Goal: Task Accomplishment & Management: Use online tool/utility

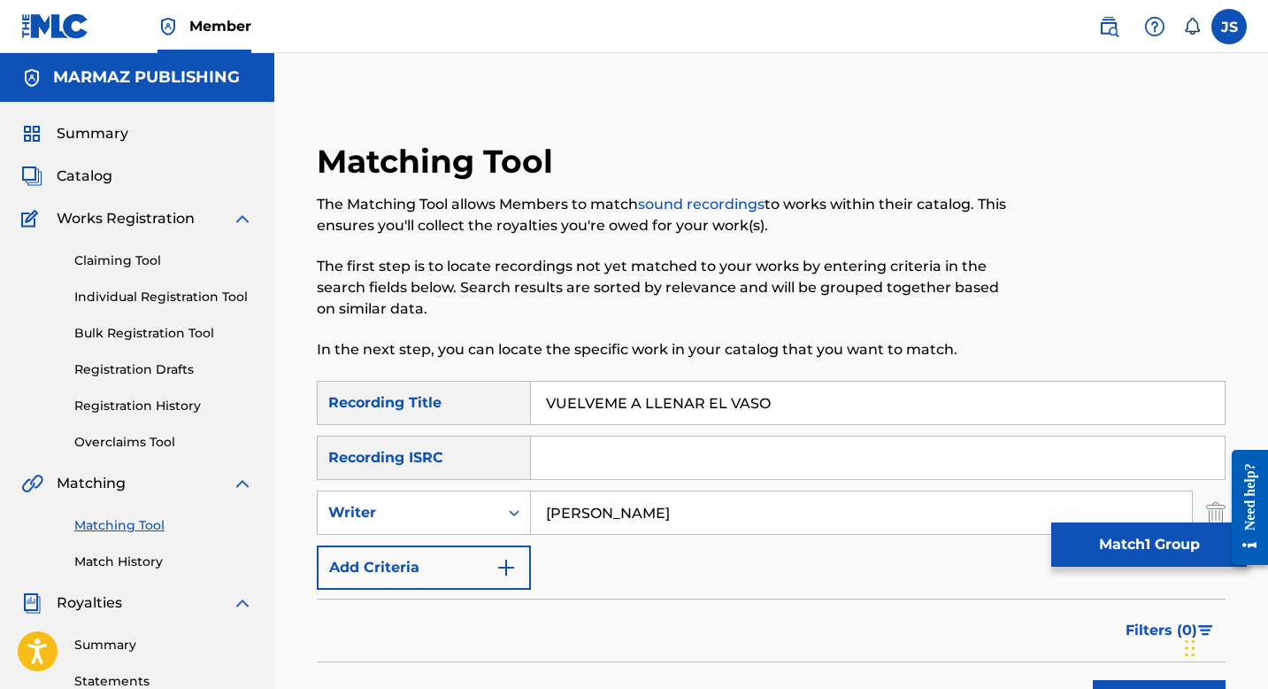
click at [729, 408] on input "VUELVEME A LLENAR EL VASO" at bounding box center [878, 402] width 694 height 42
paste input "YA NO SOY TAN PARRANDER"
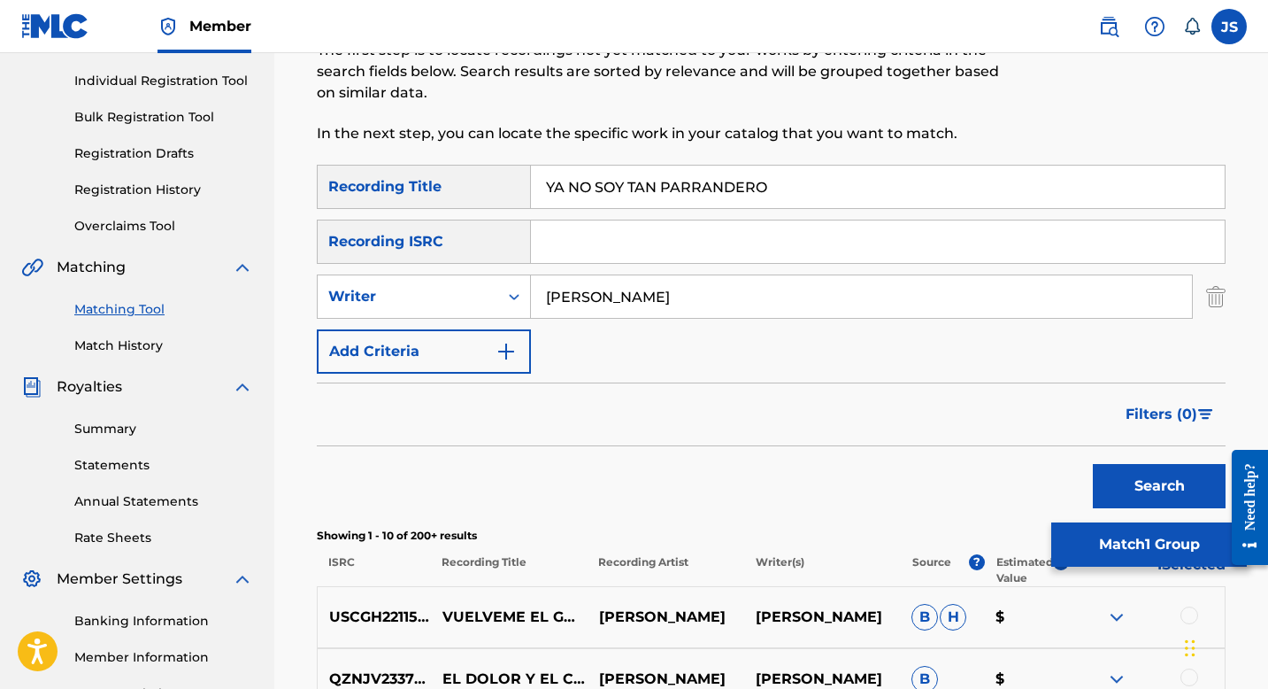
scroll to position [273, 0]
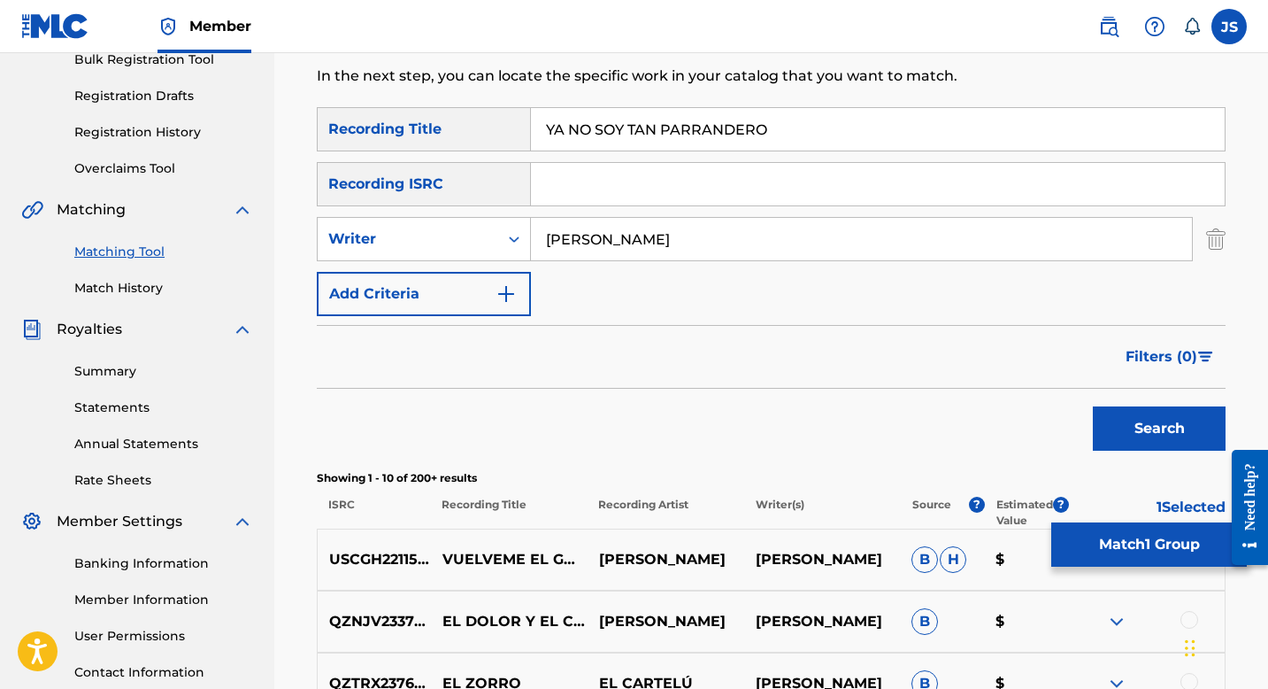
click at [1132, 438] on button "Search" at bounding box center [1159, 428] width 133 height 44
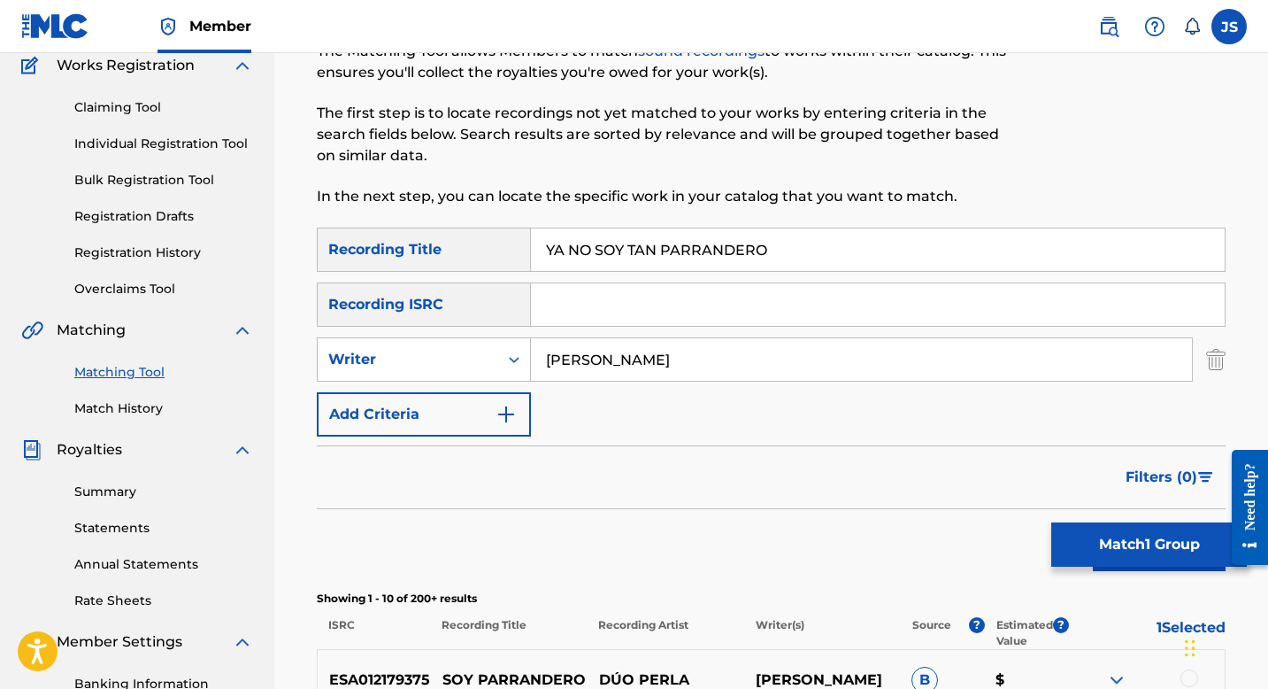
scroll to position [0, 0]
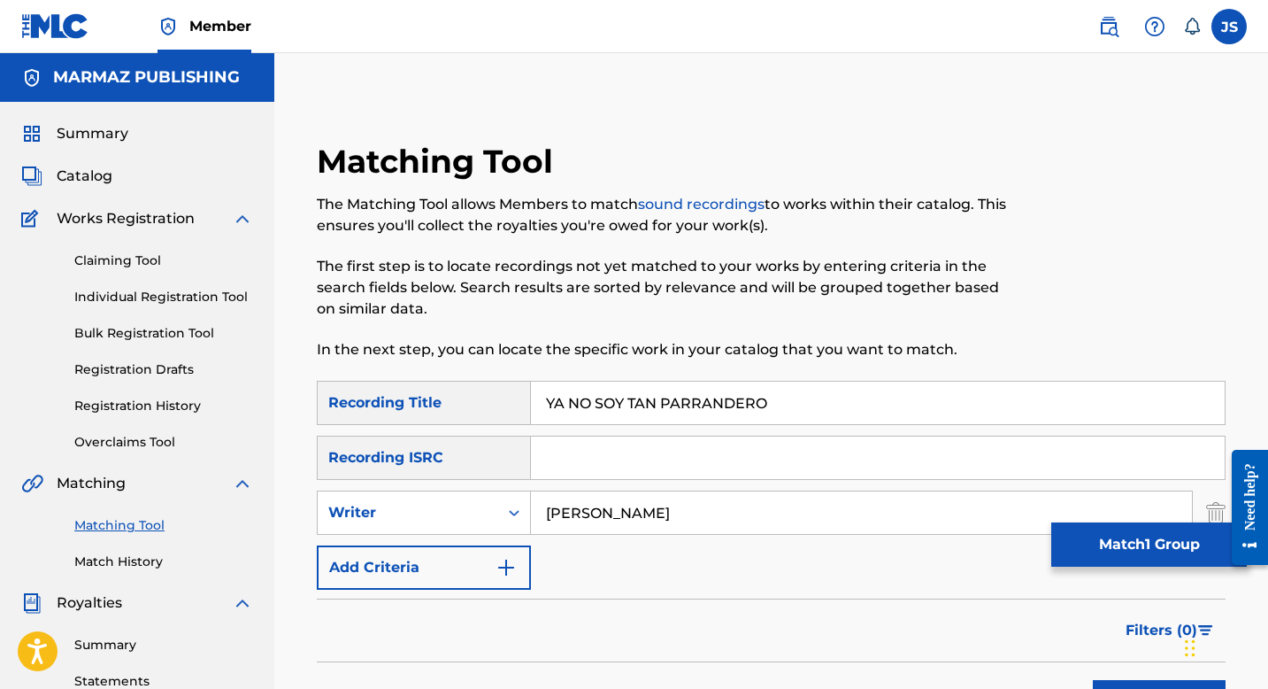
click at [586, 409] on input "YA NO SOY TAN PARRANDERO" at bounding box center [878, 402] width 694 height 42
click at [586, 397] on input "YA NO SOY TAN PARRANDERO" at bounding box center [878, 402] width 694 height 42
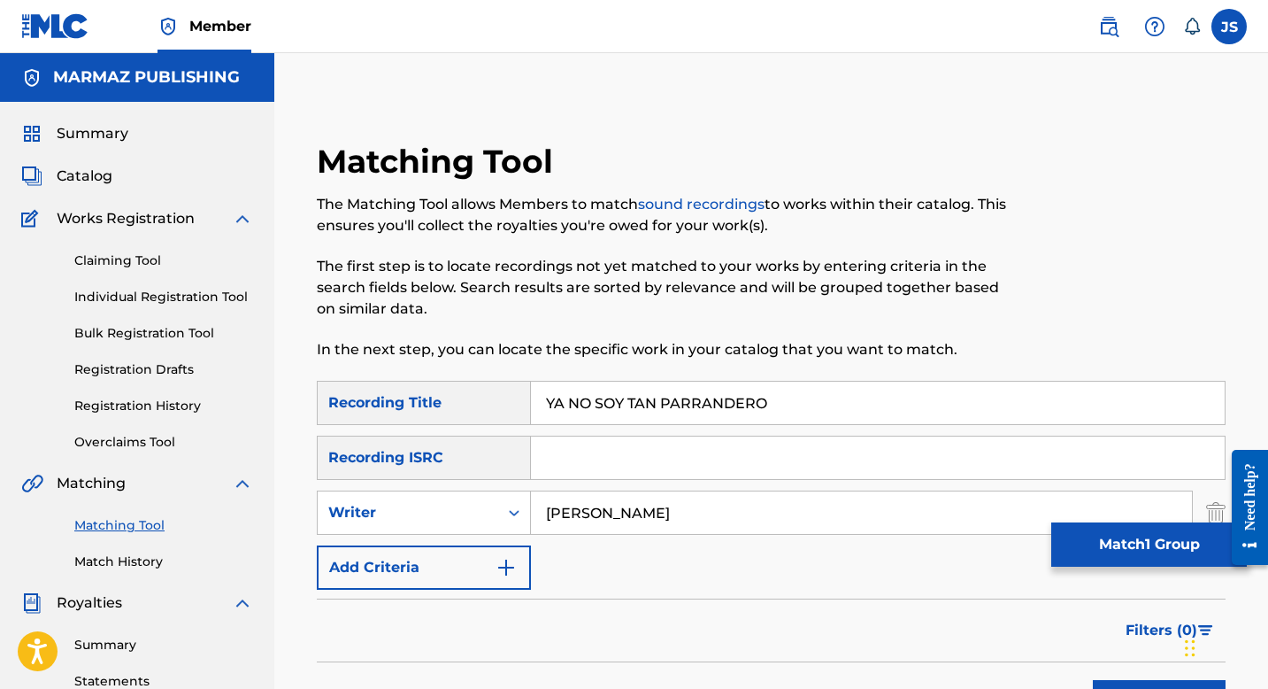
click at [586, 397] on input "YA NO SOY TAN PARRANDERO" at bounding box center [878, 402] width 694 height 42
paste input "VIENE LO MI"
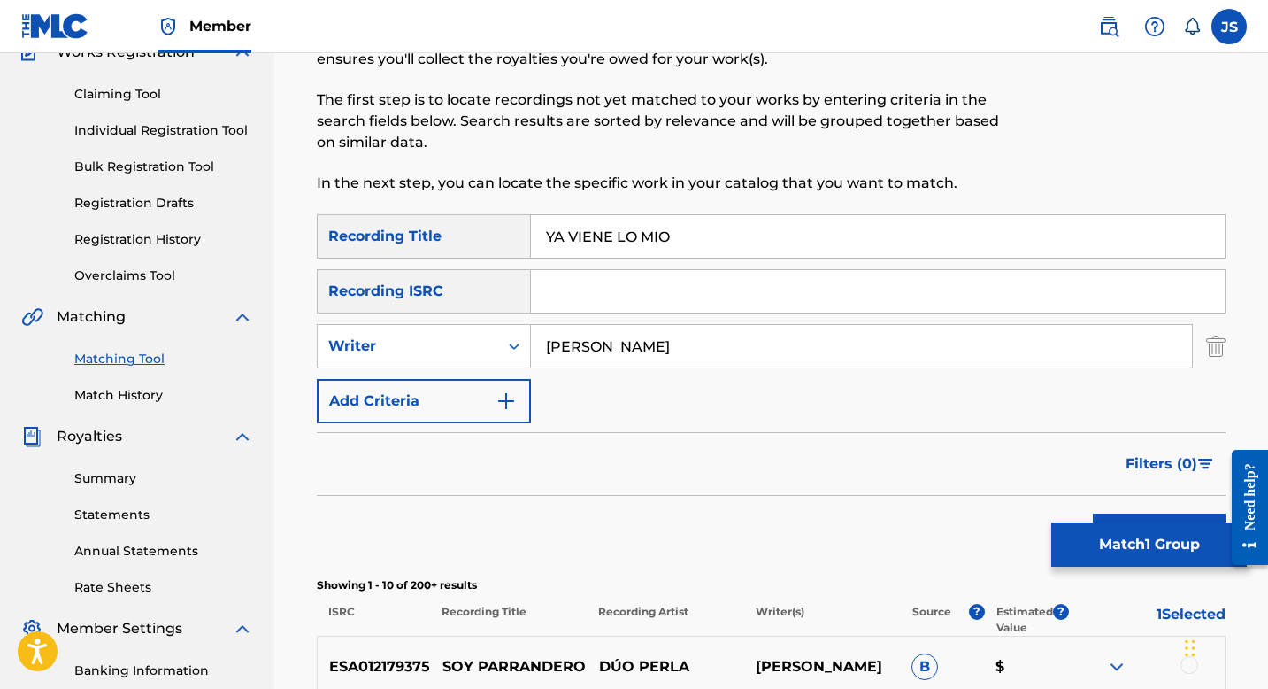
scroll to position [227, 0]
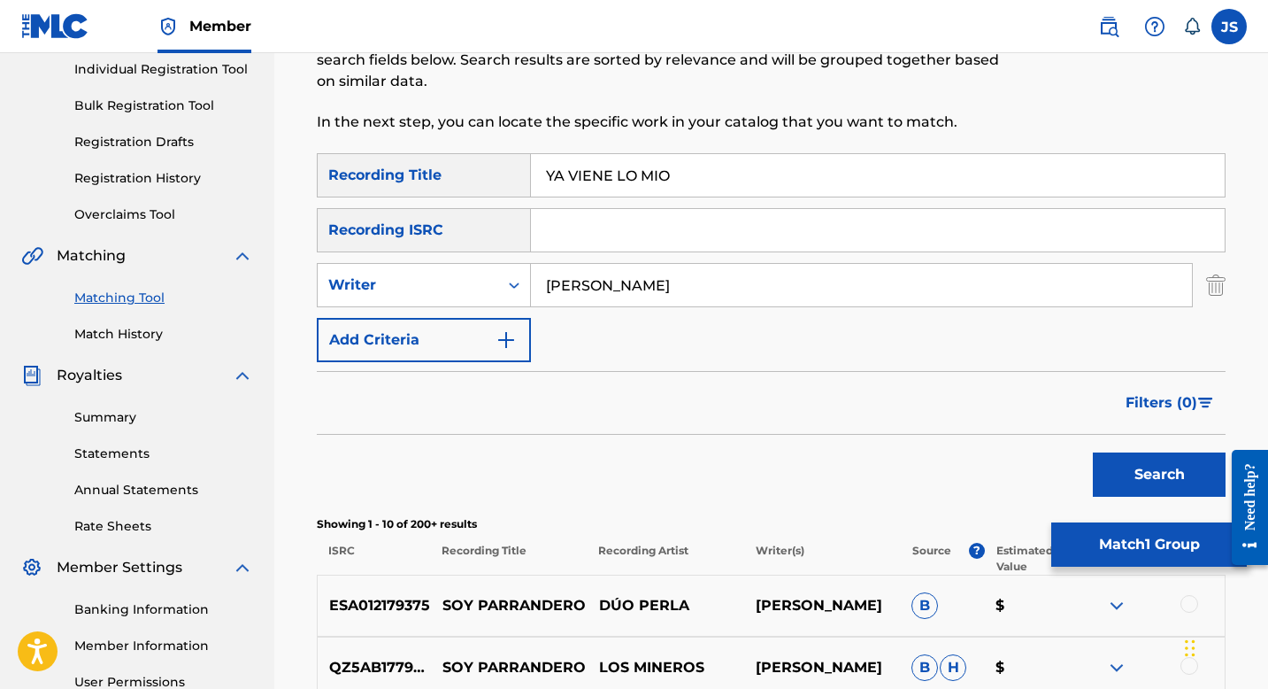
click at [1161, 456] on button "Search" at bounding box center [1159, 474] width 133 height 44
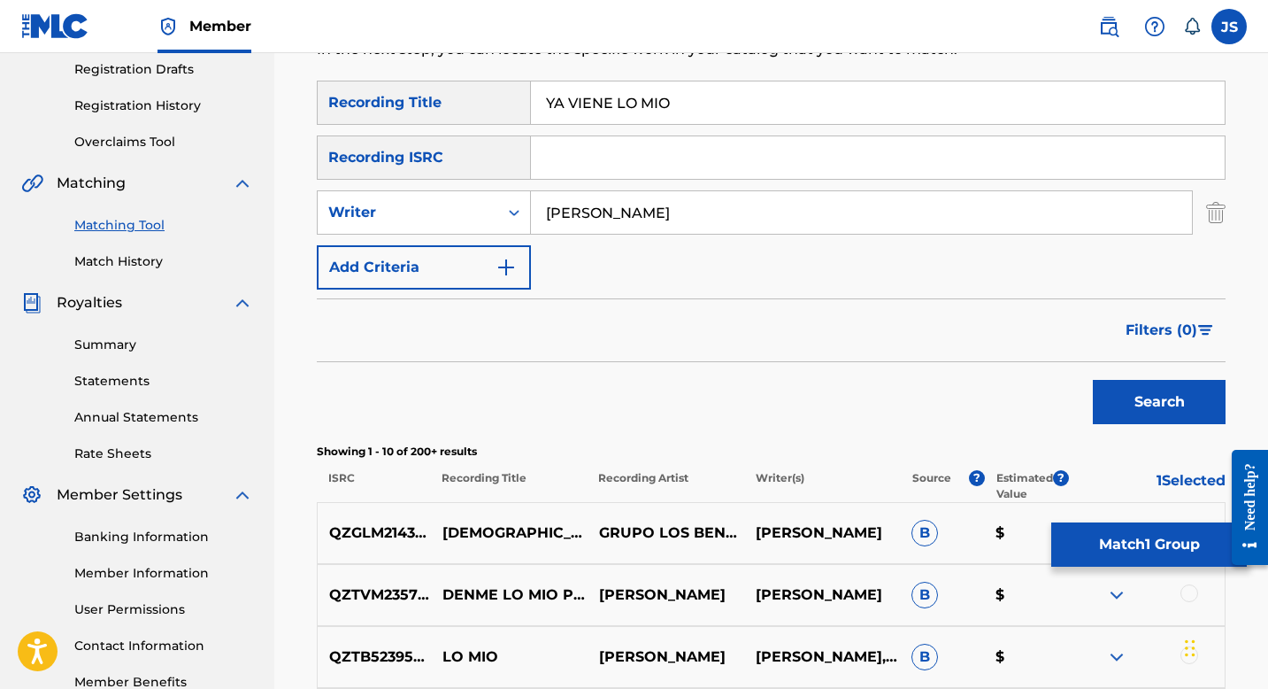
scroll to position [289, 0]
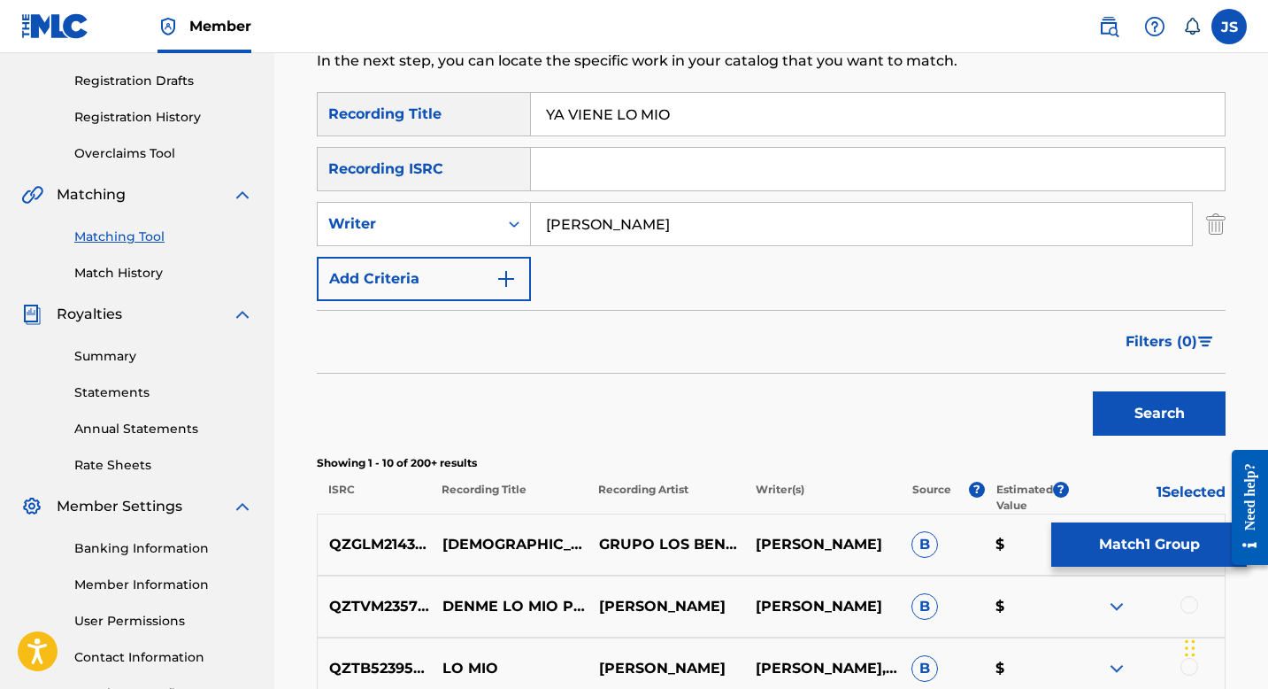
click at [579, 109] on input "YA VIENE LO MIO" at bounding box center [878, 114] width 694 height 42
paste input "O TENGO UN SOBRERO NEGR"
click at [1167, 399] on button "Search" at bounding box center [1159, 413] width 133 height 44
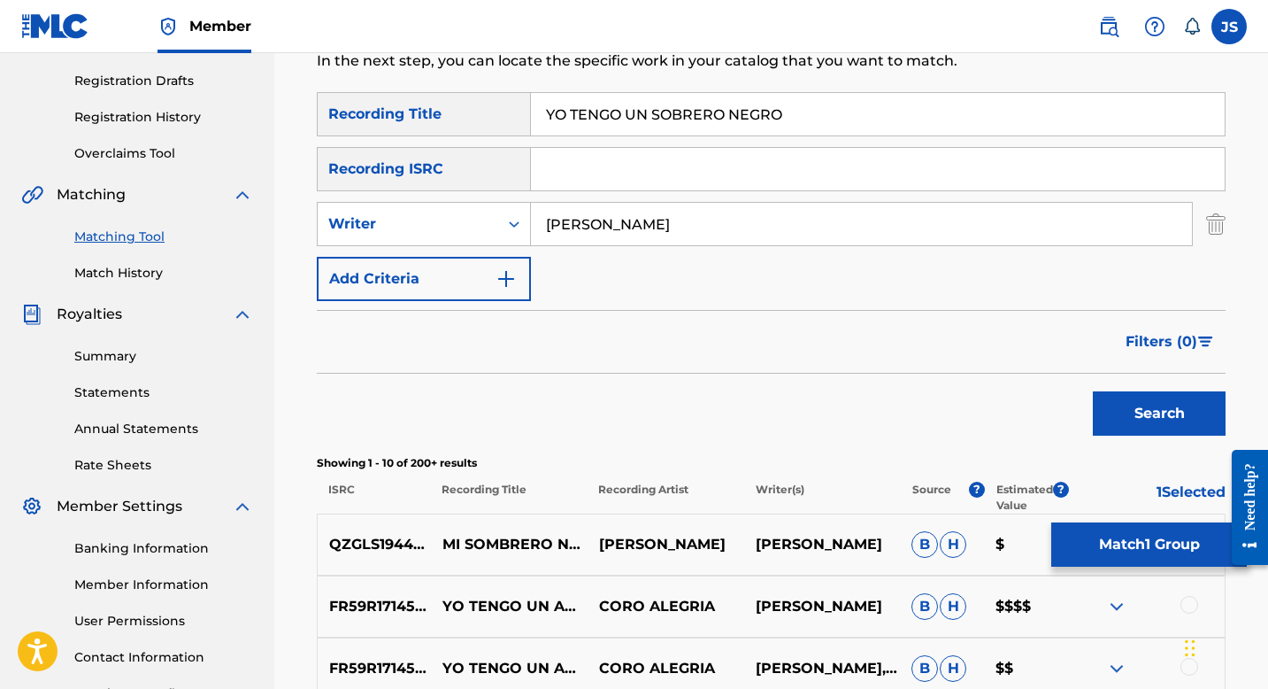
click at [674, 109] on input "YO TENGO UN SOBRERO NEGRO" at bounding box center [878, 114] width 694 height 42
click at [1128, 420] on button "Search" at bounding box center [1159, 413] width 133 height 44
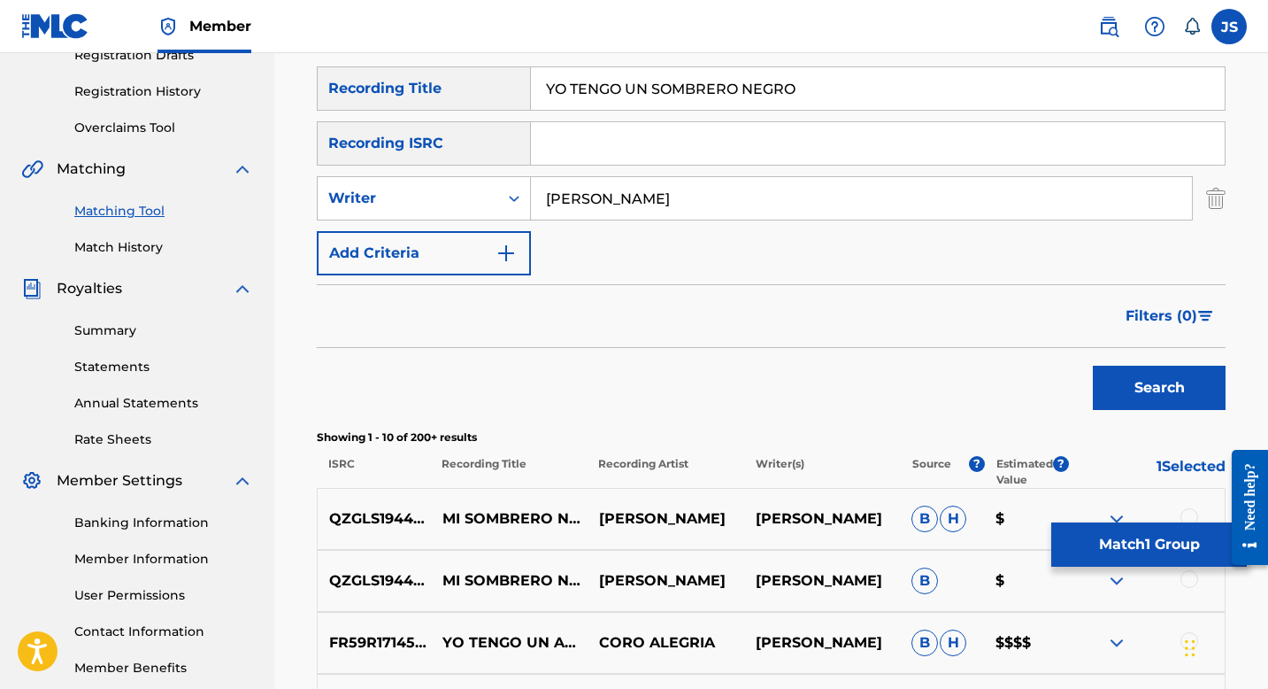
scroll to position [0, 0]
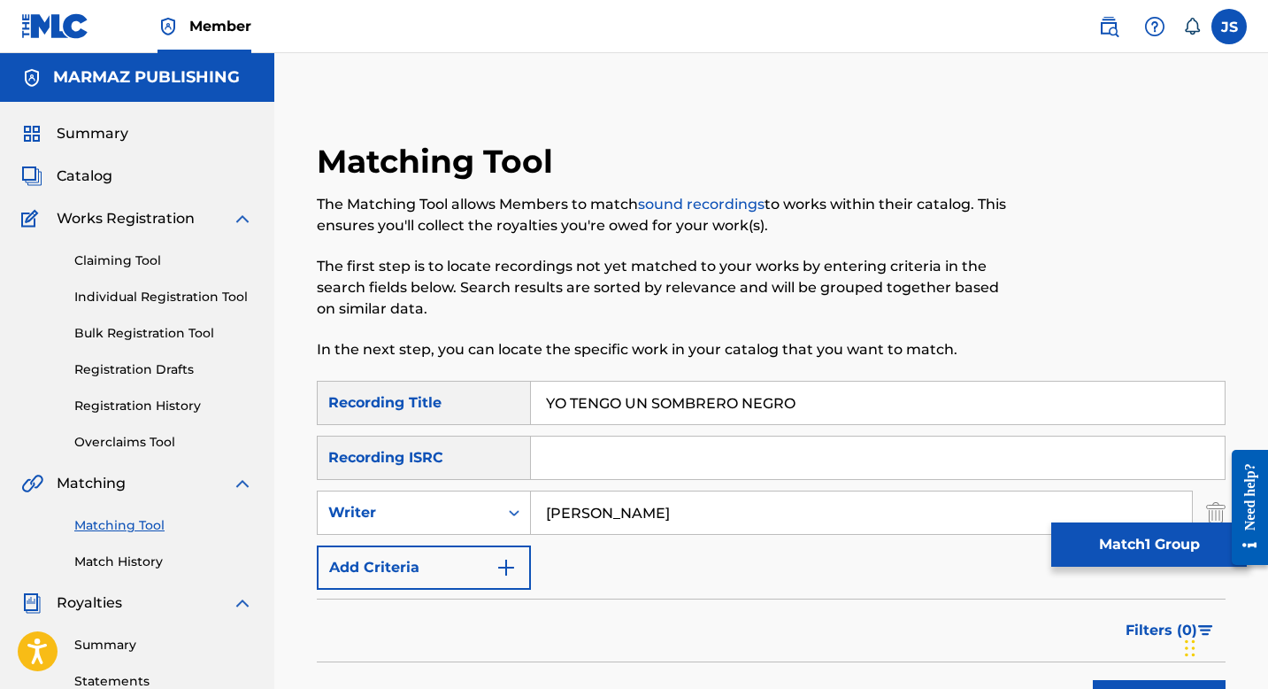
click at [672, 414] on input "YO TENGO UN SOMBRERO NEGRO" at bounding box center [878, 402] width 694 height 42
paste input "ZUMBE EL GUAYABO EN EL AGUA"
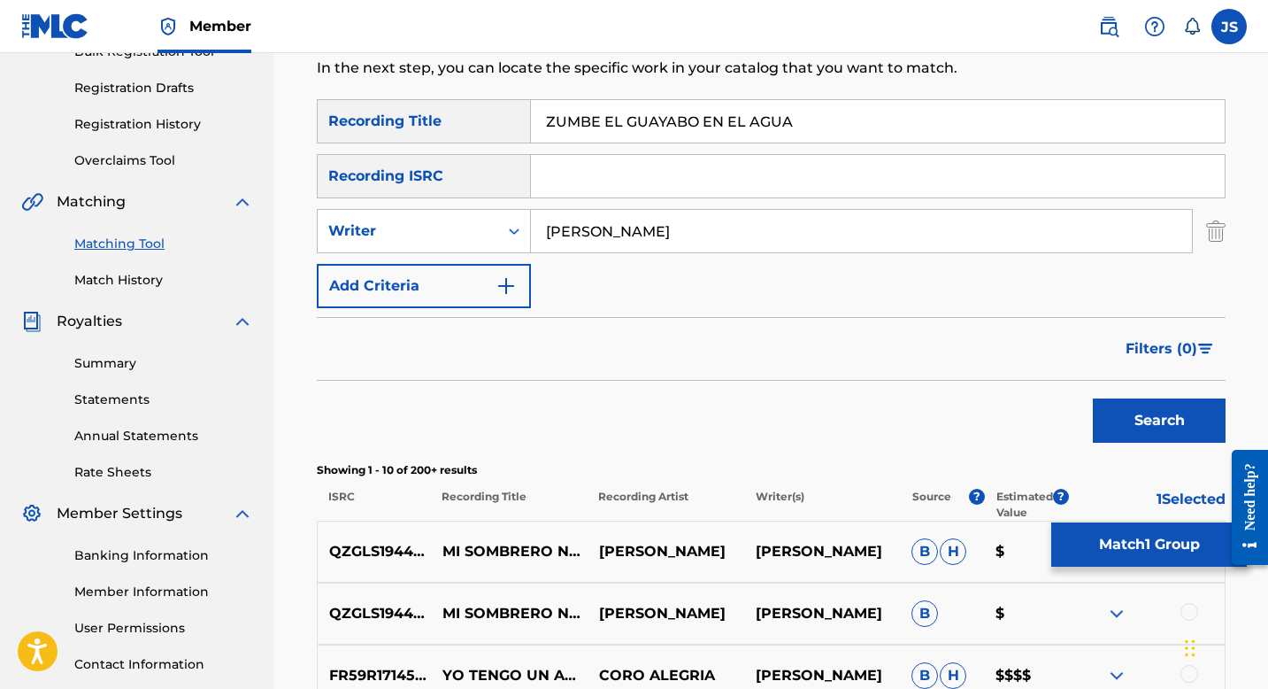
scroll to position [292, 0]
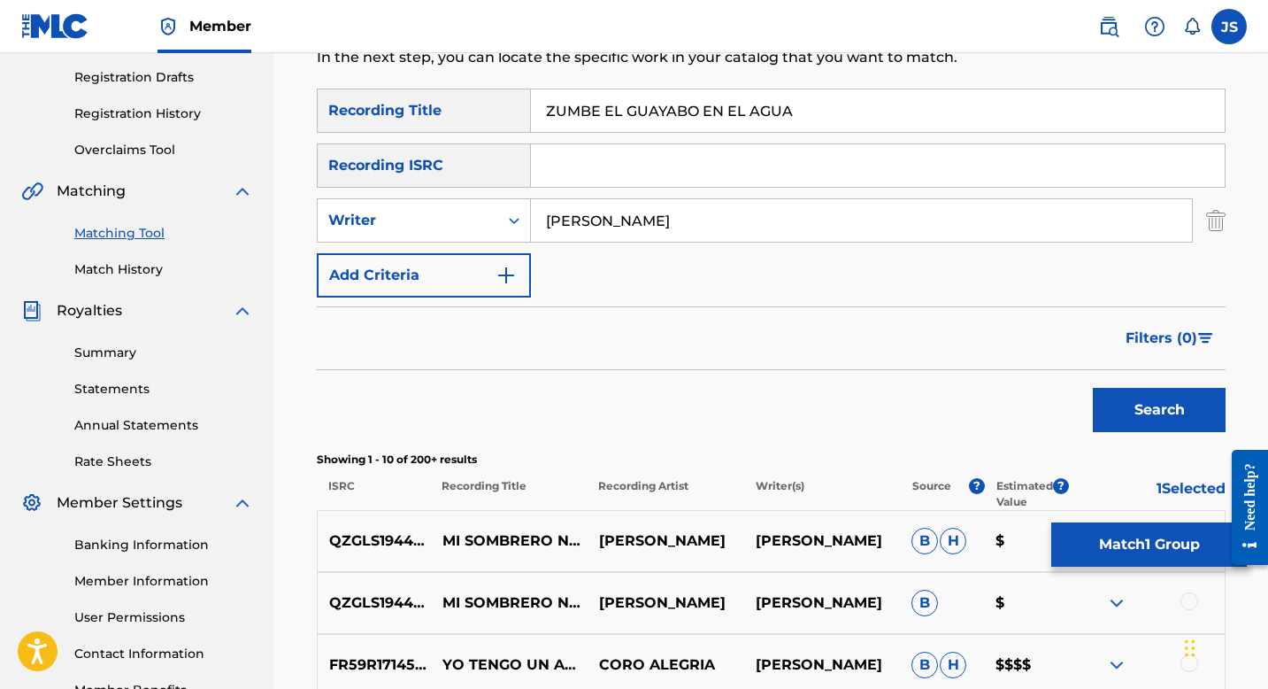
type input "ZUMBE EL GUAYABO EN EL AGUA"
click at [1106, 413] on button "Search" at bounding box center [1159, 410] width 133 height 44
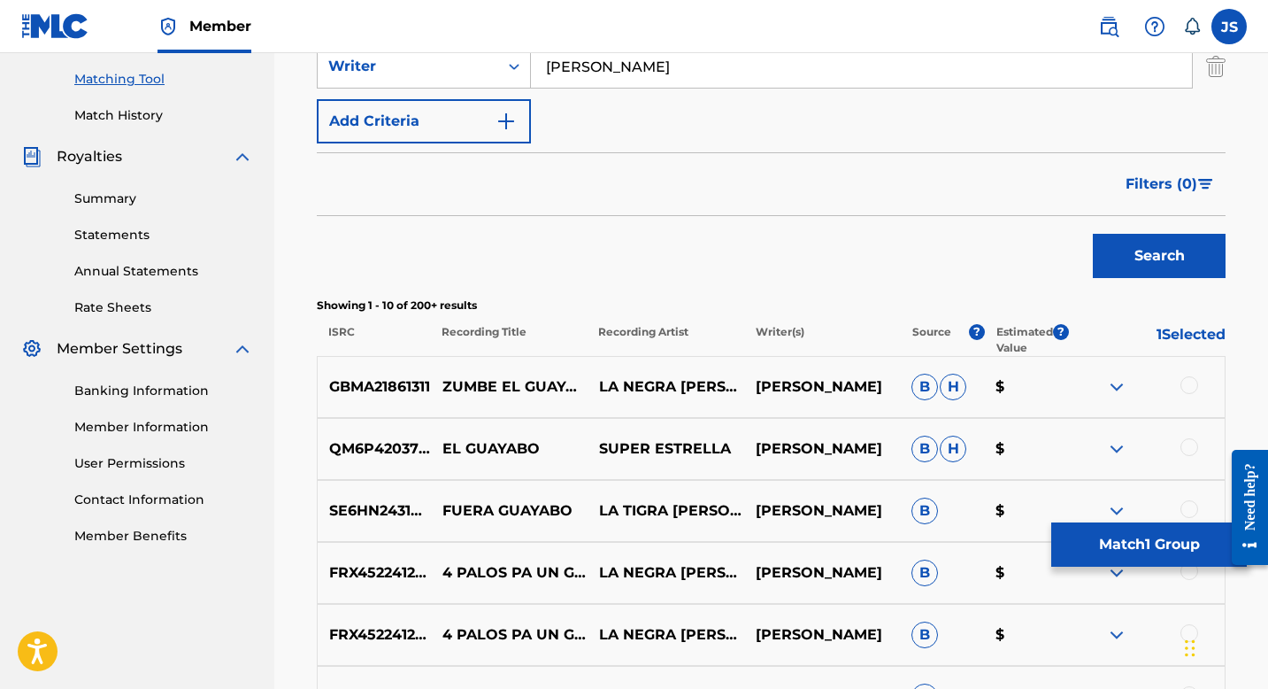
scroll to position [447, 0]
click at [1190, 384] on div at bounding box center [1190, 384] width 18 height 18
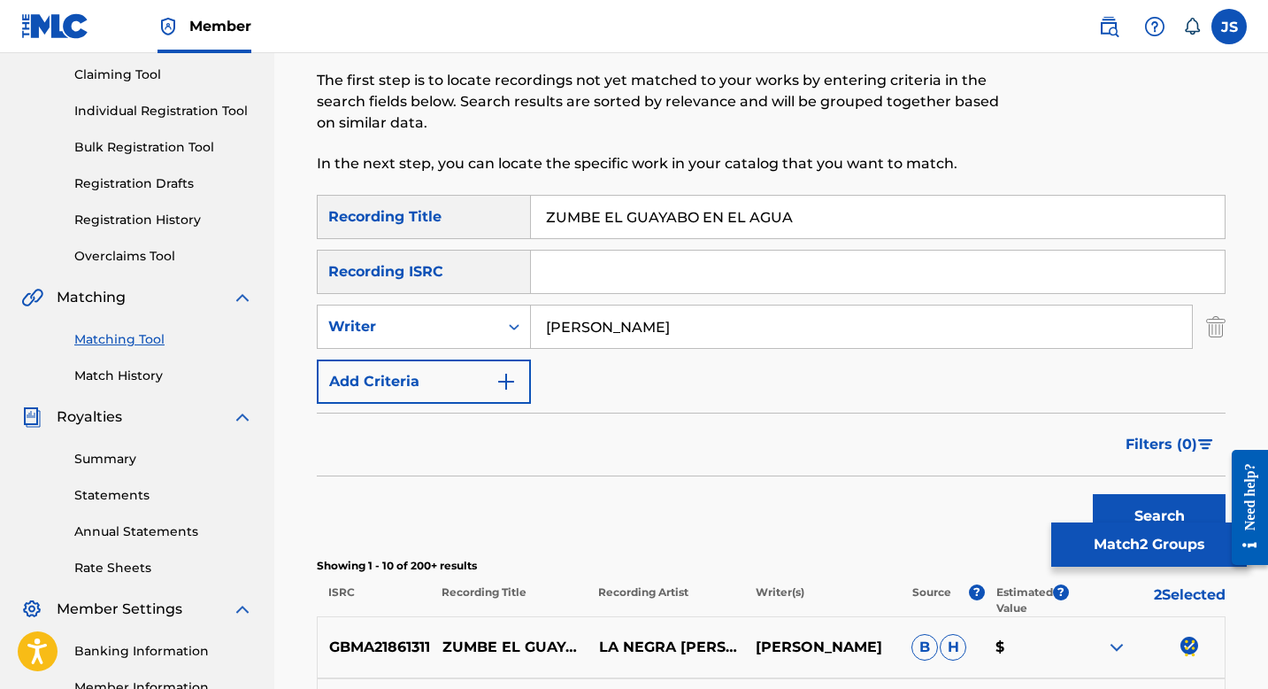
scroll to position [343, 0]
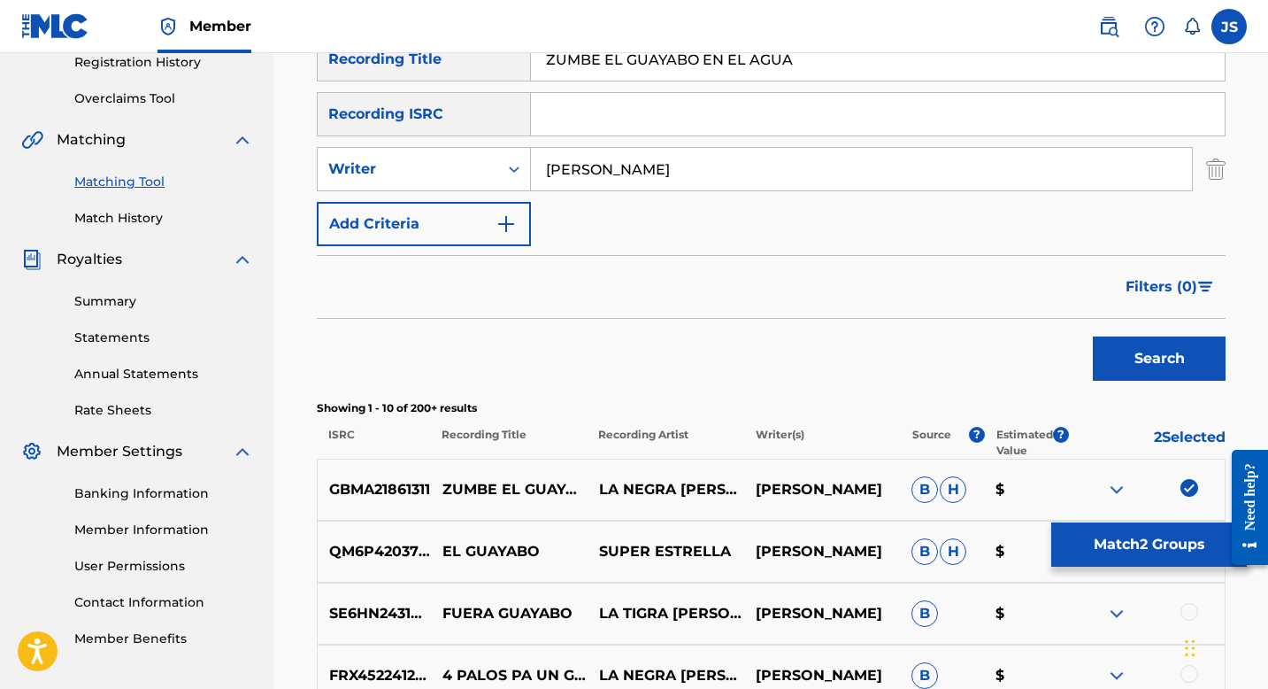
click at [1187, 483] on img at bounding box center [1190, 488] width 18 height 18
click at [1190, 491] on div at bounding box center [1190, 488] width 18 height 18
click at [1102, 541] on button "Match 2 Groups" at bounding box center [1149, 544] width 196 height 44
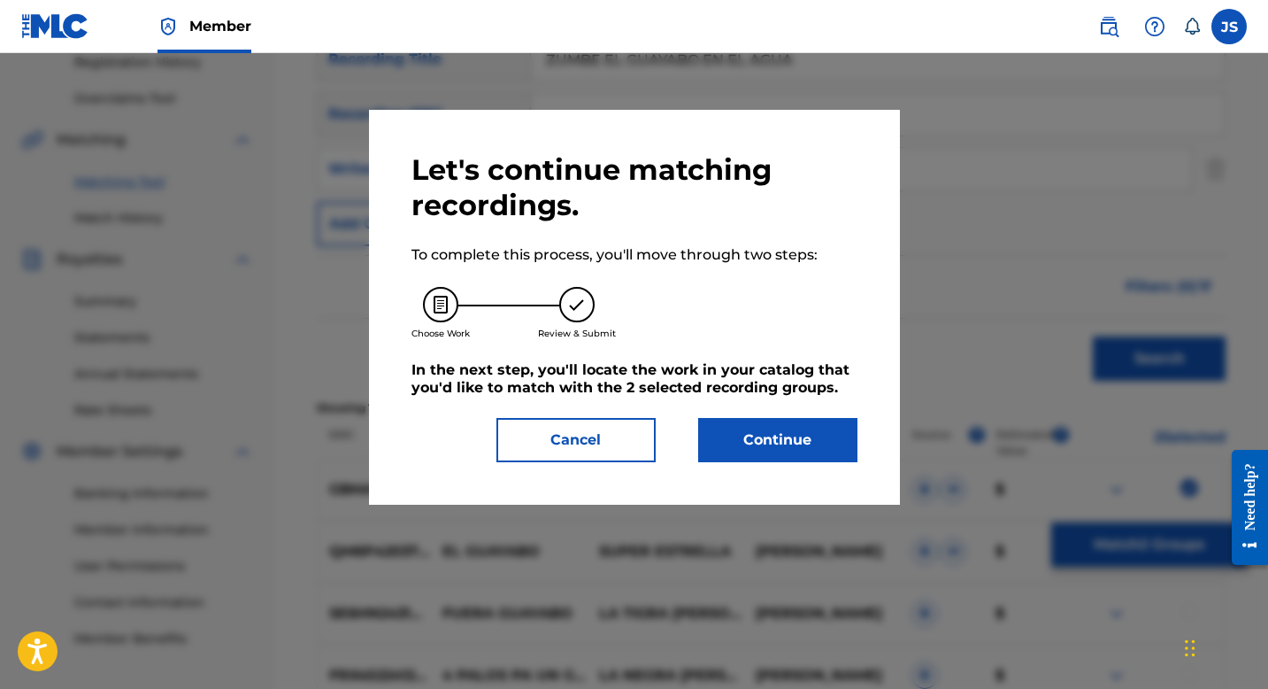
click at [788, 445] on button "Continue" at bounding box center [777, 440] width 159 height 44
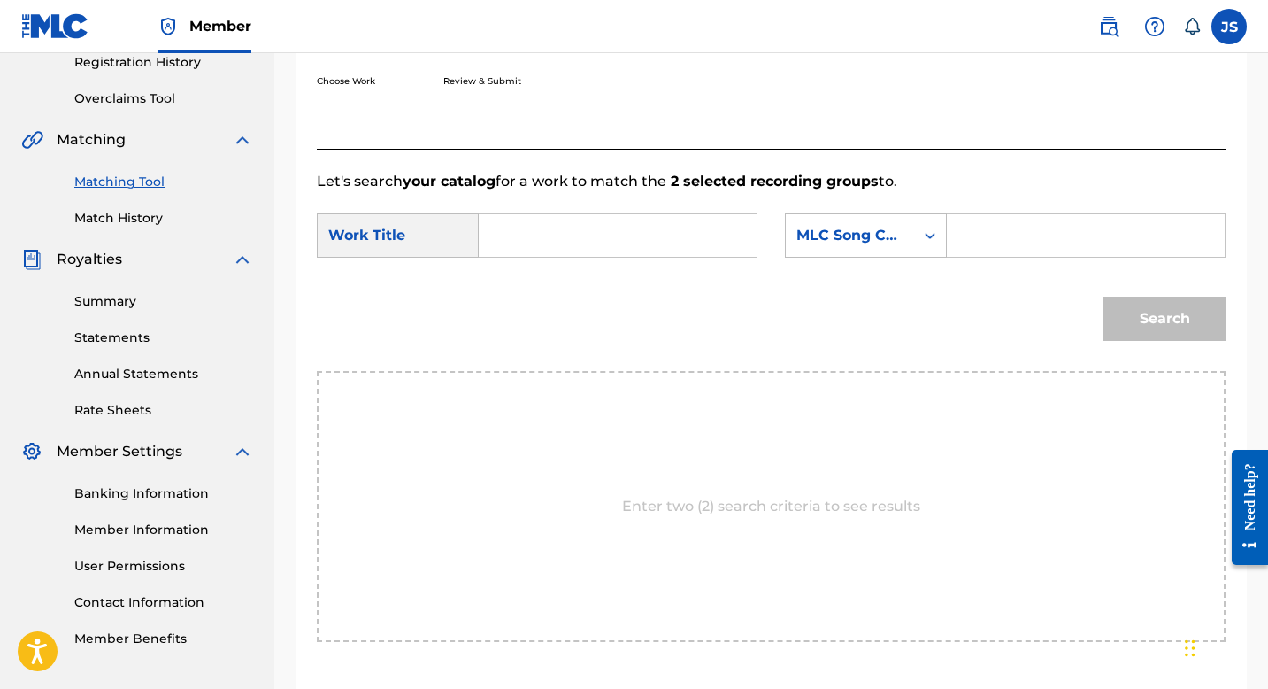
click at [665, 247] on input "Search Form" at bounding box center [618, 235] width 248 height 42
paste input "ZUMBE EL GUAYABO EN EL AGUA"
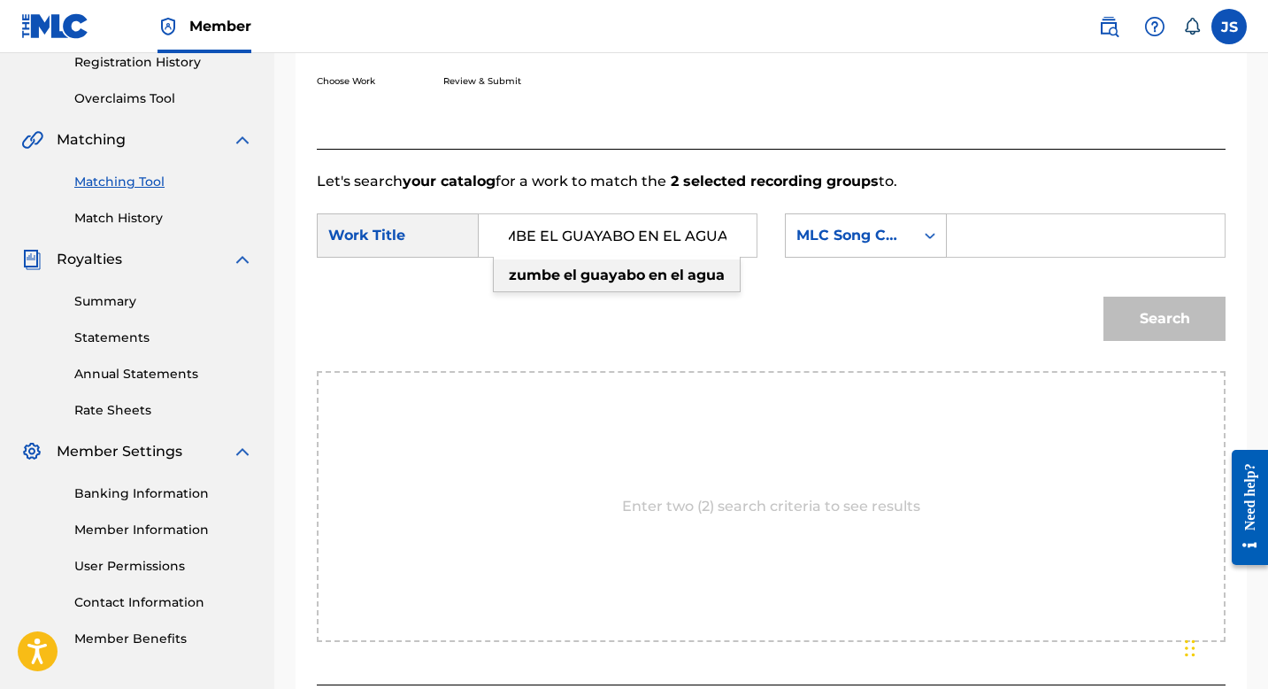
click at [632, 279] on strong "guayabo" at bounding box center [613, 274] width 65 height 17
type input "zumbe el guayabo en el agua"
click at [959, 236] on div "Search Form" at bounding box center [1086, 235] width 279 height 44
click at [952, 235] on div "Search Form" at bounding box center [1086, 235] width 279 height 44
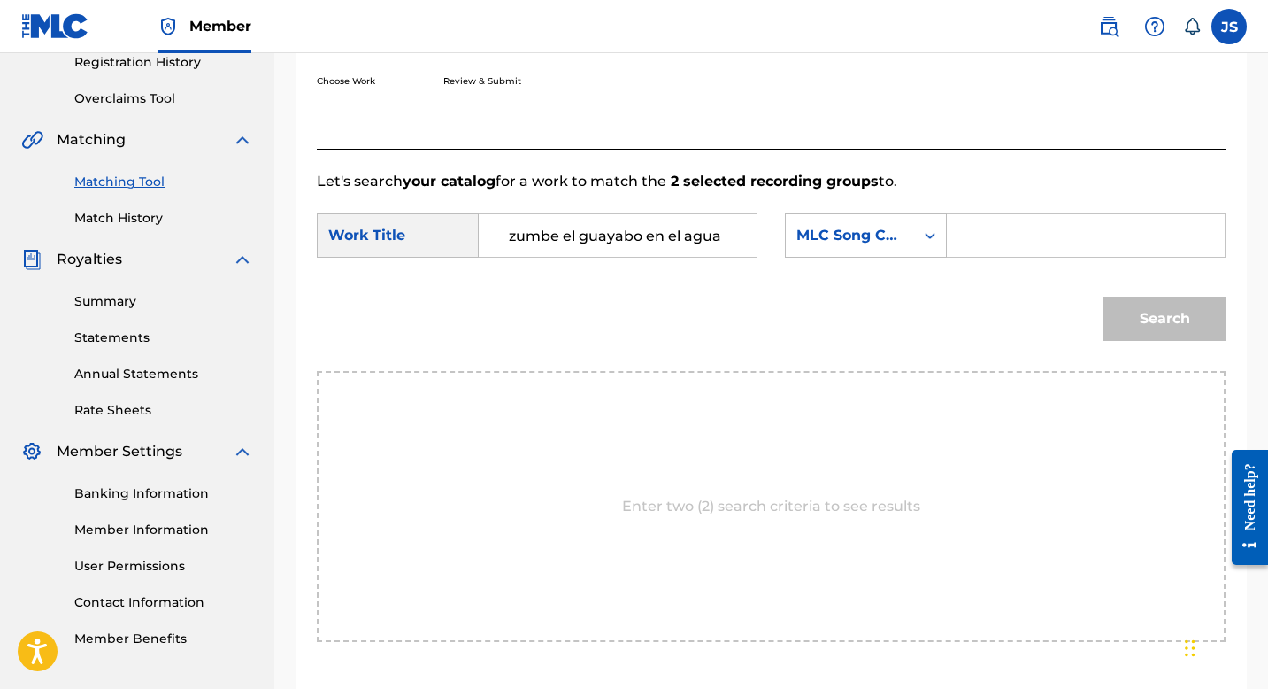
click at [985, 234] on input "Search Form" at bounding box center [1086, 235] width 248 height 42
paste input "ZS36ND"
type input "ZS36ND"
click at [1128, 305] on button "Search" at bounding box center [1165, 319] width 122 height 44
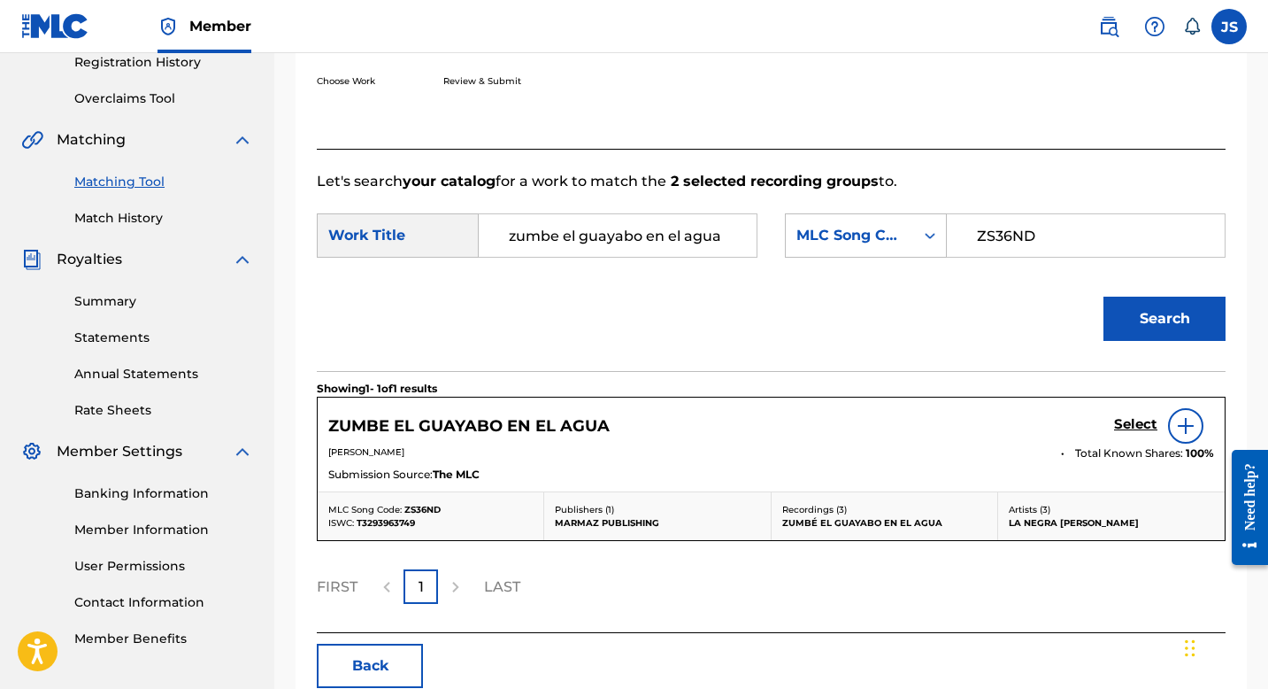
click at [1134, 424] on h5 "Select" at bounding box center [1135, 424] width 43 height 17
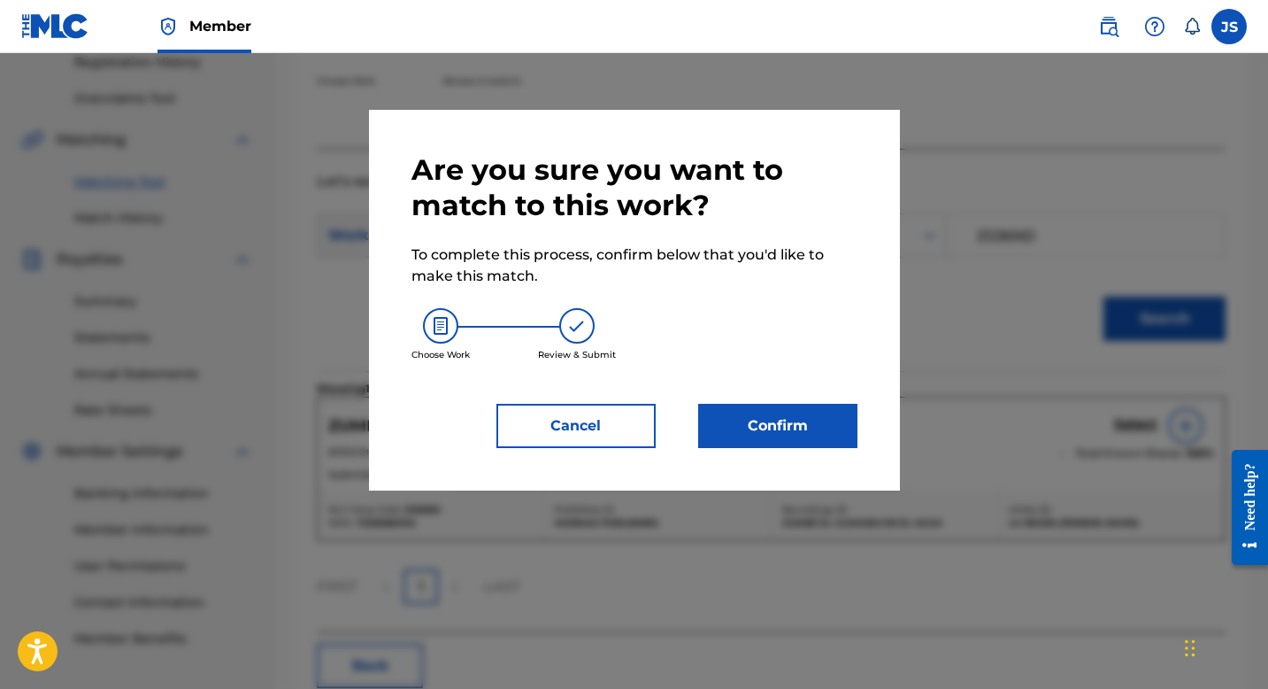
click at [769, 417] on button "Confirm" at bounding box center [777, 426] width 159 height 44
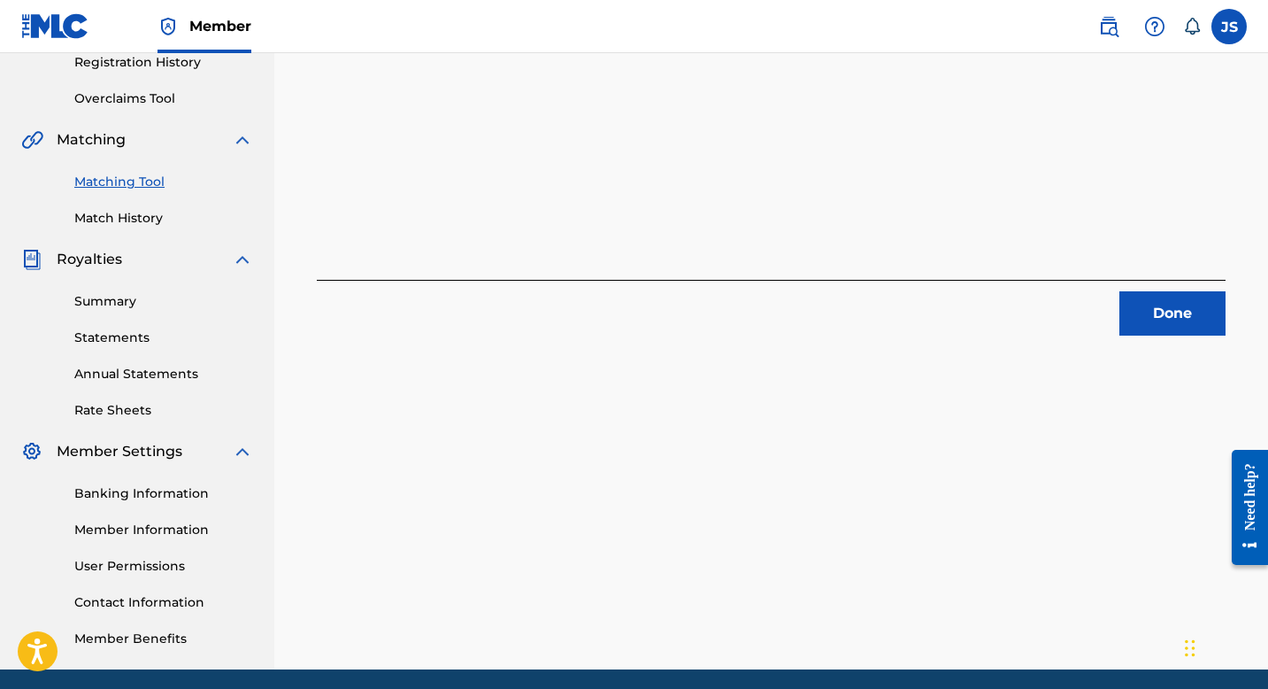
click at [769, 417] on div "2 Recording Groups are pending usage match to the work ZUMBE EL GUAYABO EN EL A…" at bounding box center [771, 211] width 994 height 915
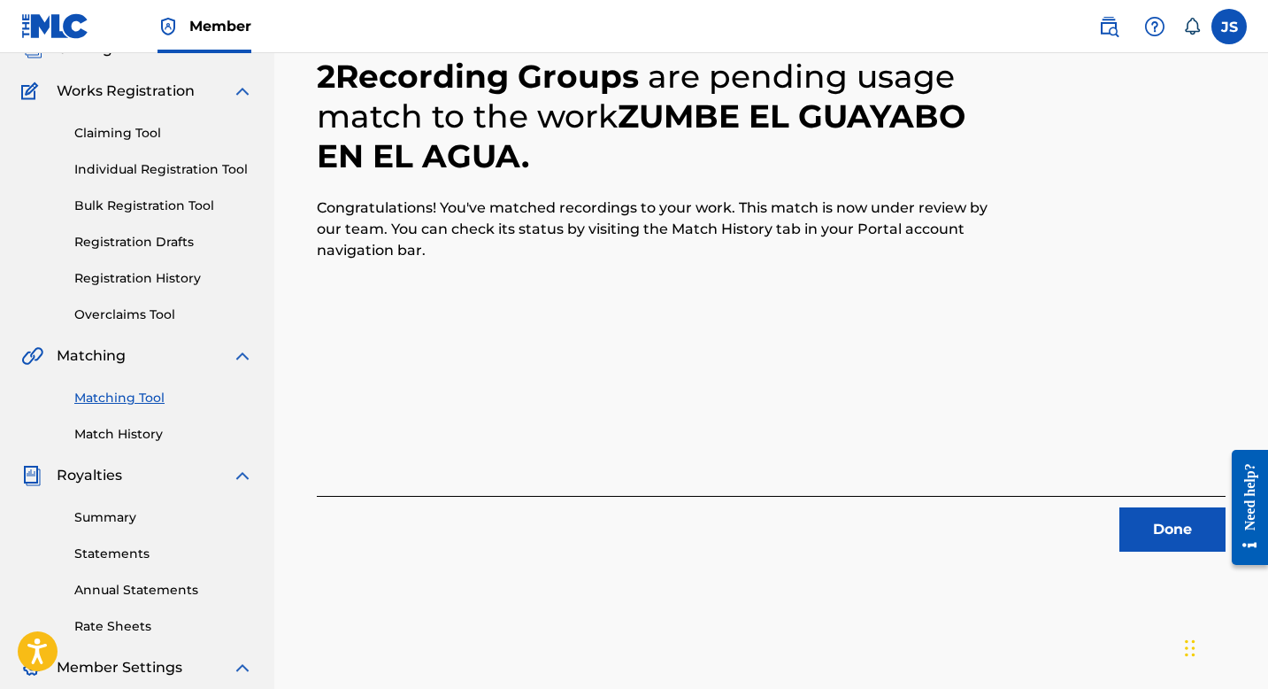
scroll to position [180, 0]
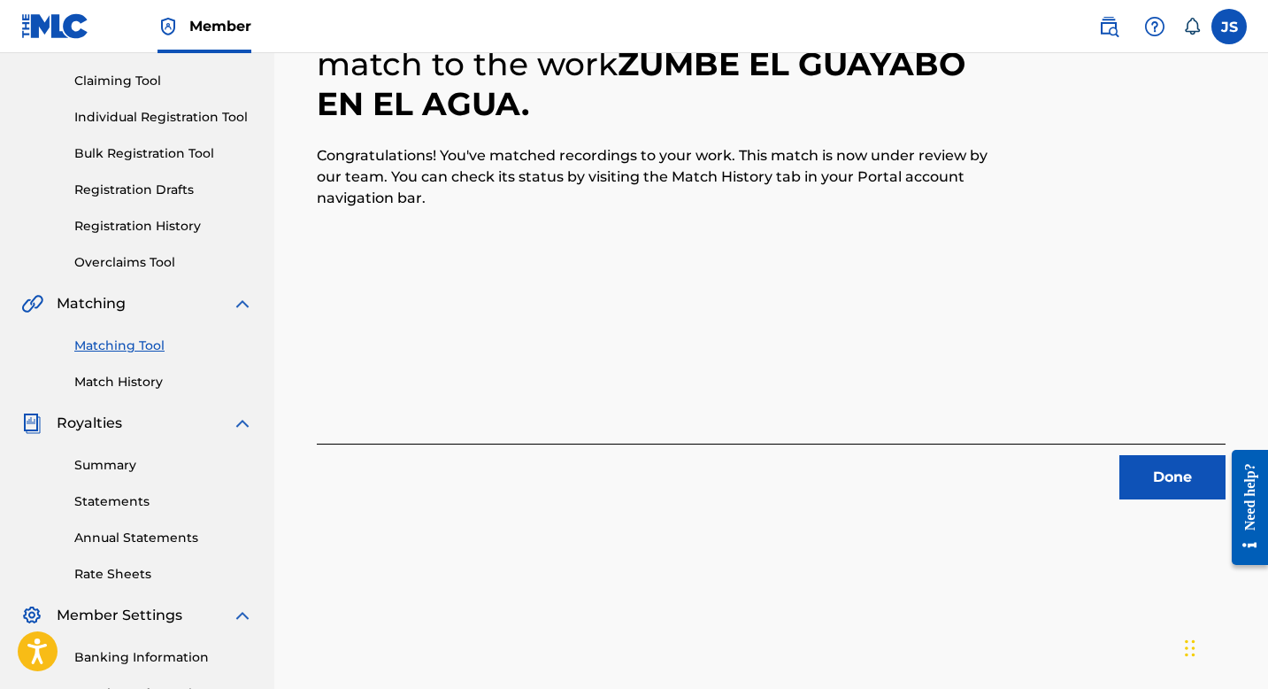
click at [1167, 461] on button "Done" at bounding box center [1173, 477] width 106 height 44
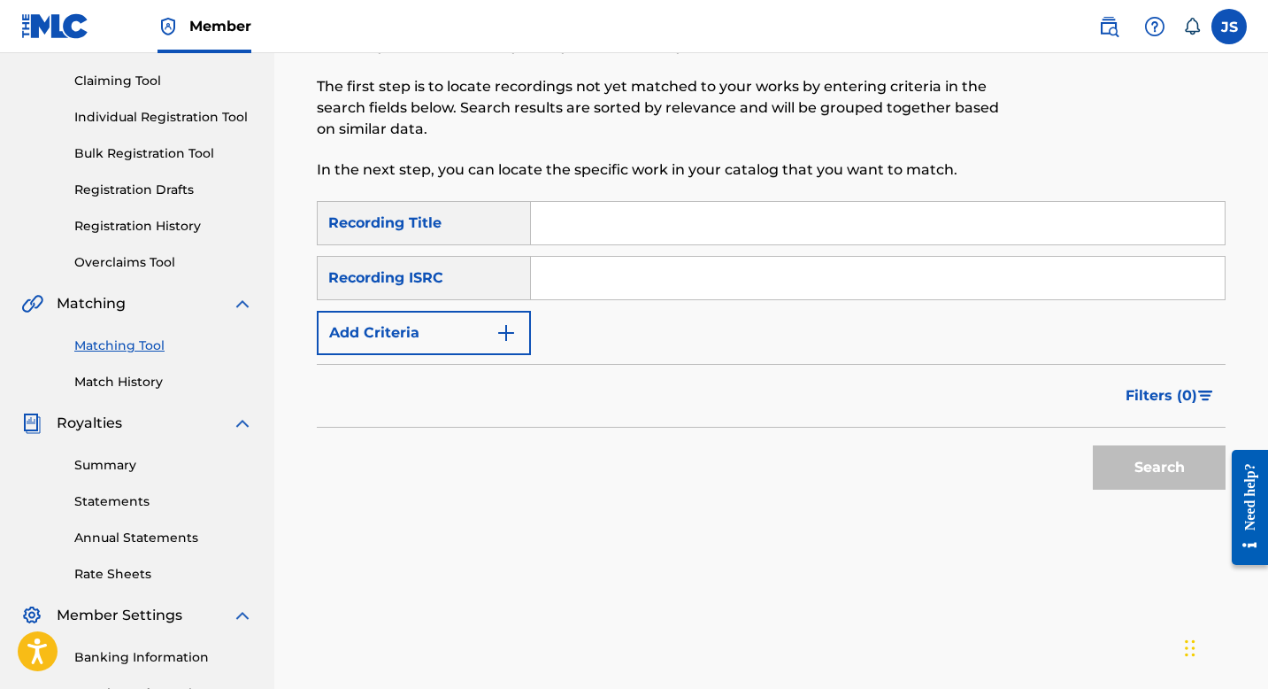
click at [555, 213] on input "Search Form" at bounding box center [878, 223] width 694 height 42
paste input "CORAZON VENECO"
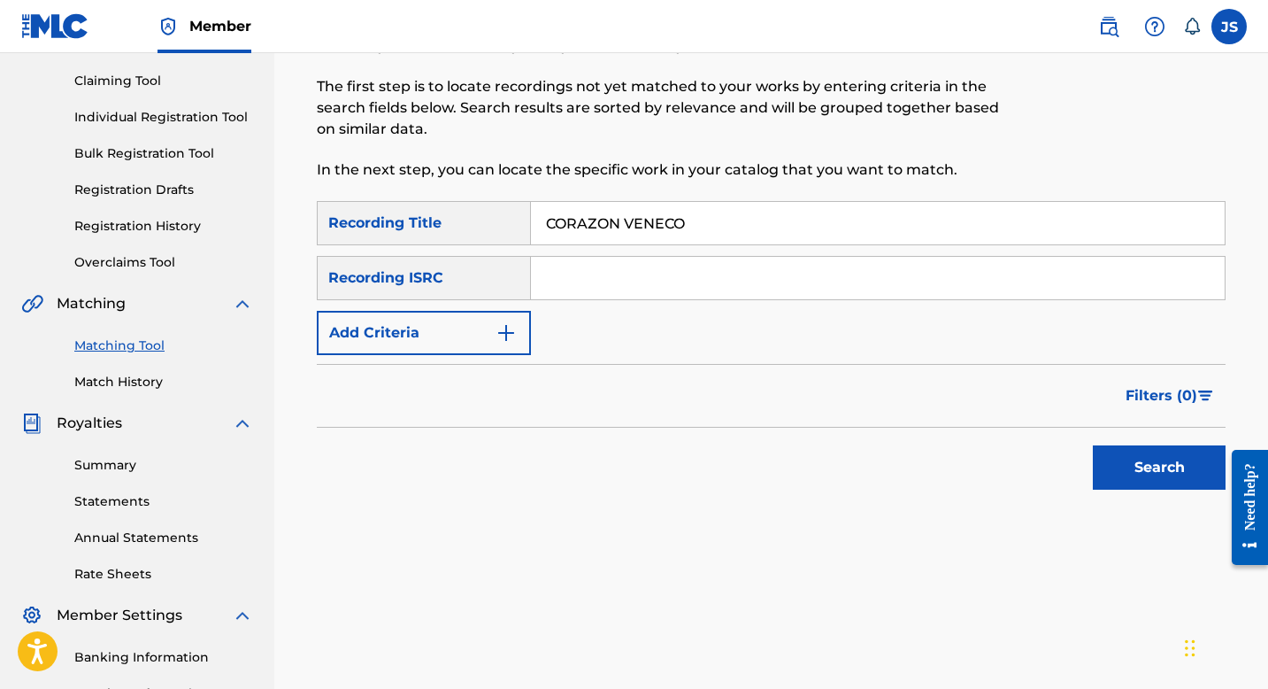
type input "CORAZON VENECO"
click at [466, 313] on button "Add Criteria" at bounding box center [424, 333] width 214 height 44
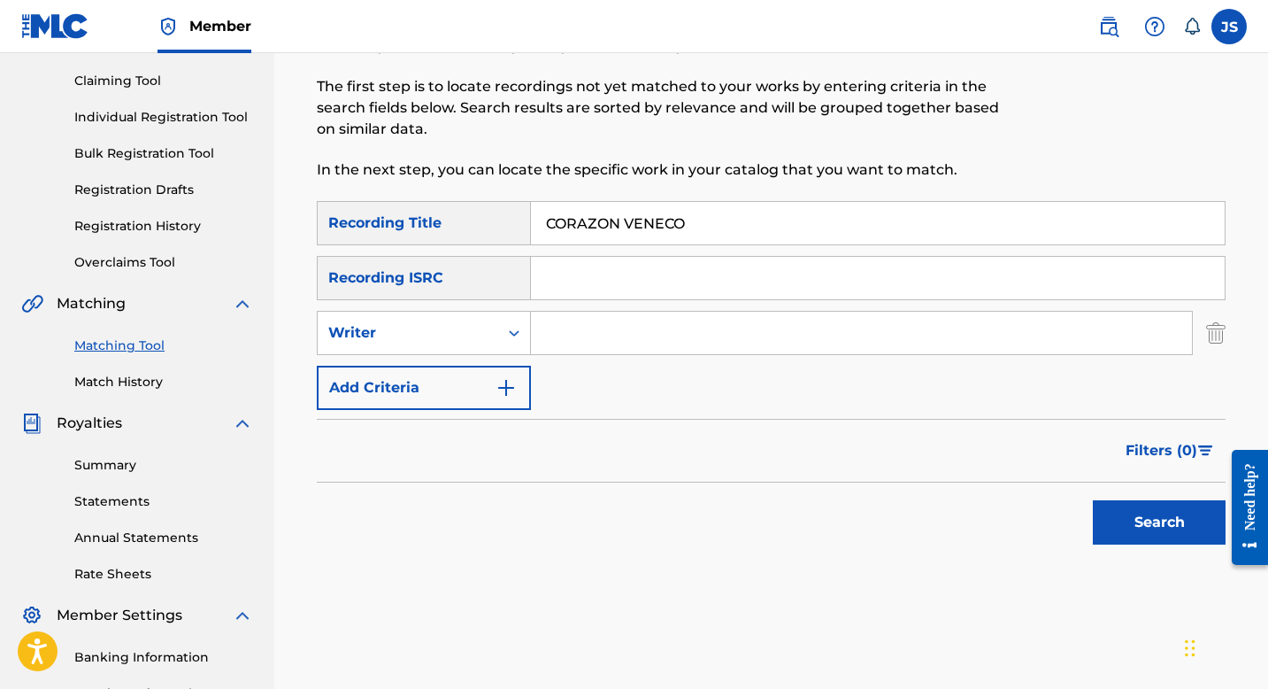
click at [579, 343] on input "Search Form" at bounding box center [861, 333] width 661 height 42
type input "[PERSON_NAME]"
click at [1184, 525] on button "Search" at bounding box center [1159, 522] width 133 height 44
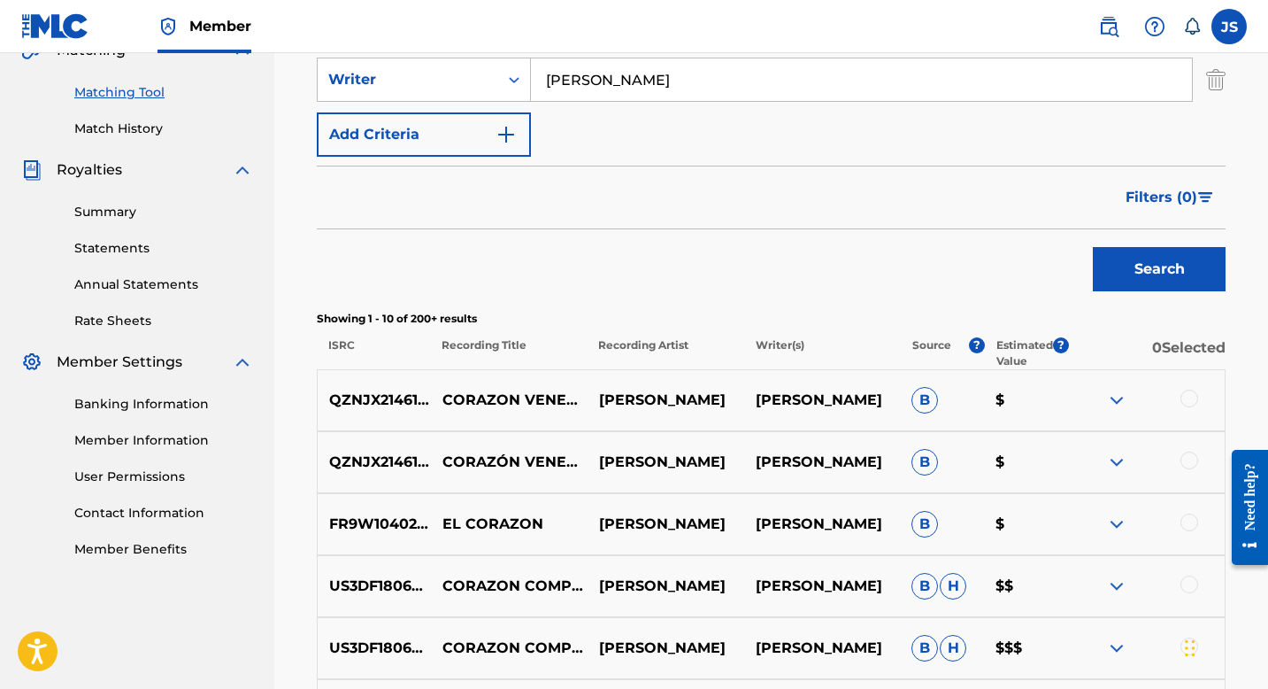
scroll to position [435, 0]
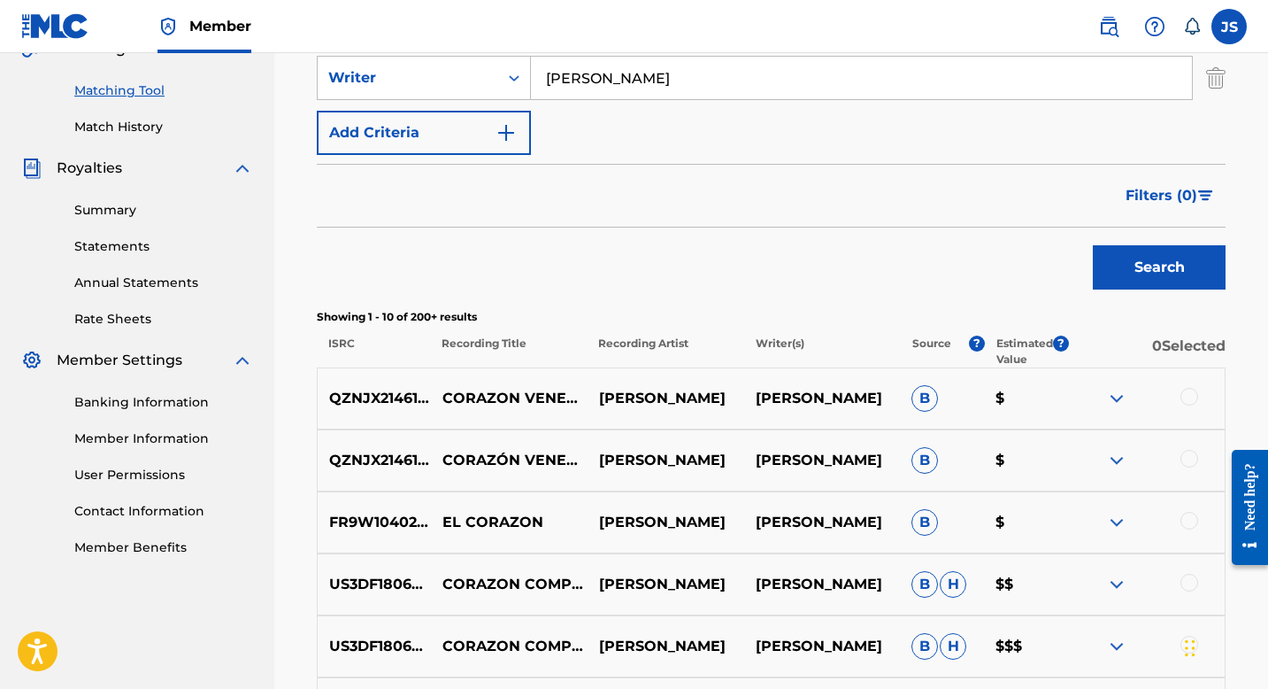
click at [1198, 402] on div at bounding box center [1146, 398] width 157 height 21
click at [1189, 392] on div at bounding box center [1190, 397] width 18 height 18
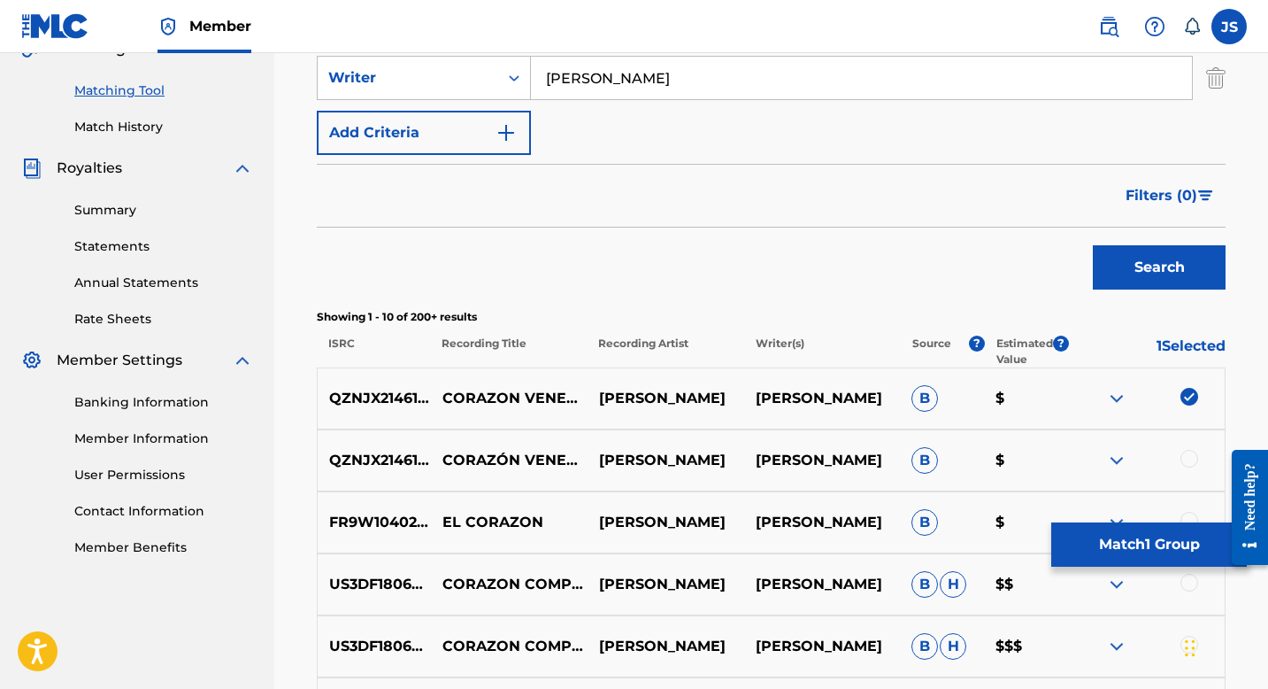
click at [1190, 460] on div at bounding box center [1190, 459] width 18 height 18
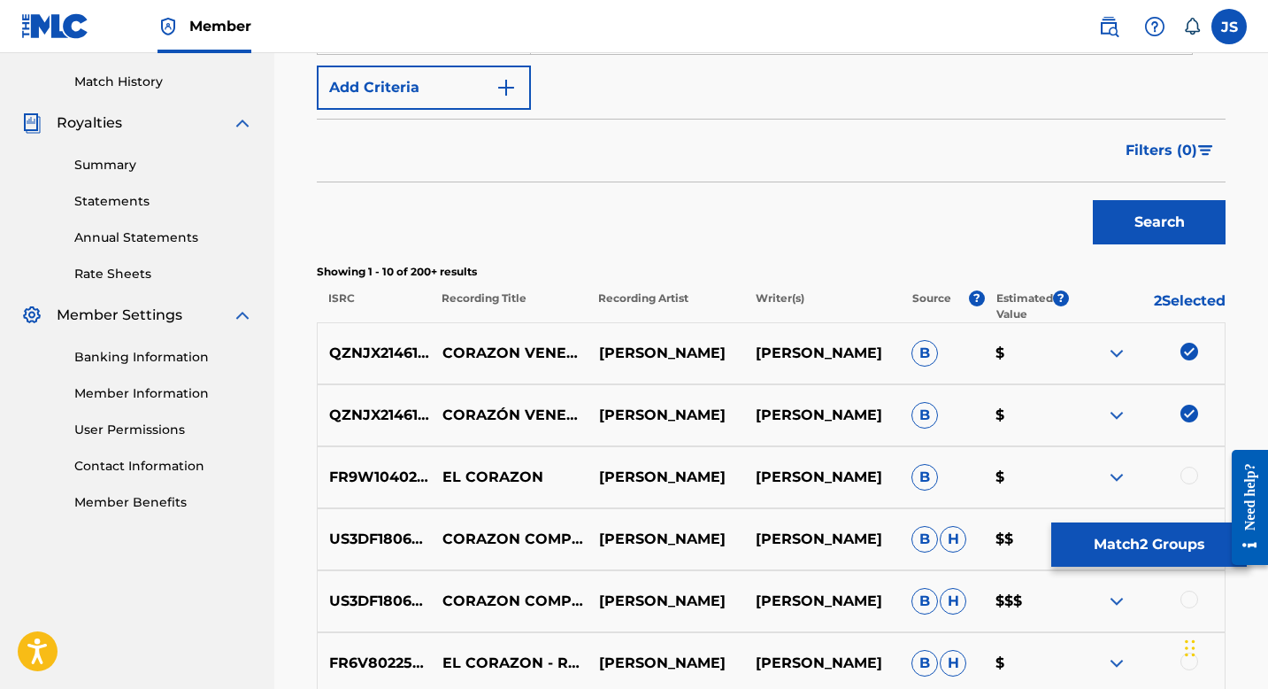
scroll to position [483, 0]
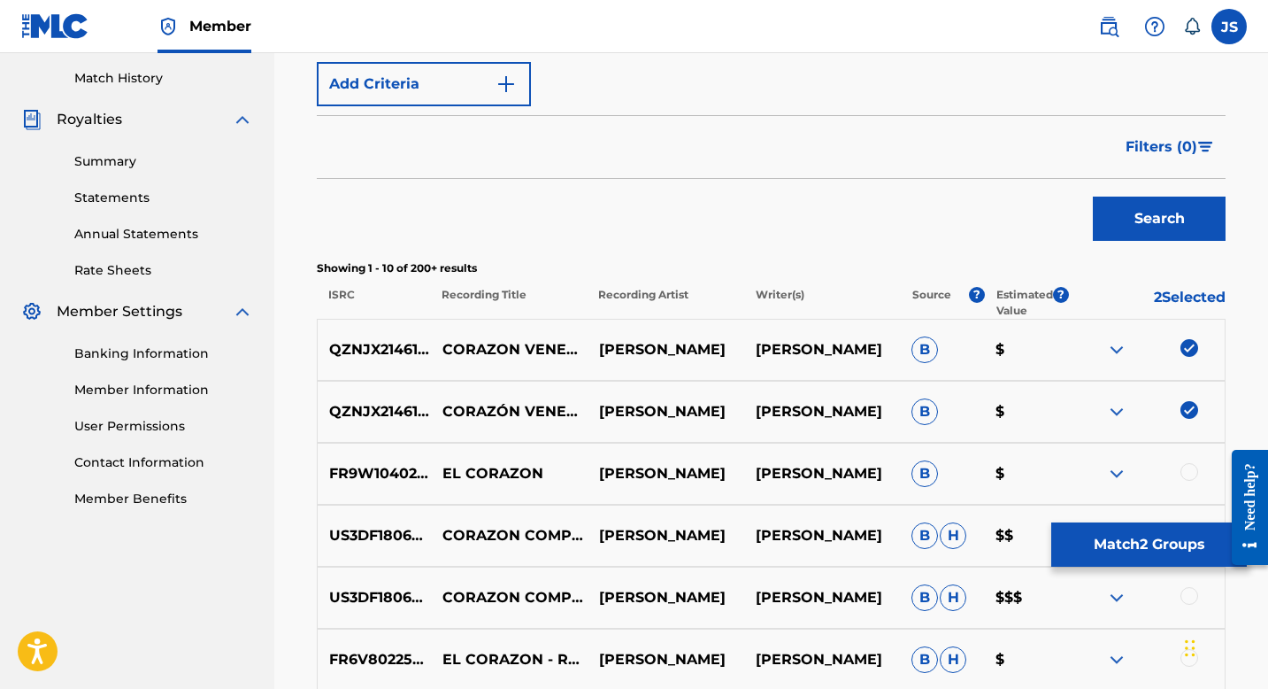
click at [1166, 566] on div "US3DF1806758 CORAZON COMPROMETIDO [PERSON_NAME] [PERSON_NAME] B H $$$" at bounding box center [771, 597] width 909 height 62
click at [1165, 552] on button "Match 2 Groups" at bounding box center [1149, 544] width 196 height 44
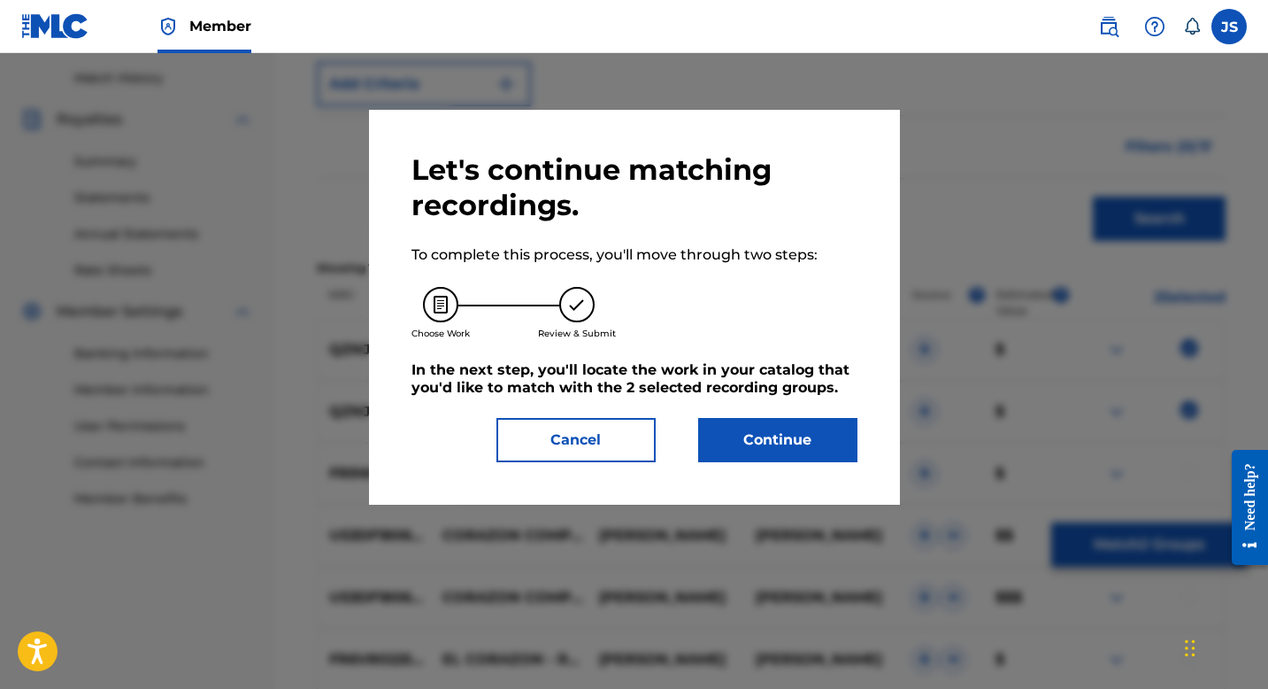
click at [593, 432] on button "Cancel" at bounding box center [576, 440] width 159 height 44
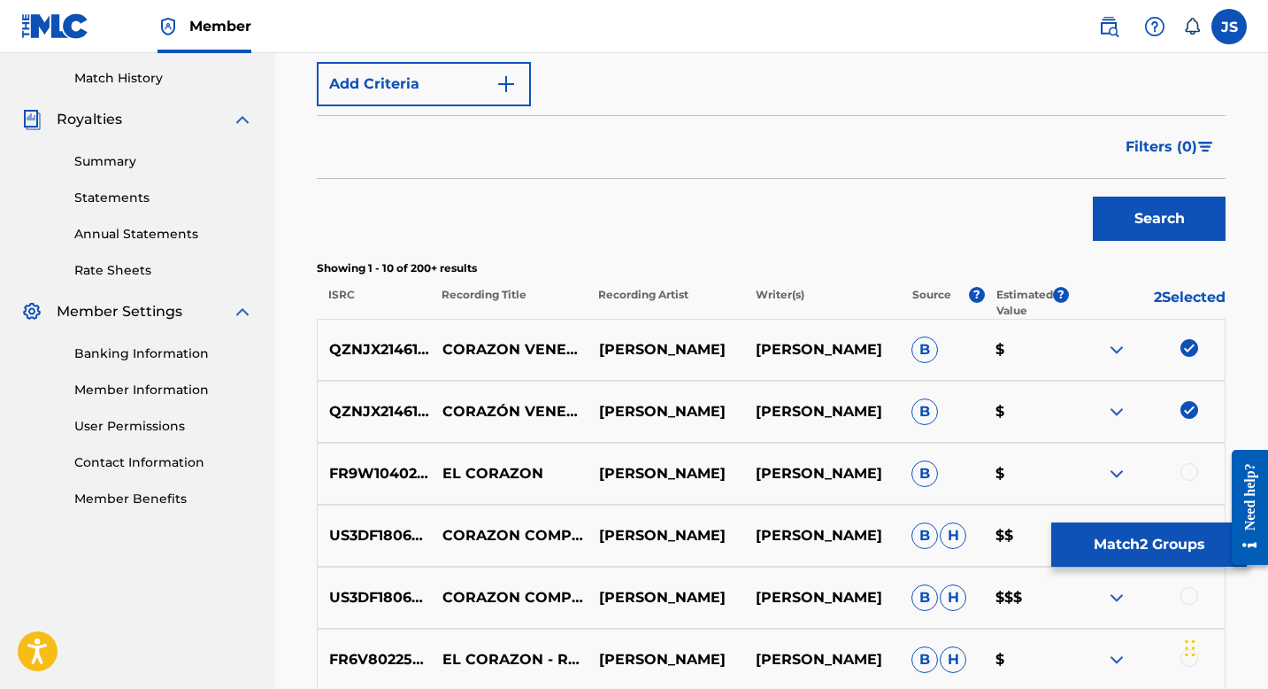
click at [1118, 540] on button "Match 2 Groups" at bounding box center [1149, 544] width 196 height 44
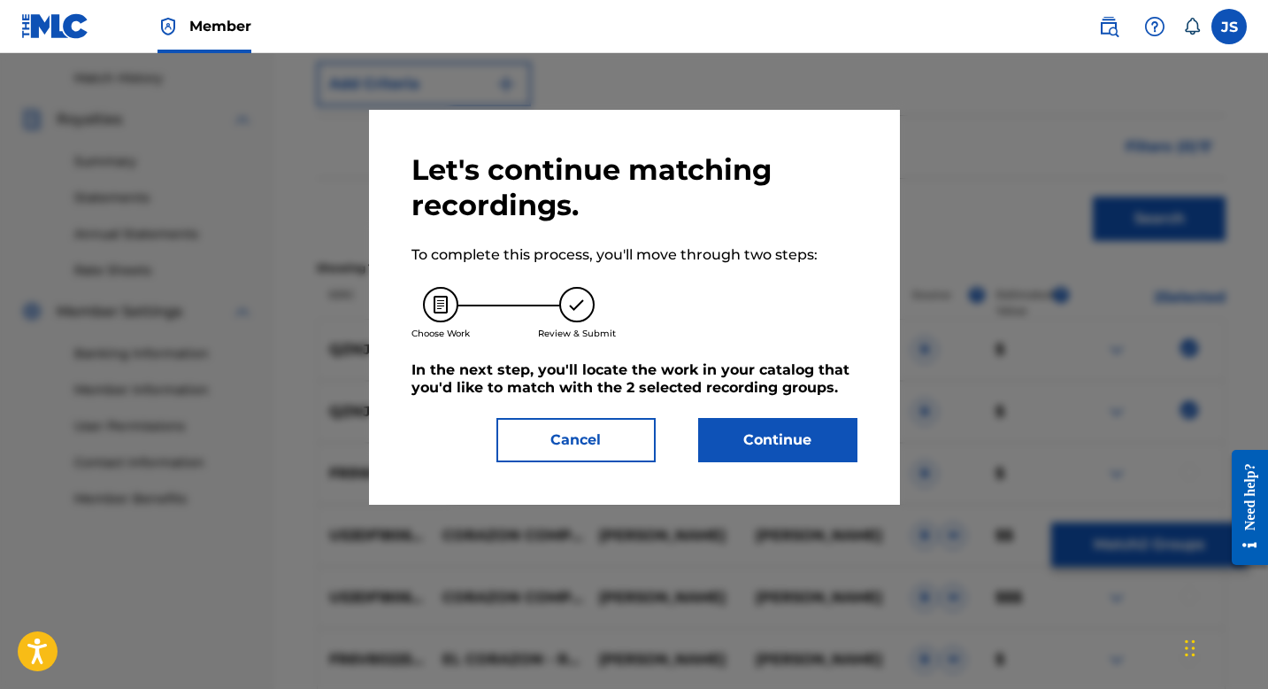
click at [741, 445] on button "Continue" at bounding box center [777, 440] width 159 height 44
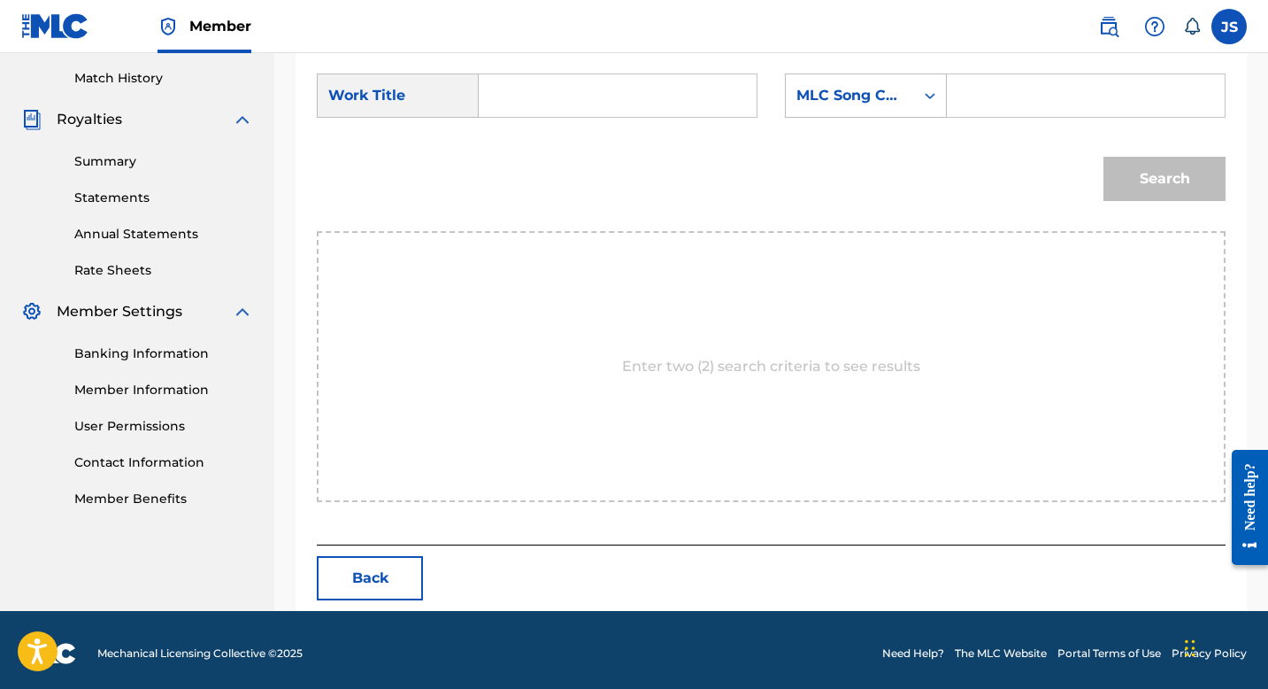
click at [648, 104] on input "Search Form" at bounding box center [618, 95] width 248 height 42
paste input "CORAZON VENECO"
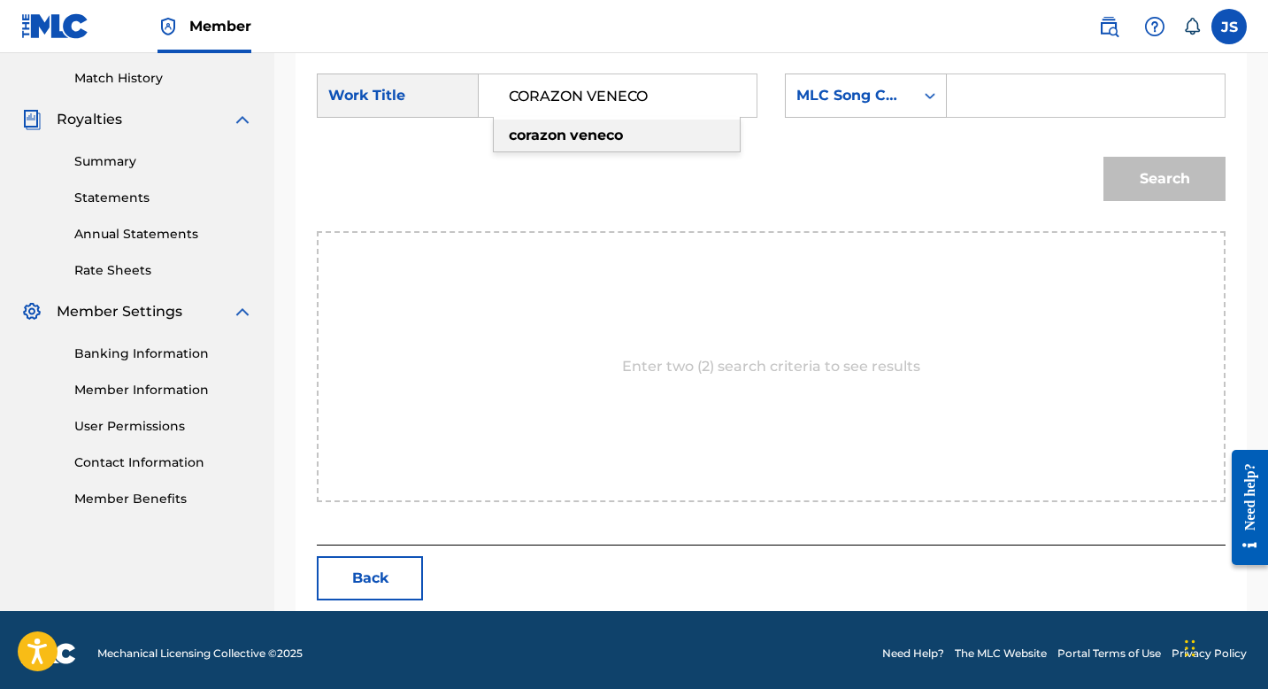
type input "CORAZON VENECO"
click at [959, 101] on div "Search Form" at bounding box center [1086, 95] width 279 height 44
click at [1025, 84] on input "Search Form" at bounding box center [1086, 95] width 248 height 42
paste input "CK74T0"
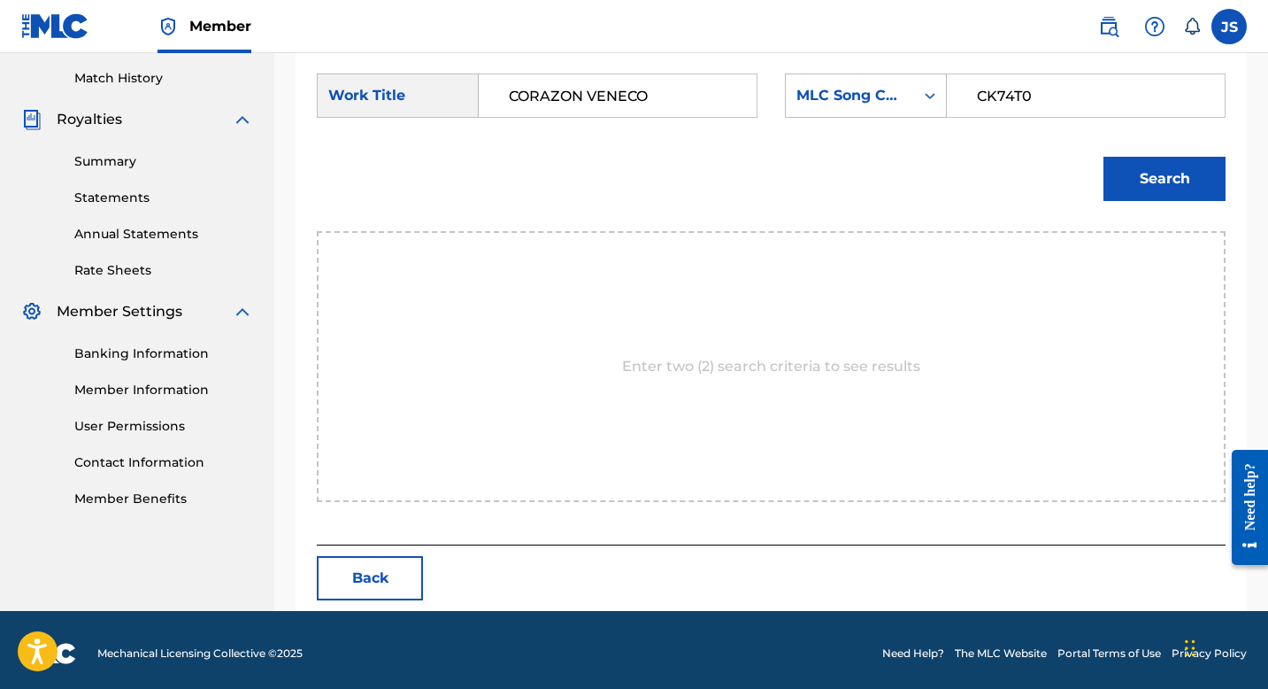
type input "CK74T0"
click at [1136, 175] on button "Search" at bounding box center [1165, 179] width 122 height 44
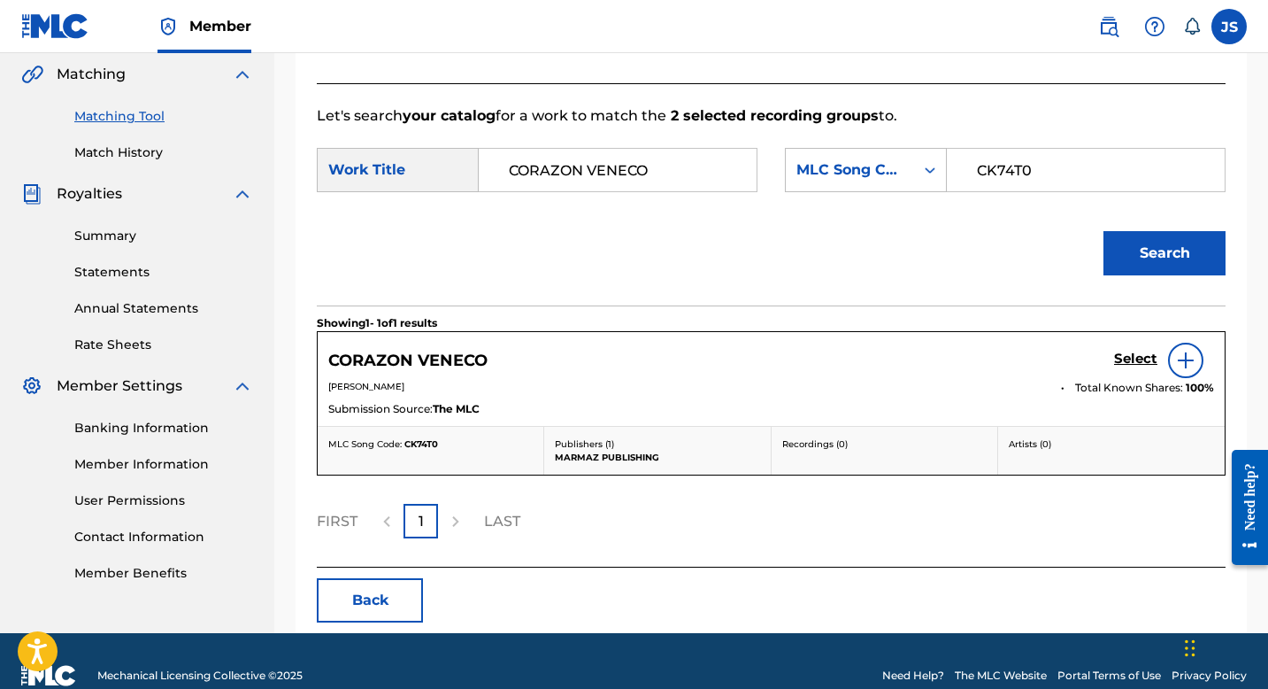
scroll to position [438, 0]
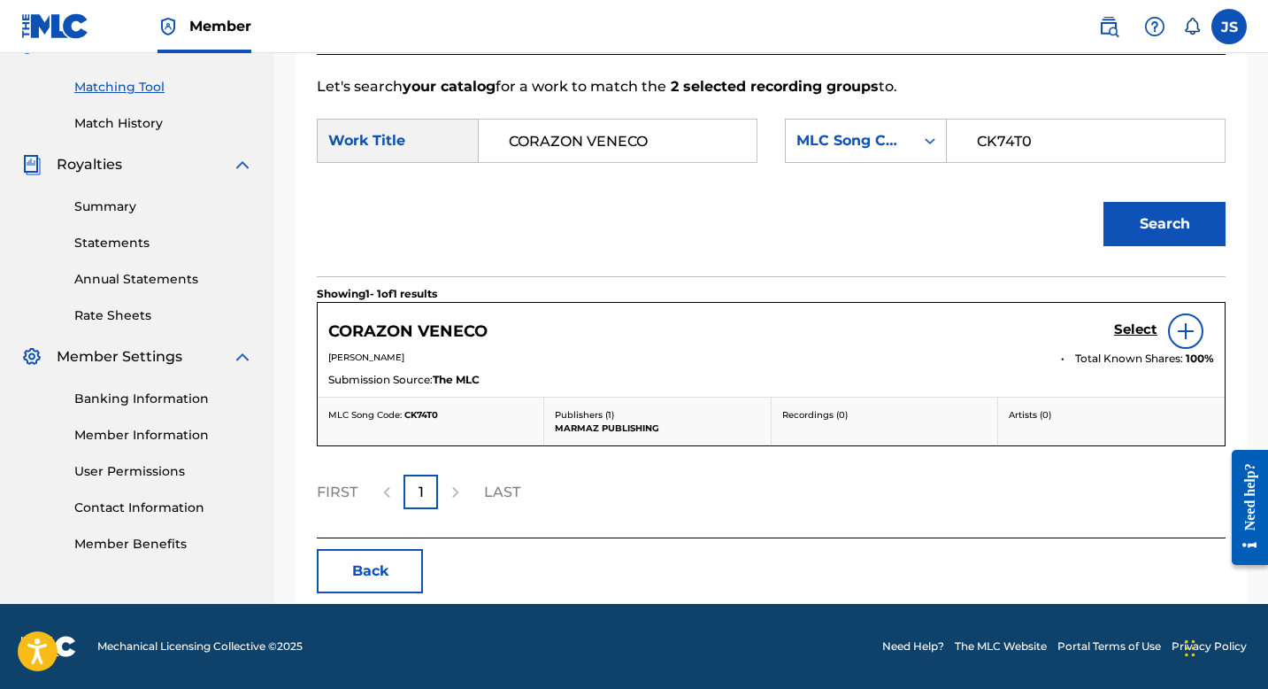
click at [1134, 335] on h5 "Select" at bounding box center [1135, 329] width 43 height 17
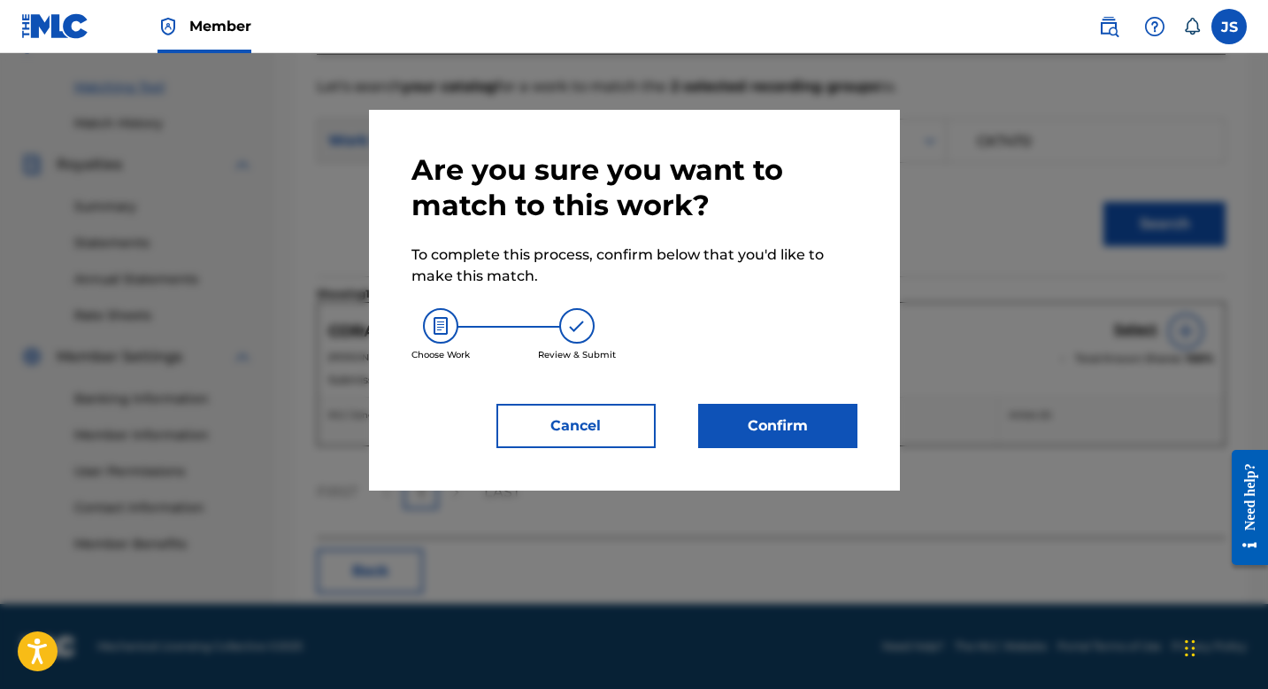
click at [722, 433] on button "Confirm" at bounding box center [777, 426] width 159 height 44
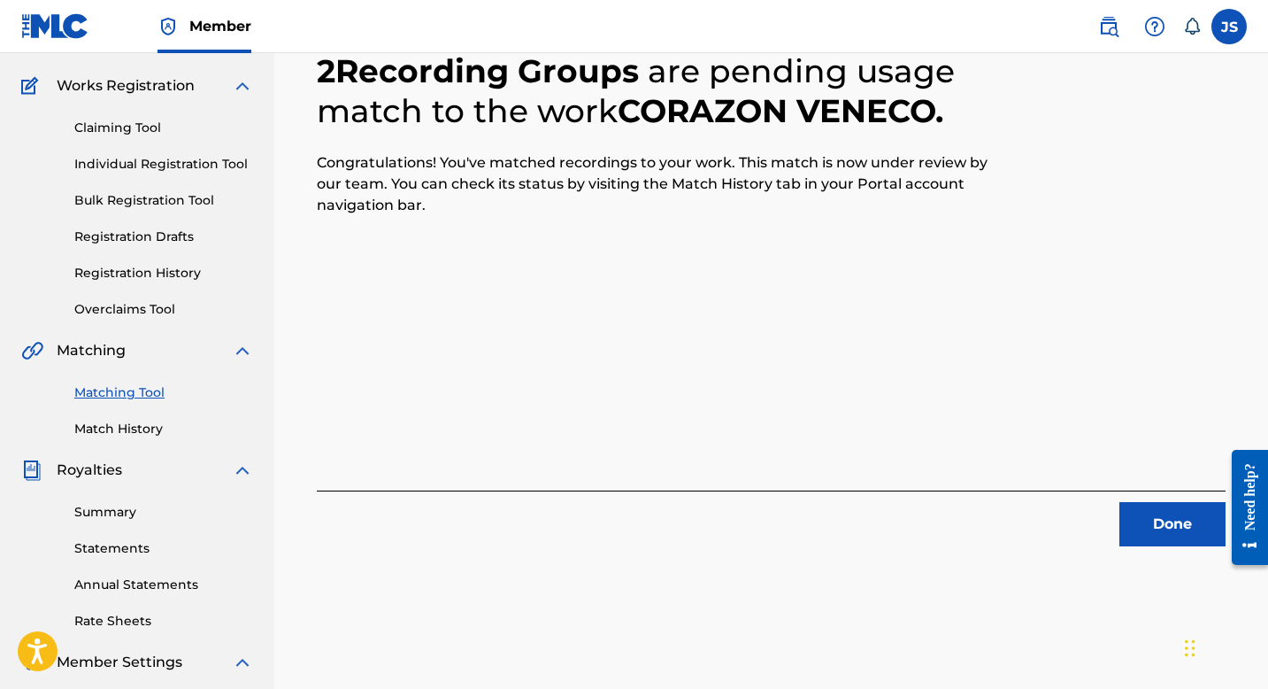
scroll to position [135, 0]
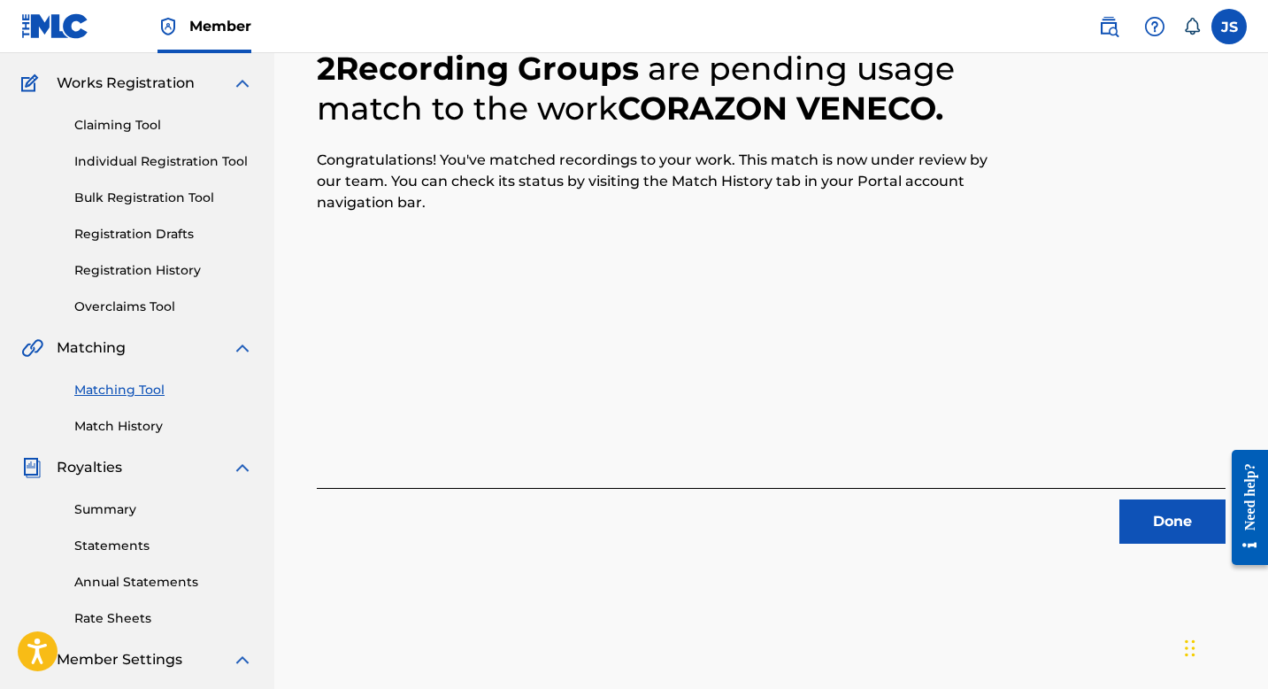
click at [1149, 523] on button "Done" at bounding box center [1173, 521] width 106 height 44
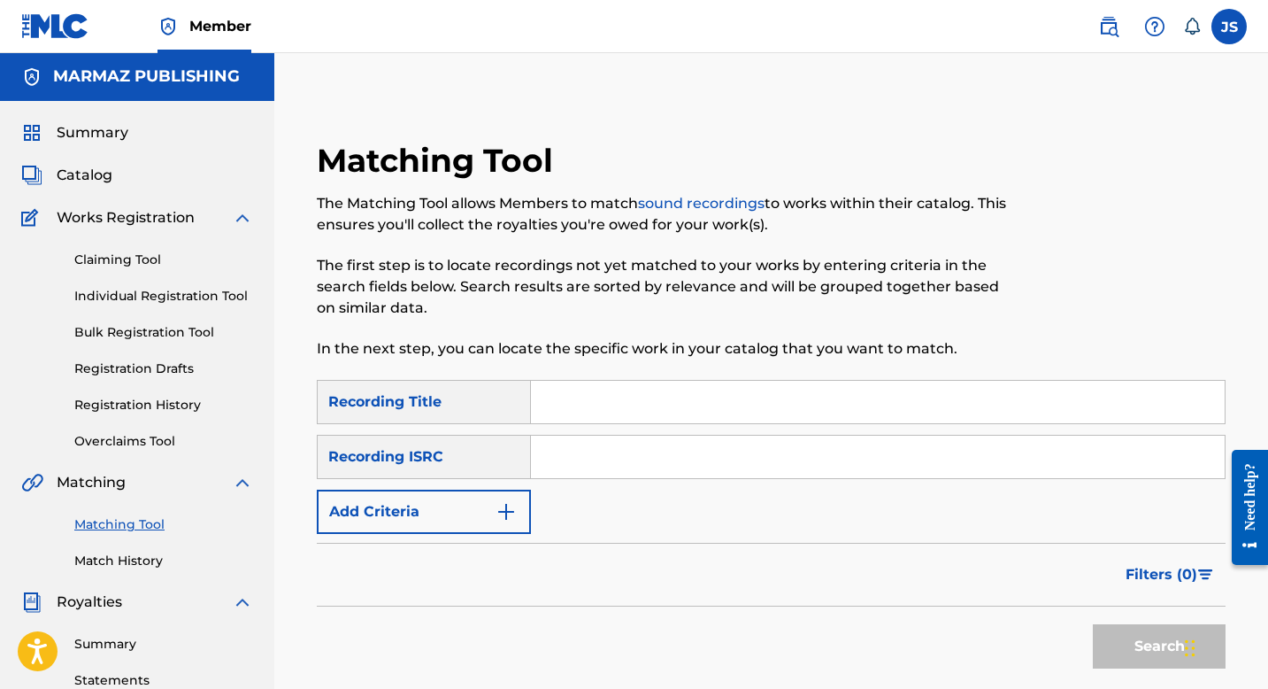
scroll to position [0, 0]
click at [666, 418] on input "Search Form" at bounding box center [878, 402] width 694 height 42
paste input "CK74T0"
type input "CK74T0"
click at [570, 391] on input "Search Form" at bounding box center [878, 402] width 694 height 42
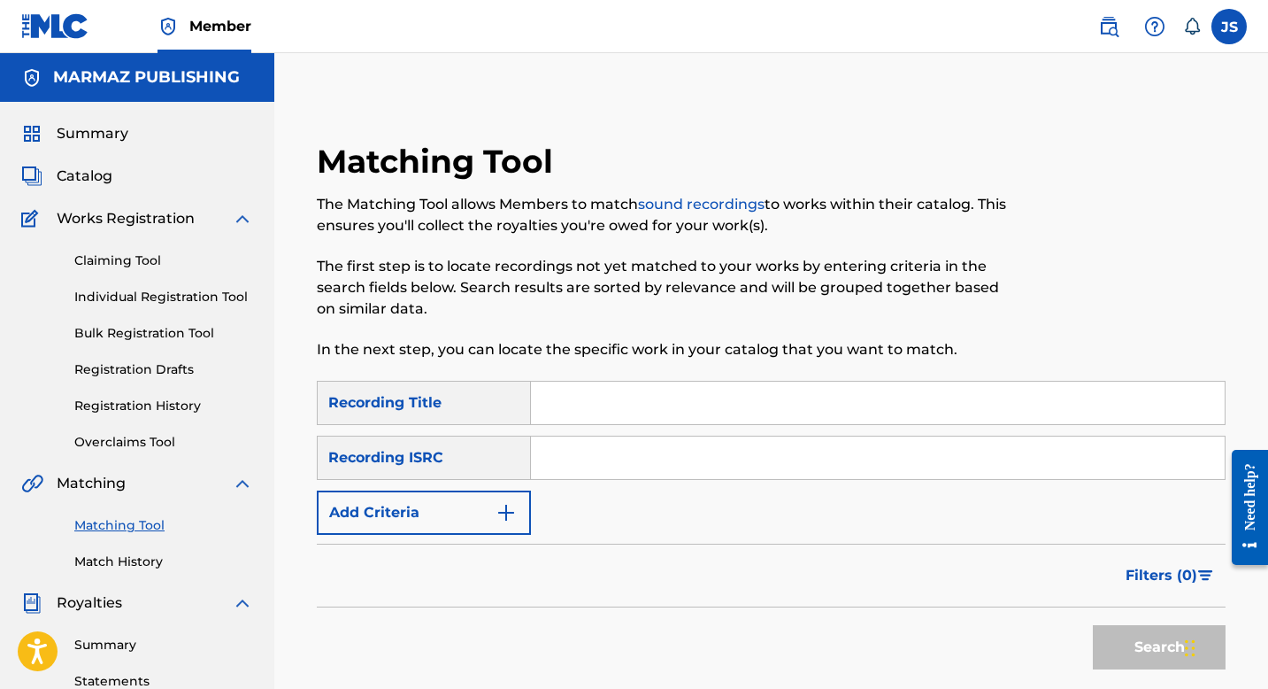
paste input "LO QUE EL CORAZÓN RECLAMA"
type input "LO QUE EL CORAZÓN RECLAMA"
click at [878, 455] on input "Search Form" at bounding box center [878, 457] width 694 height 42
click at [498, 502] on img "Search Form" at bounding box center [506, 512] width 21 height 21
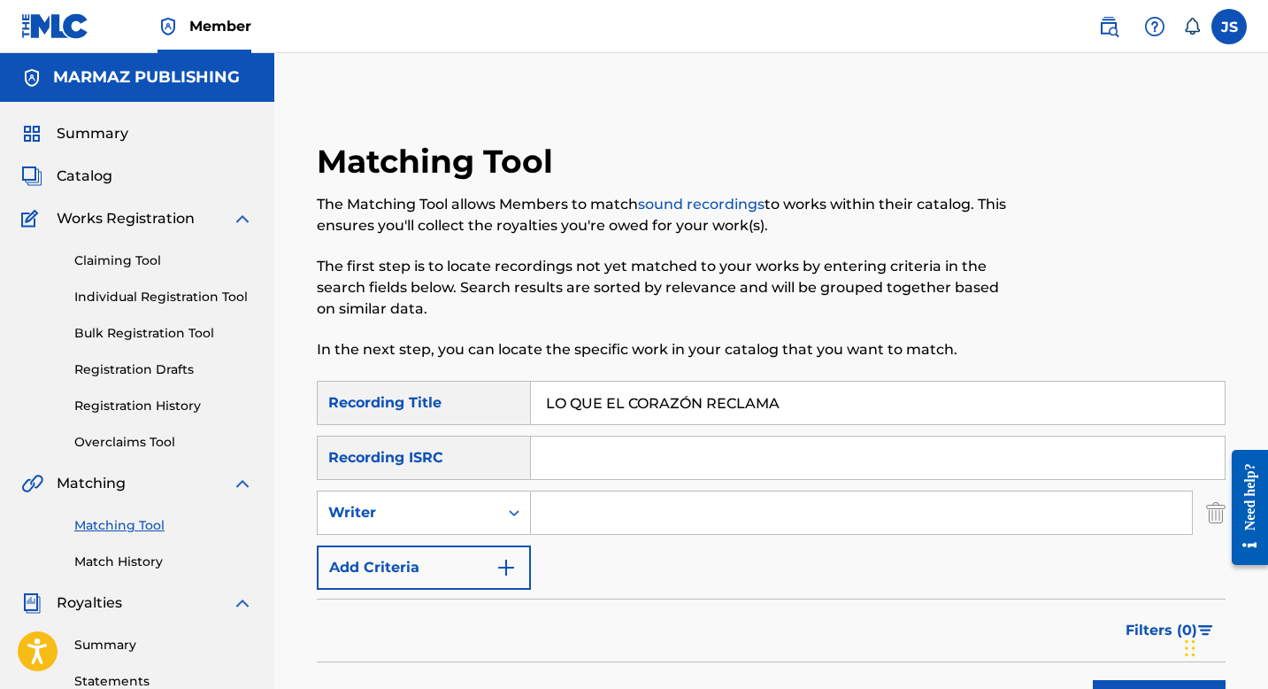
click at [572, 512] on input "Search Form" at bounding box center [861, 512] width 661 height 42
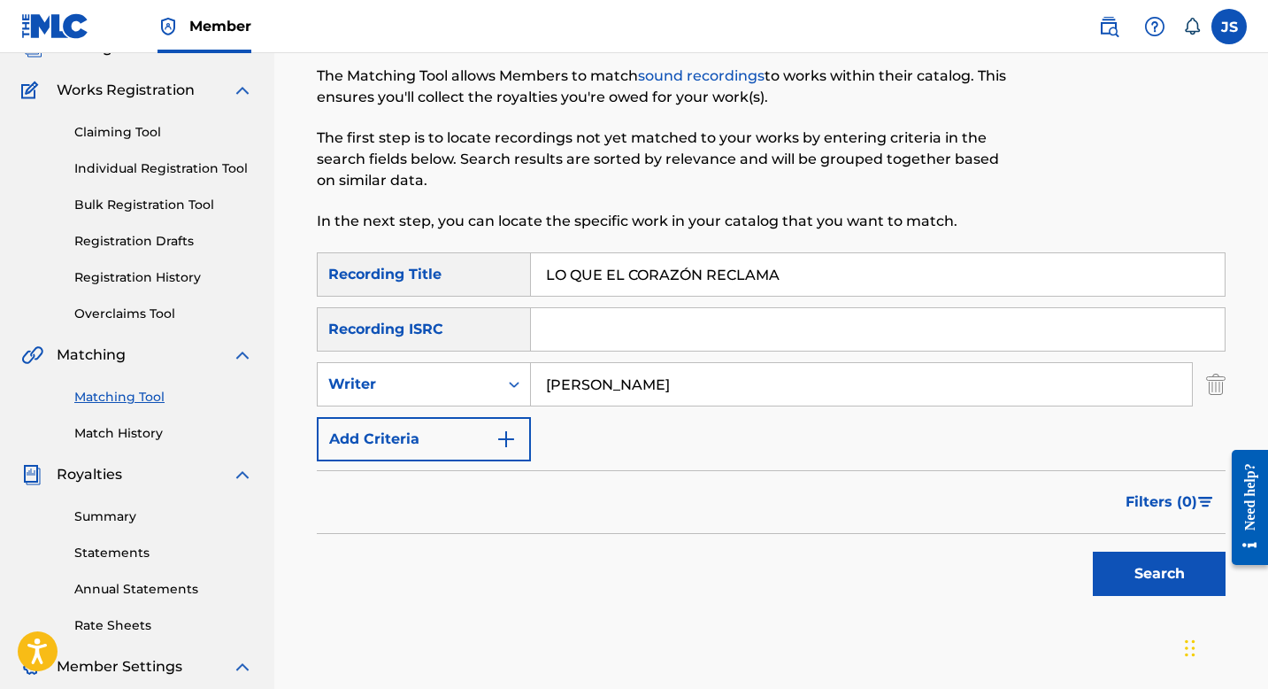
scroll to position [141, 0]
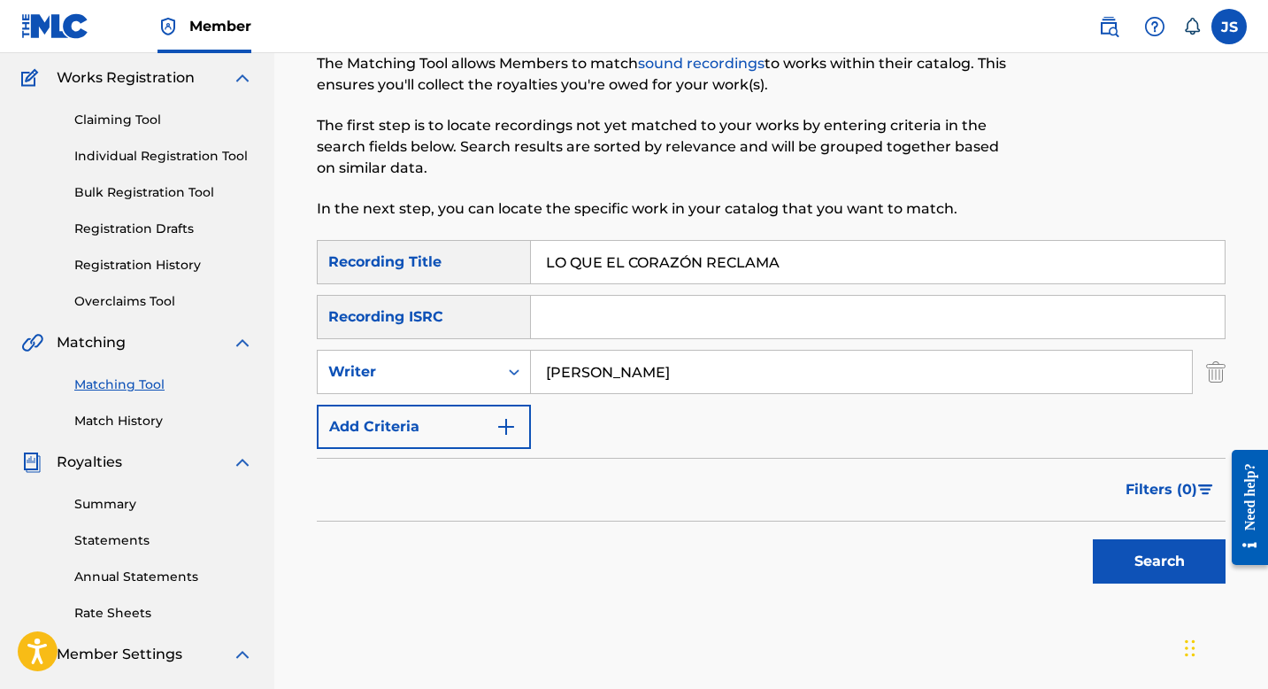
type input "[PERSON_NAME]"
click at [1113, 557] on button "Search" at bounding box center [1159, 561] width 133 height 44
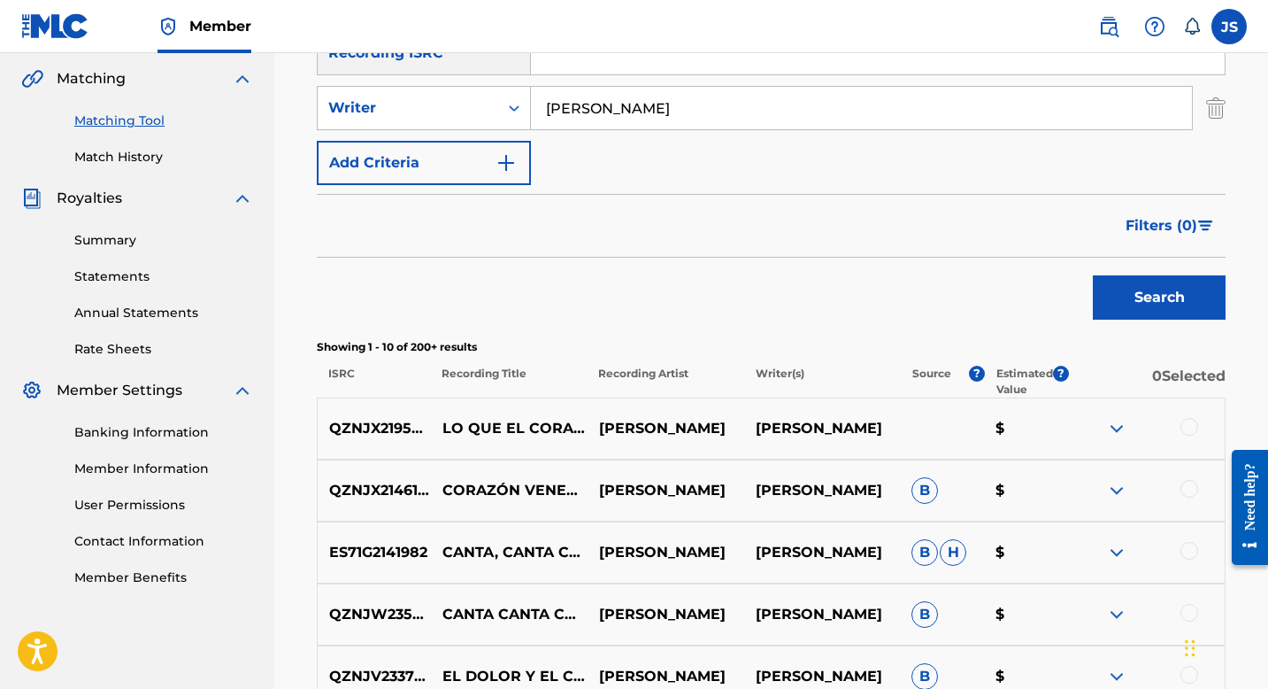
scroll to position [411, 0]
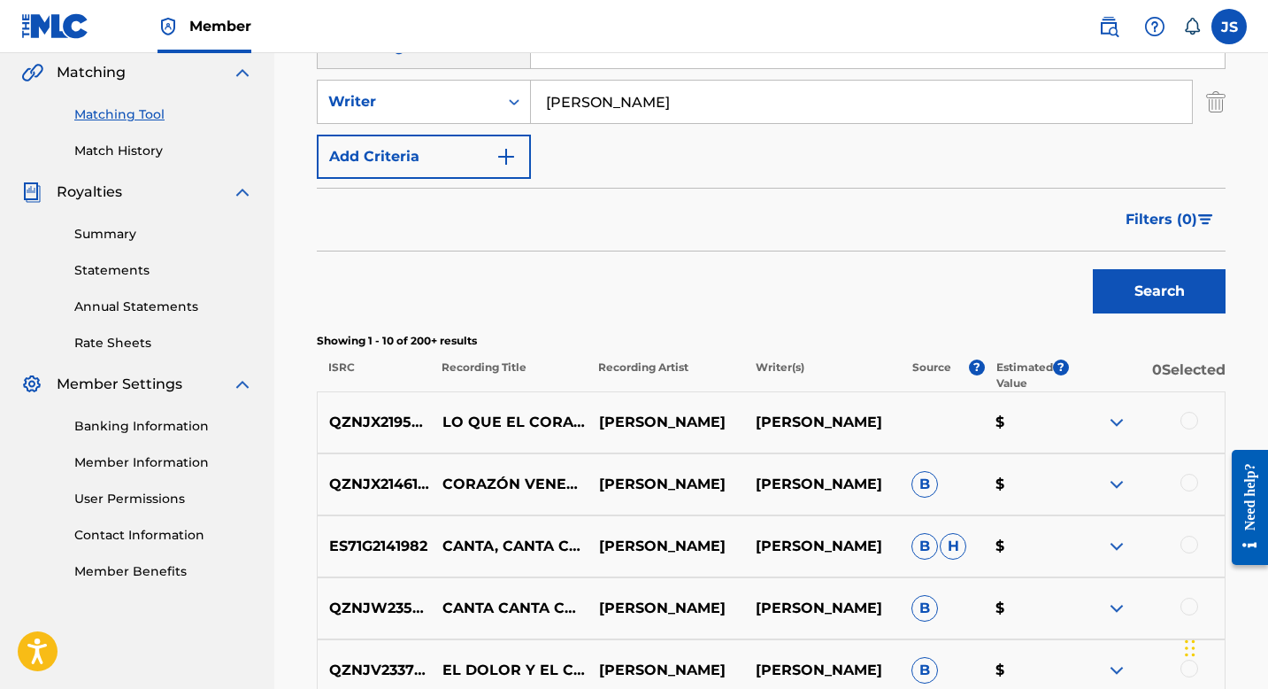
click at [1192, 416] on div at bounding box center [1190, 421] width 18 height 18
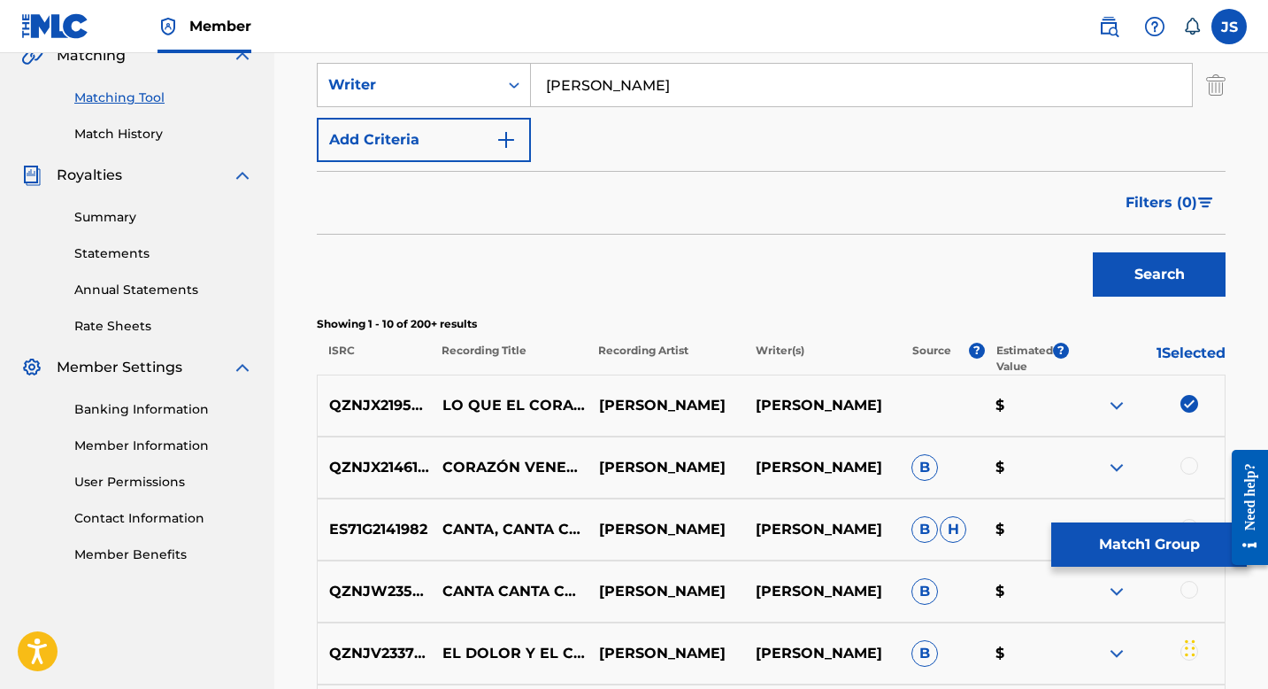
scroll to position [428, 0]
click at [1082, 543] on button "Match 1 Group" at bounding box center [1149, 544] width 196 height 44
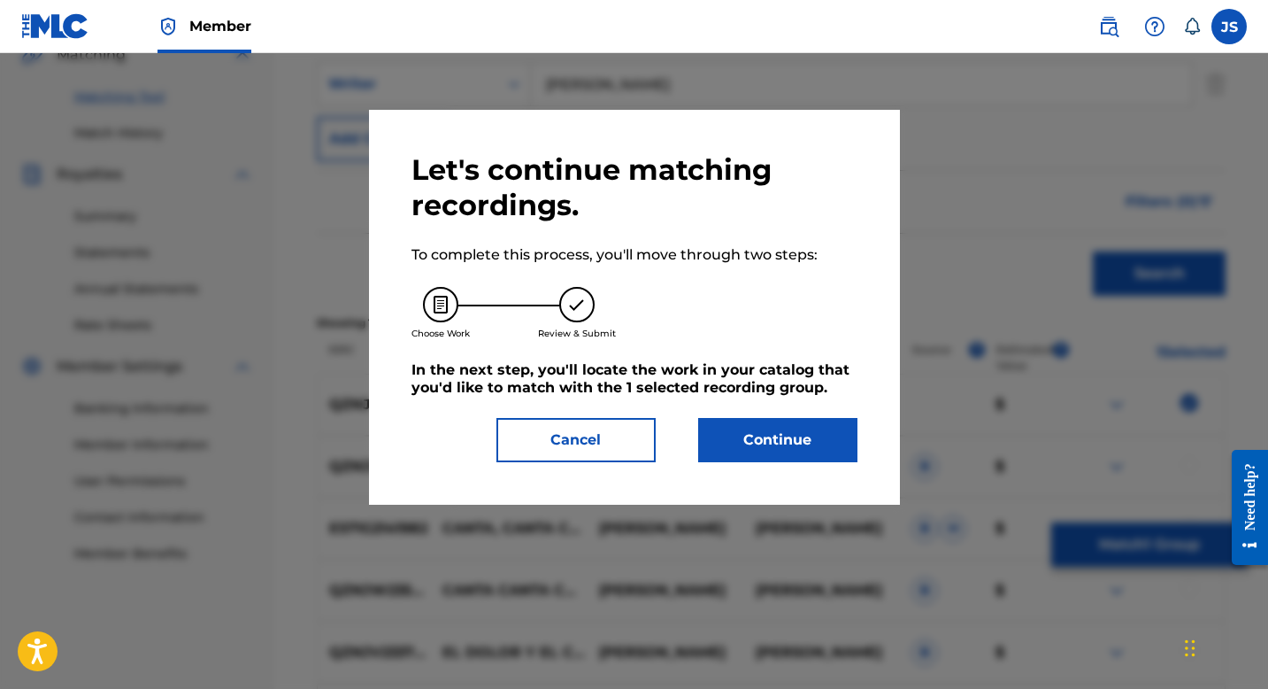
click at [761, 439] on button "Continue" at bounding box center [777, 440] width 159 height 44
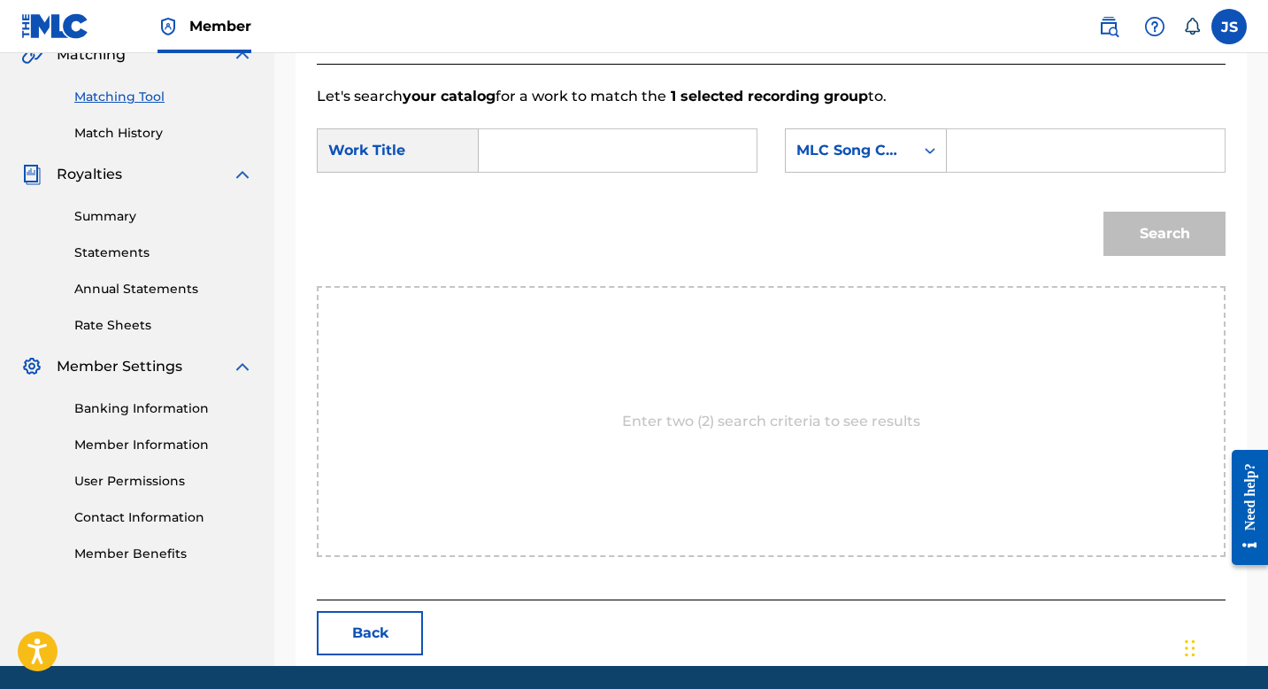
click at [633, 157] on input "Search Form" at bounding box center [618, 150] width 248 height 42
paste input "LO QUE EL CORAZÓN RECLAMA"
type input "LO QUE EL CORAZÓN RECLAMA"
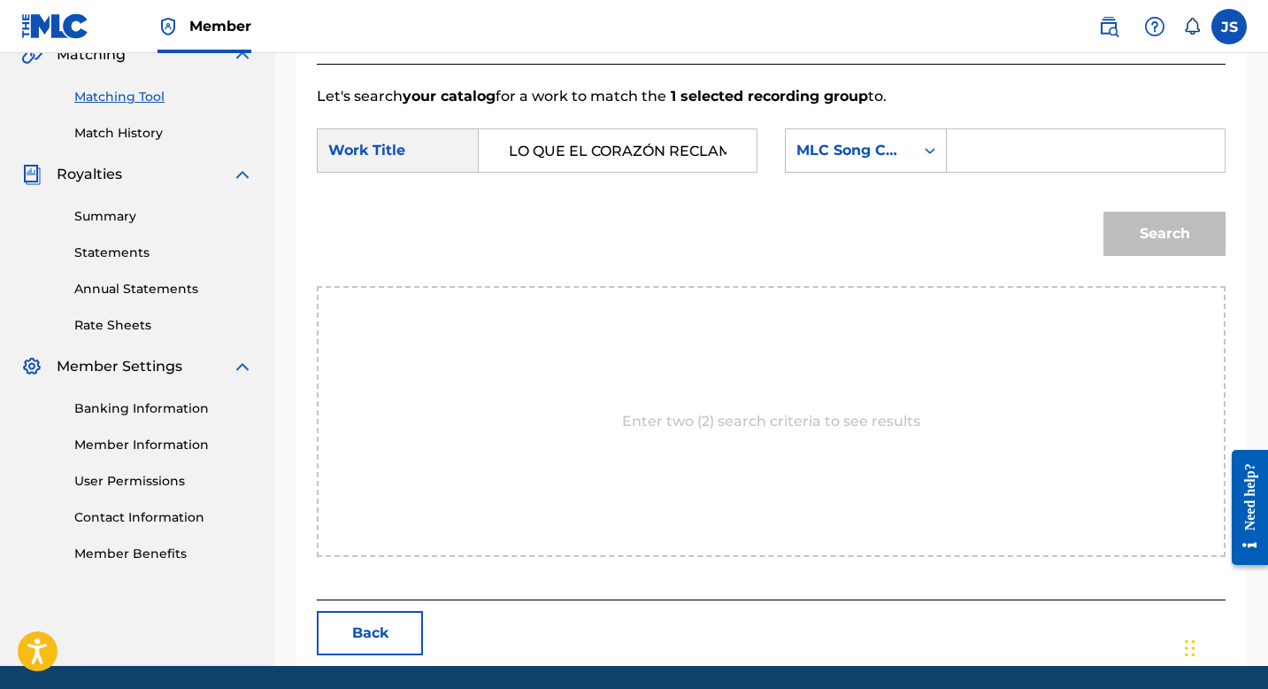
click at [986, 149] on input "Search Form" at bounding box center [1086, 150] width 248 height 42
paste input "LS28VI"
type input "LS28VI"
click at [1125, 235] on button "Search" at bounding box center [1165, 234] width 122 height 44
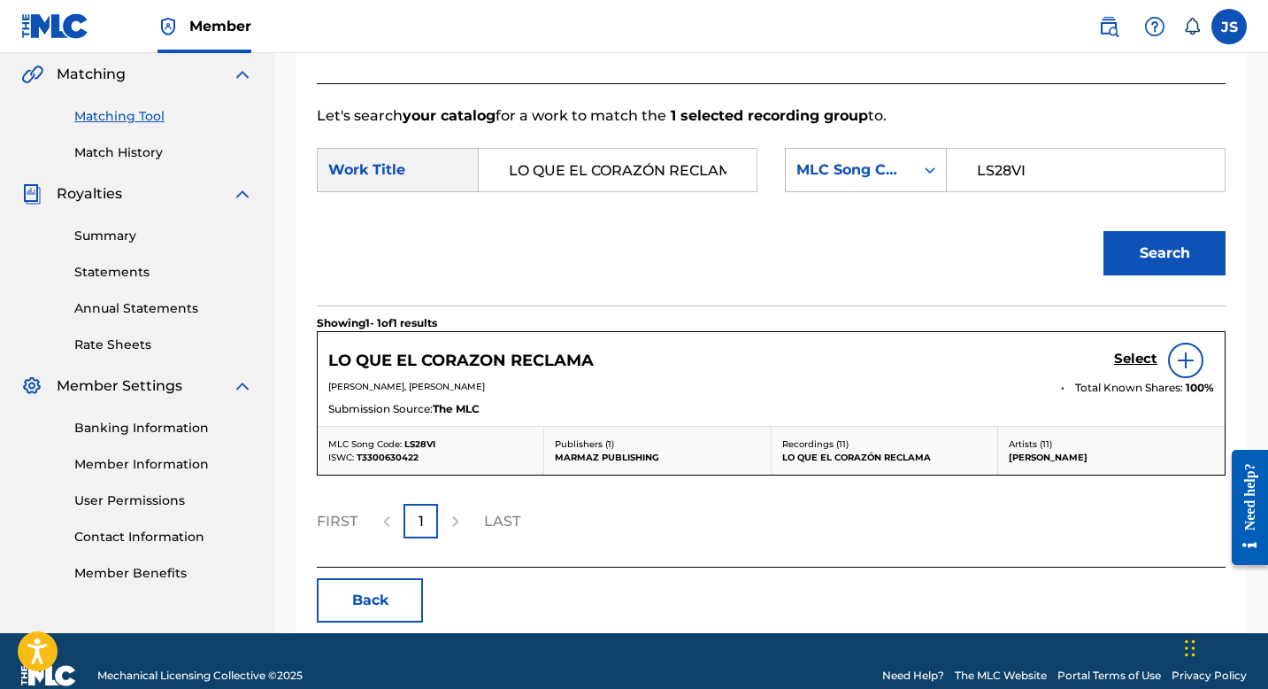
scroll to position [428, 0]
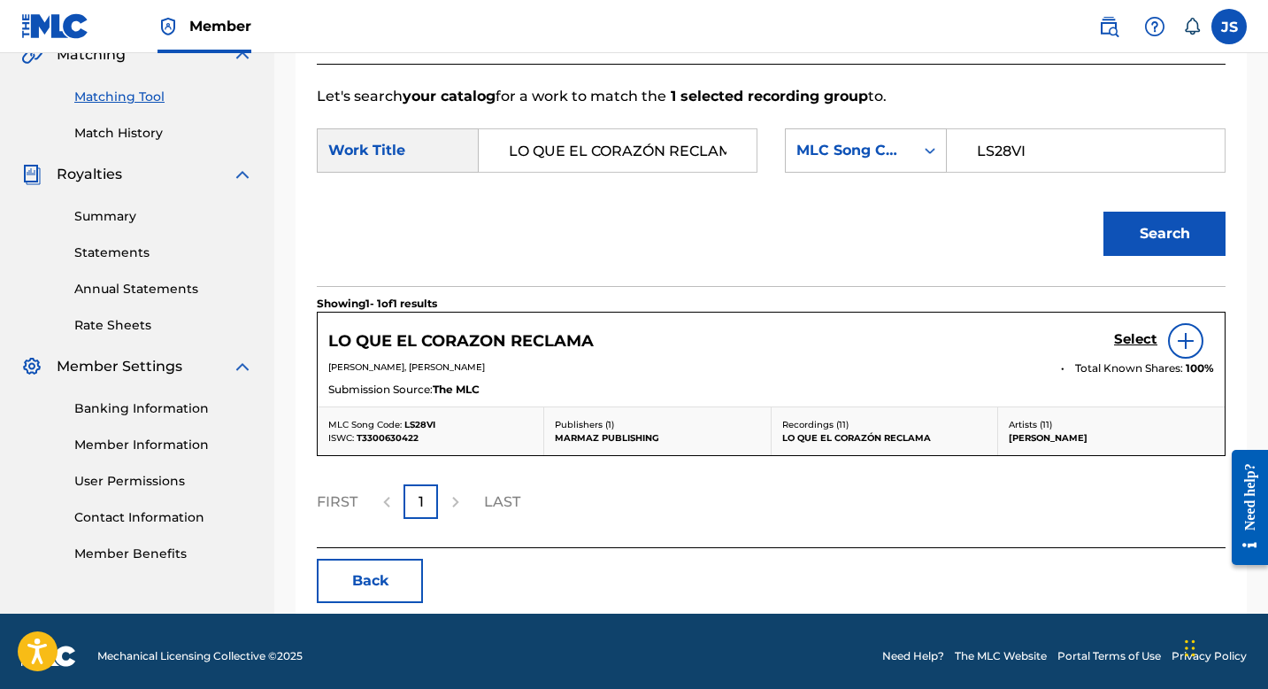
click at [1124, 345] on h5 "Select" at bounding box center [1135, 339] width 43 height 17
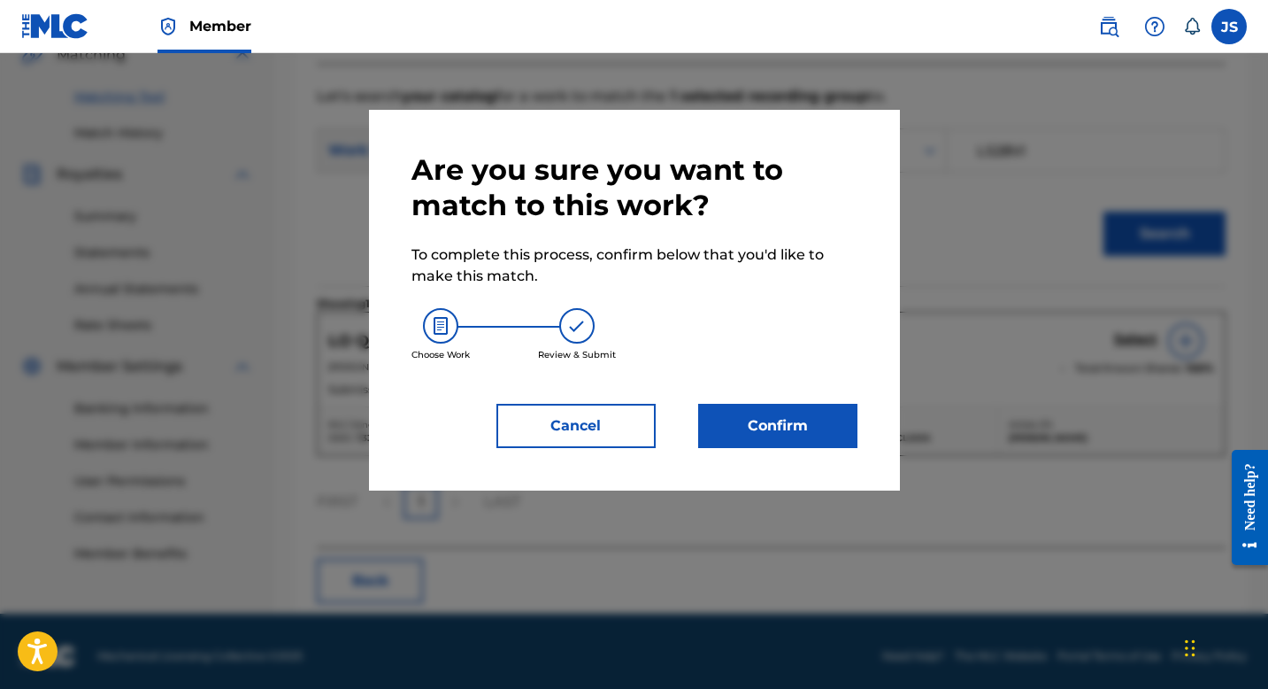
click at [813, 434] on button "Confirm" at bounding box center [777, 426] width 159 height 44
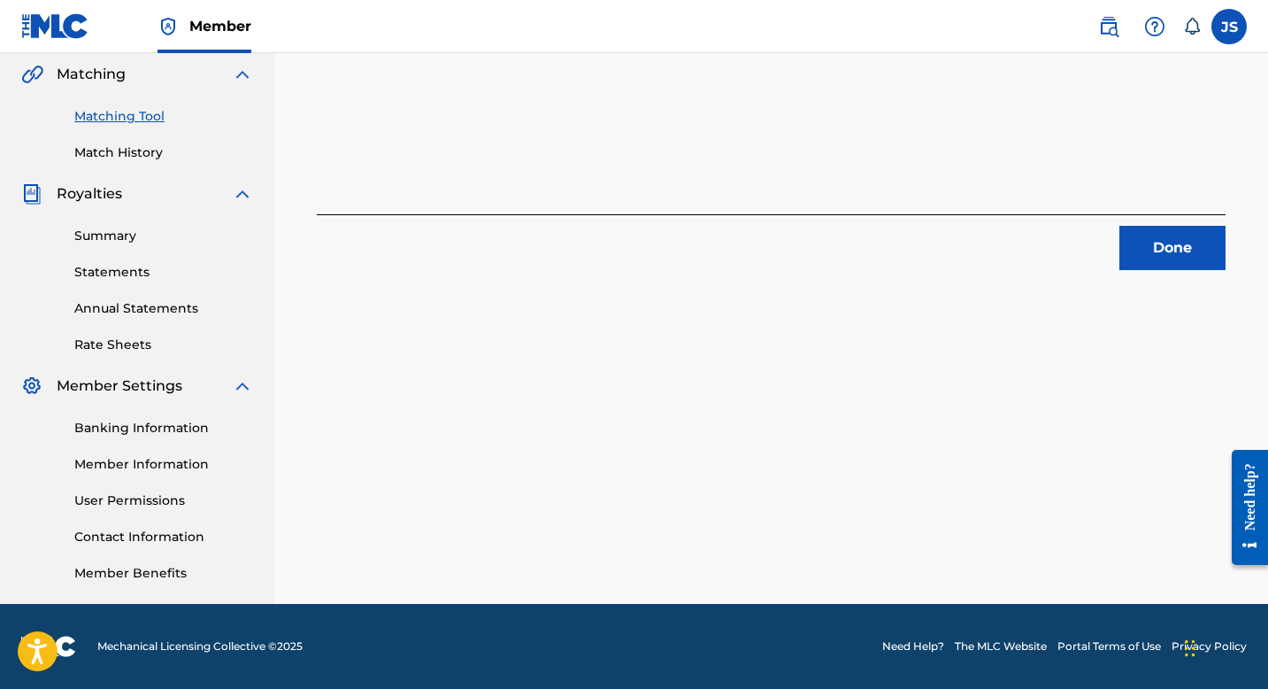
click at [1157, 261] on button "Done" at bounding box center [1173, 248] width 106 height 44
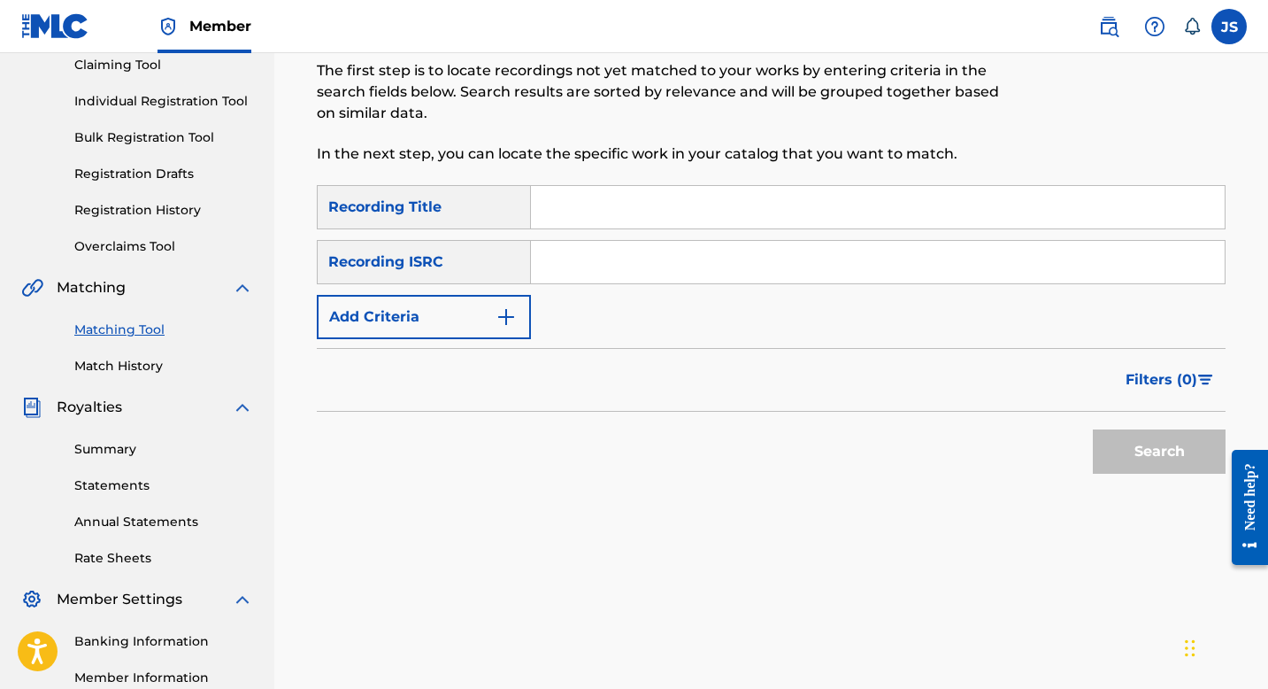
scroll to position [0, 0]
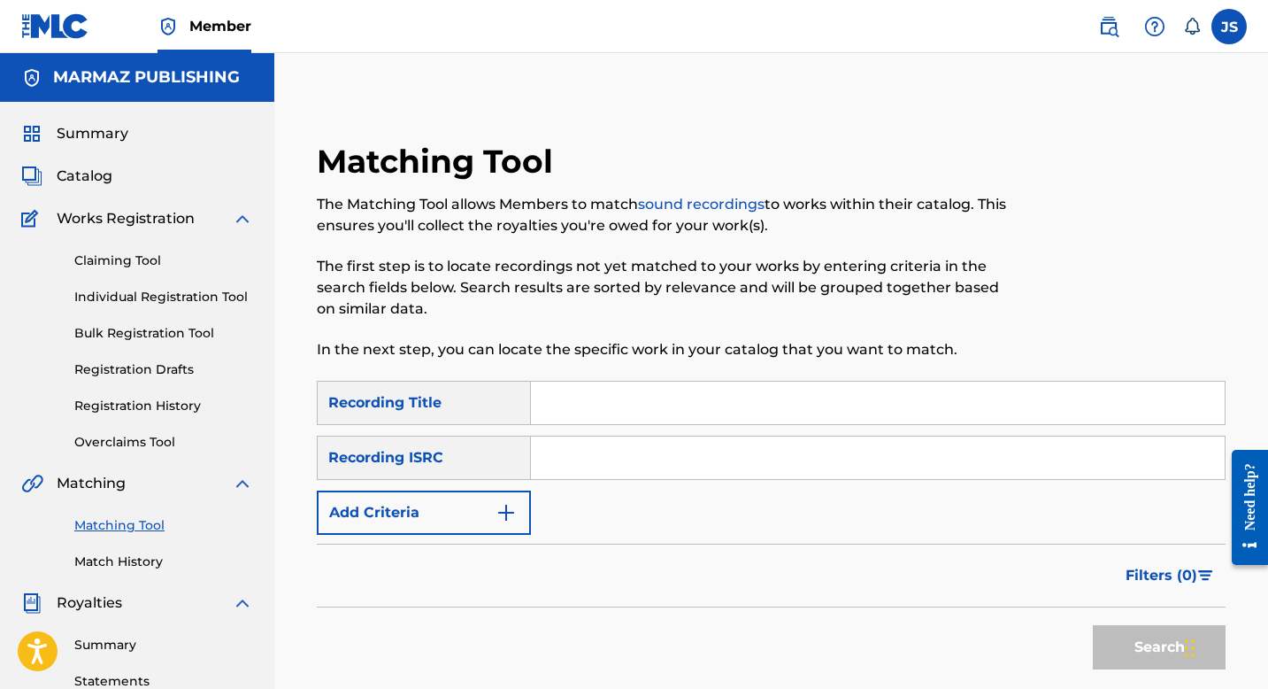
click at [566, 397] on input "Search Form" at bounding box center [878, 402] width 694 height 42
paste input "ME GUSTA PERO ES CASADO"
type input "ME GUSTA PERO ES CASADO"
click at [515, 539] on form "SearchWithCriteria496f3560-7702-4e75-a19d-1c7132341d6c Recording Title ME GUSTA…" at bounding box center [771, 529] width 909 height 297
click at [505, 505] on img "Search Form" at bounding box center [506, 512] width 21 height 21
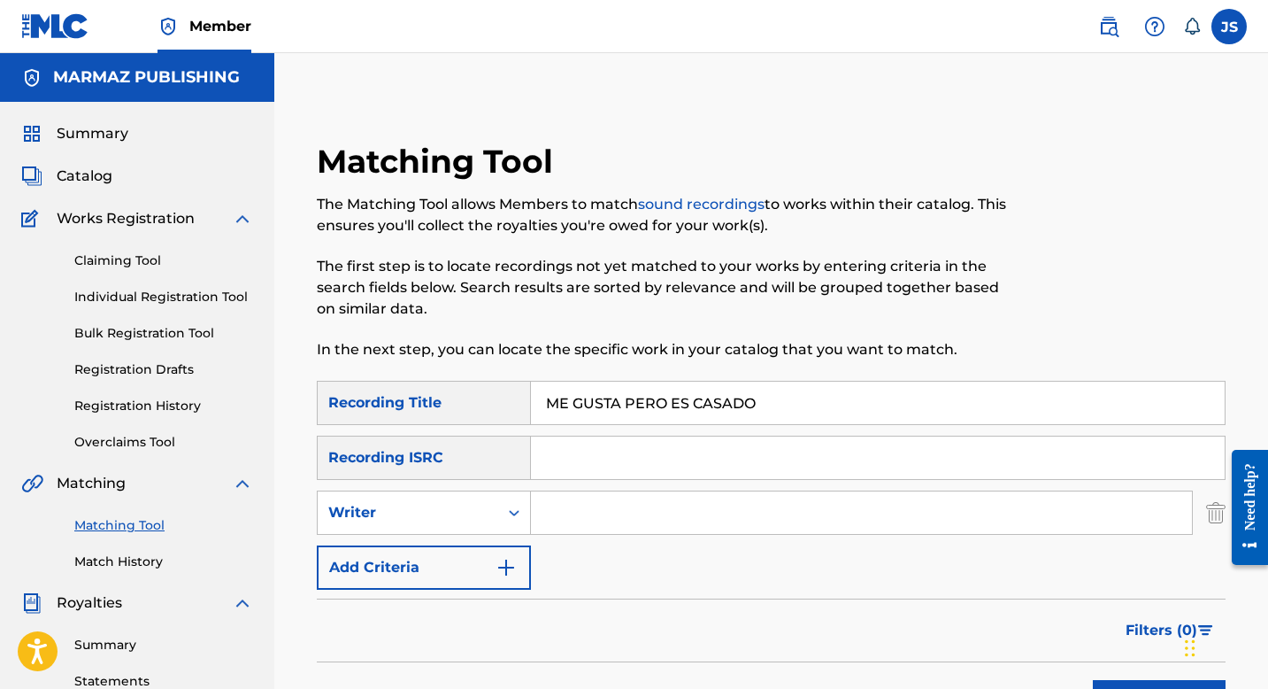
click at [565, 505] on input "Search Form" at bounding box center [861, 512] width 661 height 42
type input "[PERSON_NAME]"
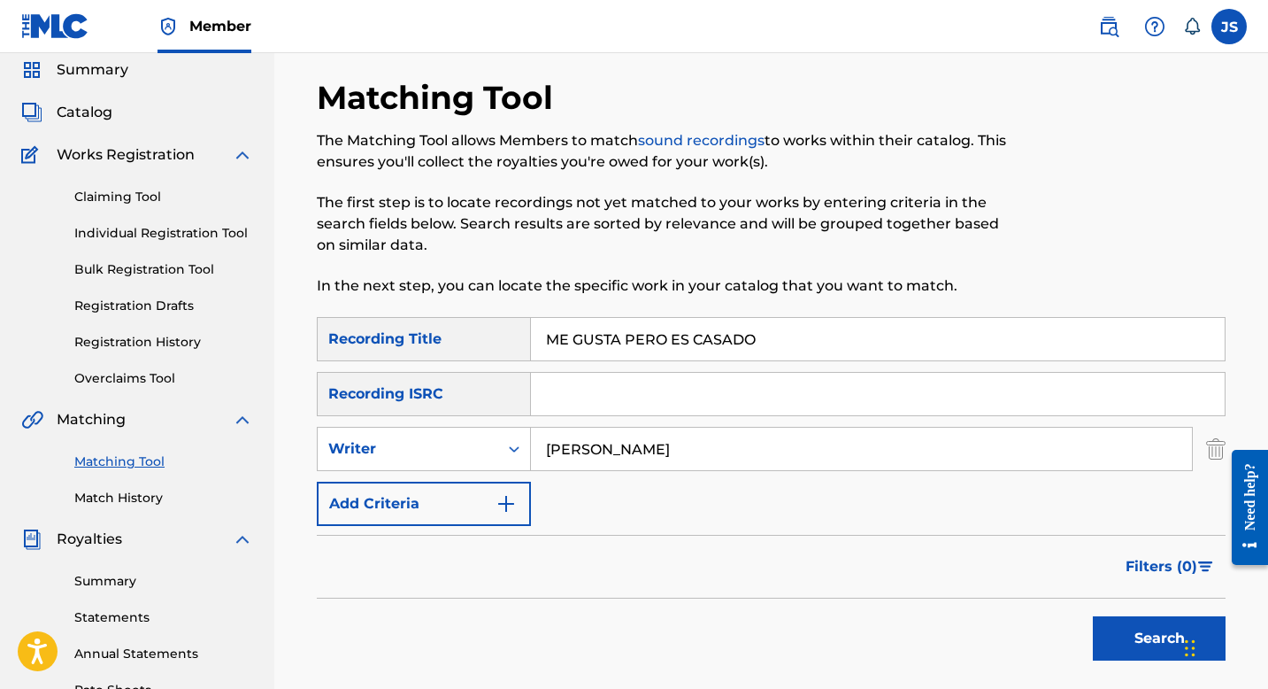
scroll to position [137, 0]
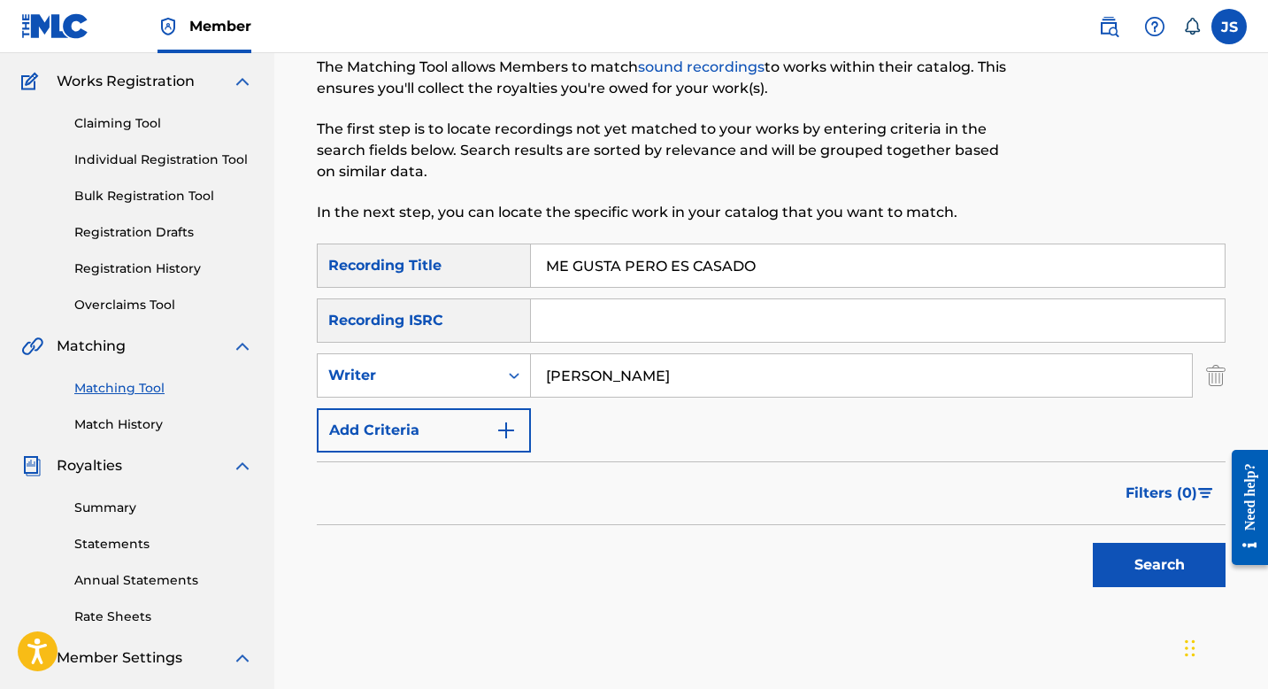
click at [1129, 565] on button "Search" at bounding box center [1159, 565] width 133 height 44
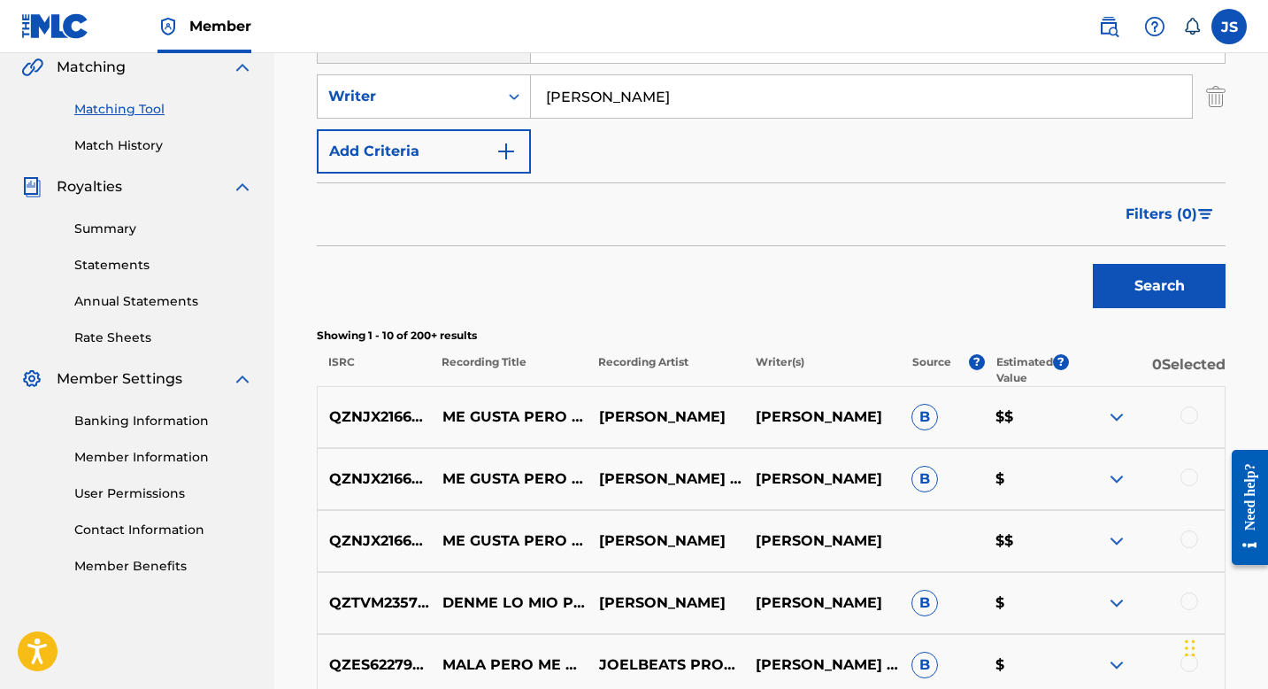
scroll to position [421, 0]
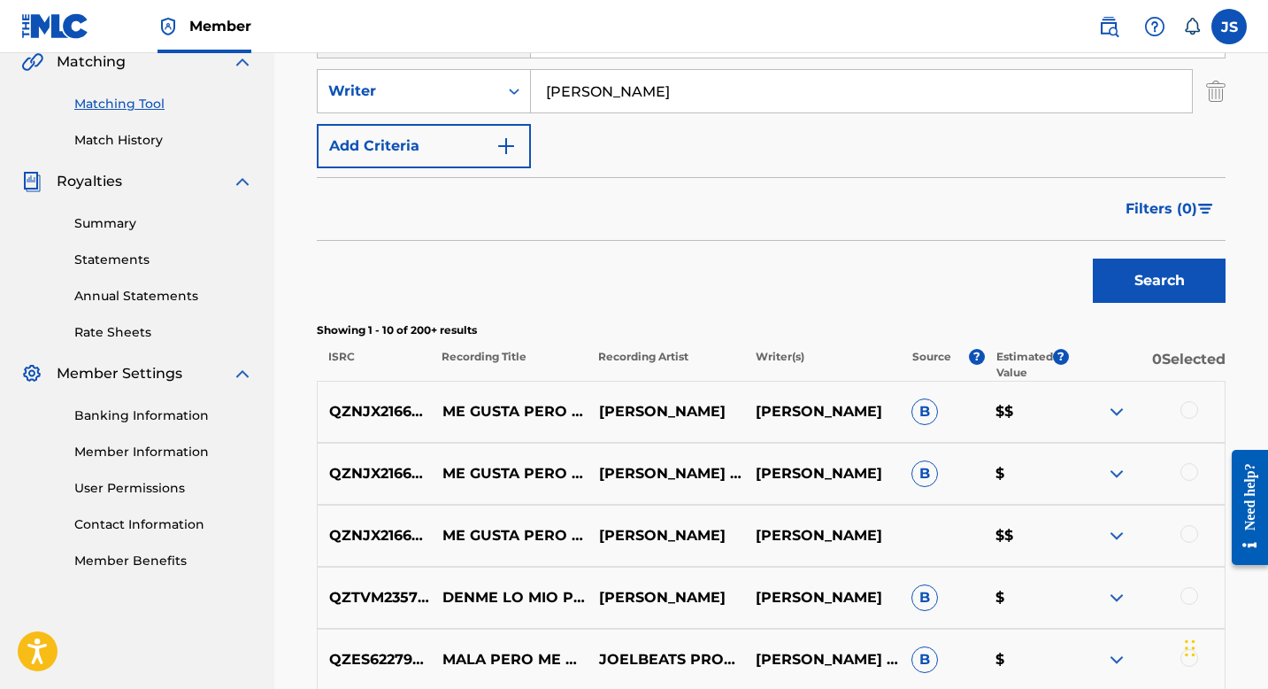
click at [1177, 409] on div at bounding box center [1146, 411] width 157 height 21
click at [1186, 409] on div at bounding box center [1190, 410] width 18 height 18
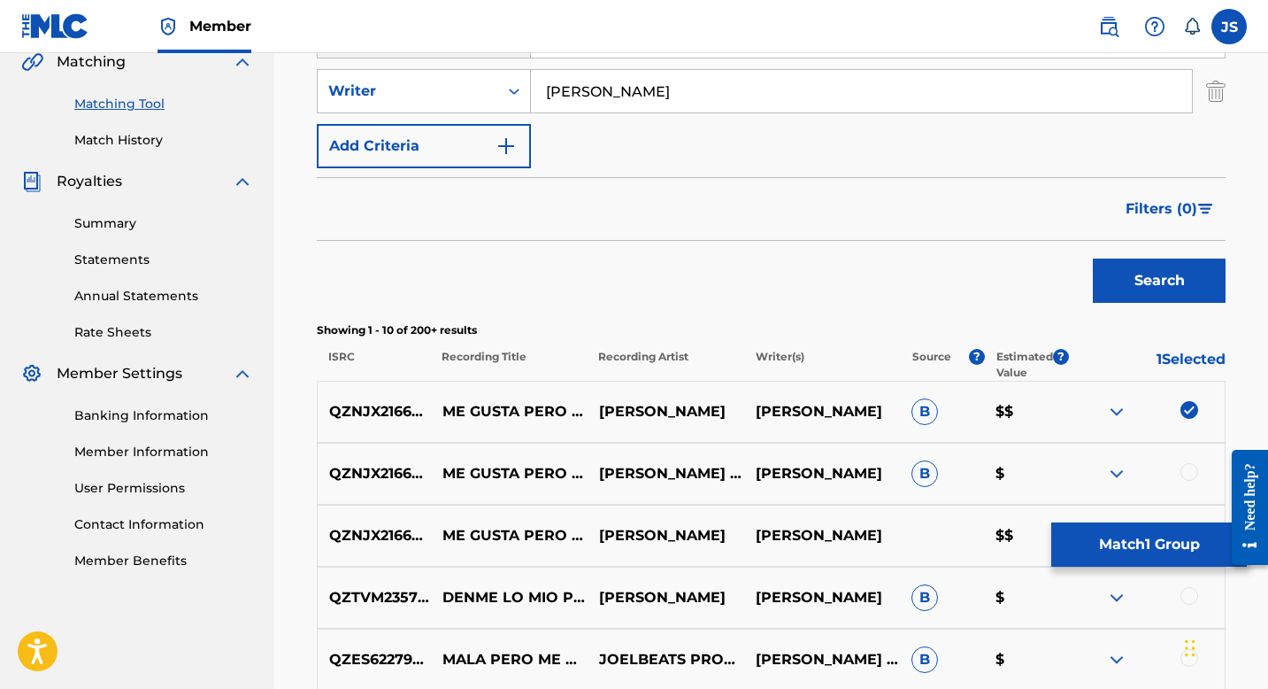
click at [1190, 470] on div at bounding box center [1190, 472] width 18 height 18
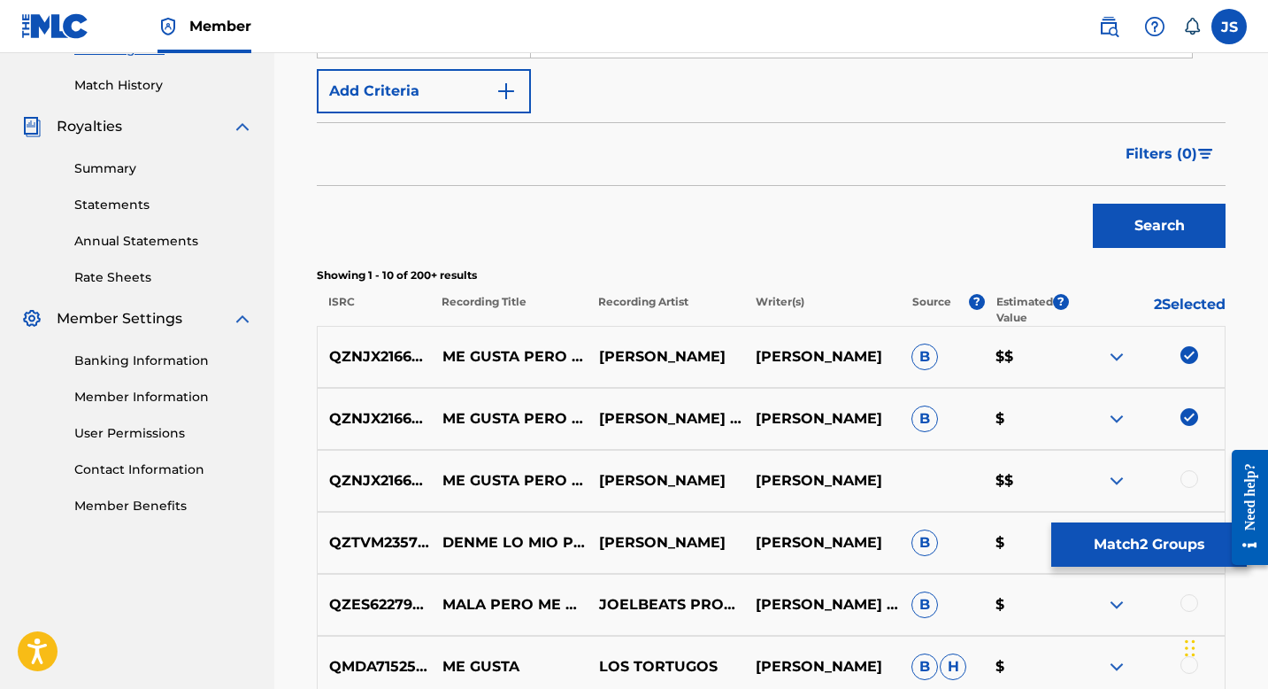
scroll to position [481, 0]
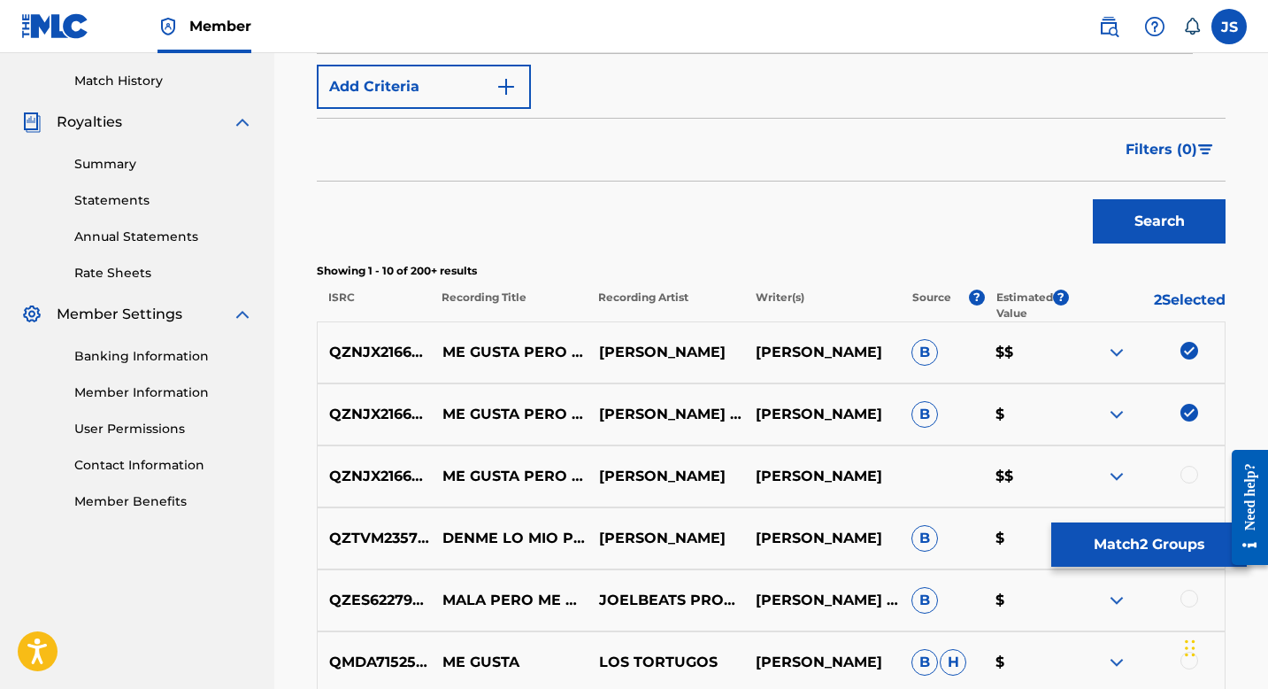
click at [1190, 470] on div at bounding box center [1190, 475] width 18 height 18
click at [1121, 540] on button "Match 3 Groups" at bounding box center [1149, 544] width 196 height 44
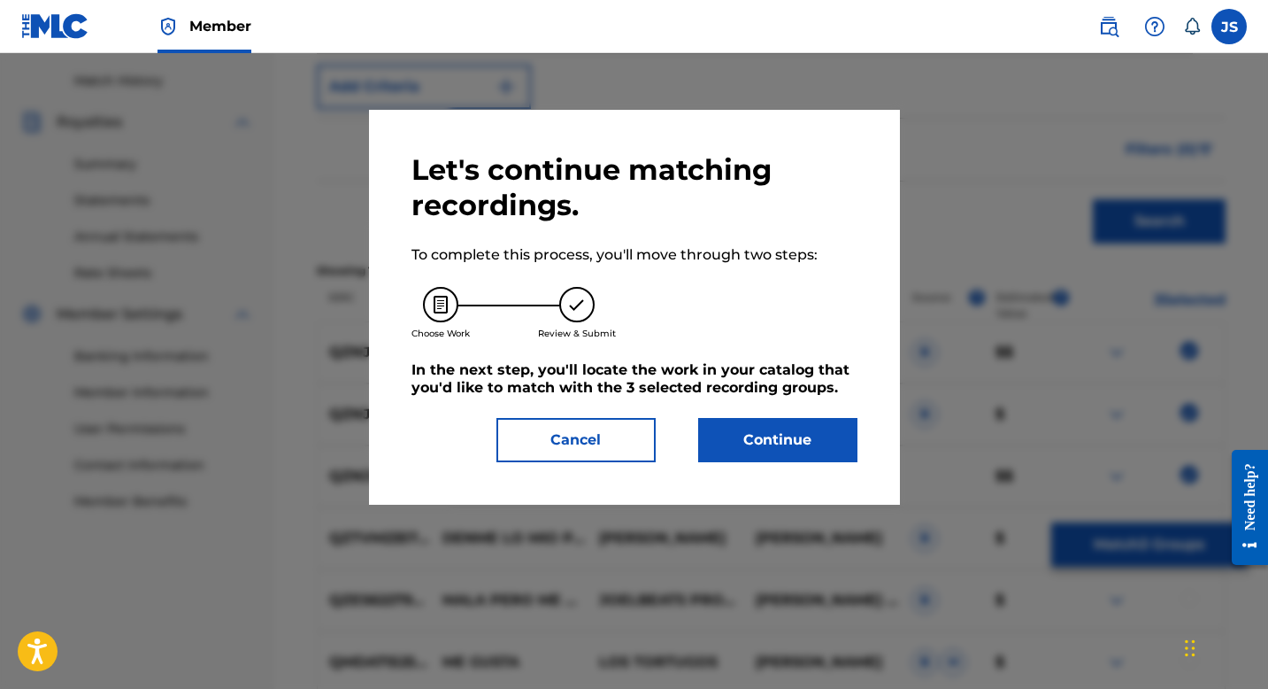
click at [709, 436] on button "Continue" at bounding box center [777, 440] width 159 height 44
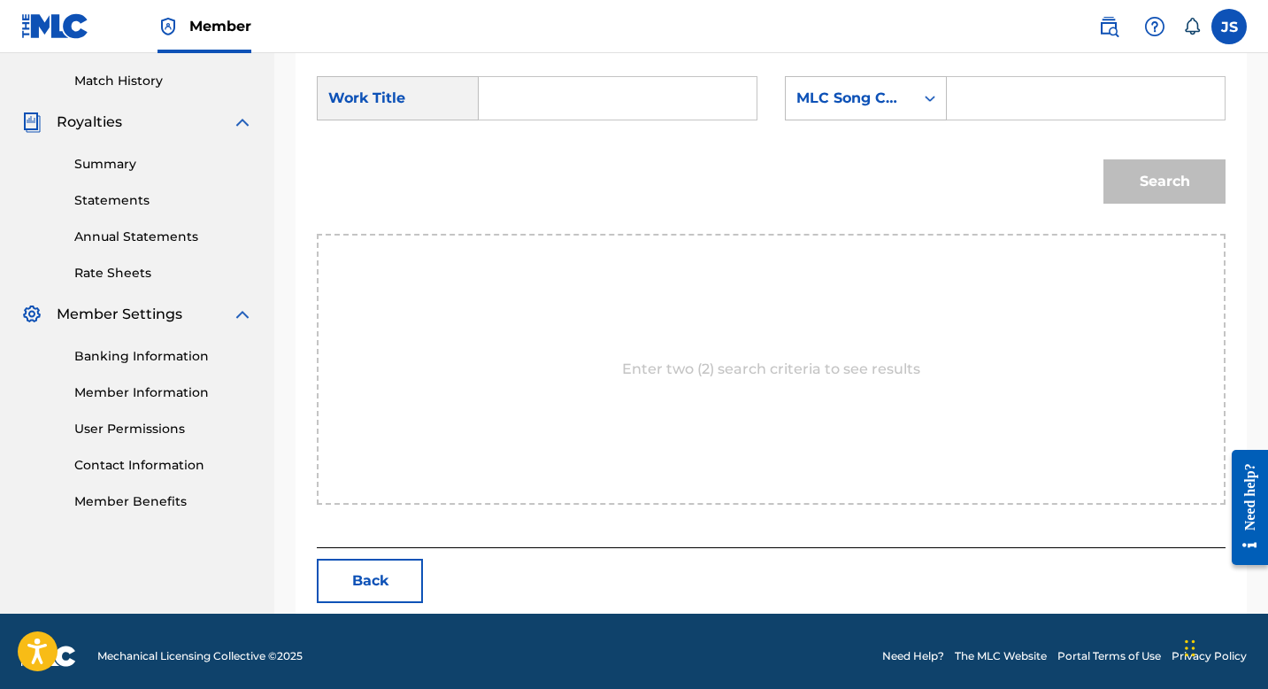
click at [532, 93] on input "Search Form" at bounding box center [618, 98] width 248 height 42
type input "v"
paste input "ME GUSTA PERO ES CASADO"
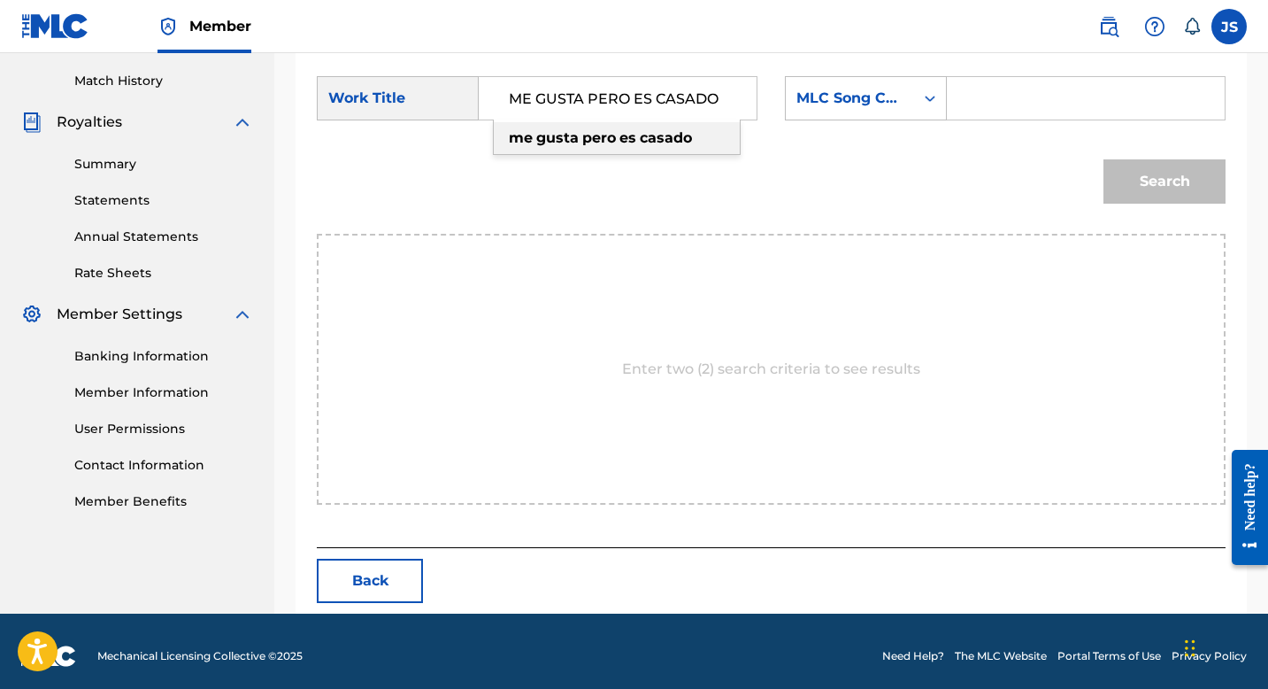
click at [603, 145] on strong "pero" at bounding box center [599, 137] width 34 height 17
type input "me gusta pero es casado"
click at [981, 96] on input "Search Form" at bounding box center [1086, 98] width 248 height 42
paste input "T3300417185"
type input "T3300417185"
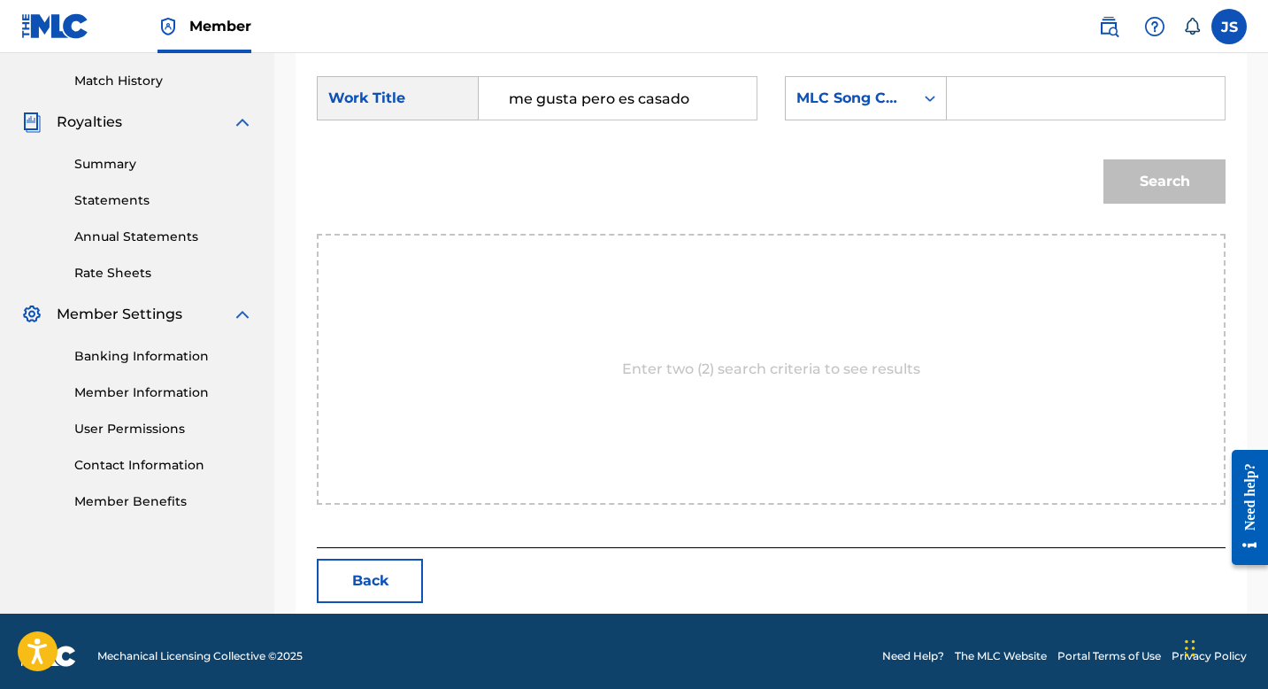
paste input "MW2FIQ"
type input "MW2FIQ"
click at [1103, 168] on div "Search" at bounding box center [1160, 177] width 131 height 71
click at [1122, 180] on button "Search" at bounding box center [1165, 181] width 122 height 44
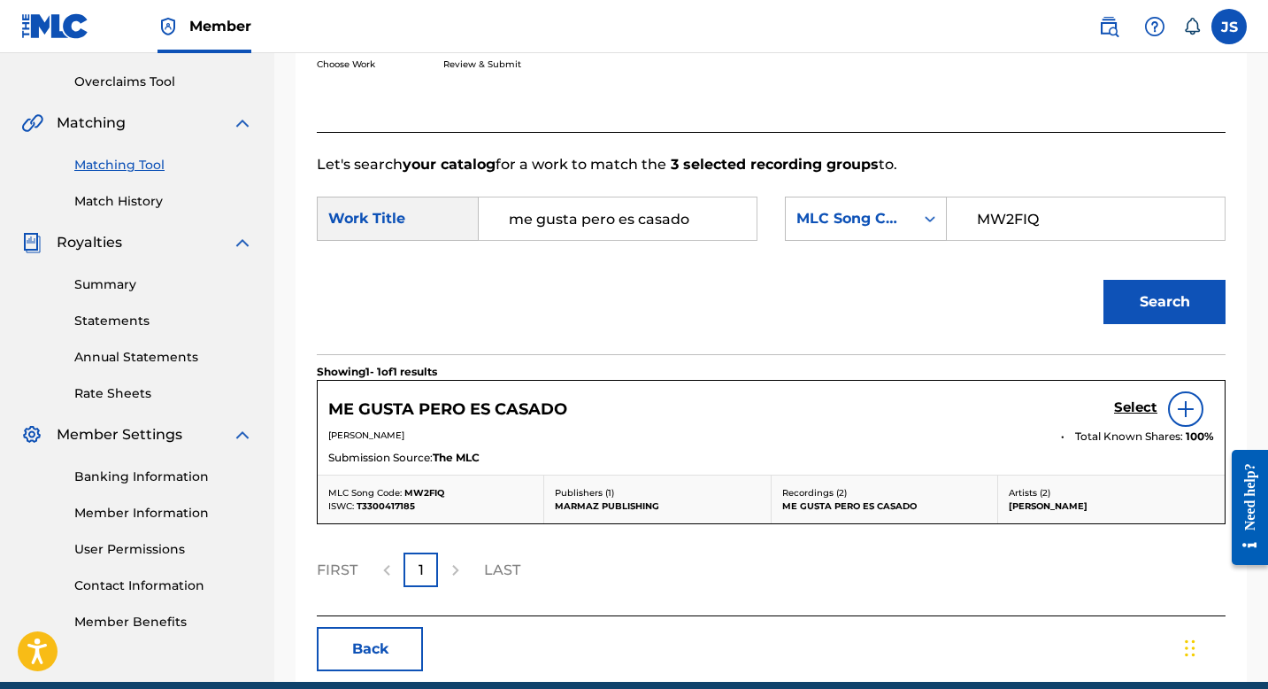
scroll to position [232, 0]
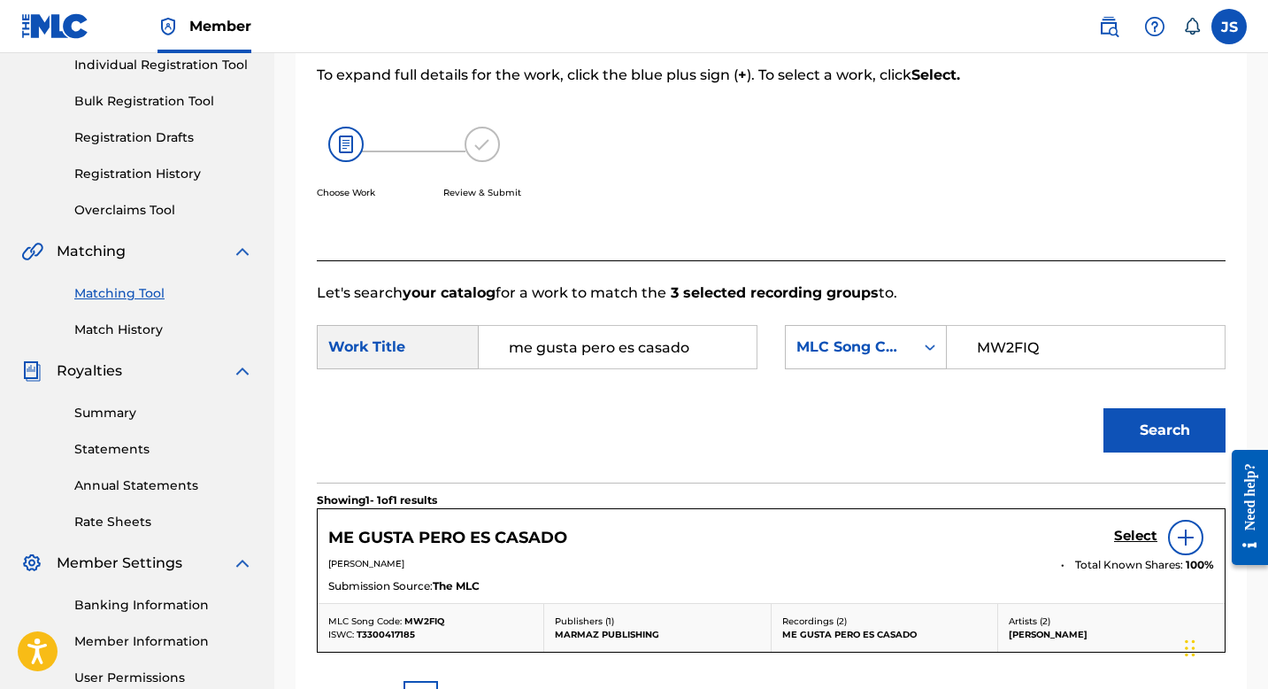
click at [484, 526] on div "ME GUSTA PERO ES CASADO Select" at bounding box center [771, 537] width 886 height 35
click at [1146, 534] on h5 "Select" at bounding box center [1135, 536] width 43 height 17
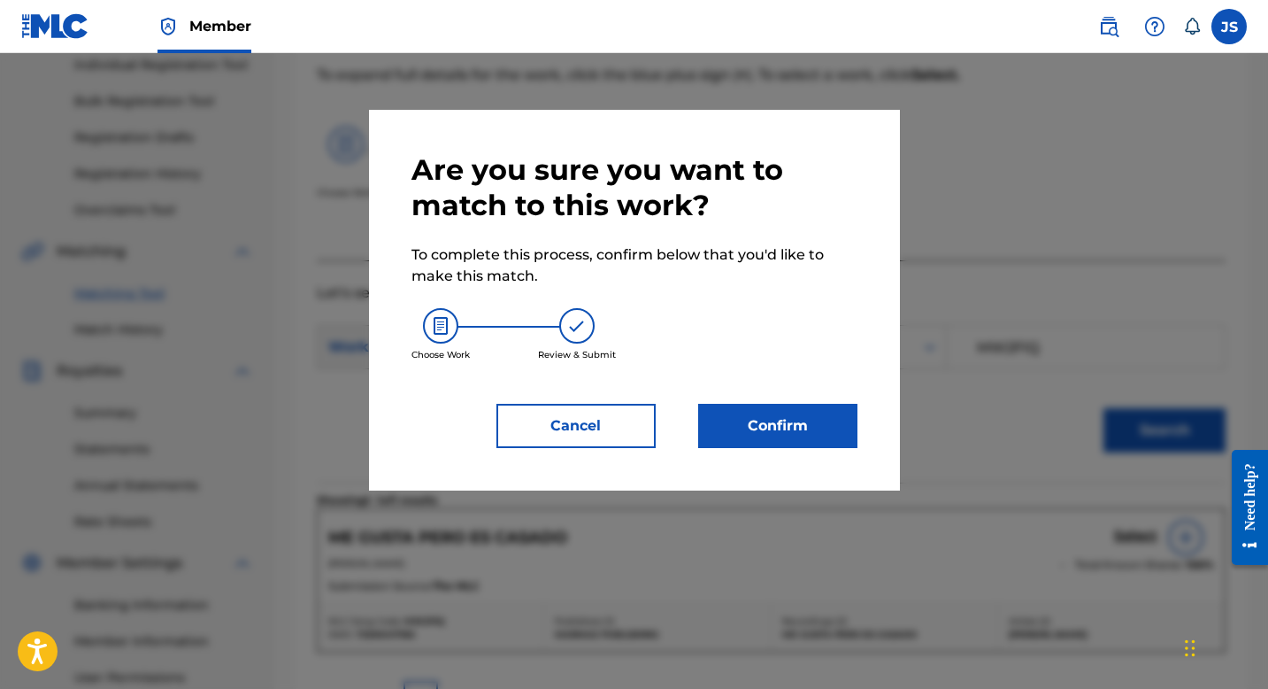
click at [783, 423] on button "Confirm" at bounding box center [777, 426] width 159 height 44
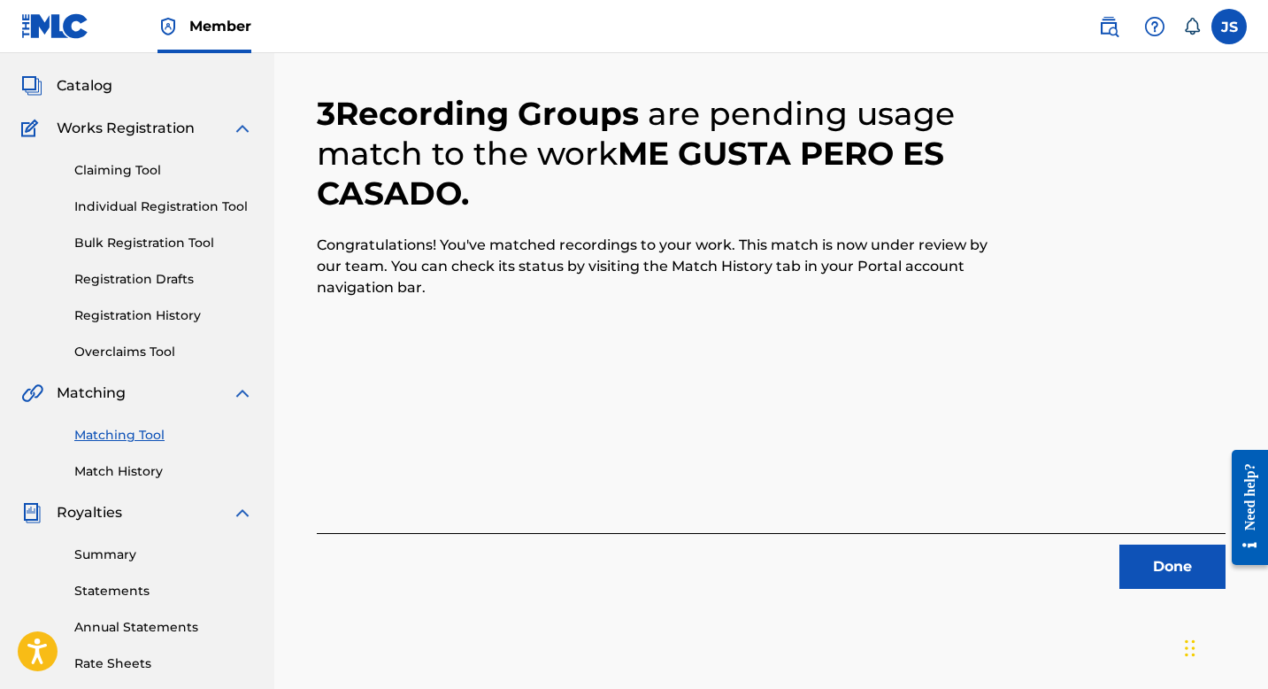
scroll to position [115, 0]
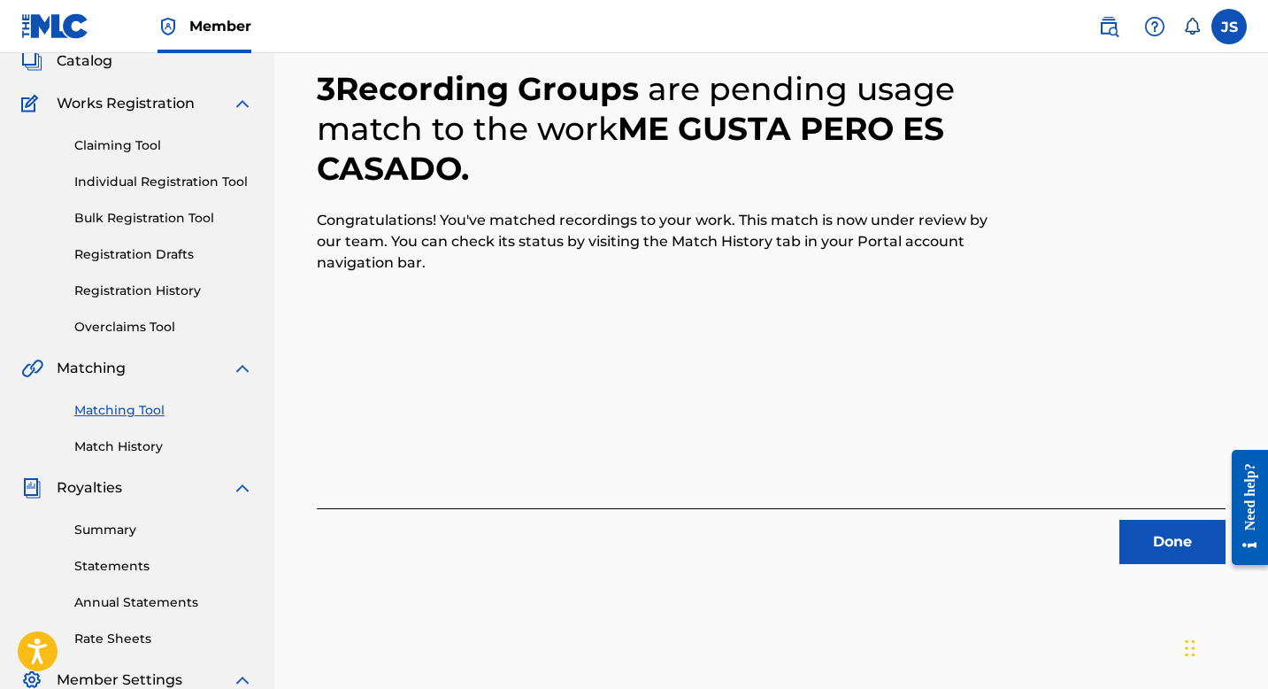
click at [1140, 536] on button "Done" at bounding box center [1173, 542] width 106 height 44
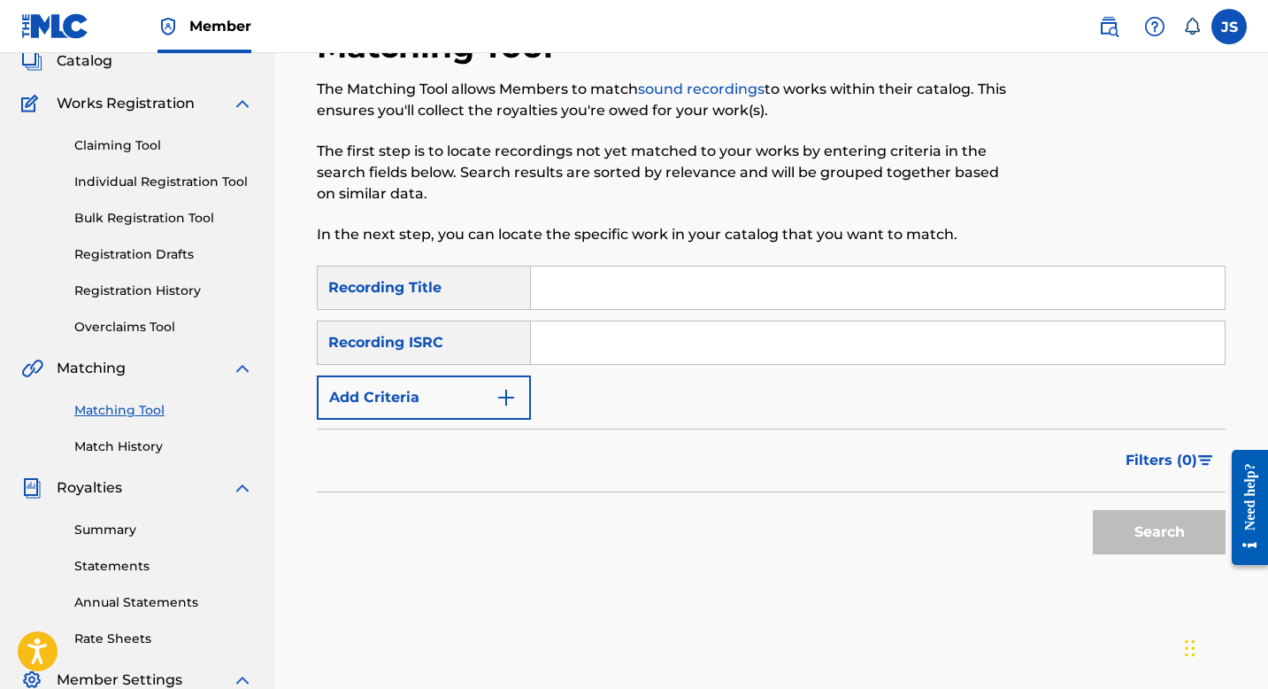
click at [620, 270] on input "Search Form" at bounding box center [878, 287] width 694 height 42
type input "x"
paste input "MI AMOR LLANERO"
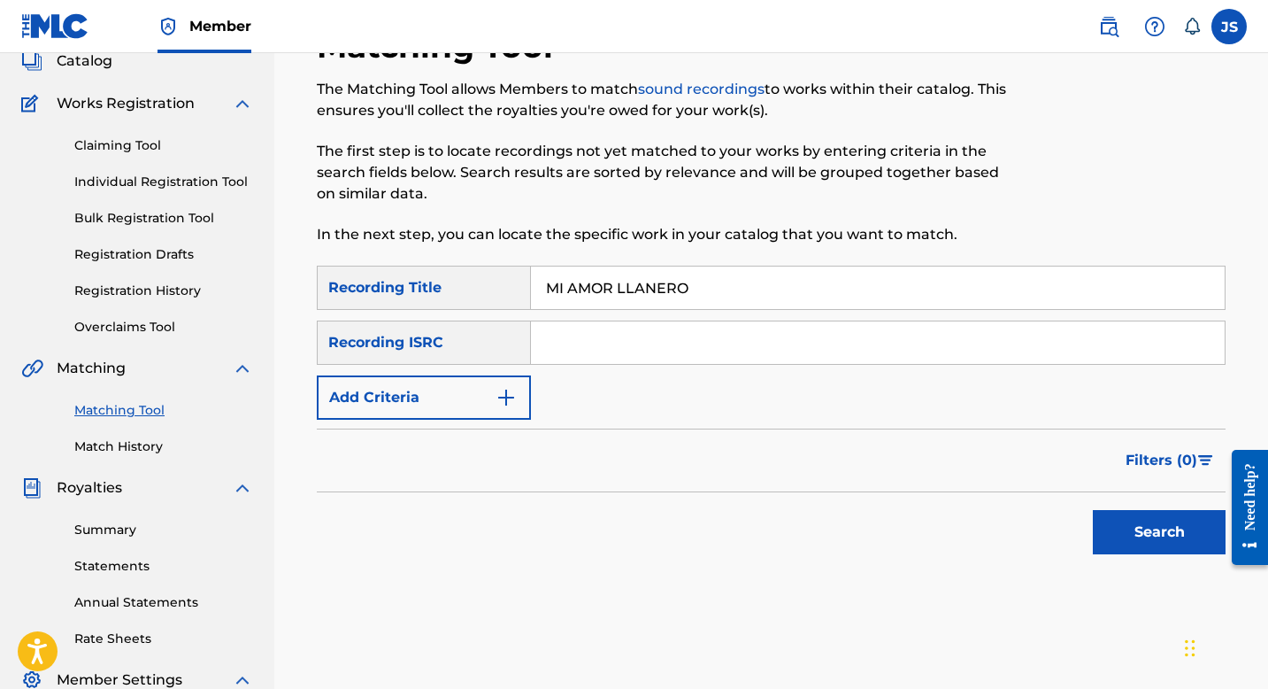
type input "MI AMOR LLANERO"
click at [505, 389] on img "Search Form" at bounding box center [506, 397] width 21 height 21
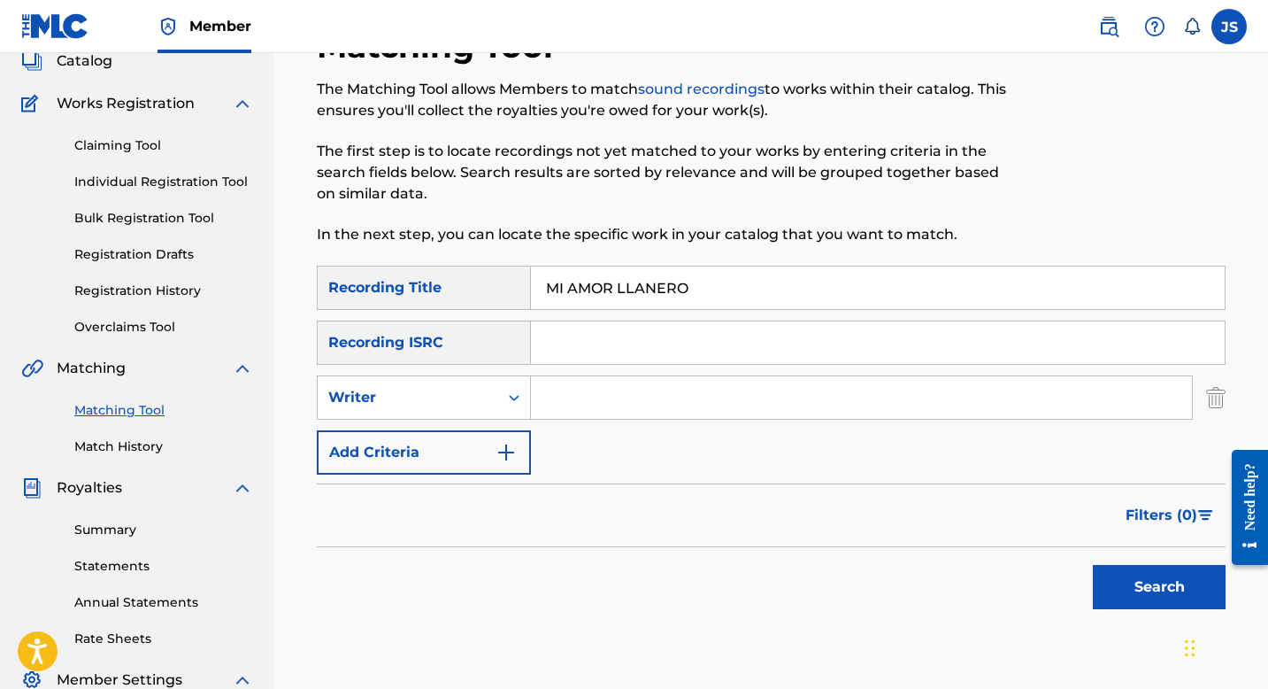
click at [579, 399] on input "Search Form" at bounding box center [861, 397] width 661 height 42
type input "[PERSON_NAME]"
click at [1179, 596] on button "Search" at bounding box center [1159, 587] width 133 height 44
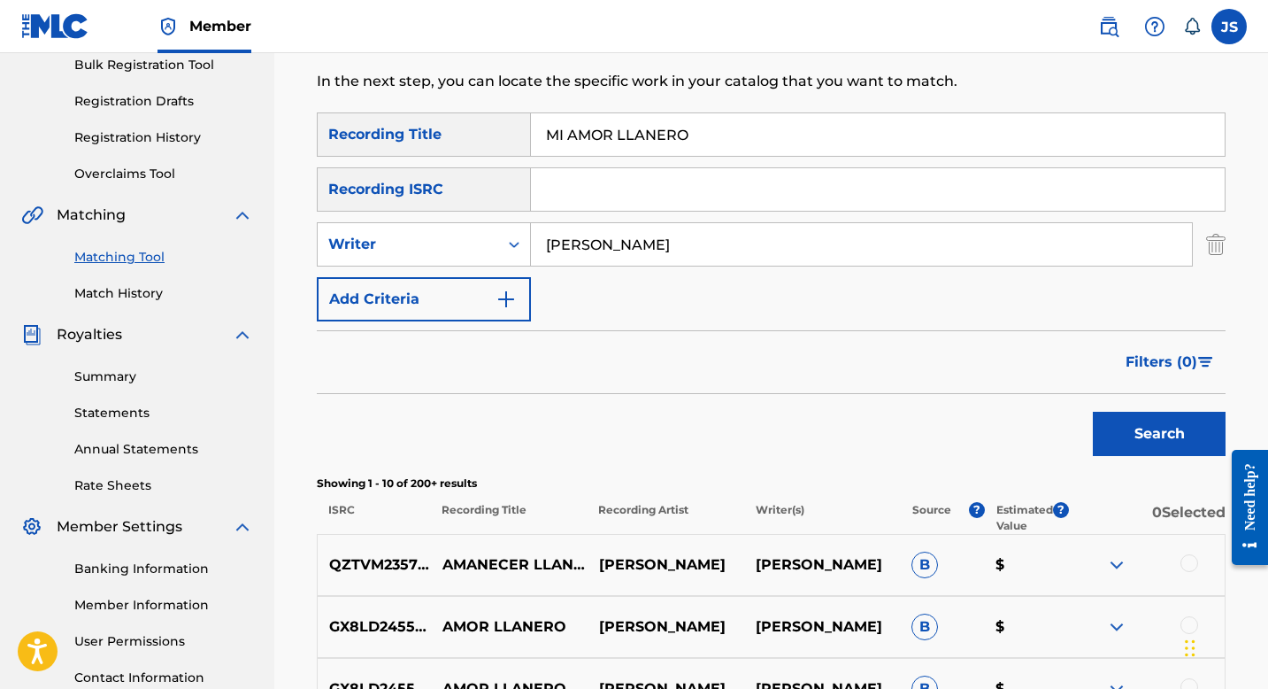
scroll to position [262, 0]
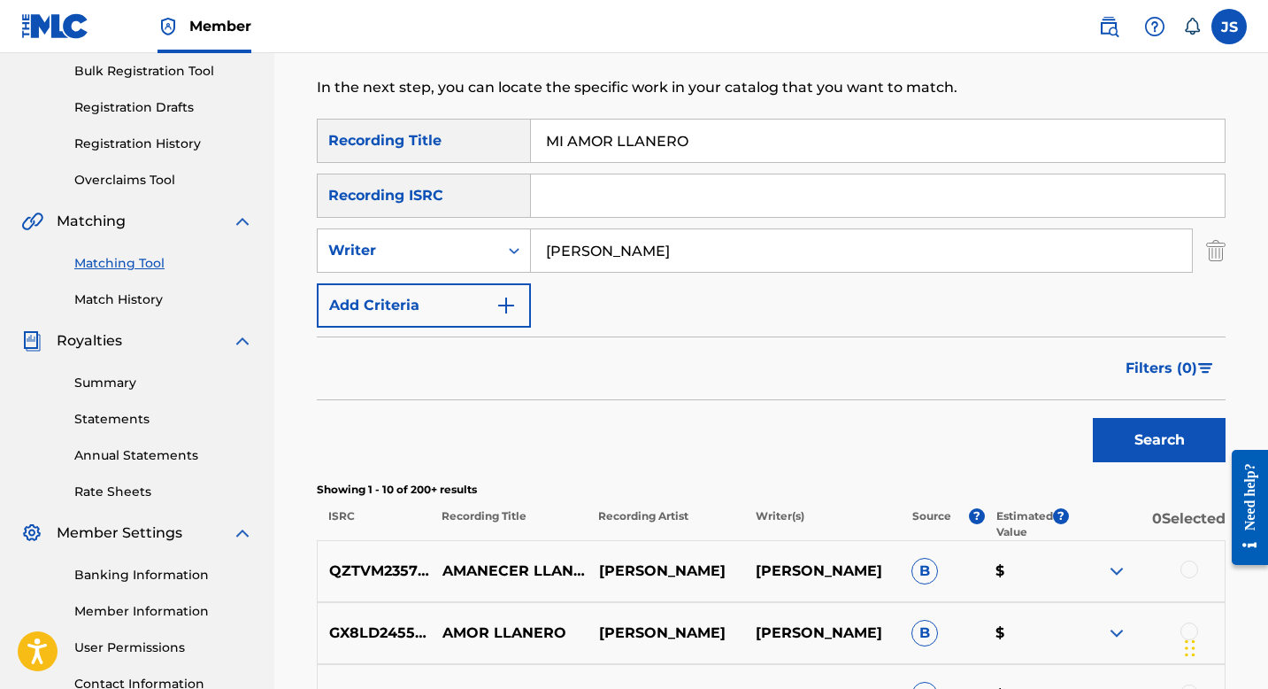
click at [591, 138] on input "MI AMOR LLANERO" at bounding box center [878, 140] width 694 height 42
paste input "POR QUÉ ME DEJASTE IR"
click at [1175, 435] on button "Search" at bounding box center [1159, 440] width 133 height 44
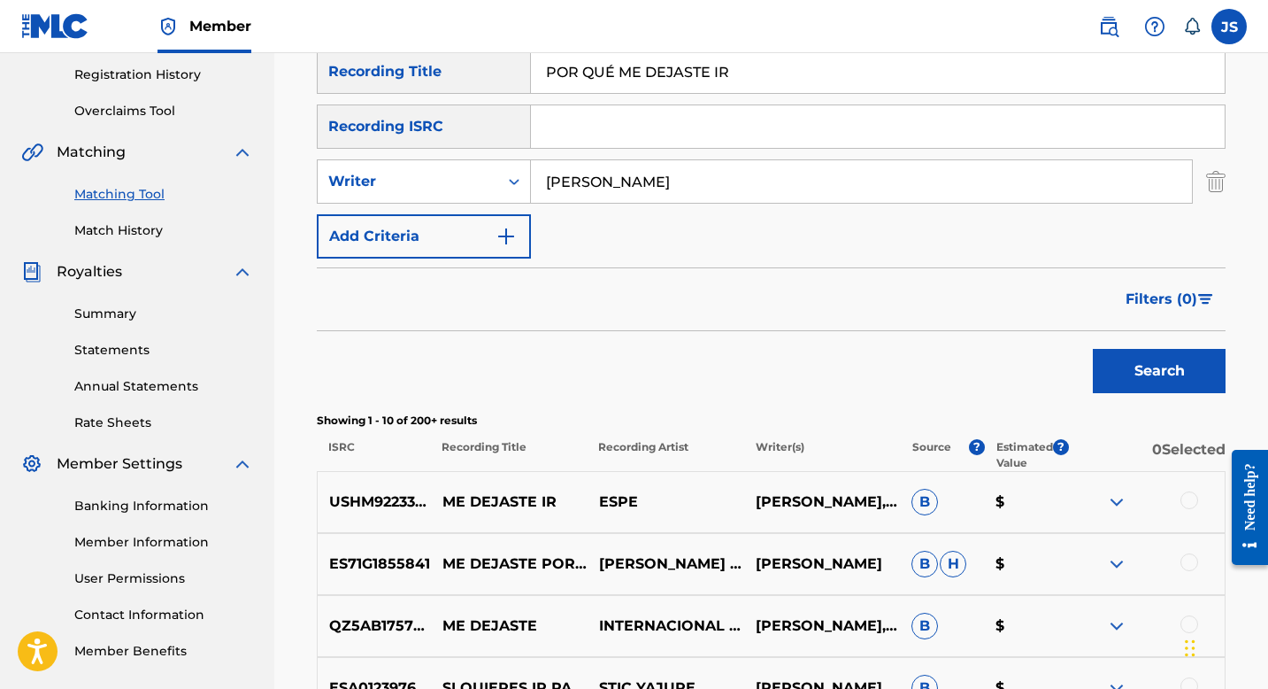
scroll to position [0, 0]
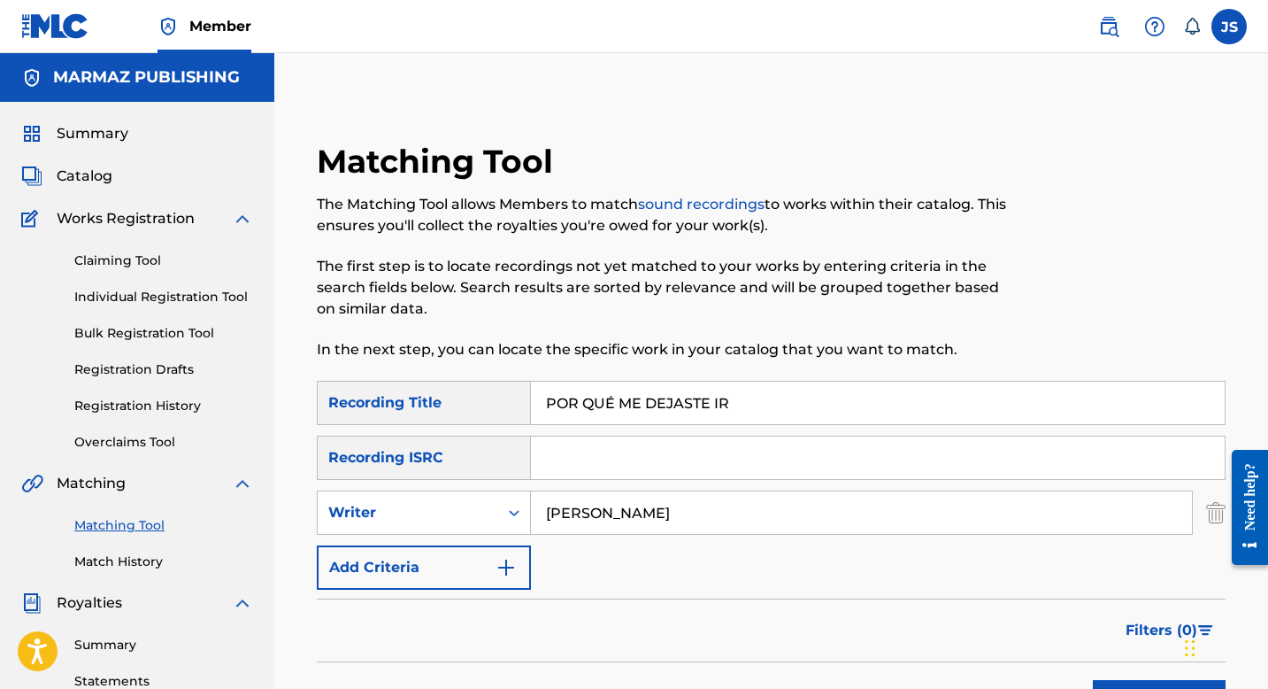
click at [581, 406] on input "POR QUÉ ME DEJASTE IR" at bounding box center [878, 402] width 694 height 42
paste input "QUIEN QUIERE MI AMOR LLANERO"
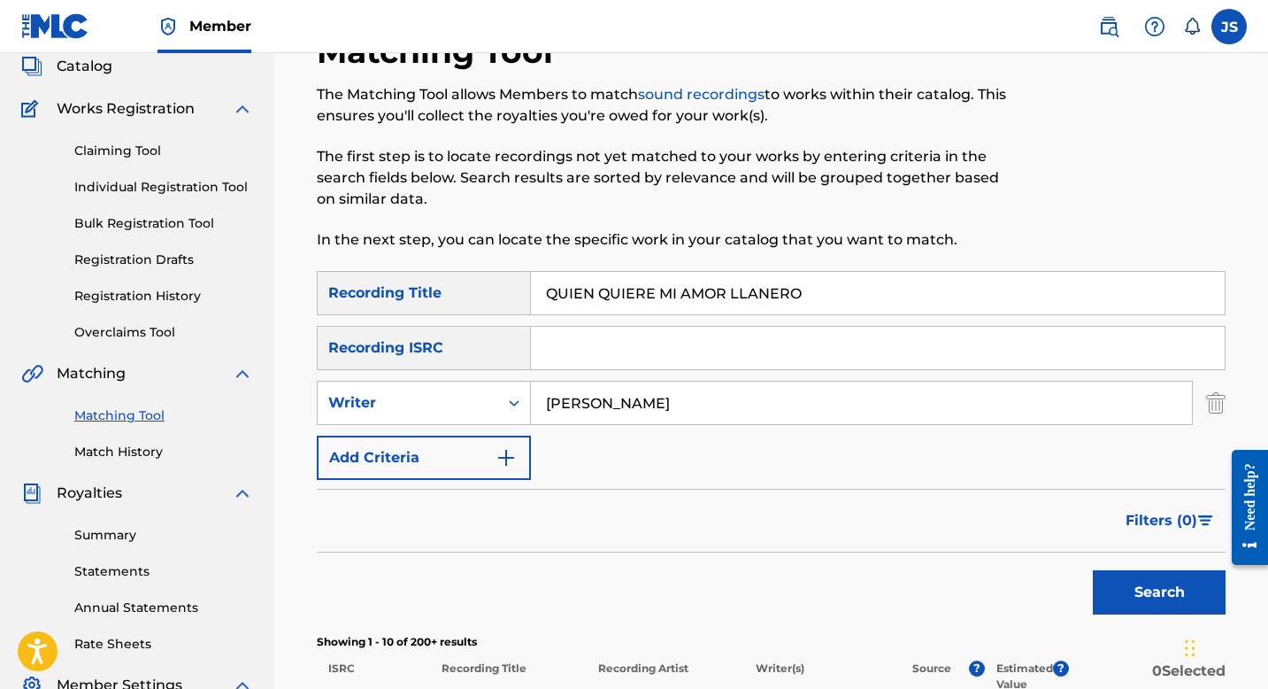
scroll to position [119, 0]
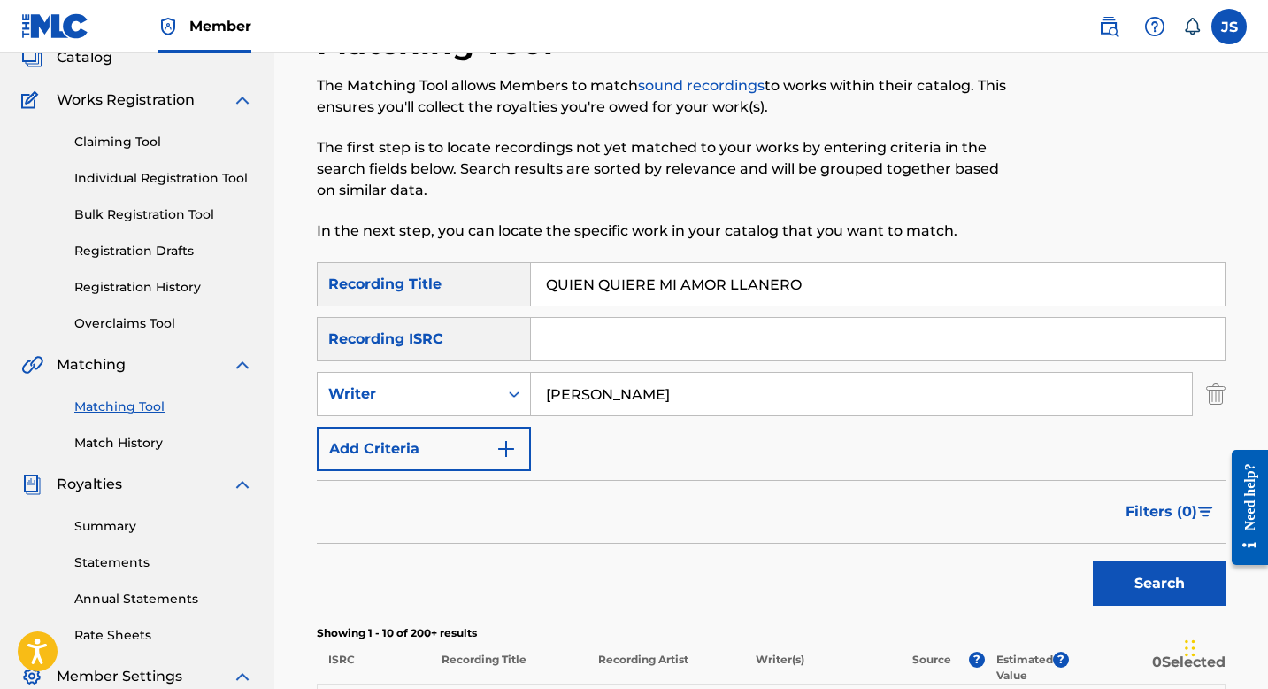
click at [1118, 593] on button "Search" at bounding box center [1159, 583] width 133 height 44
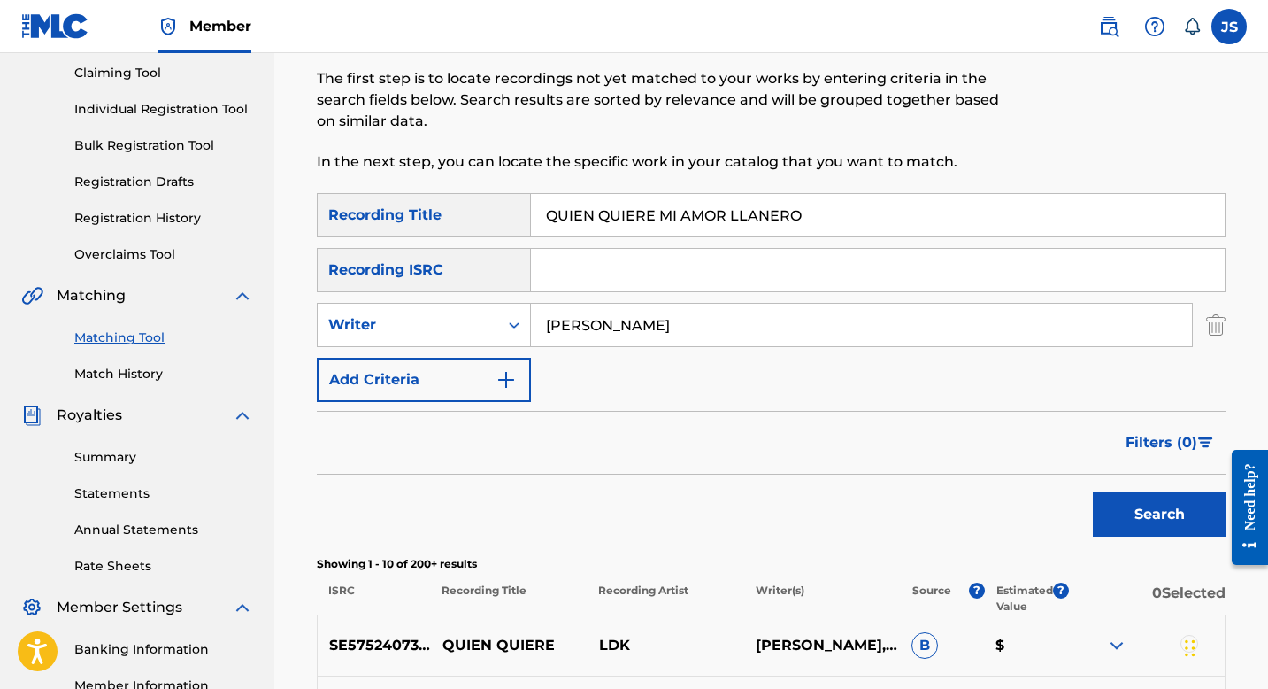
scroll to position [183, 0]
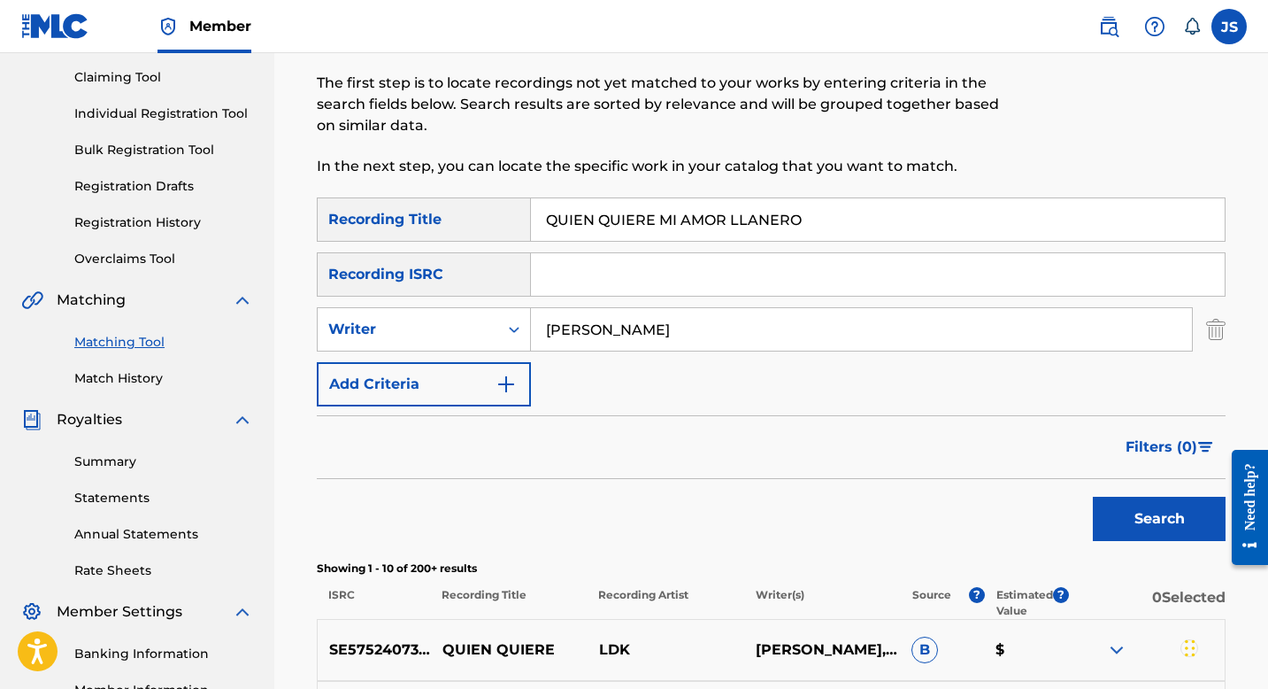
click at [604, 210] on input "QUIEN QUIERE MI AMOR LLANERO" at bounding box center [878, 219] width 694 height 42
paste input "UNA MUJER DE CARACTER"
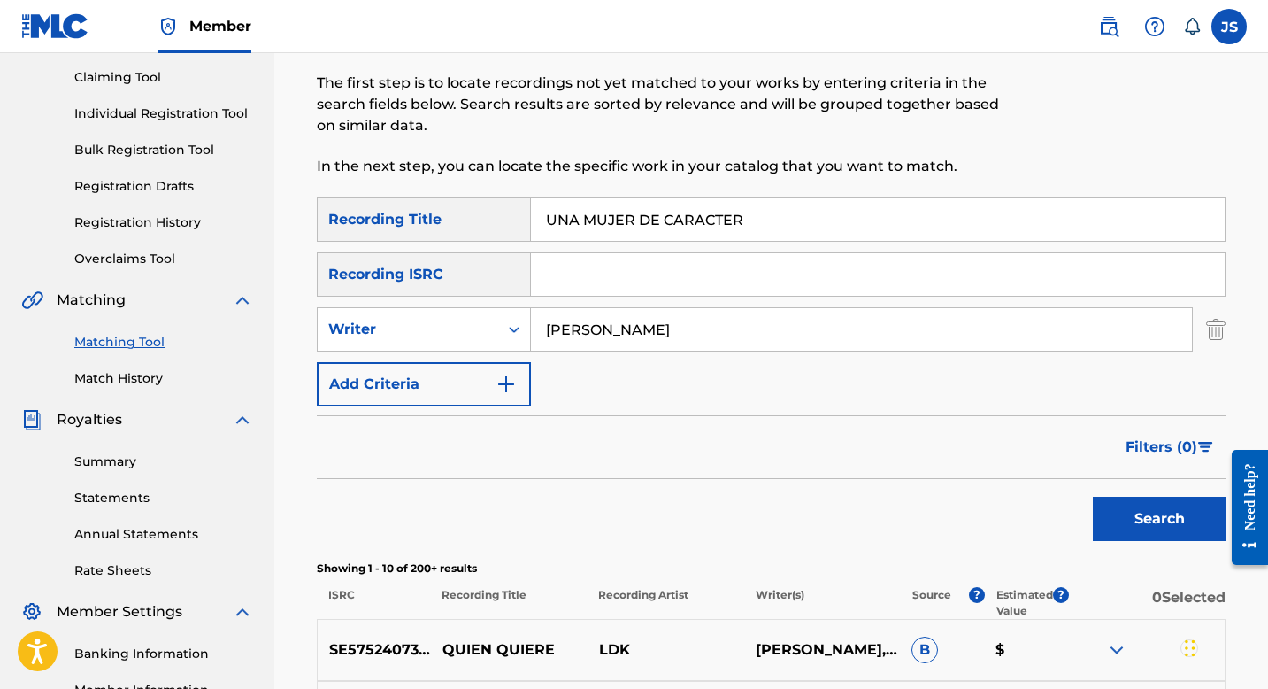
type input "UNA MUJER DE CARACTER"
click at [1162, 518] on button "Search" at bounding box center [1159, 519] width 133 height 44
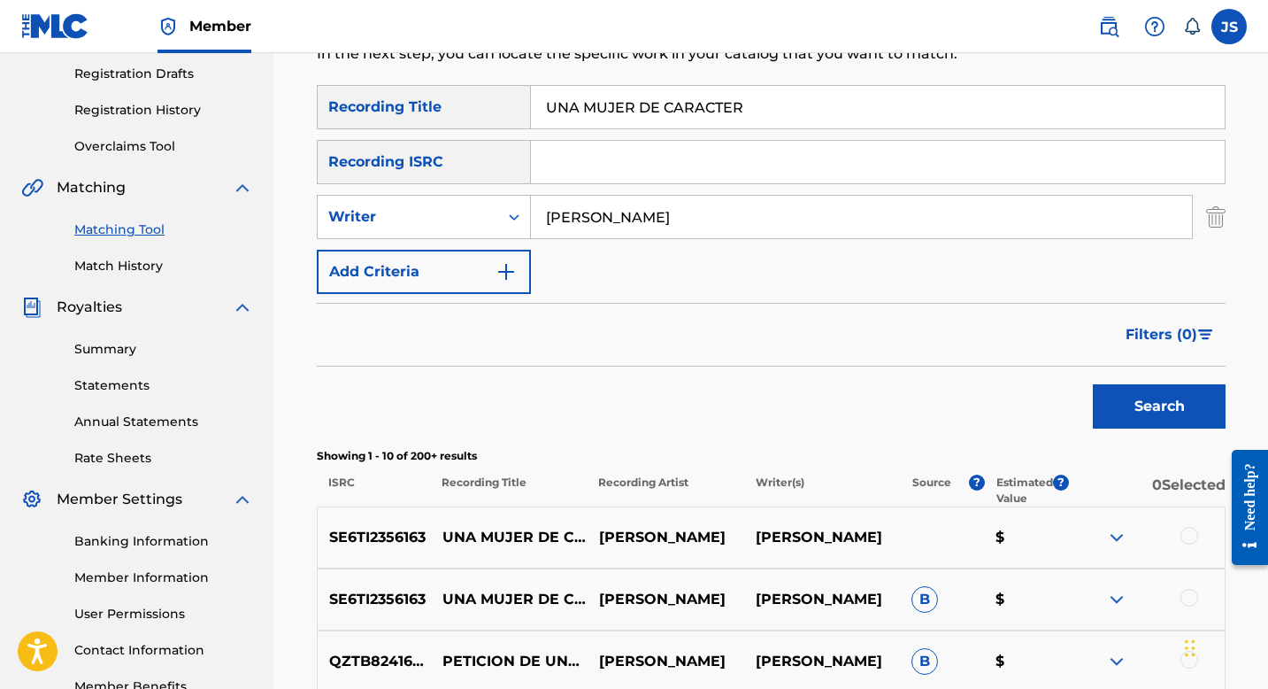
scroll to position [363, 0]
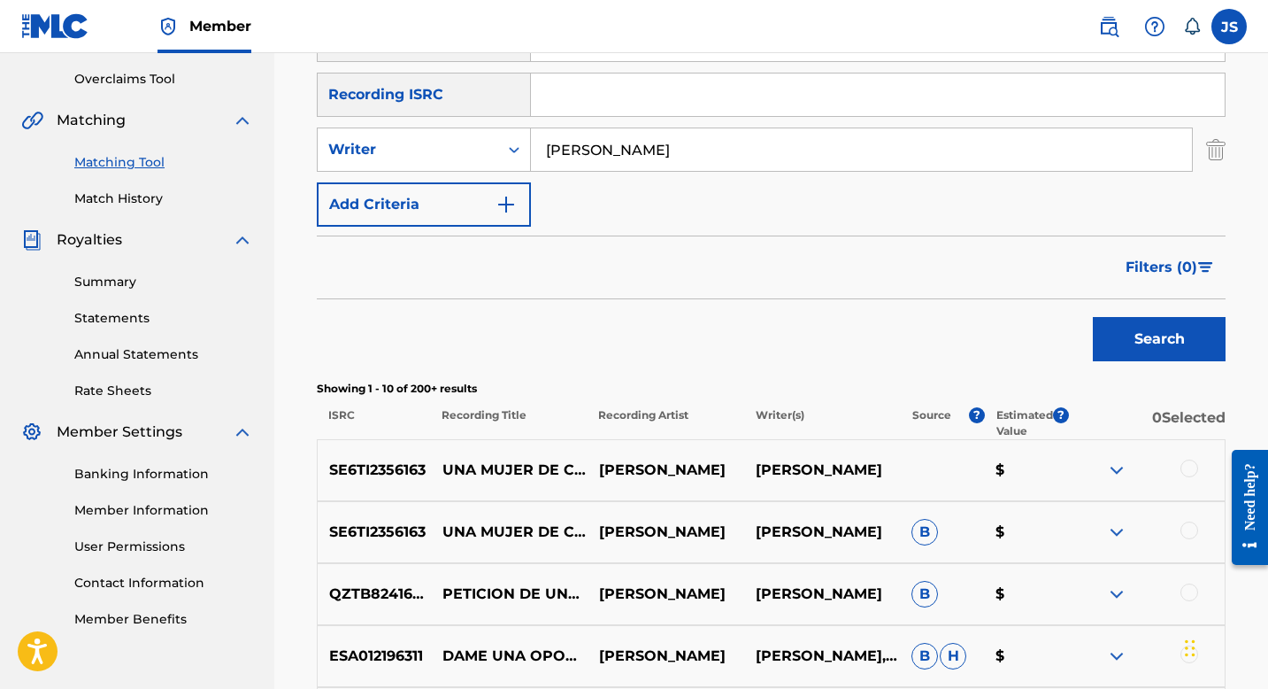
click at [1195, 466] on div at bounding box center [1190, 468] width 18 height 18
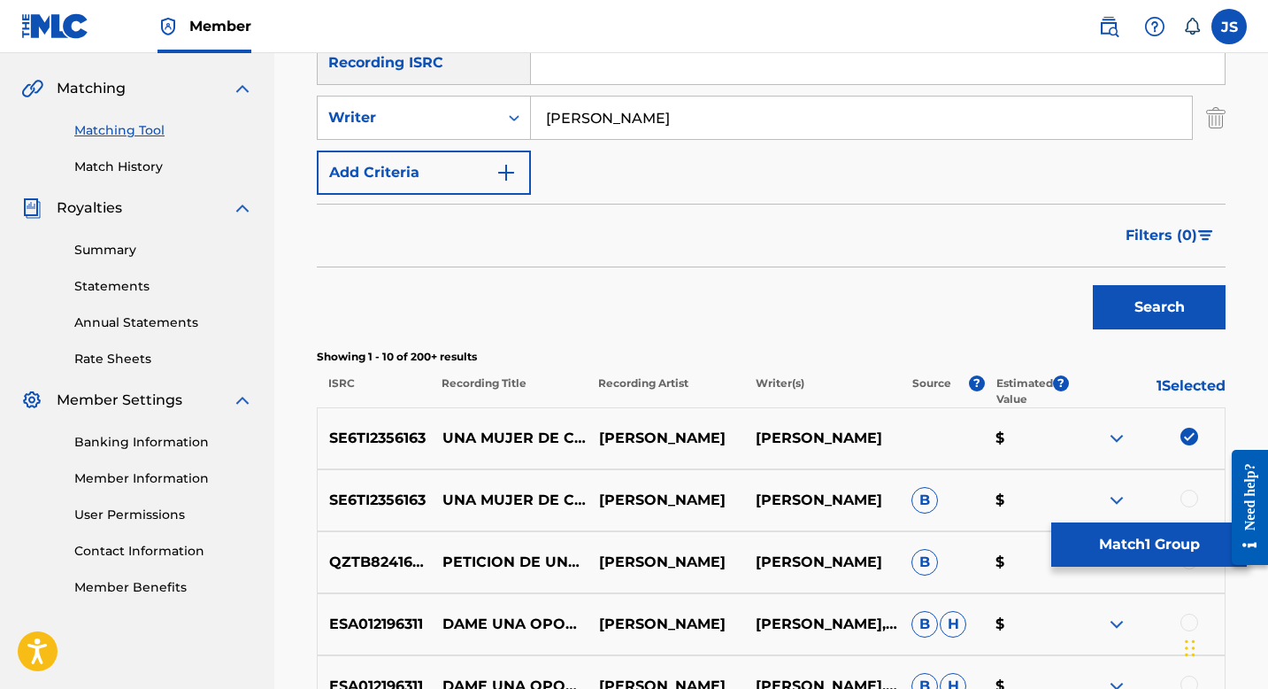
scroll to position [401, 0]
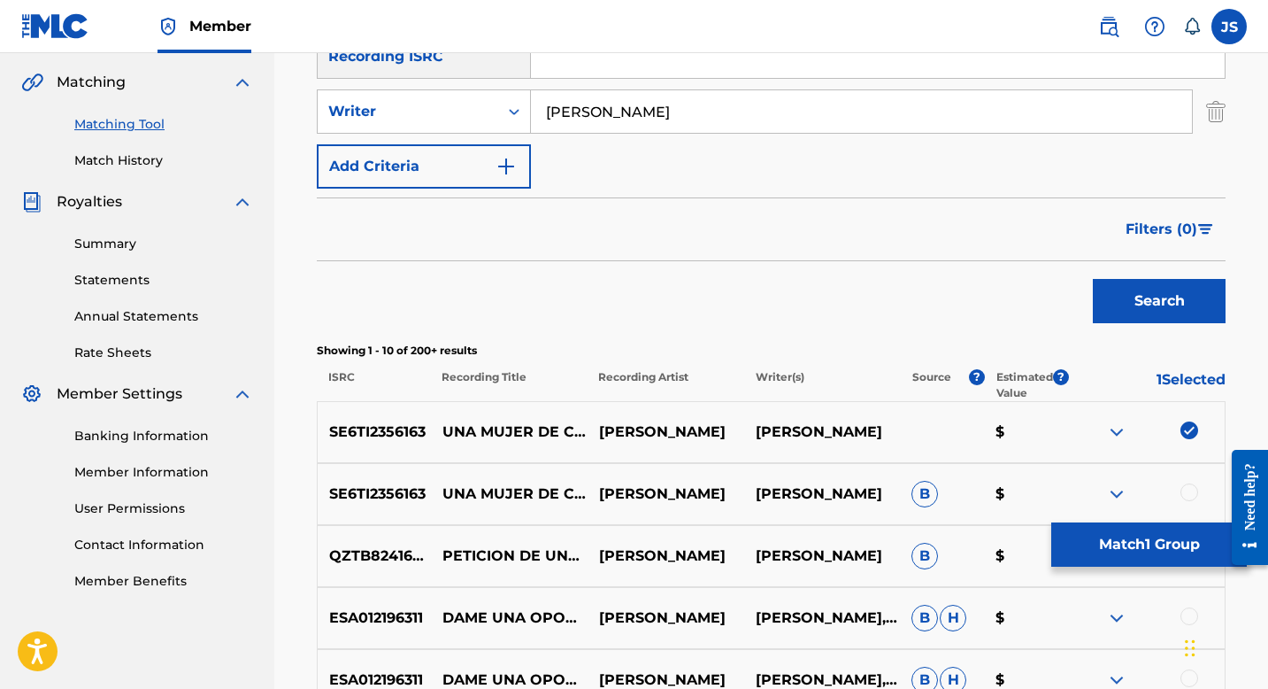
click at [1189, 481] on div "SE6TI2356163 UNA MUJER DE CARÁCTER - ACOUSTIC VERSION [PERSON_NAME] [PERSON_NAM…" at bounding box center [771, 494] width 909 height 62
click at [1189, 486] on div at bounding box center [1190, 492] width 18 height 18
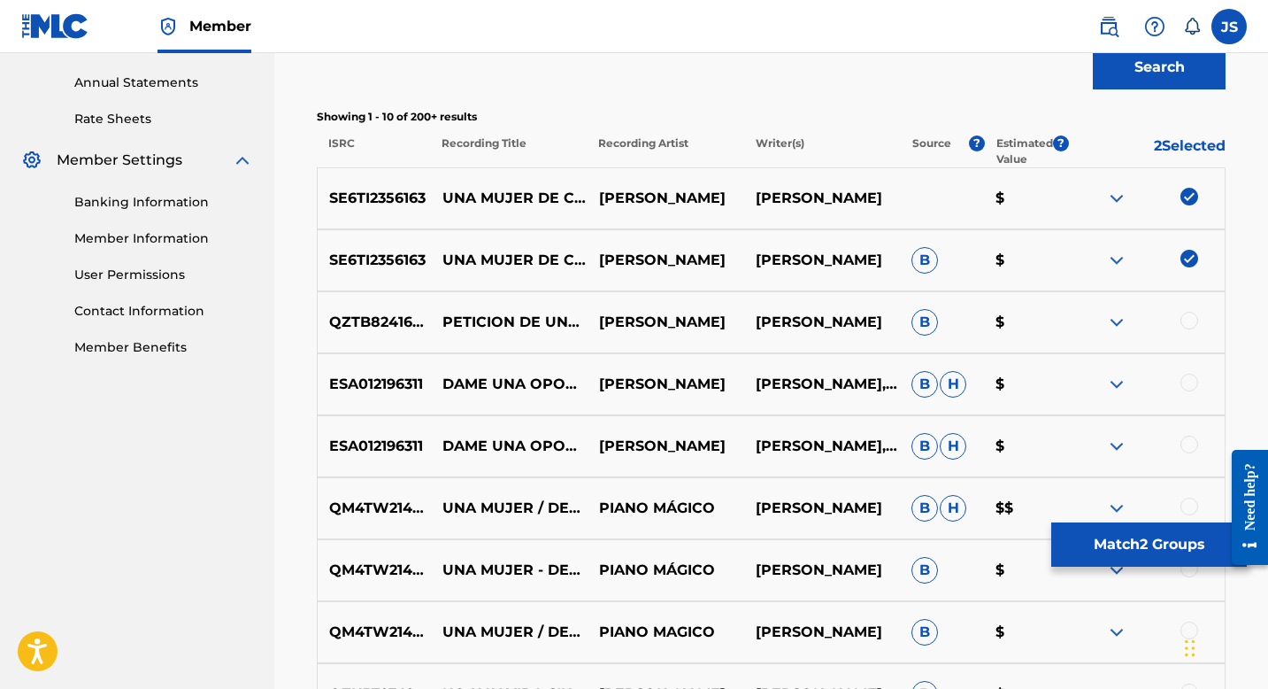
scroll to position [639, 0]
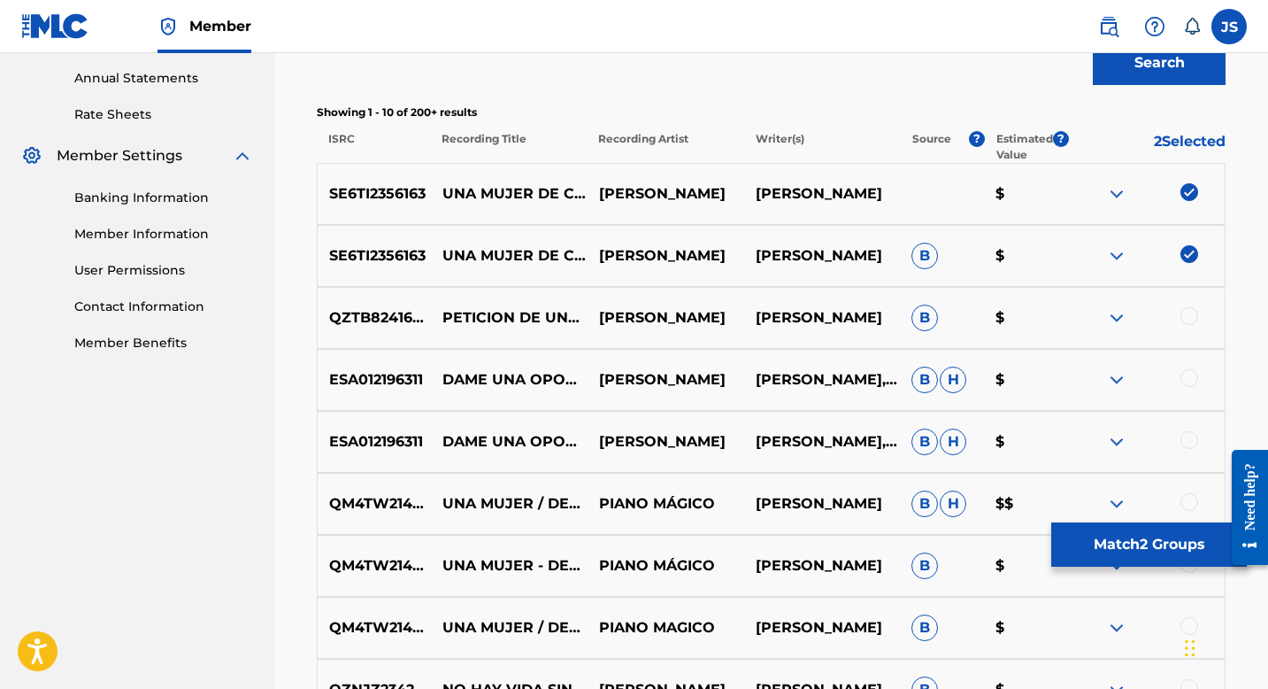
click at [1124, 538] on button "Match 2 Groups" at bounding box center [1149, 544] width 196 height 44
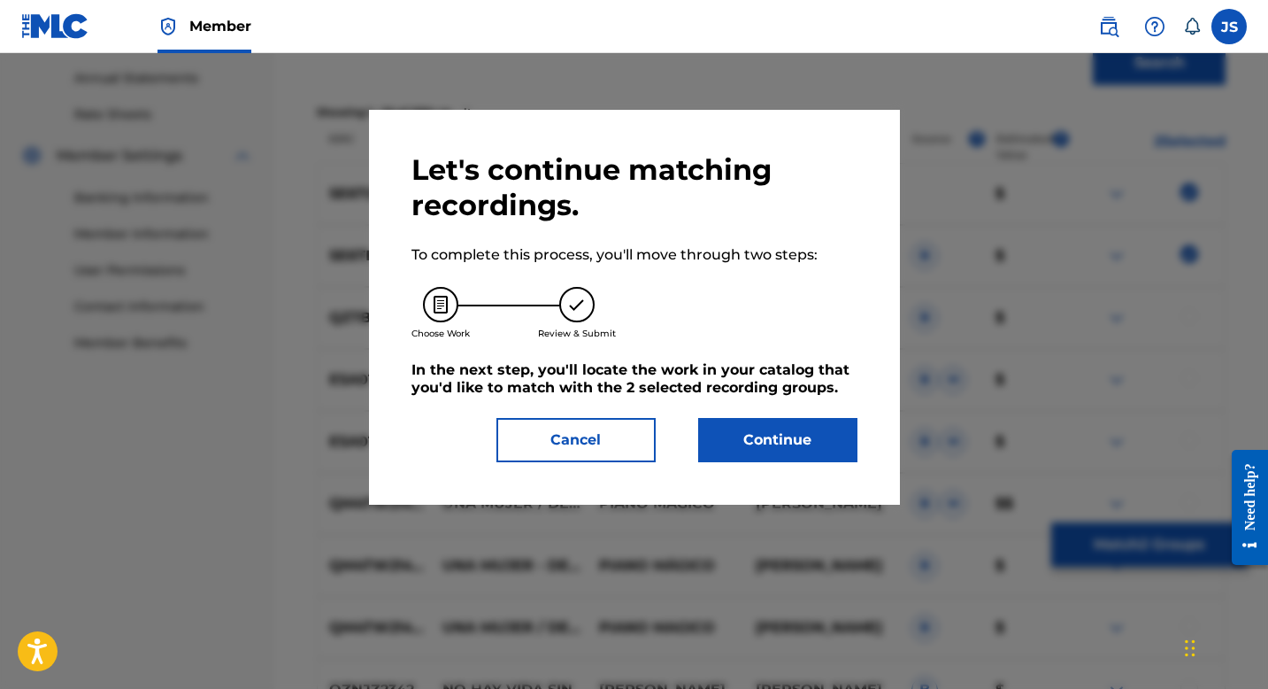
click at [821, 453] on button "Continue" at bounding box center [777, 440] width 159 height 44
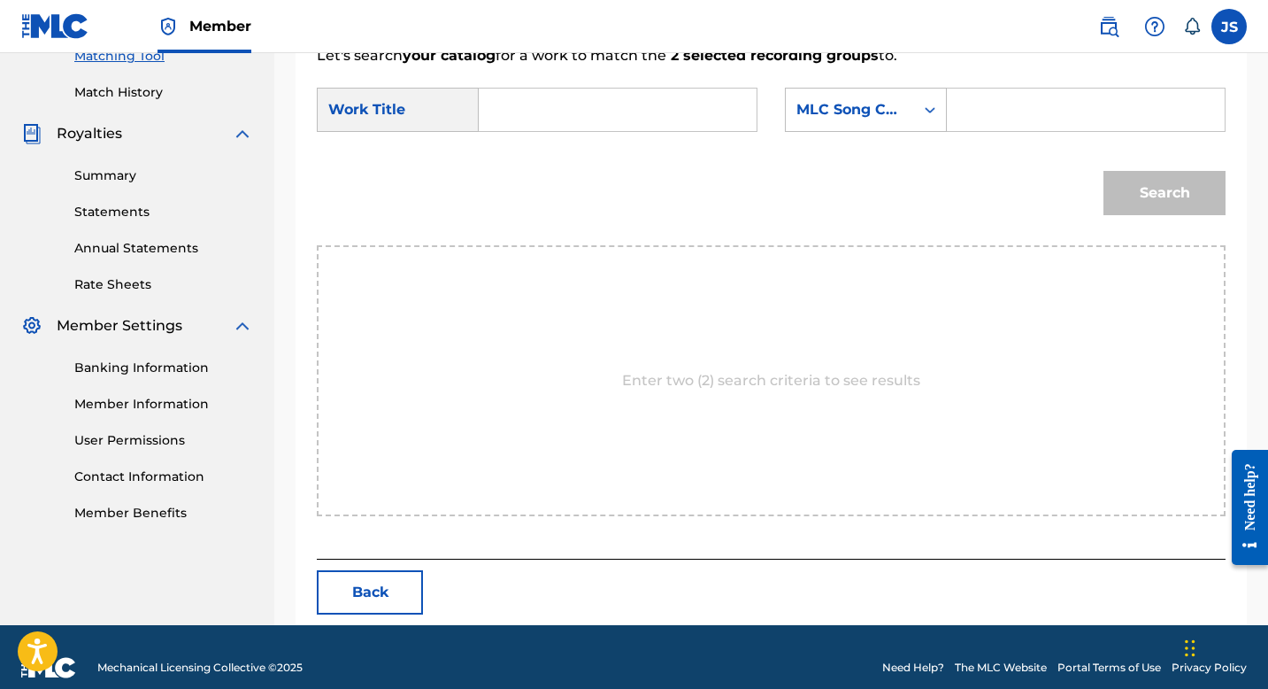
scroll to position [490, 0]
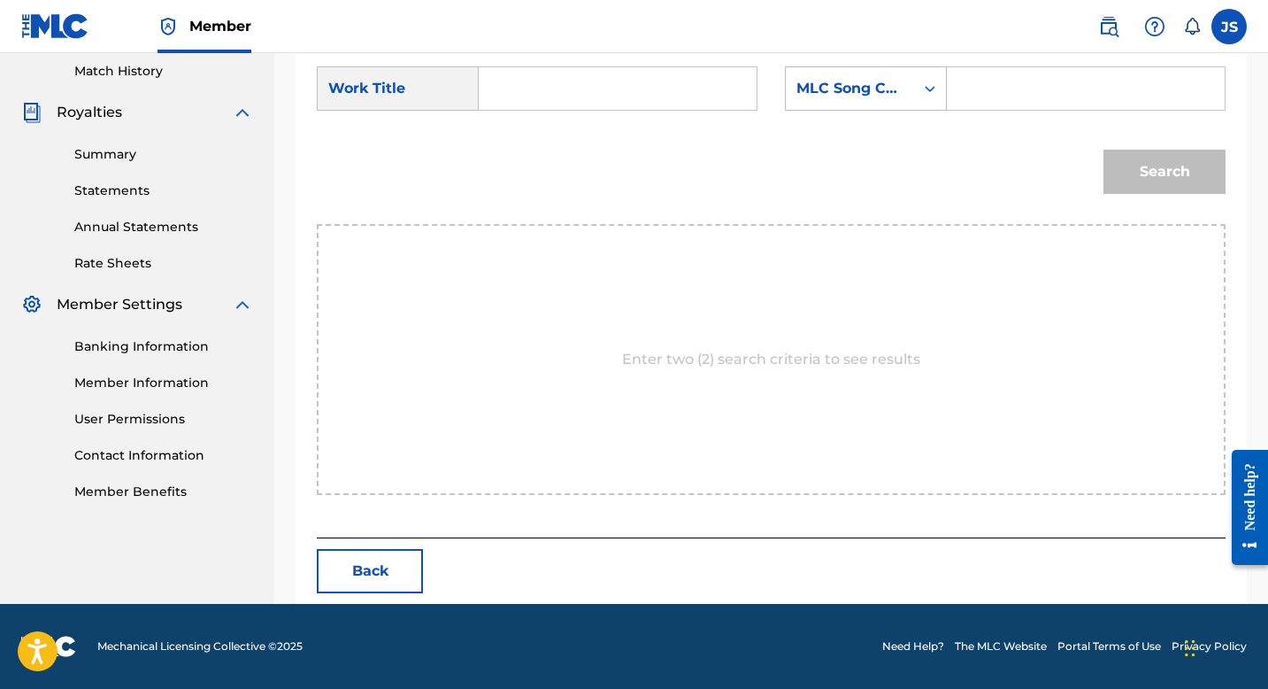
click at [610, 96] on input "Search Form" at bounding box center [618, 88] width 248 height 42
paste input "UNA MUJER DE CARACTER"
type input "UNA MUJER DE CARACTER"
click at [1023, 93] on input "Search Form" at bounding box center [1086, 88] width 248 height 42
paste input "UW6FOA"
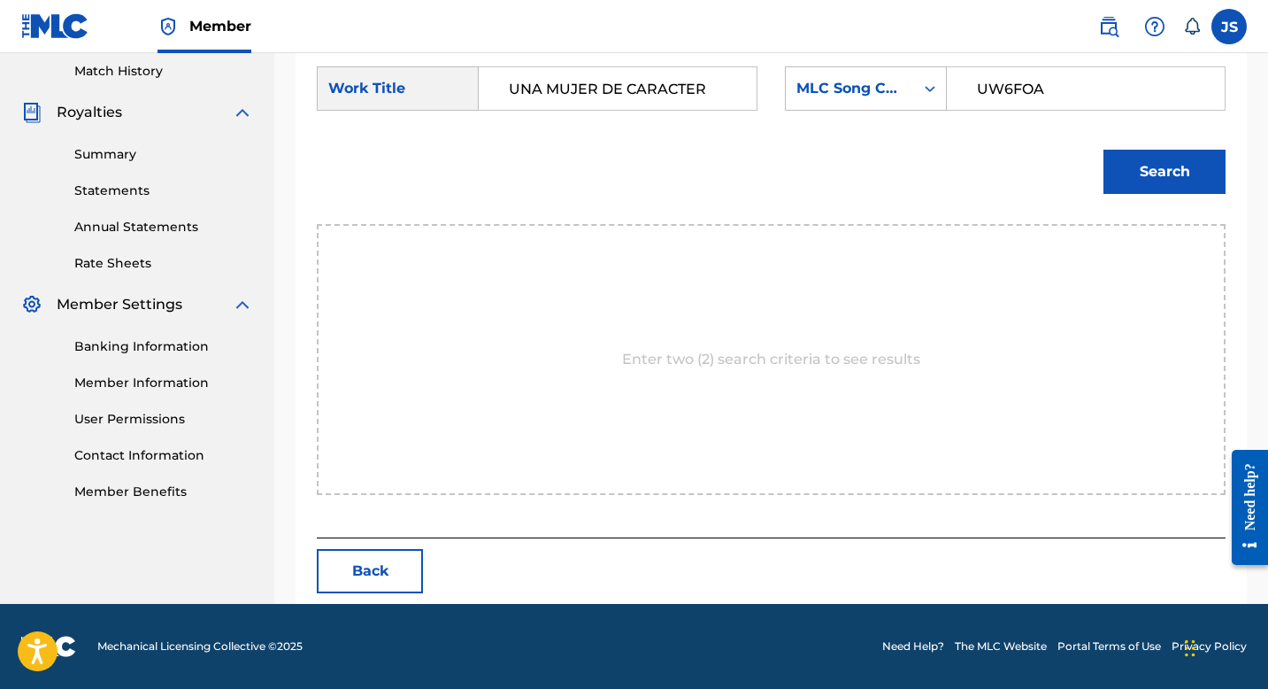
type input "UW6FOA"
click at [1121, 184] on button "Search" at bounding box center [1165, 172] width 122 height 44
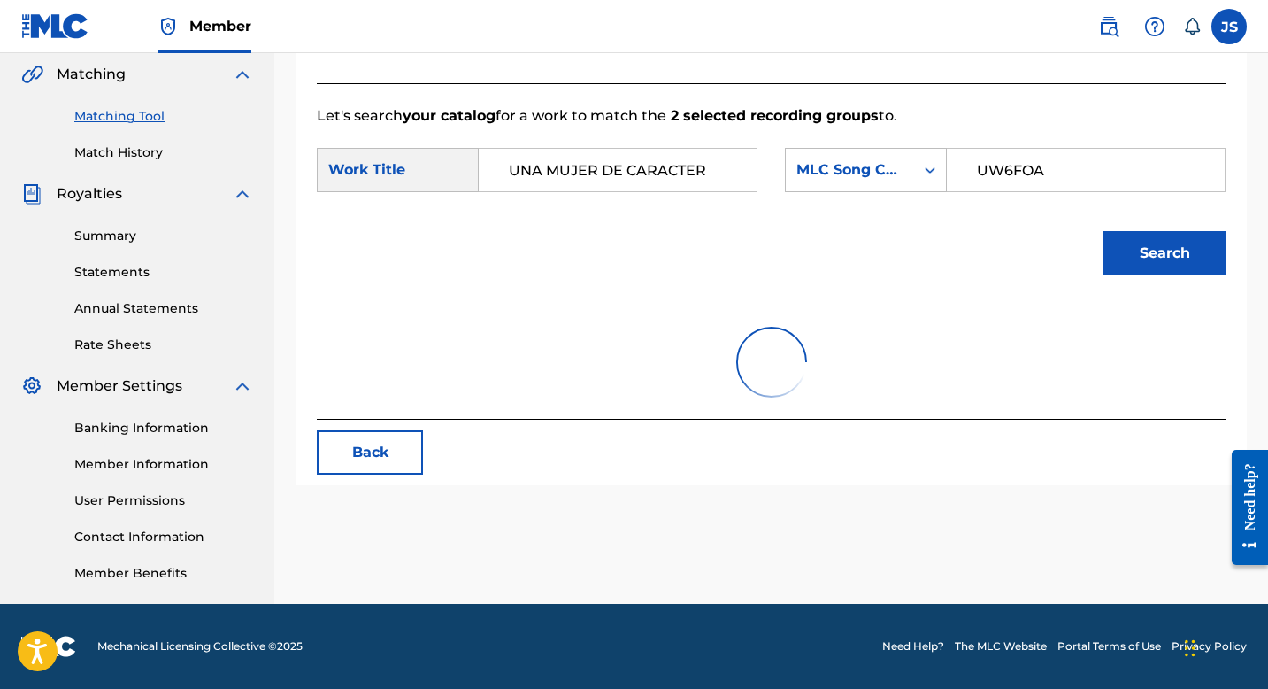
scroll to position [438, 0]
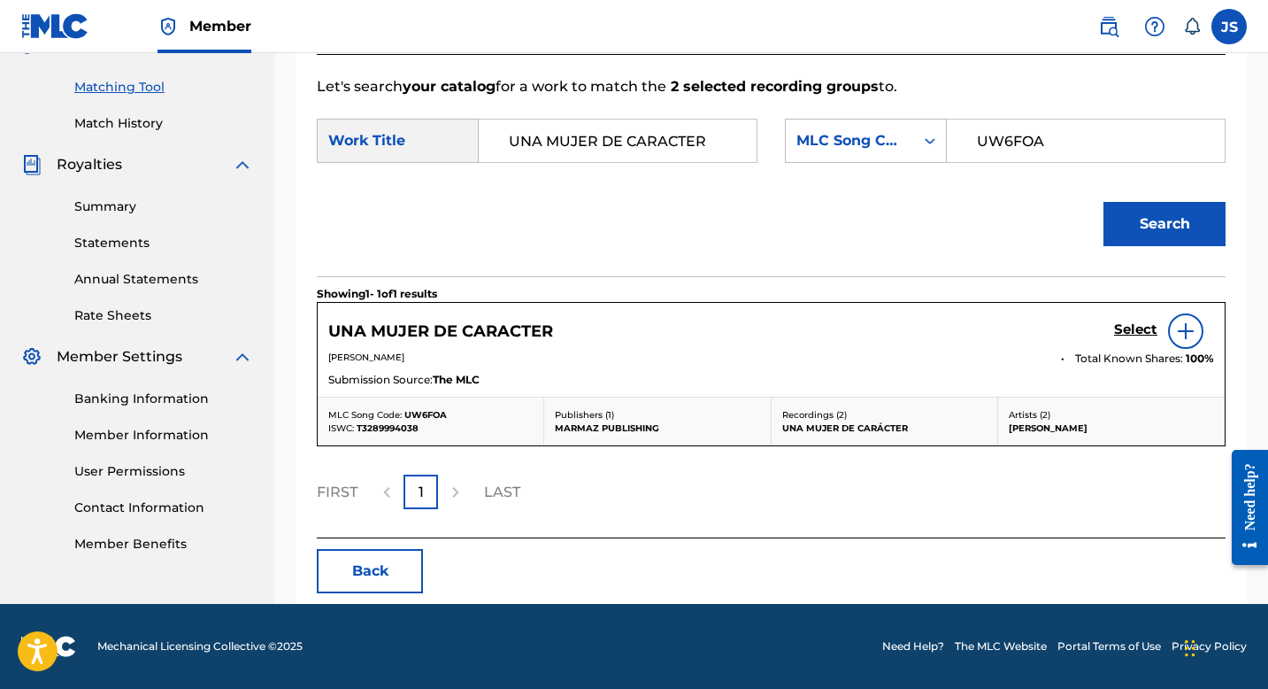
click at [1127, 324] on h5 "Select" at bounding box center [1135, 329] width 43 height 17
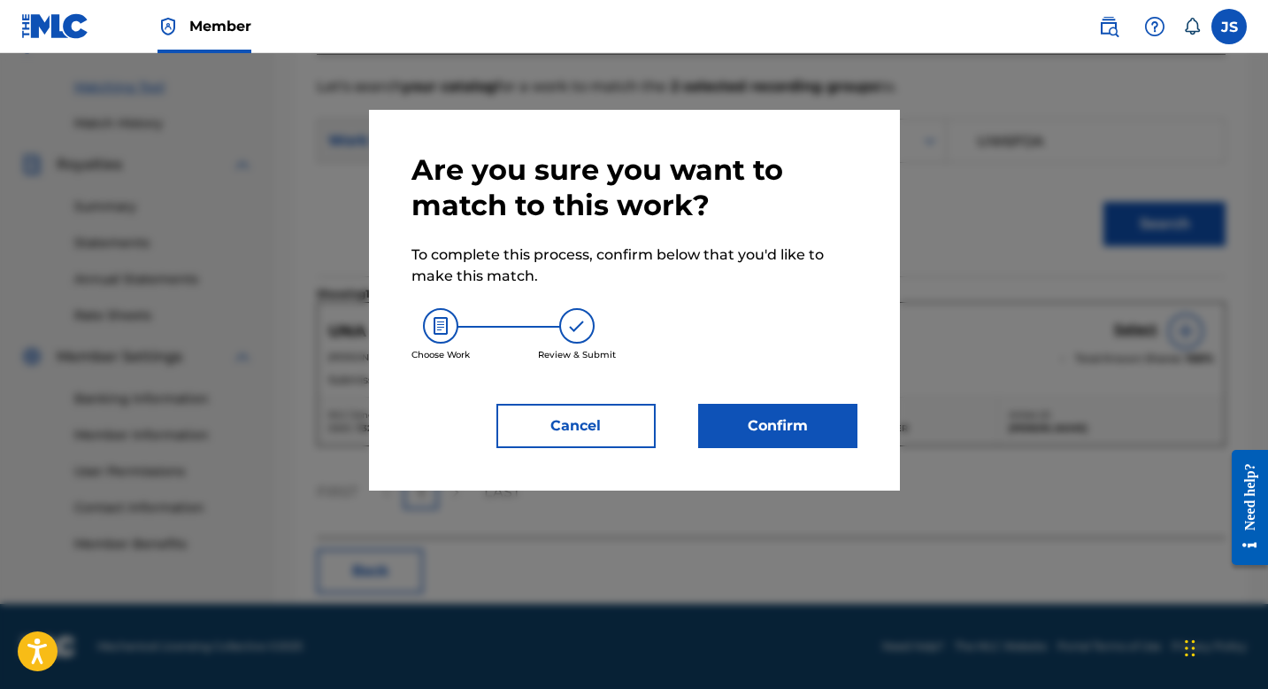
click at [797, 422] on button "Confirm" at bounding box center [777, 426] width 159 height 44
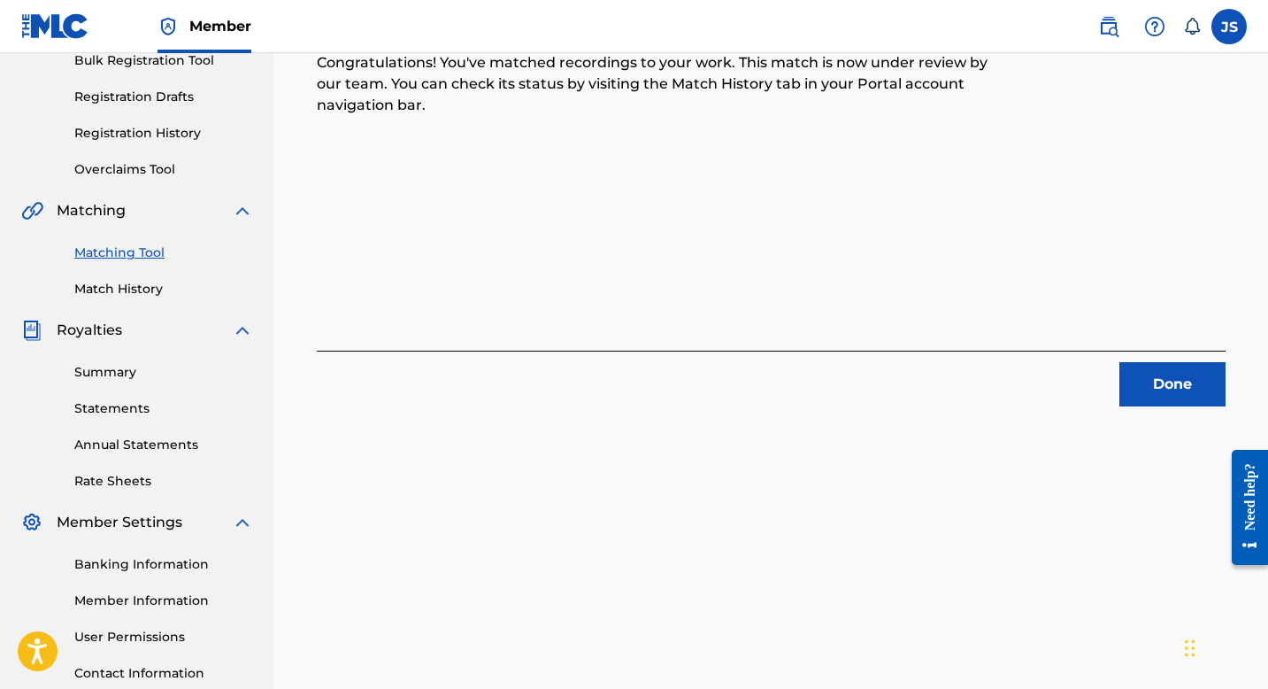
scroll to position [216, 0]
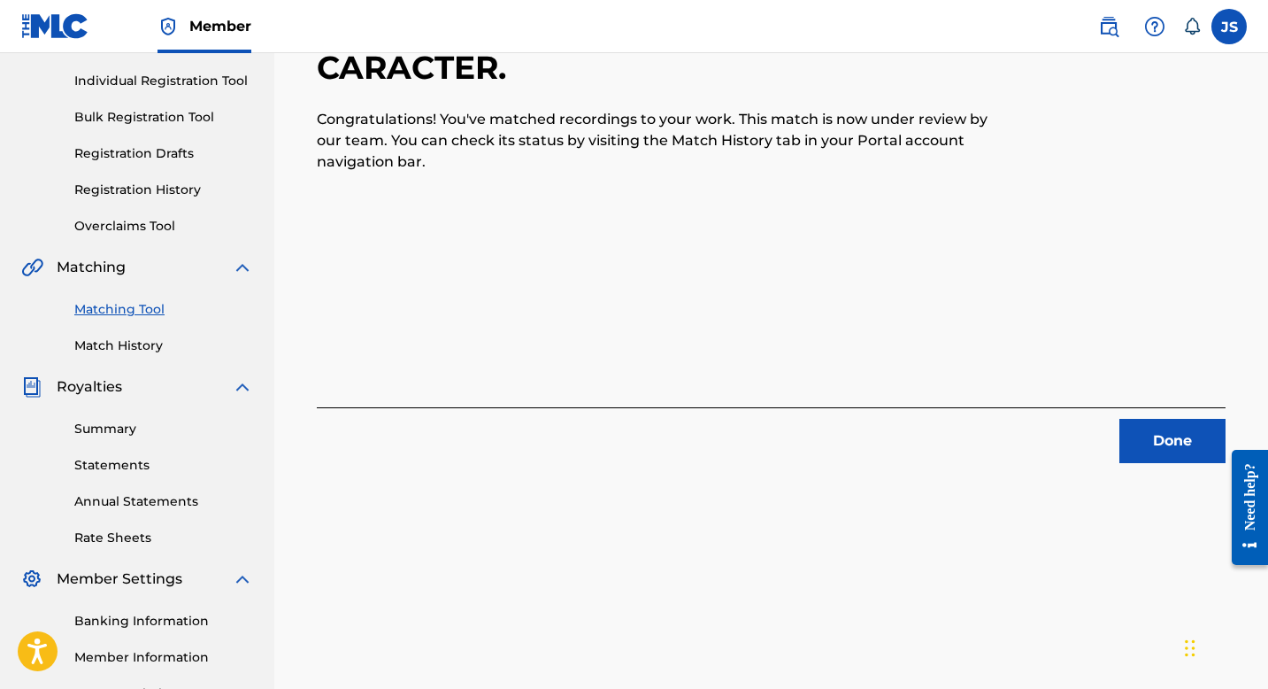
click at [1148, 433] on button "Done" at bounding box center [1173, 441] width 106 height 44
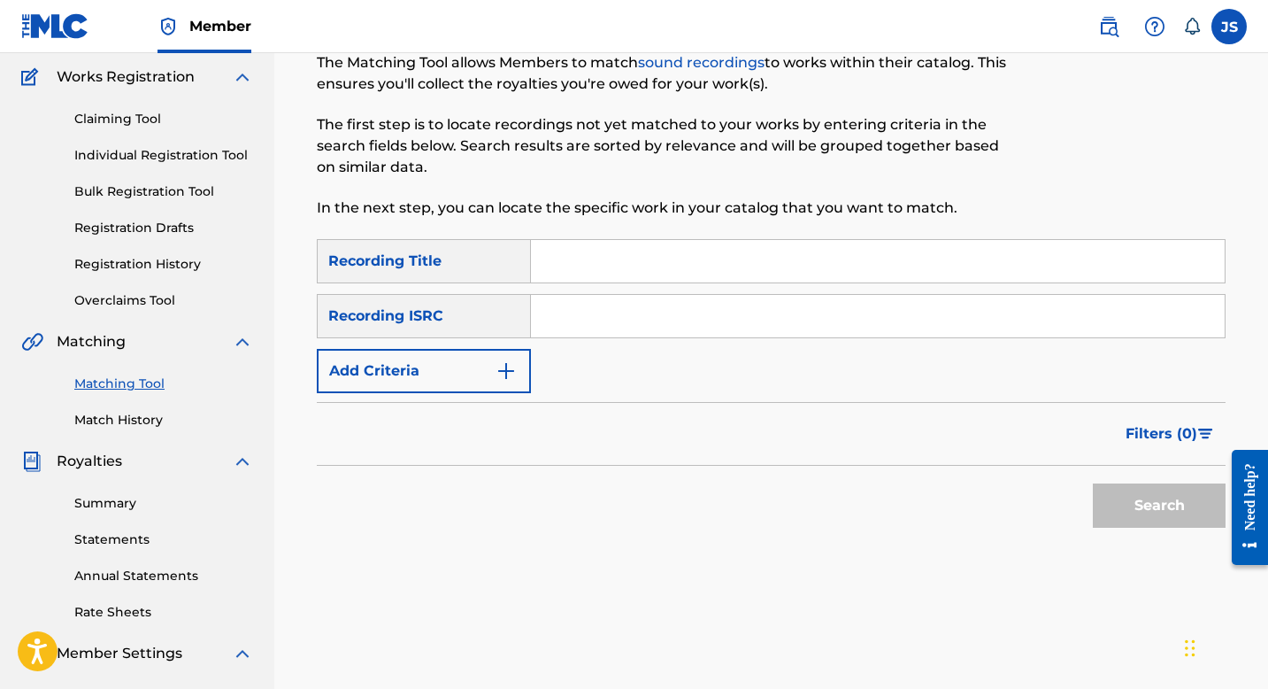
scroll to position [121, 0]
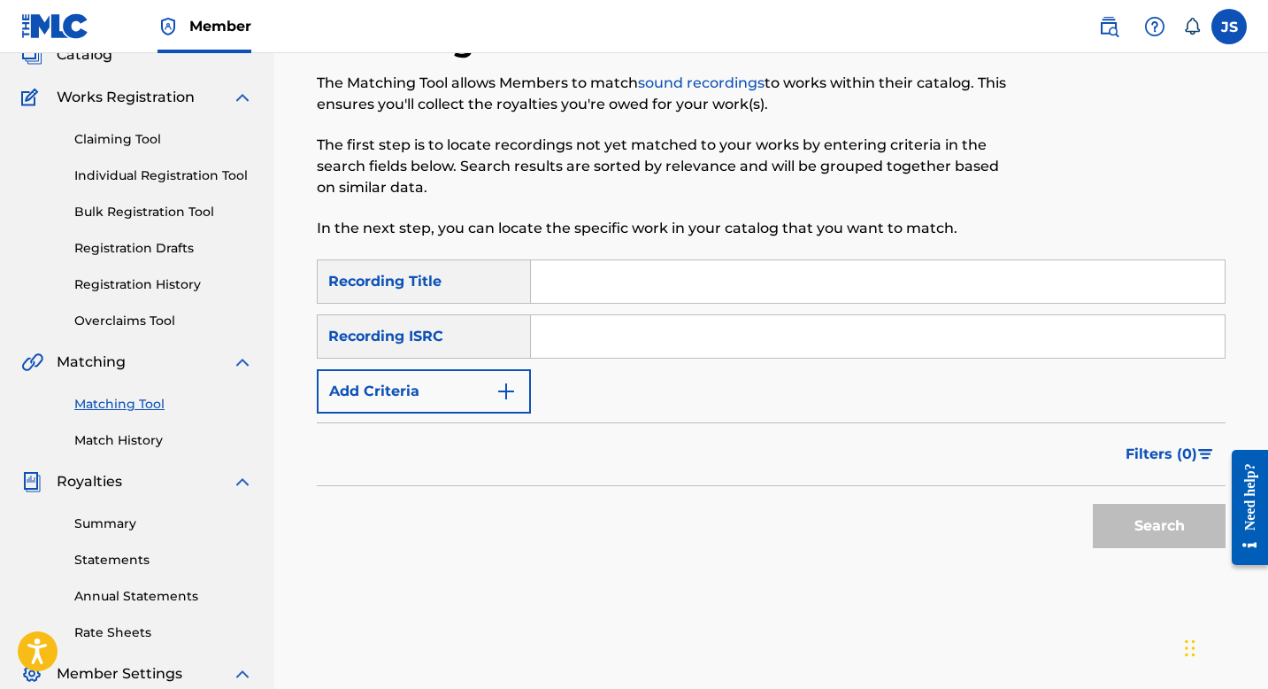
click at [811, 287] on input "Search Form" at bounding box center [878, 281] width 694 height 42
paste input "UNA VEZ CADA CIEN AÑOS"
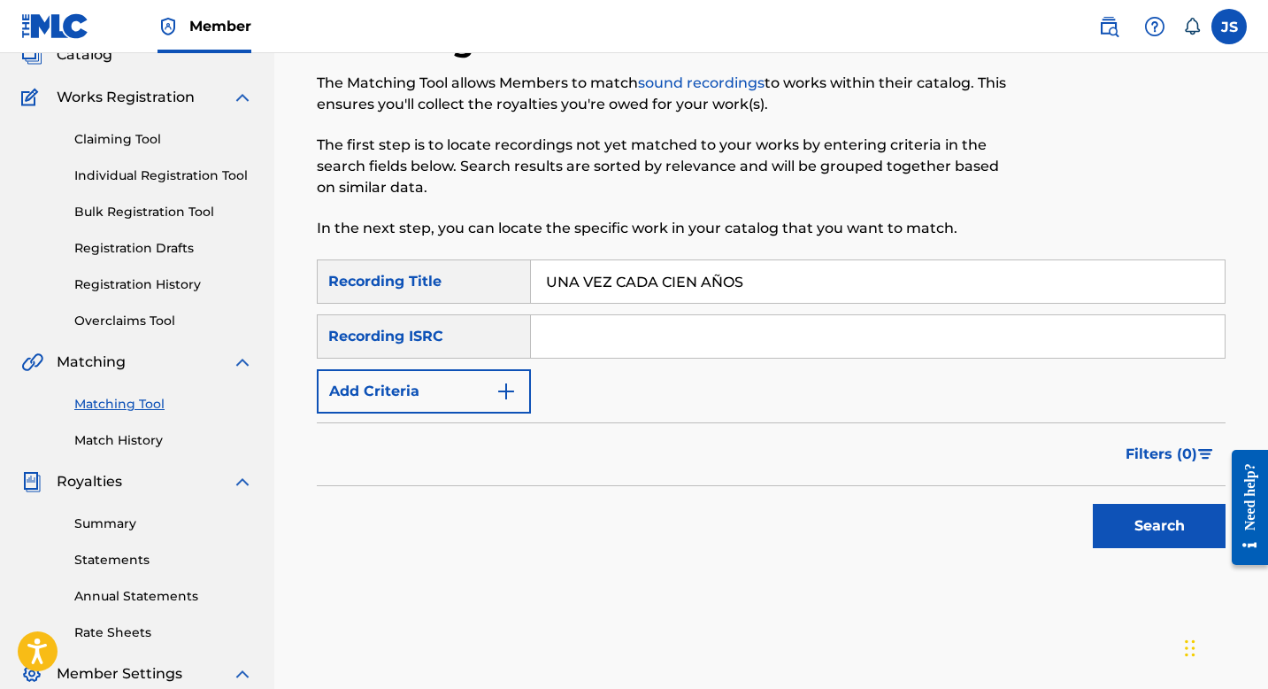
type input "UNA VEZ CADA CIEN AÑOS"
click at [586, 334] on input "Search Form" at bounding box center [878, 336] width 694 height 42
click at [481, 394] on button "Add Criteria" at bounding box center [424, 391] width 214 height 44
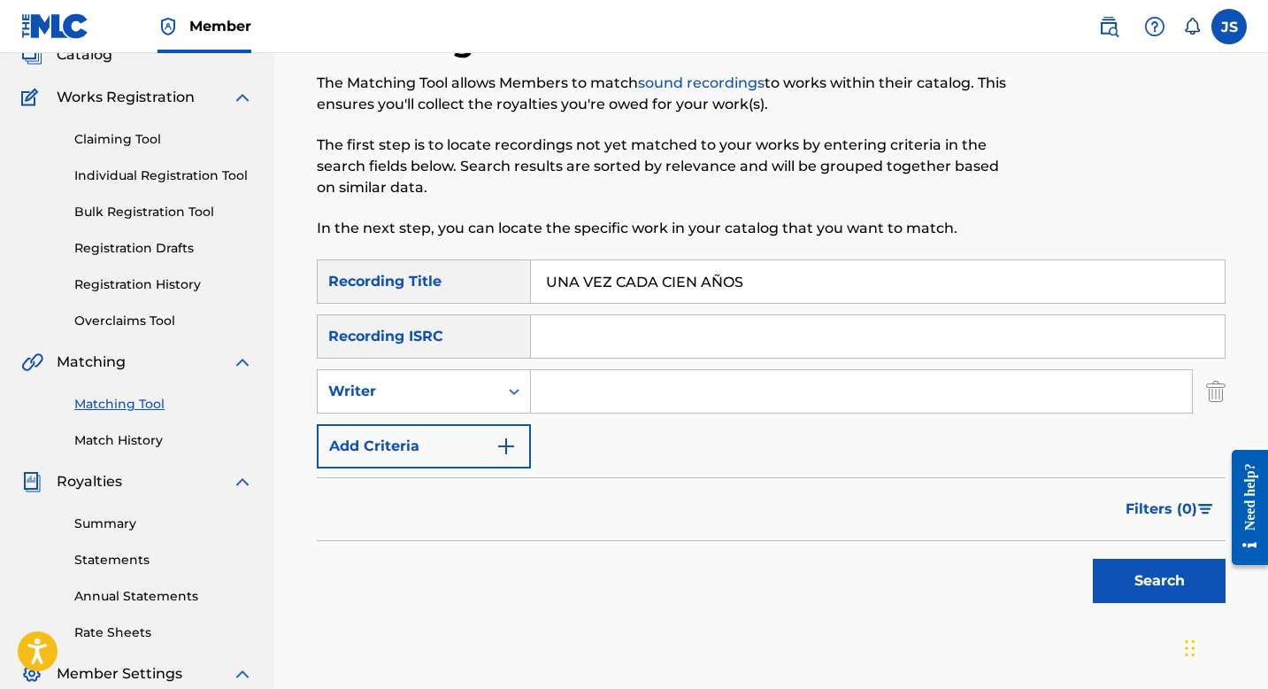
click at [551, 386] on input "Search Form" at bounding box center [861, 391] width 661 height 42
type input "[PERSON_NAME]"
click at [1167, 584] on button "Search" at bounding box center [1159, 580] width 133 height 44
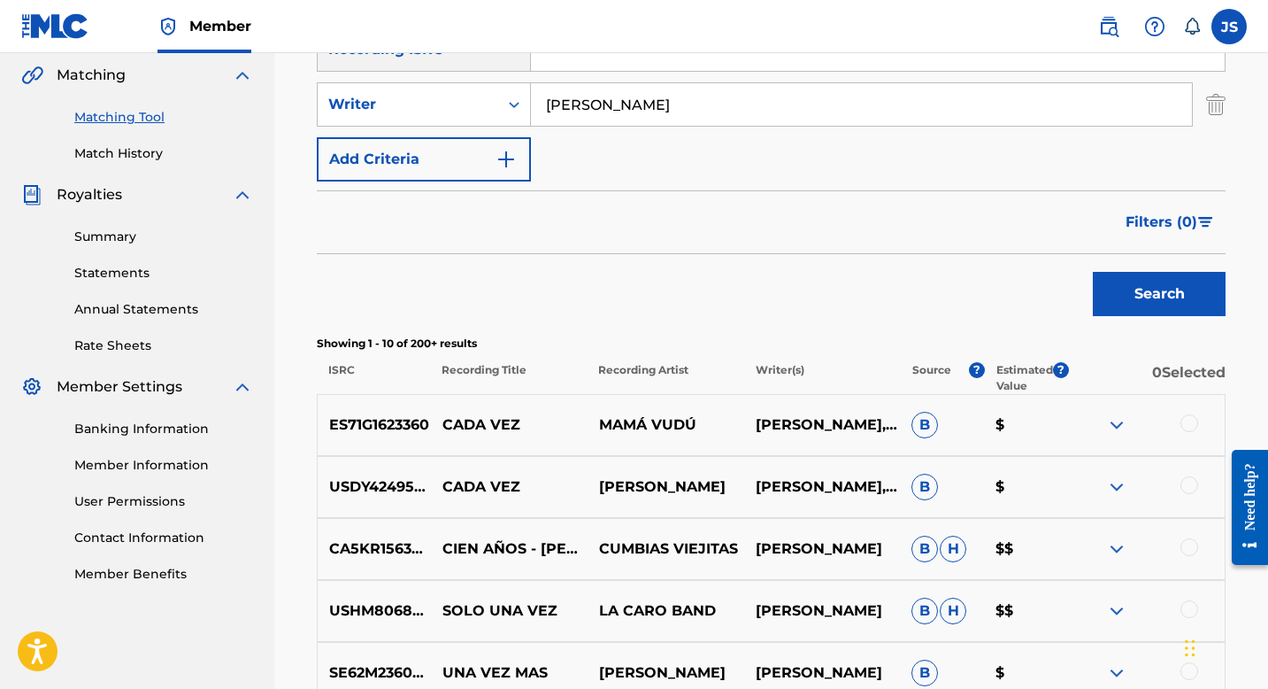
scroll to position [203, 0]
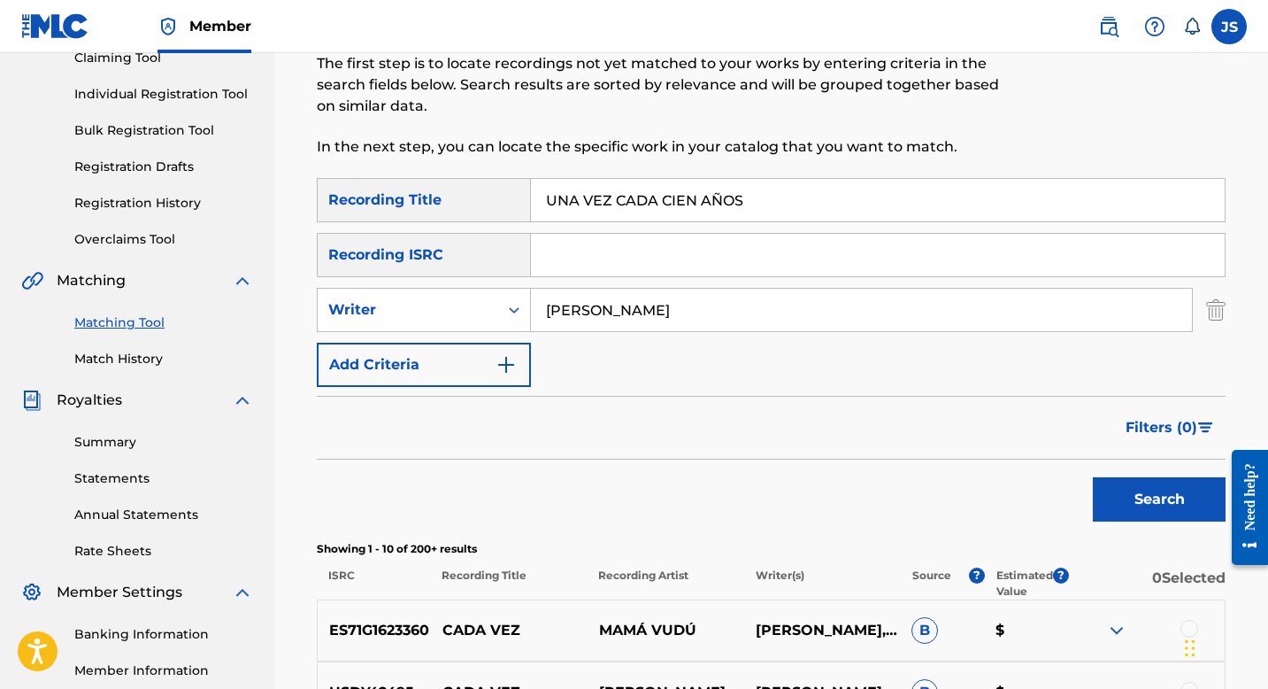
click at [643, 206] on input "UNA VEZ CADA CIEN AÑOS" at bounding box center [878, 200] width 694 height 42
paste input "AMANECER LLANERO"
type input "AMANECER LLANERO"
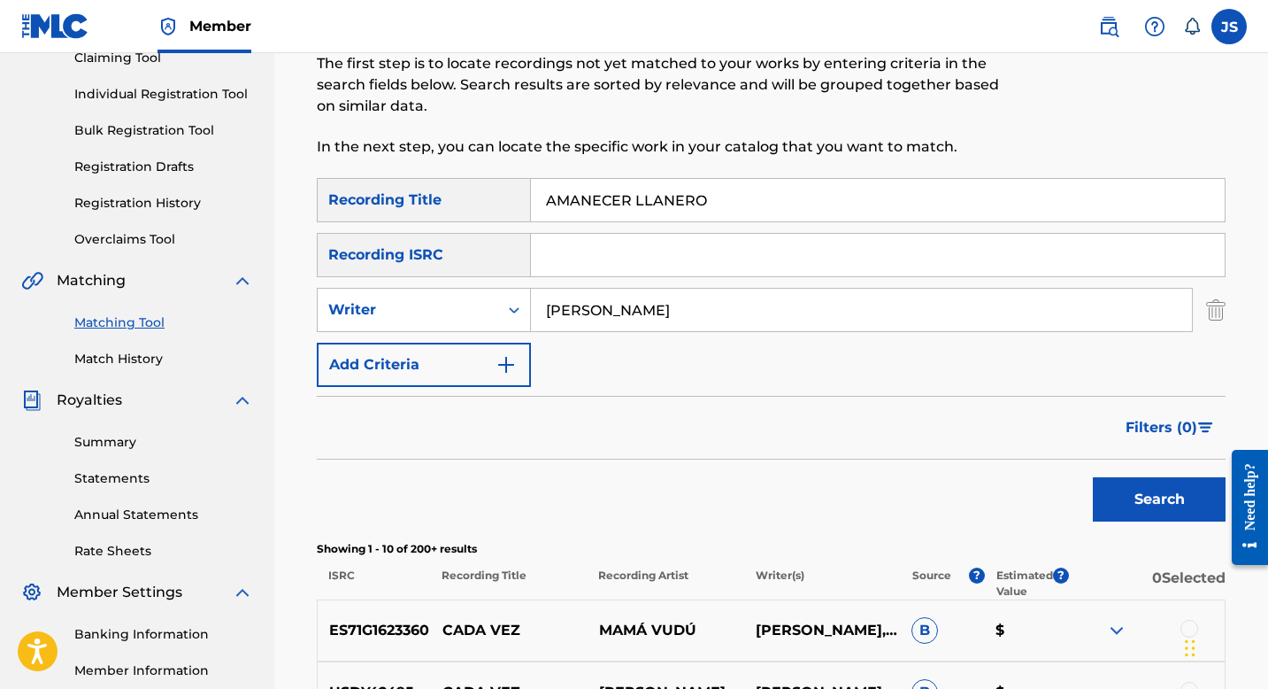
click at [1148, 505] on button "Search" at bounding box center [1159, 499] width 133 height 44
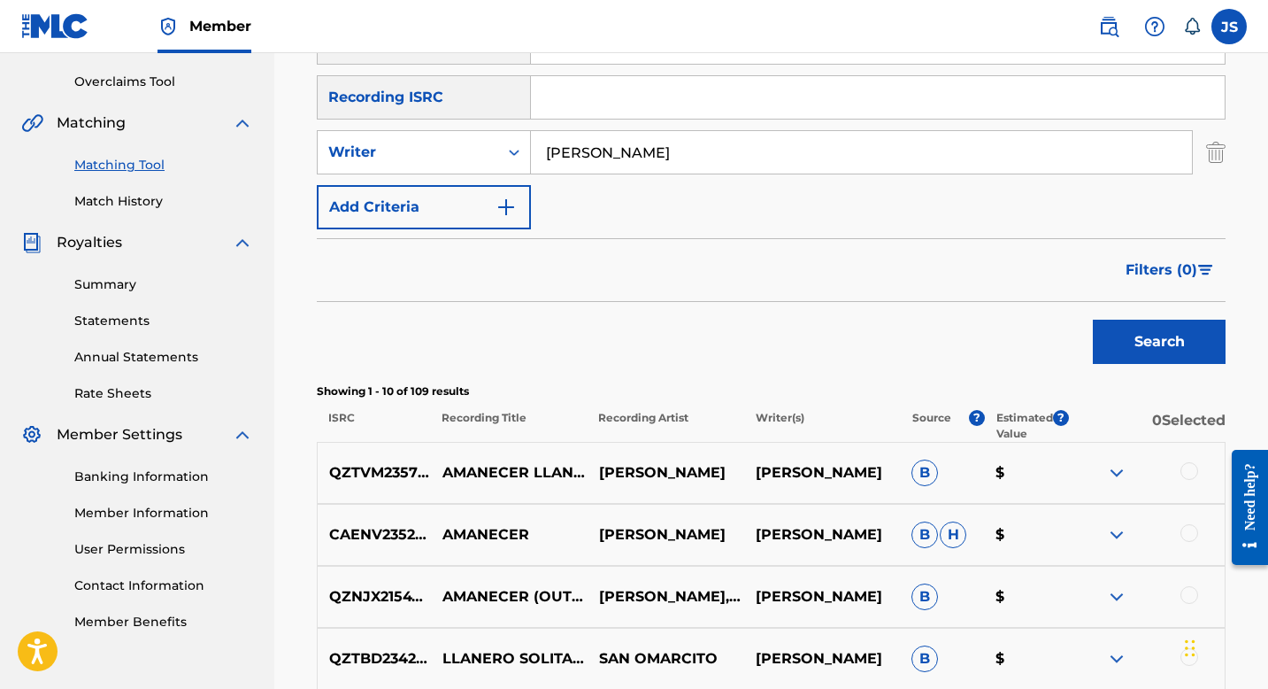
scroll to position [363, 0]
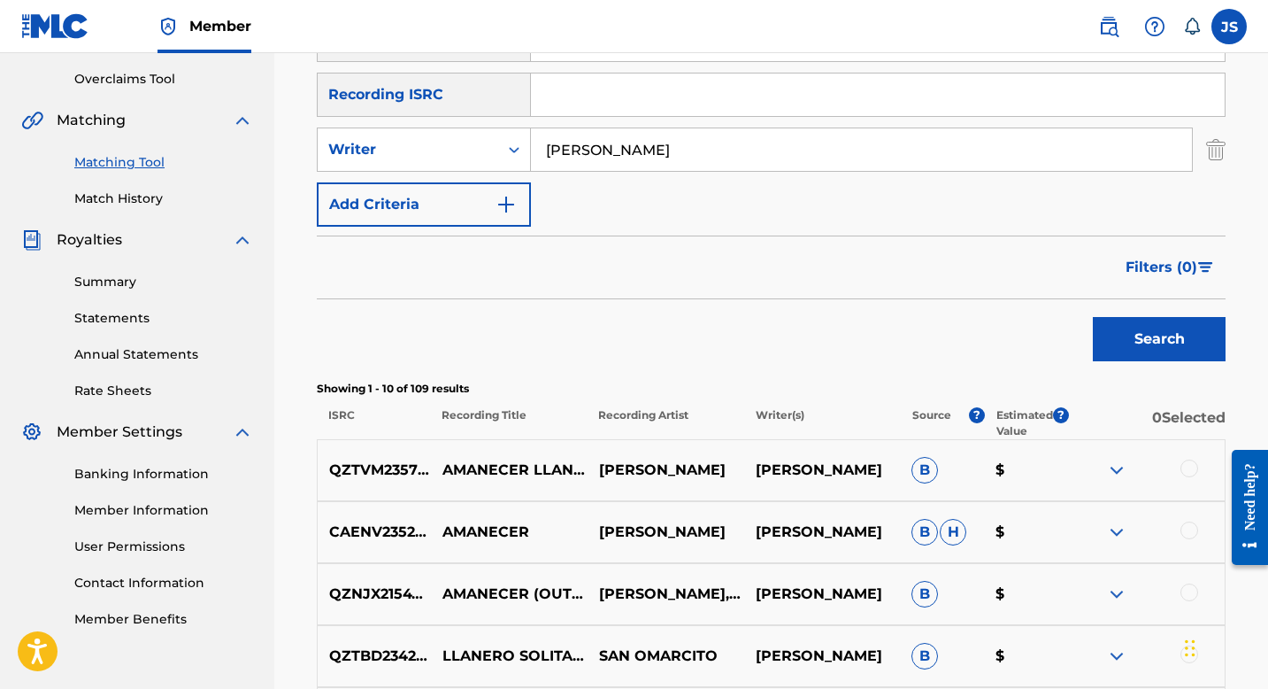
click at [1183, 467] on div at bounding box center [1190, 468] width 18 height 18
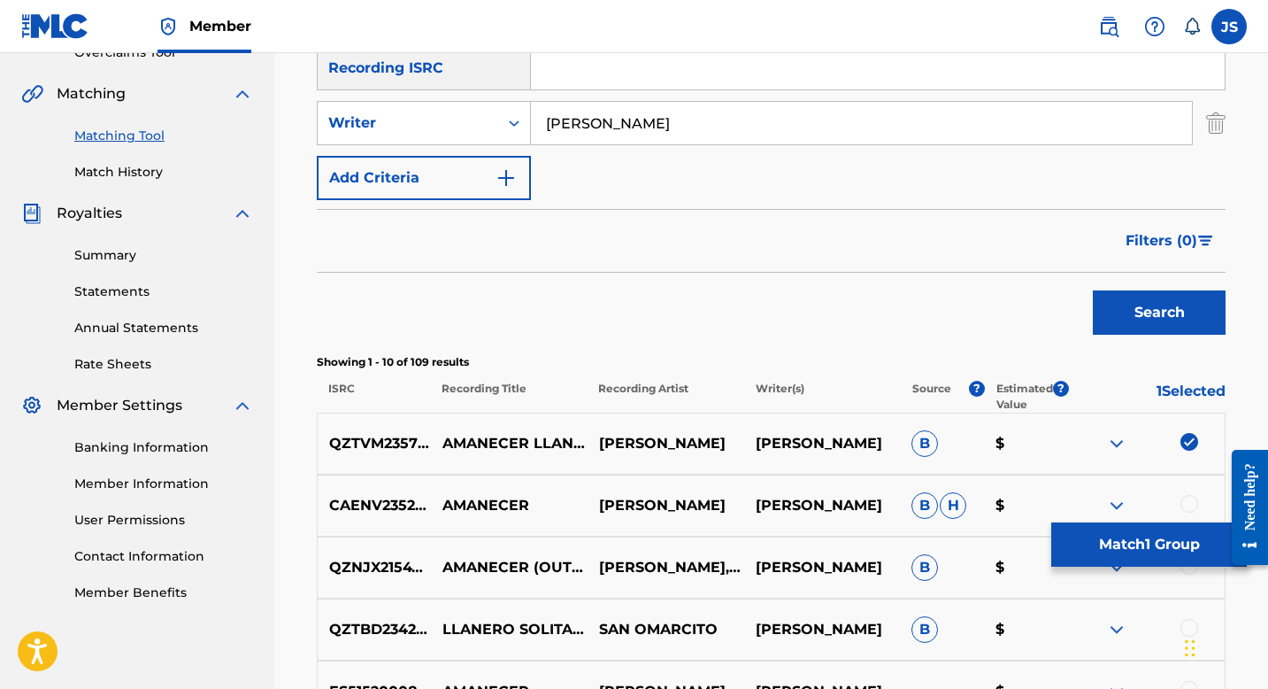
scroll to position [420, 0]
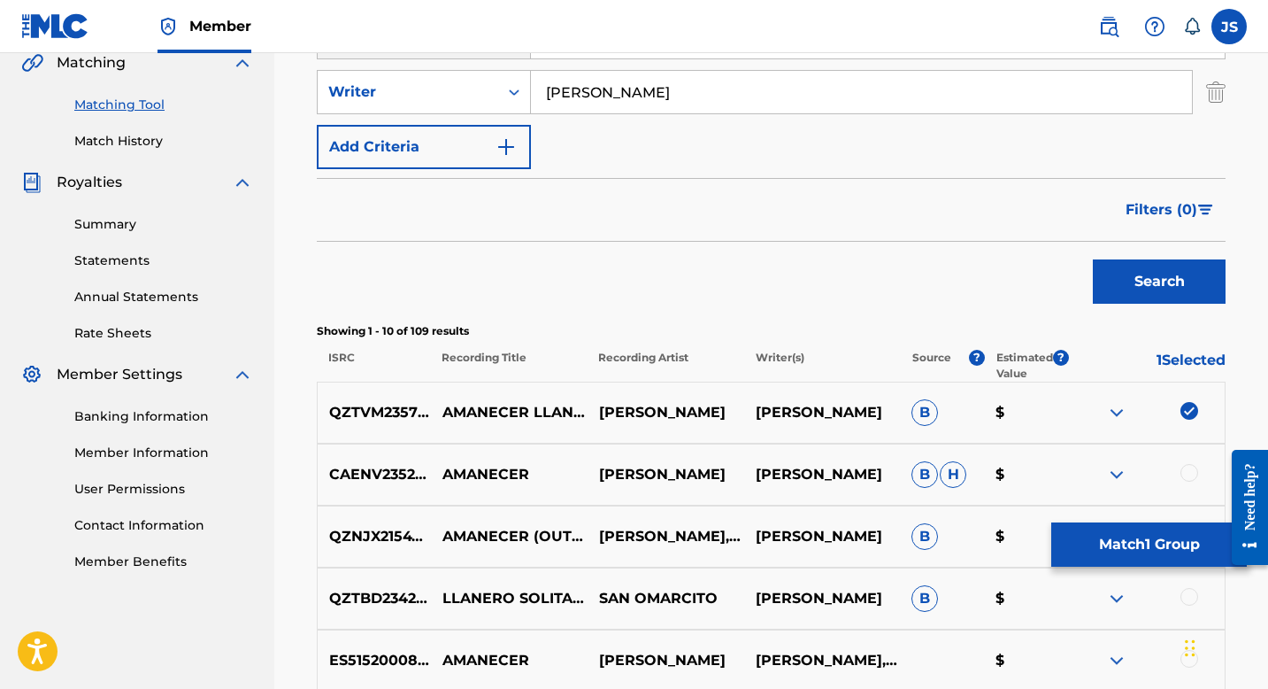
click at [1095, 542] on button "Match 1 Group" at bounding box center [1149, 544] width 196 height 44
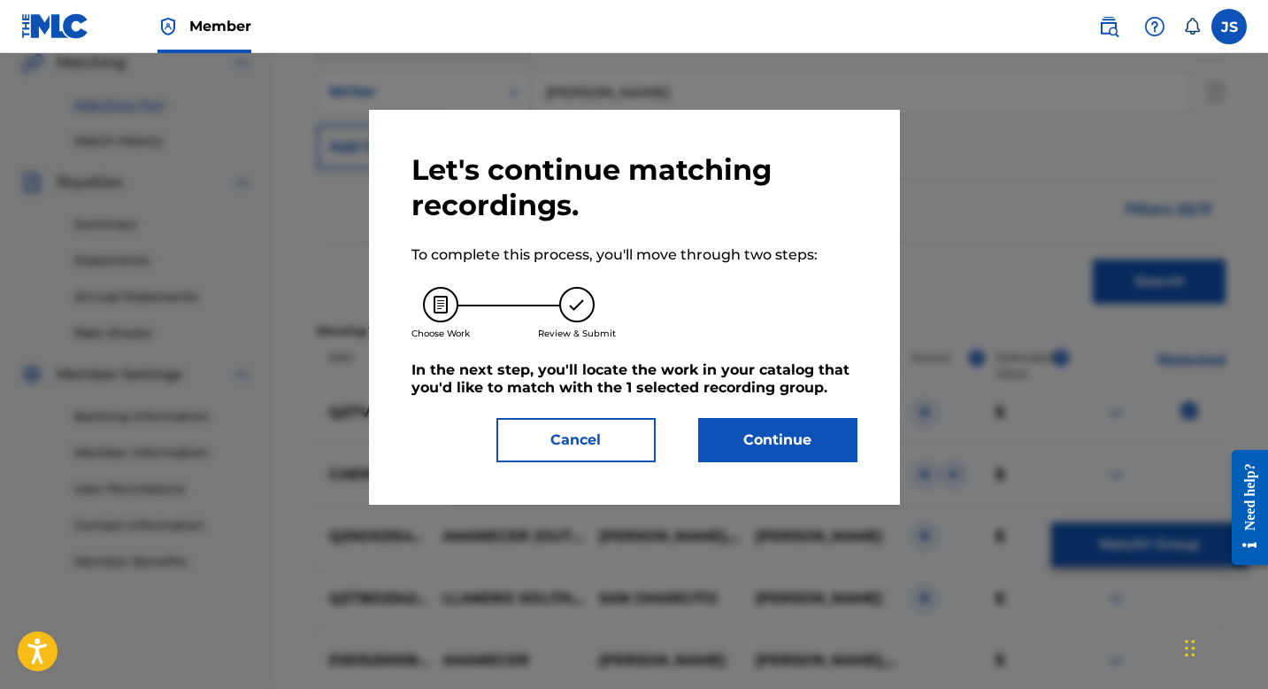
click at [740, 444] on button "Continue" at bounding box center [777, 440] width 159 height 44
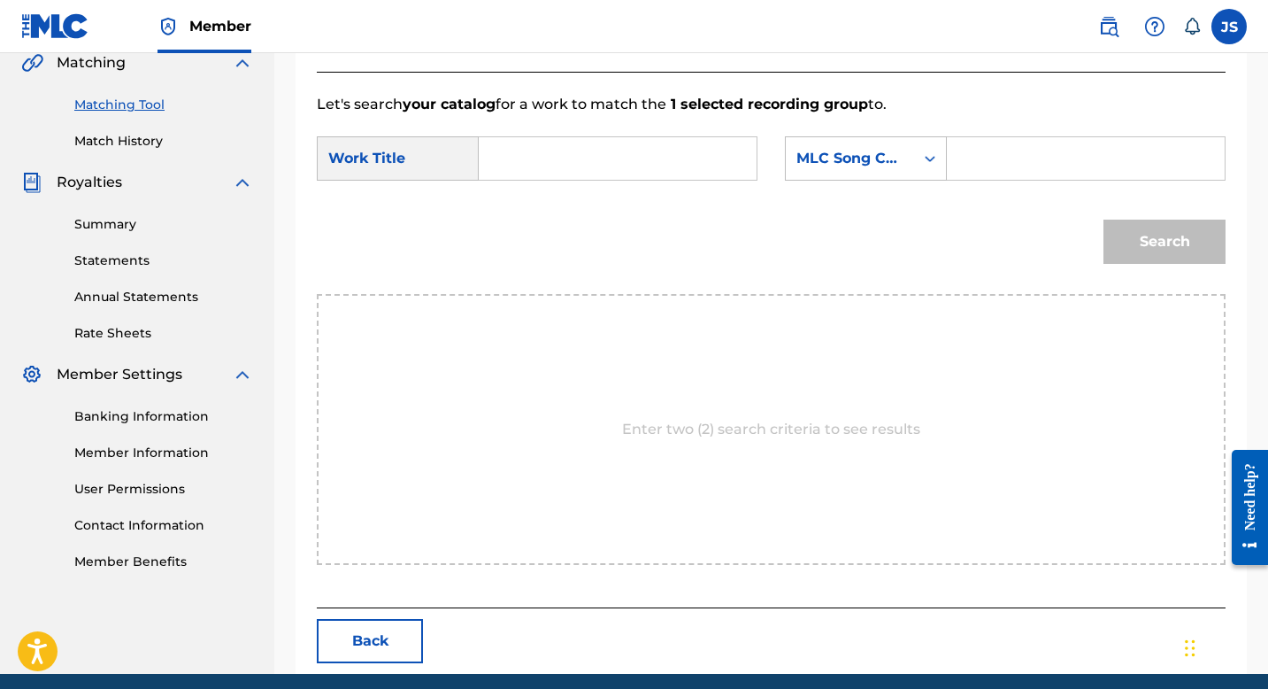
click at [653, 154] on input "Search Form" at bounding box center [618, 158] width 248 height 42
paste input "AMANECER LLANERO"
type input "AMANECER LLANERO"
click at [1012, 143] on input "Search Form" at bounding box center [1086, 158] width 248 height 42
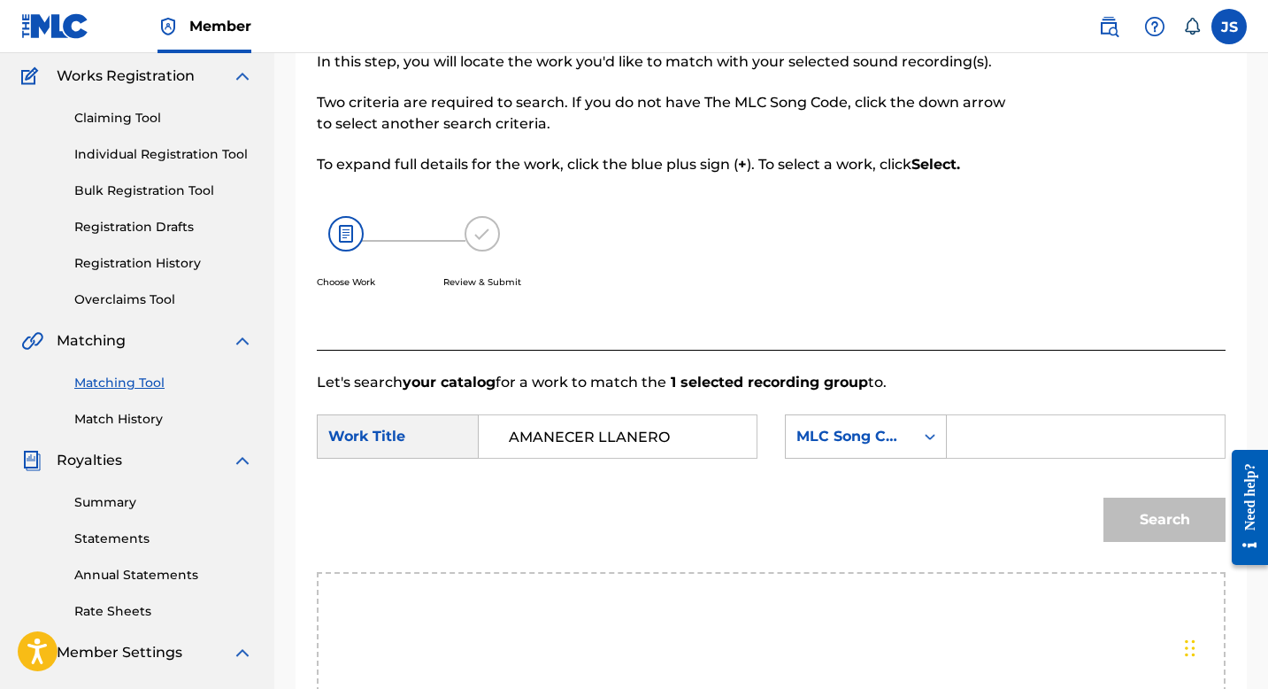
scroll to position [152, 0]
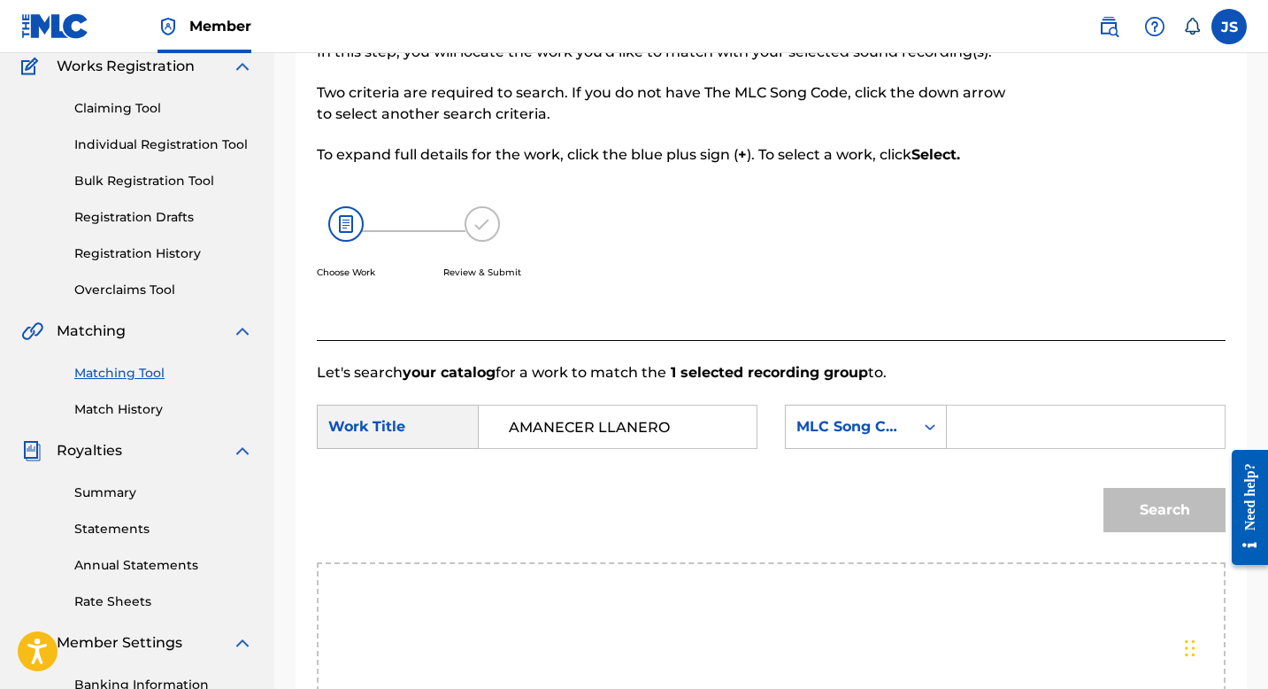
click at [127, 380] on link "Matching Tool" at bounding box center [163, 373] width 179 height 19
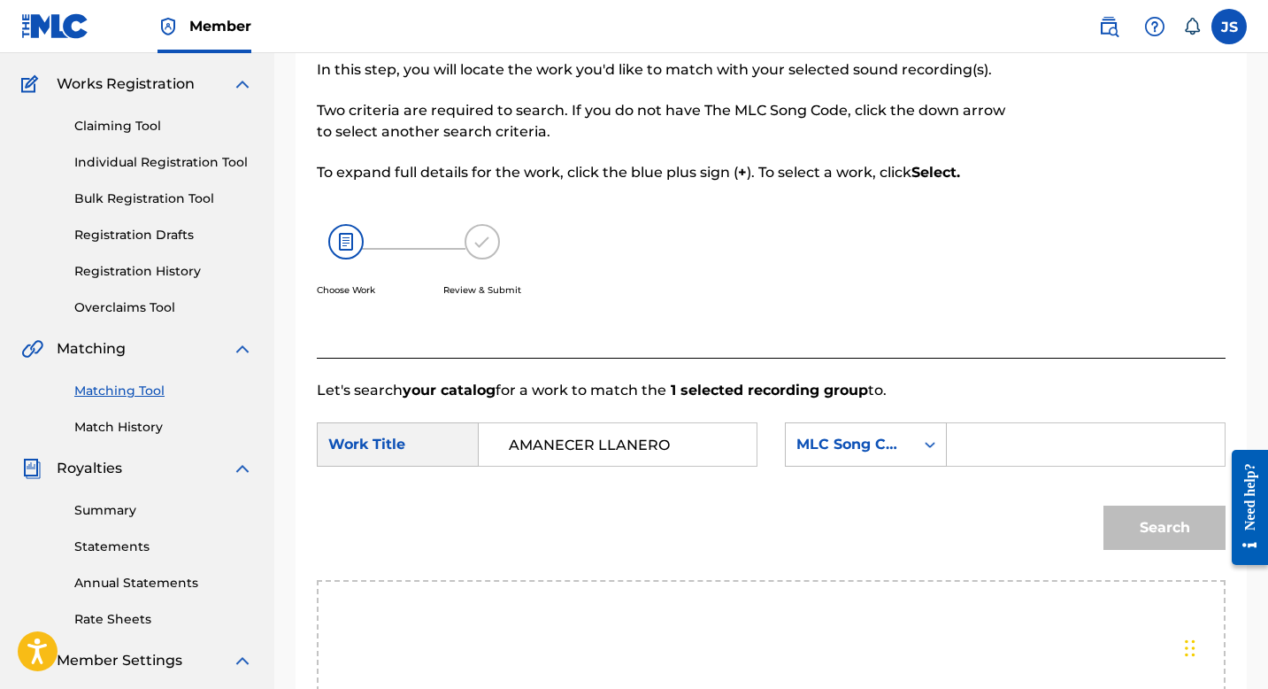
scroll to position [196, 0]
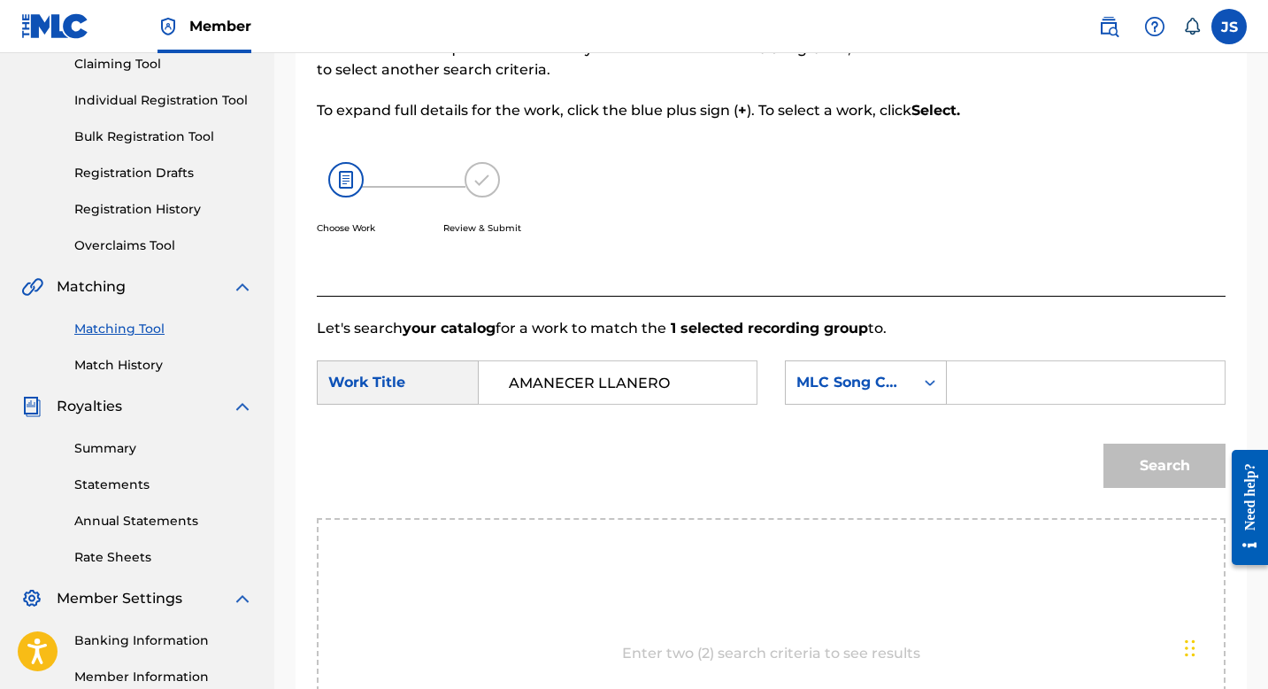
click at [124, 340] on div "Matching Tool Match History" at bounding box center [137, 335] width 232 height 77
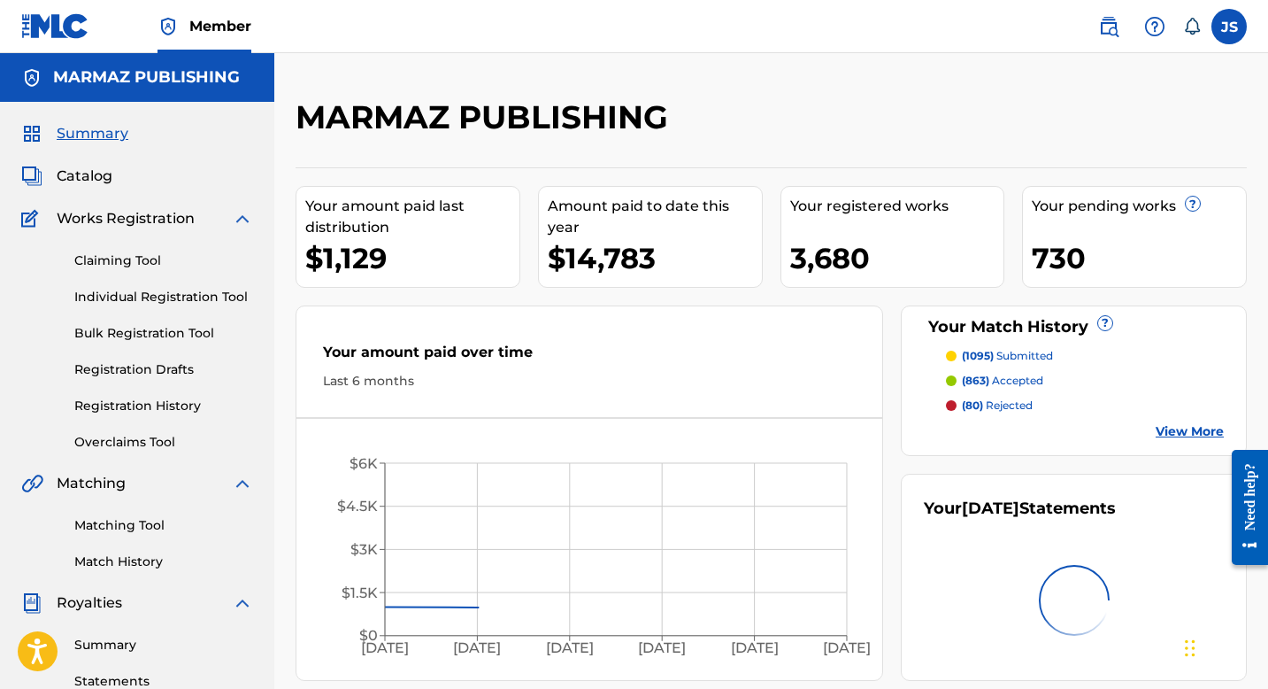
click at [86, 527] on link "Matching Tool" at bounding box center [163, 525] width 179 height 19
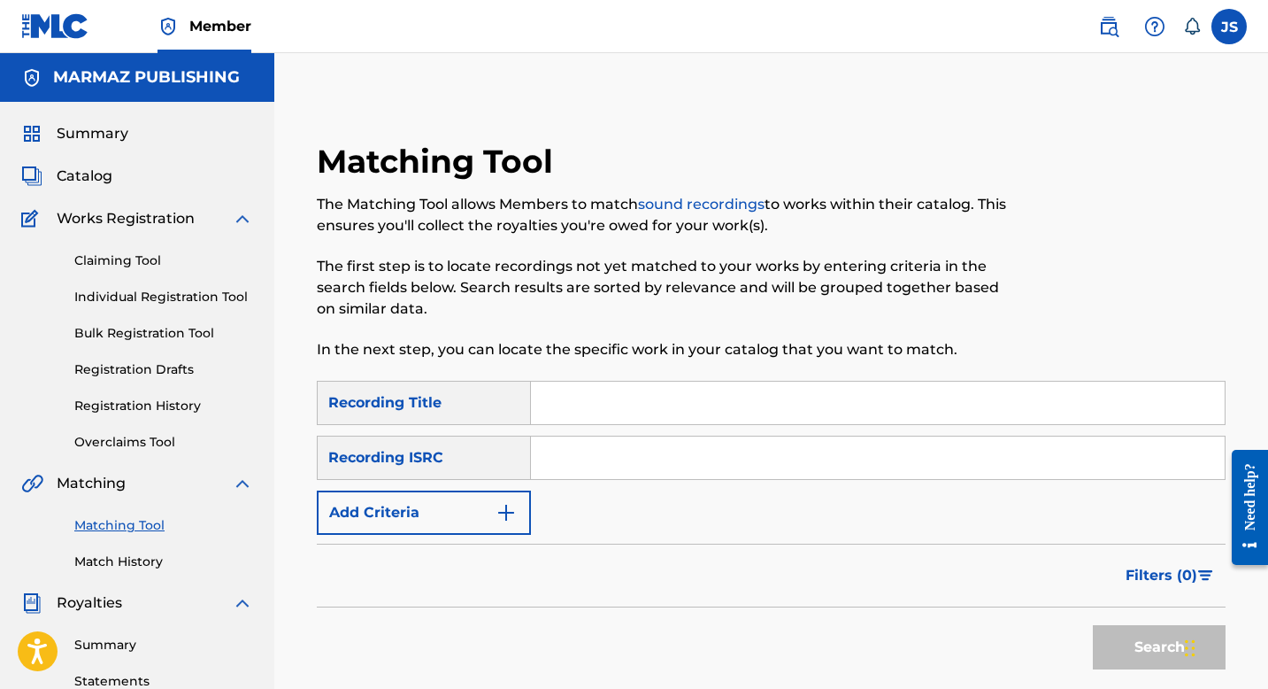
click at [558, 404] on input "Search Form" at bounding box center [878, 402] width 694 height 42
paste input "AMOR TAPA AMARILLA"
type input "AMOR TAPA AMARILLA"
click at [449, 513] on button "Add Criteria" at bounding box center [424, 512] width 214 height 44
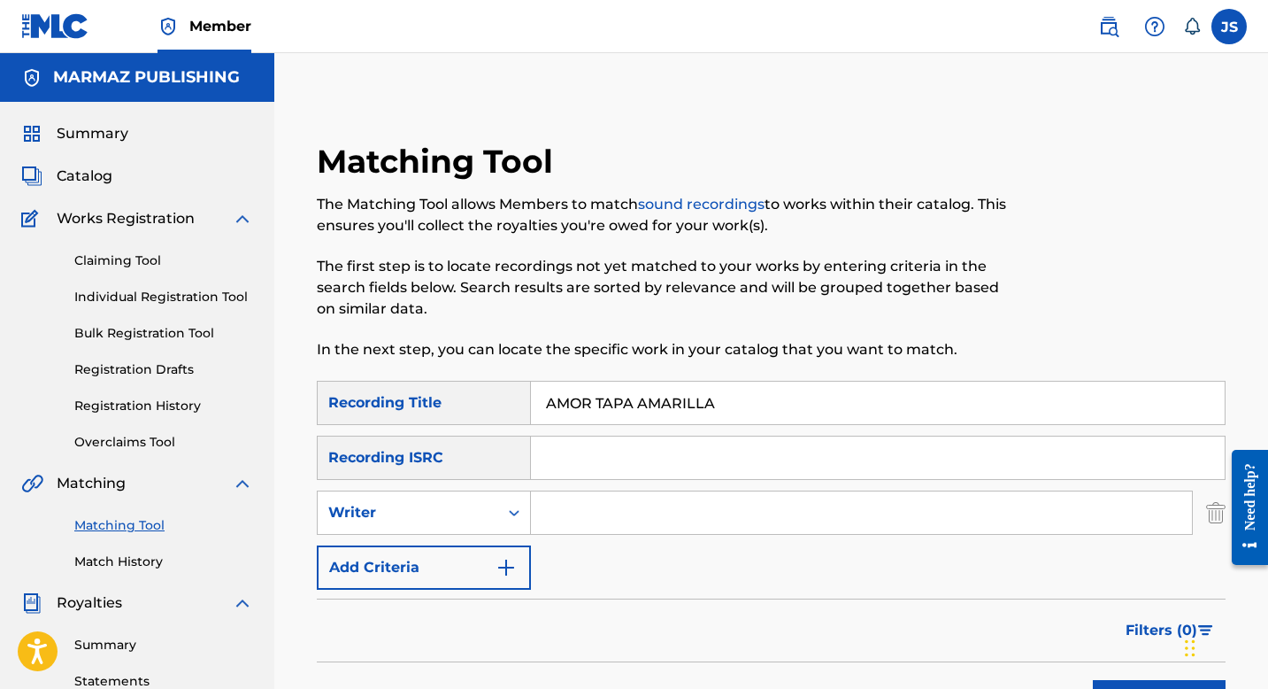
click at [607, 508] on input "Search Form" at bounding box center [861, 512] width 661 height 42
type input "[PERSON_NAME]"
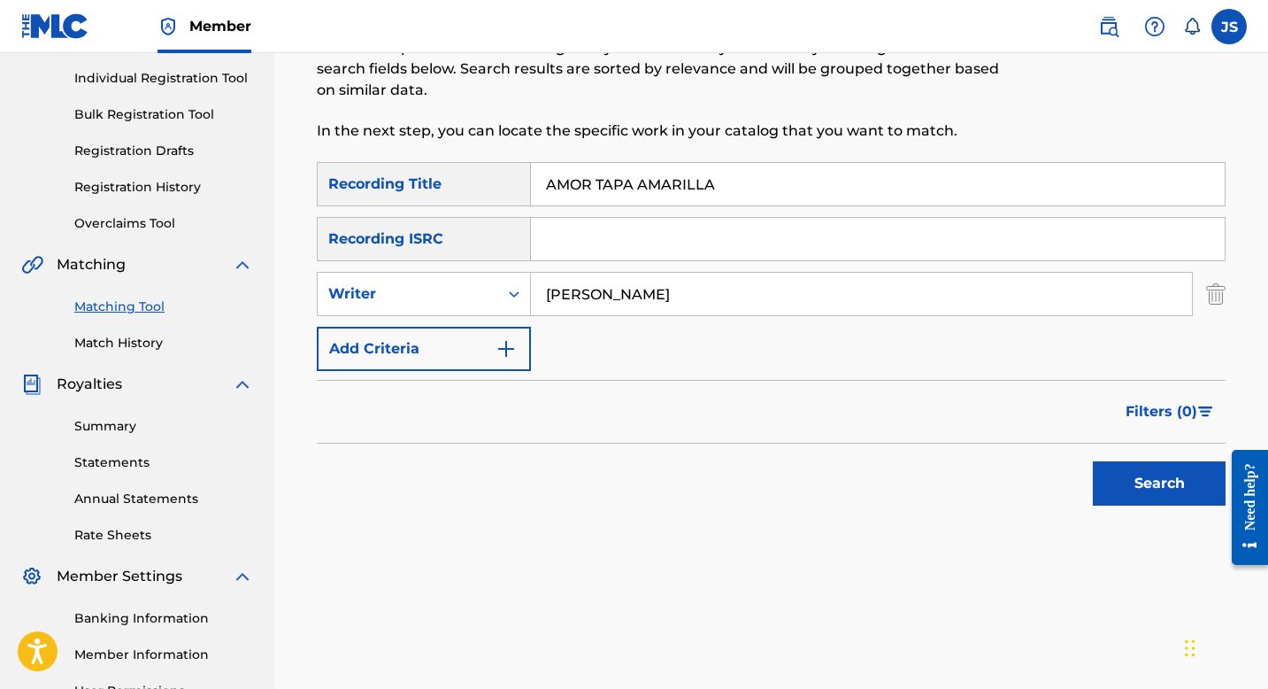
scroll to position [230, 0]
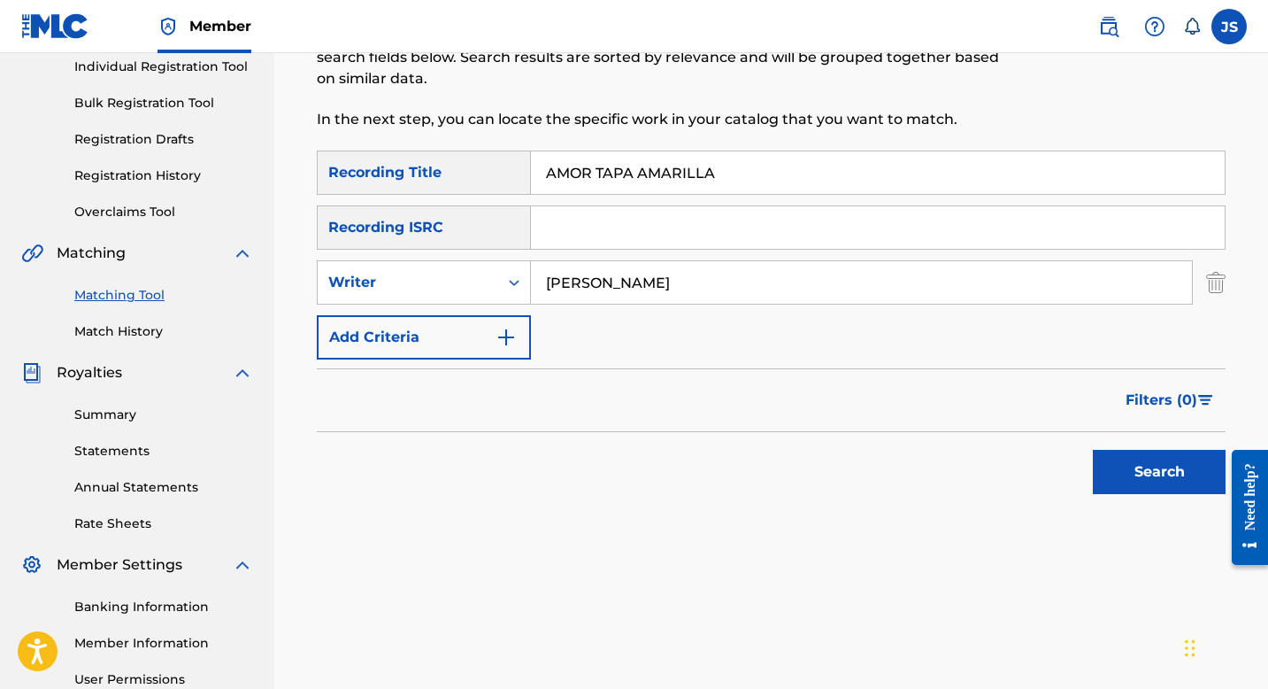
click at [1163, 453] on button "Search" at bounding box center [1159, 472] width 133 height 44
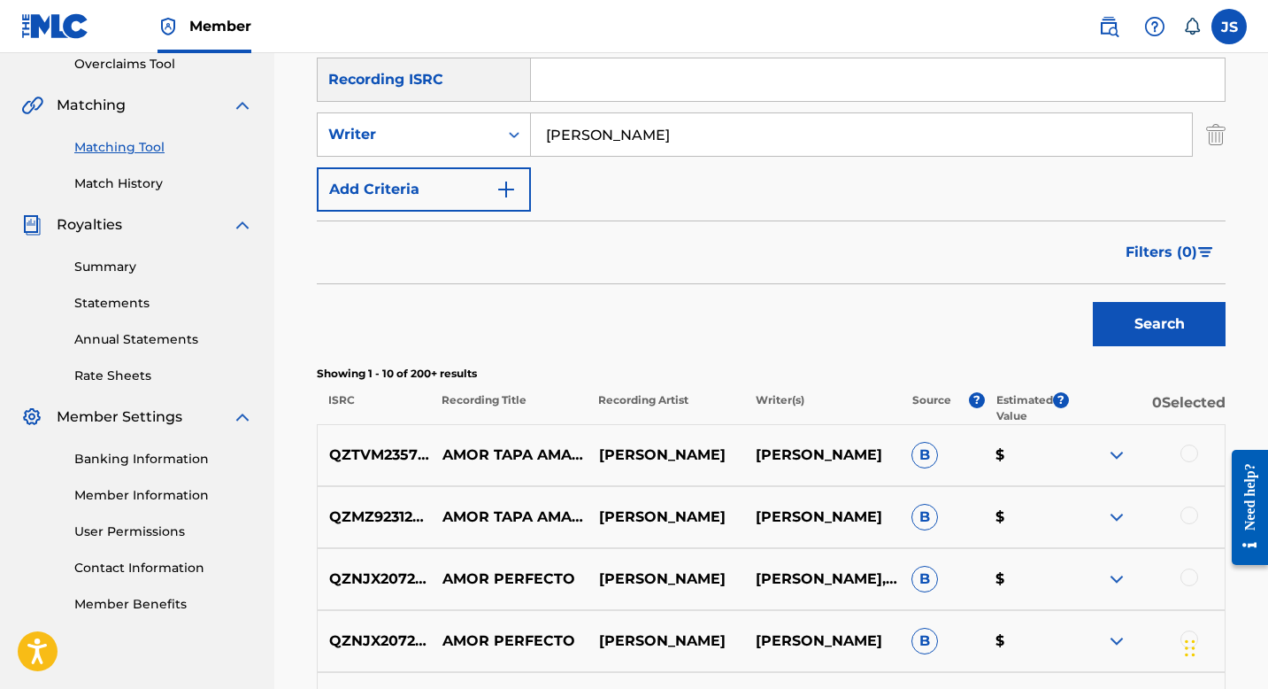
scroll to position [407, 0]
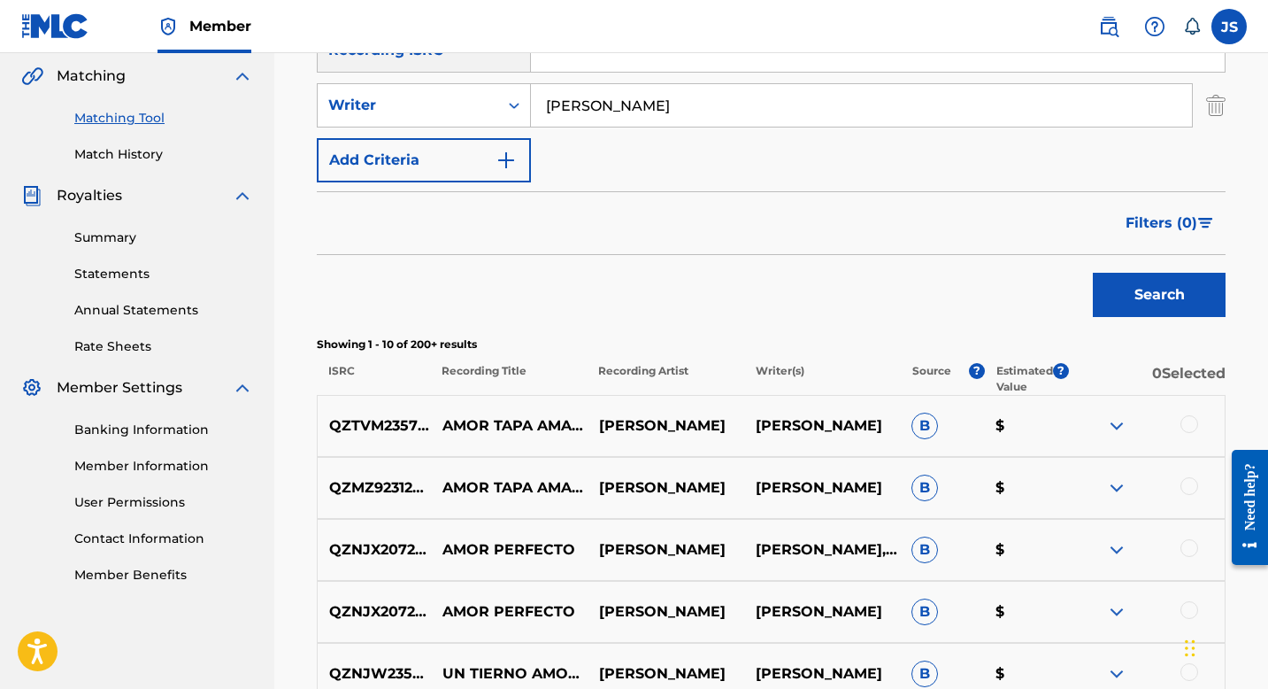
click at [1190, 428] on div at bounding box center [1190, 424] width 18 height 18
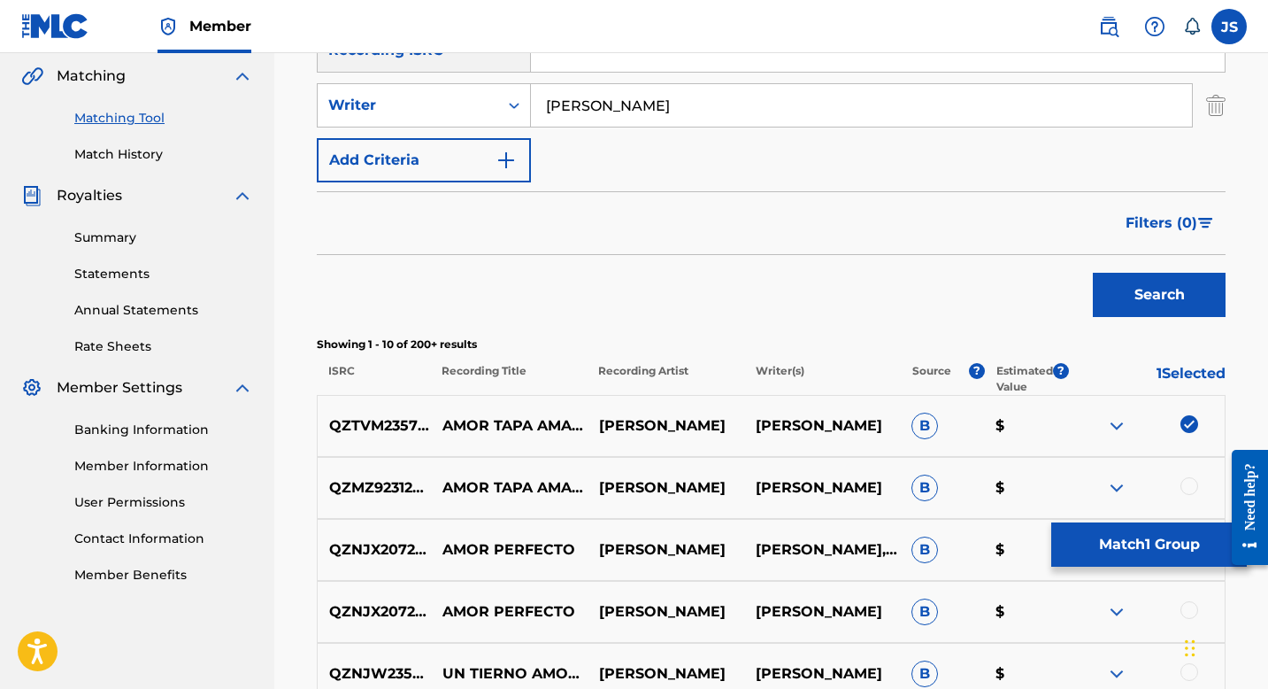
click at [1182, 489] on div at bounding box center [1190, 486] width 18 height 18
click at [1160, 549] on button "Match 2 Groups" at bounding box center [1149, 544] width 196 height 44
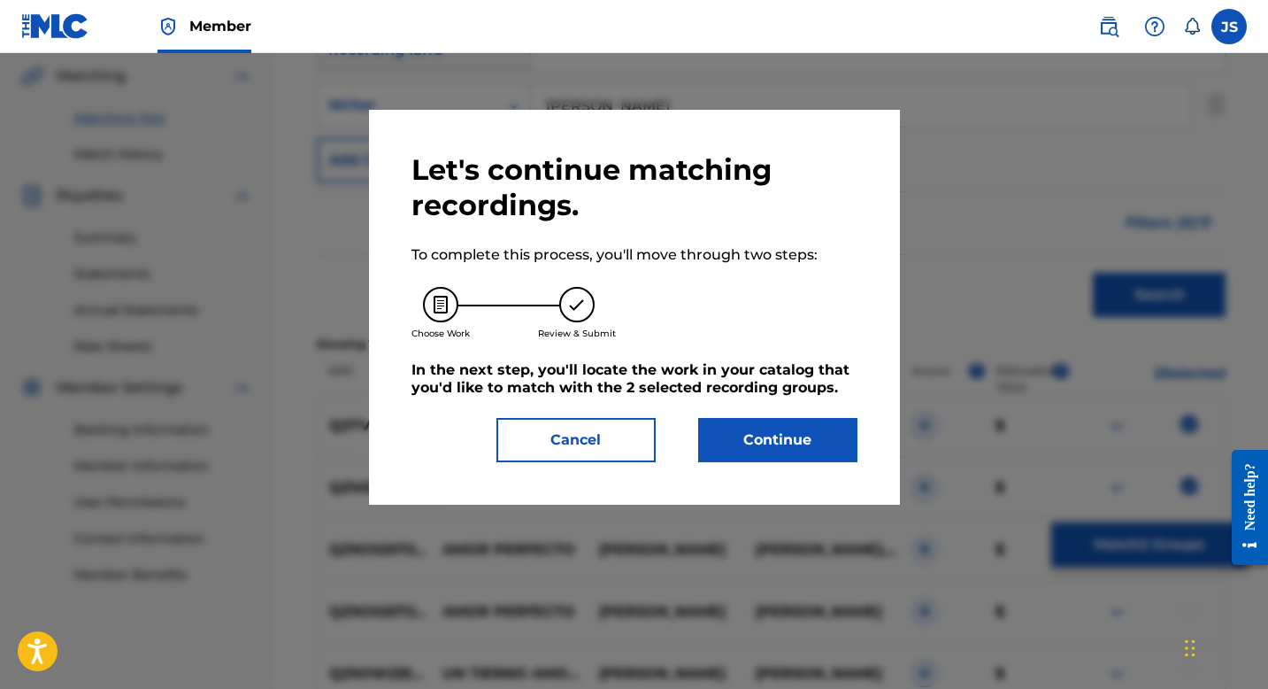
click at [843, 449] on button "Continue" at bounding box center [777, 440] width 159 height 44
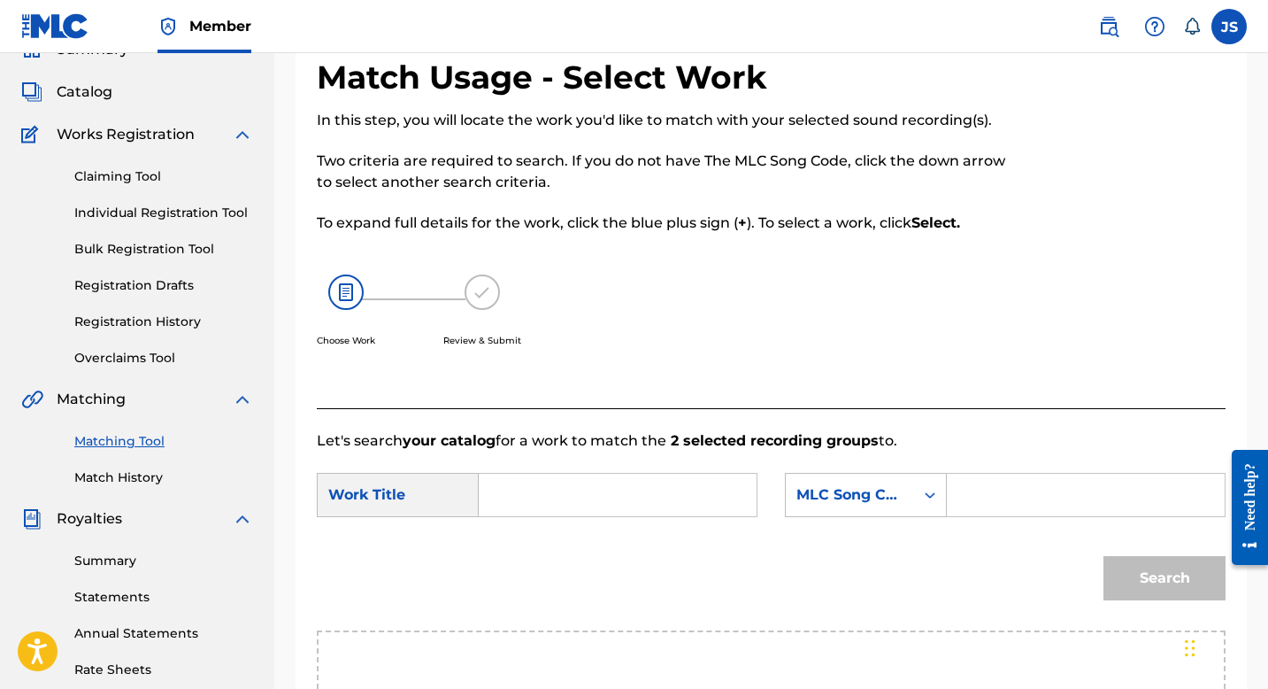
scroll to position [101, 0]
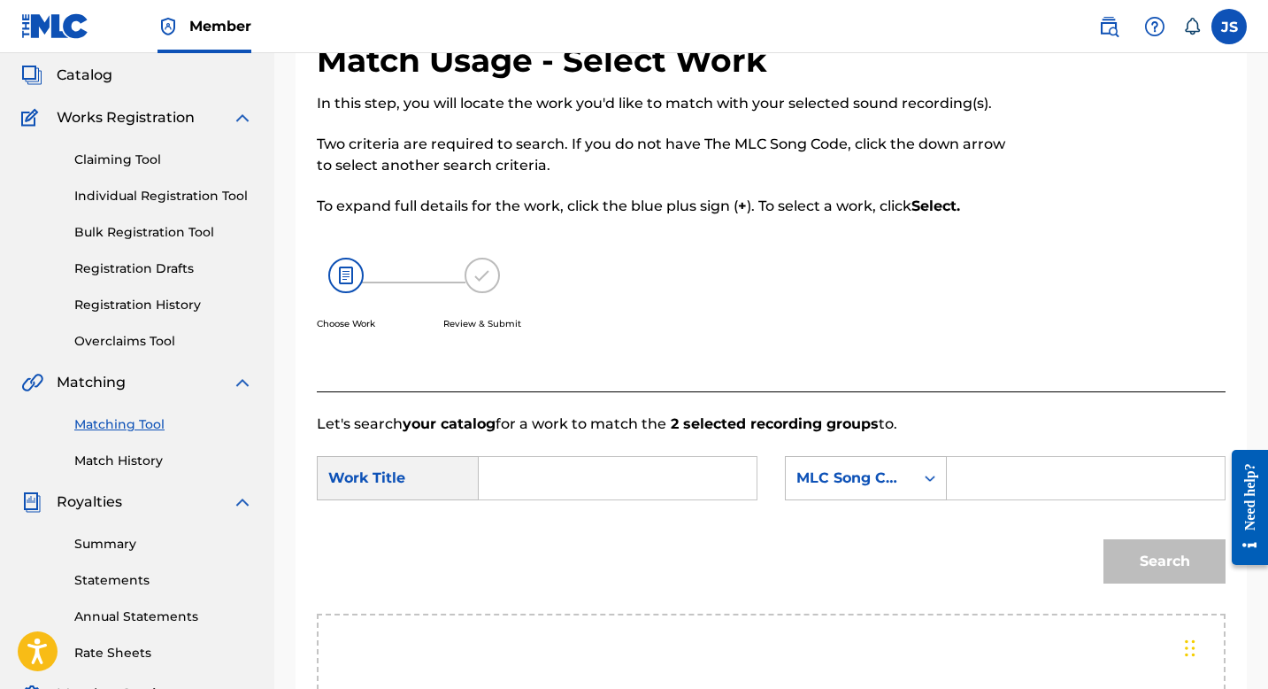
click at [583, 473] on input "Search Form" at bounding box center [618, 478] width 248 height 42
paste input "AMOR TAPA AMARILLA"
type input "AMOR TAPA AMARILLA"
click at [974, 478] on input "Search Form" at bounding box center [1086, 478] width 248 height 42
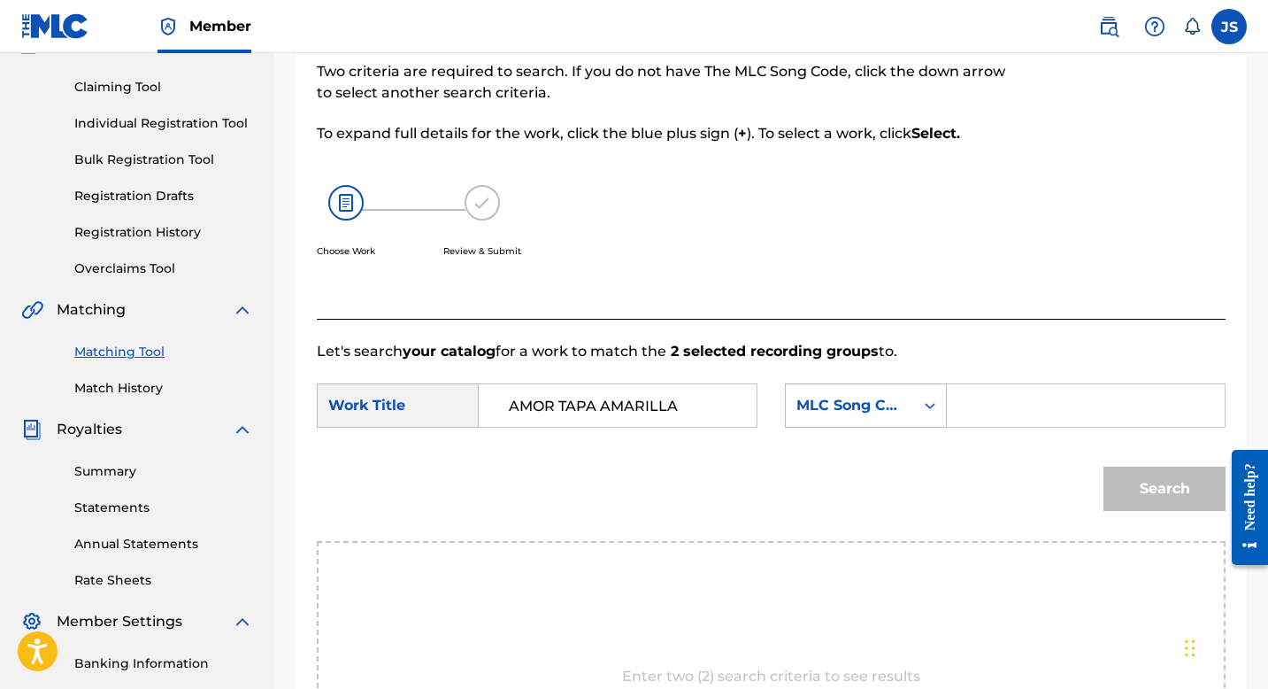
scroll to position [172, 0]
click at [61, 41] on link at bounding box center [55, 26] width 68 height 52
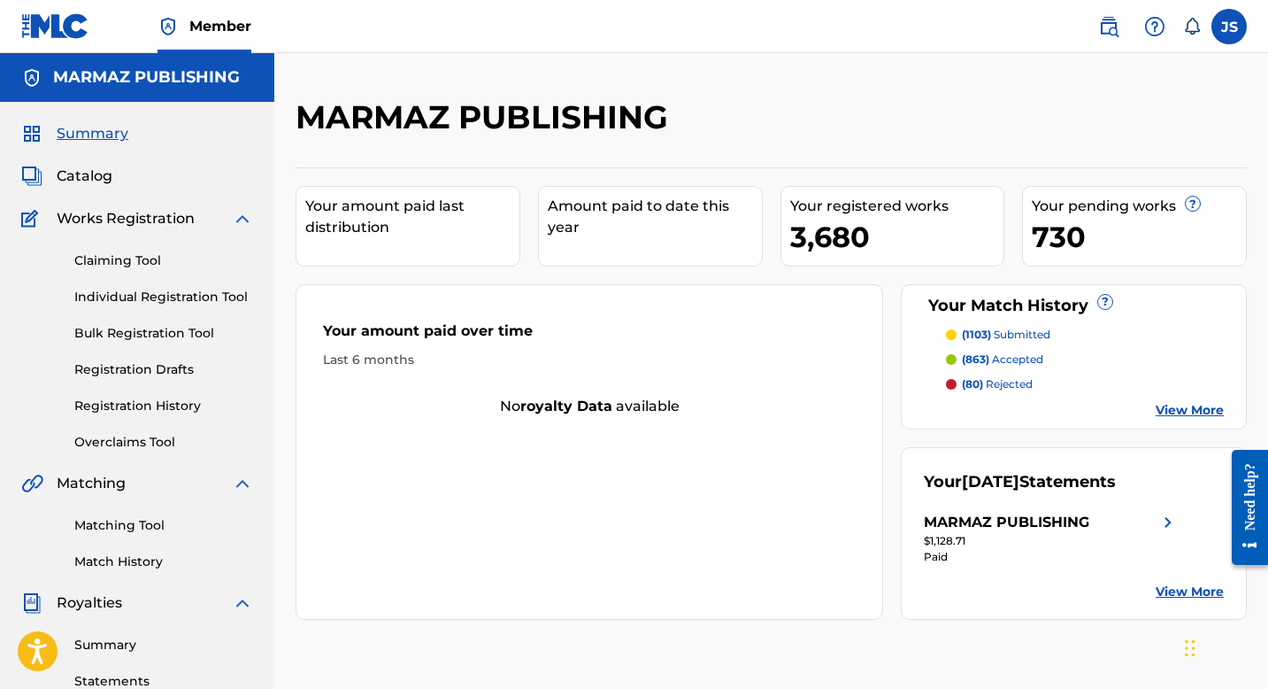
click at [529, 420] on div "Your amount paid over time Last 6 months No royalty data available" at bounding box center [590, 451] width 588 height 335
click at [547, 399] on strong "royalty data" at bounding box center [566, 405] width 92 height 17
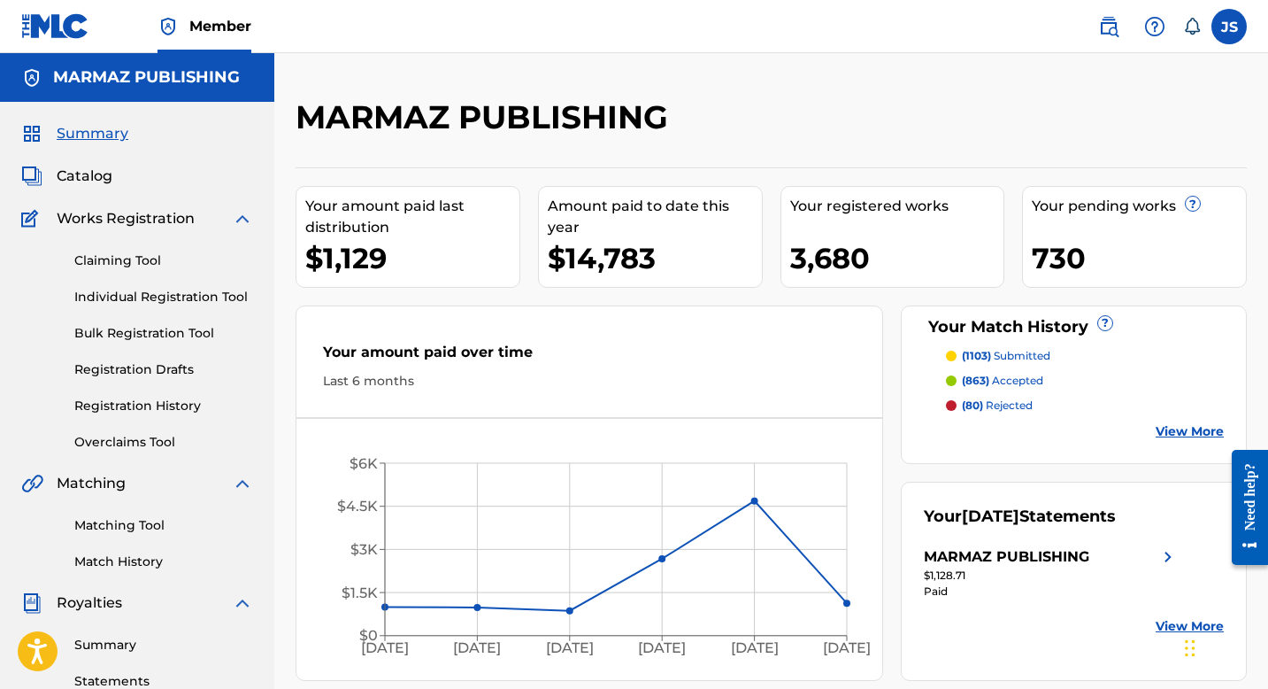
click at [133, 259] on link "Claiming Tool" at bounding box center [163, 260] width 179 height 19
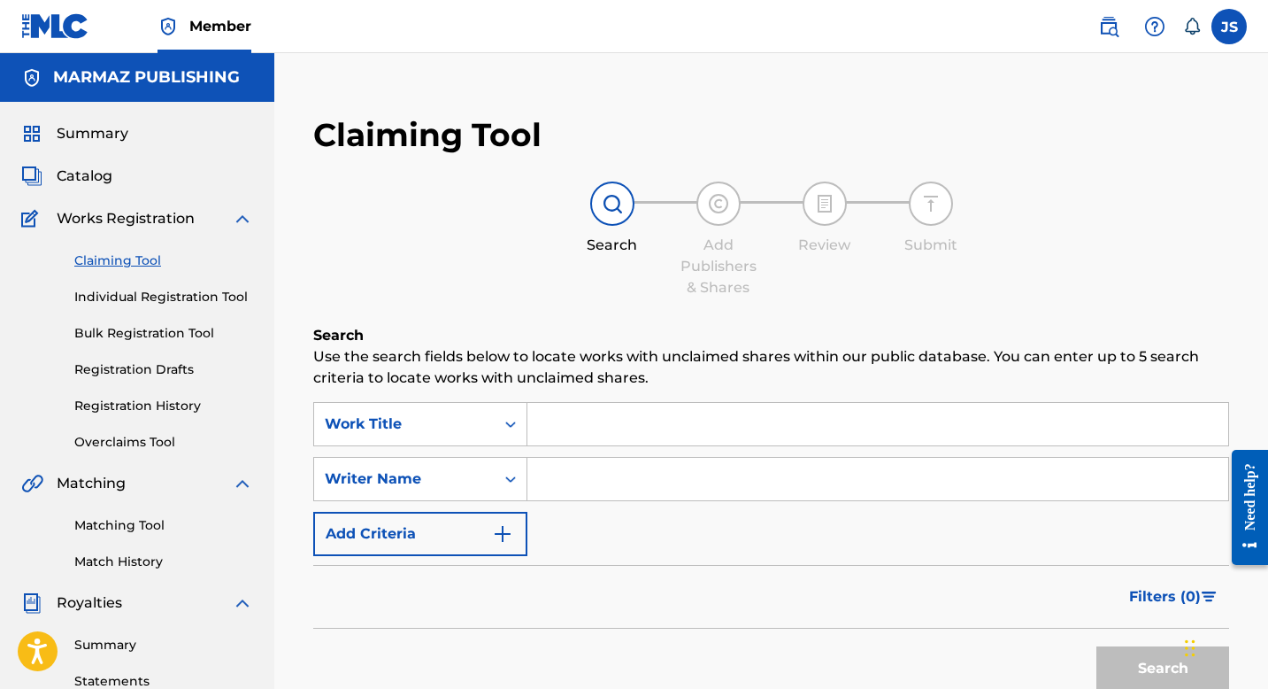
click at [110, 510] on div "Matching Tool Match History" at bounding box center [137, 532] width 232 height 77
click at [110, 520] on link "Matching Tool" at bounding box center [163, 525] width 179 height 19
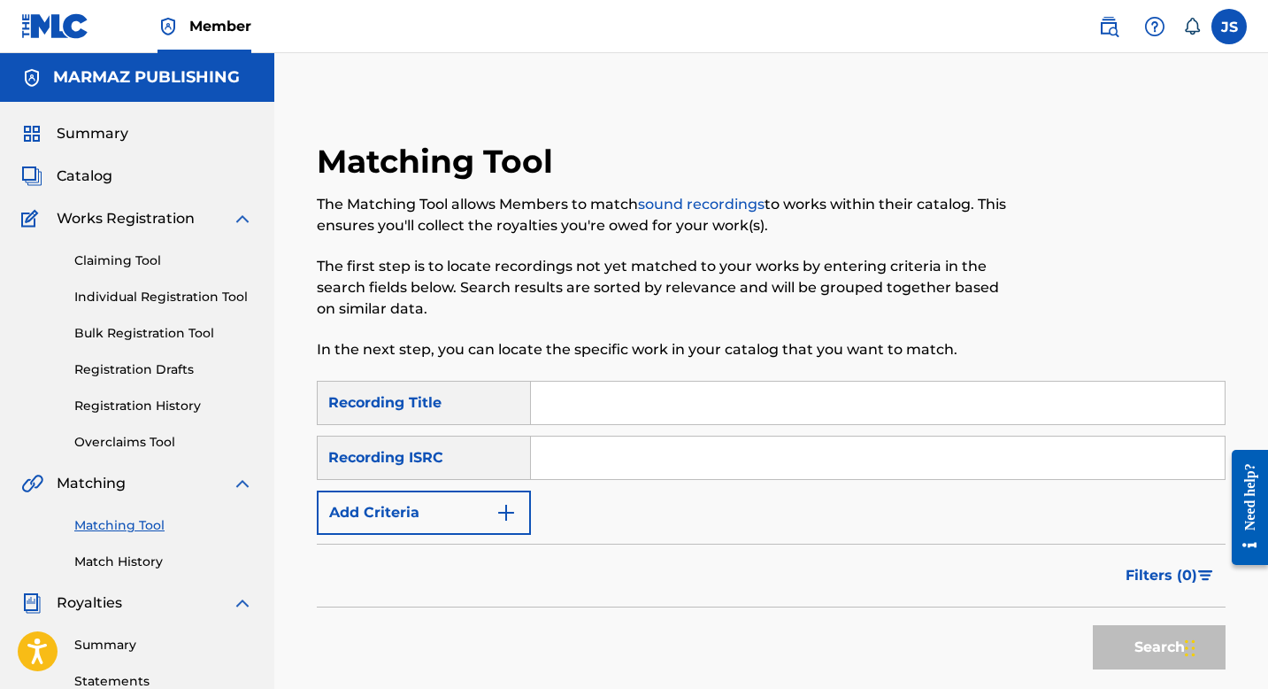
click at [564, 403] on input "Search Form" at bounding box center [878, 402] width 694 height 42
paste input "AÑORANDO MI LLANO"
type input "AÑORANDO MI LLANO"
click at [481, 527] on button "Add Criteria" at bounding box center [424, 512] width 214 height 44
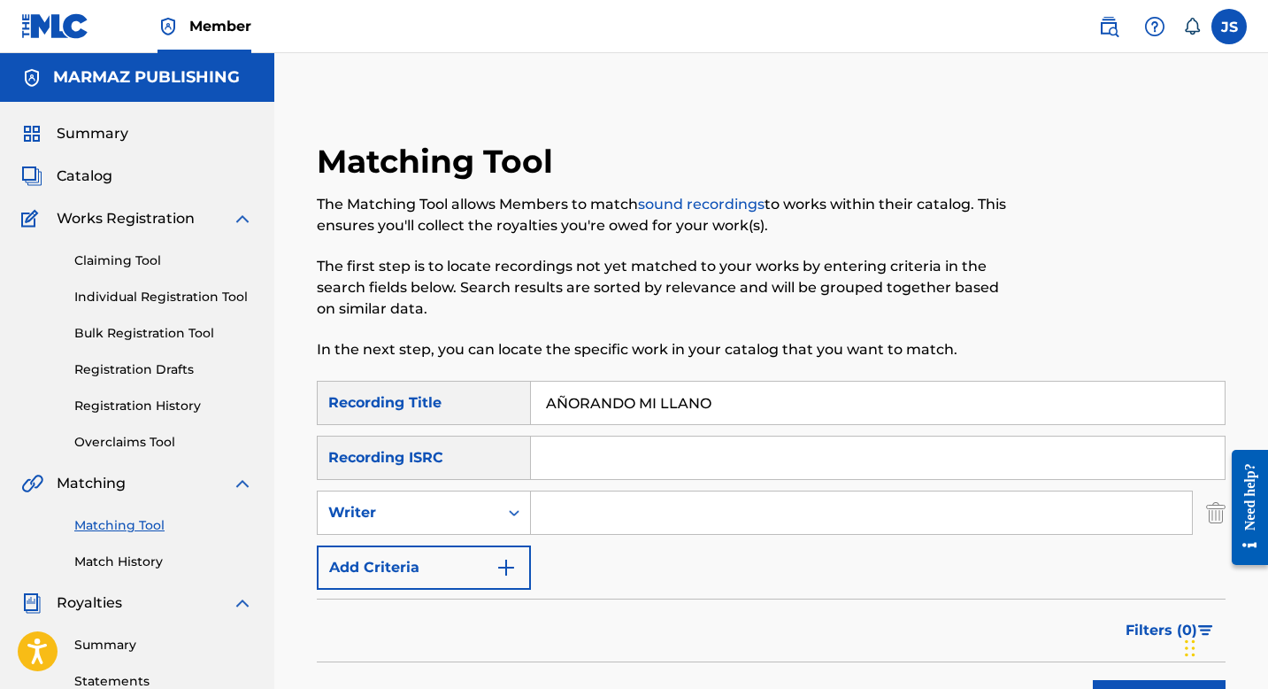
click at [553, 505] on input "Search Form" at bounding box center [861, 512] width 661 height 42
type input "[PERSON_NAME]"
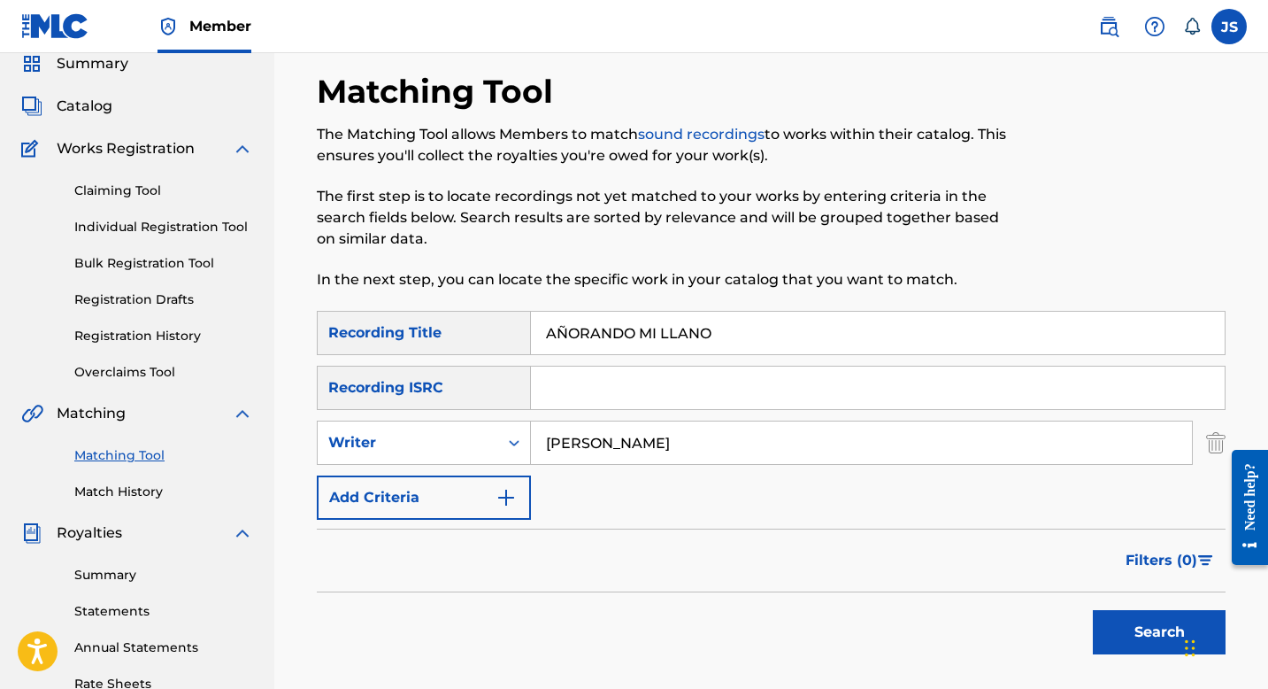
scroll to position [188, 0]
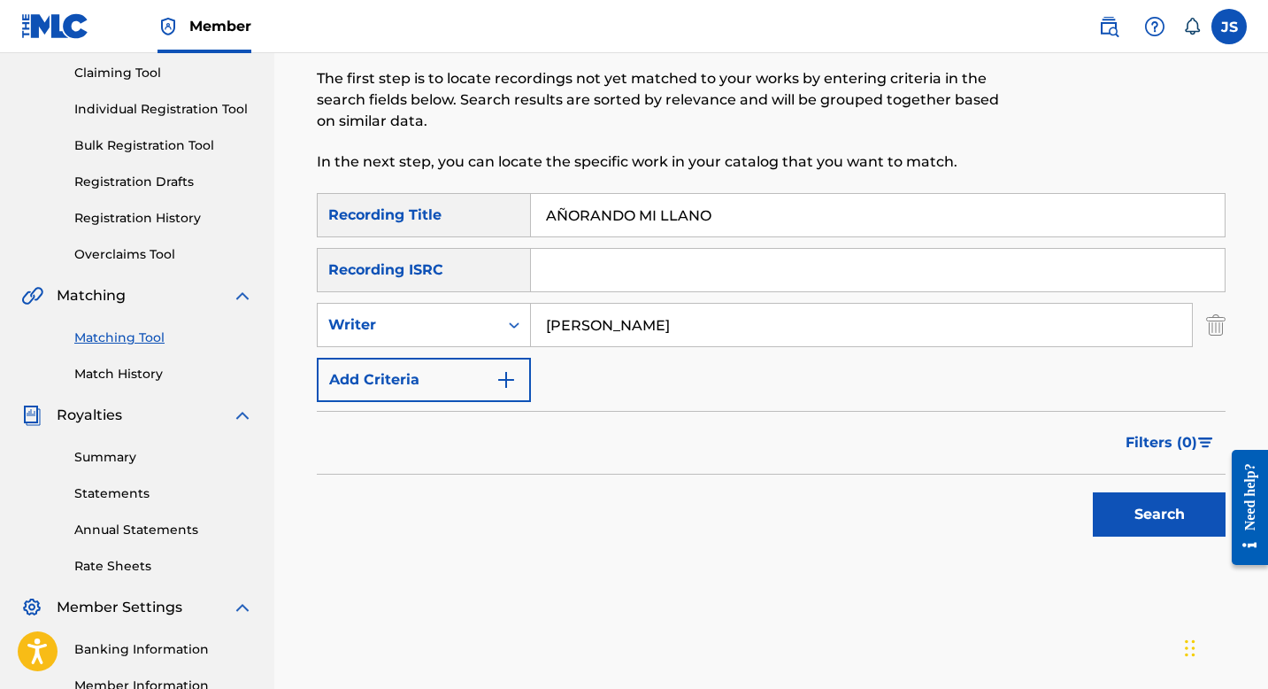
click at [1119, 497] on button "Search" at bounding box center [1159, 514] width 133 height 44
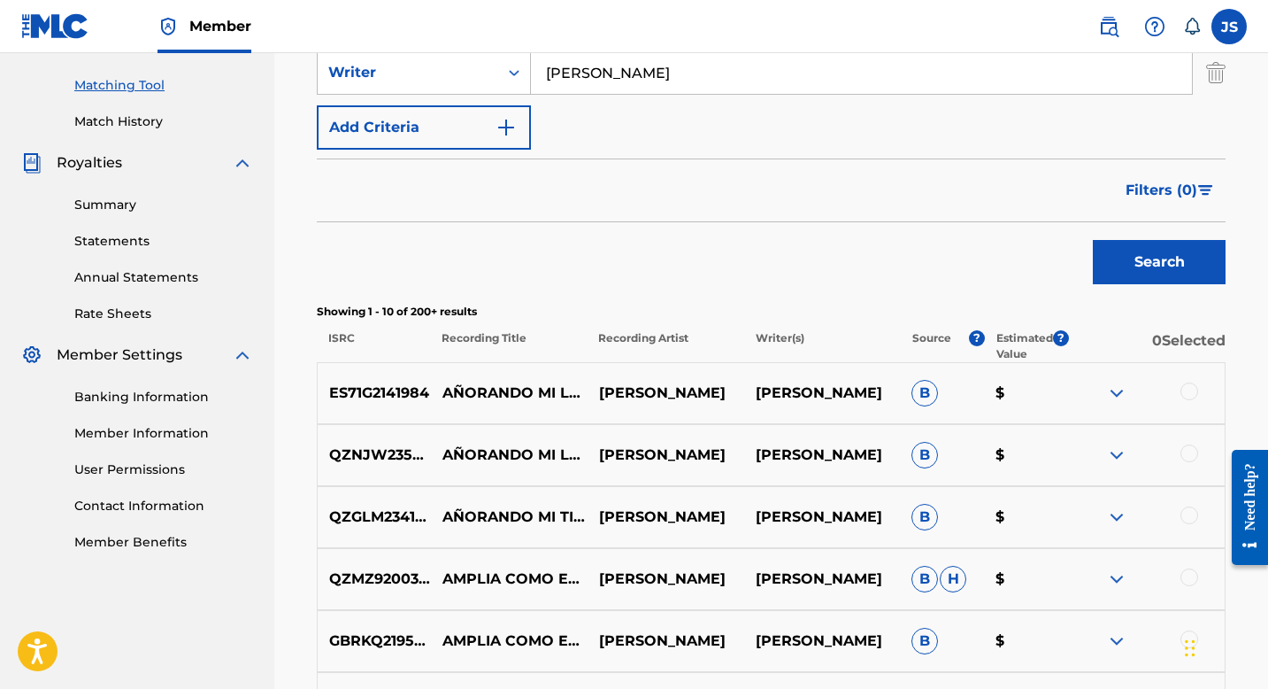
scroll to position [443, 0]
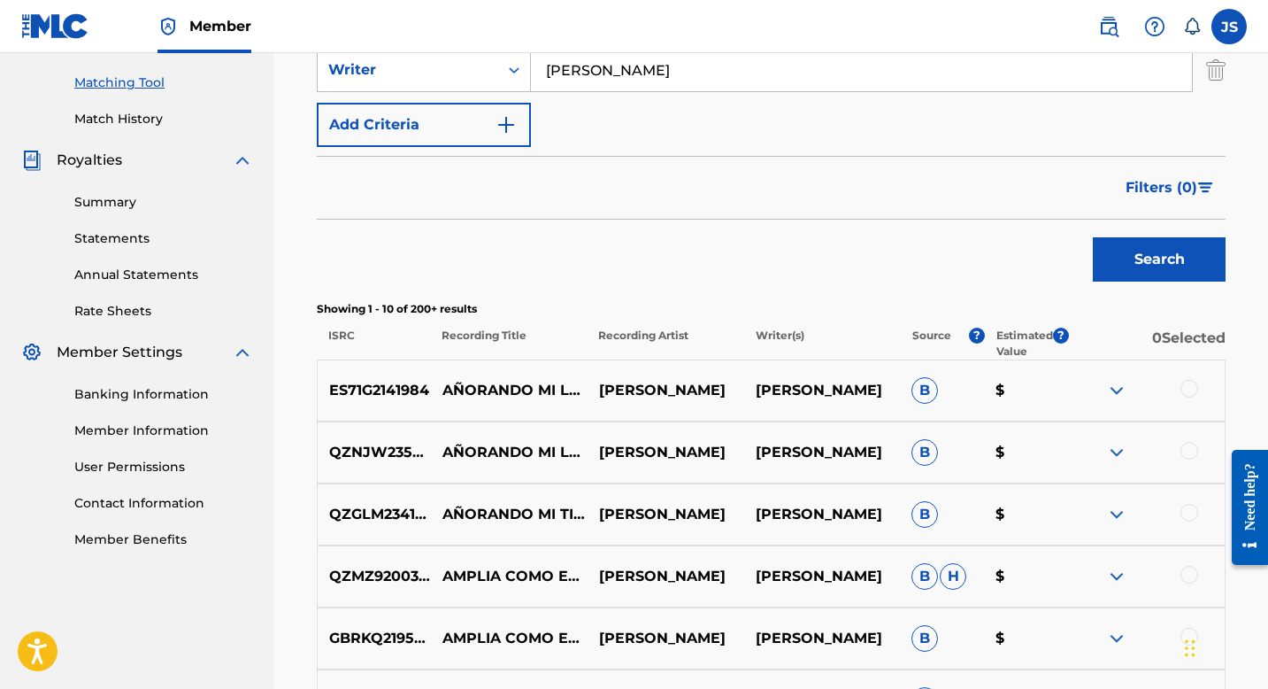
click at [1182, 383] on div at bounding box center [1190, 389] width 18 height 18
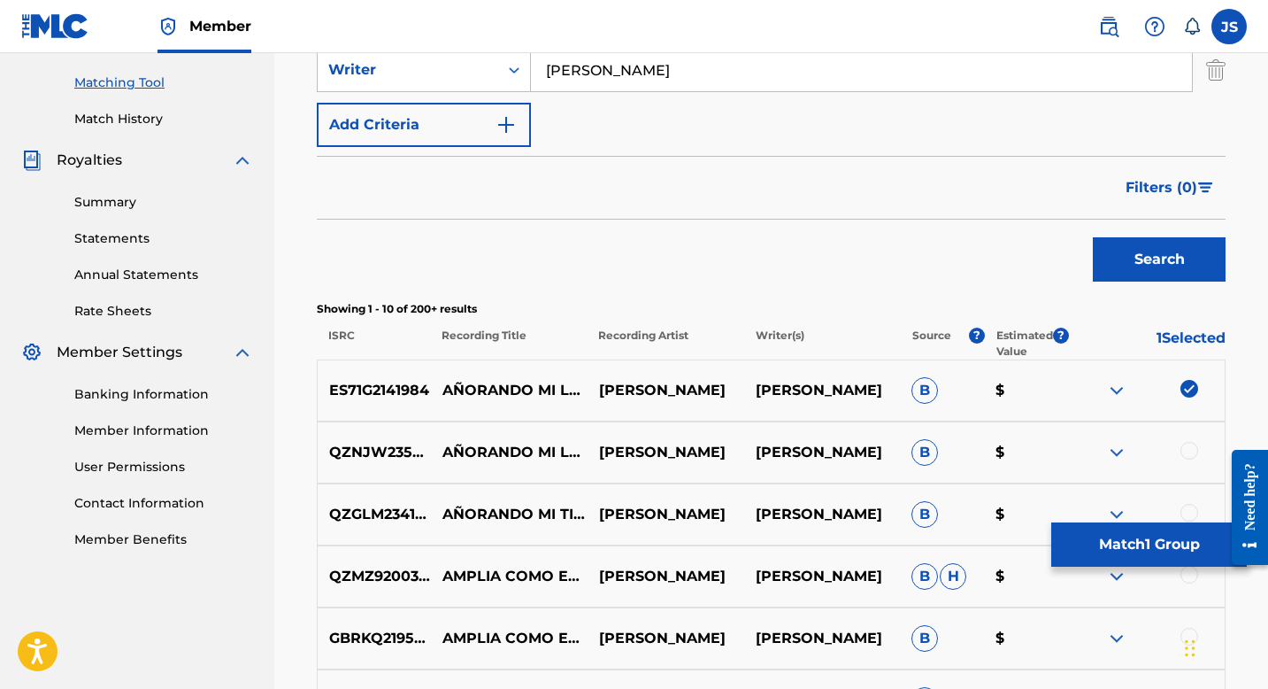
click at [1181, 453] on div at bounding box center [1190, 451] width 18 height 18
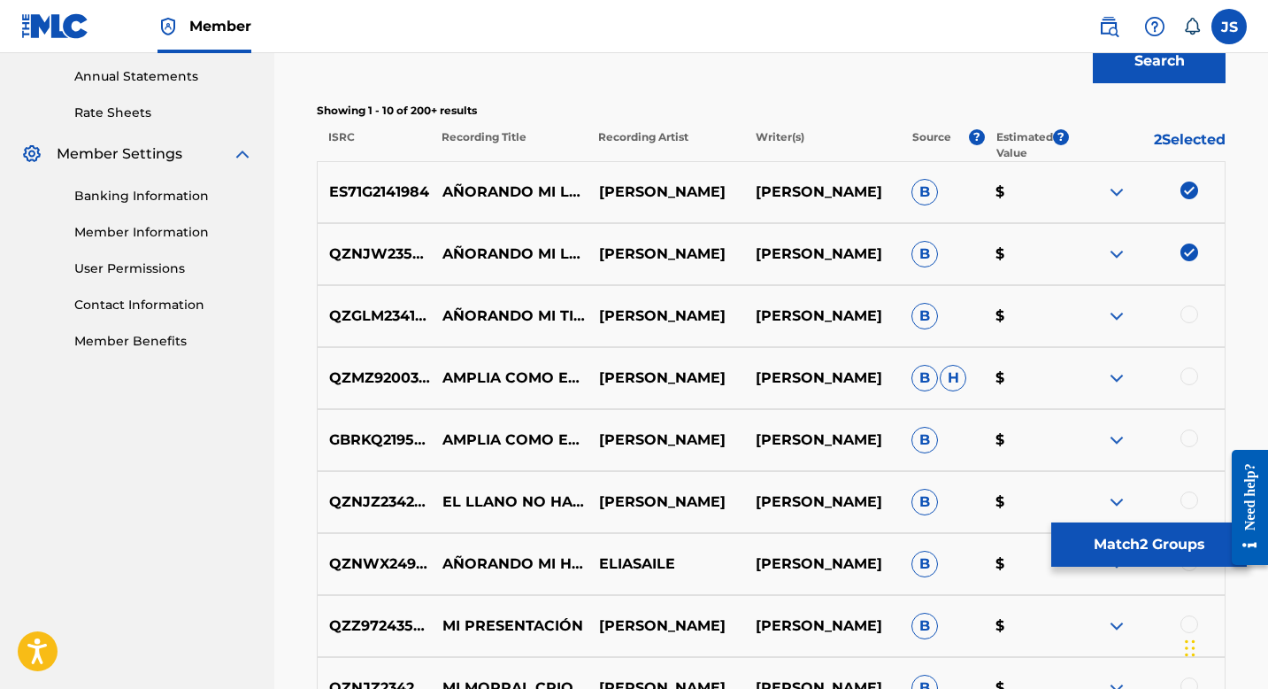
scroll to position [644, 0]
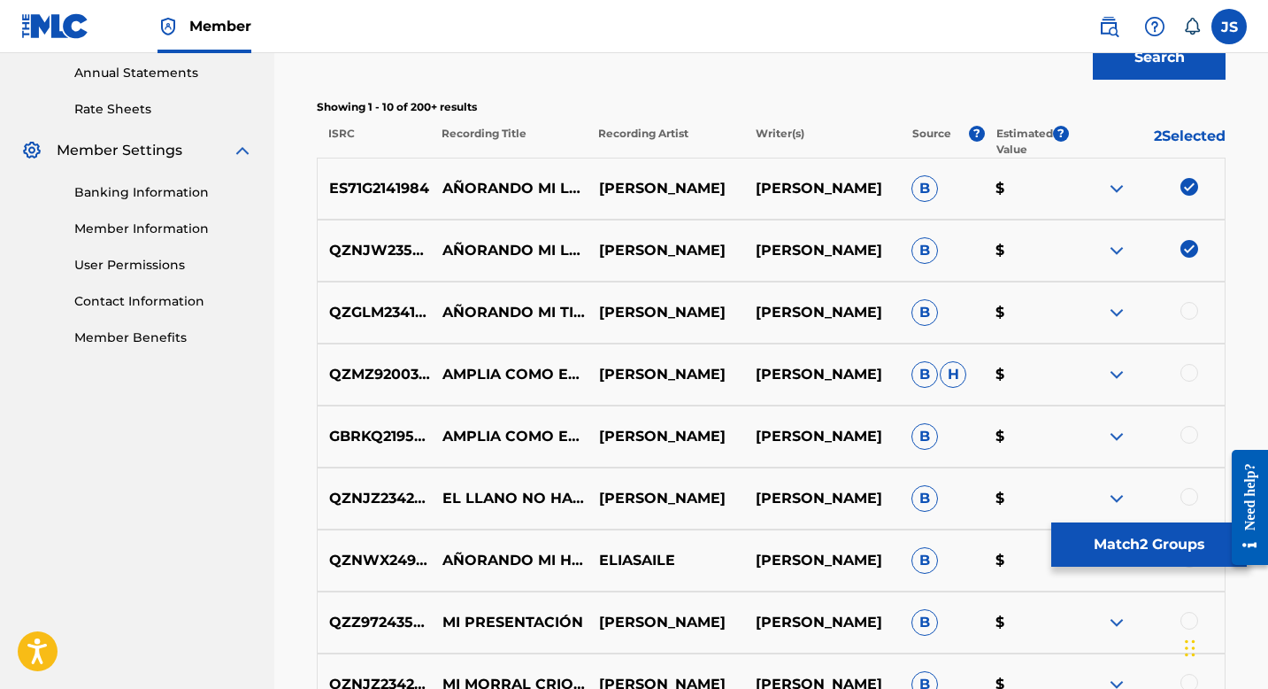
click at [1105, 540] on button "Match 2 Groups" at bounding box center [1149, 544] width 196 height 44
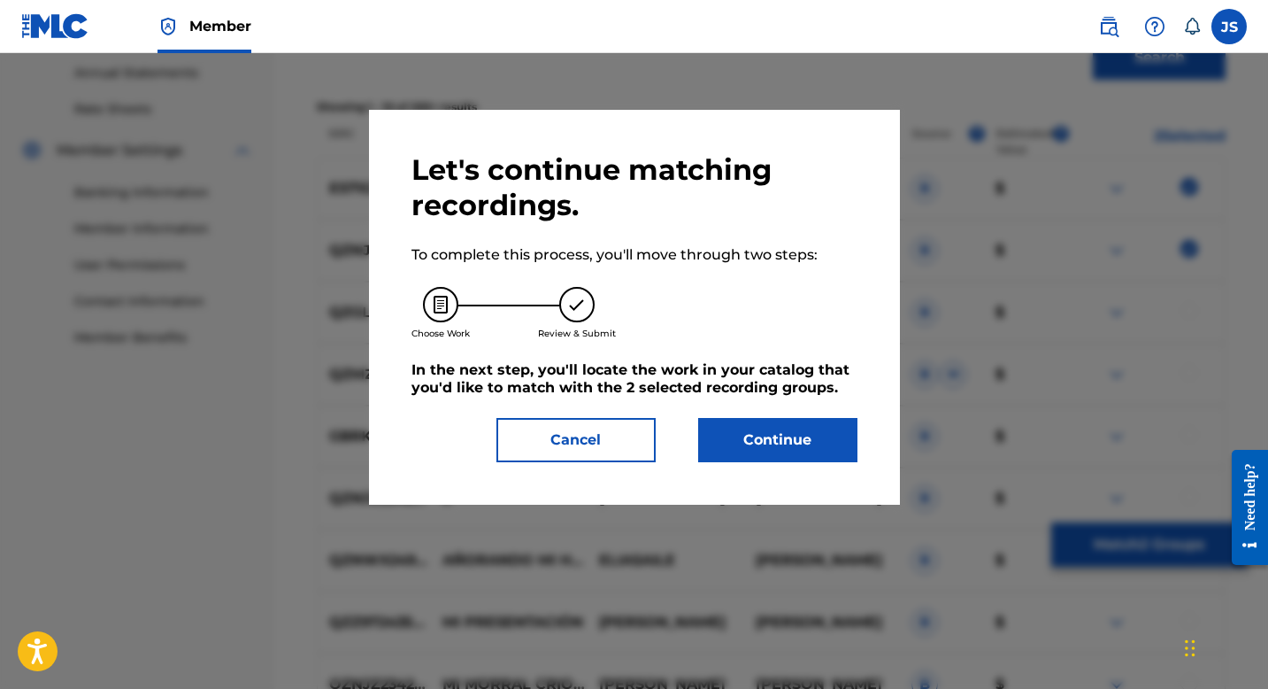
click at [733, 443] on button "Continue" at bounding box center [777, 440] width 159 height 44
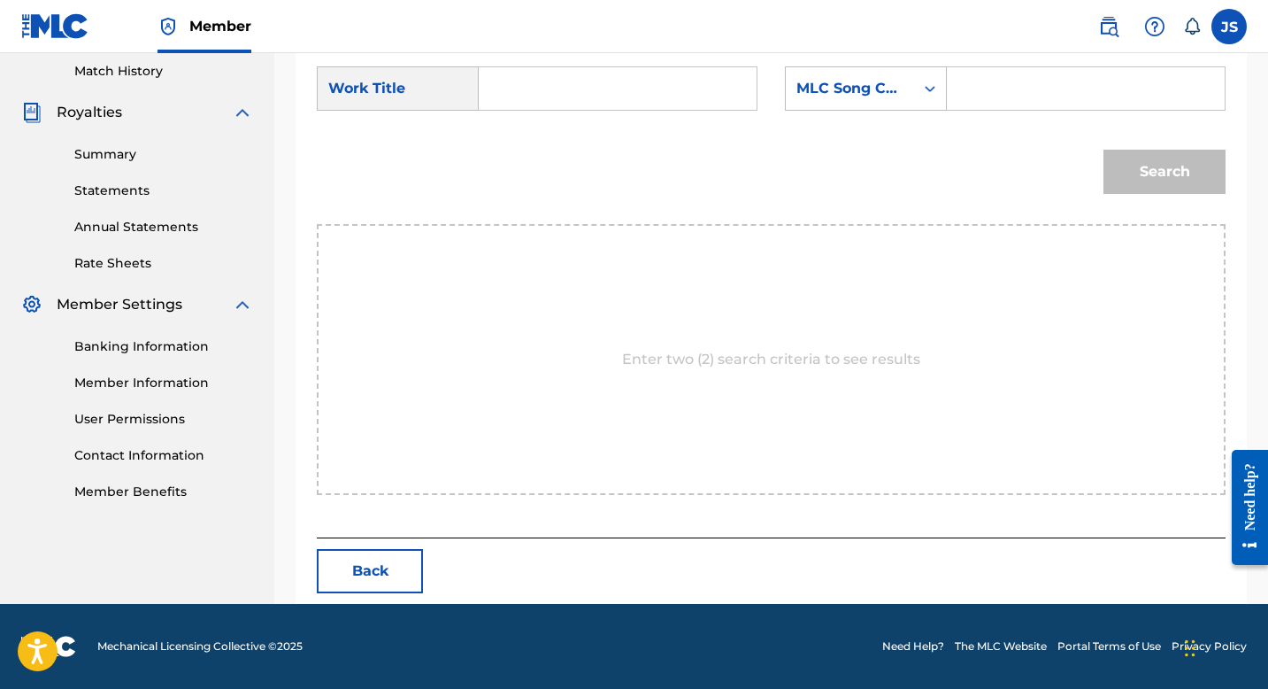
scroll to position [490, 0]
click at [586, 82] on input "Search Form" at bounding box center [618, 88] width 248 height 42
paste input "AÑORANDO MI LLANO"
type input "AÑORANDO MI LLANO"
click at [998, 85] on input "Search Form" at bounding box center [1086, 88] width 248 height 42
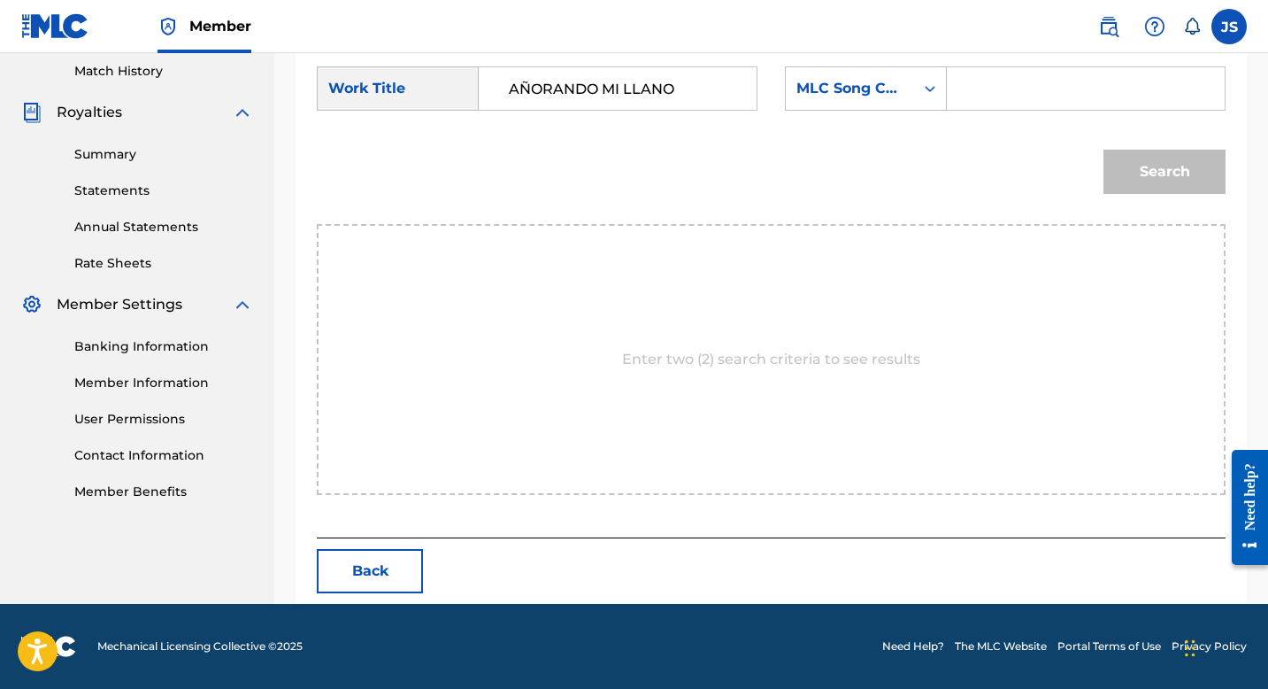
paste input "AW89IO"
type input "AW89IO"
click at [1184, 169] on button "Search" at bounding box center [1165, 172] width 122 height 44
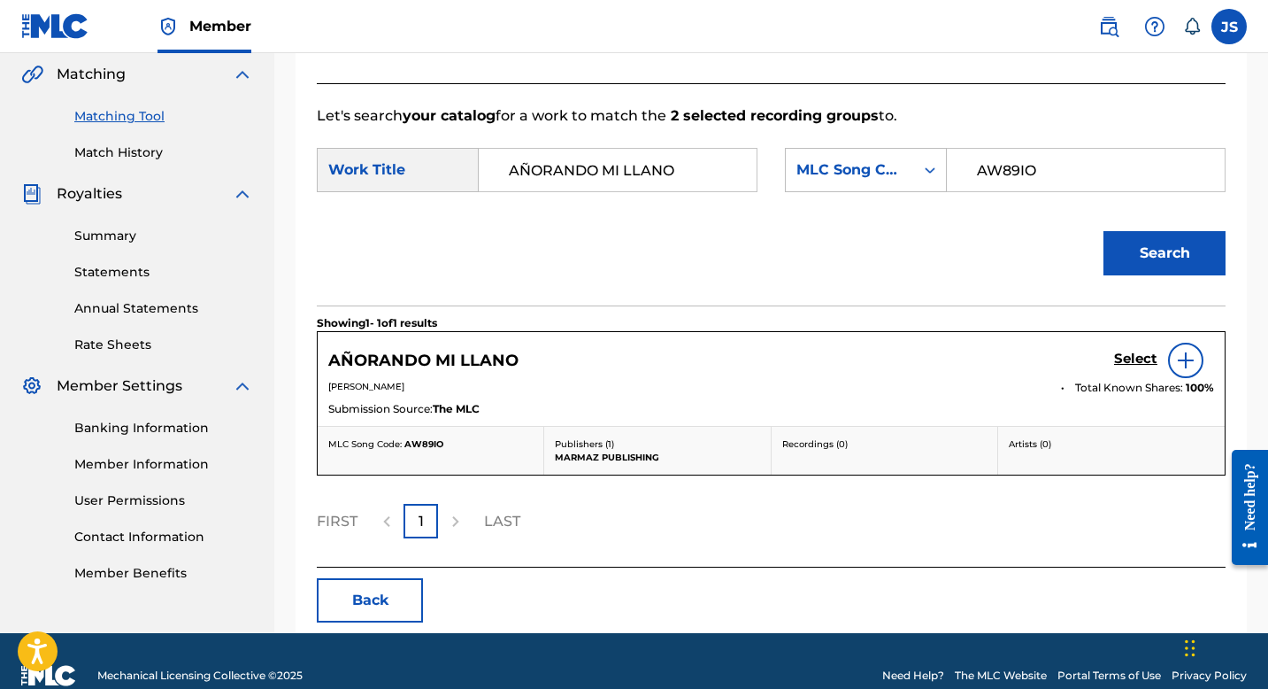
scroll to position [438, 0]
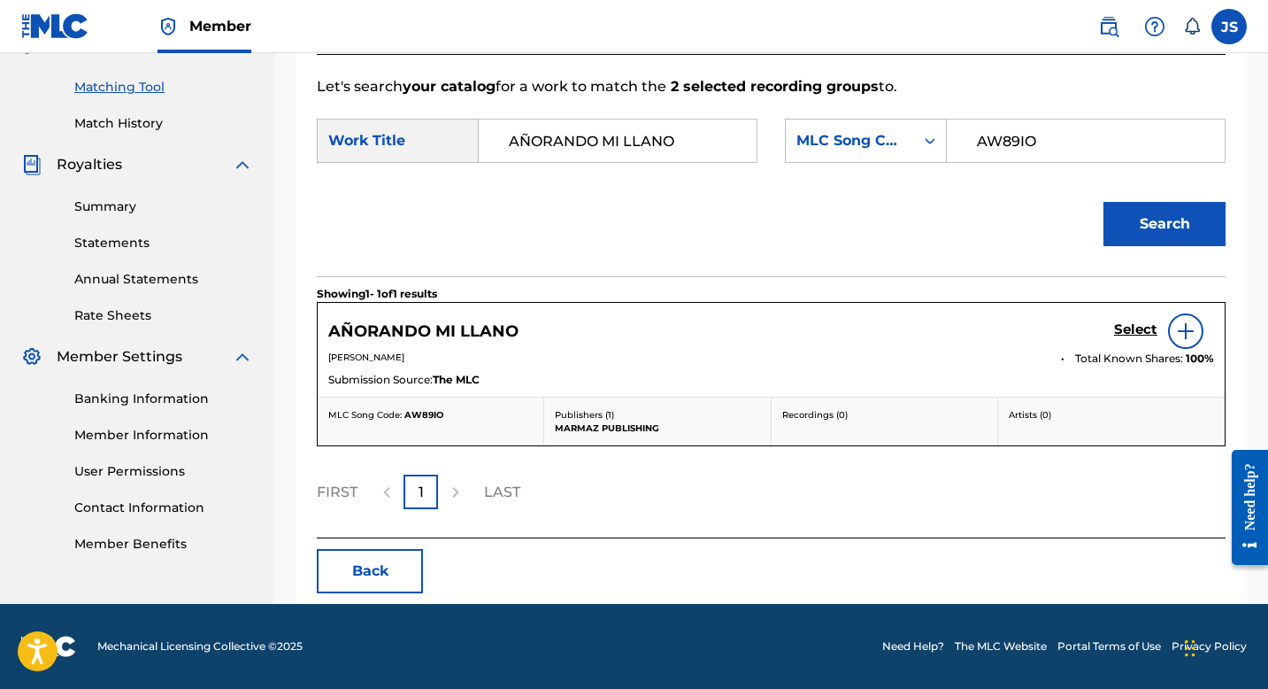
click at [1133, 325] on h5 "Select" at bounding box center [1135, 329] width 43 height 17
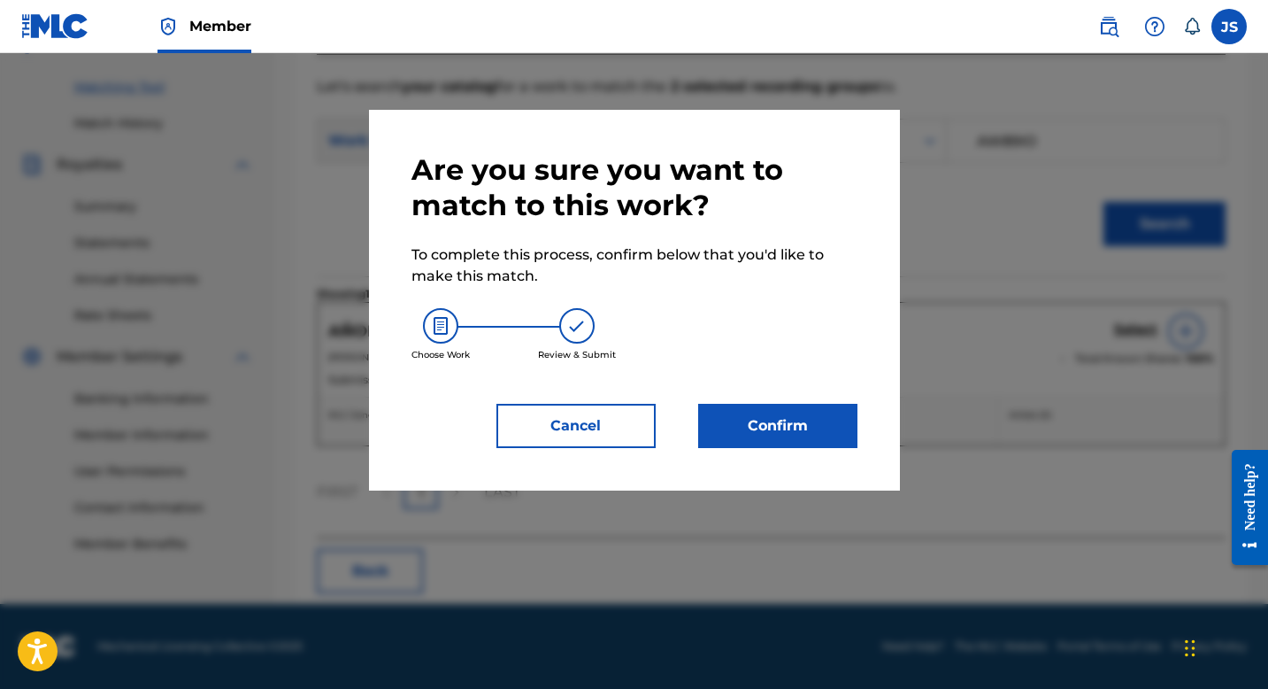
click at [754, 420] on button "Confirm" at bounding box center [777, 426] width 159 height 44
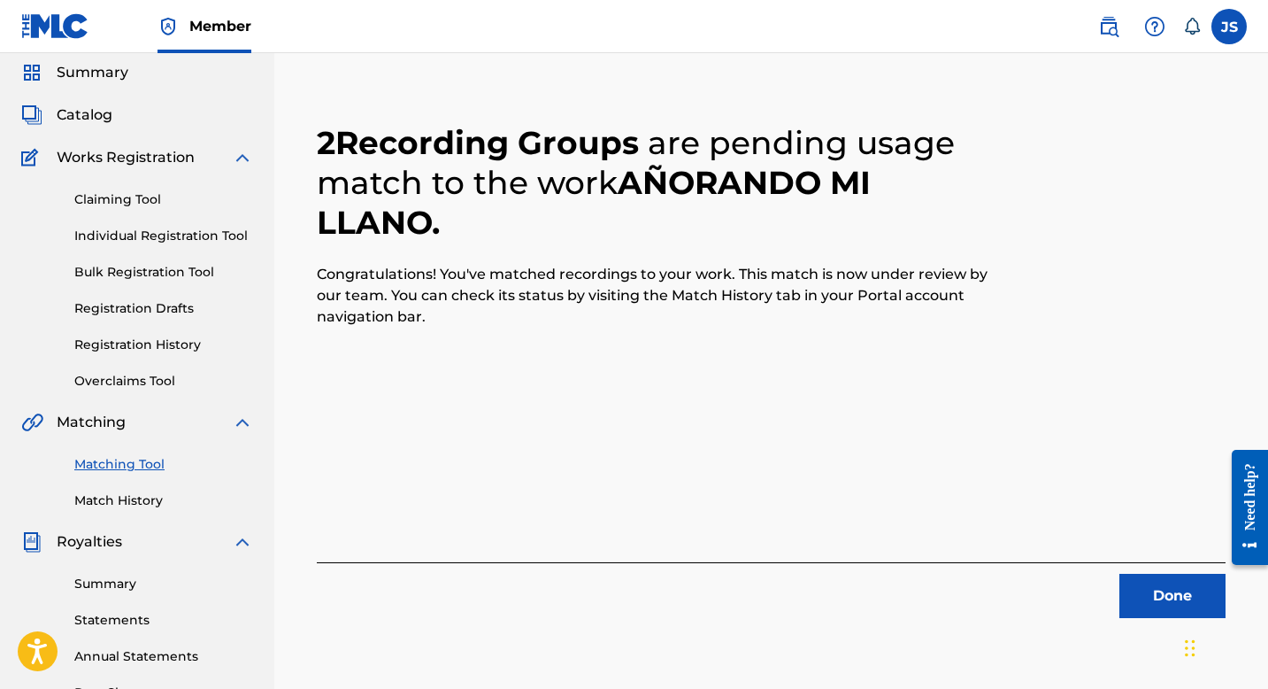
scroll to position [189, 0]
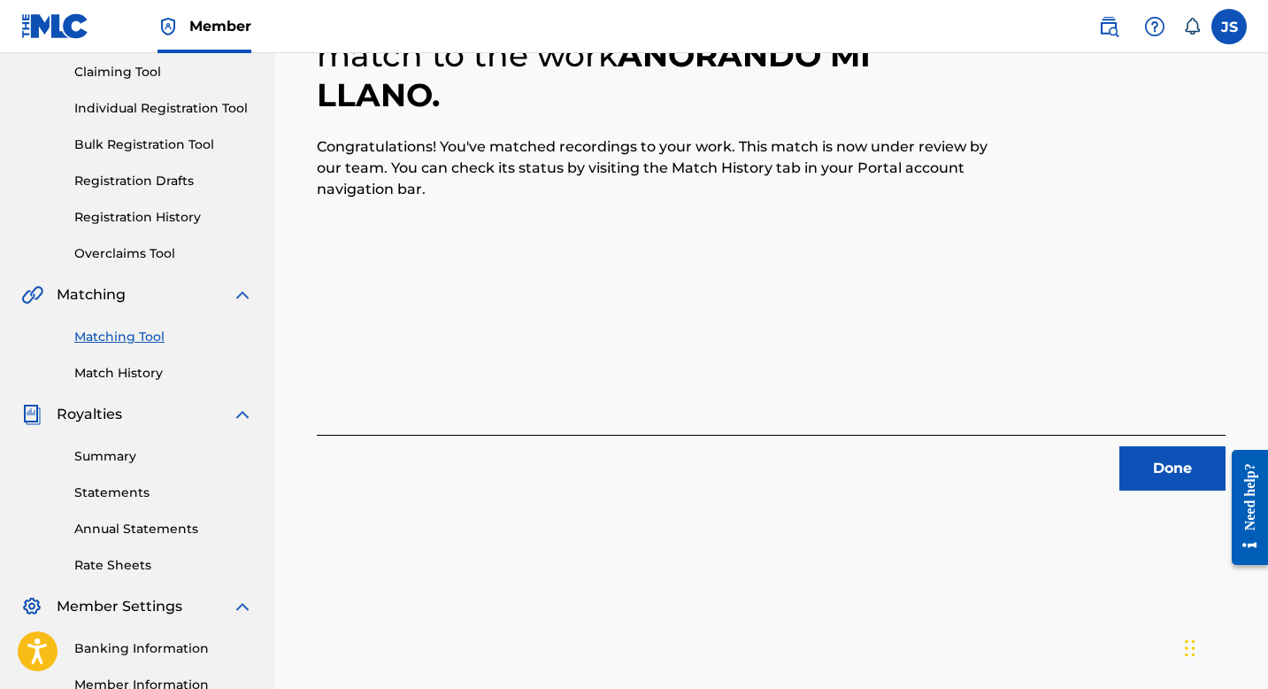
click at [1140, 467] on button "Done" at bounding box center [1173, 468] width 106 height 44
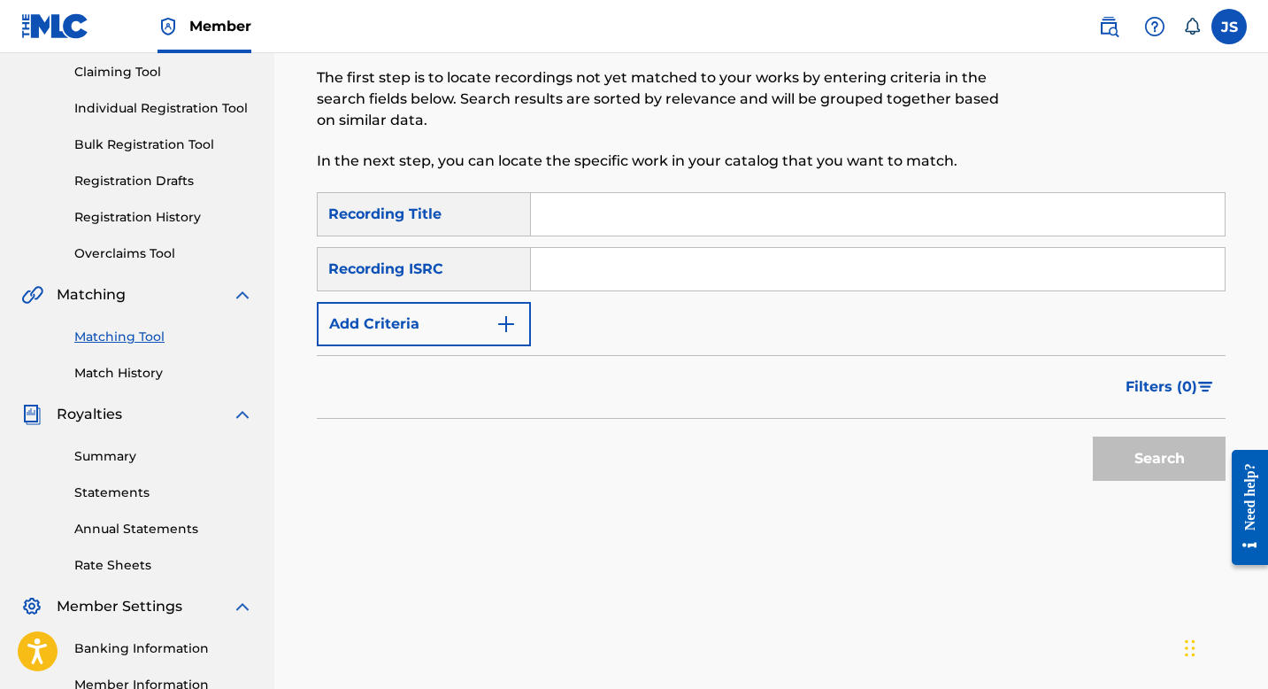
click at [689, 211] on input "Search Form" at bounding box center [878, 214] width 694 height 42
paste input "AQUÍ ME QUEDO GUAPEANDO"
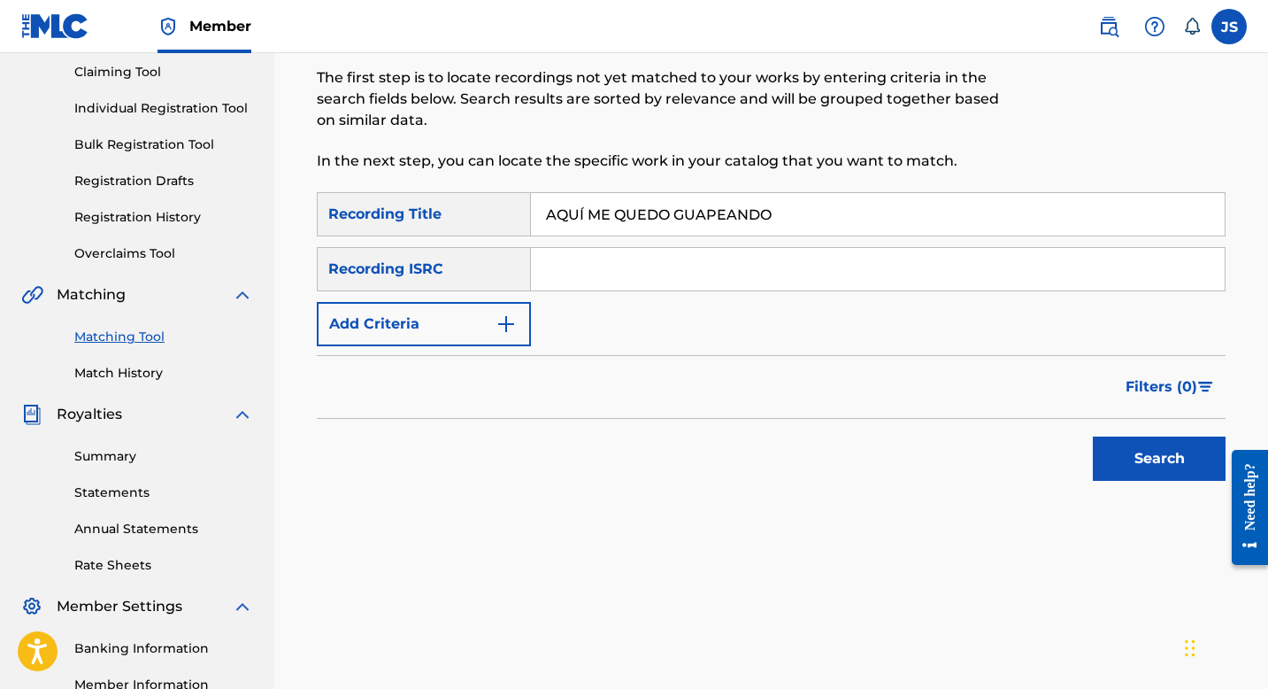
type input "AQUÍ ME QUEDO GUAPEANDO"
click at [1124, 449] on button "Search" at bounding box center [1159, 458] width 133 height 44
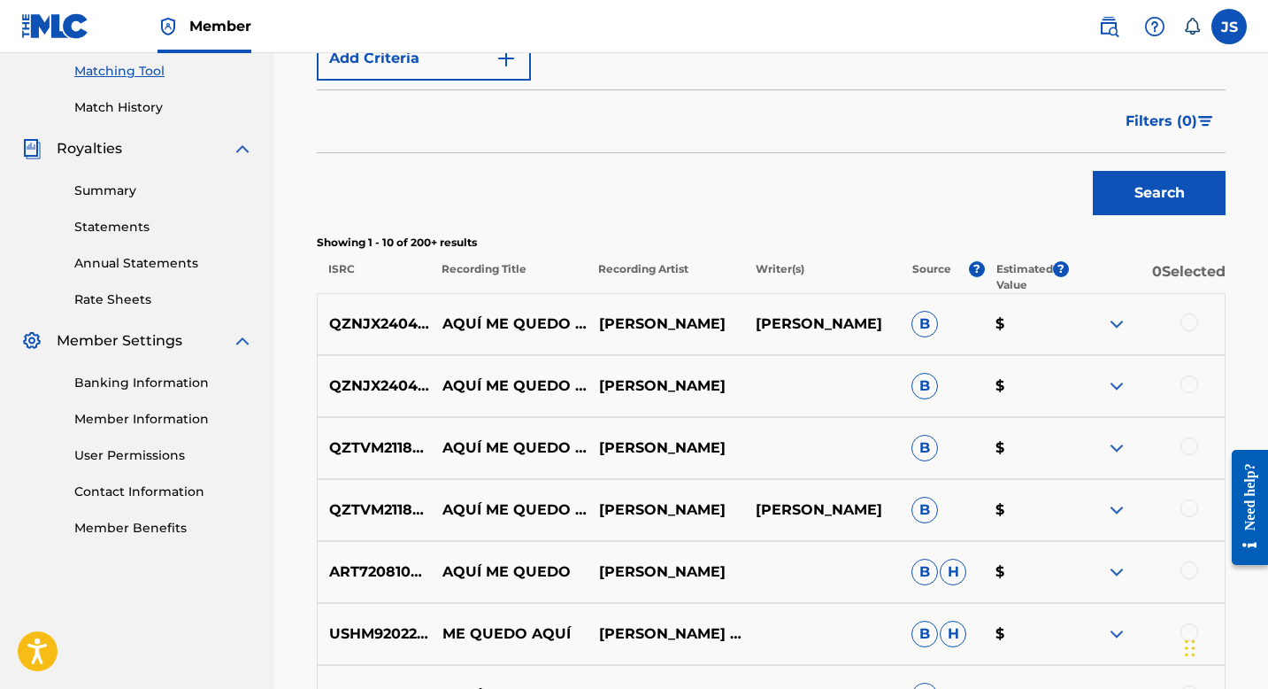
scroll to position [453, 0]
click at [1207, 508] on div at bounding box center [1146, 510] width 157 height 21
click at [1192, 508] on div at bounding box center [1190, 509] width 18 height 18
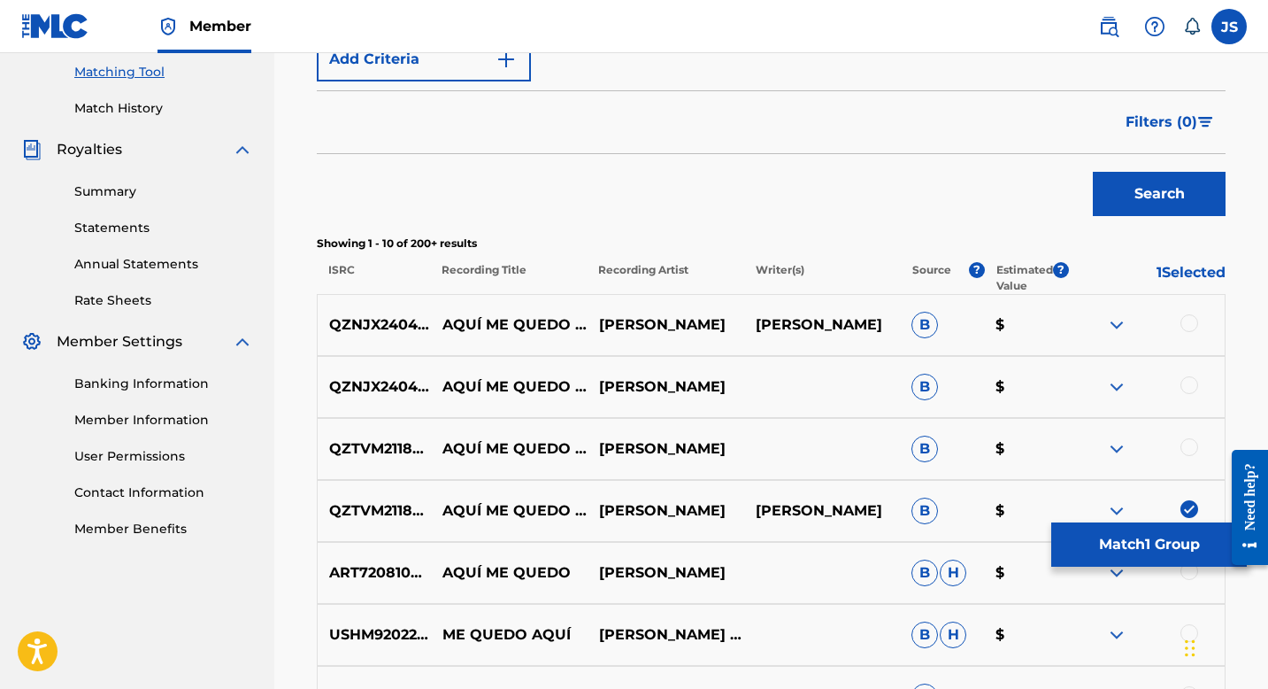
click at [1192, 439] on div at bounding box center [1190, 447] width 18 height 18
click at [1192, 382] on div at bounding box center [1190, 385] width 18 height 18
click at [1185, 323] on div at bounding box center [1190, 323] width 18 height 18
click at [1080, 537] on button "Match 4 Groups" at bounding box center [1149, 544] width 196 height 44
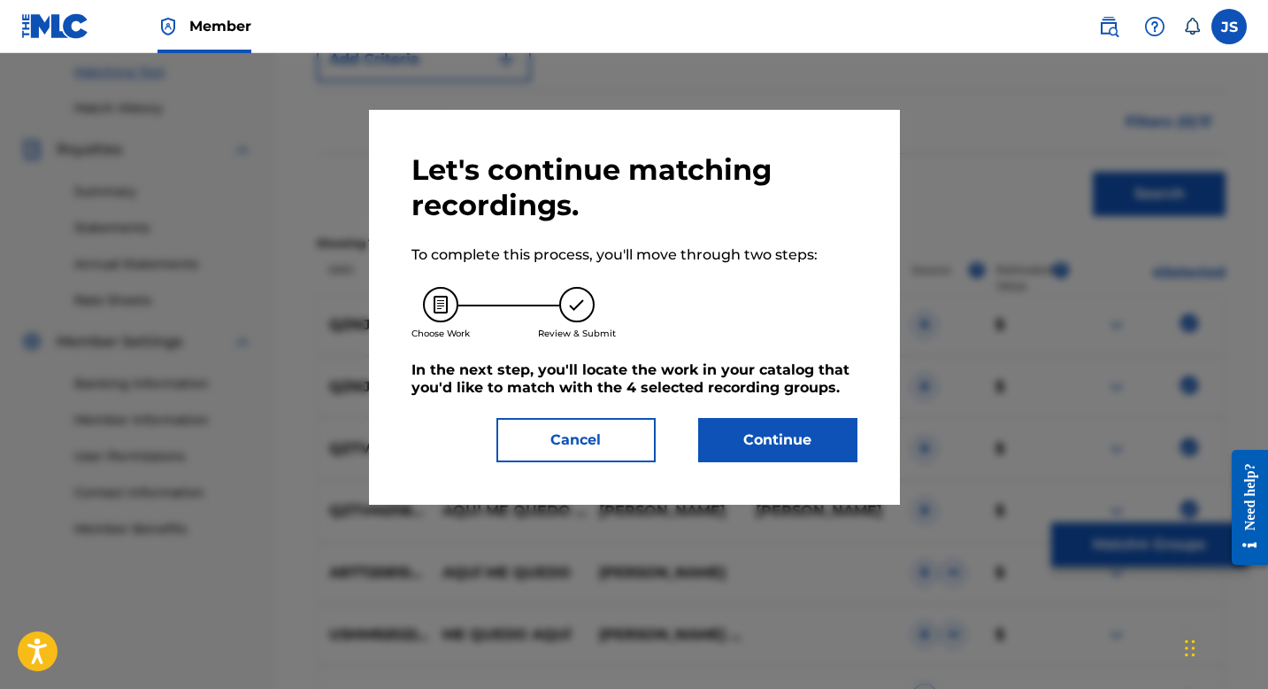
click at [797, 442] on button "Continue" at bounding box center [777, 440] width 159 height 44
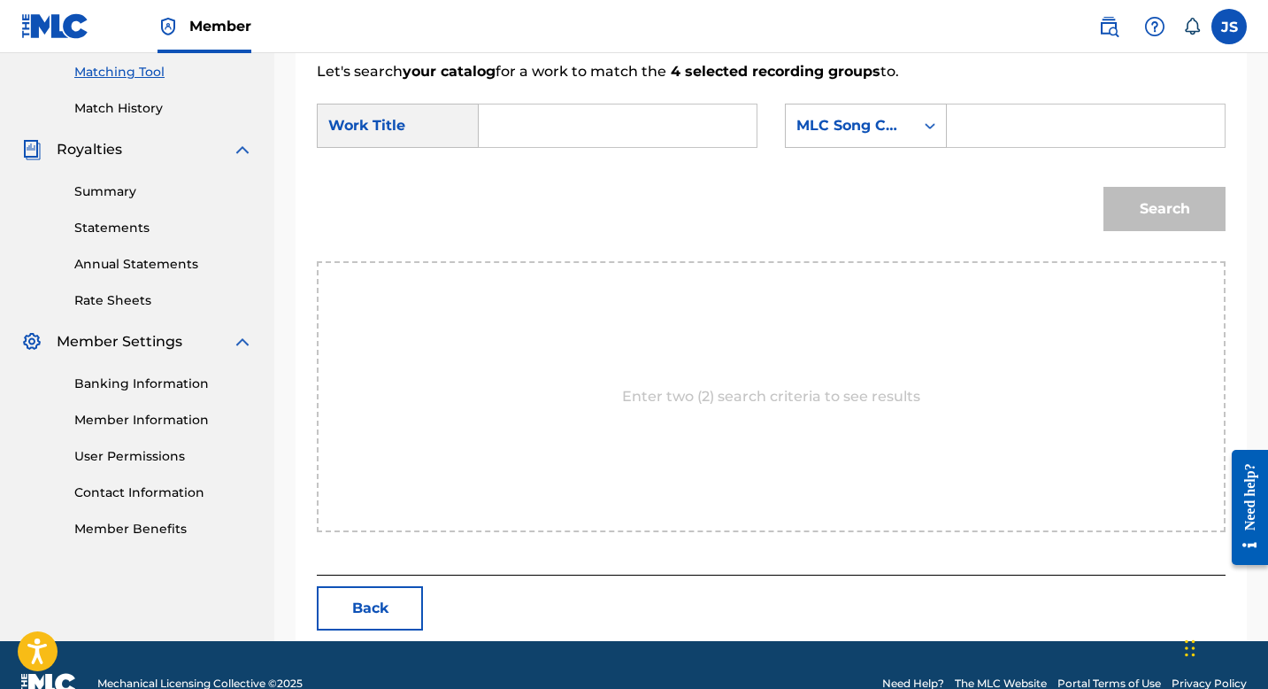
click at [591, 151] on div "SearchWithCriteria4407d110-591a-4781-8df7-7fe16bd77b7a Work Title SearchWithCri…" at bounding box center [771, 131] width 909 height 55
click at [591, 132] on input "Search Form" at bounding box center [618, 125] width 248 height 42
paste input "AQUÍ ME QUEDO GUAPEANDO"
click at [550, 170] on strong "me" at bounding box center [557, 165] width 24 height 17
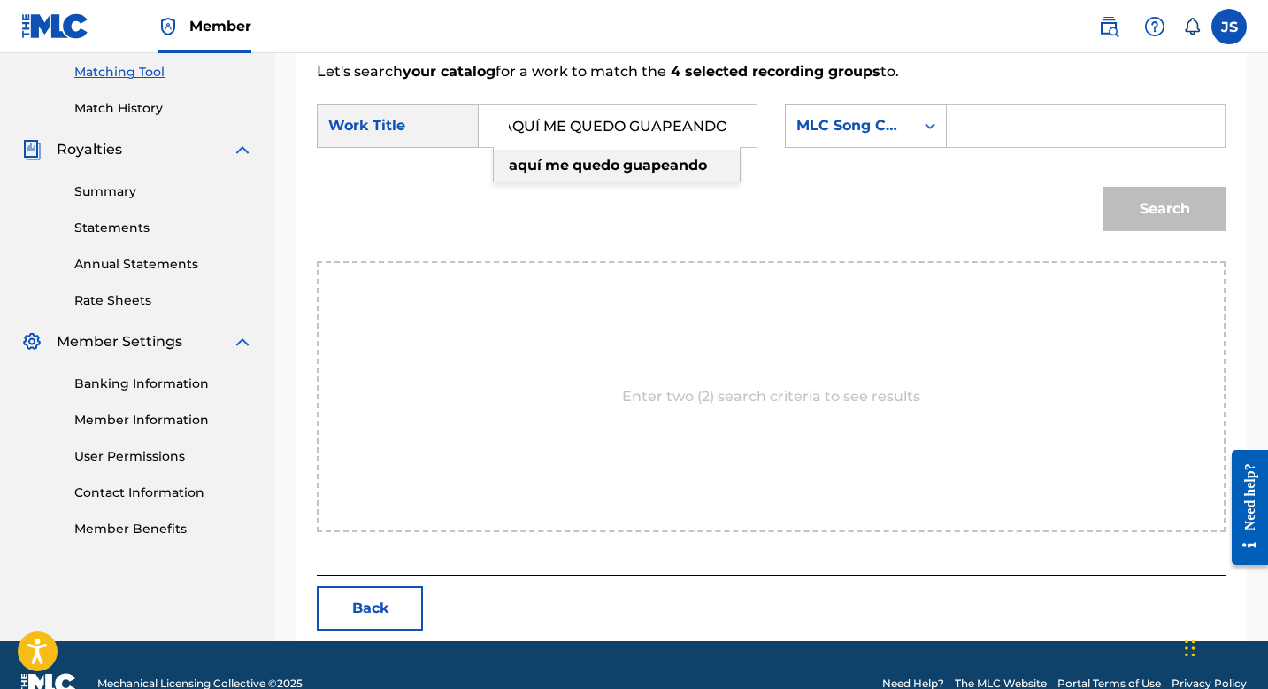
type input "aquí me quedo guapeando"
click at [1003, 117] on input "Search Form" at bounding box center [1086, 125] width 248 height 42
paste input "AW82CH"
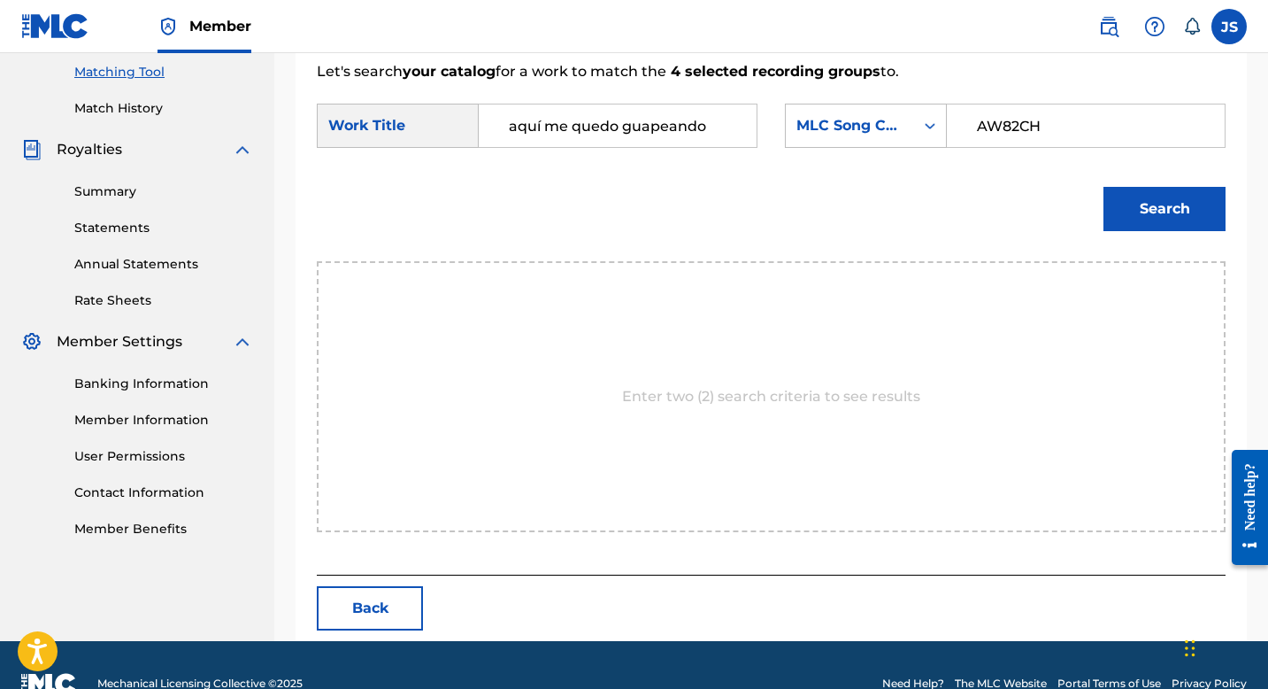
type input "AW82CH"
click at [1162, 210] on button "Search" at bounding box center [1165, 209] width 122 height 44
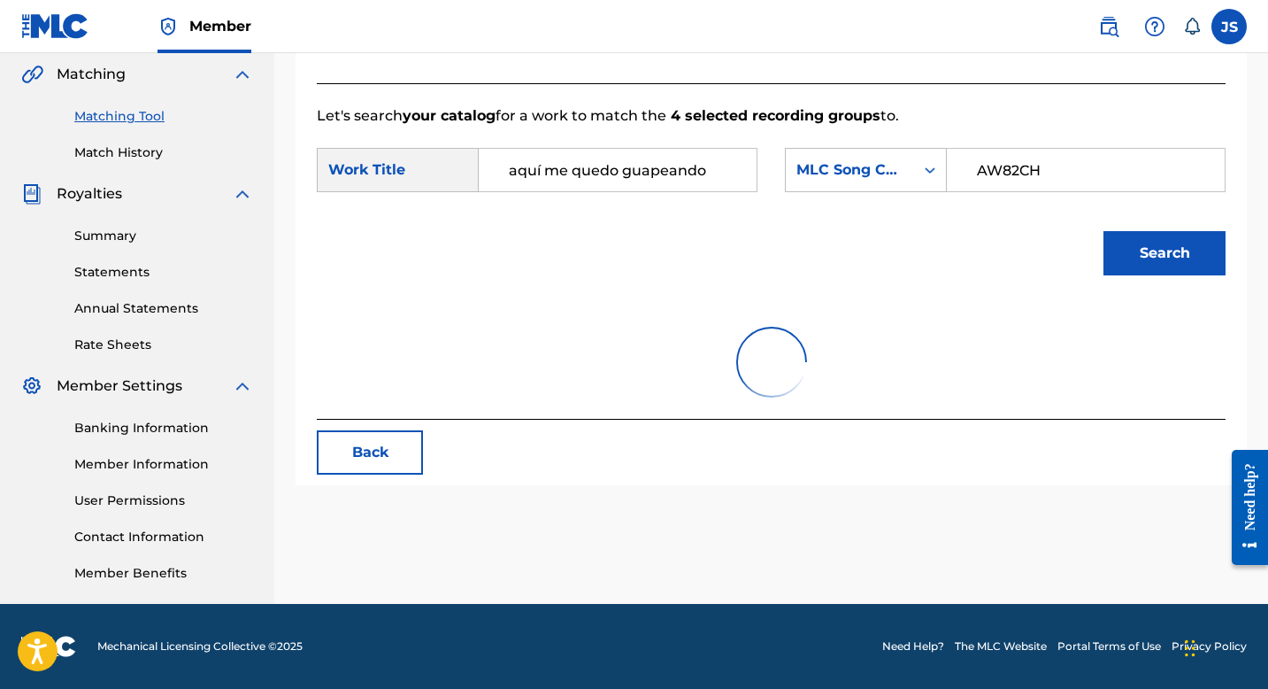
scroll to position [438, 0]
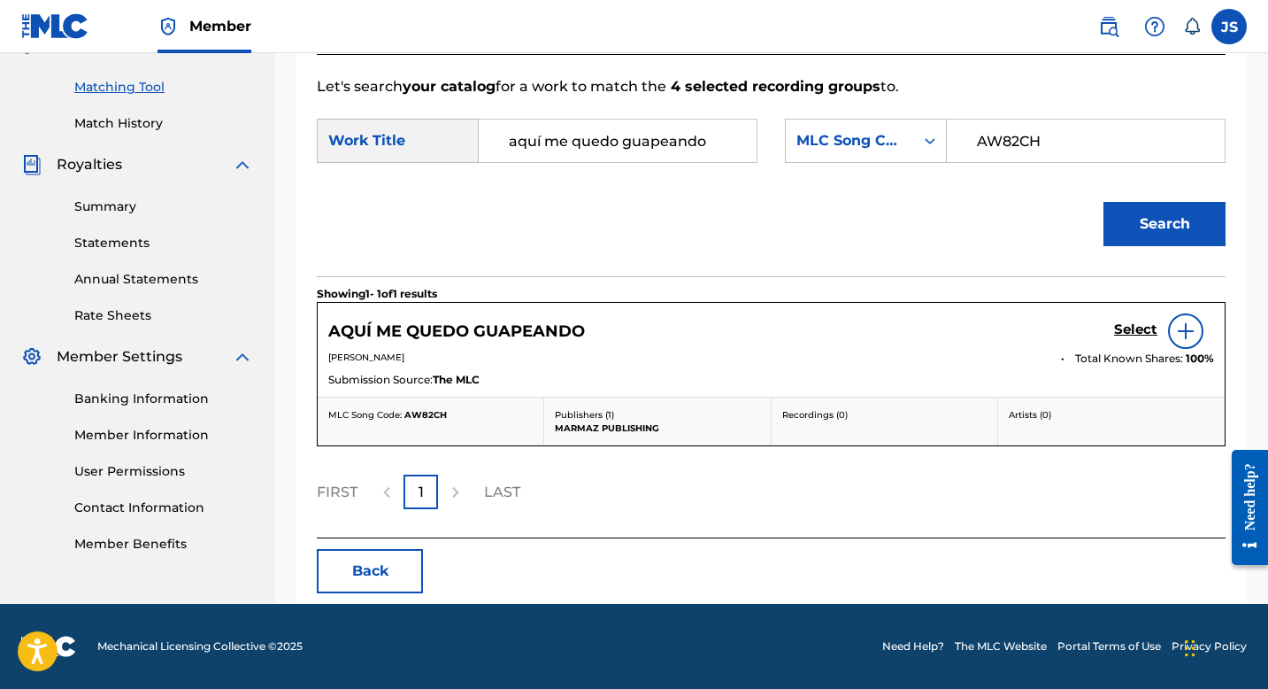
click at [1113, 333] on div "AQUÍ ME QUEDO GUAPEANDO Select" at bounding box center [771, 330] width 886 height 35
click at [1123, 331] on h5 "Select" at bounding box center [1135, 329] width 43 height 17
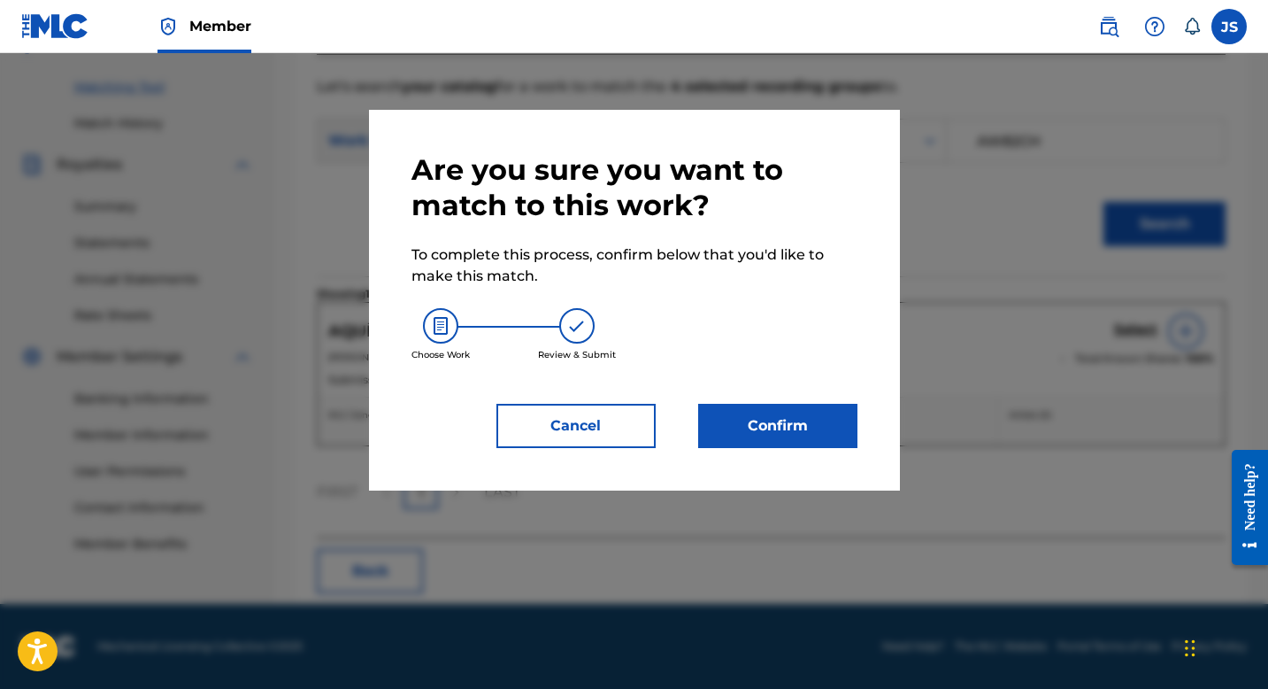
click at [764, 418] on button "Confirm" at bounding box center [777, 426] width 159 height 44
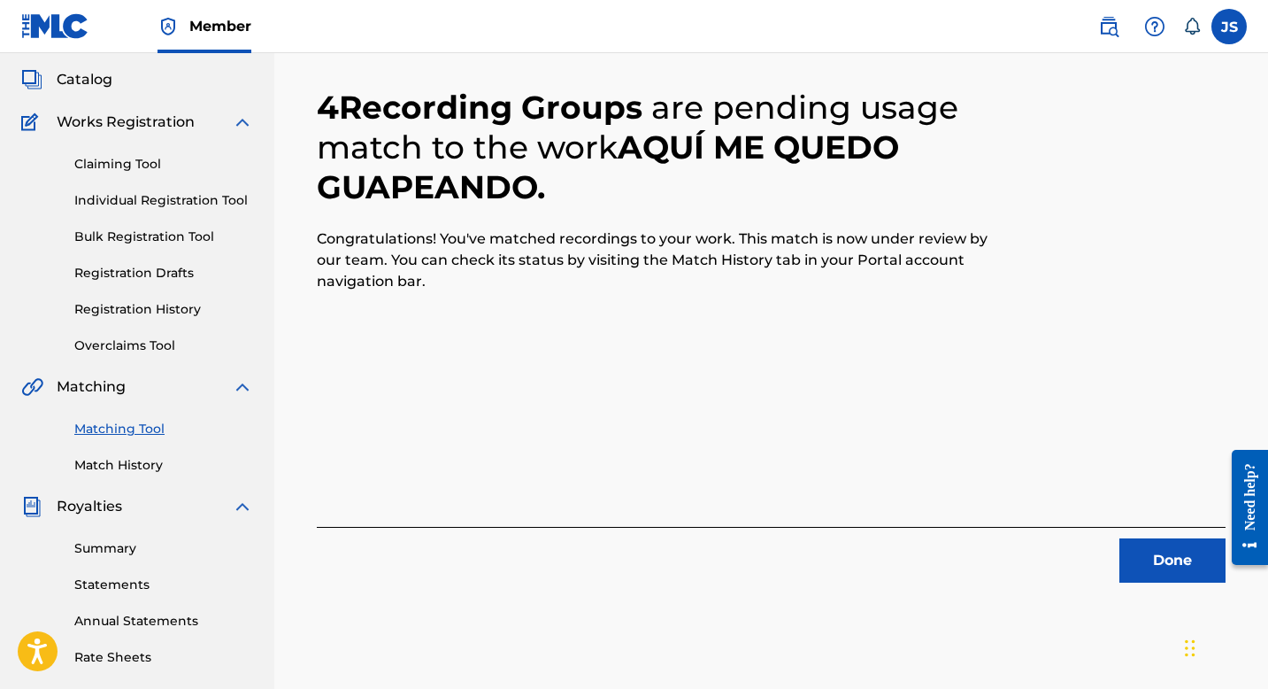
scroll to position [114, 0]
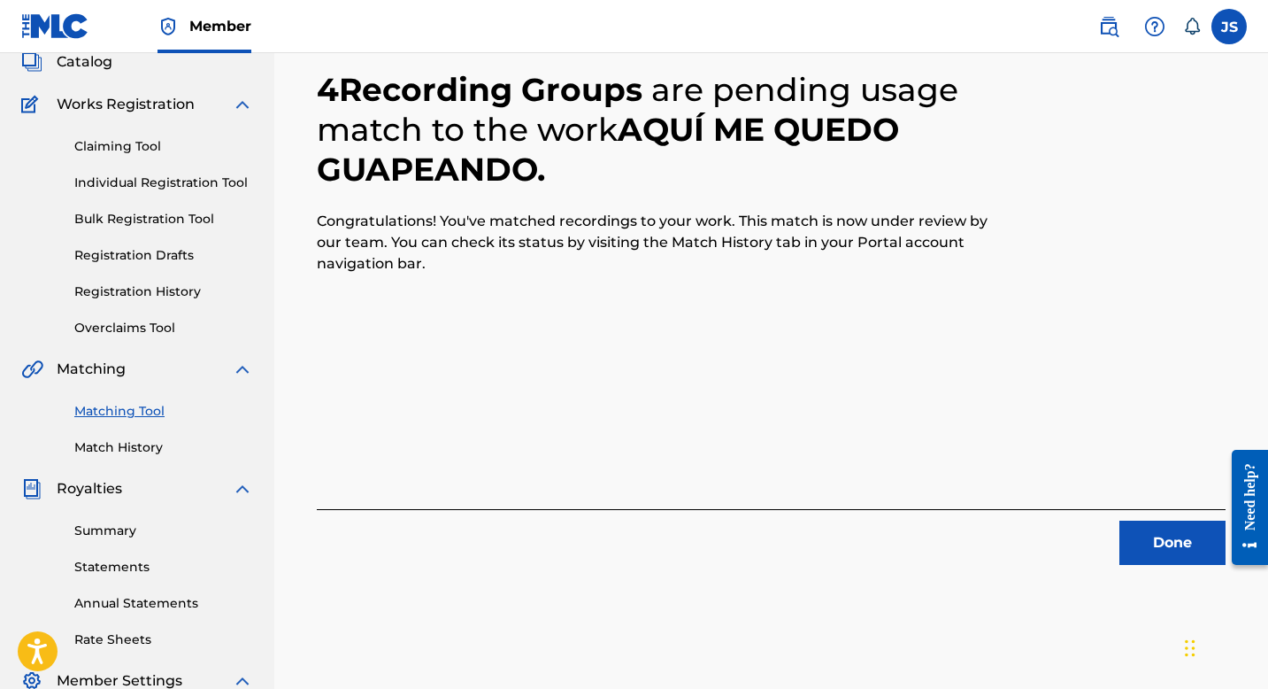
click at [1141, 528] on button "Done" at bounding box center [1173, 542] width 106 height 44
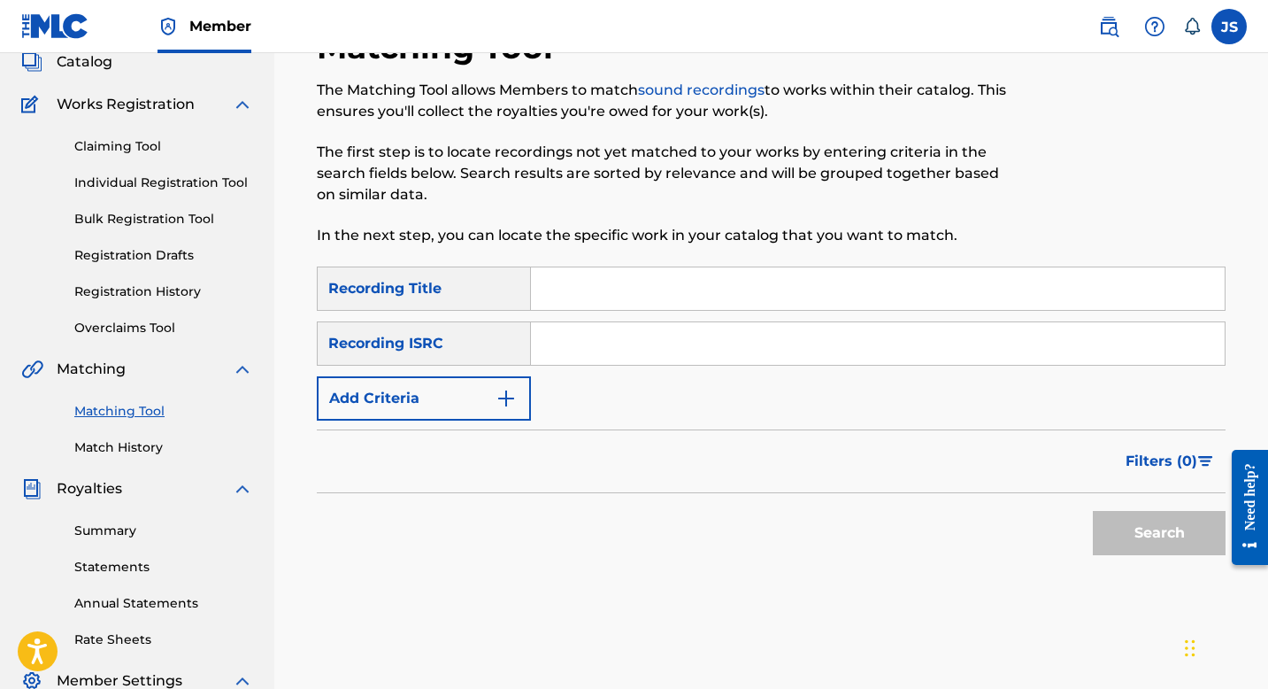
click at [612, 285] on input "Search Form" at bounding box center [878, 288] width 694 height 42
paste input "ARPA, GUITARRA Y AMOR"
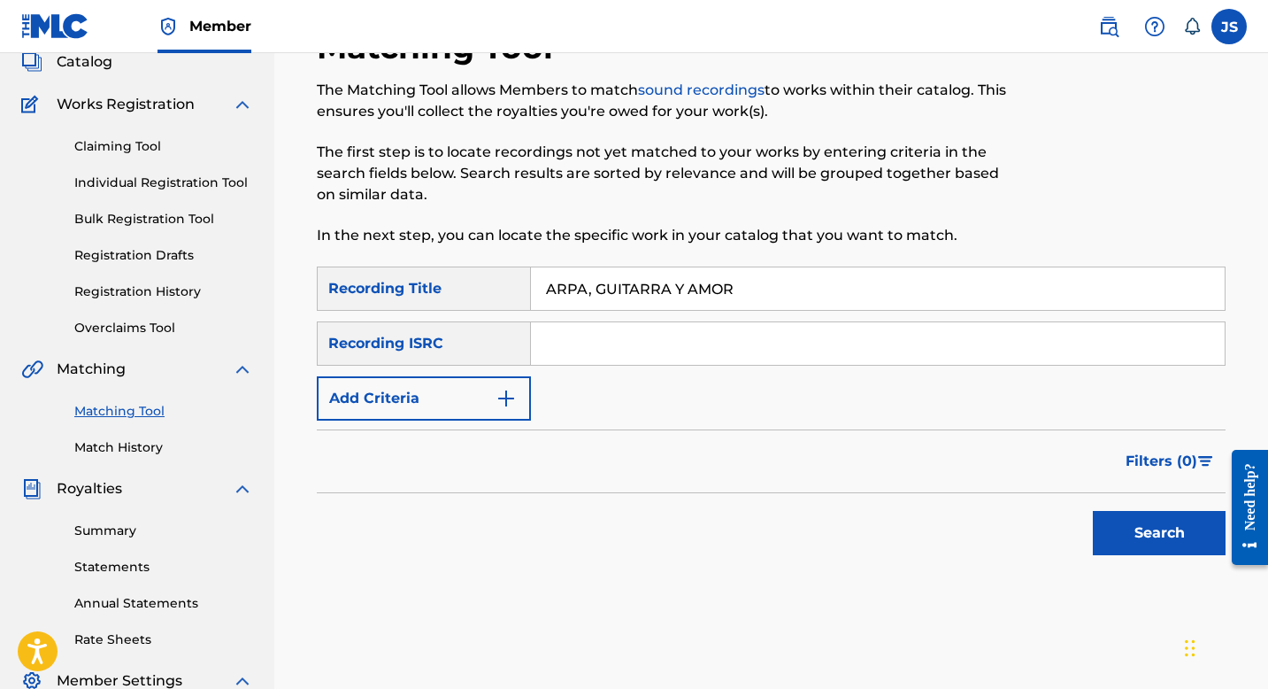
type input "ARPA, GUITARRA Y AMOR"
click at [1169, 560] on div "Search" at bounding box center [1155, 528] width 142 height 71
click at [1157, 538] on button "Search" at bounding box center [1159, 533] width 133 height 44
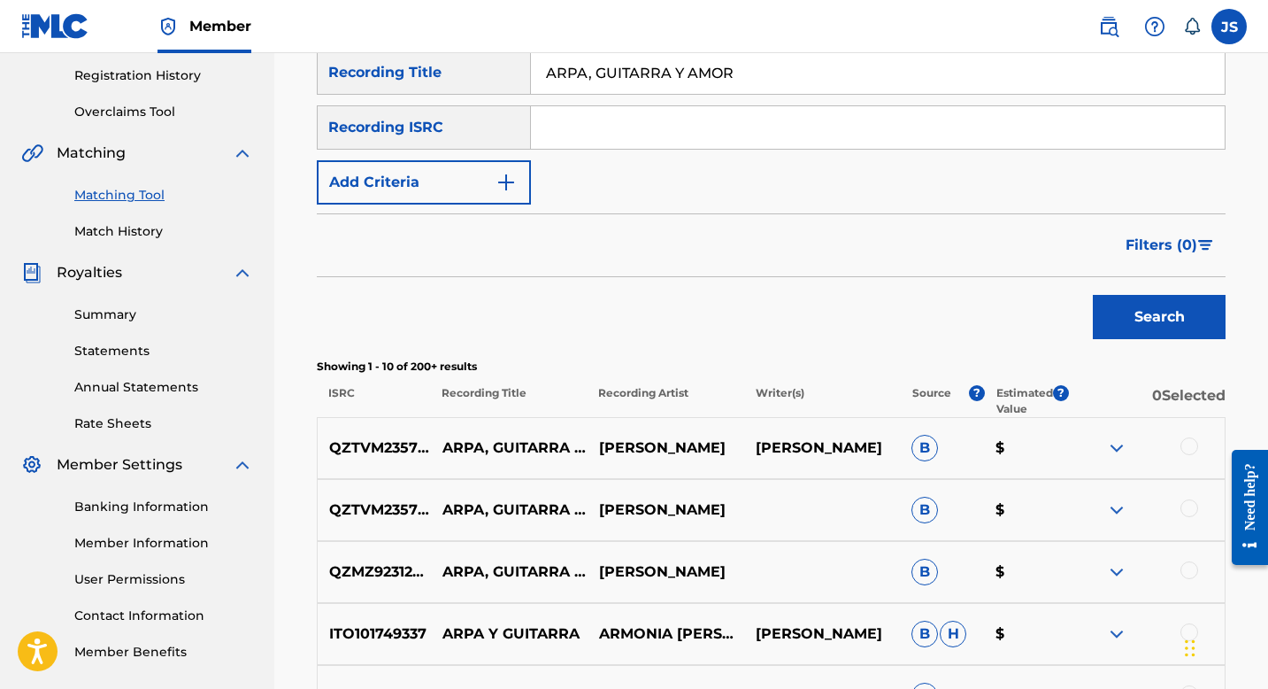
scroll to position [332, 0]
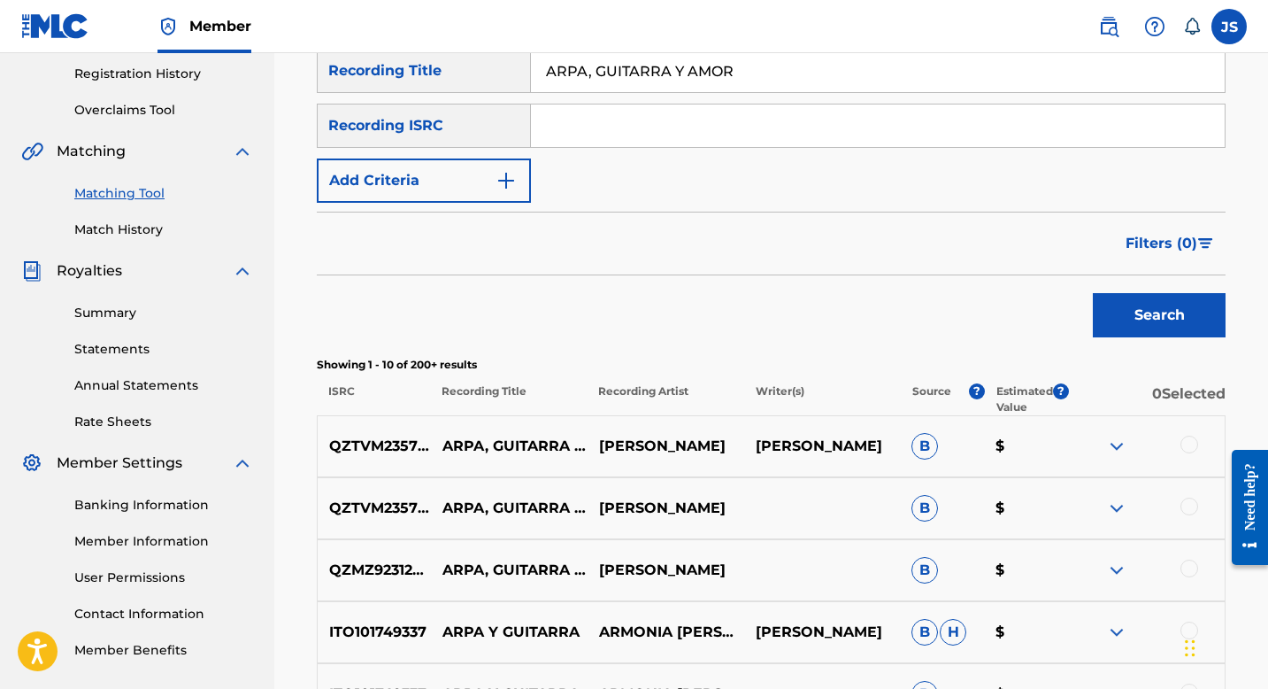
click at [1175, 570] on div at bounding box center [1146, 569] width 157 height 21
click at [1185, 568] on div at bounding box center [1190, 568] width 18 height 18
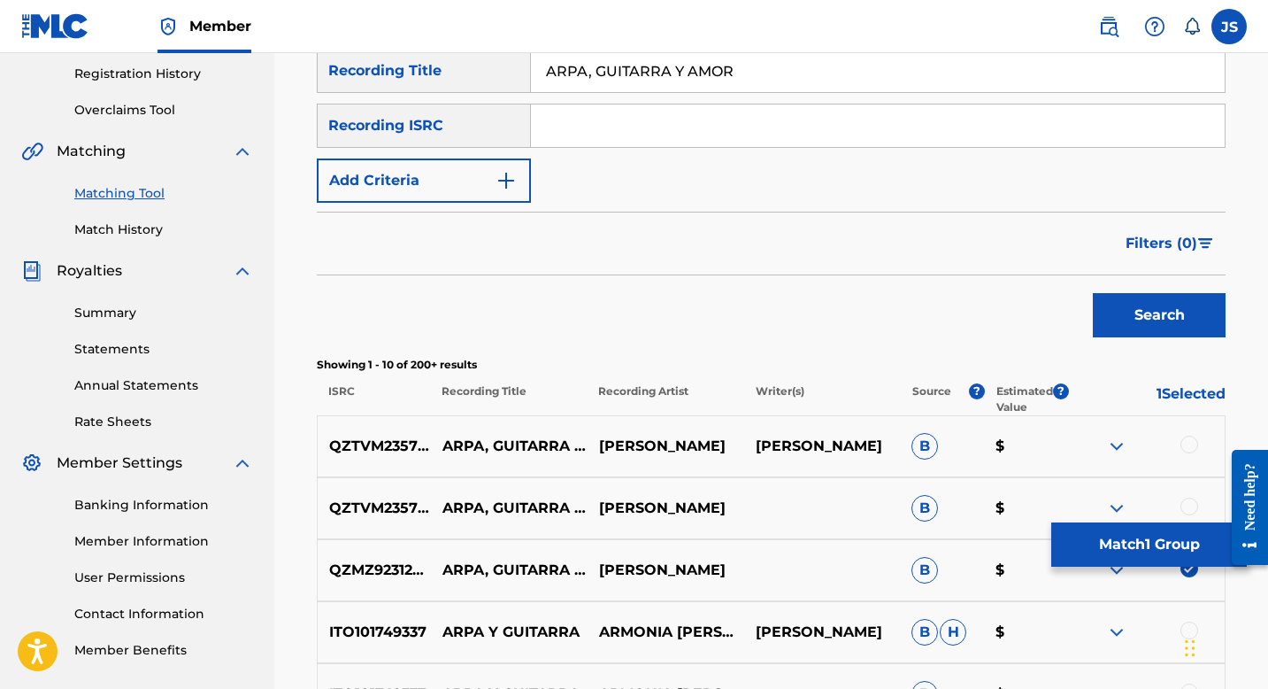
click at [1192, 493] on div "QZTVM2357172 ARPA, GUITARRA Y AMOR [PERSON_NAME] $" at bounding box center [771, 508] width 909 height 62
click at [1190, 504] on div at bounding box center [1190, 506] width 18 height 18
click at [1184, 443] on div at bounding box center [1190, 444] width 18 height 18
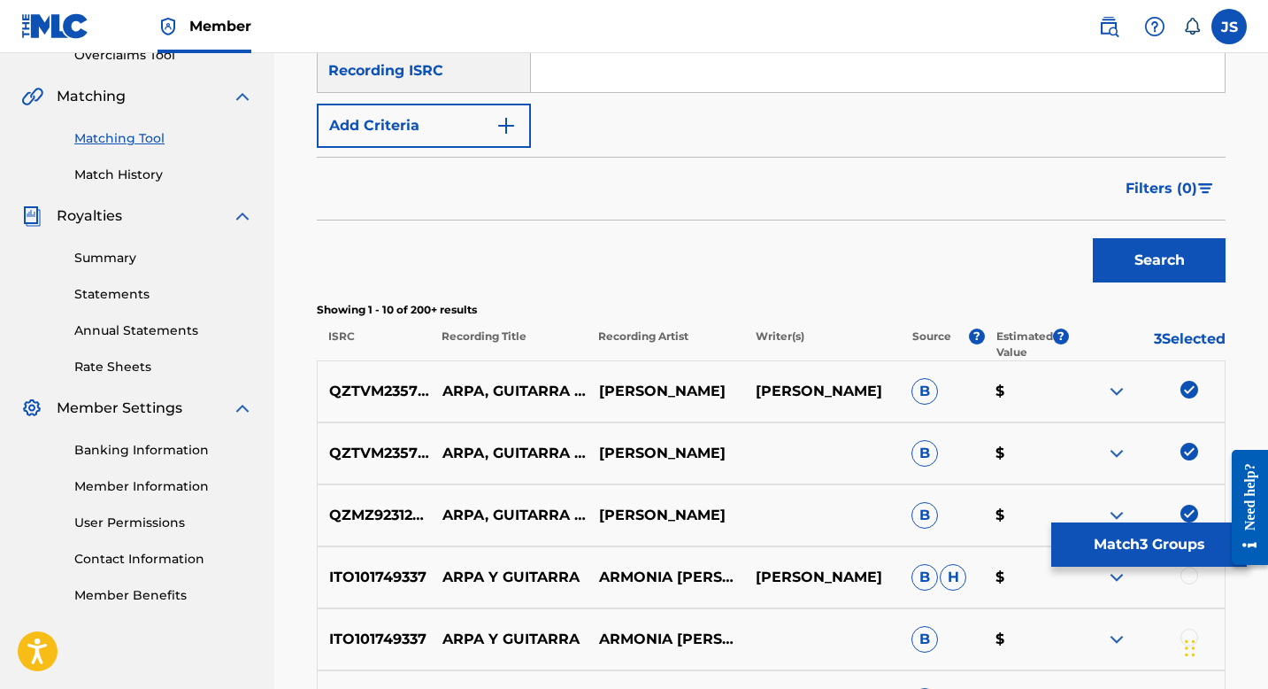
scroll to position [397, 0]
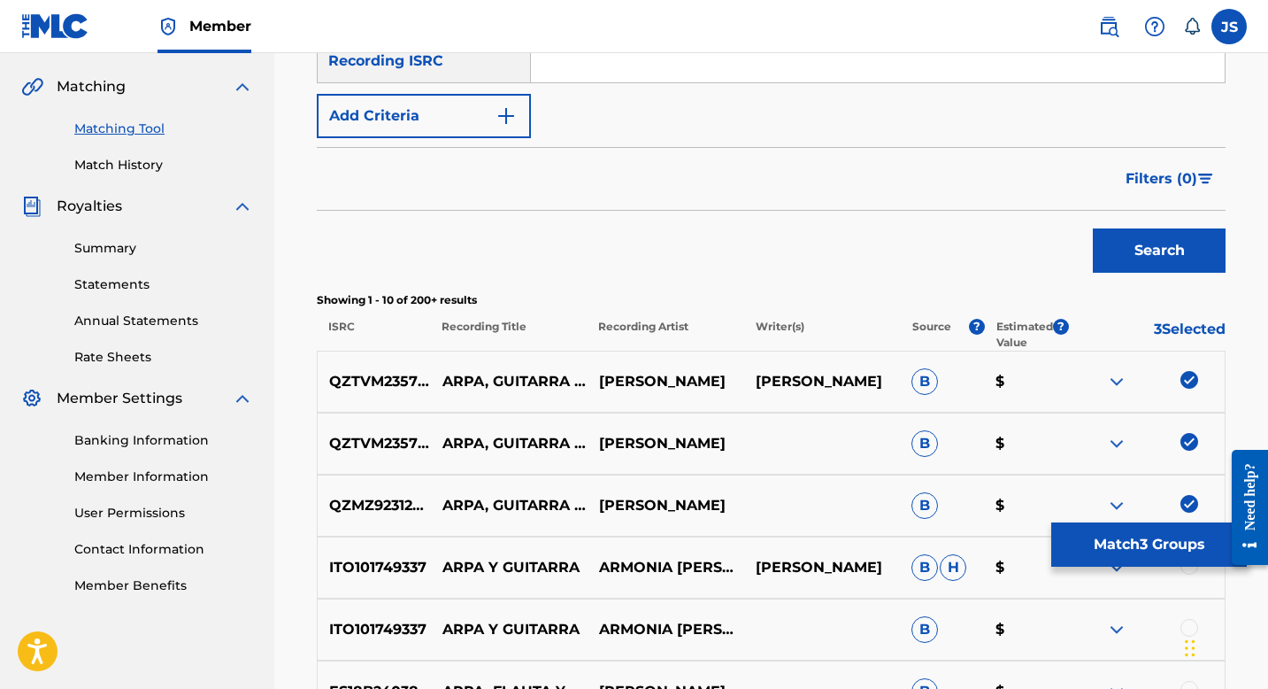
click at [1118, 534] on button "Match 3 Groups" at bounding box center [1149, 544] width 196 height 44
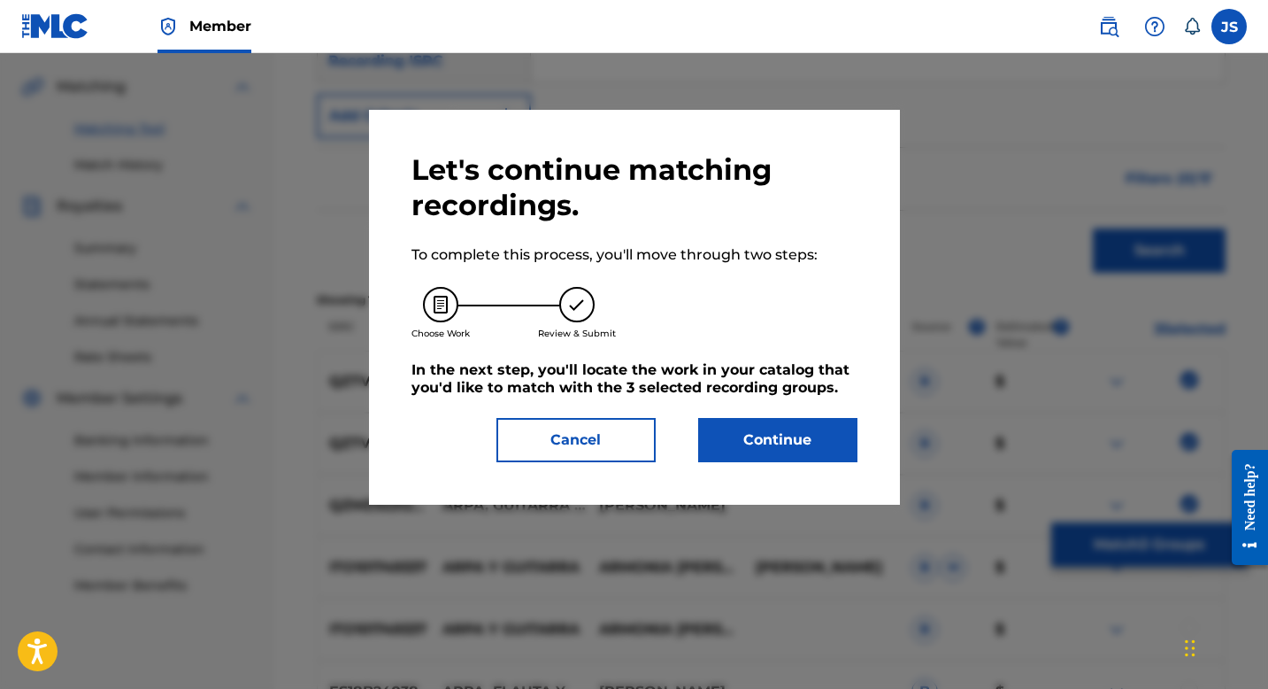
click at [733, 435] on button "Continue" at bounding box center [777, 440] width 159 height 44
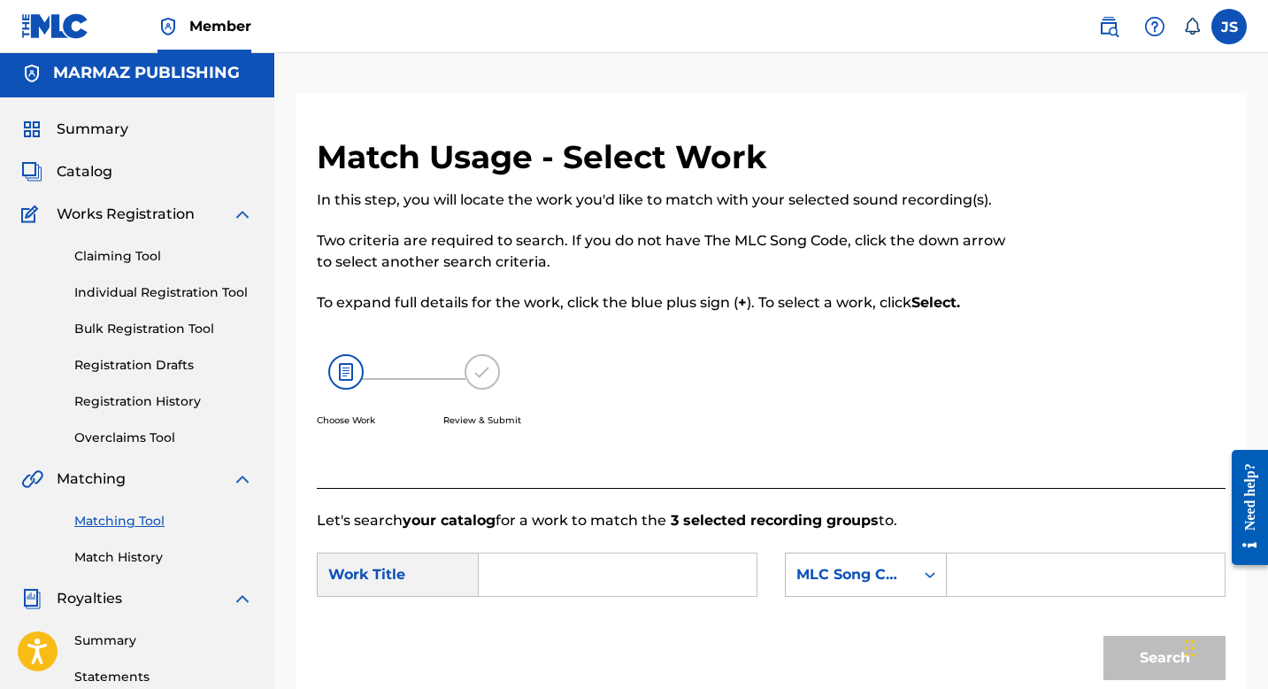
scroll to position [0, 0]
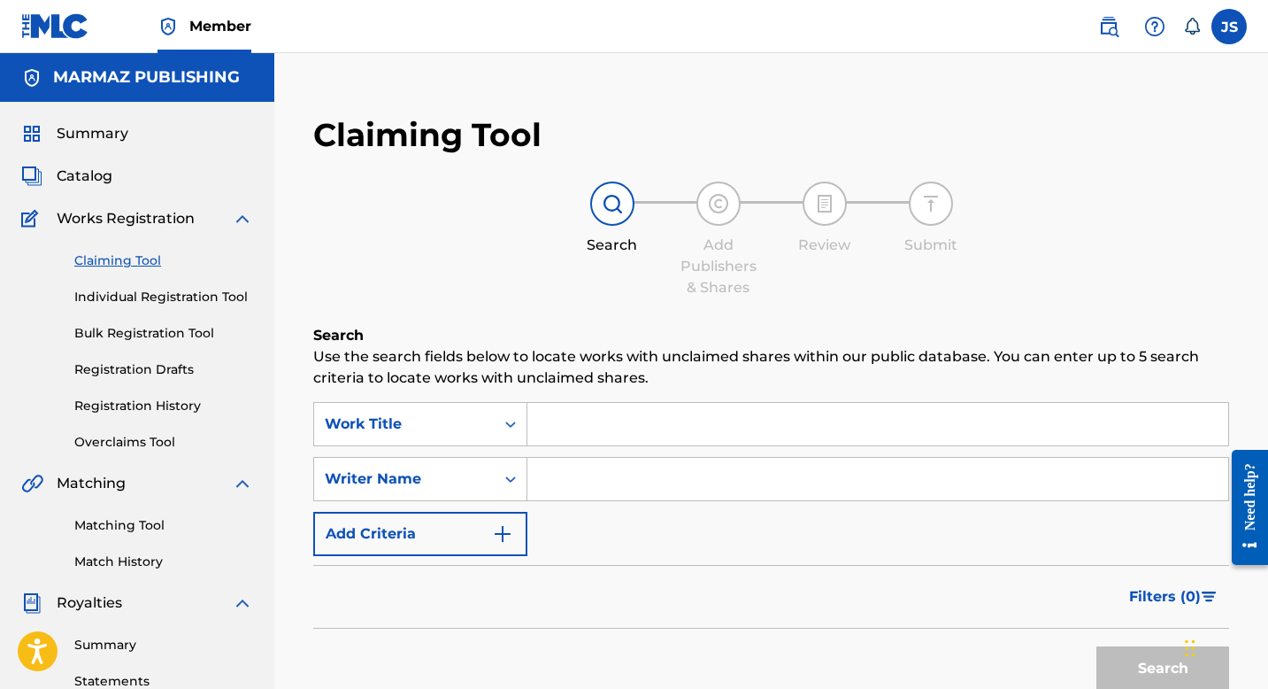
click at [582, 413] on input "Search Form" at bounding box center [878, 424] width 701 height 42
paste input "ARRASTRÁNDOME POR TI"
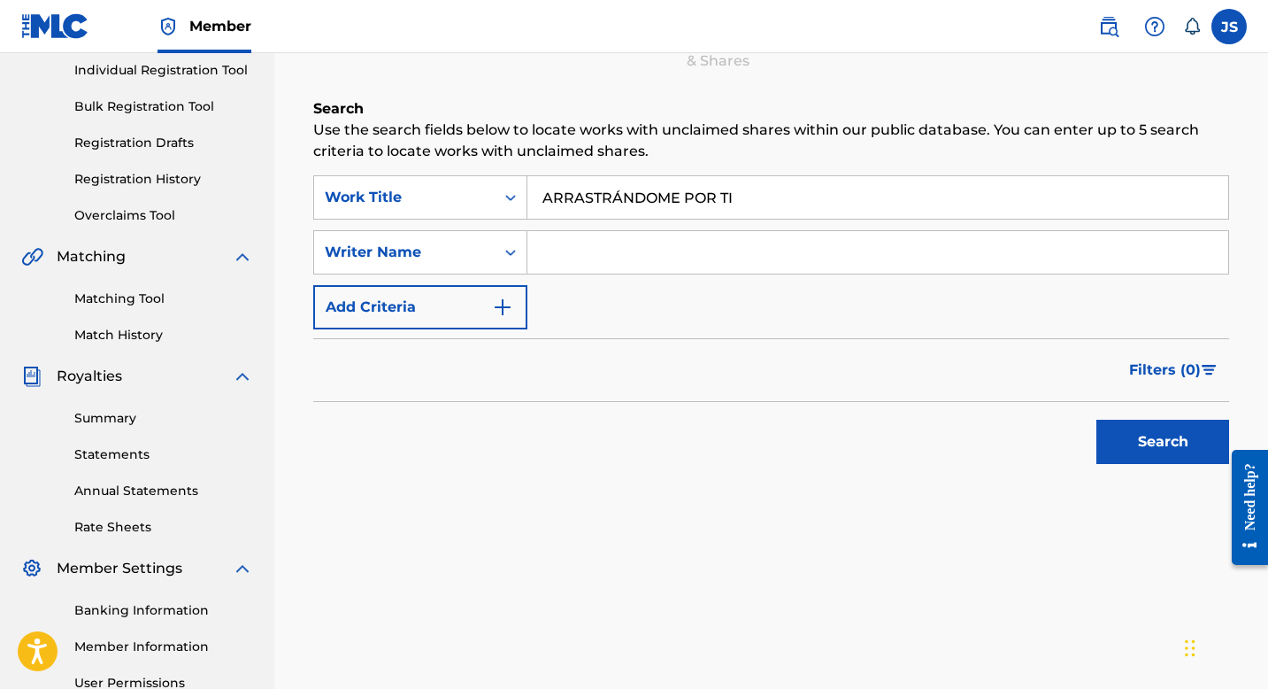
scroll to position [244, 0]
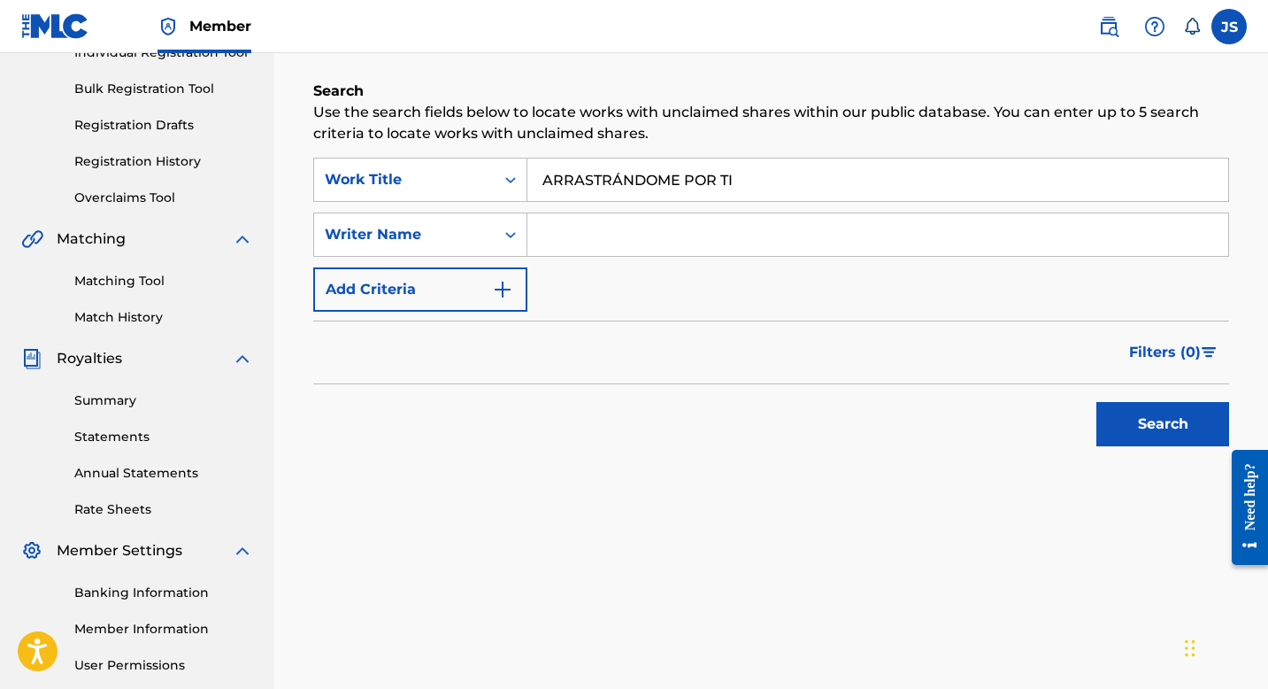
click at [1221, 412] on button "Search" at bounding box center [1163, 424] width 133 height 44
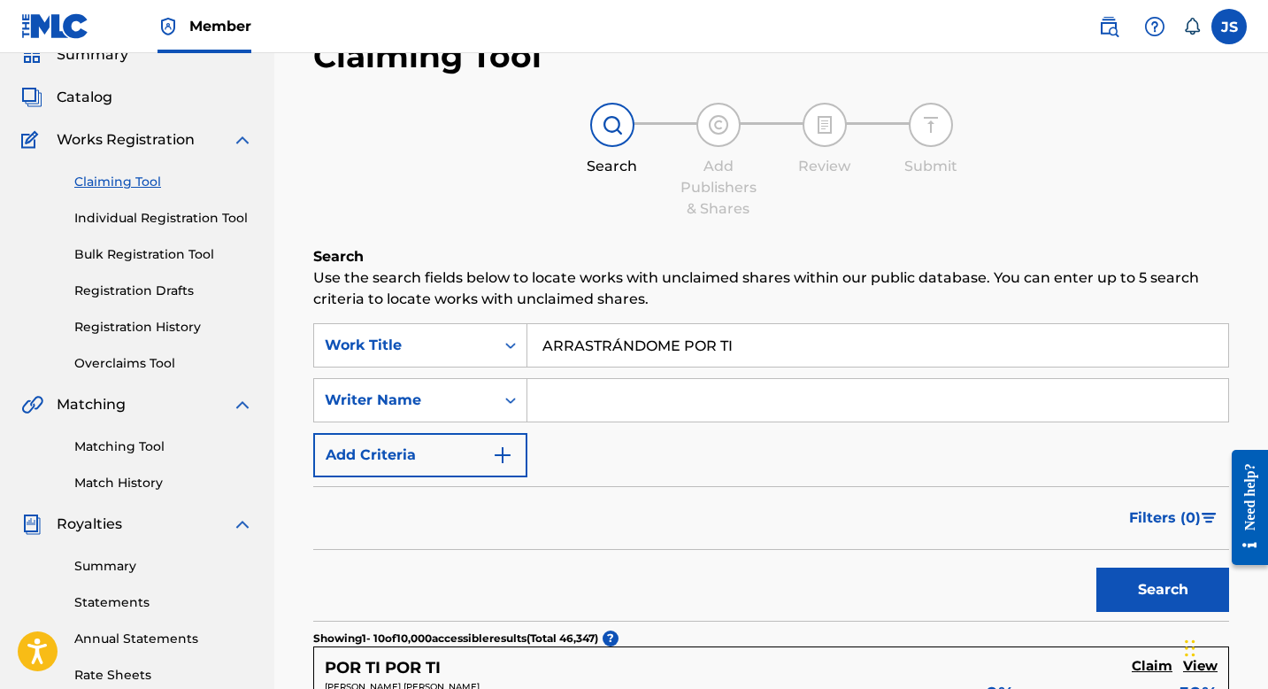
scroll to position [0, 0]
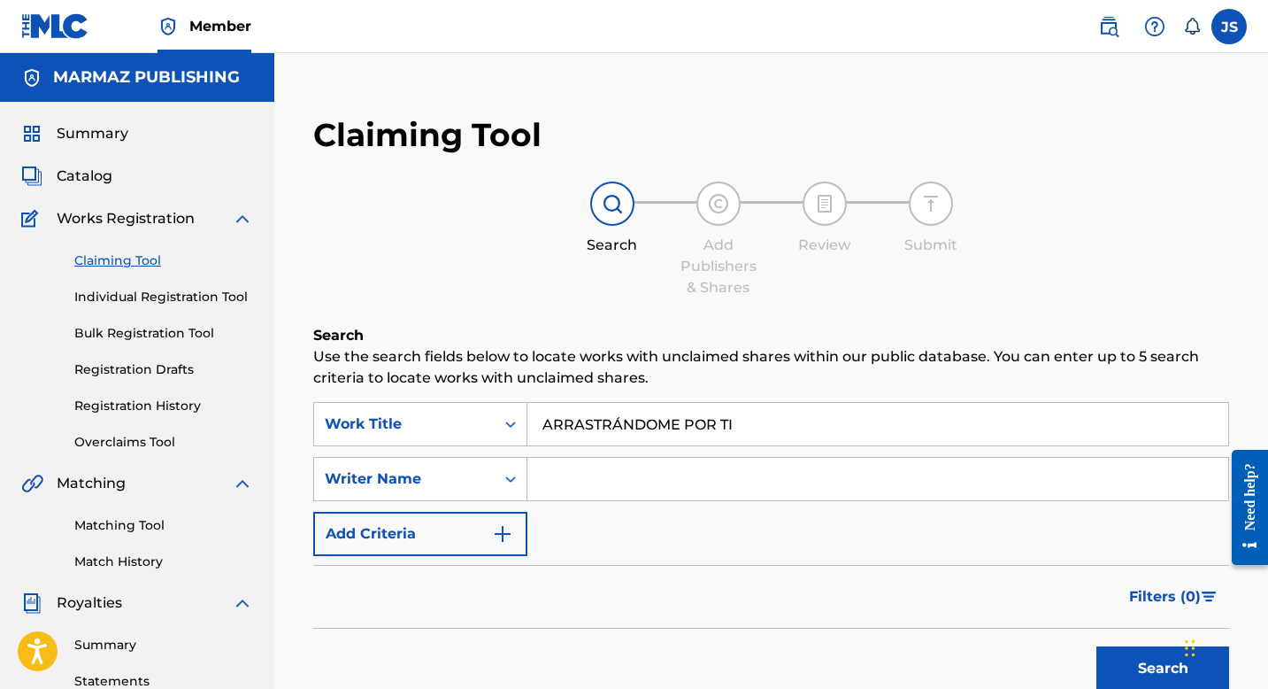
click at [631, 435] on input "ARRASTRÁNDOME POR TI" at bounding box center [878, 424] width 701 height 42
paste input "BAJO EL SOL RADIANTE"
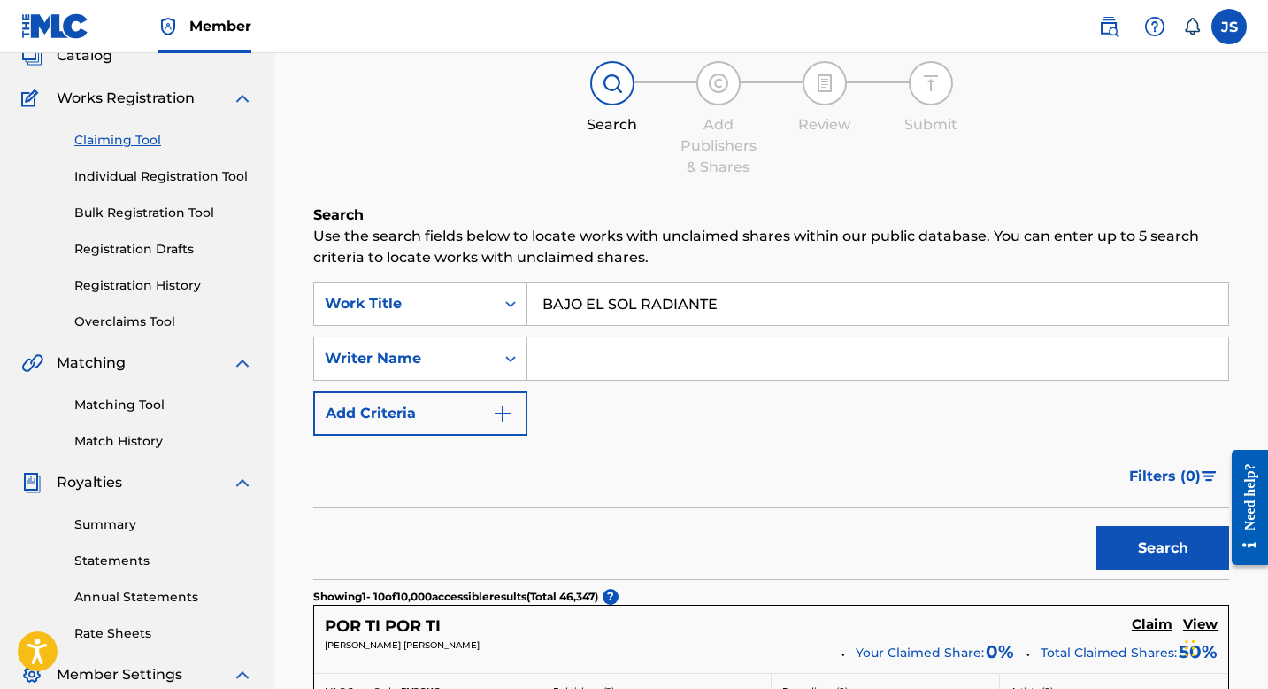
scroll to position [220, 0]
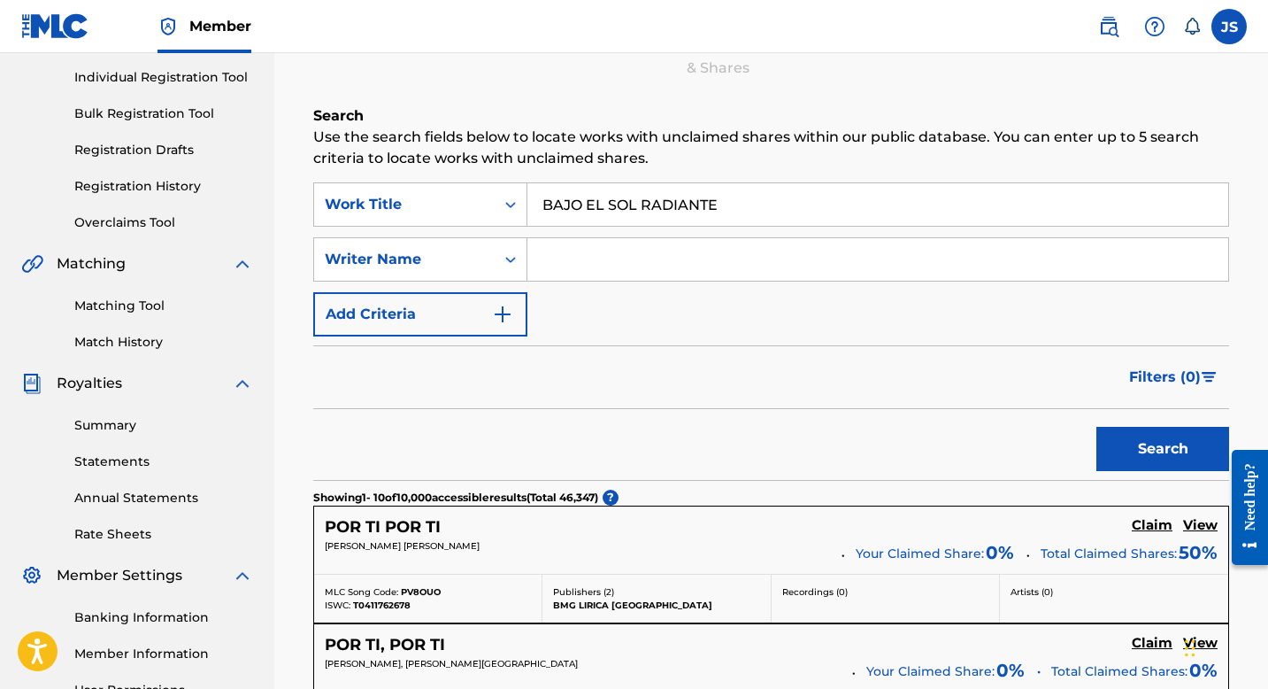
type input "BAJO EL SOL RADIANTE"
click at [1118, 454] on button "Search" at bounding box center [1163, 449] width 133 height 44
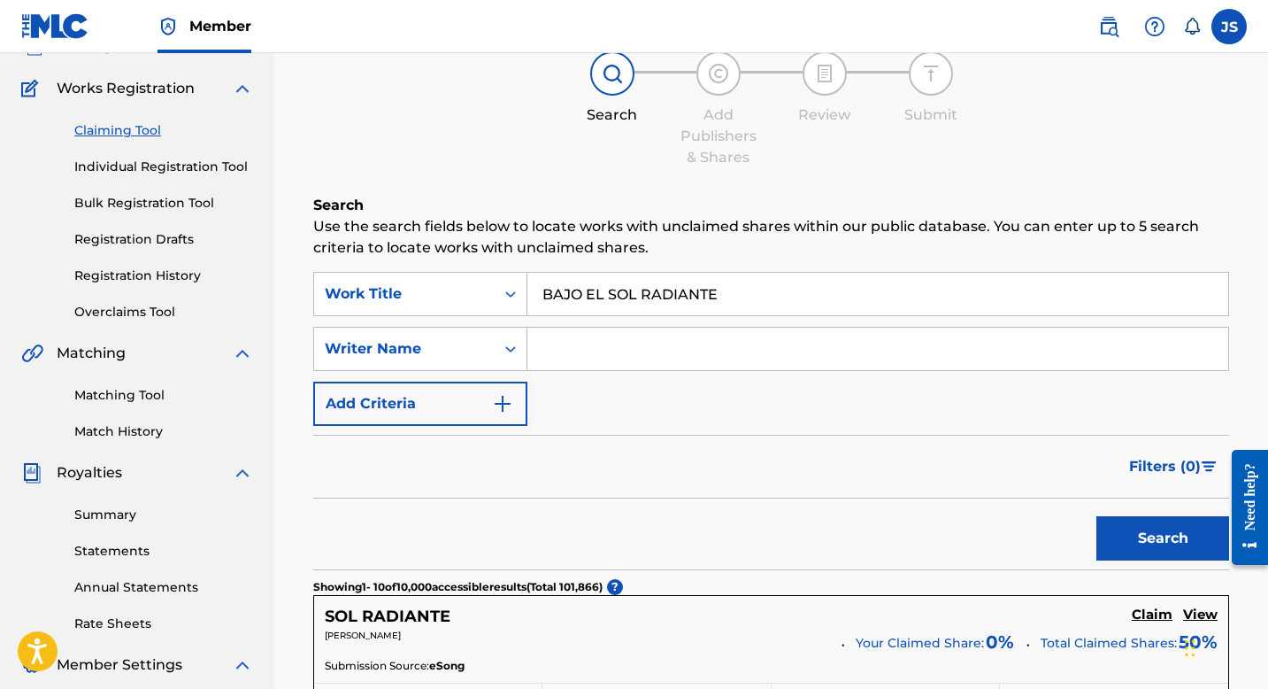
scroll to position [96, 0]
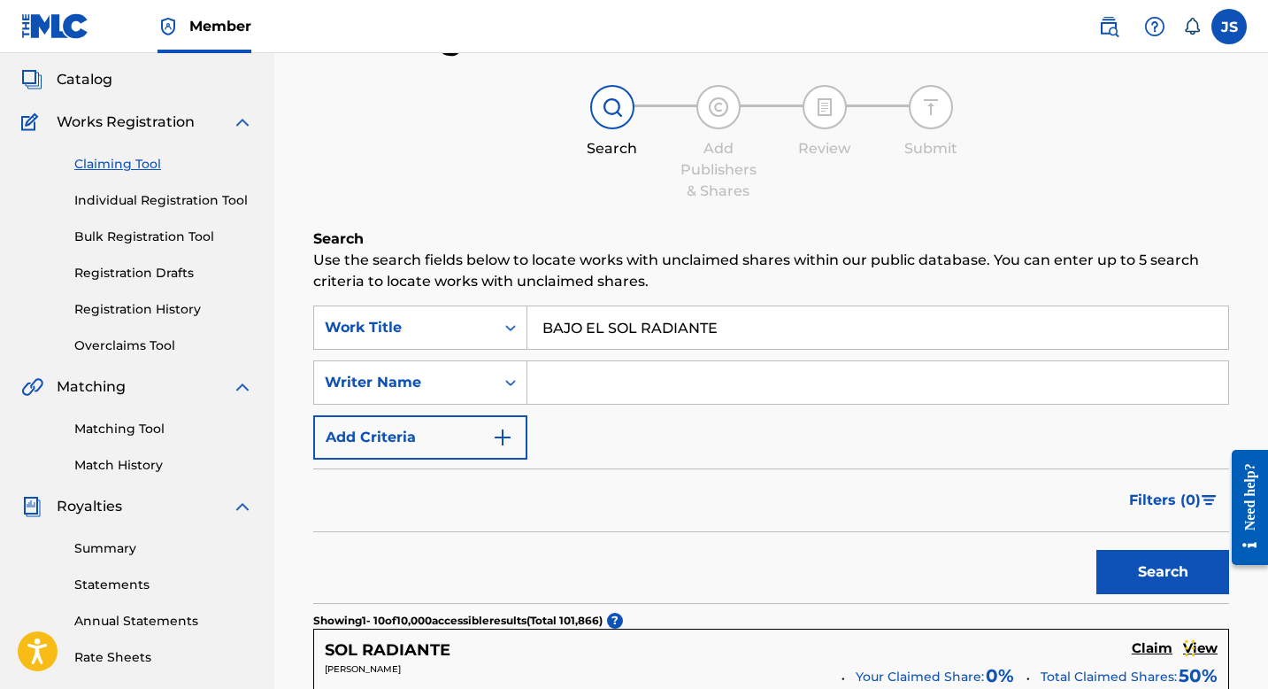
click at [119, 424] on link "Matching Tool" at bounding box center [163, 429] width 179 height 19
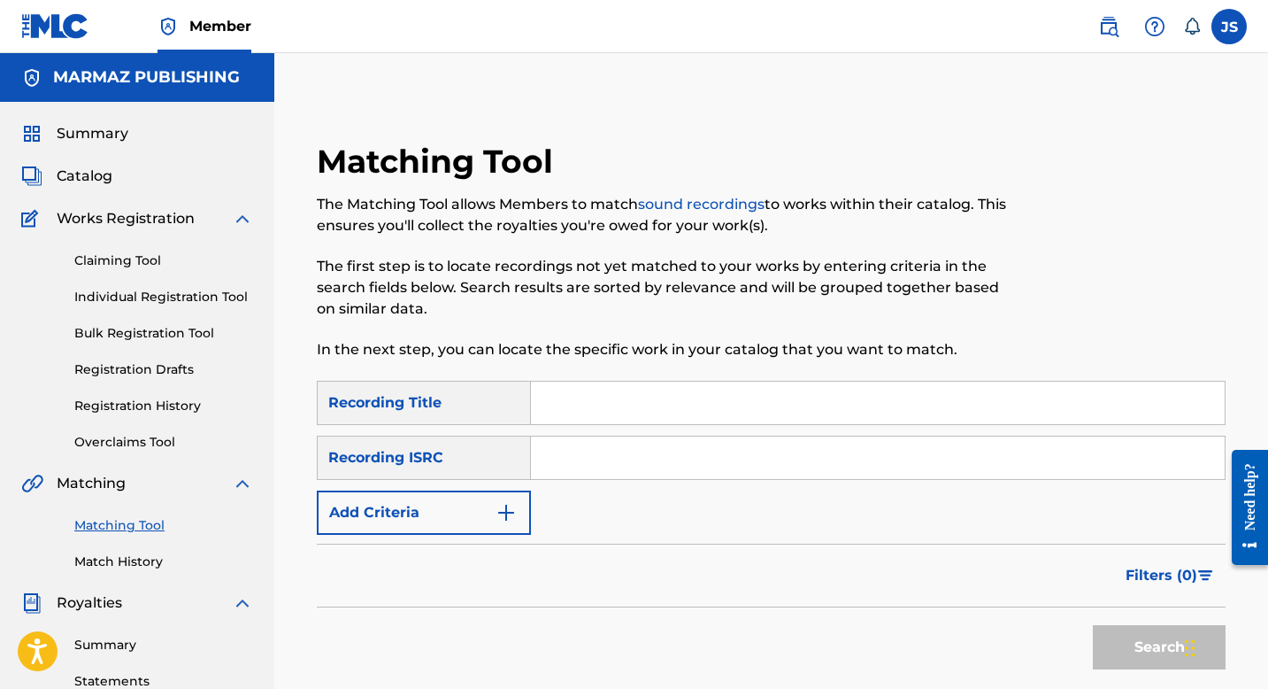
click at [119, 424] on div "Claiming Tool Individual Registration Tool Bulk Registration Tool Registration …" at bounding box center [137, 340] width 232 height 222
click at [117, 517] on link "Matching Tool" at bounding box center [163, 525] width 179 height 19
click at [117, 521] on link "Matching Tool" at bounding box center [163, 525] width 179 height 19
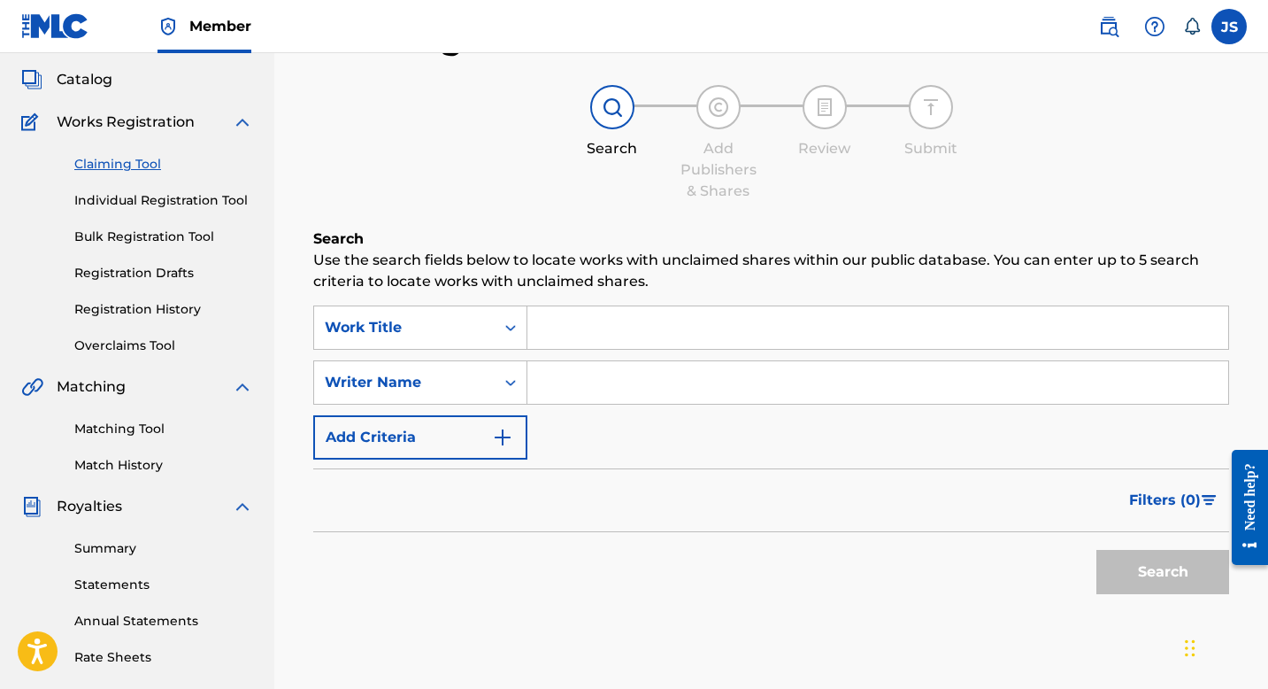
click at [152, 430] on link "Matching Tool" at bounding box center [163, 429] width 179 height 19
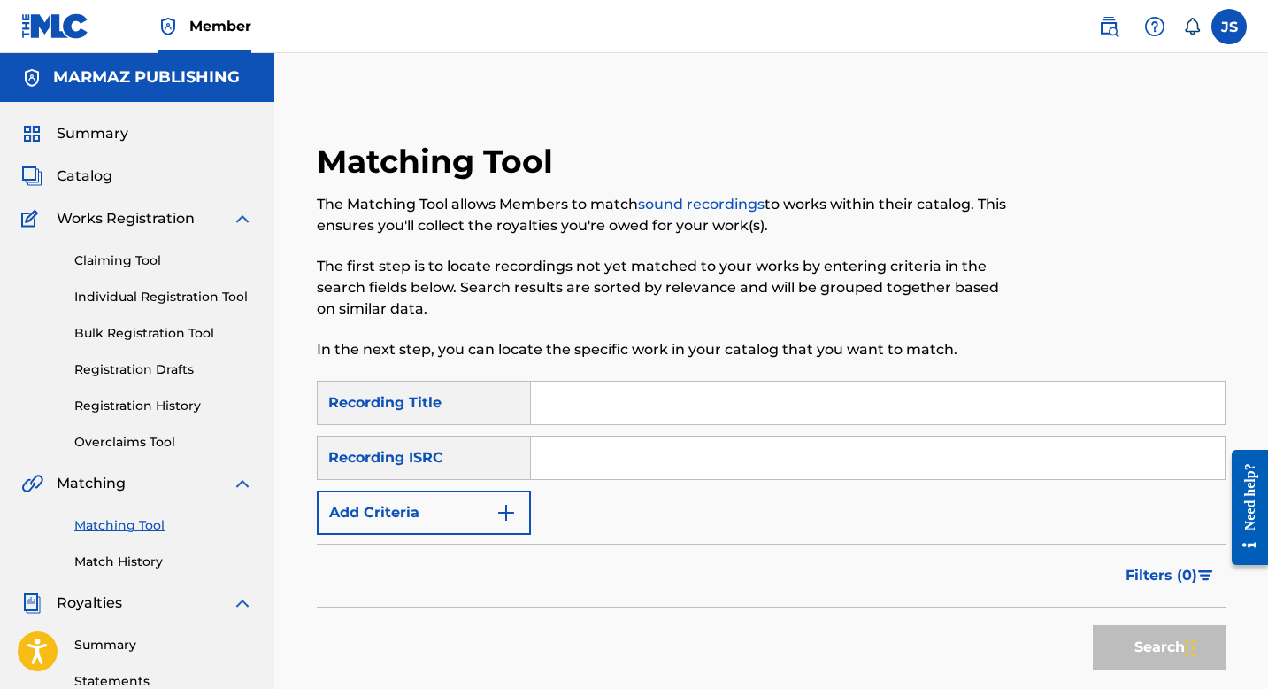
click at [594, 399] on input "Search Form" at bounding box center [878, 402] width 694 height 42
paste input "BAJO EL SOL RADIANTE"
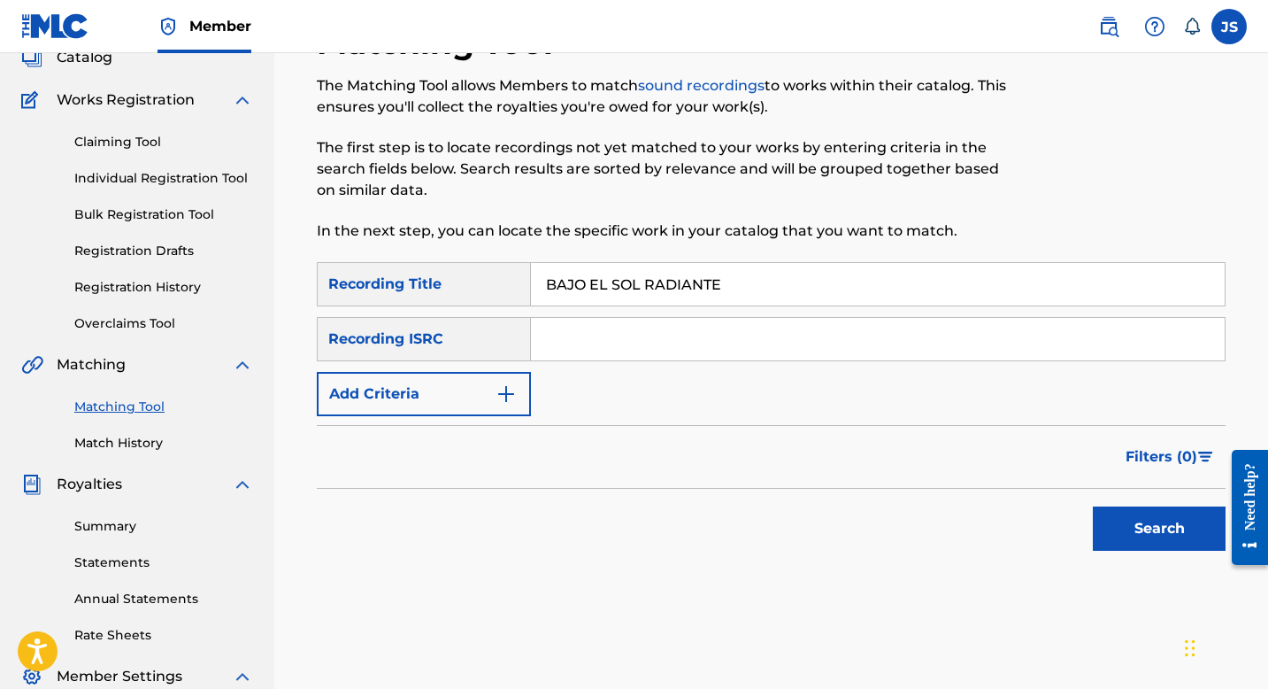
scroll to position [127, 0]
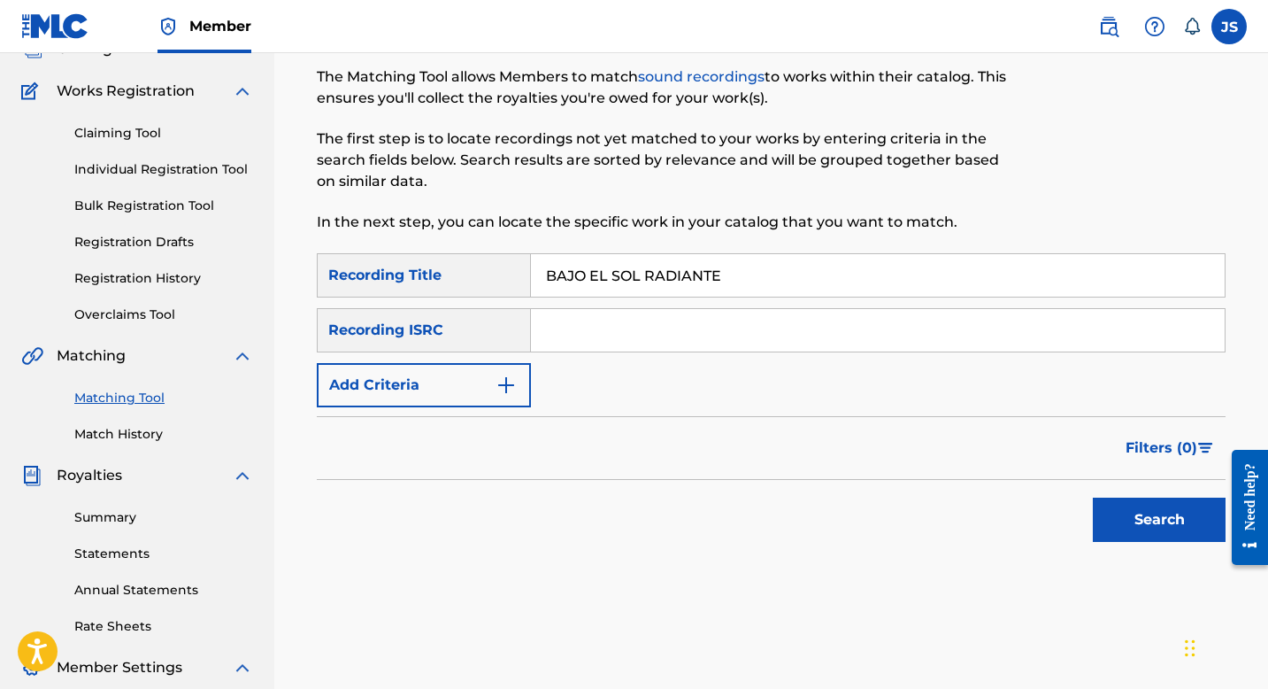
type input "BAJO EL SOL RADIANTE"
click at [1119, 519] on button "Search" at bounding box center [1159, 519] width 133 height 44
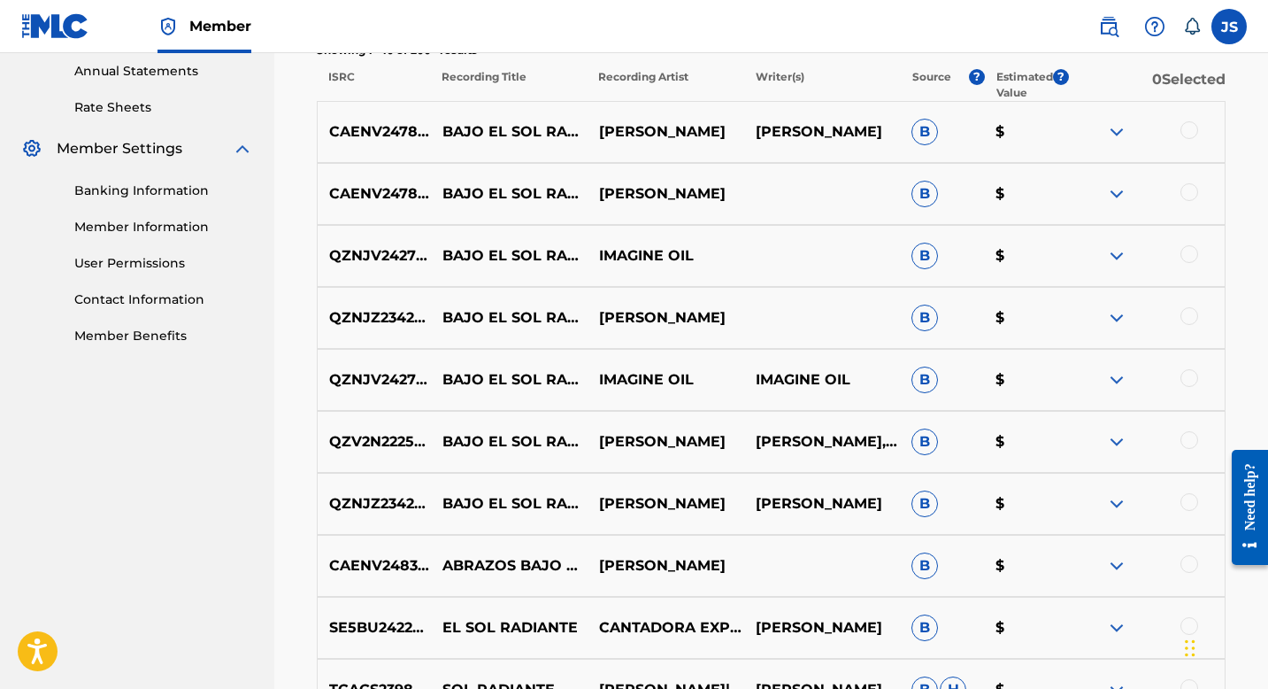
scroll to position [657, 0]
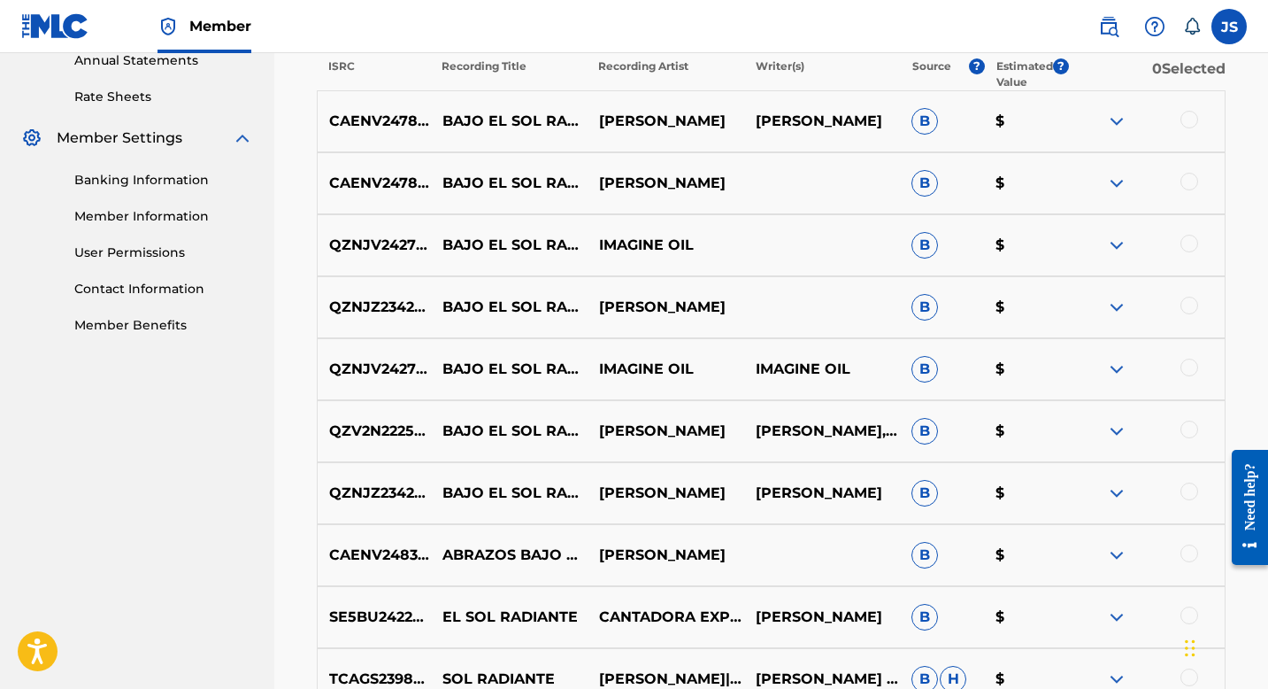
click at [1194, 363] on div at bounding box center [1190, 367] width 18 height 18
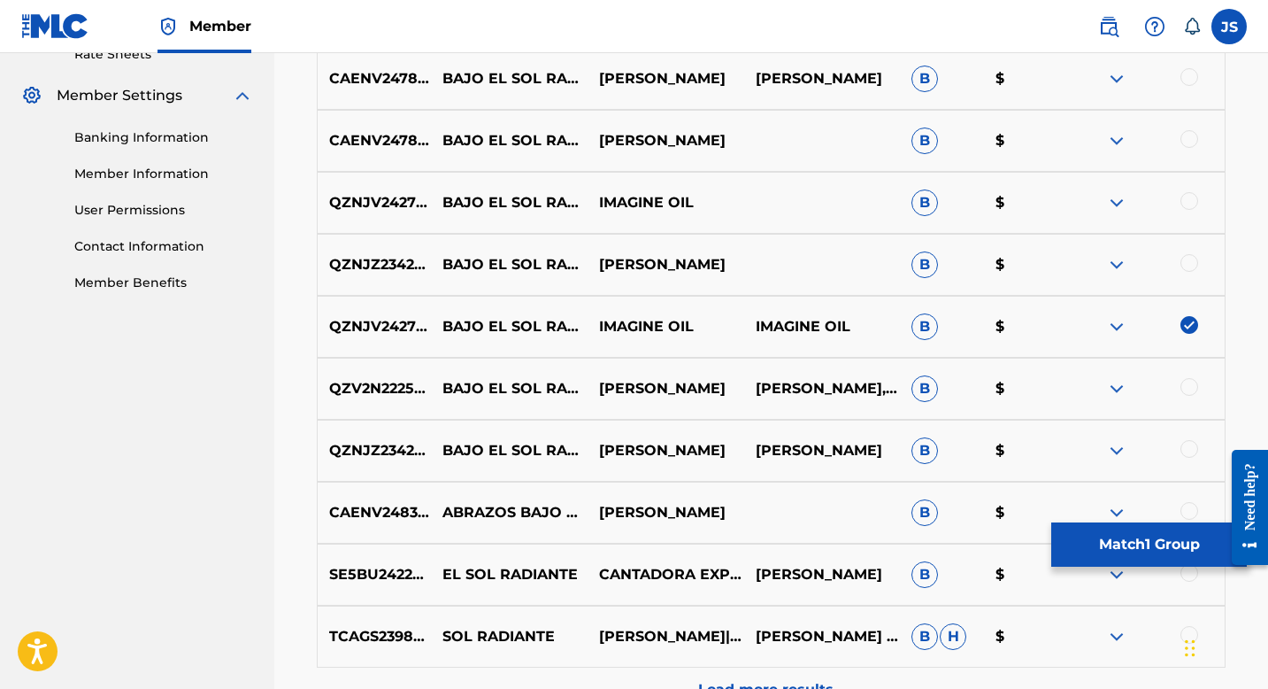
scroll to position [711, 0]
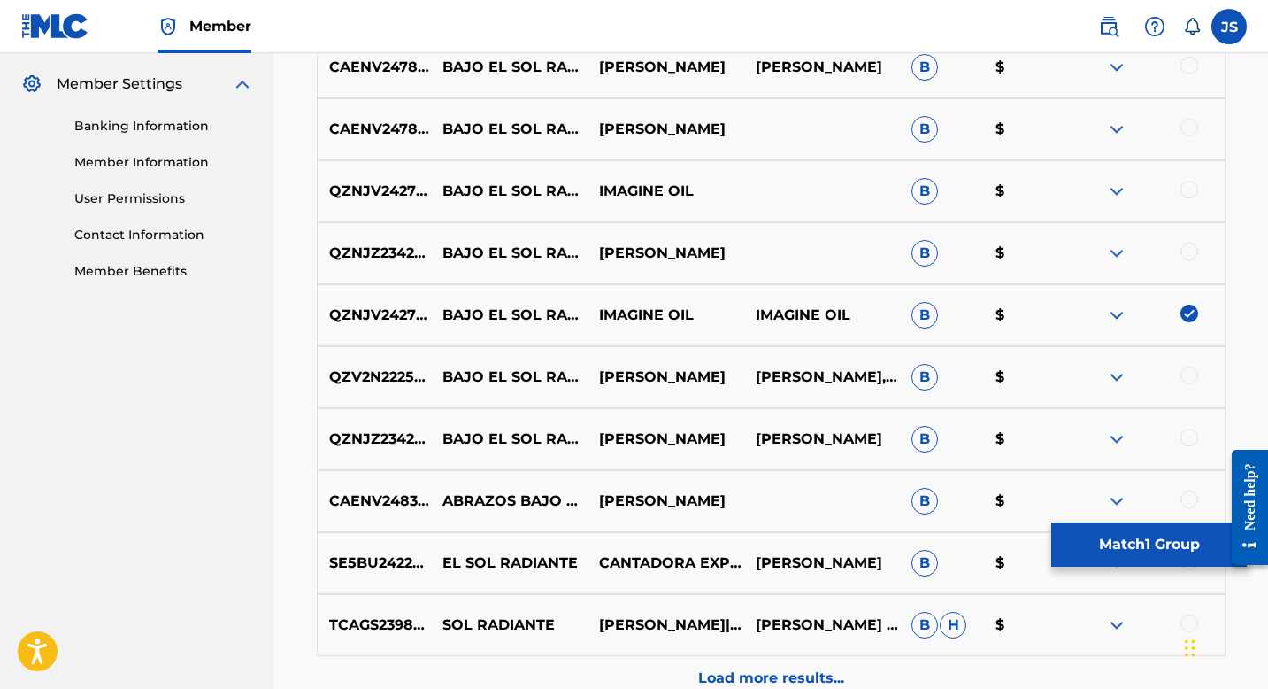
click at [1182, 431] on div at bounding box center [1190, 437] width 18 height 18
click at [1080, 540] on button "Match 2 Groups" at bounding box center [1149, 544] width 196 height 44
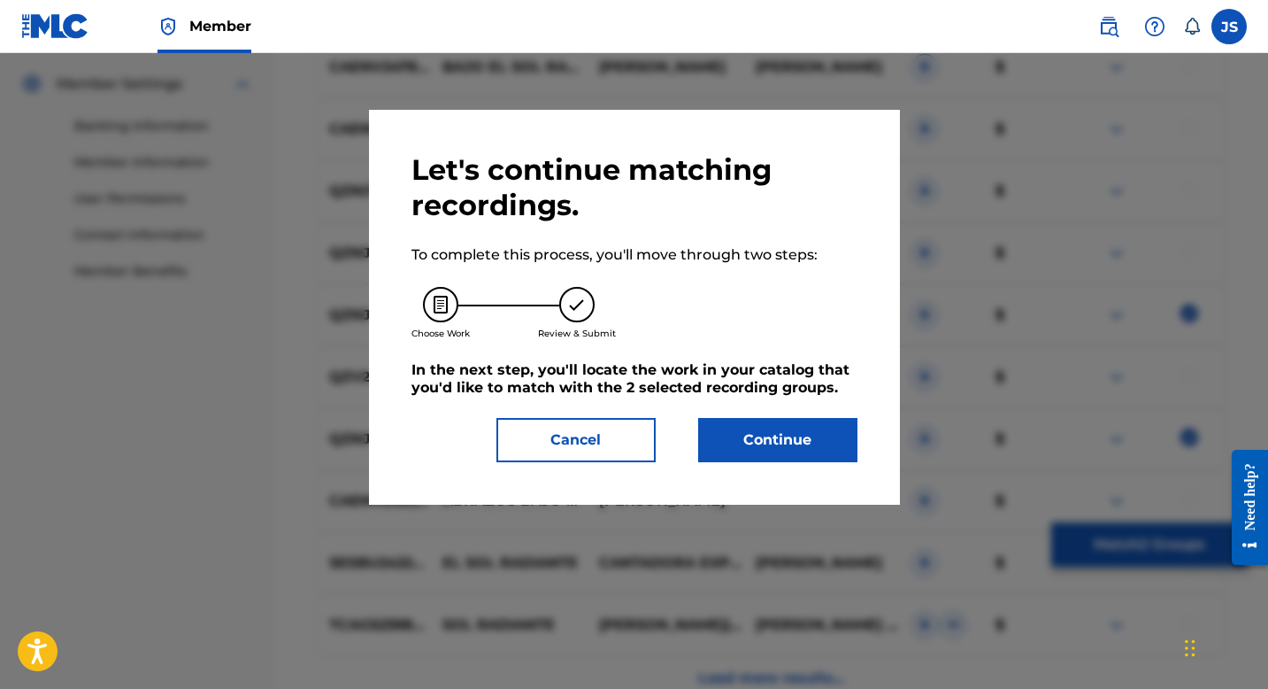
click at [782, 451] on button "Continue" at bounding box center [777, 440] width 159 height 44
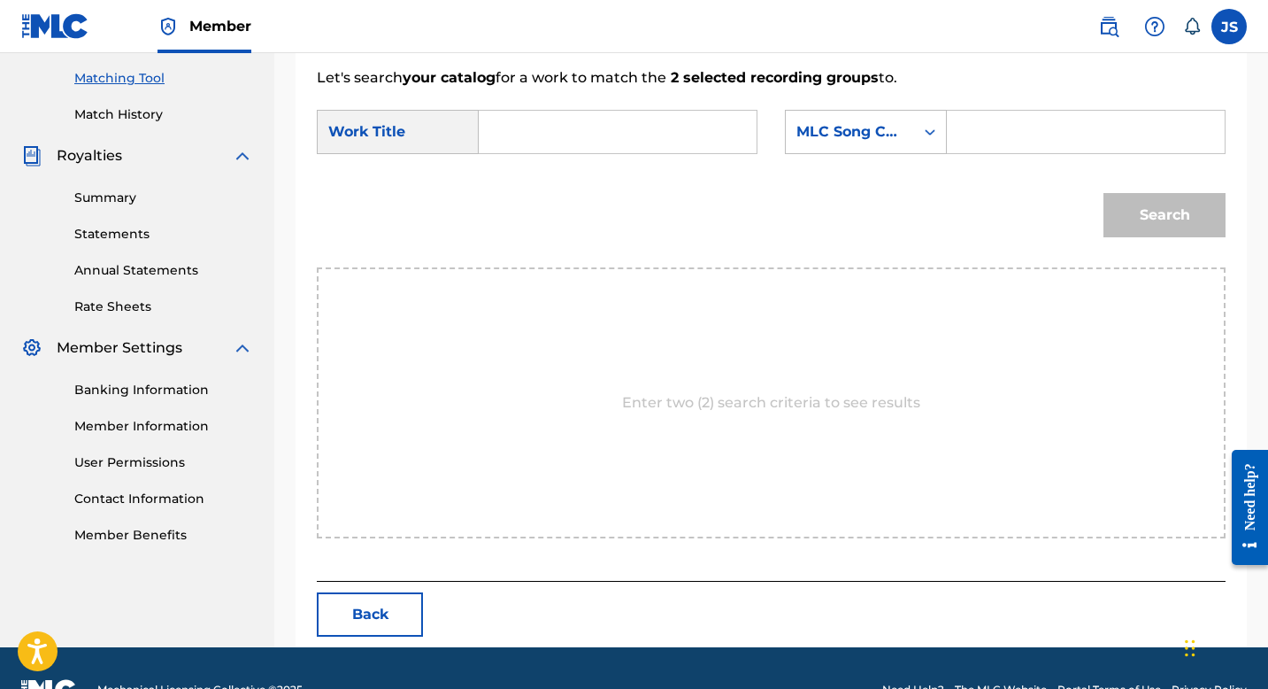
scroll to position [432, 0]
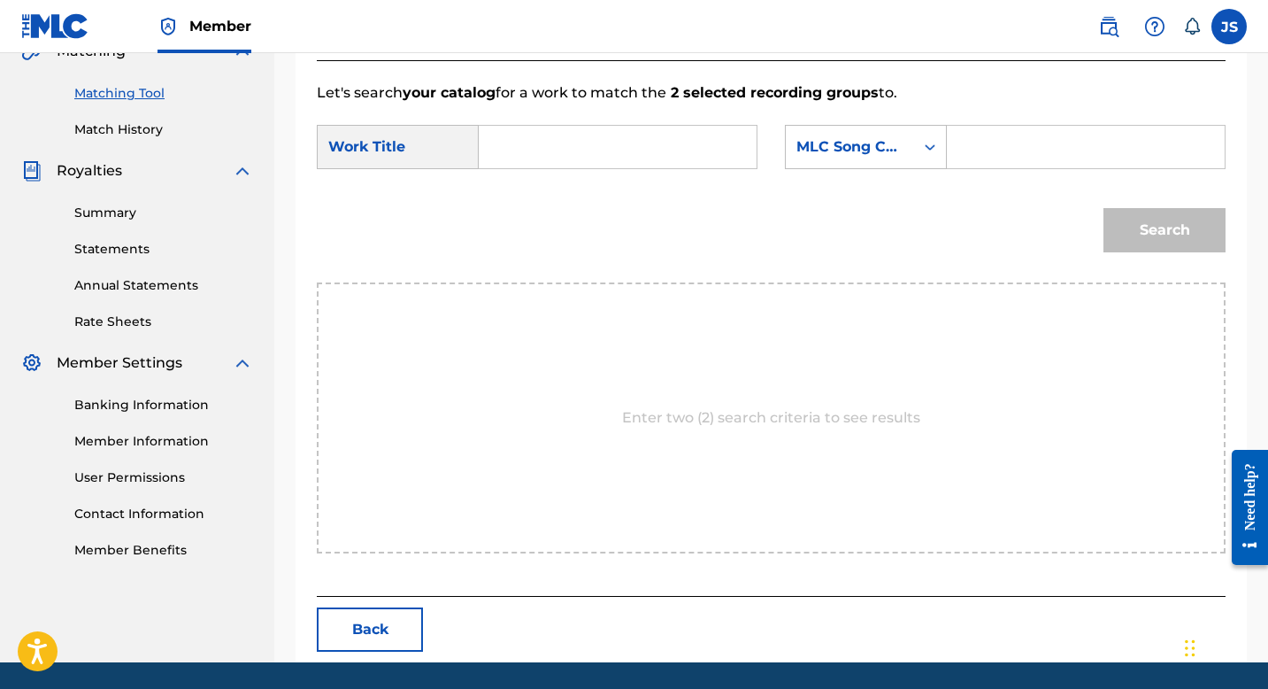
click at [656, 154] on input "Search Form" at bounding box center [618, 147] width 248 height 42
paste input "BAJO EL SOL RADIANTE"
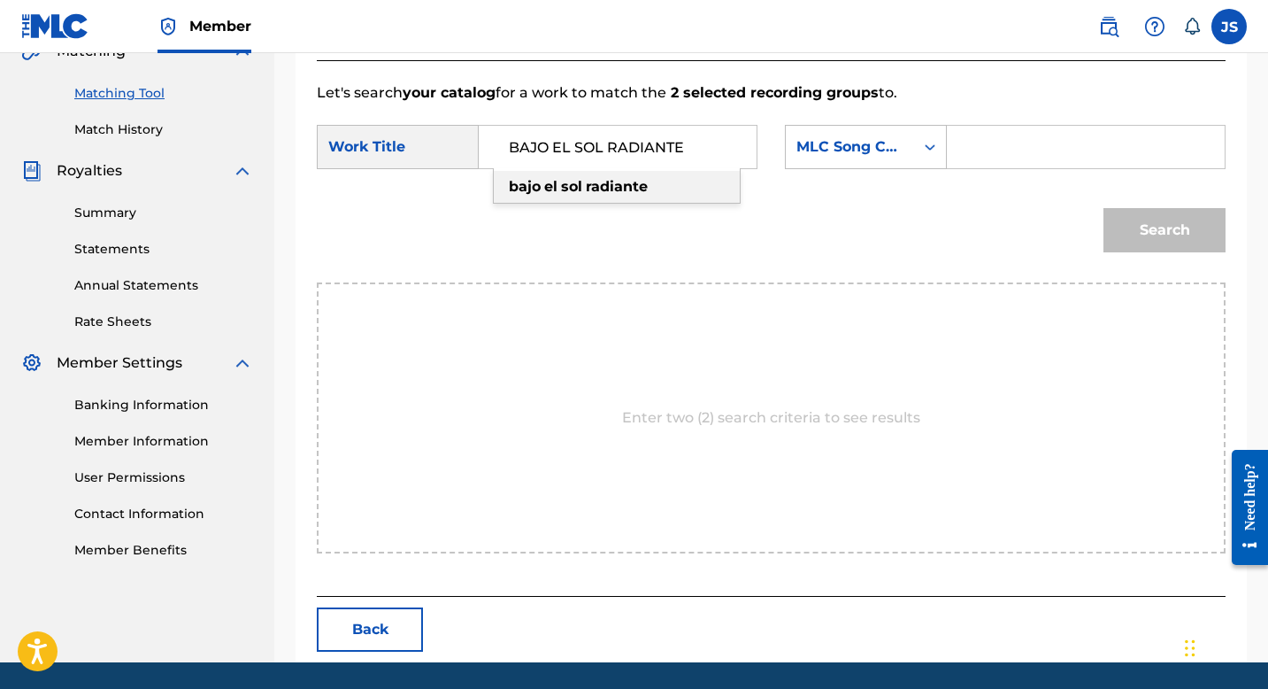
type input "BAJO EL SOL RADIANTE"
click at [980, 139] on input "Search Form" at bounding box center [1086, 147] width 248 height 42
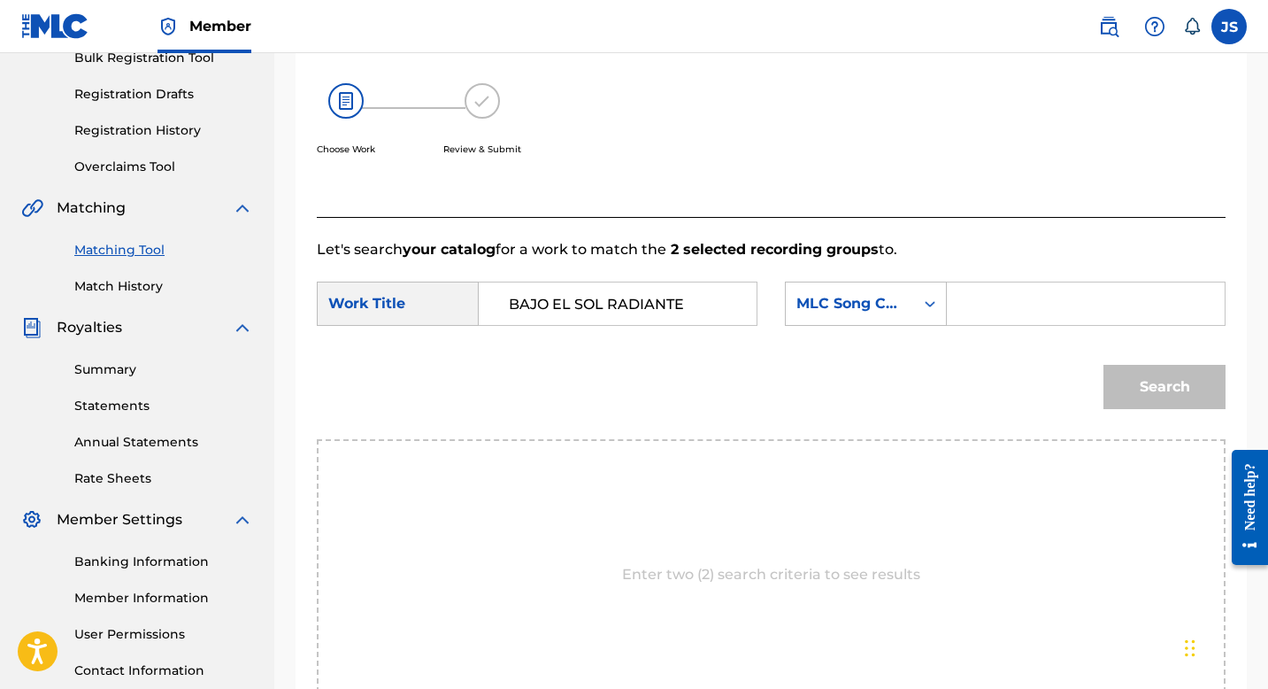
scroll to position [271, 0]
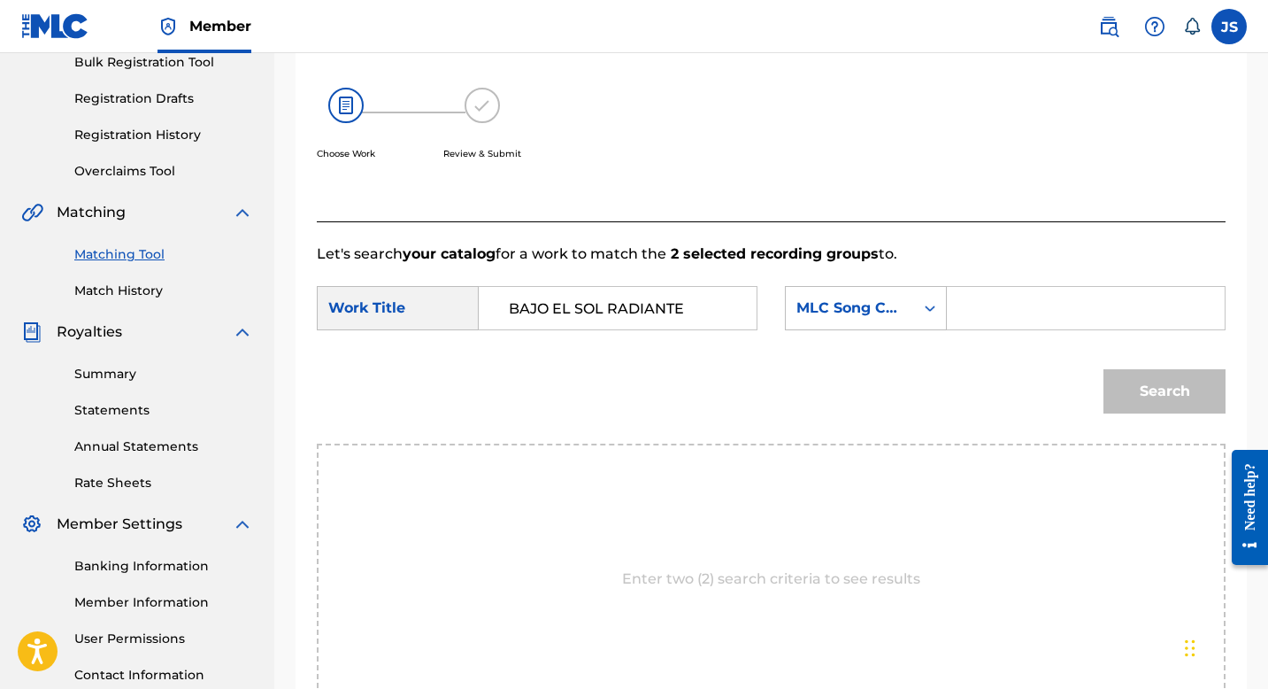
click at [114, 245] on link "Matching Tool" at bounding box center [163, 254] width 179 height 19
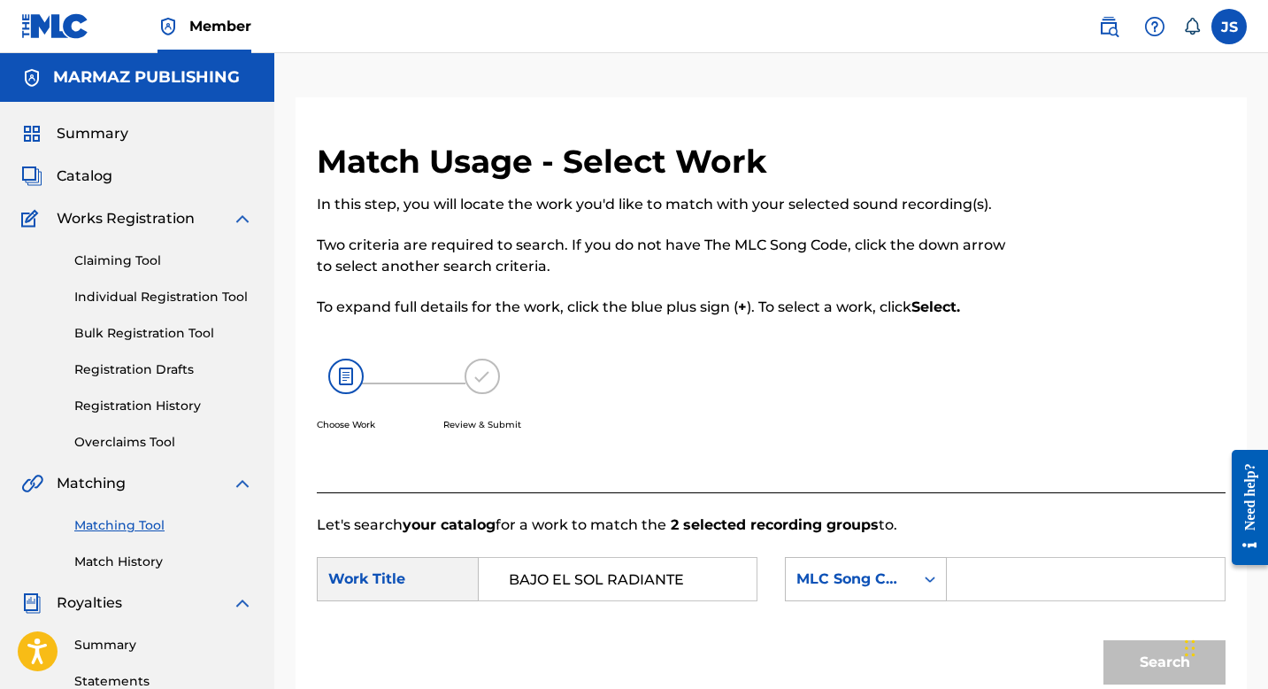
click at [91, 133] on span "Summary" at bounding box center [93, 133] width 72 height 21
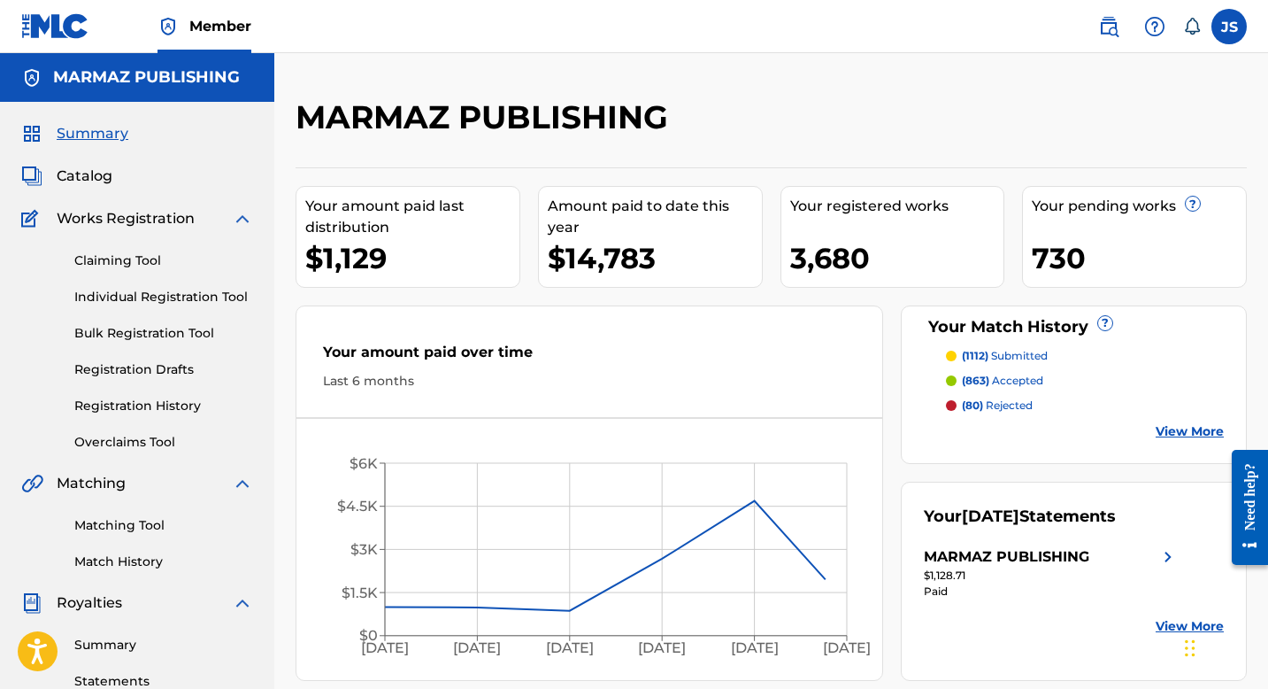
click at [98, 523] on link "Matching Tool" at bounding box center [163, 525] width 179 height 19
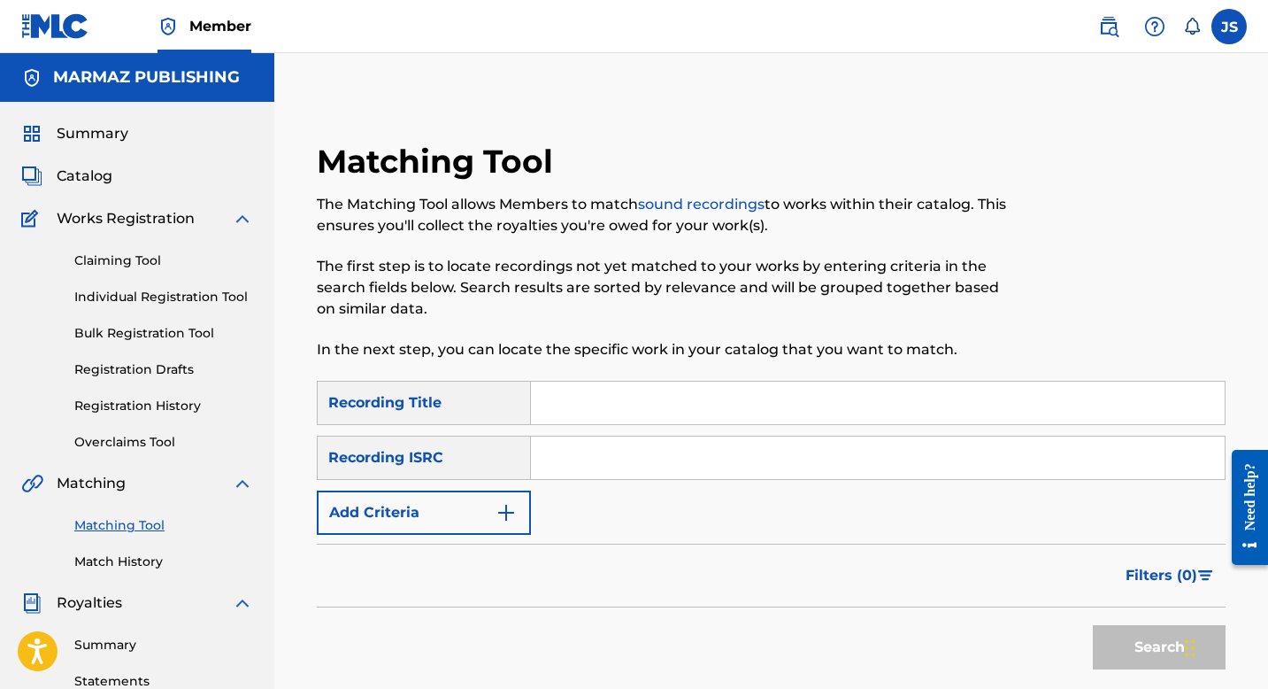
click at [545, 406] on input "Search Form" at bounding box center [878, 402] width 694 height 42
paste input "BD9R78"
type input "BD9R78"
click at [595, 407] on input "Search Form" at bounding box center [878, 402] width 694 height 42
paste input "BAJO EL SOL RADIANTE"
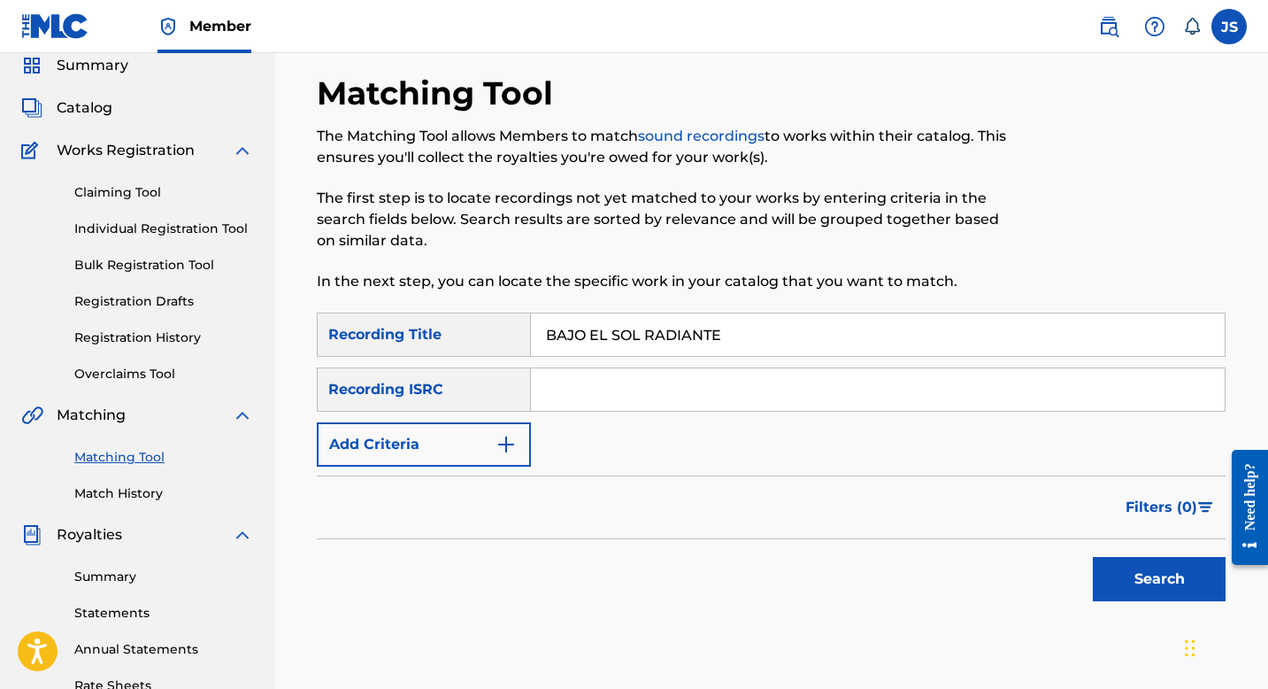
scroll to position [149, 0]
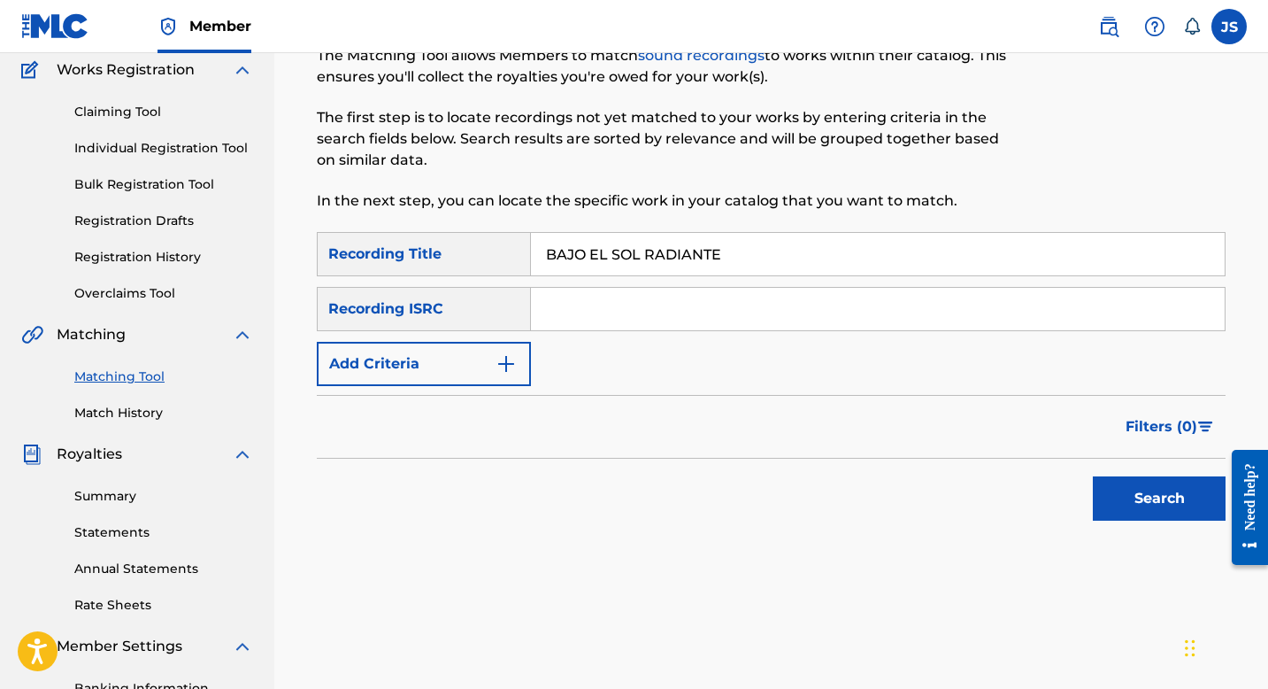
type input "BAJO EL SOL RADIANTE"
click at [1148, 500] on button "Search" at bounding box center [1159, 498] width 133 height 44
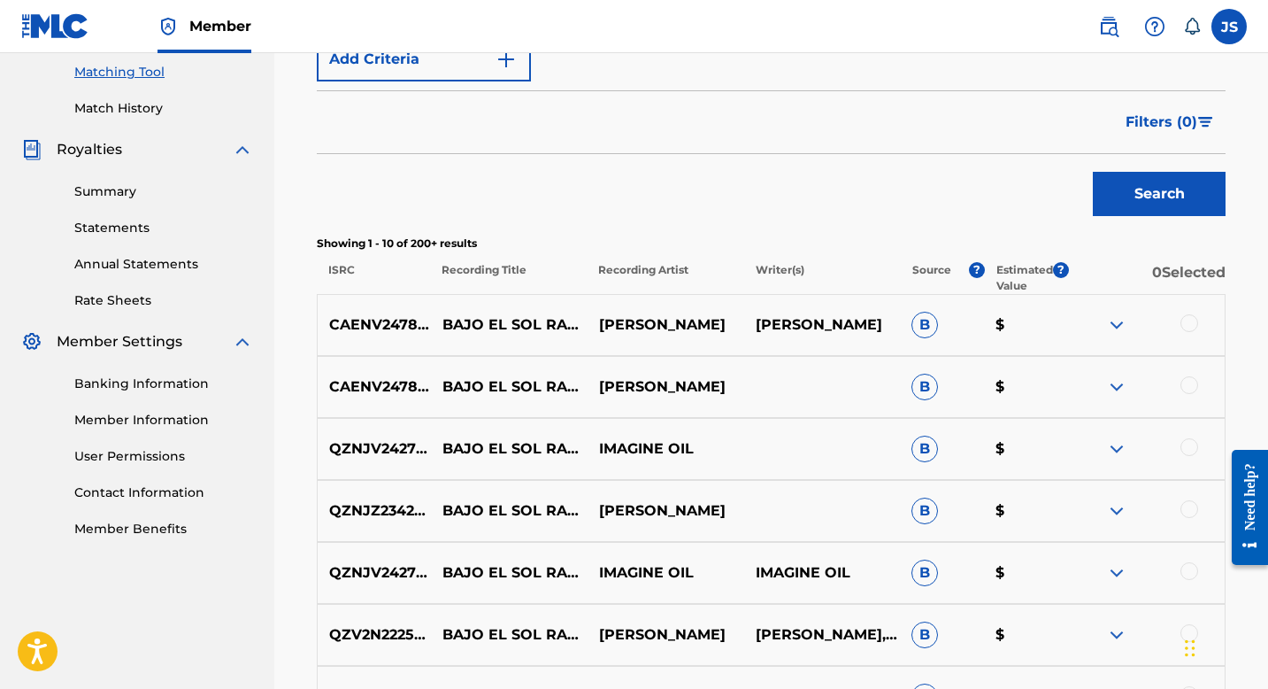
scroll to position [455, 0]
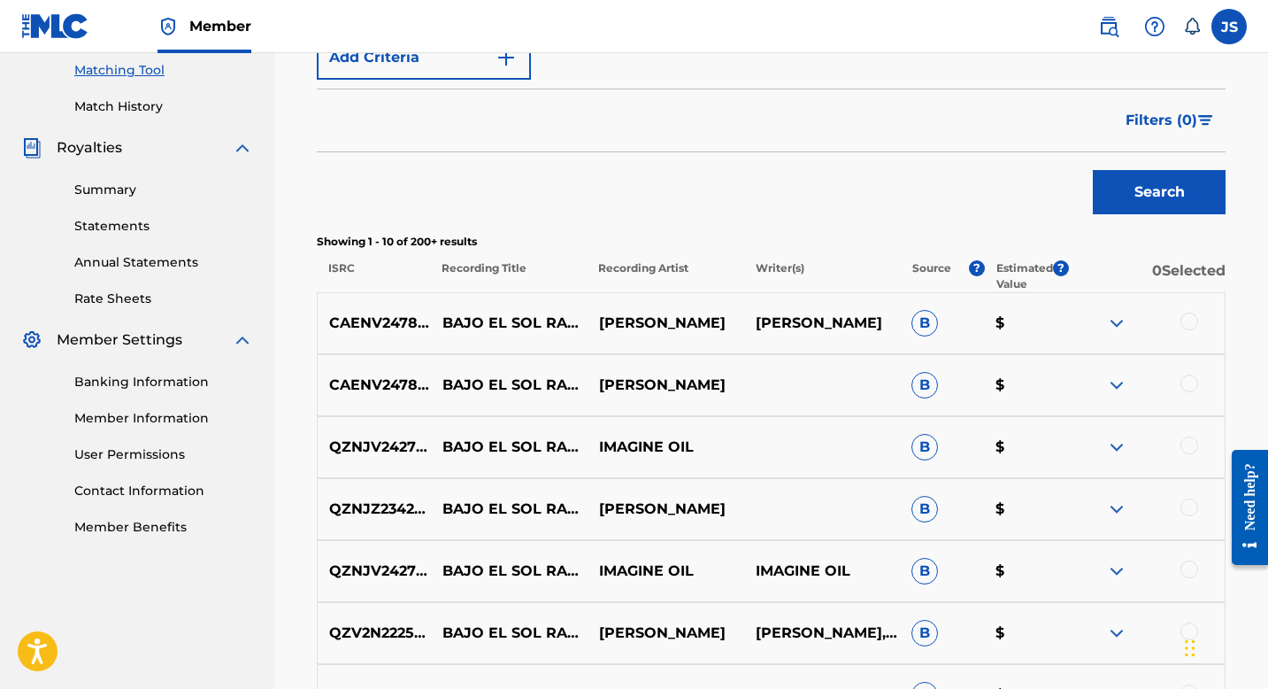
click at [1190, 503] on div at bounding box center [1190, 507] width 18 height 18
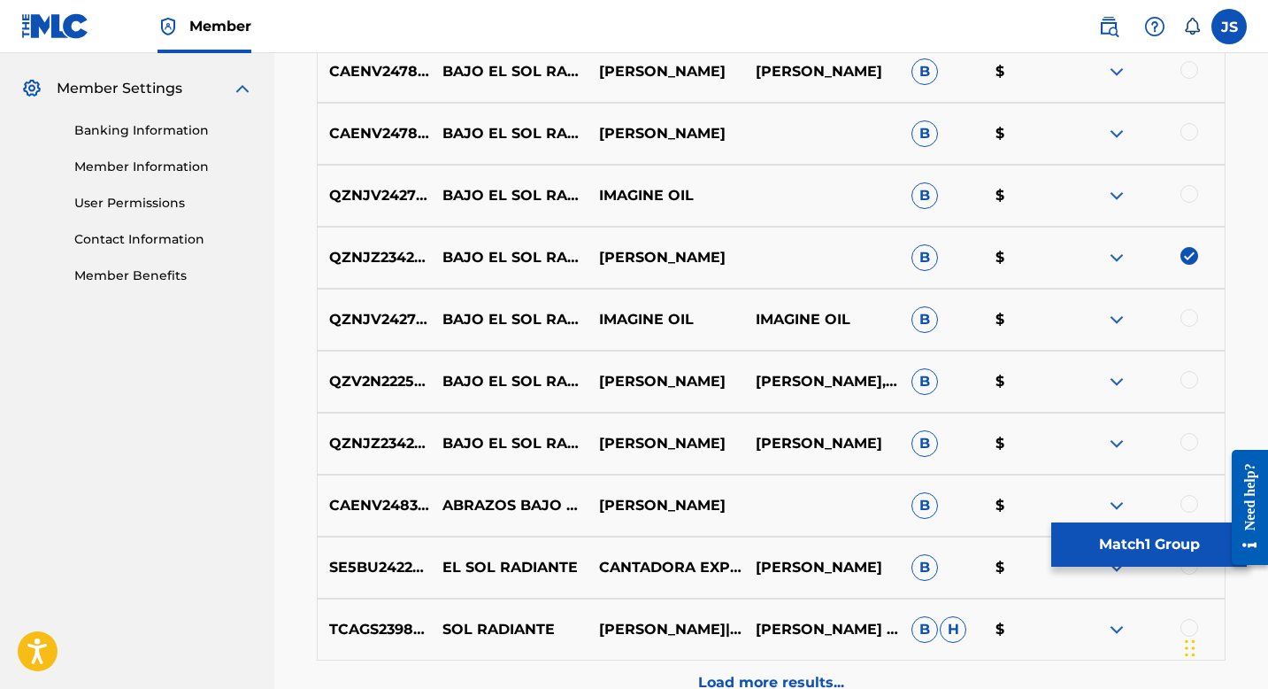
scroll to position [709, 0]
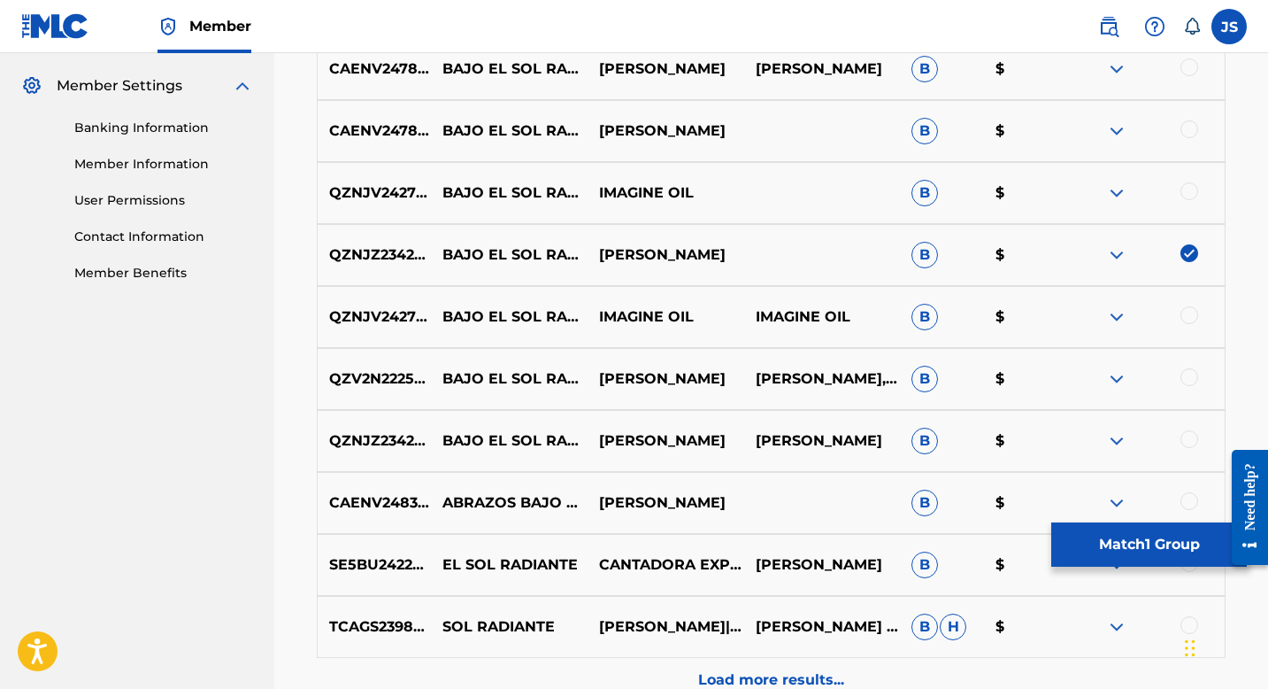
click at [1189, 439] on div at bounding box center [1190, 439] width 18 height 18
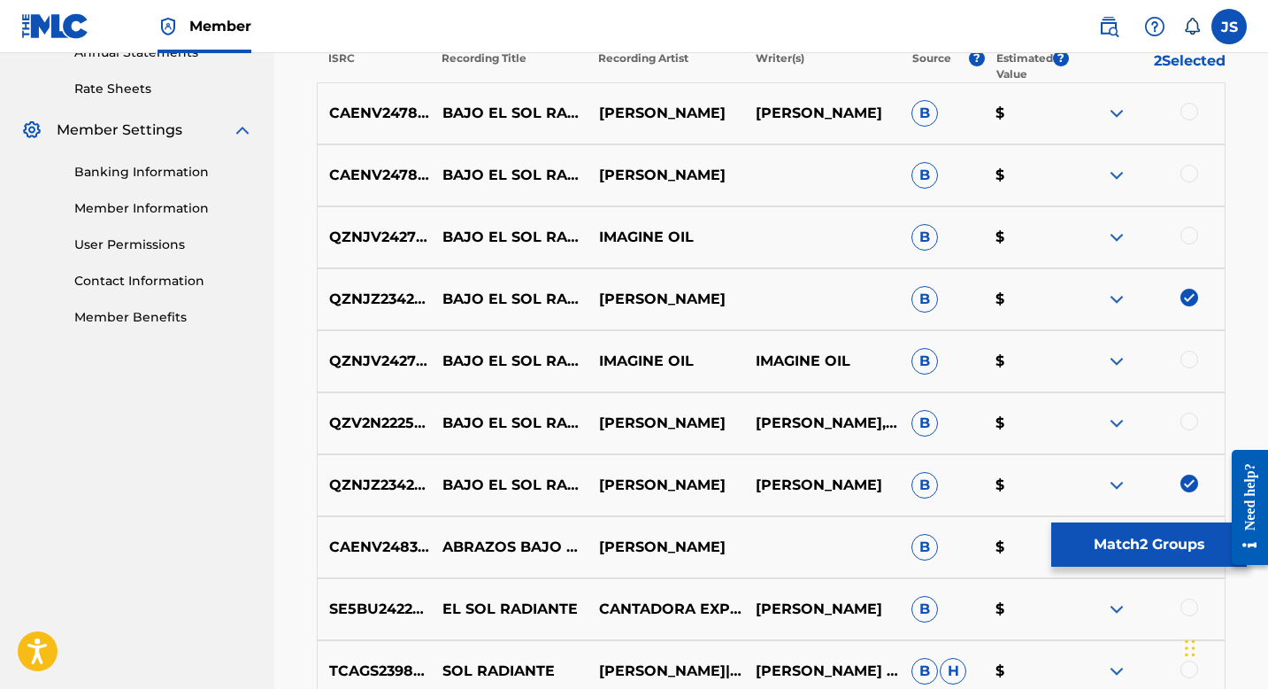
scroll to position [663, 0]
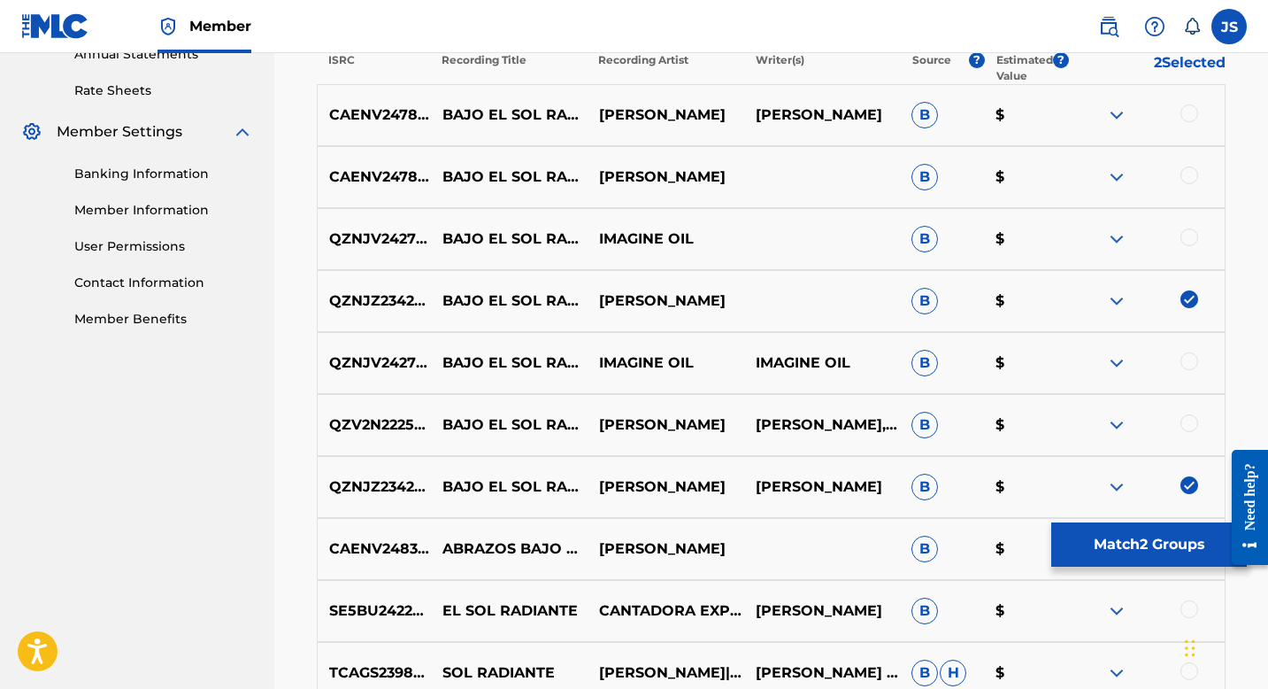
click at [1102, 536] on button "Match 2 Groups" at bounding box center [1149, 544] width 196 height 44
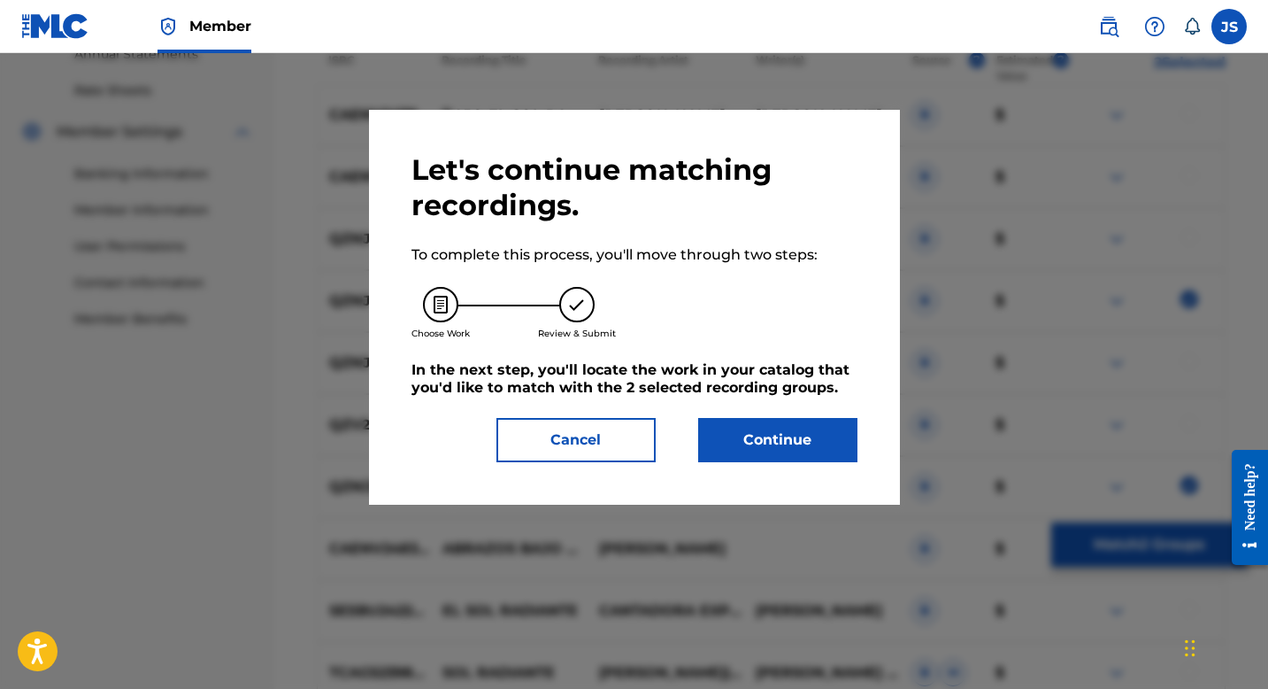
click at [777, 435] on button "Continue" at bounding box center [777, 440] width 159 height 44
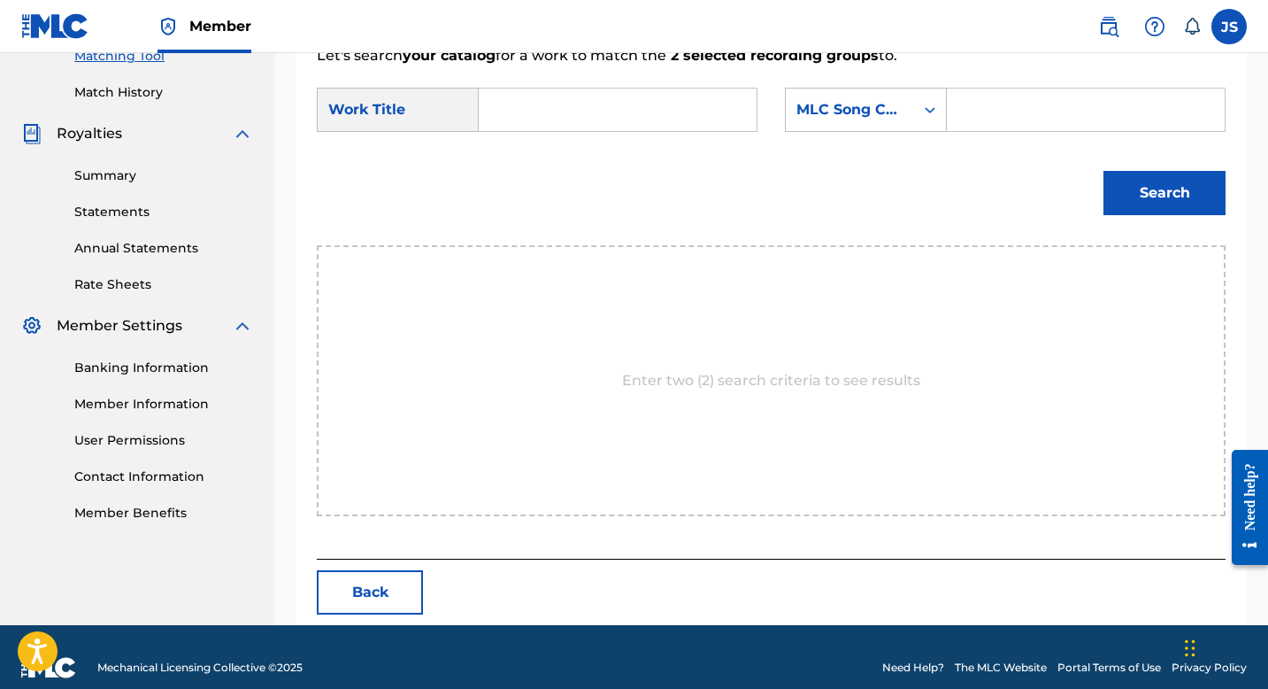
scroll to position [490, 0]
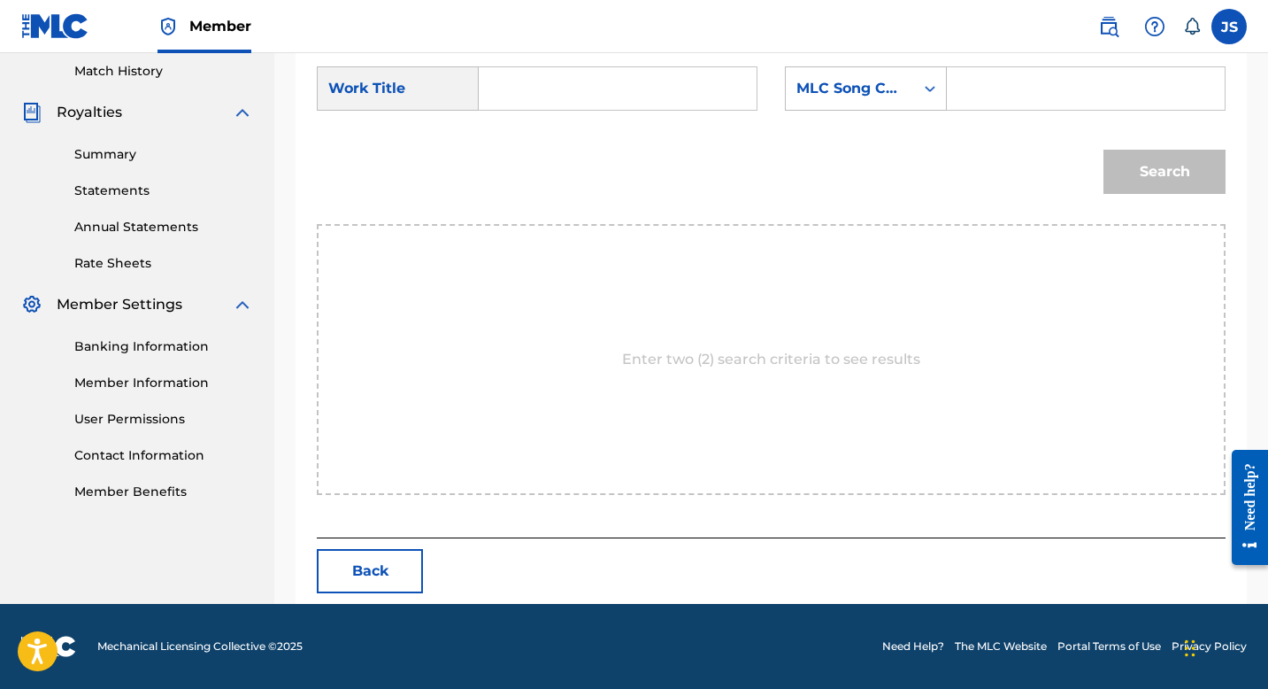
click at [610, 97] on input "Search Form" at bounding box center [618, 88] width 248 height 42
paste input "BAJO EL SOL RADIANTE"
type input "BAJO EL SOL RADIANTE"
click at [1007, 73] on input "Search Form" at bounding box center [1086, 88] width 248 height 42
paste input "BD9R78"
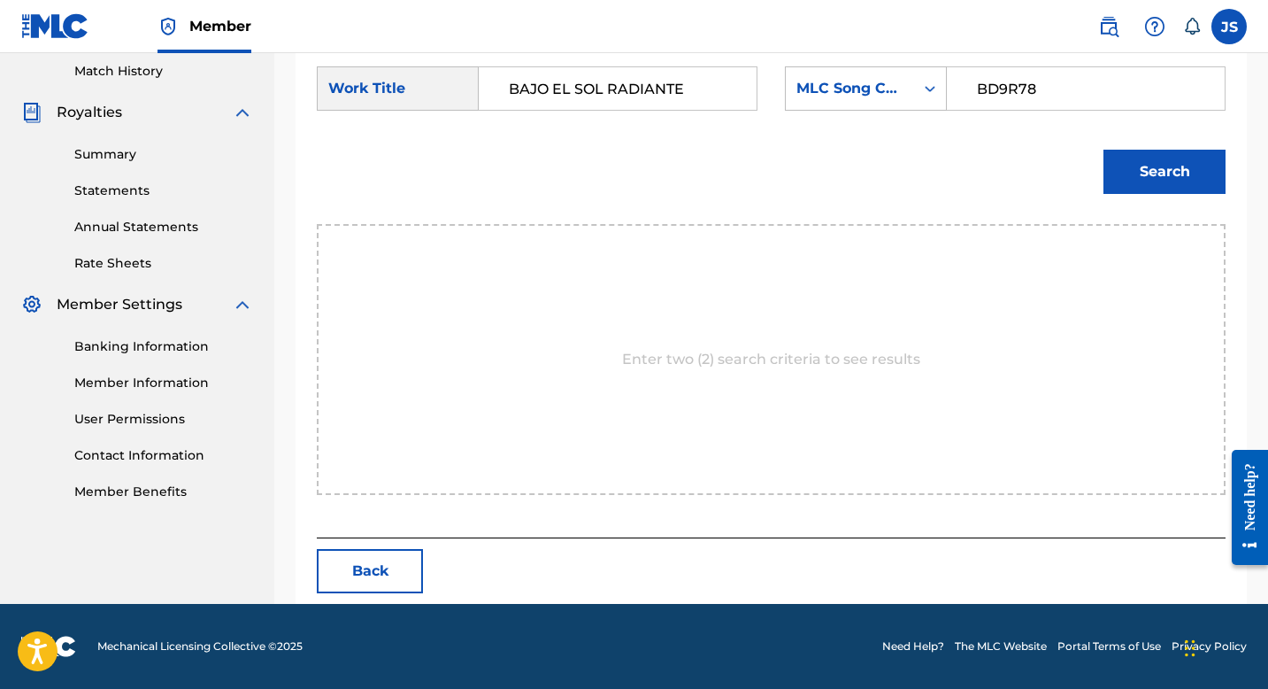
type input "BD9R78"
click at [1151, 166] on button "Search" at bounding box center [1165, 172] width 122 height 44
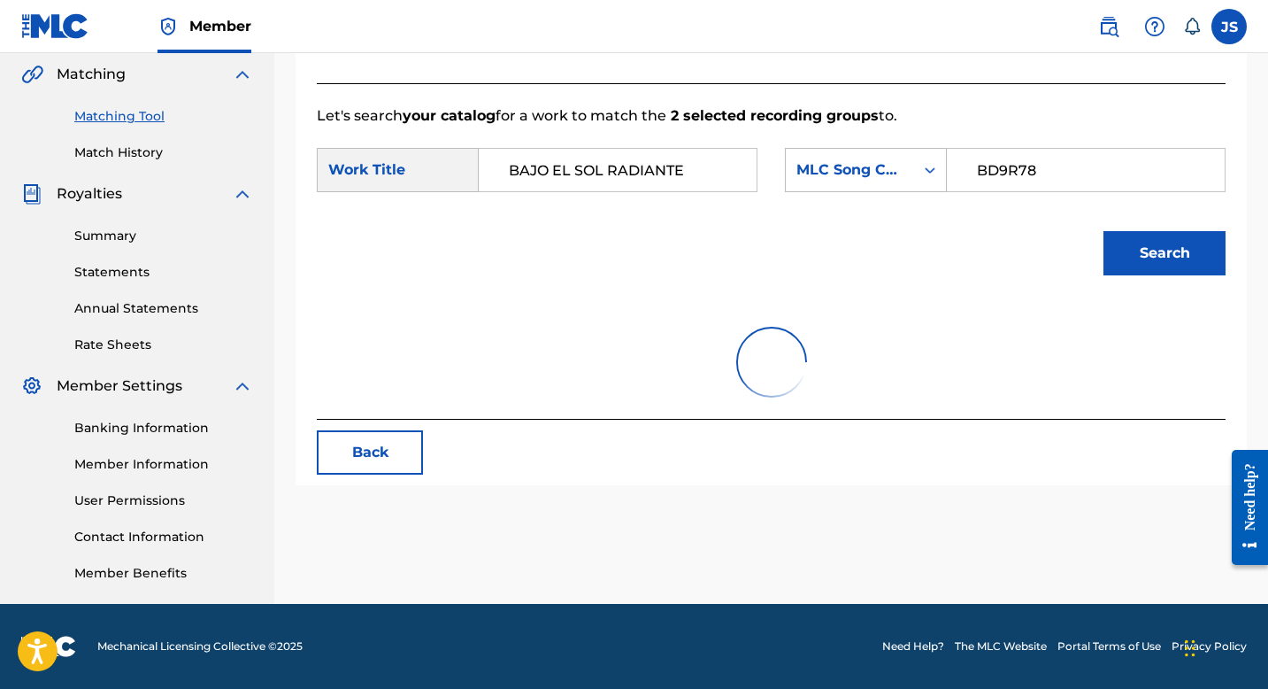
scroll to position [438, 0]
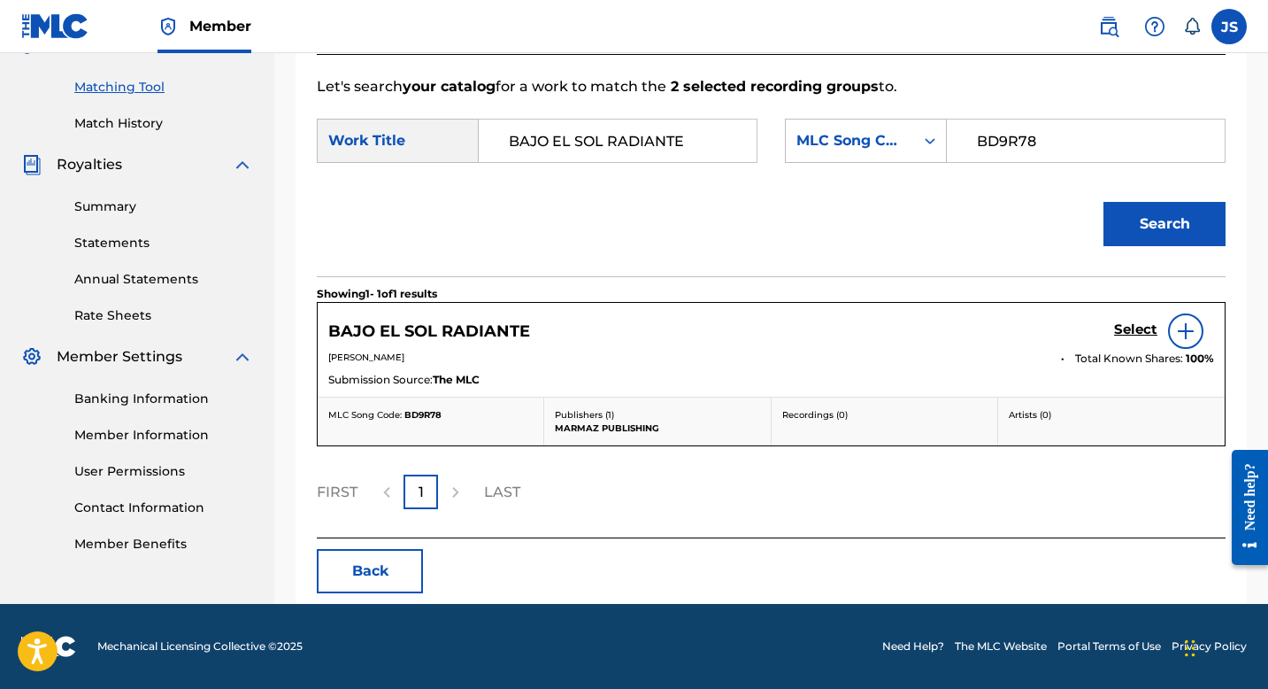
click at [1139, 328] on h5 "Select" at bounding box center [1135, 329] width 43 height 17
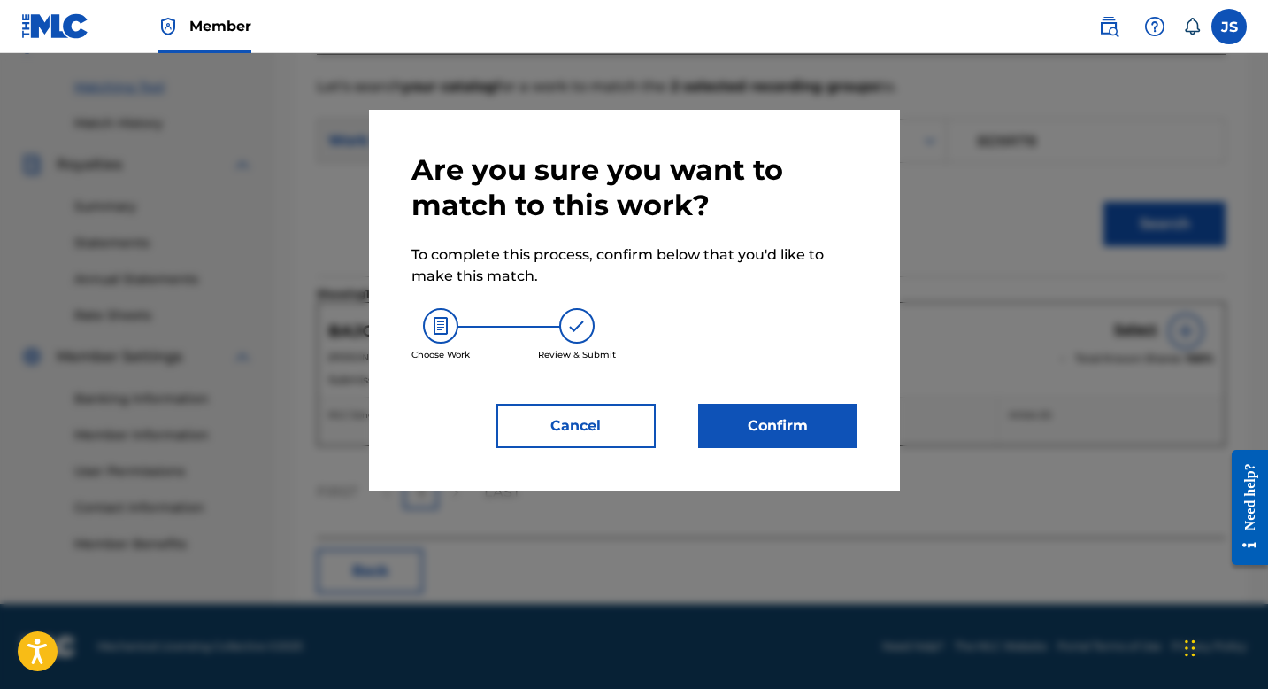
click at [786, 420] on button "Confirm" at bounding box center [777, 426] width 159 height 44
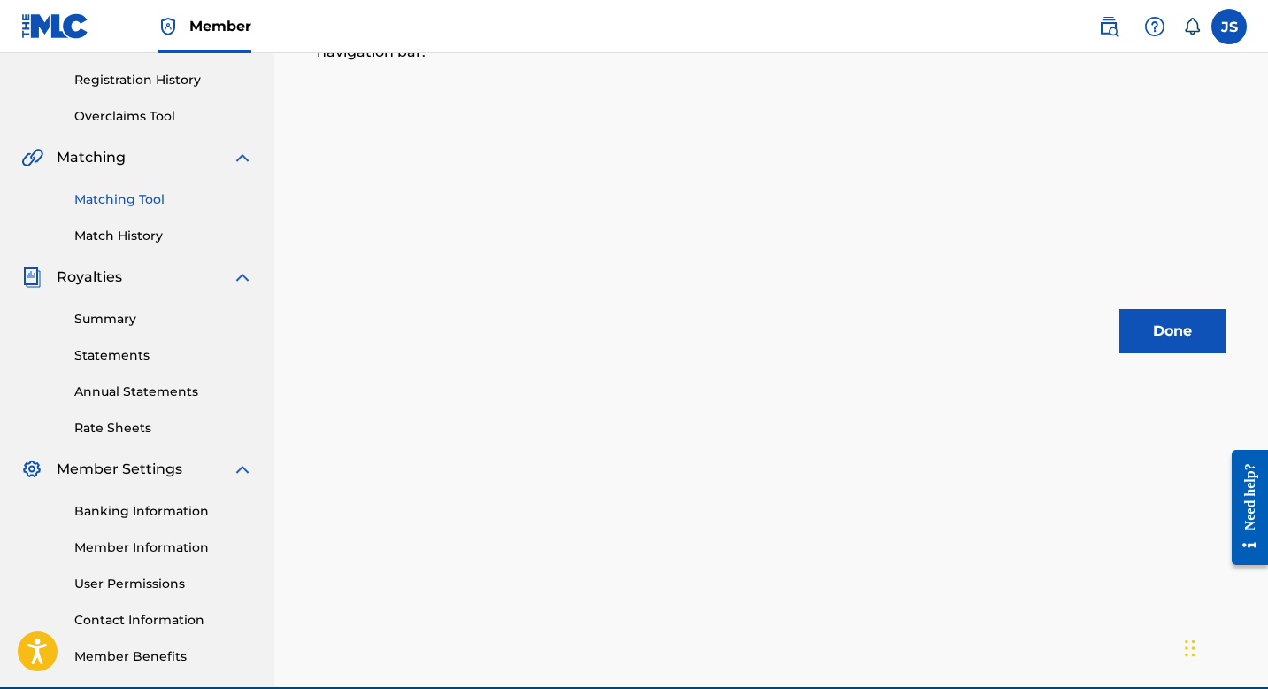
scroll to position [240, 0]
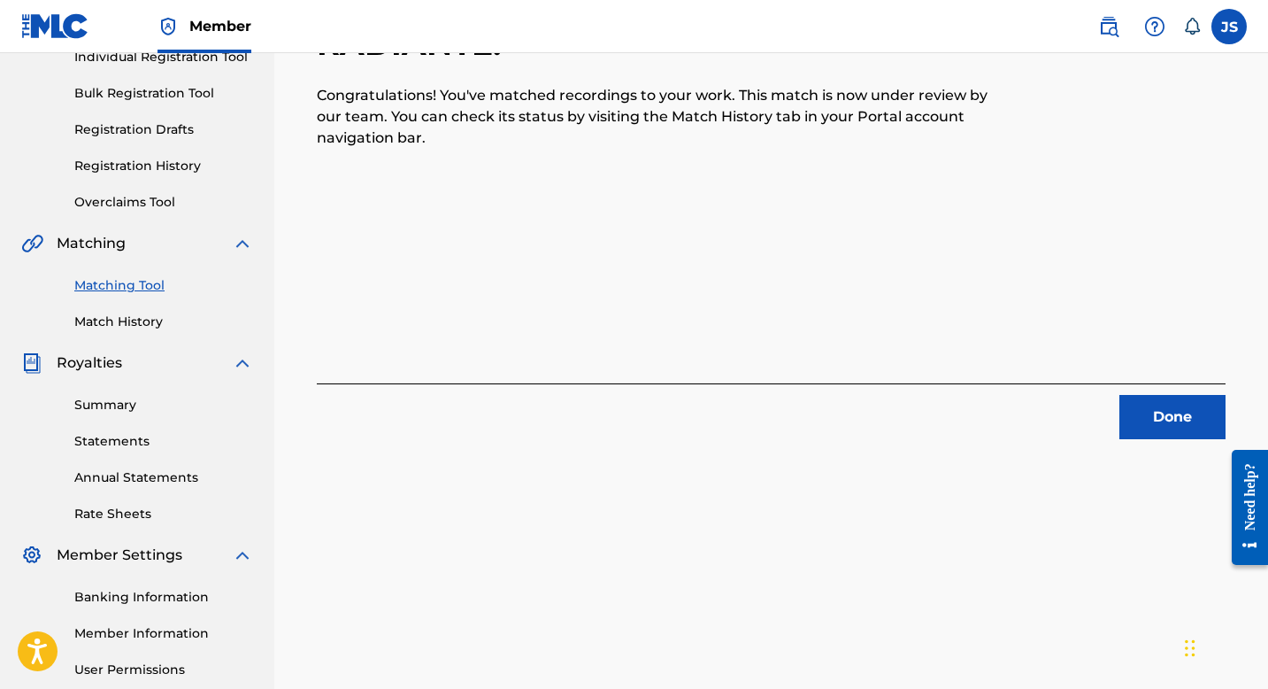
click at [1144, 405] on button "Done" at bounding box center [1173, 417] width 106 height 44
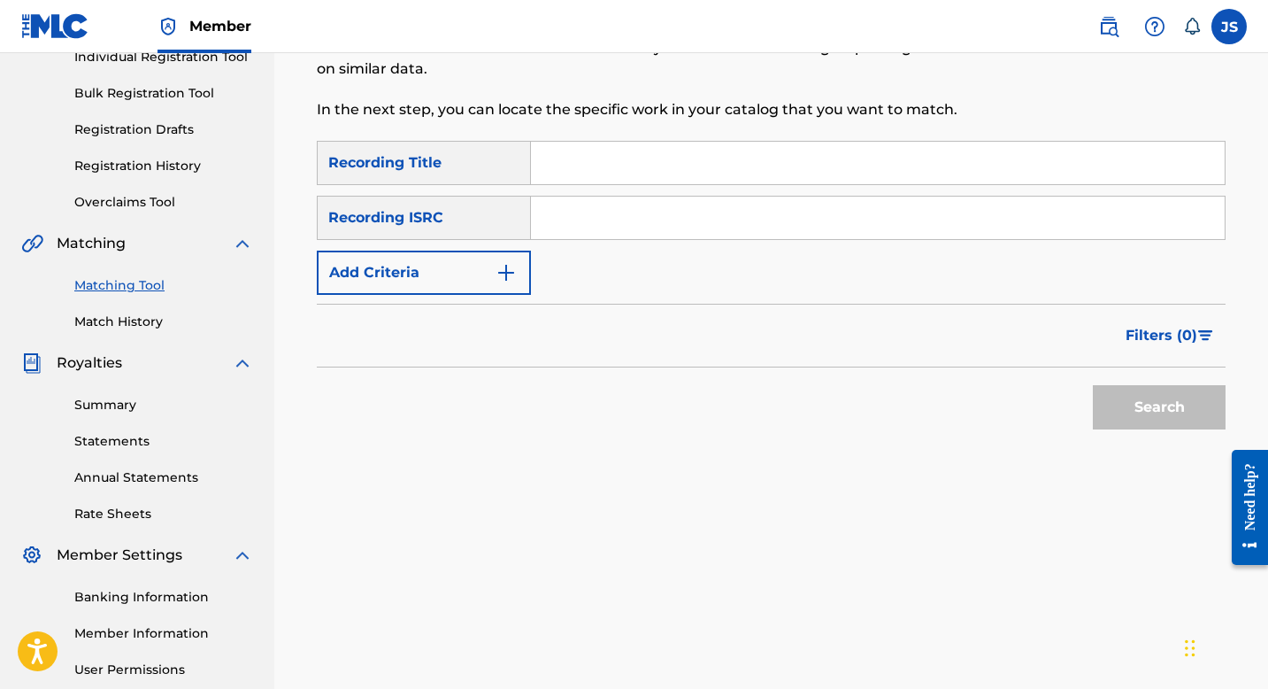
click at [595, 155] on input "Search Form" at bounding box center [878, 163] width 694 height 42
paste input "BLASKITA NAZARETH"
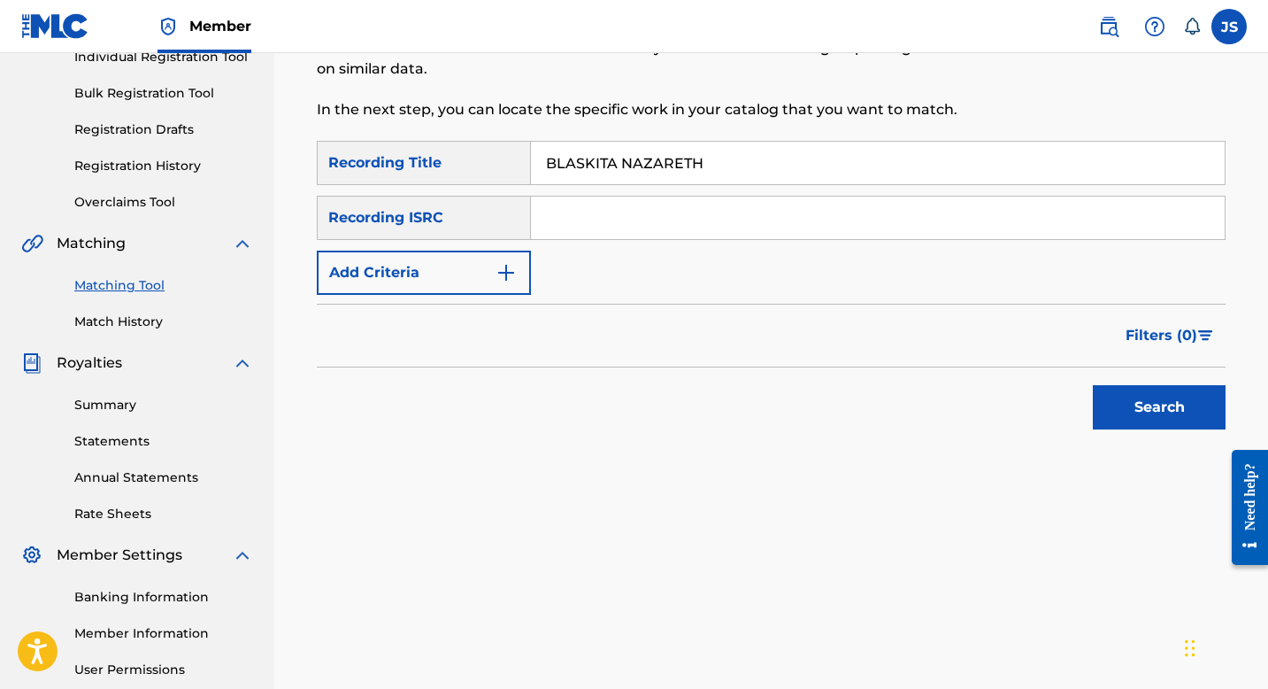
type input "BLASKITA NAZARETH"
click at [1151, 401] on button "Search" at bounding box center [1159, 407] width 133 height 44
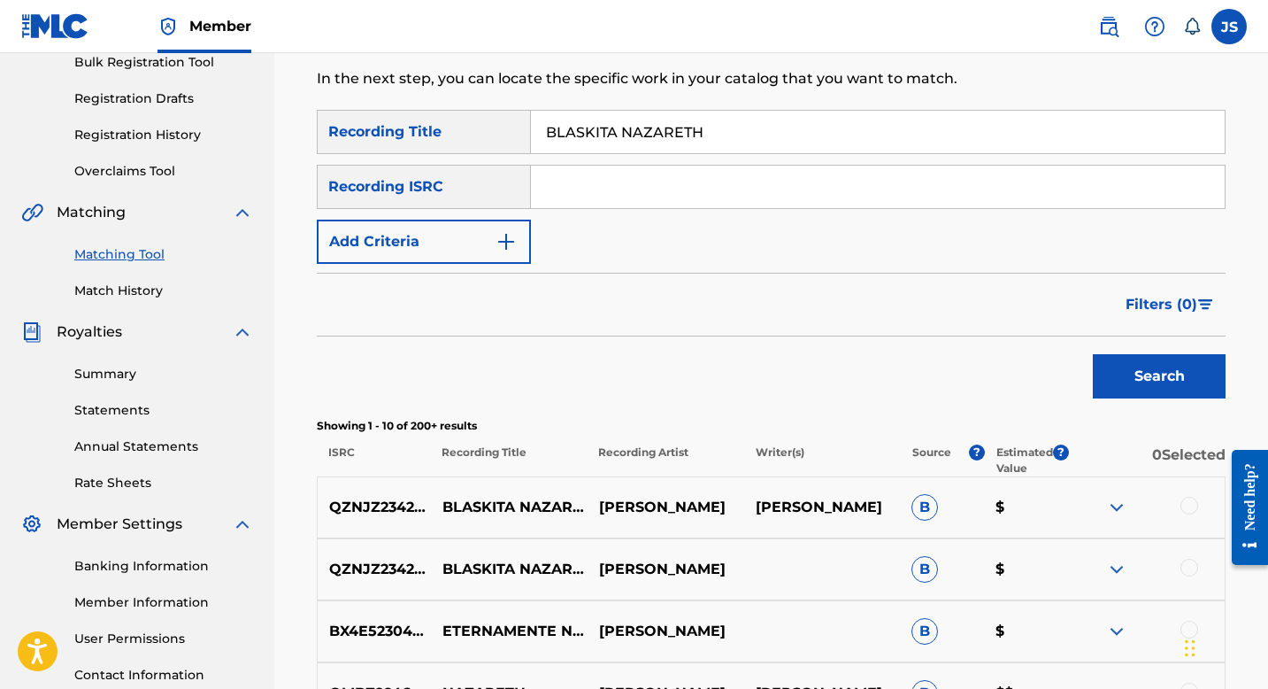
scroll to position [273, 0]
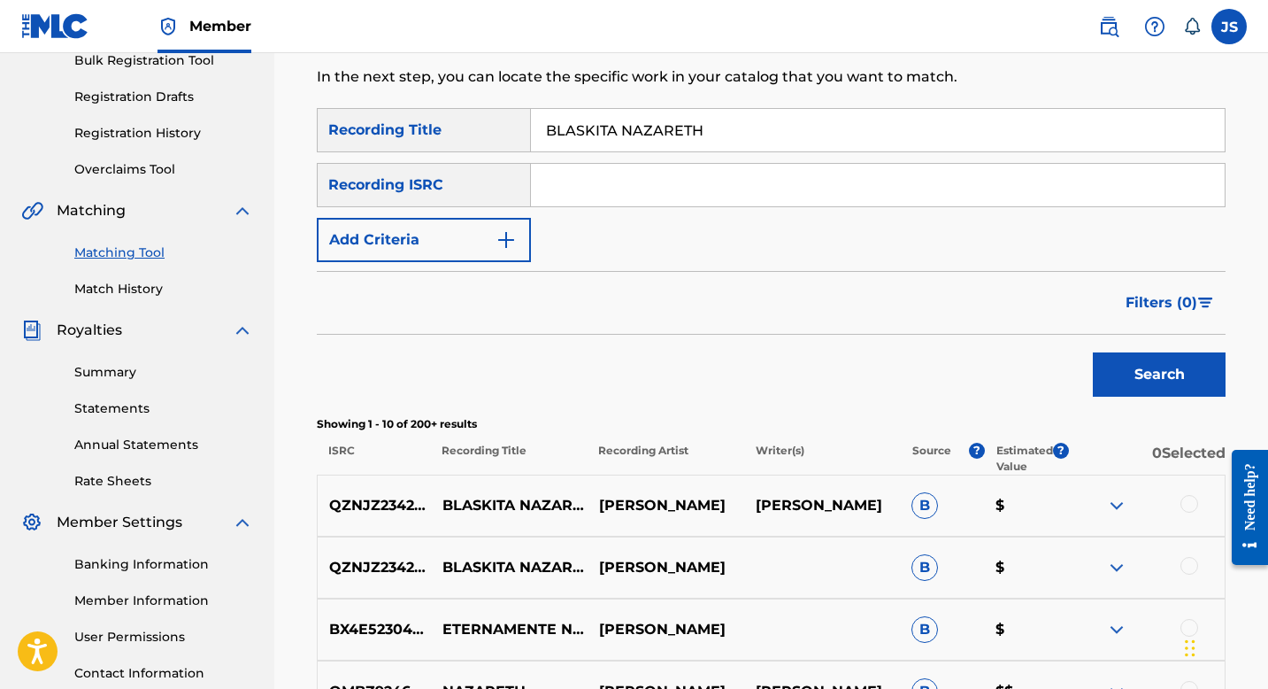
click at [1191, 506] on div at bounding box center [1190, 504] width 18 height 18
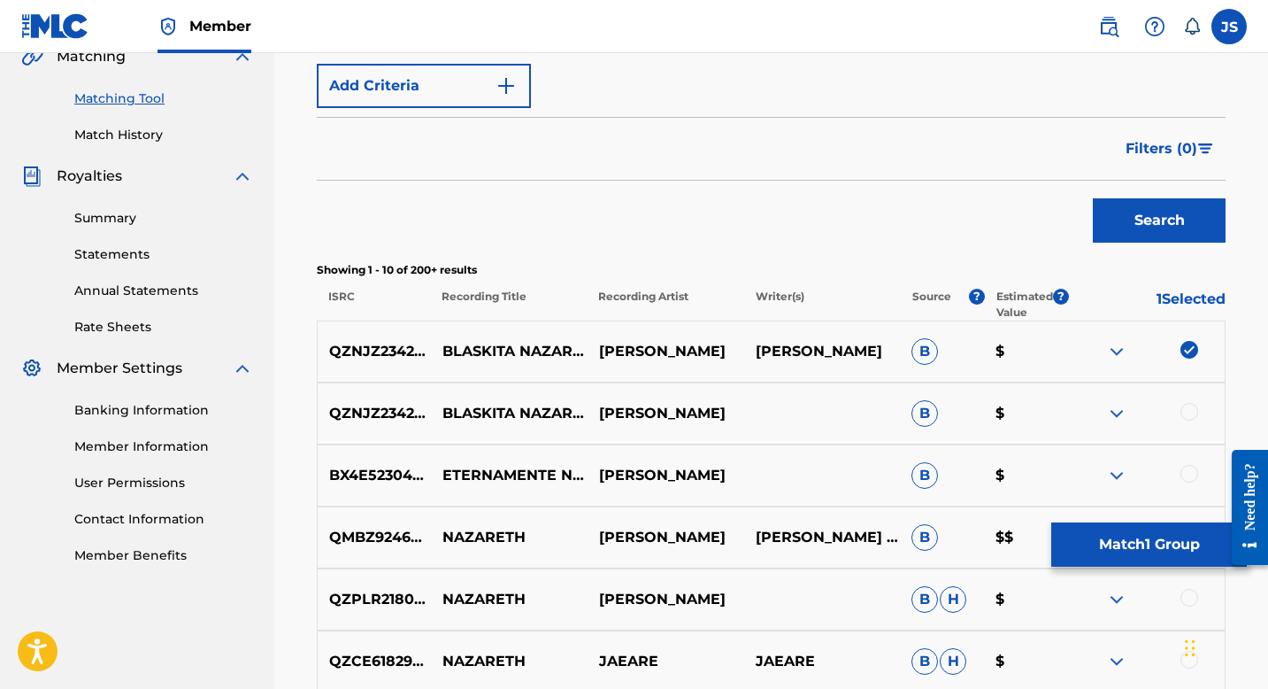
scroll to position [441, 0]
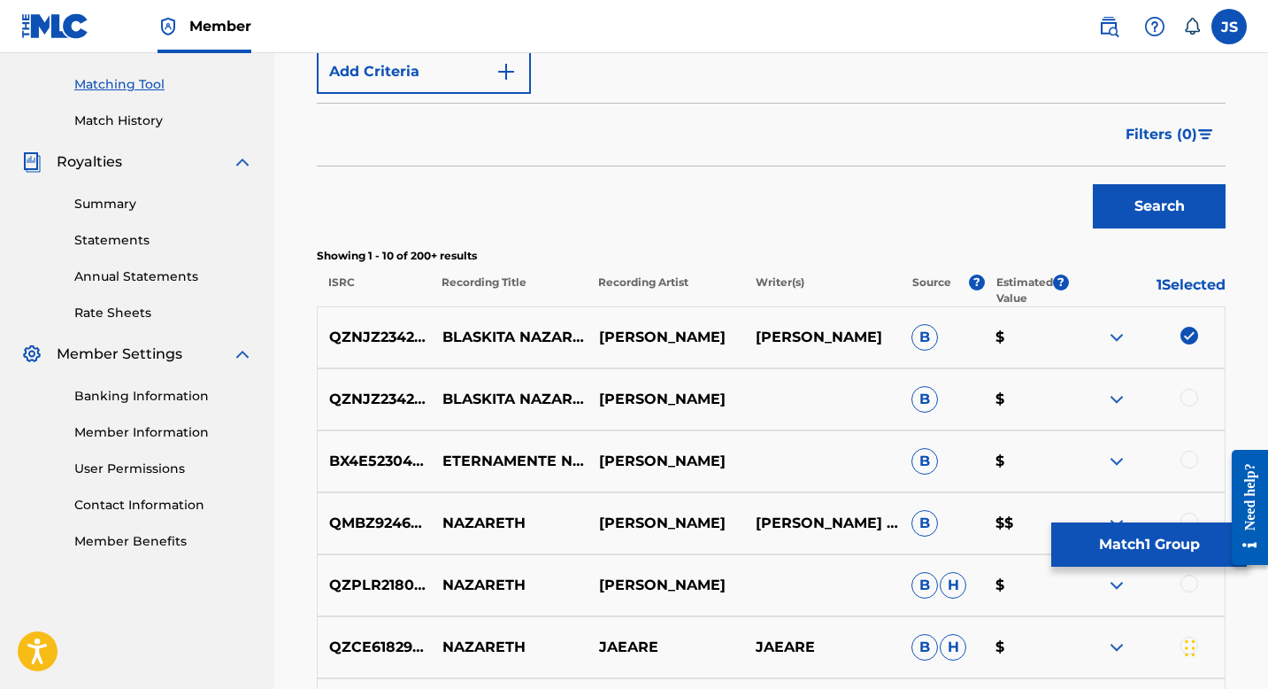
click at [1189, 400] on div at bounding box center [1190, 398] width 18 height 18
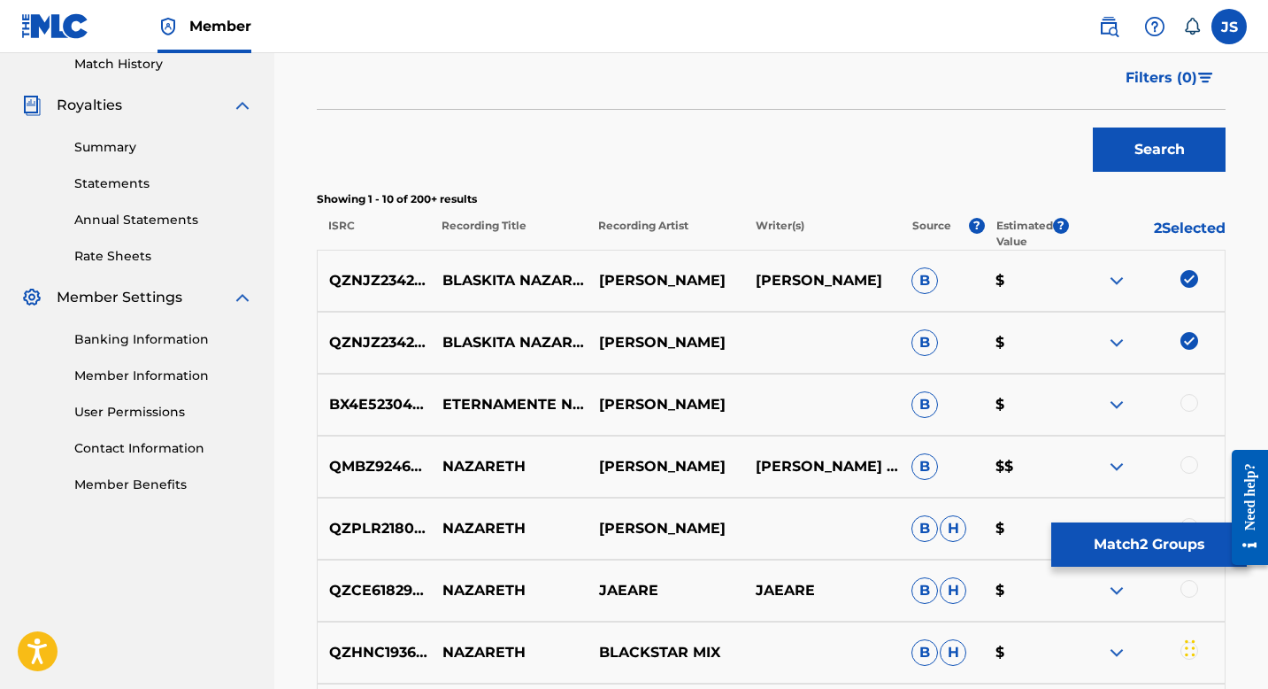
scroll to position [502, 0]
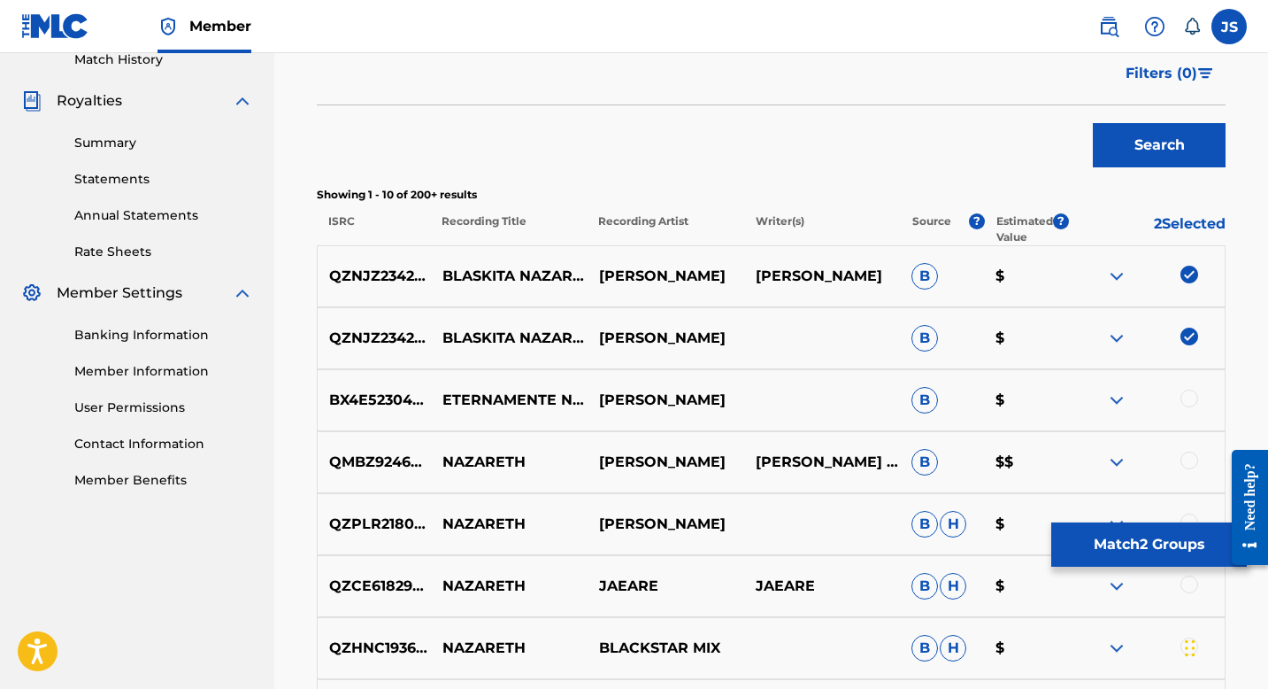
click at [1101, 540] on button "Match 2 Groups" at bounding box center [1149, 544] width 196 height 44
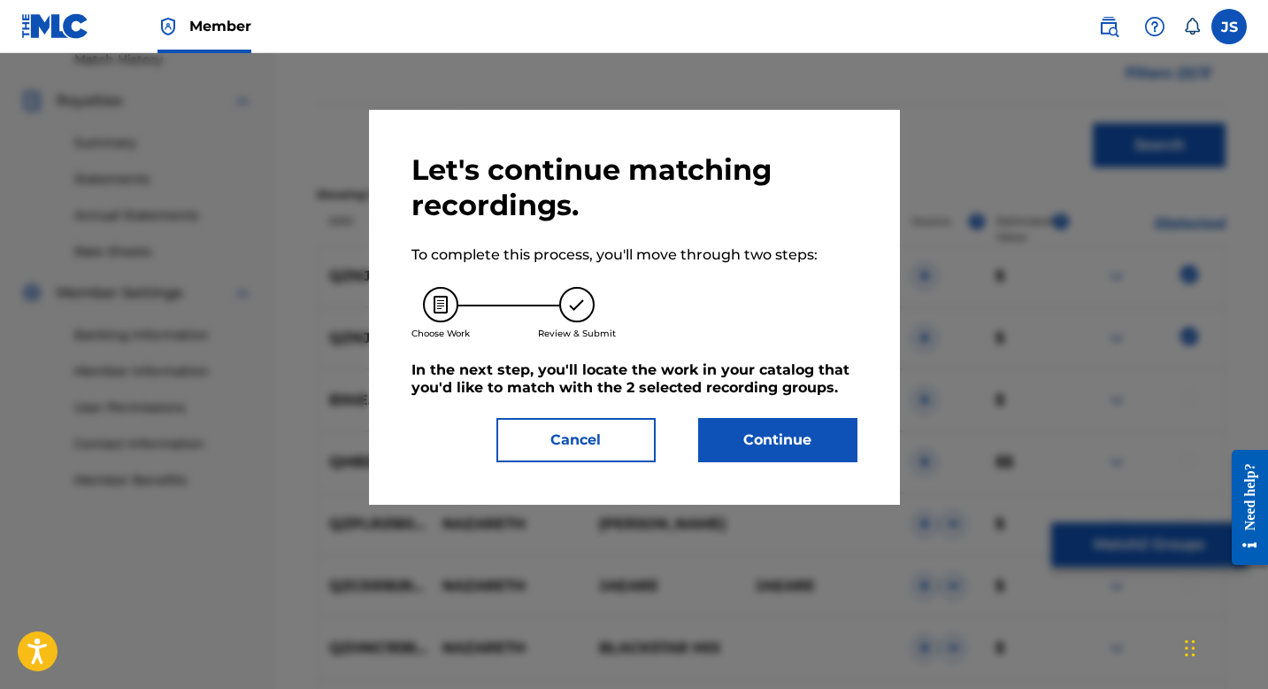
click at [746, 447] on button "Continue" at bounding box center [777, 440] width 159 height 44
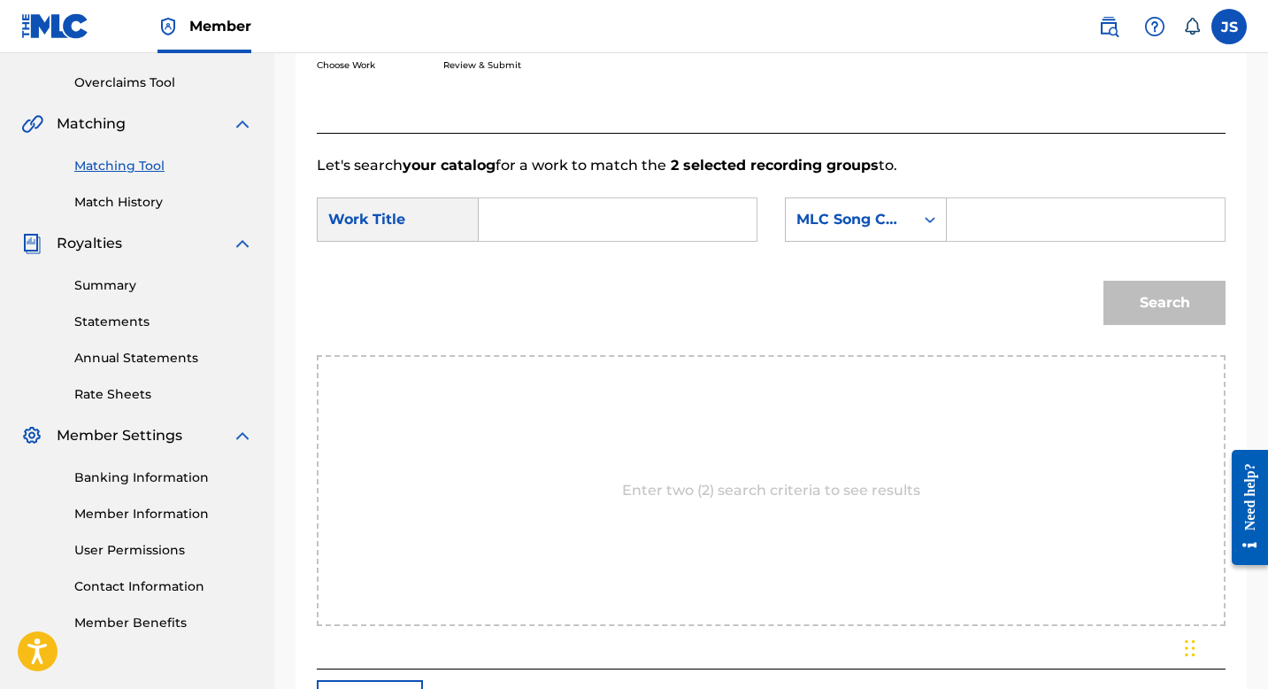
scroll to position [355, 0]
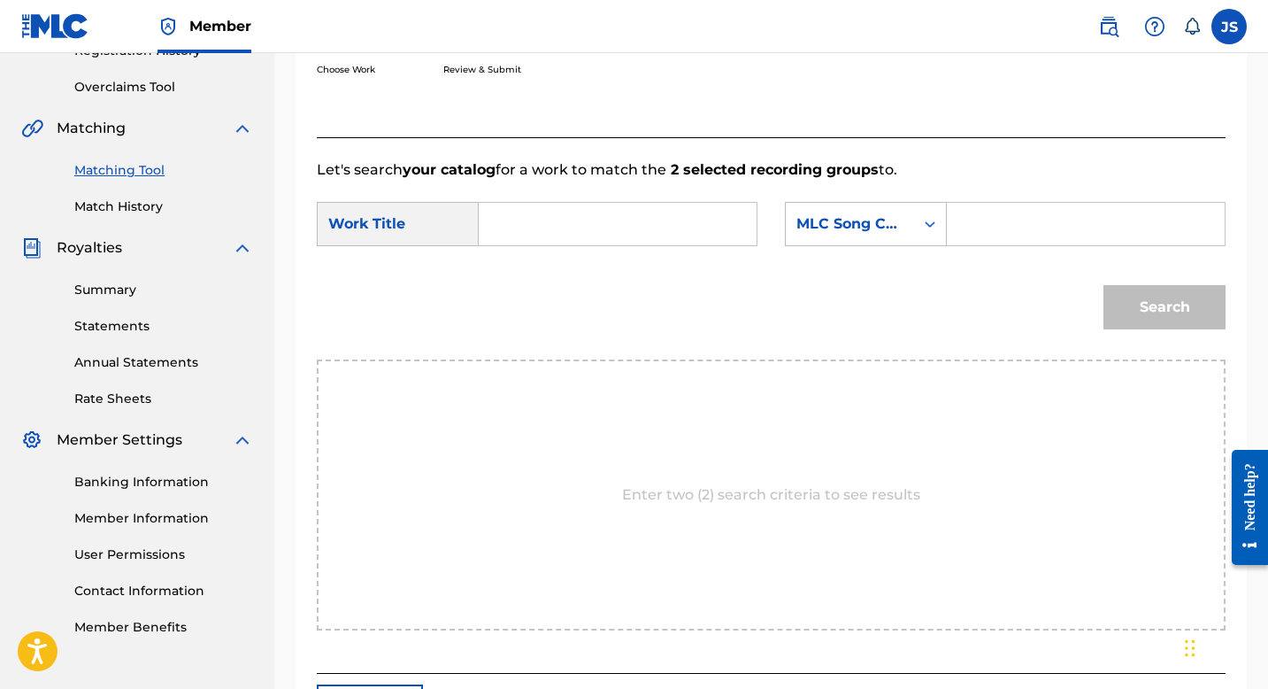
click at [595, 214] on input "Search Form" at bounding box center [618, 224] width 248 height 42
paste input "BLASKITA NAZARETH"
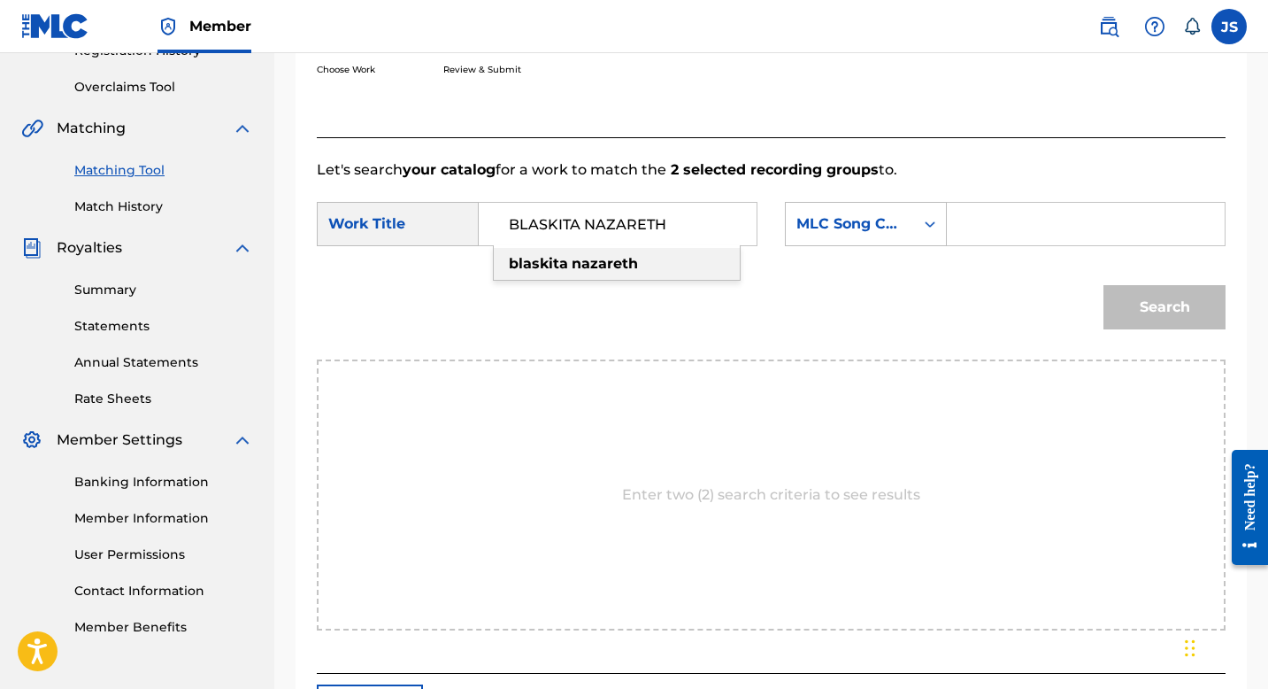
type input "BLASKITA NAZARETH"
click at [971, 214] on input "Search Form" at bounding box center [1086, 224] width 248 height 42
paste input "BD9SI4"
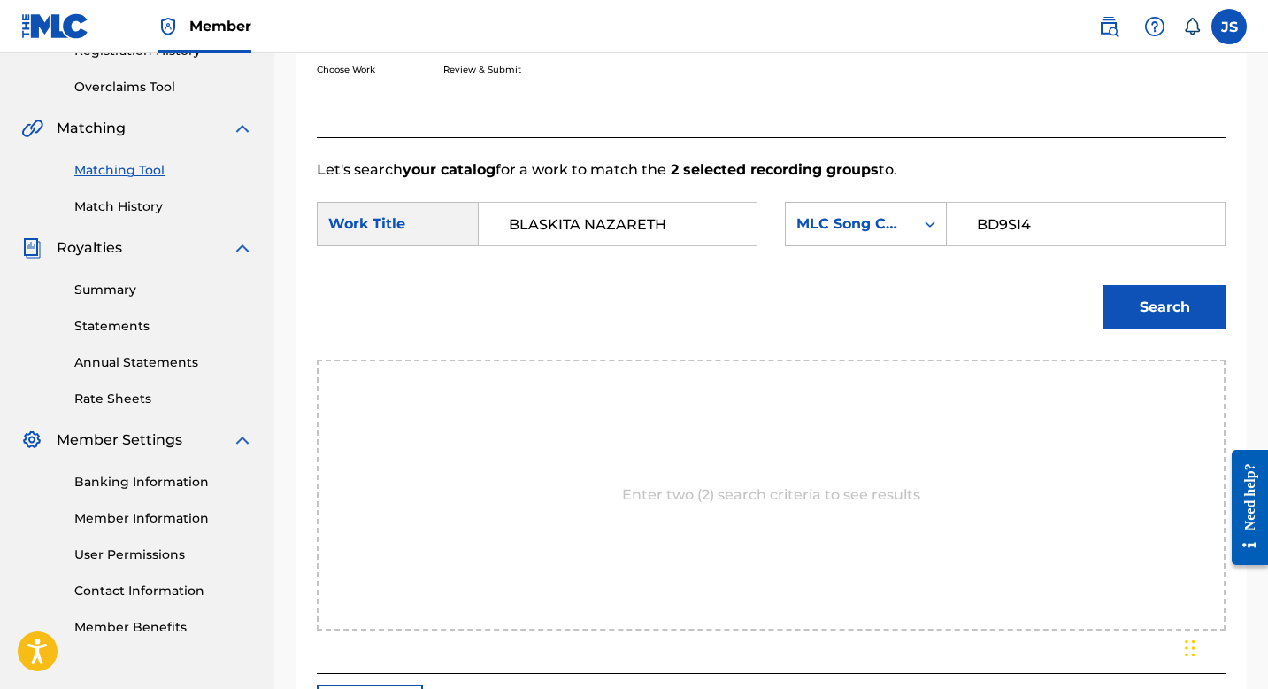
type input "BD9SI4"
click at [1132, 313] on button "Search" at bounding box center [1165, 307] width 122 height 44
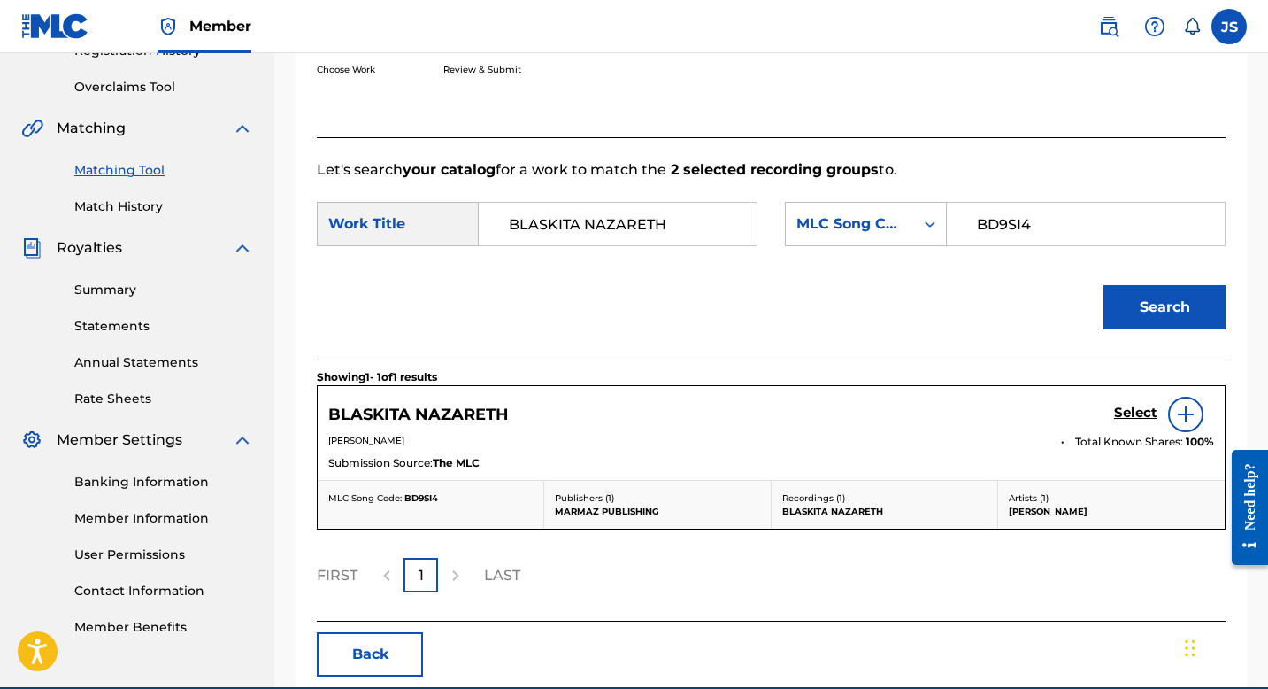
click at [1136, 410] on h5 "Select" at bounding box center [1135, 412] width 43 height 17
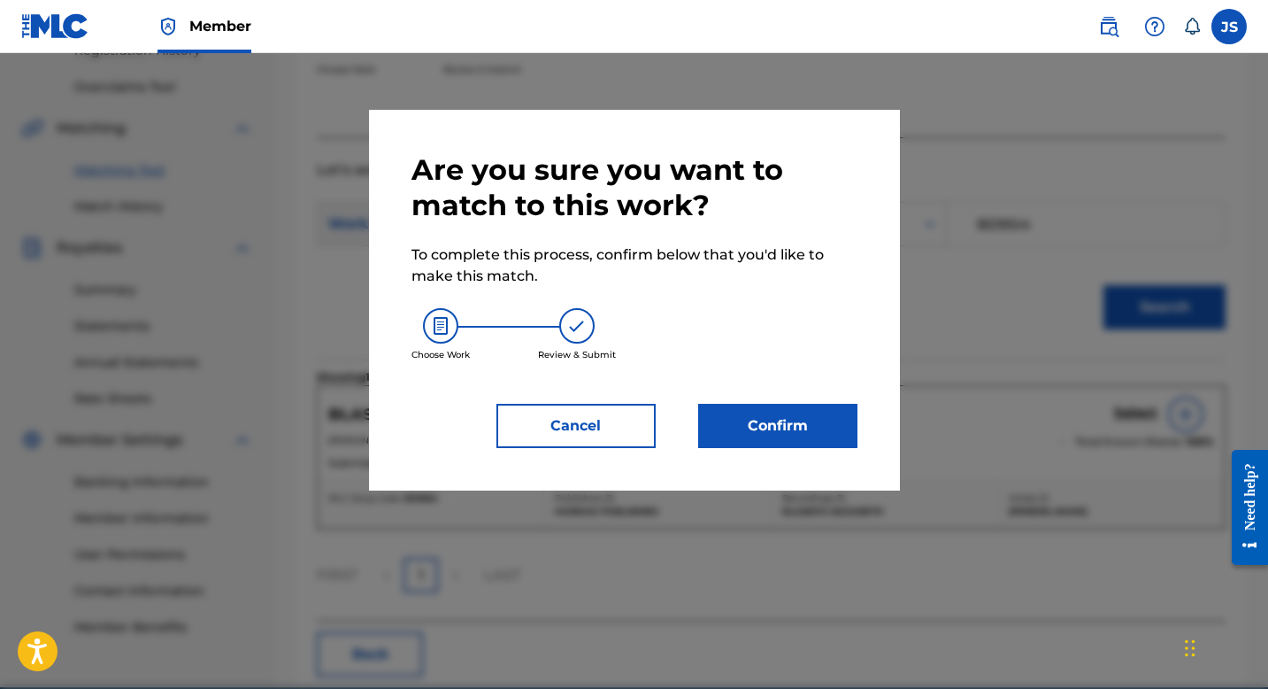
click at [848, 436] on button "Confirm" at bounding box center [777, 426] width 159 height 44
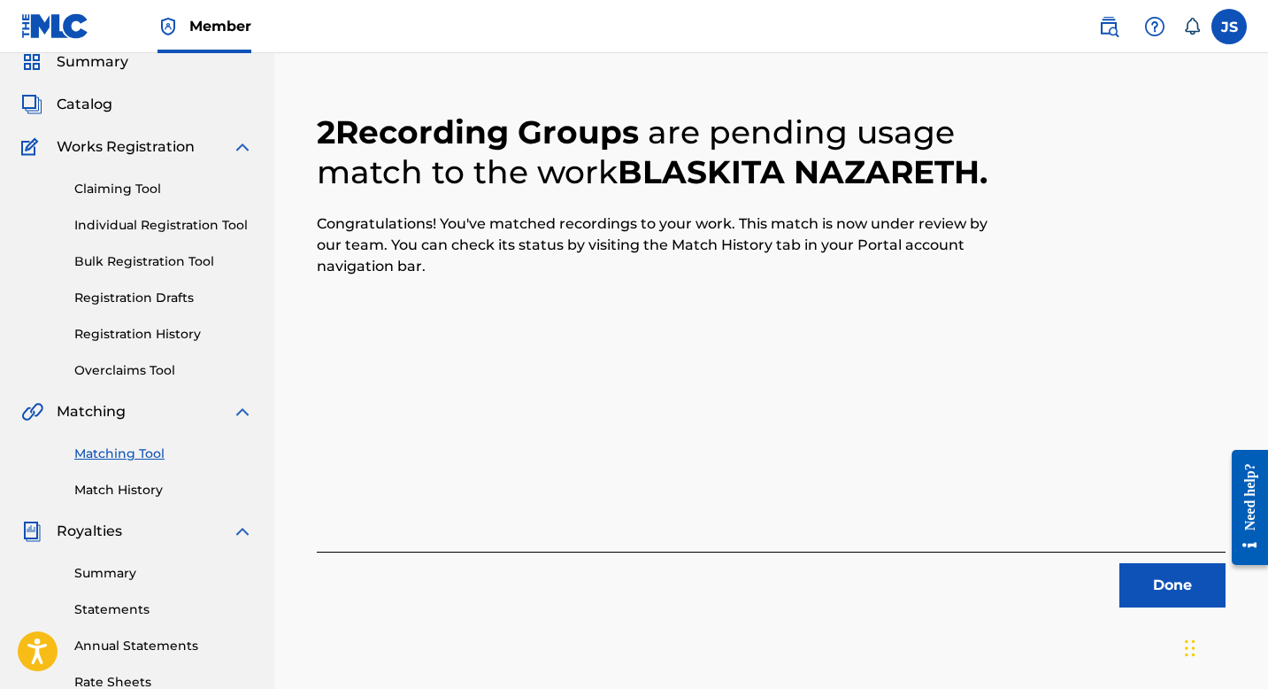
scroll to position [109, 0]
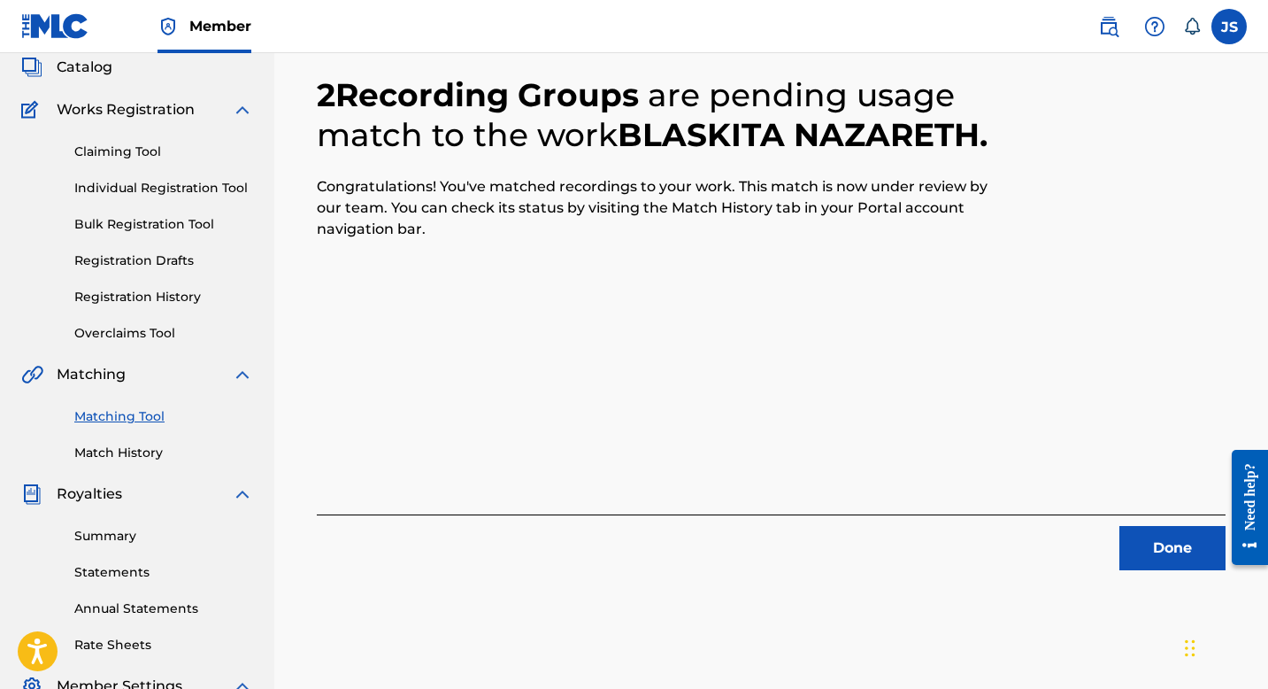
click at [1174, 536] on button "Done" at bounding box center [1173, 548] width 106 height 44
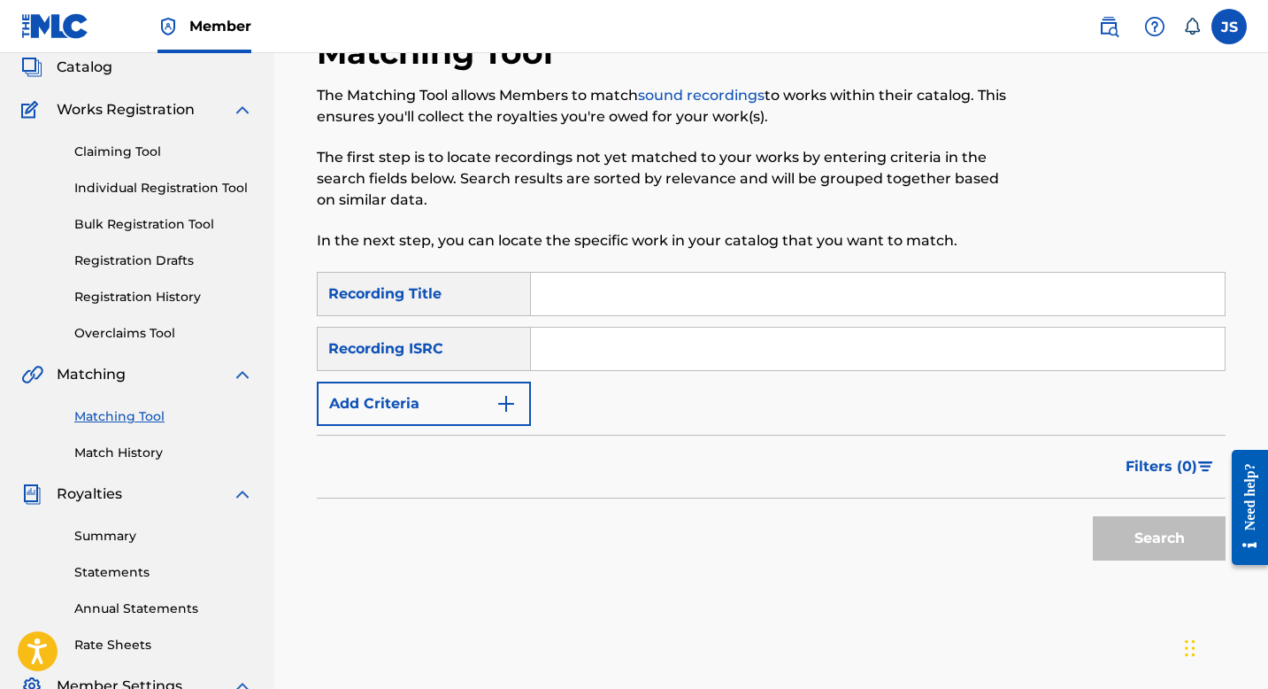
scroll to position [0, 0]
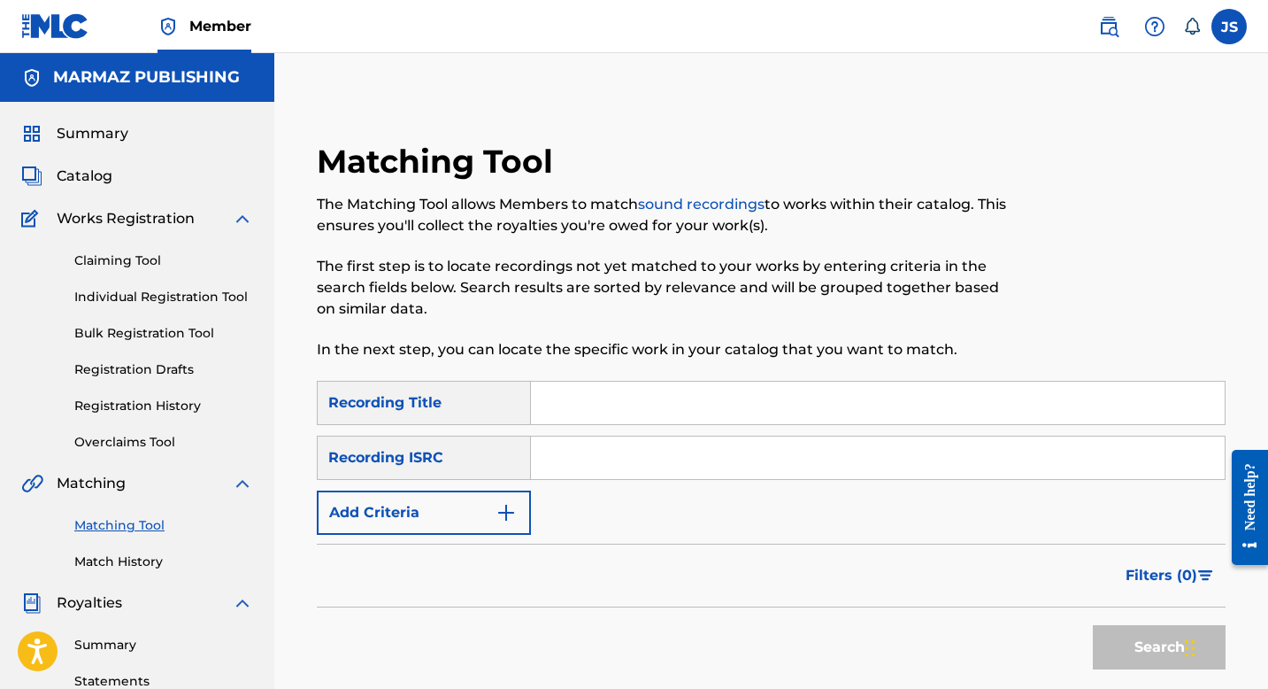
click at [722, 390] on input "Search Form" at bounding box center [878, 402] width 694 height 42
paste input "CANTA, CANTA CORAZÓN"
type input "CANTA, CANTA CORAZÓN"
click at [1109, 632] on button "Search" at bounding box center [1159, 647] width 133 height 44
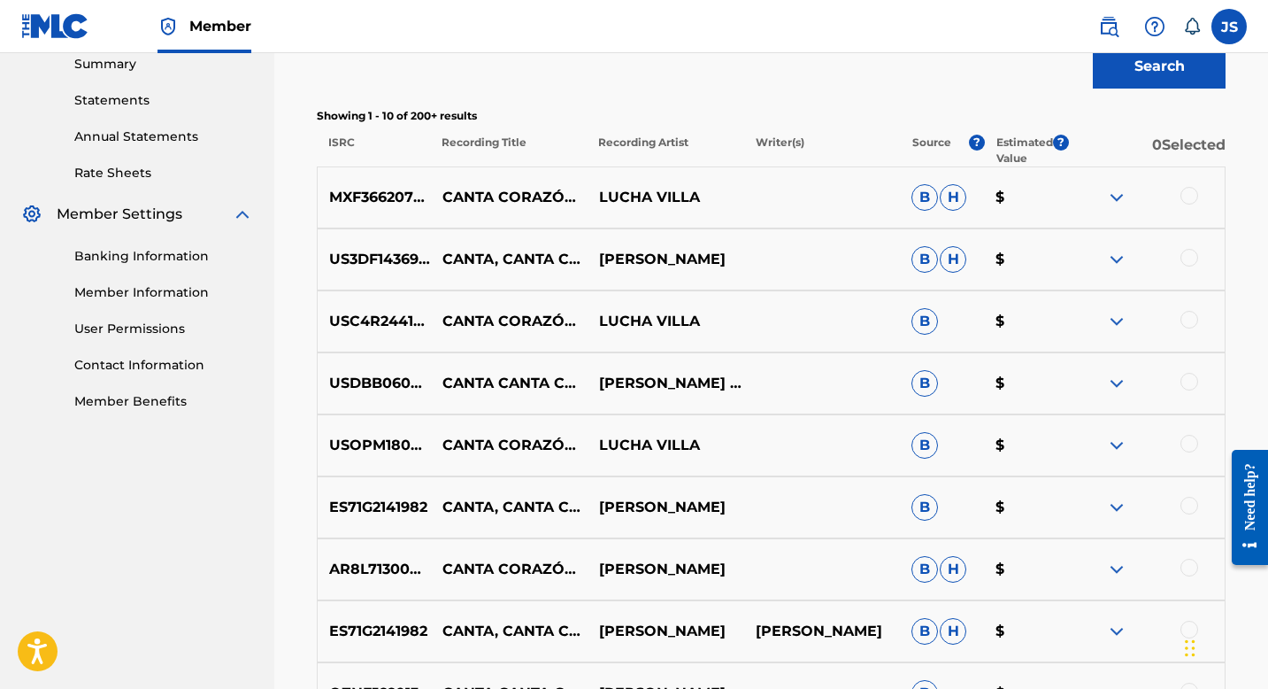
scroll to position [584, 0]
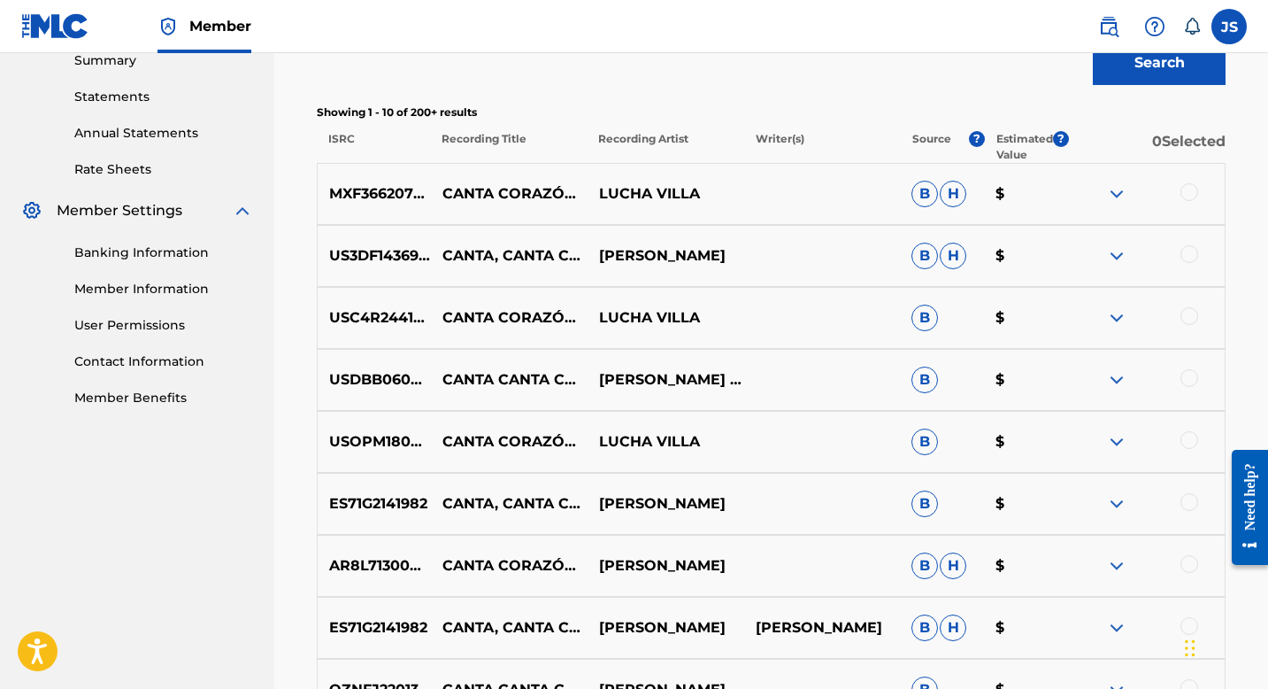
click at [1189, 502] on div at bounding box center [1190, 502] width 18 height 18
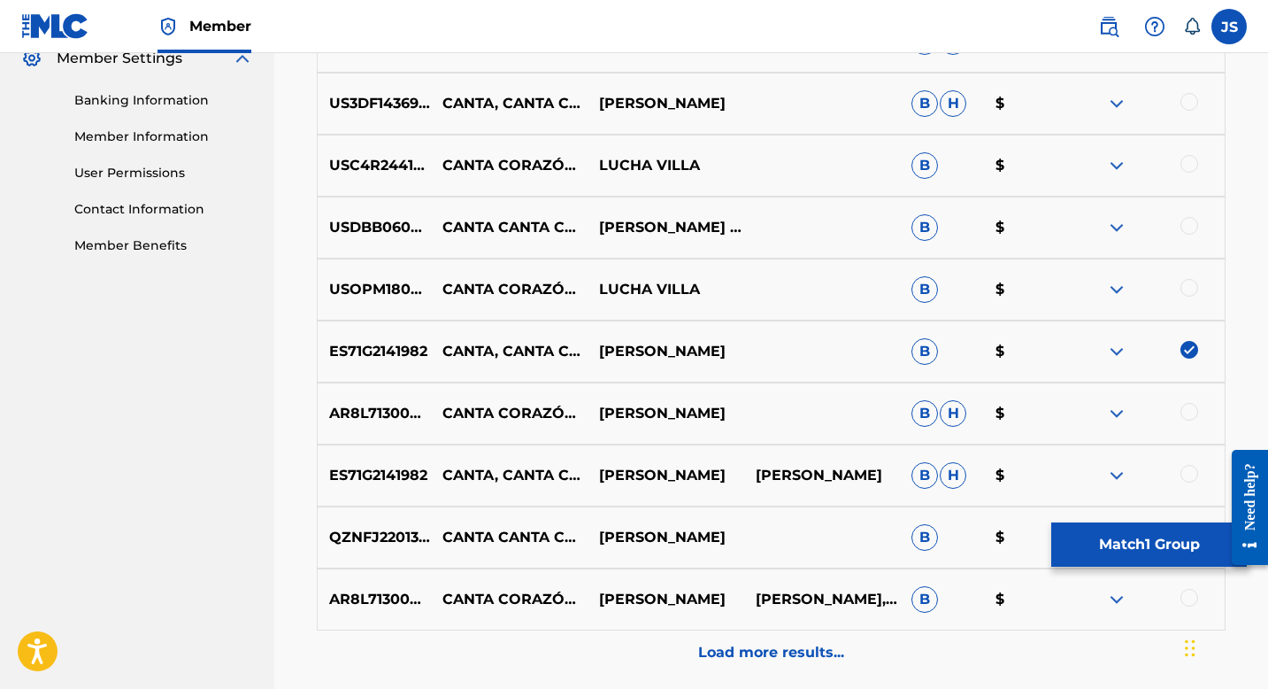
scroll to position [767, 0]
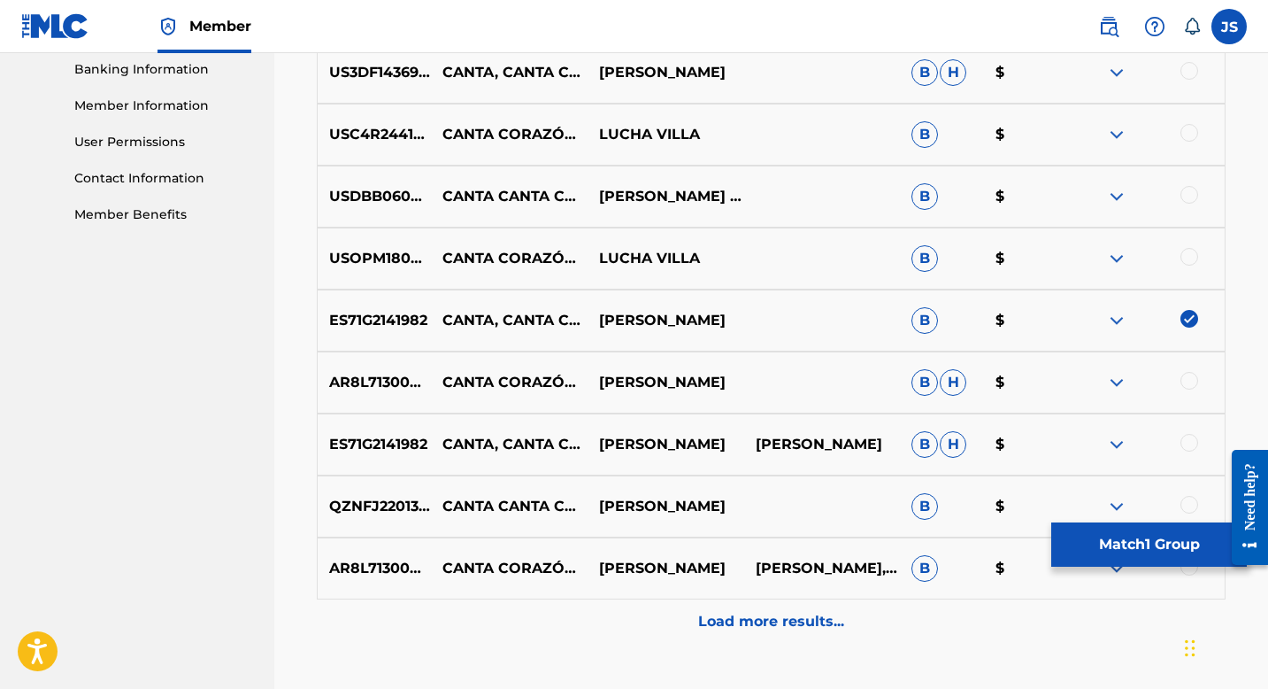
click at [1191, 441] on div at bounding box center [1190, 443] width 18 height 18
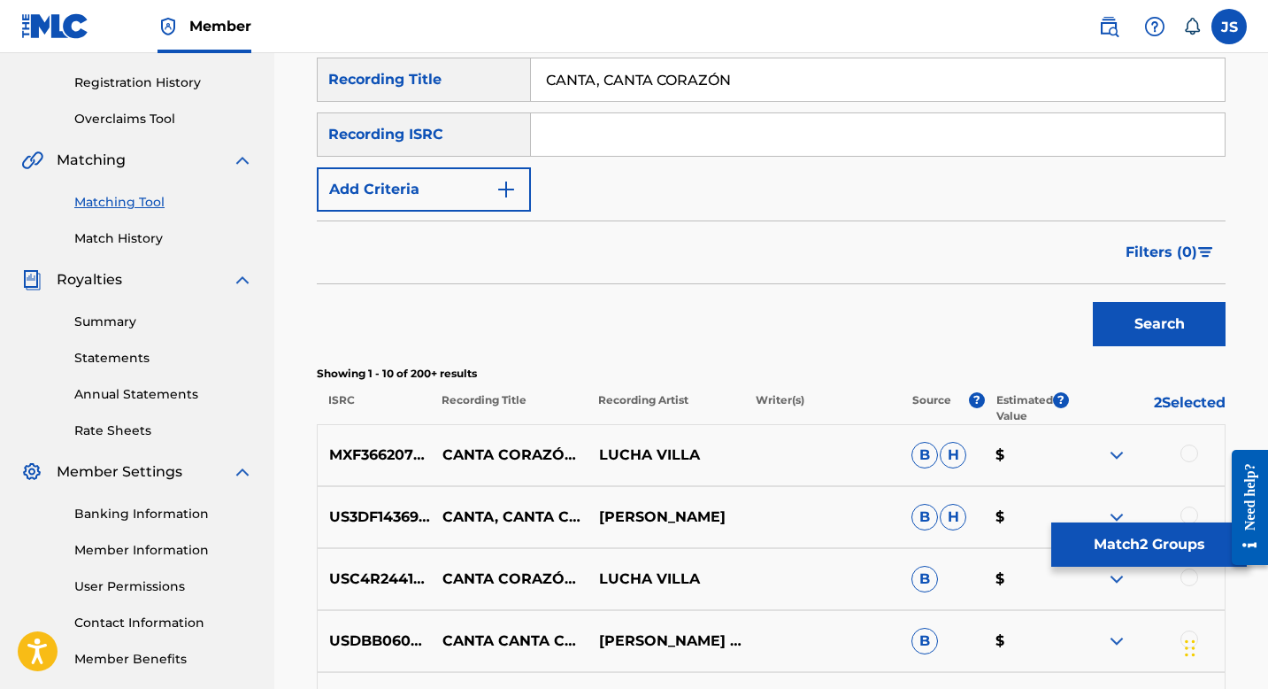
scroll to position [348, 0]
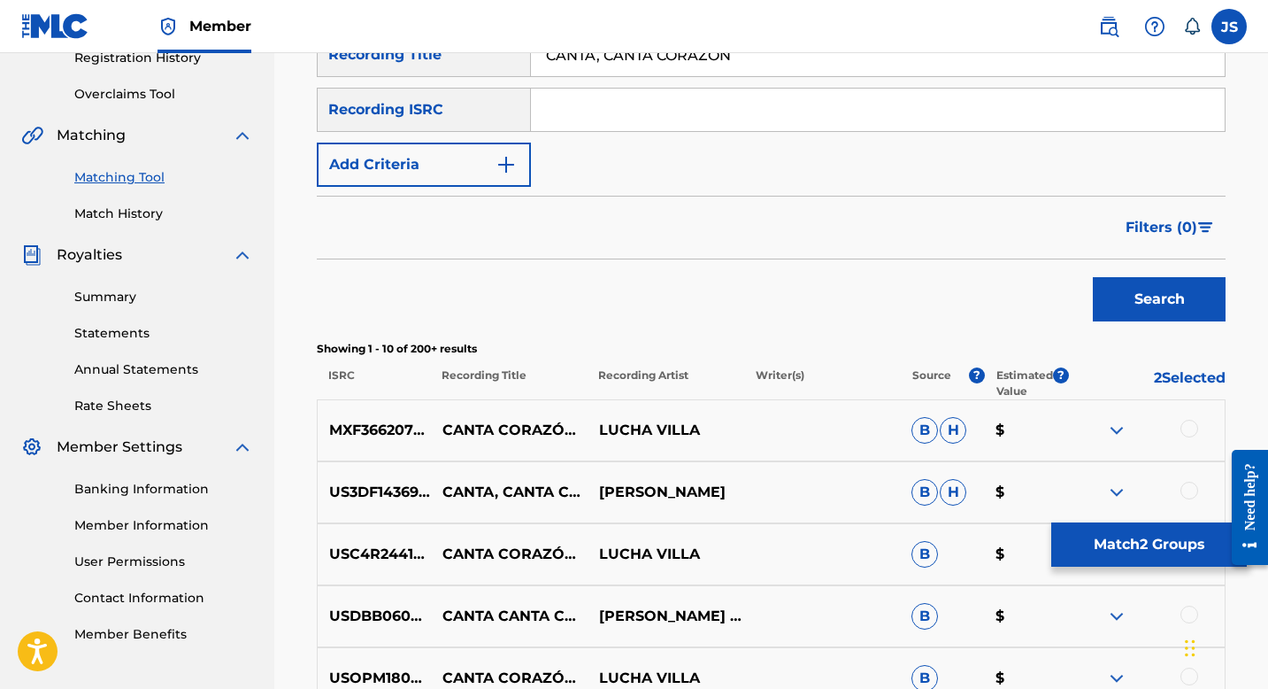
click at [1089, 548] on button "Match 2 Groups" at bounding box center [1149, 544] width 196 height 44
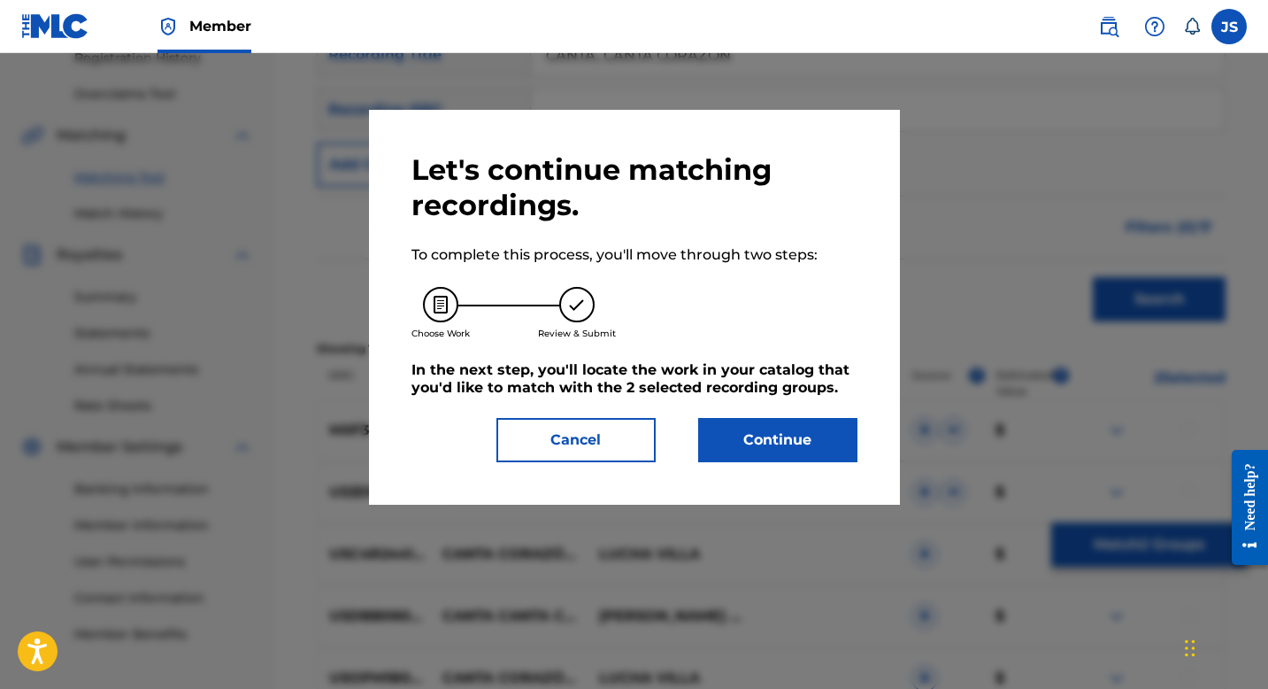
click at [728, 458] on button "Continue" at bounding box center [777, 440] width 159 height 44
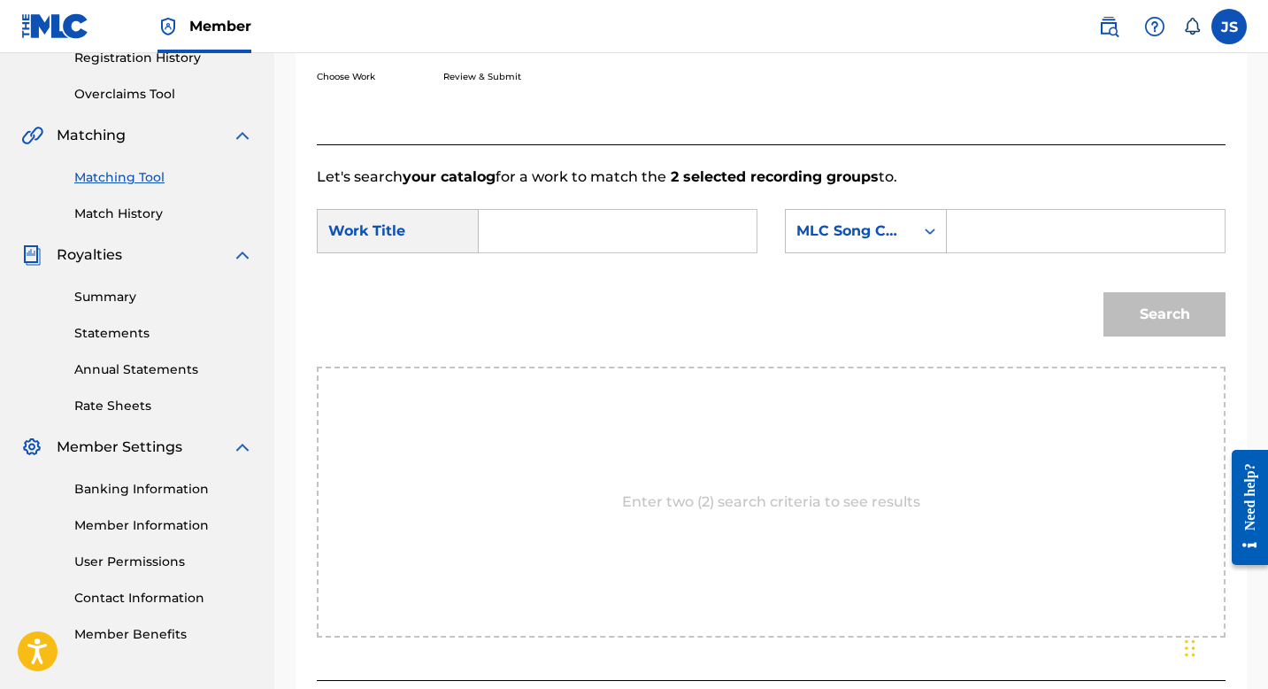
click at [559, 227] on input "Search Form" at bounding box center [618, 231] width 248 height 42
click at [563, 227] on input "CANTA, CANTA CORAZON" at bounding box center [618, 231] width 248 height 42
type input "CANTA CANTA CORAZON"
click at [974, 229] on input "Search Form" at bounding box center [1086, 231] width 248 height 42
paste input "CK77DQ"
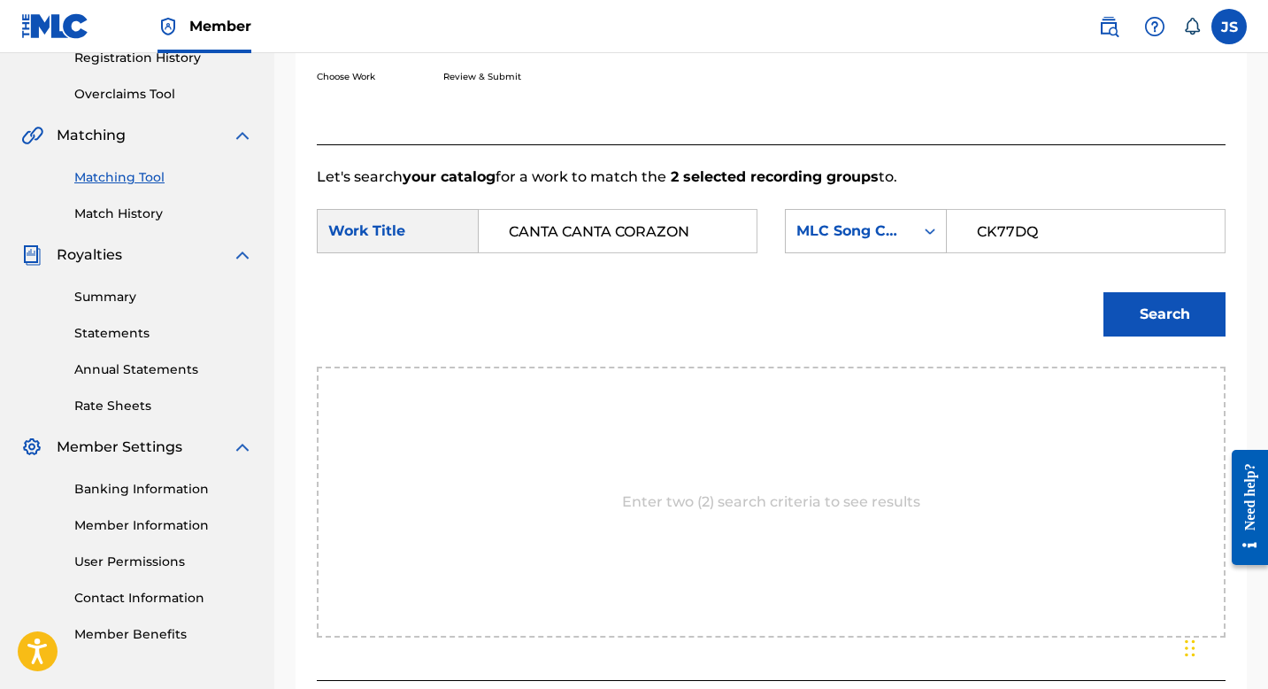
type input "CK77DQ"
click at [1144, 307] on button "Search" at bounding box center [1165, 314] width 122 height 44
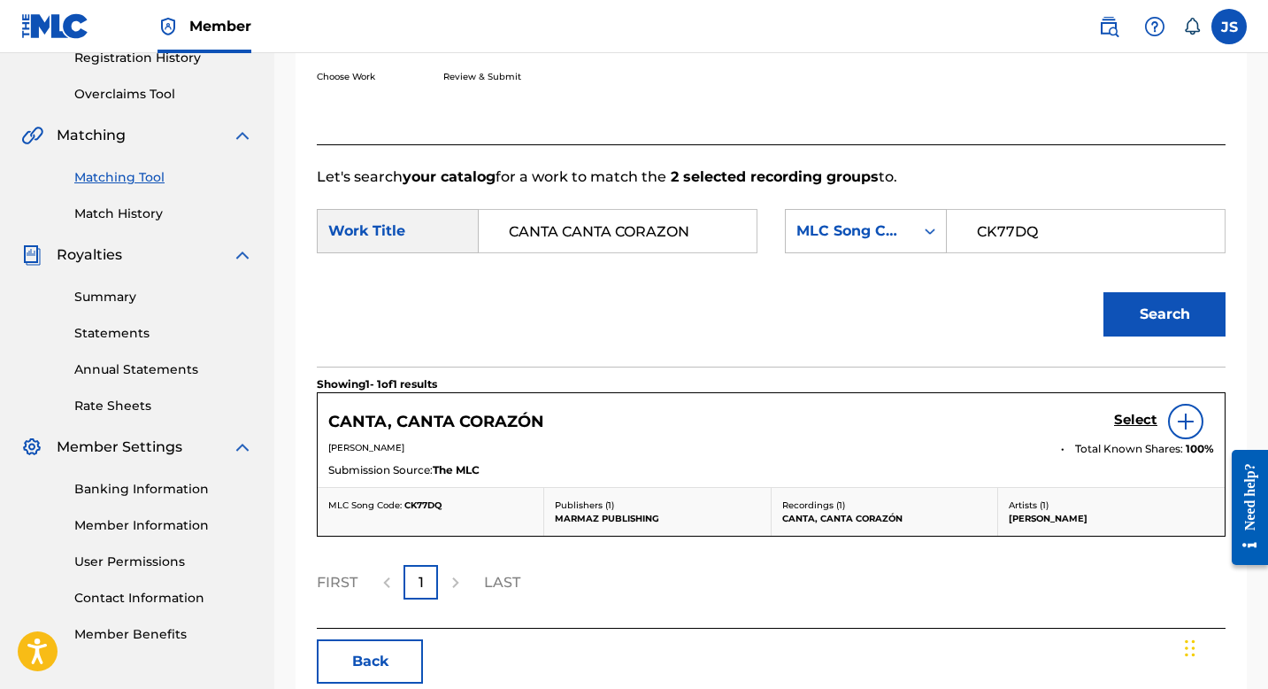
click at [487, 422] on h5 "CANTA, CANTA CORAZÓN" at bounding box center [436, 422] width 216 height 20
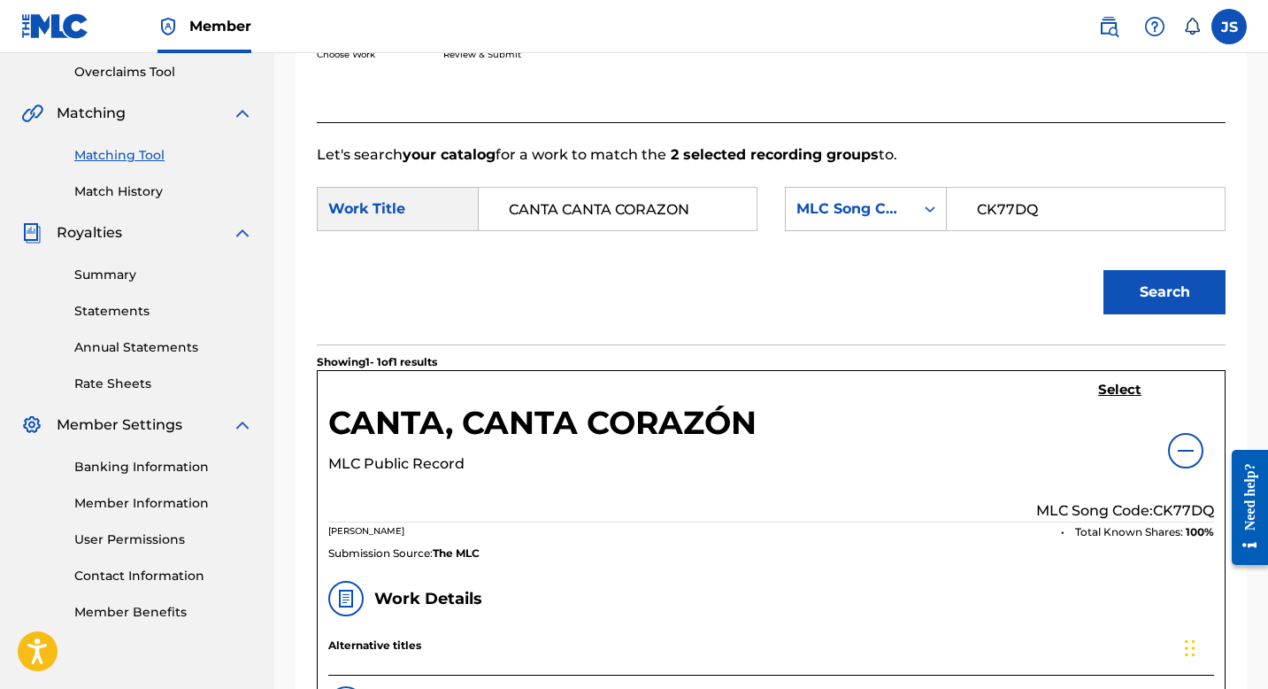
scroll to position [378, 0]
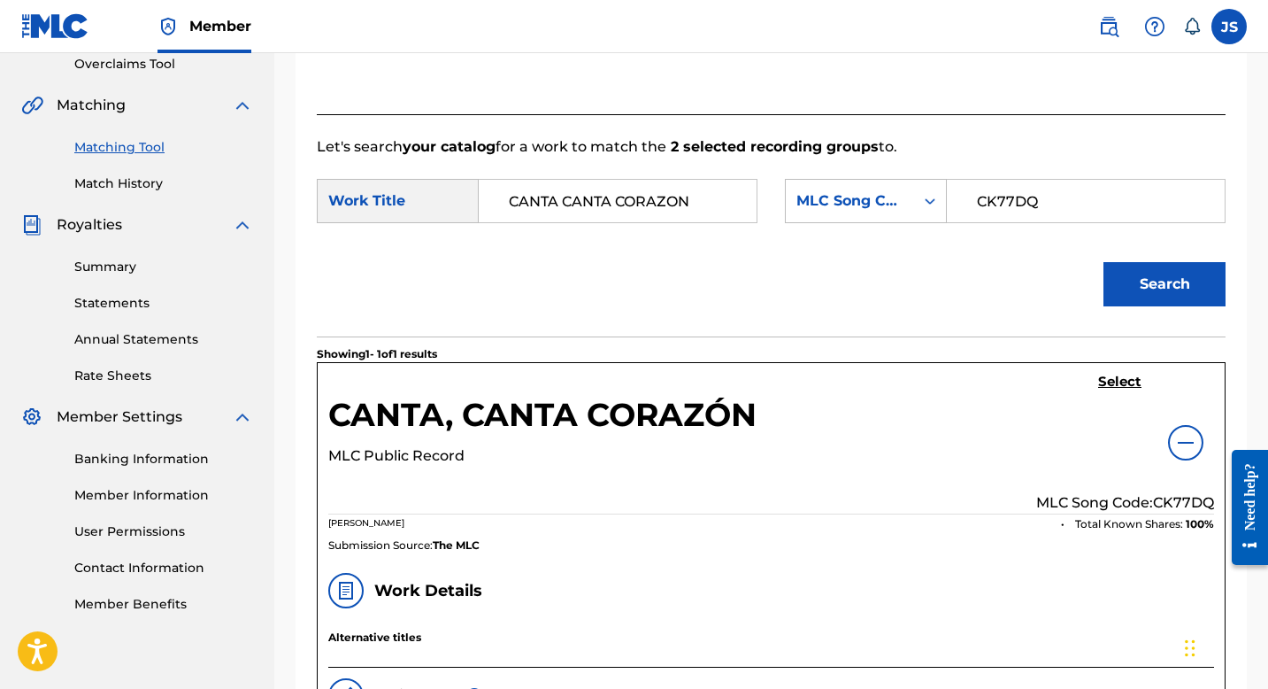
click at [1128, 382] on h5 "Select" at bounding box center [1119, 382] width 43 height 17
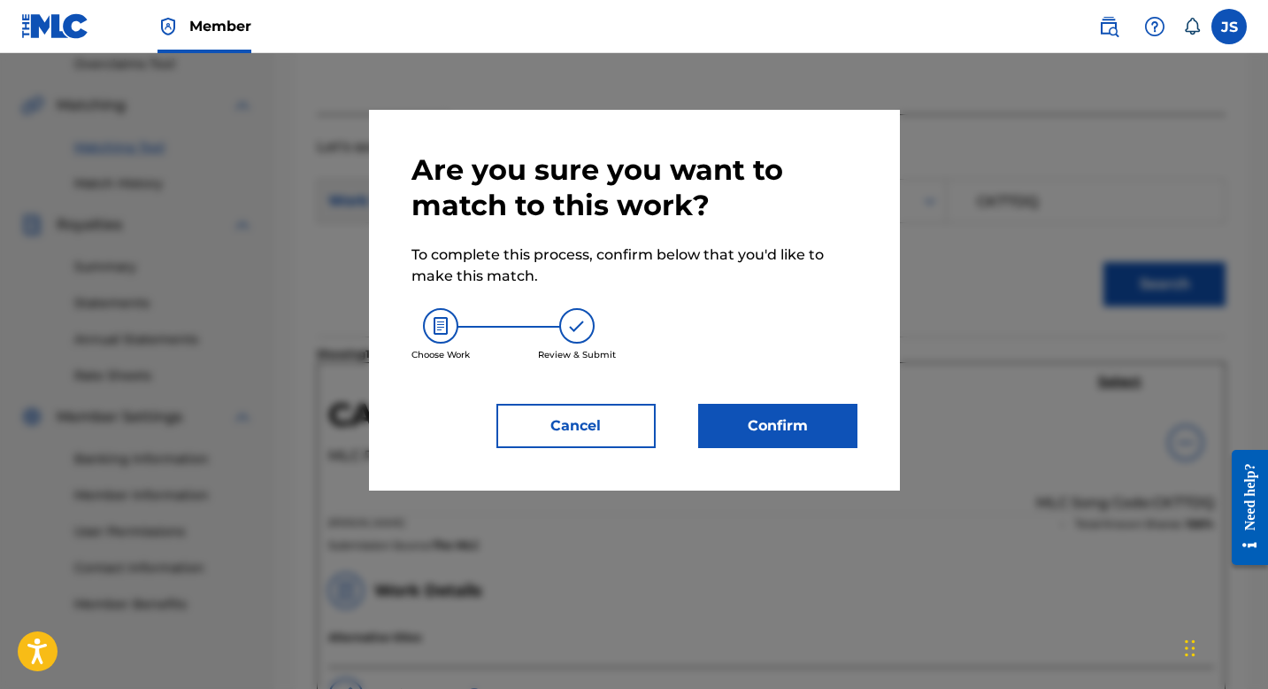
click at [766, 429] on button "Confirm" at bounding box center [777, 426] width 159 height 44
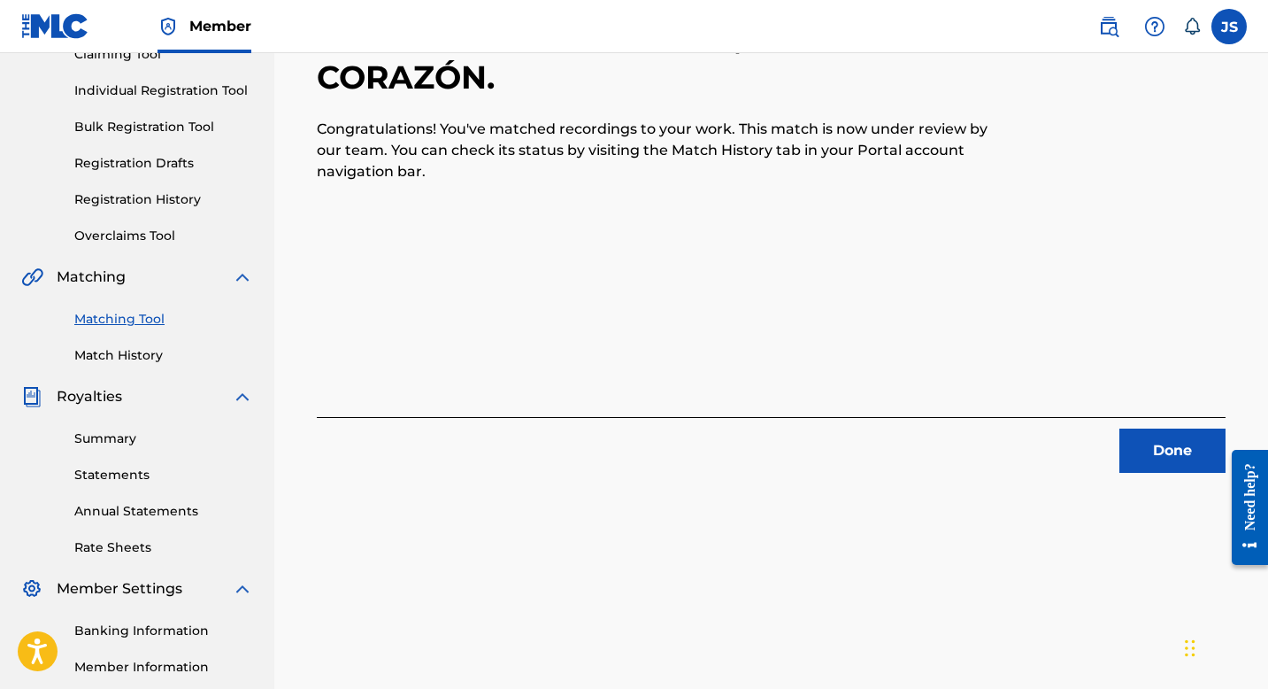
scroll to position [258, 0]
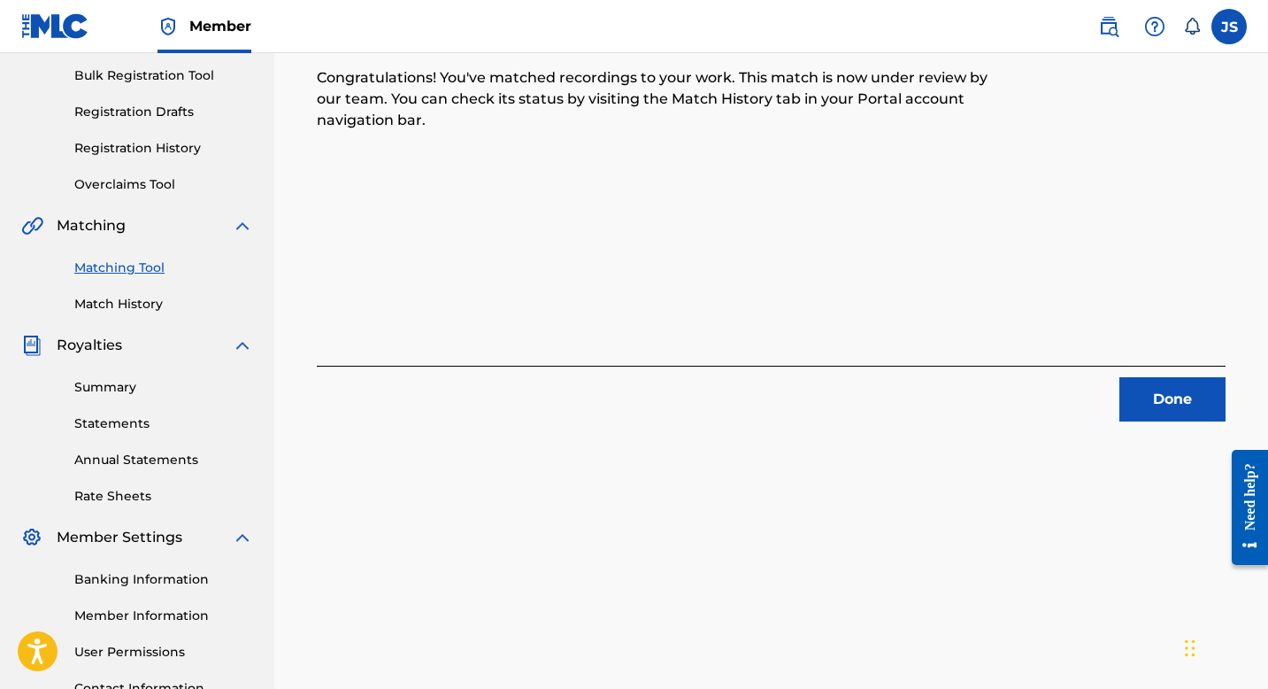
click at [1154, 374] on div "Done" at bounding box center [771, 394] width 909 height 56
click at [1151, 412] on button "Done" at bounding box center [1173, 399] width 106 height 44
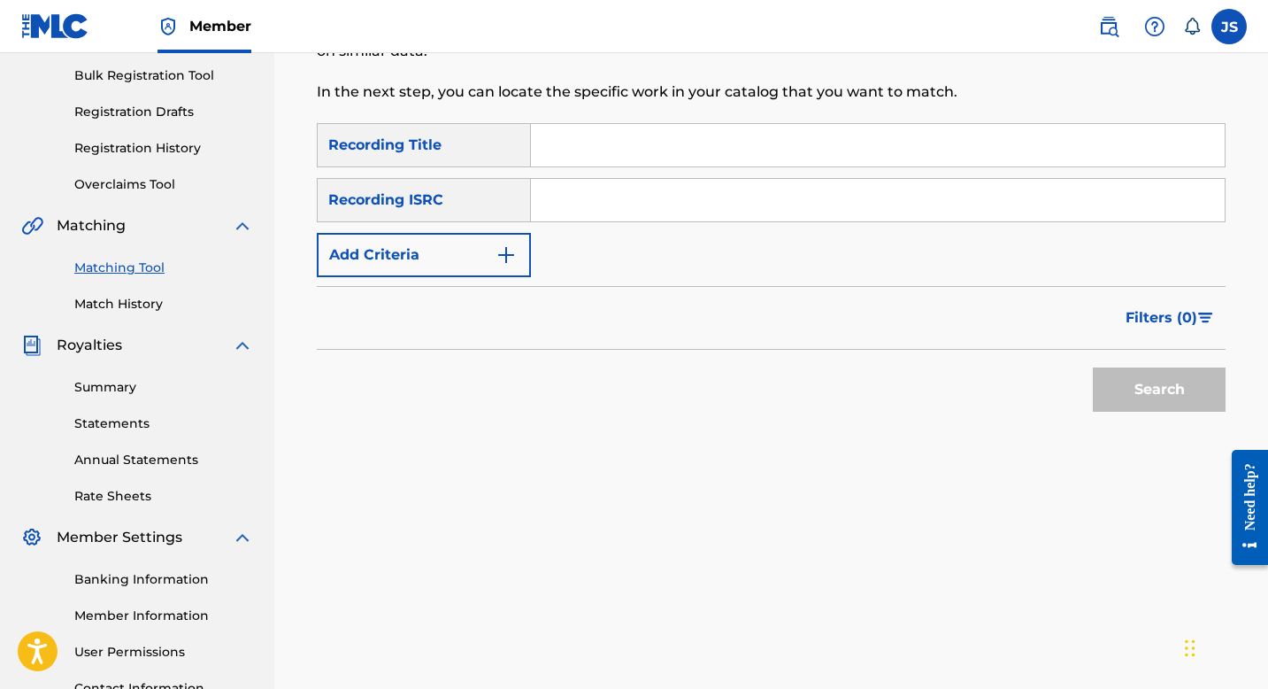
click at [599, 134] on input "Search Form" at bounding box center [878, 145] width 694 height 42
paste input "CARISMA Y ESTILO PROPIO"
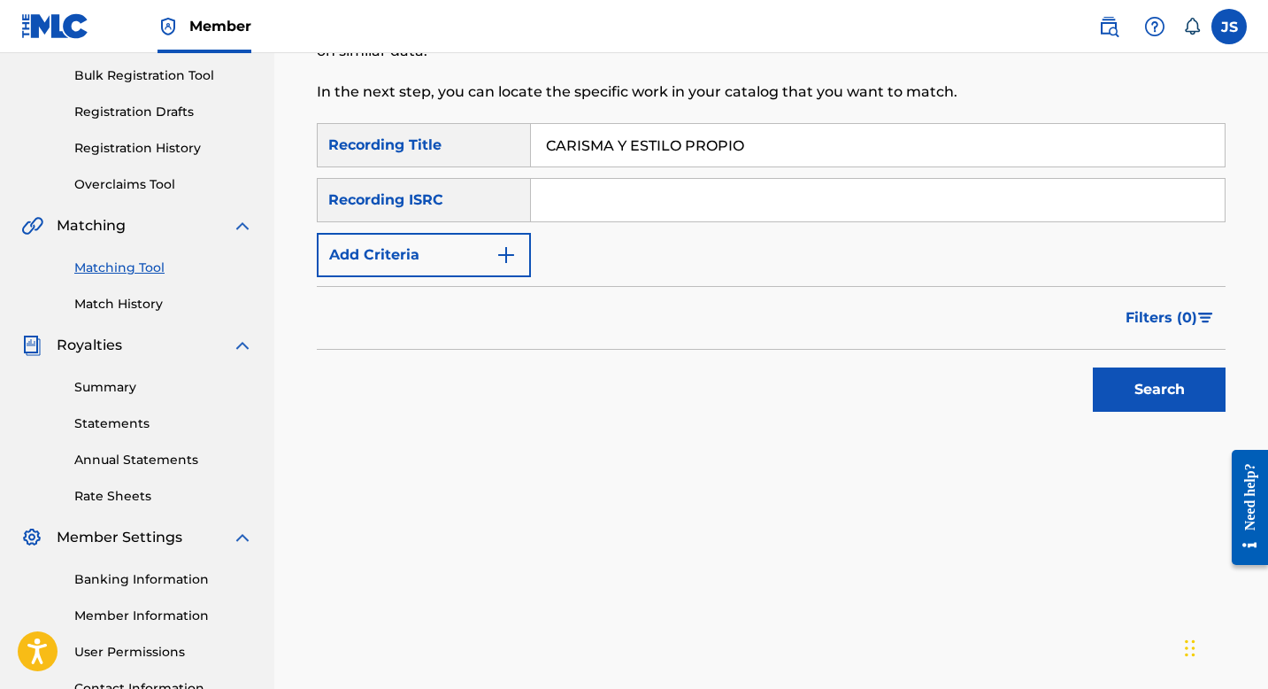
type input "CARISMA Y ESTILO PROPIO"
click at [1121, 385] on button "Search" at bounding box center [1159, 389] width 133 height 44
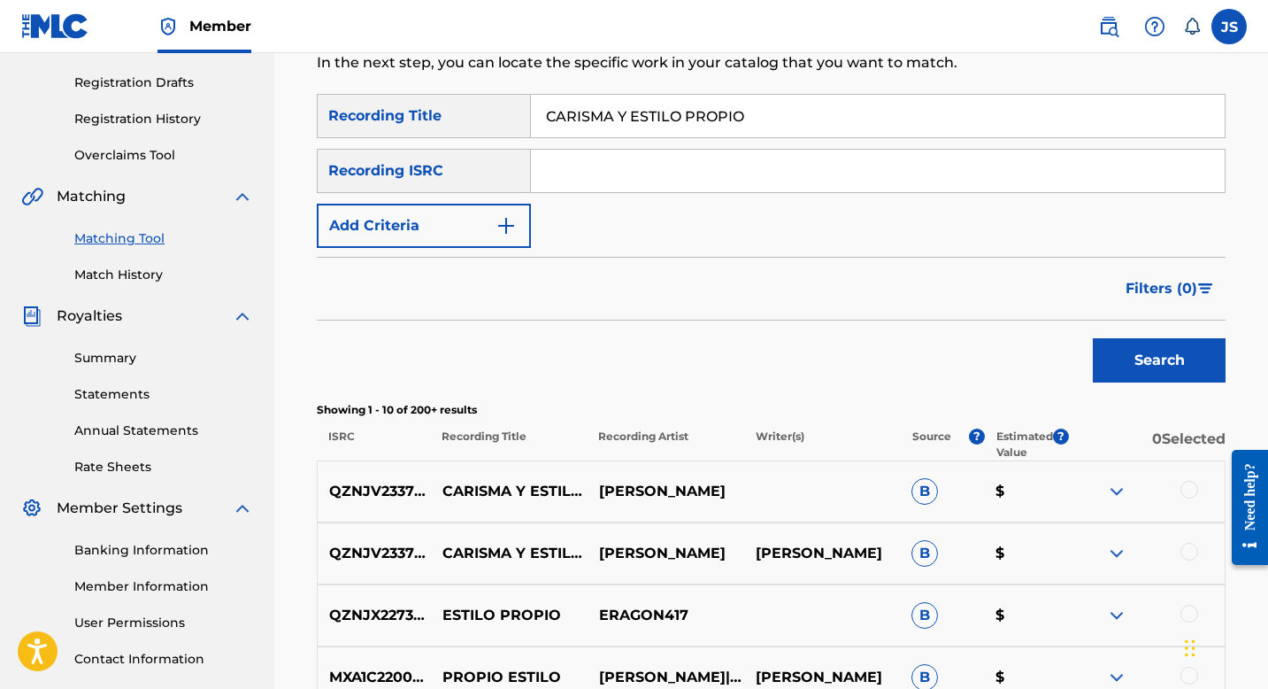
scroll to position [289, 0]
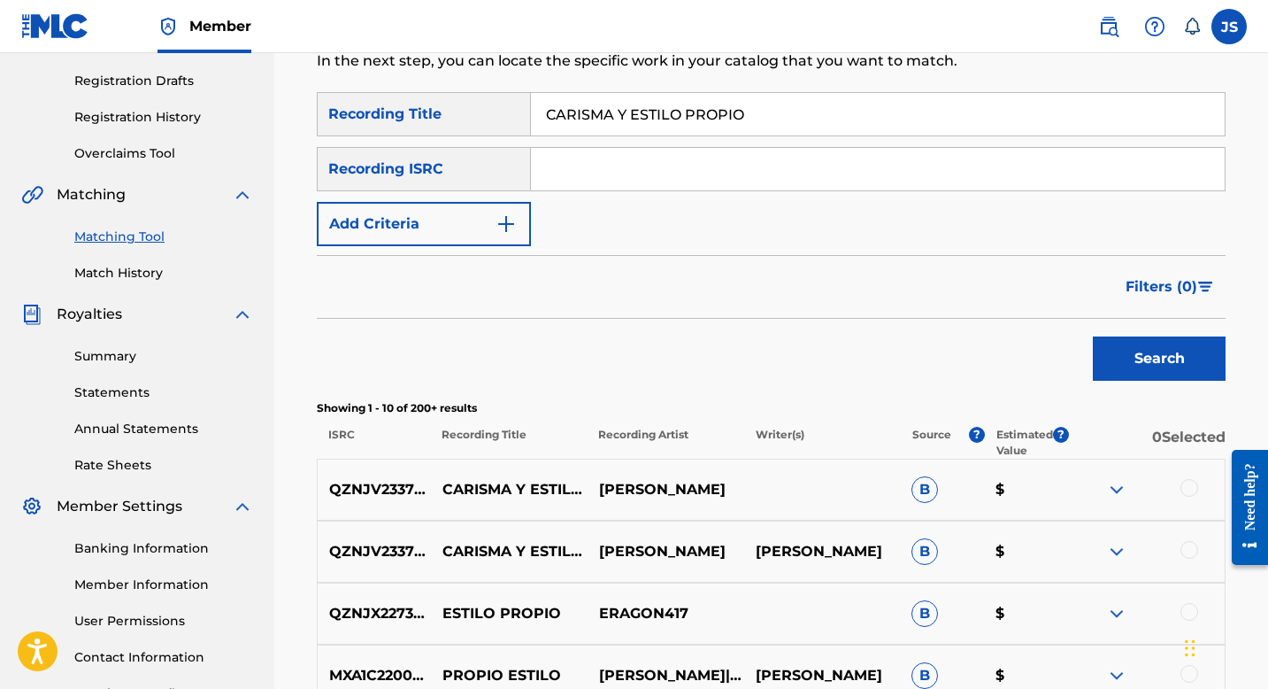
click at [1192, 487] on div at bounding box center [1190, 488] width 18 height 18
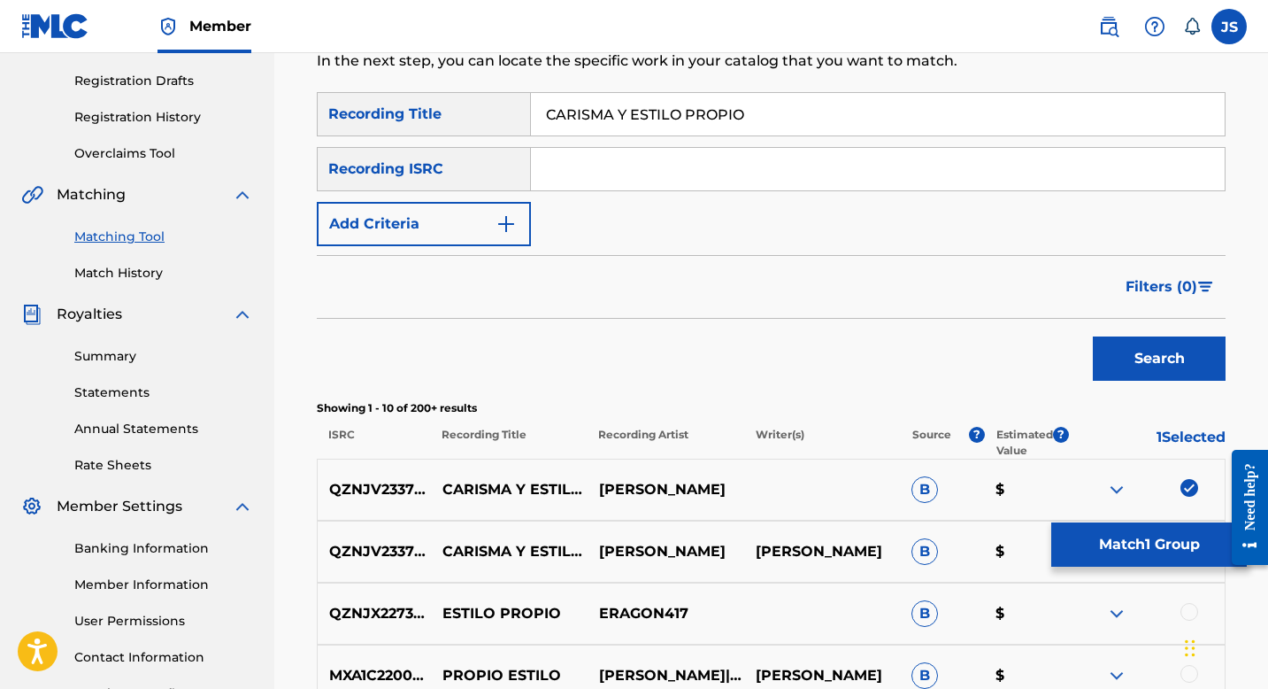
scroll to position [359, 0]
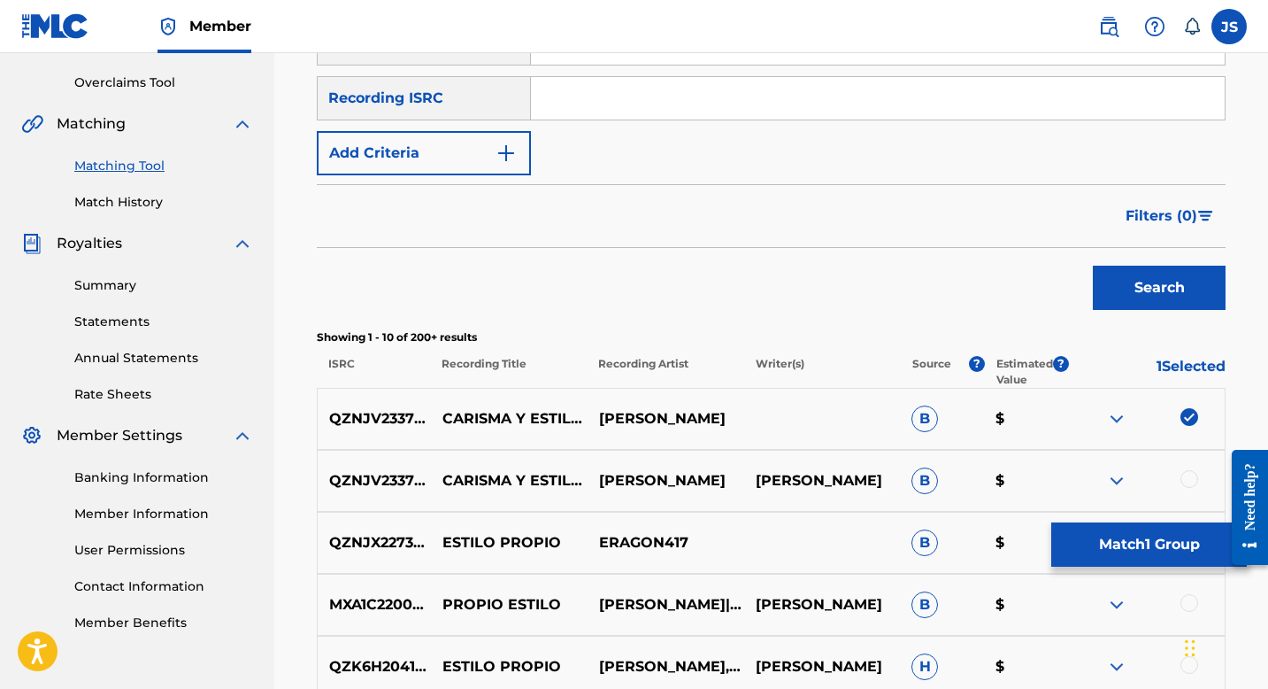
click at [1190, 480] on div at bounding box center [1190, 479] width 18 height 18
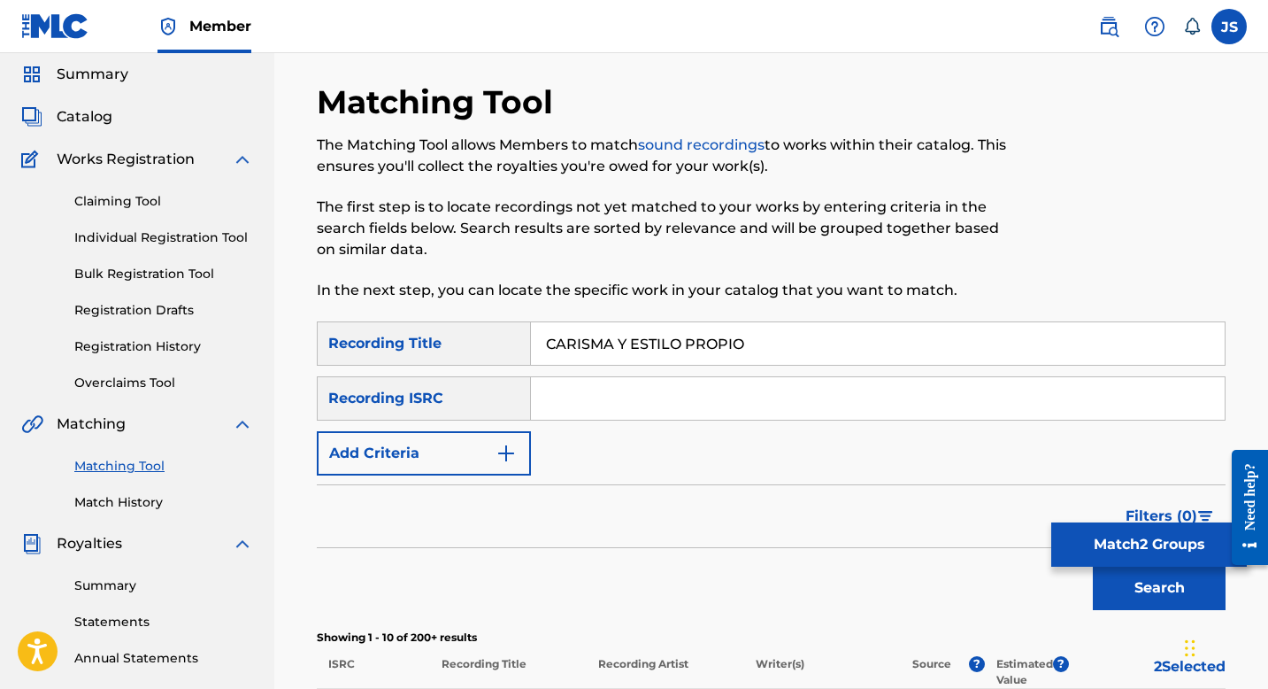
scroll to position [73, 0]
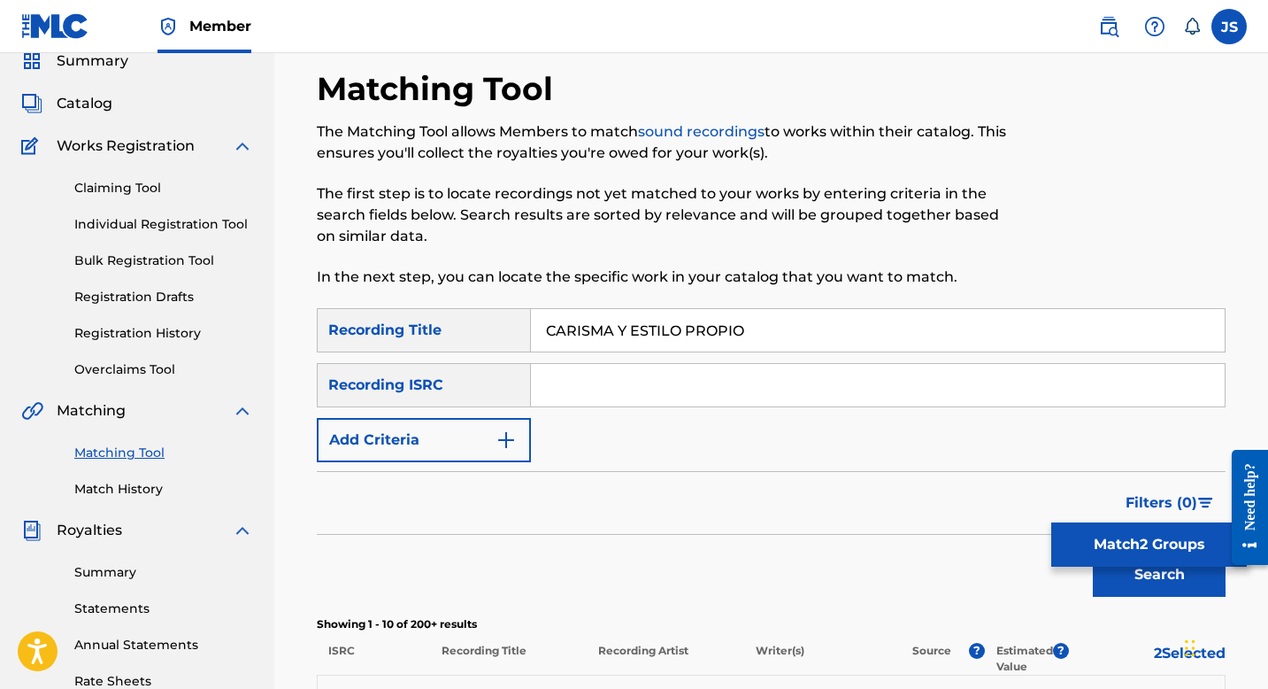
click at [1079, 535] on button "Match 2 Groups" at bounding box center [1149, 544] width 196 height 44
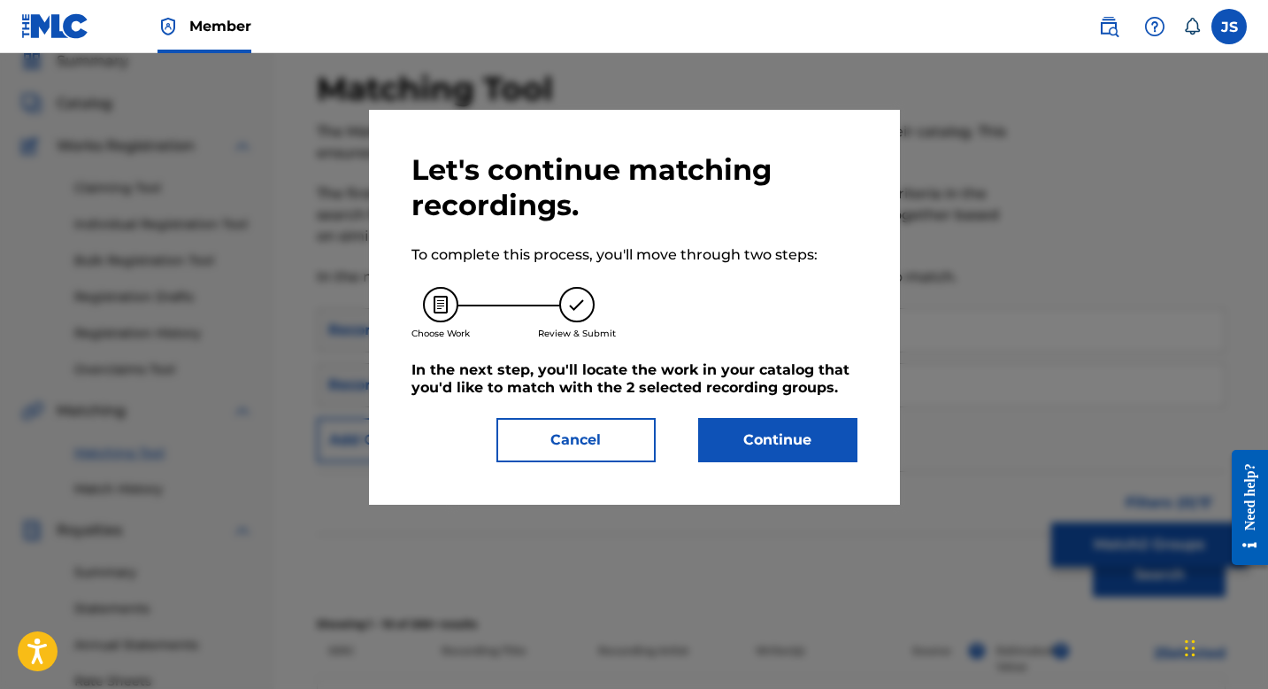
click at [712, 431] on button "Continue" at bounding box center [777, 440] width 159 height 44
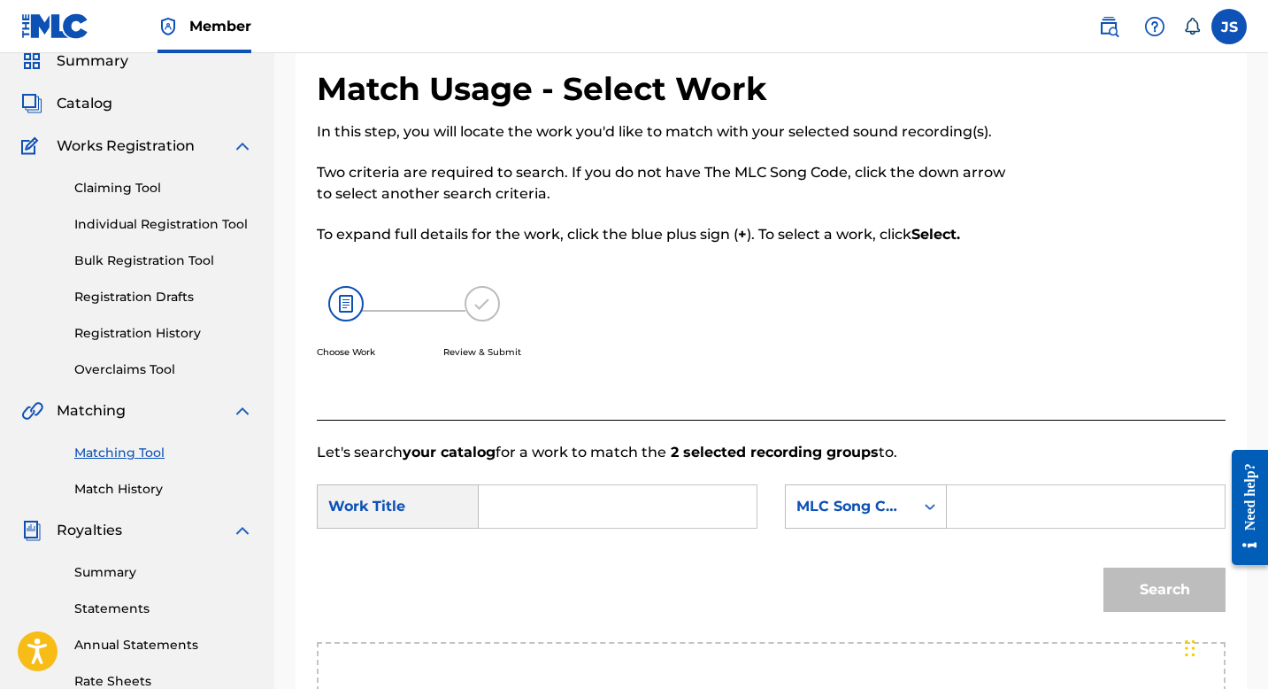
click at [523, 505] on input "Search Form" at bounding box center [618, 506] width 248 height 42
paste input "CARISMA Y ESTILO PROPIO"
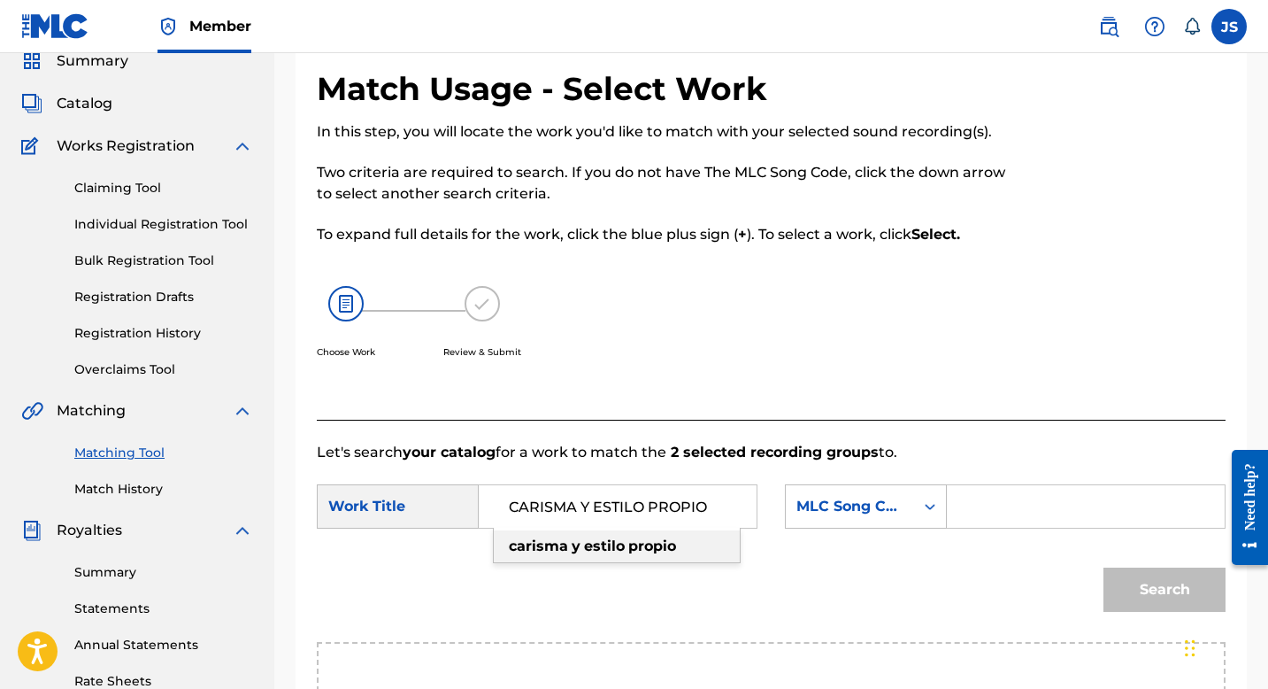
type input "CARISMA Y ESTILO PROPIO"
click at [986, 515] on input "Search Form" at bounding box center [1086, 506] width 248 height 42
paste input "CK8EKM"
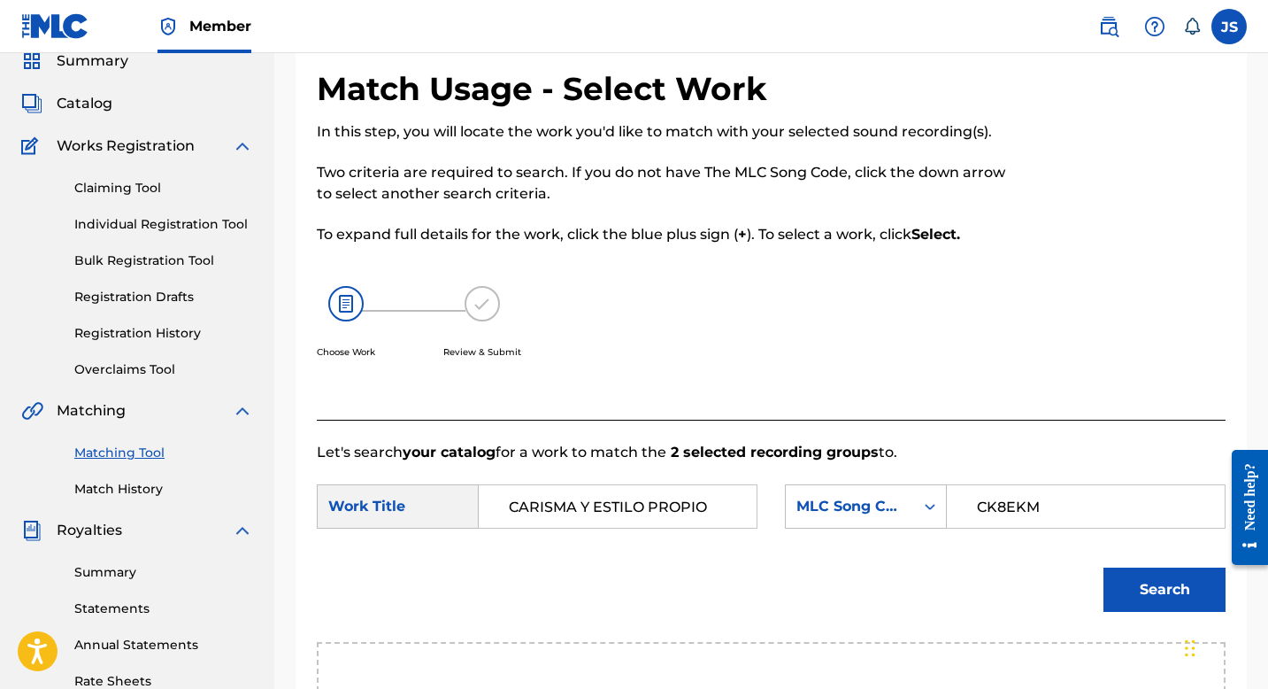
type input "CK8EKM"
click at [1167, 584] on button "Search" at bounding box center [1165, 589] width 122 height 44
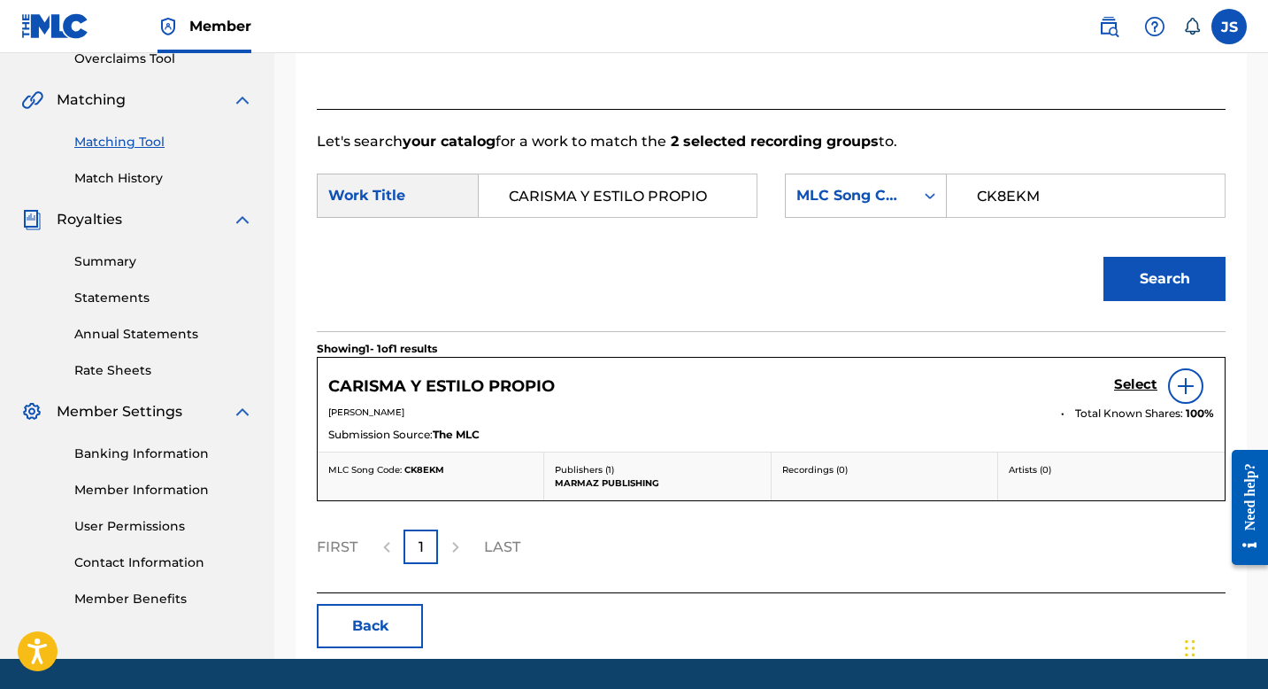
scroll to position [398, 0]
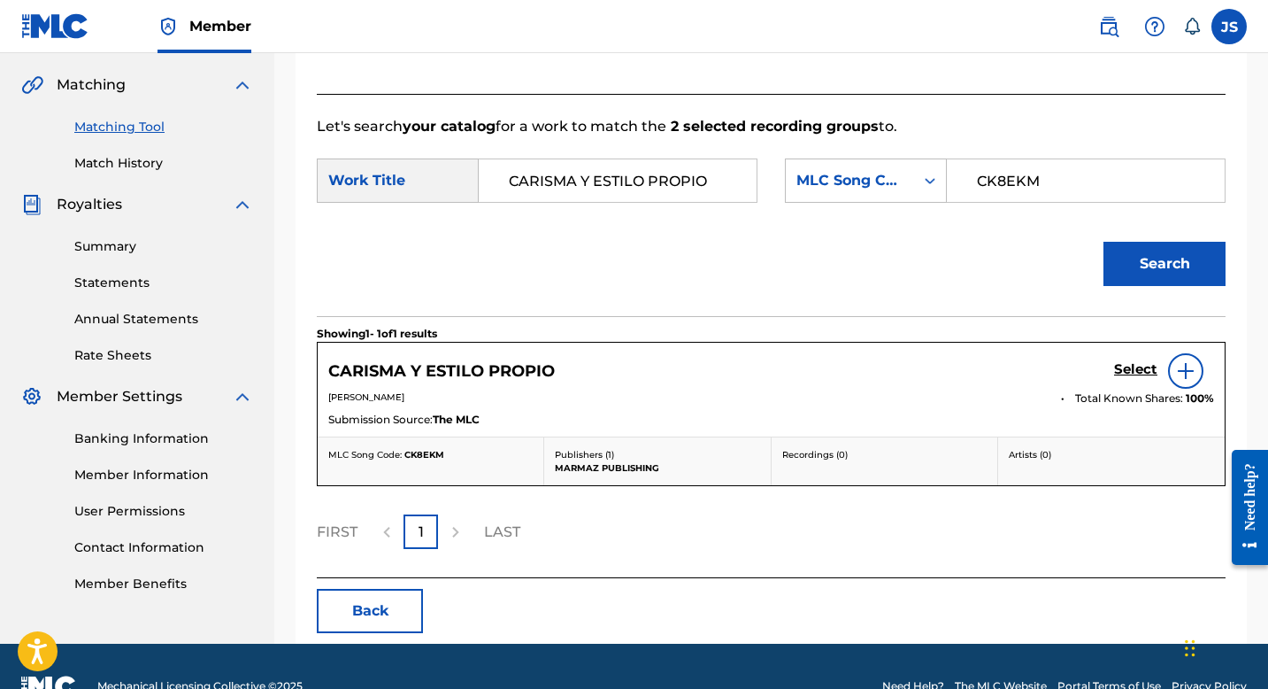
click at [1137, 373] on h5 "Select" at bounding box center [1135, 369] width 43 height 17
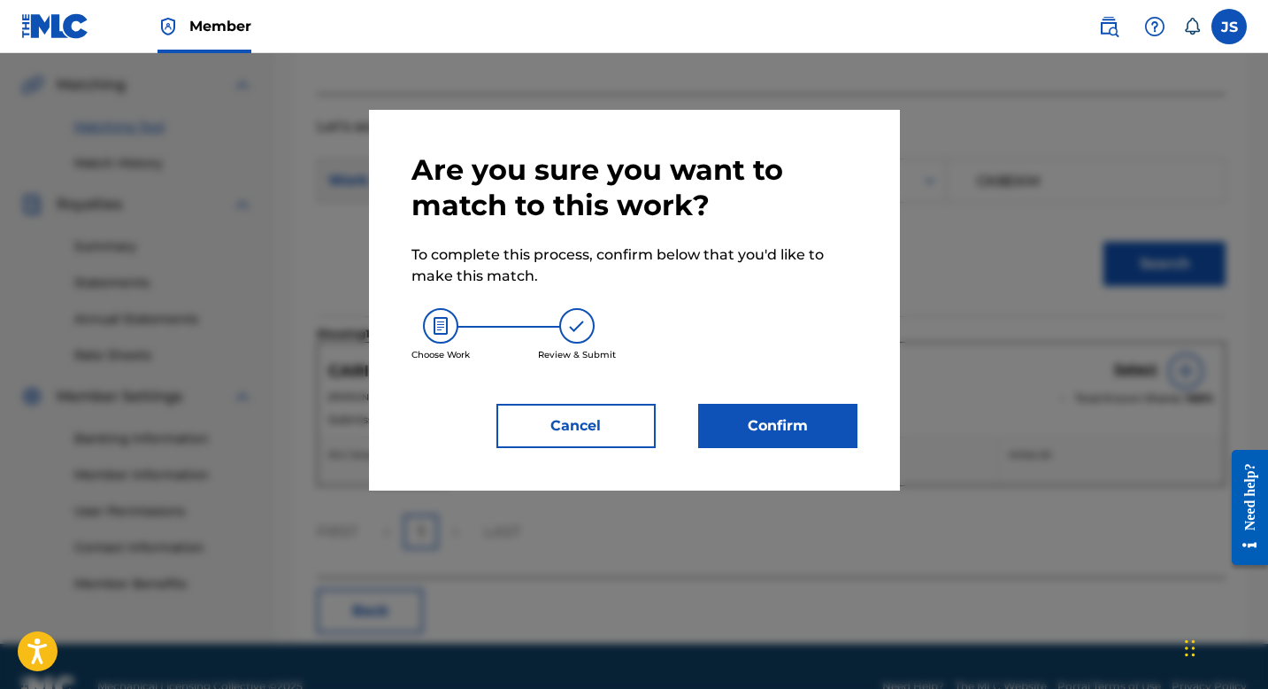
click at [791, 432] on button "Confirm" at bounding box center [777, 426] width 159 height 44
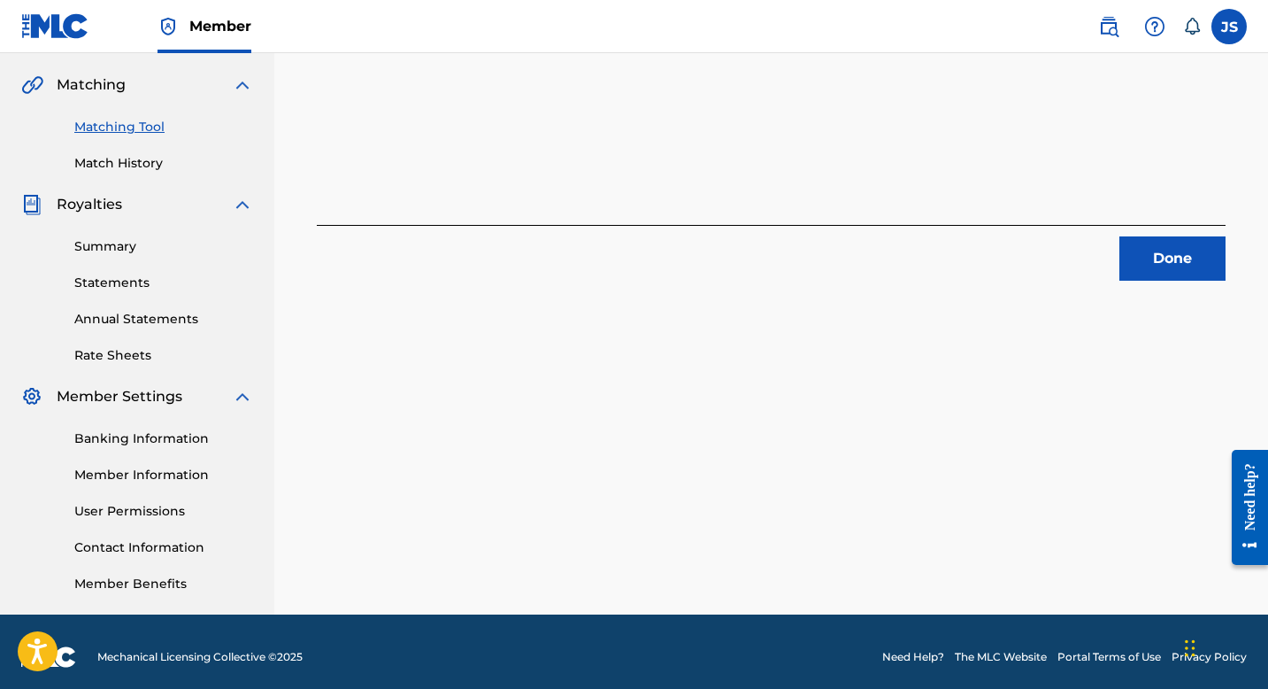
click at [1153, 270] on button "Done" at bounding box center [1173, 258] width 106 height 44
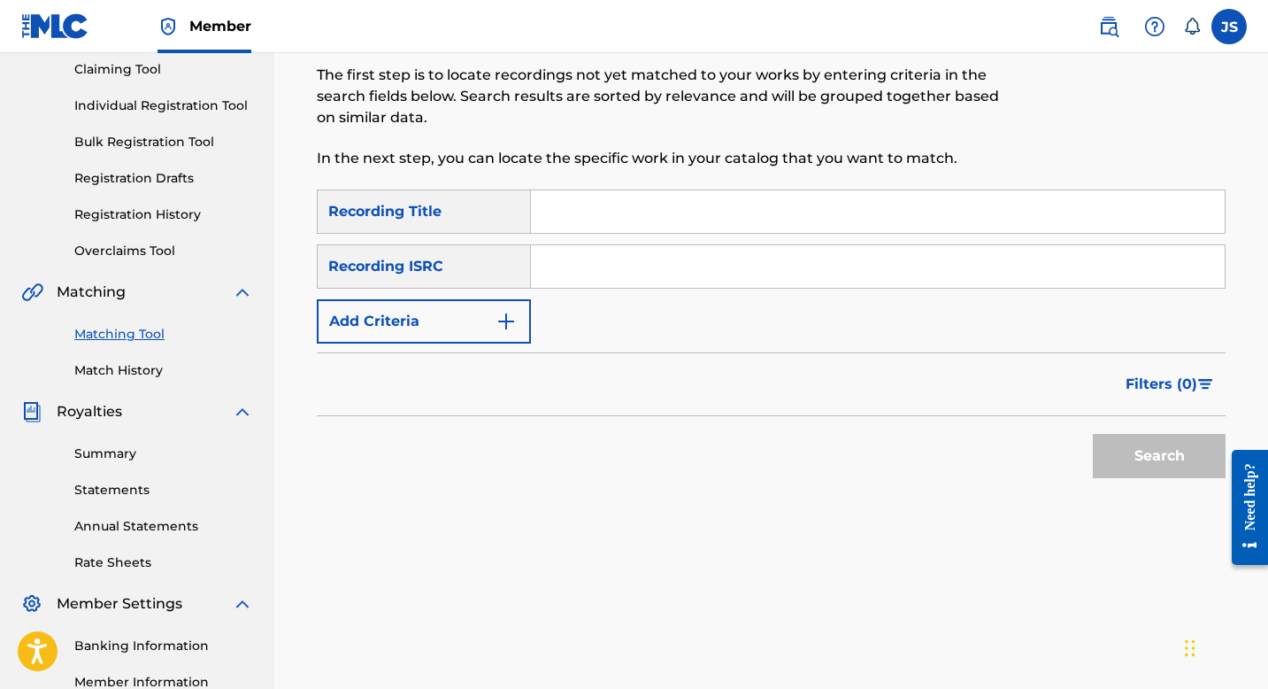
scroll to position [189, 0]
click at [576, 229] on input "Search Form" at bounding box center [878, 213] width 694 height 42
paste input "CARTA A UN PRESIDENTE"
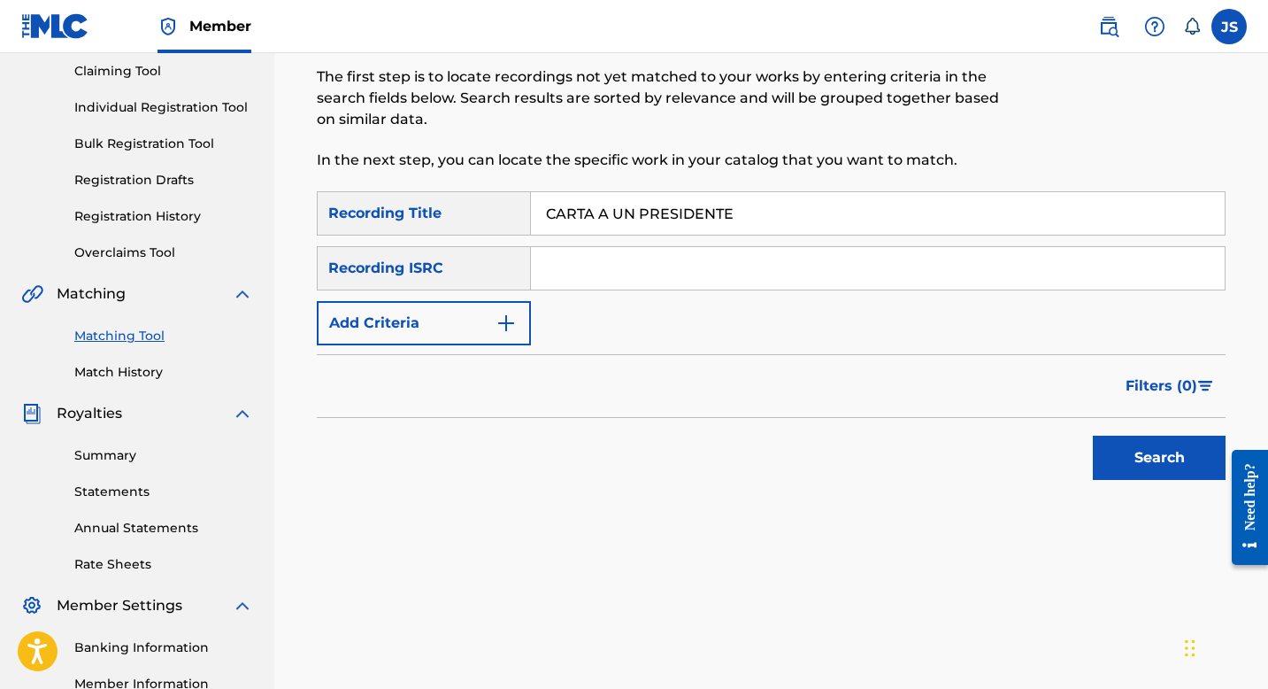
type input "CARTA A UN PRESIDENTE"
click at [1093, 435] on button "Search" at bounding box center [1159, 457] width 133 height 44
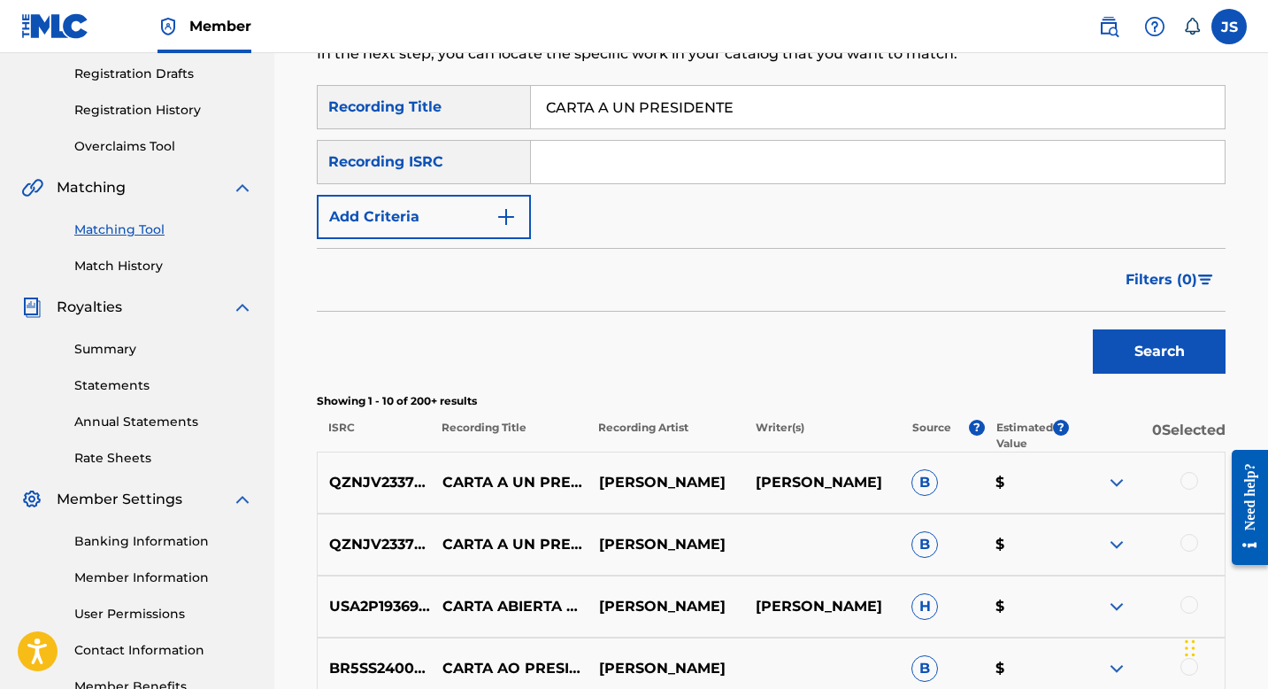
scroll to position [334, 0]
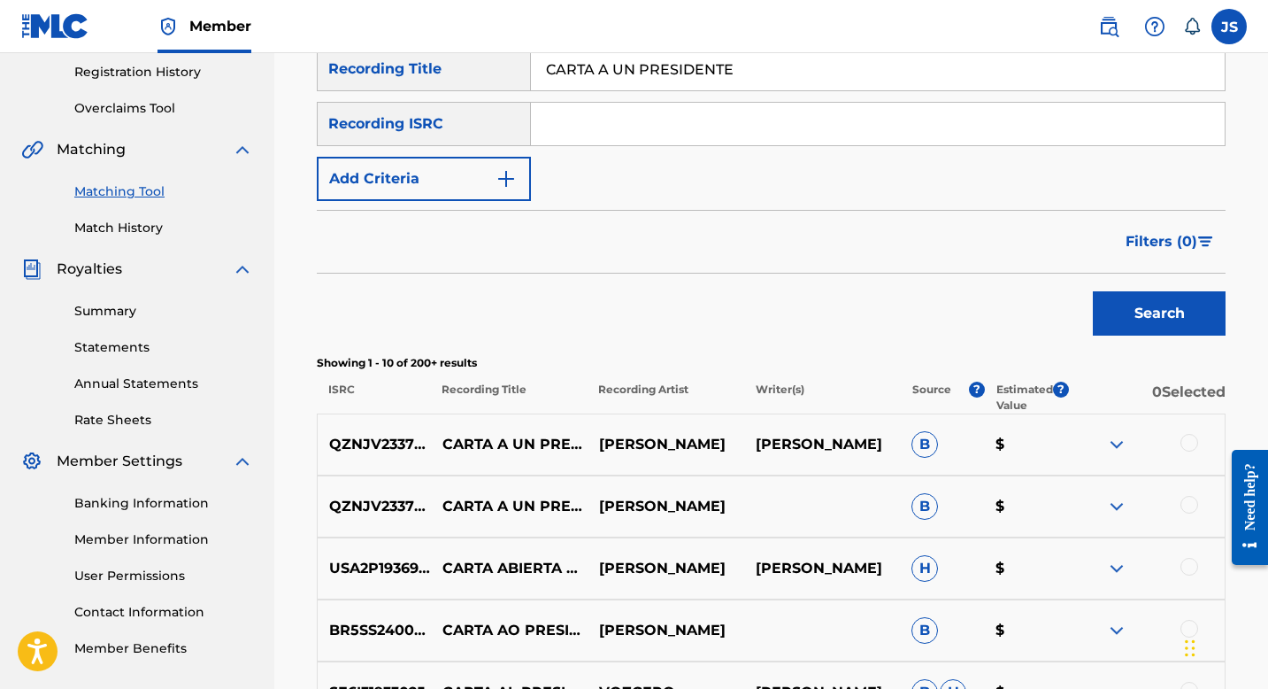
click at [1184, 442] on div at bounding box center [1190, 443] width 18 height 18
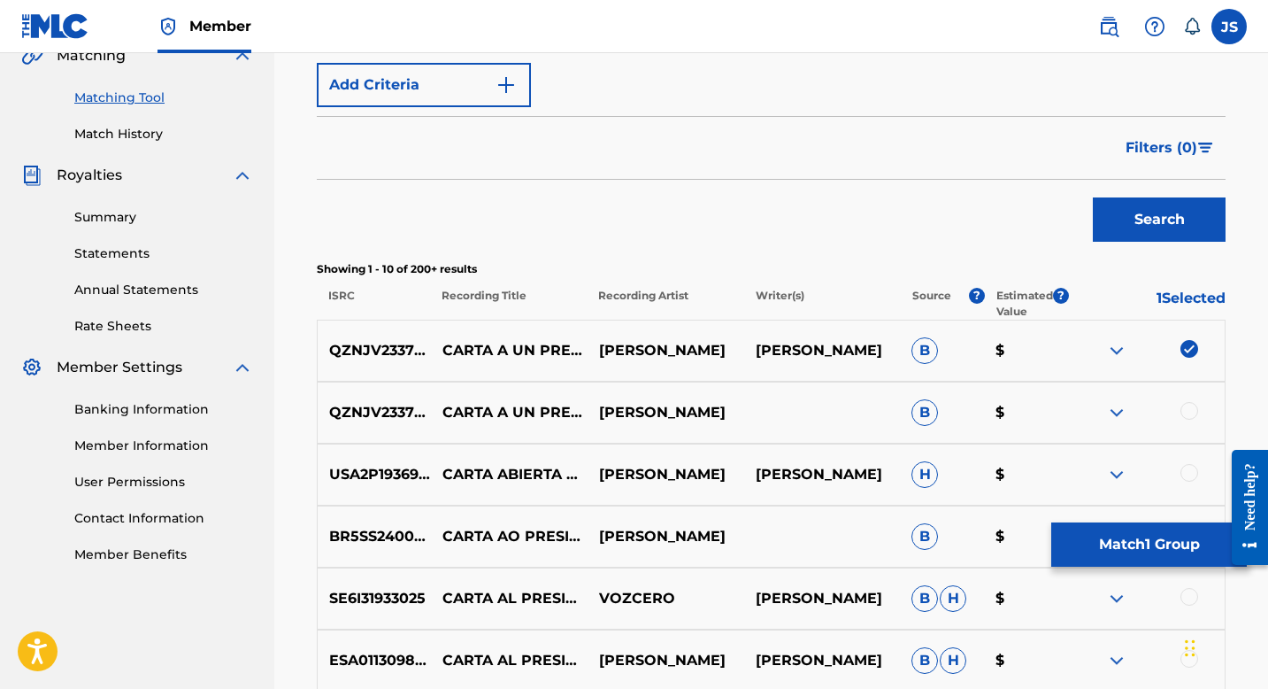
scroll to position [453, 0]
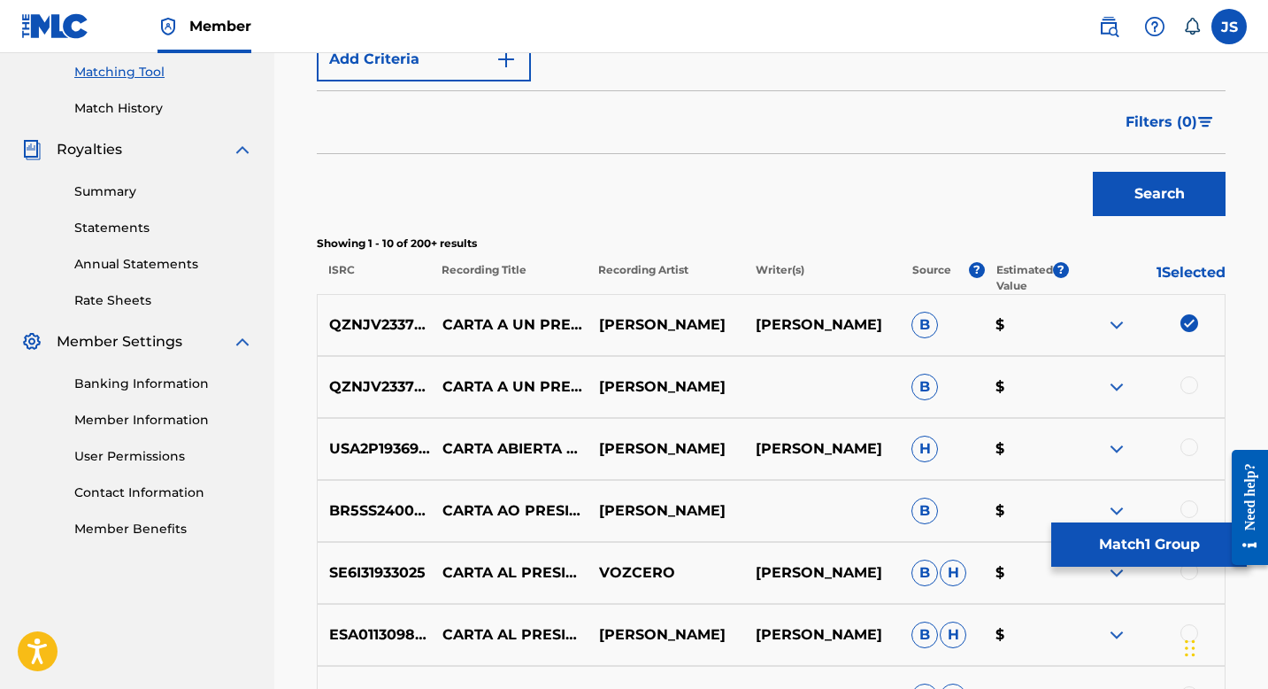
click at [1190, 384] on div at bounding box center [1190, 385] width 18 height 18
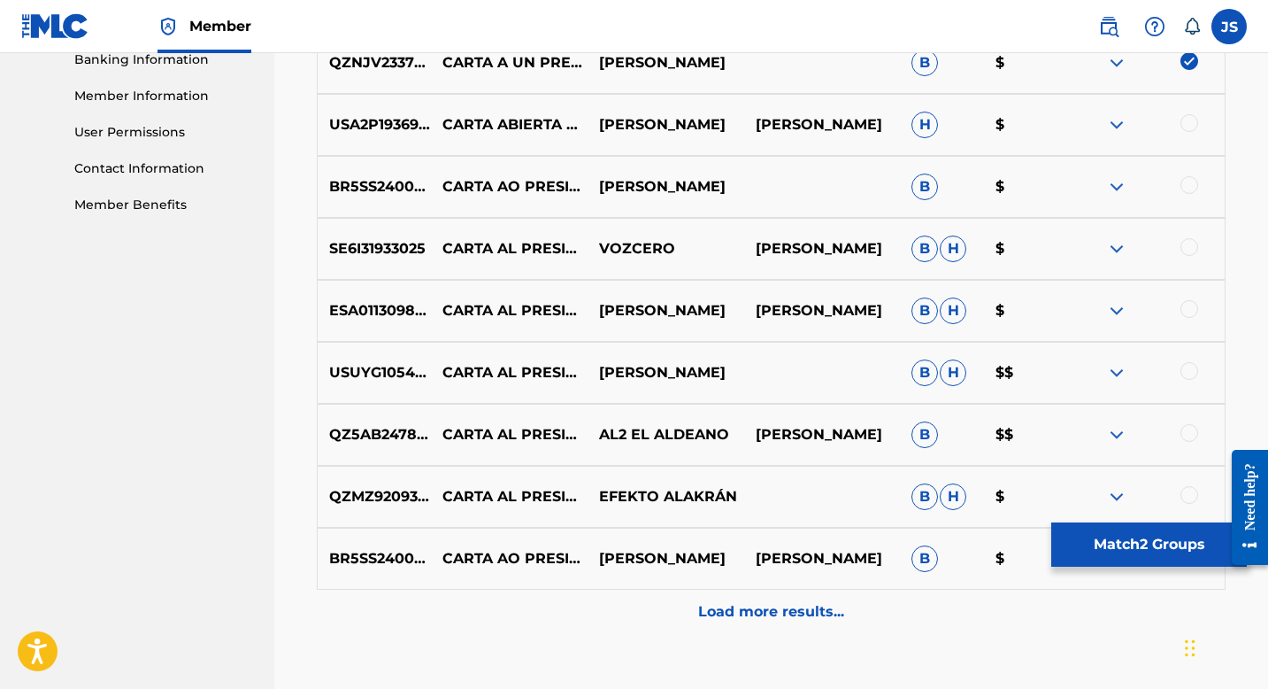
scroll to position [786, 0]
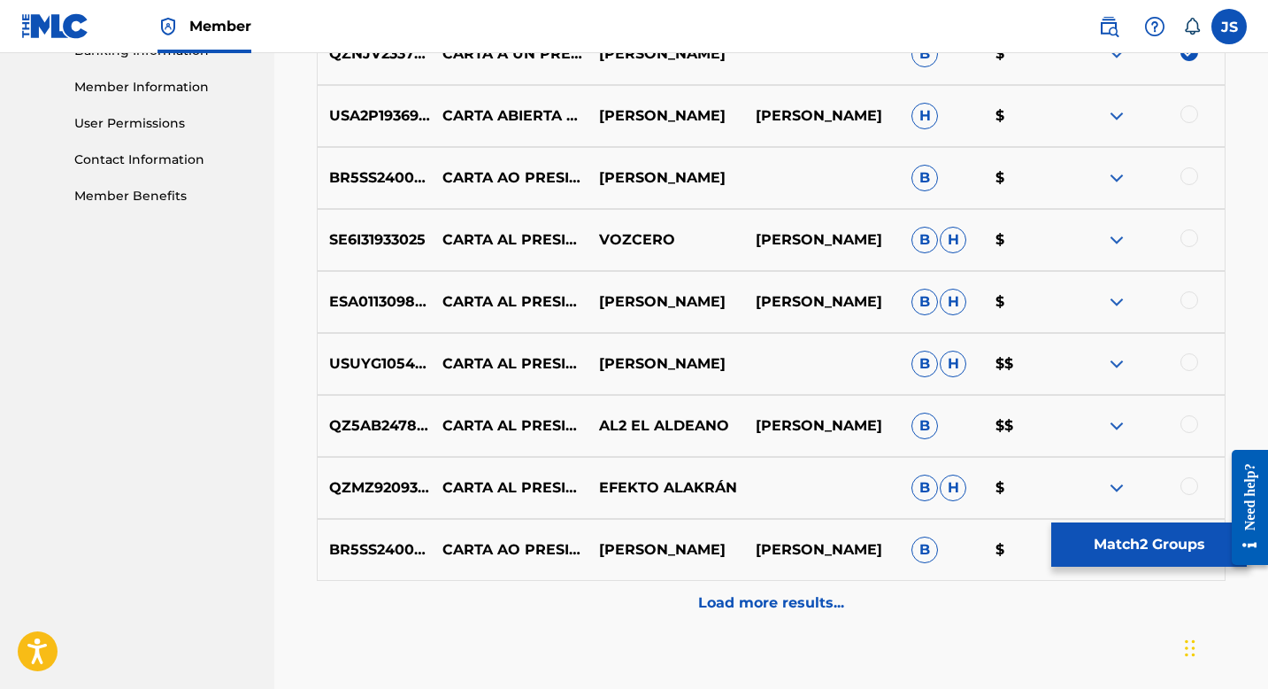
click at [1156, 550] on button "Match 2 Groups" at bounding box center [1149, 544] width 196 height 44
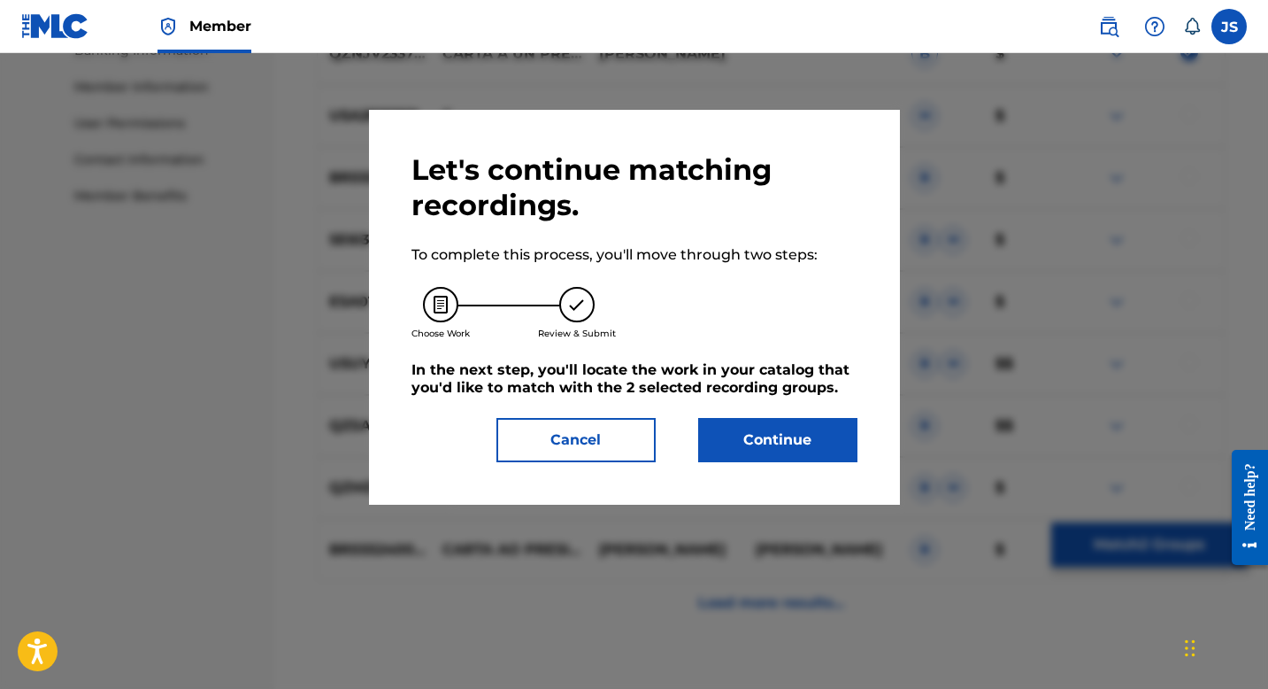
click at [798, 448] on button "Continue" at bounding box center [777, 440] width 159 height 44
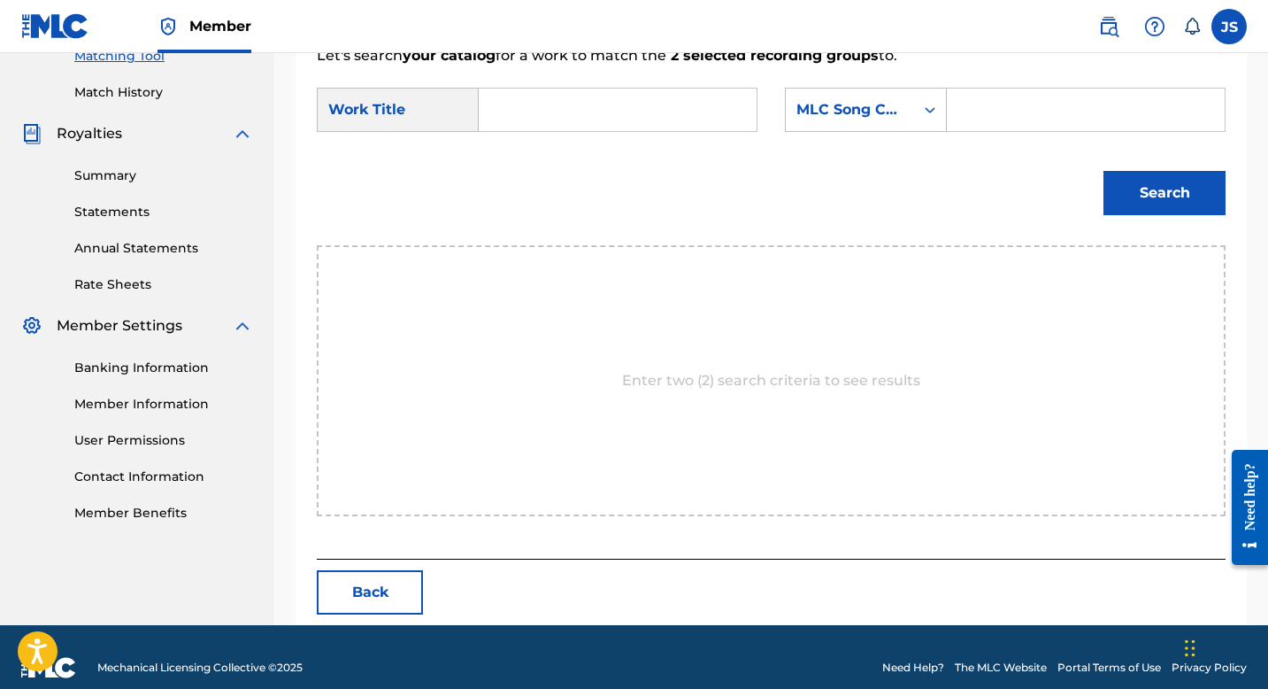
scroll to position [490, 0]
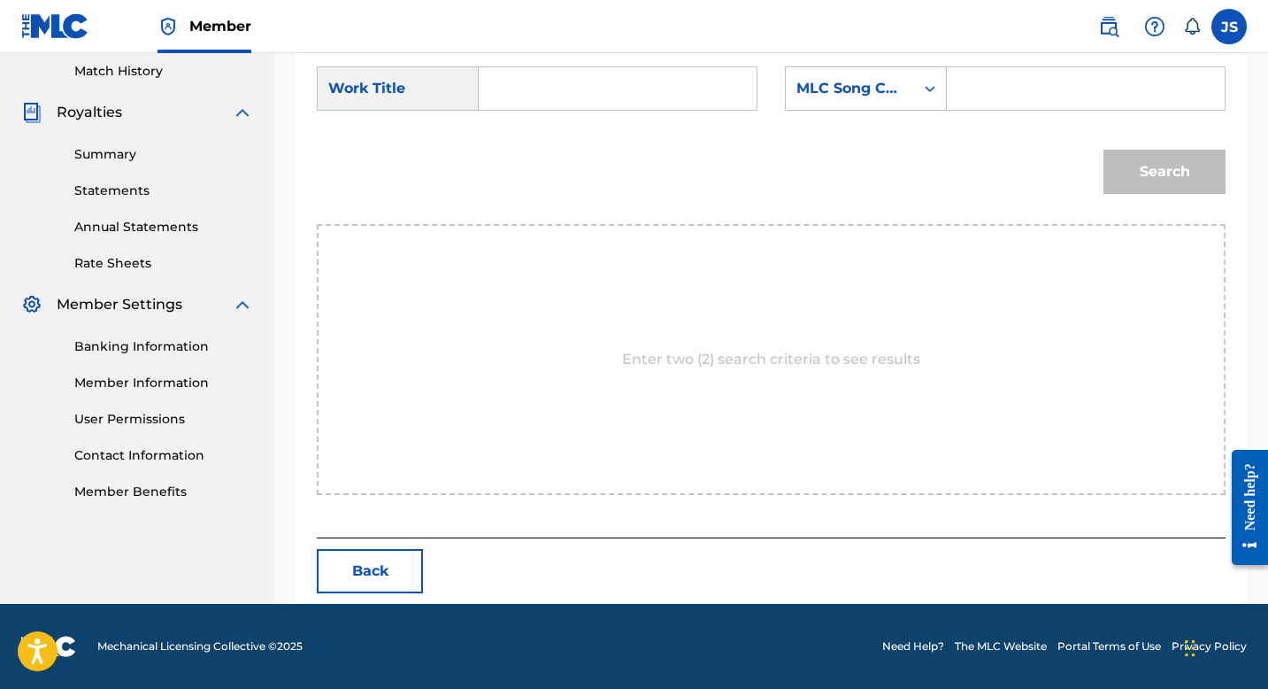
click at [566, 91] on input "Search Form" at bounding box center [618, 88] width 248 height 42
paste input "CARTA A UN PRESIDENTE"
type input "CARTA A UN PRESIDENTE"
click at [1048, 89] on input "Search Form" at bounding box center [1086, 88] width 248 height 42
paste input "CK8EOO"
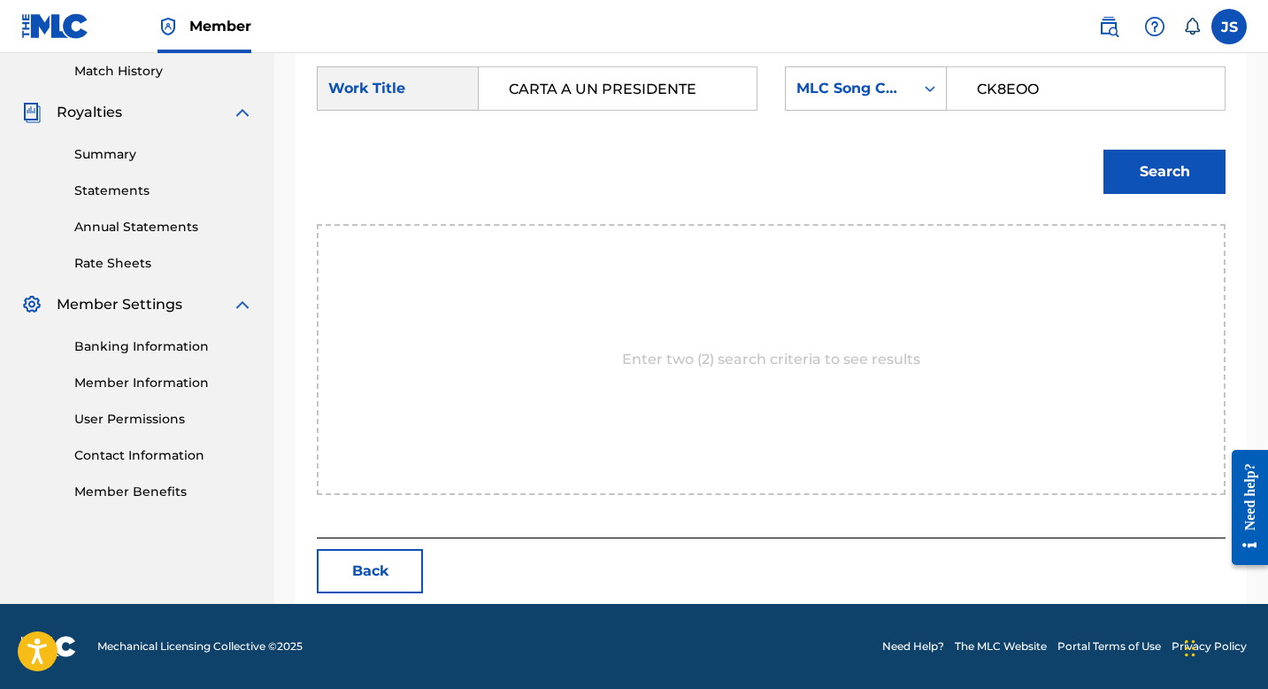
type input "CK8EOO"
click at [1138, 188] on button "Search" at bounding box center [1165, 172] width 122 height 44
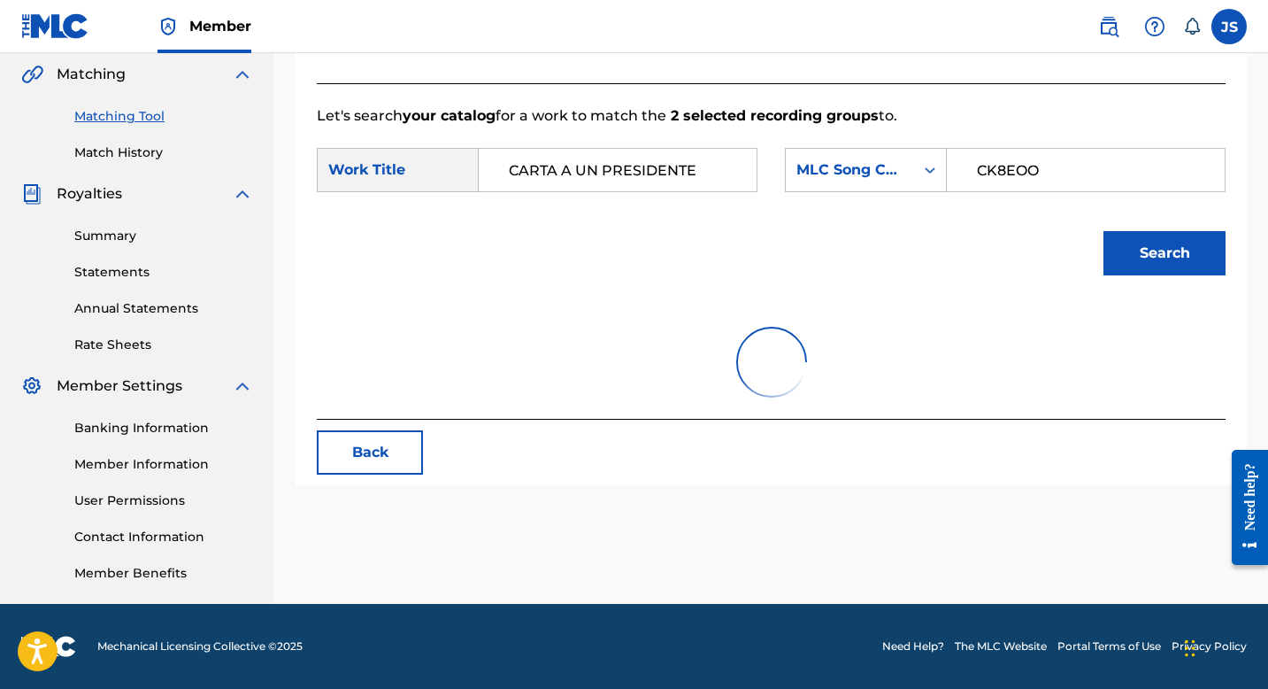
scroll to position [438, 0]
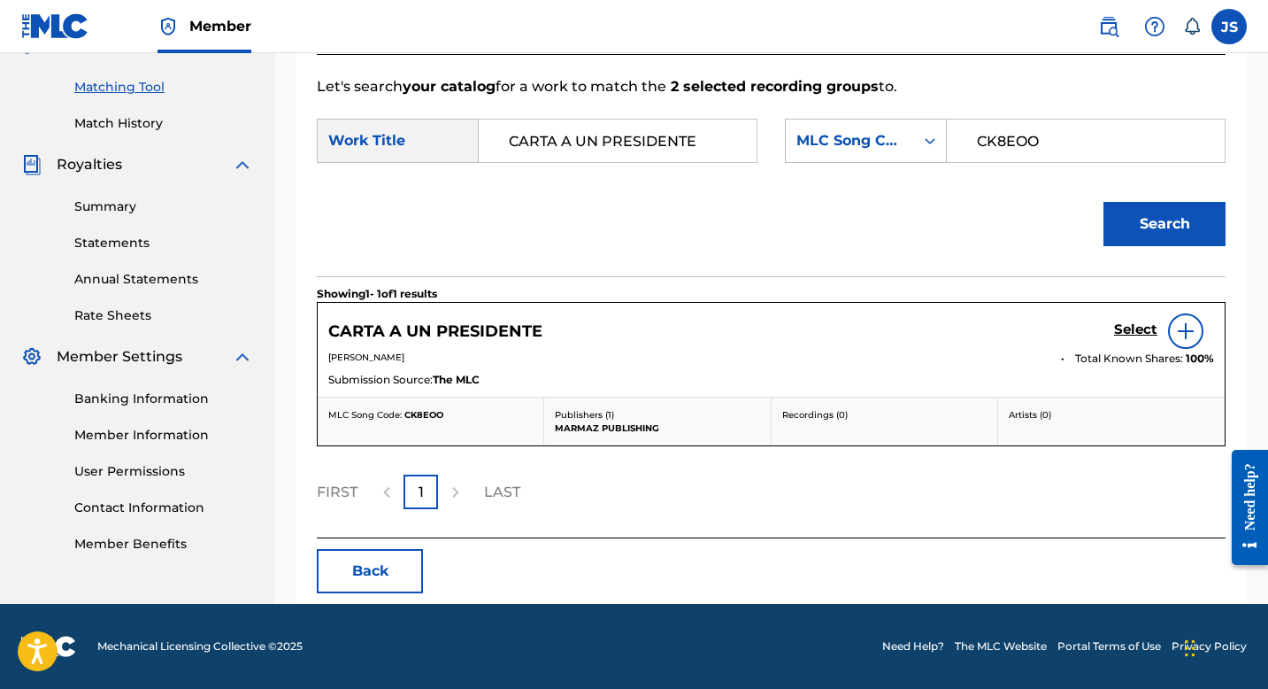
click at [520, 334] on h5 "CARTA A UN PRESIDENTE" at bounding box center [435, 331] width 214 height 20
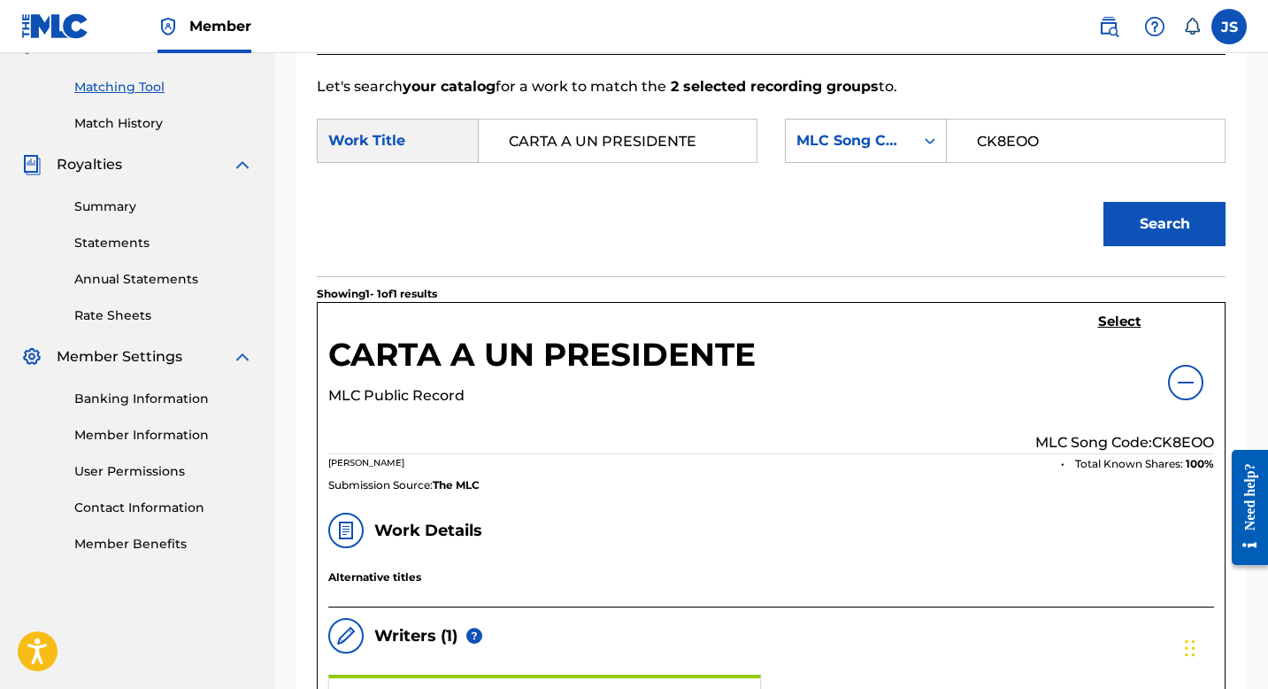
click at [1117, 313] on h5 "Select" at bounding box center [1119, 321] width 43 height 17
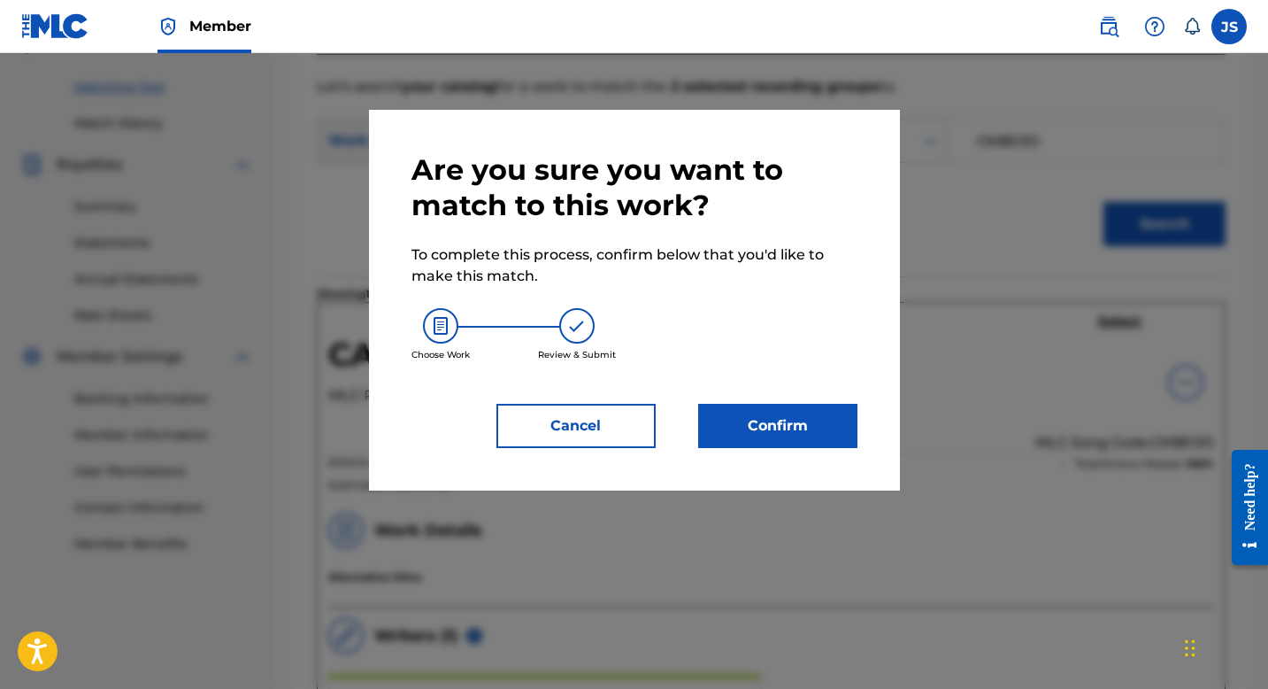
click at [753, 409] on button "Confirm" at bounding box center [777, 426] width 159 height 44
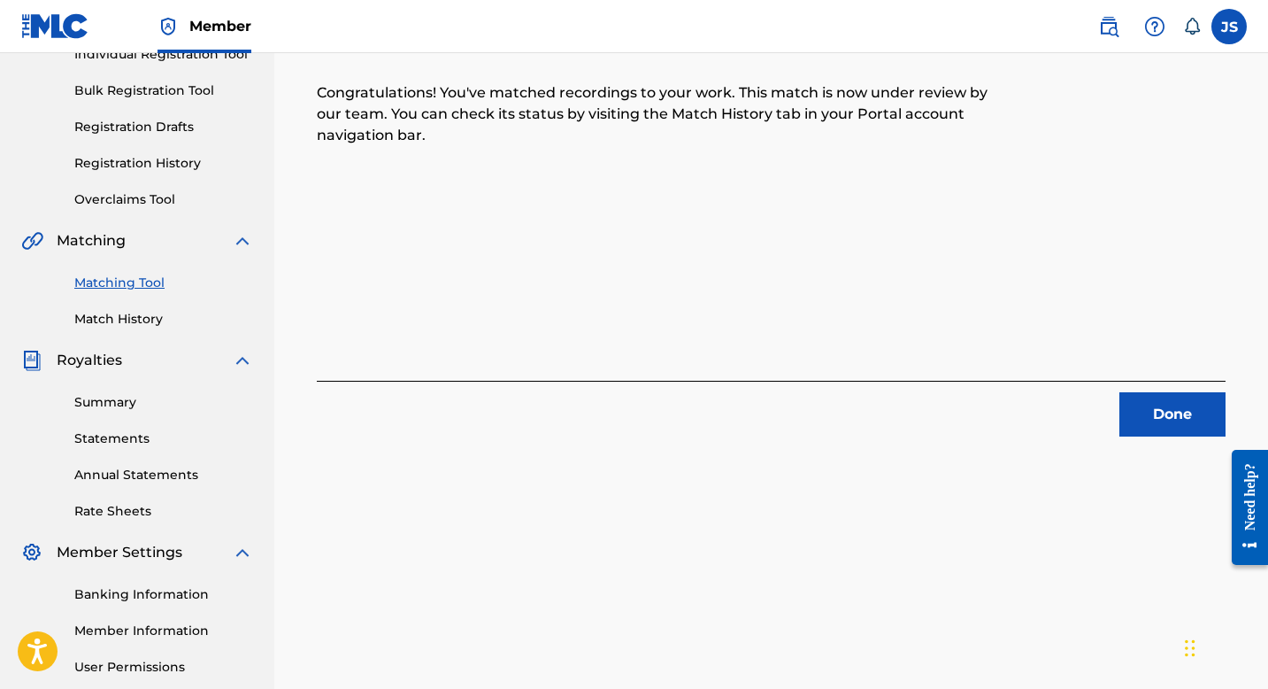
scroll to position [176, 0]
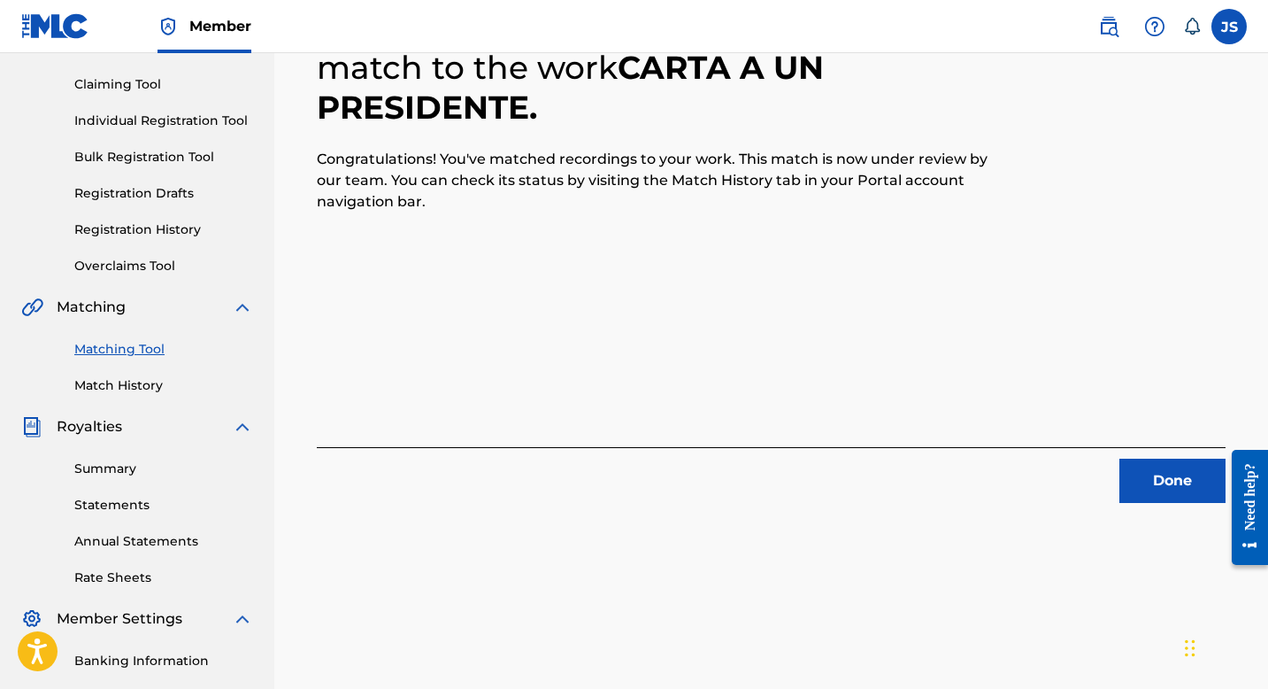
click at [1151, 480] on button "Done" at bounding box center [1173, 480] width 106 height 44
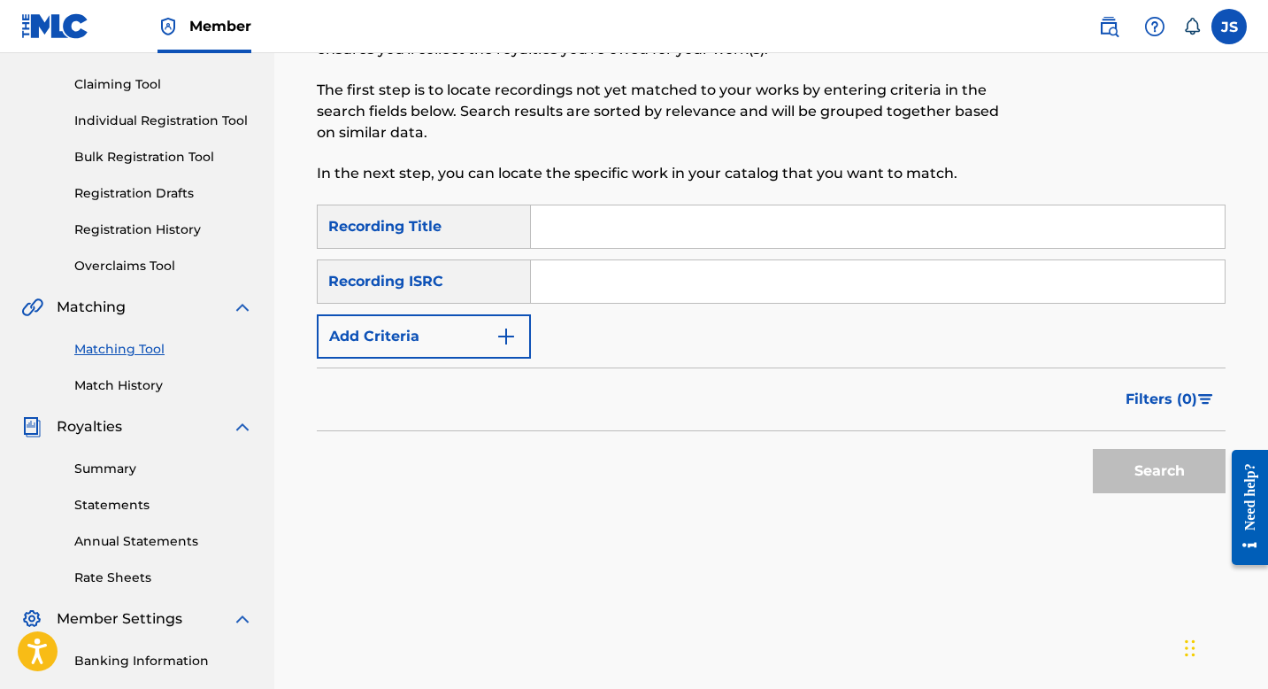
click at [640, 217] on input "Search Form" at bounding box center [878, 226] width 694 height 42
paste input "CON LOS OJOS DEL ALMA"
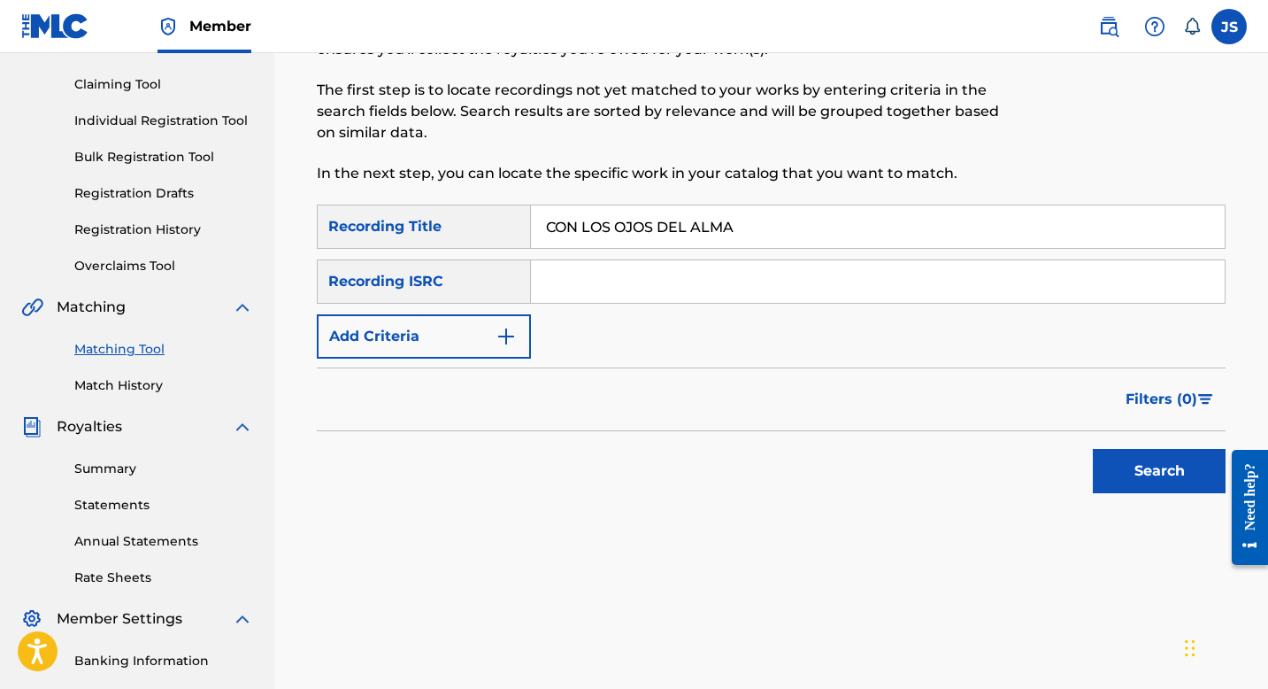
type input "CON LOS OJOS DEL ALMA"
click at [1099, 474] on button "Search" at bounding box center [1159, 471] width 133 height 44
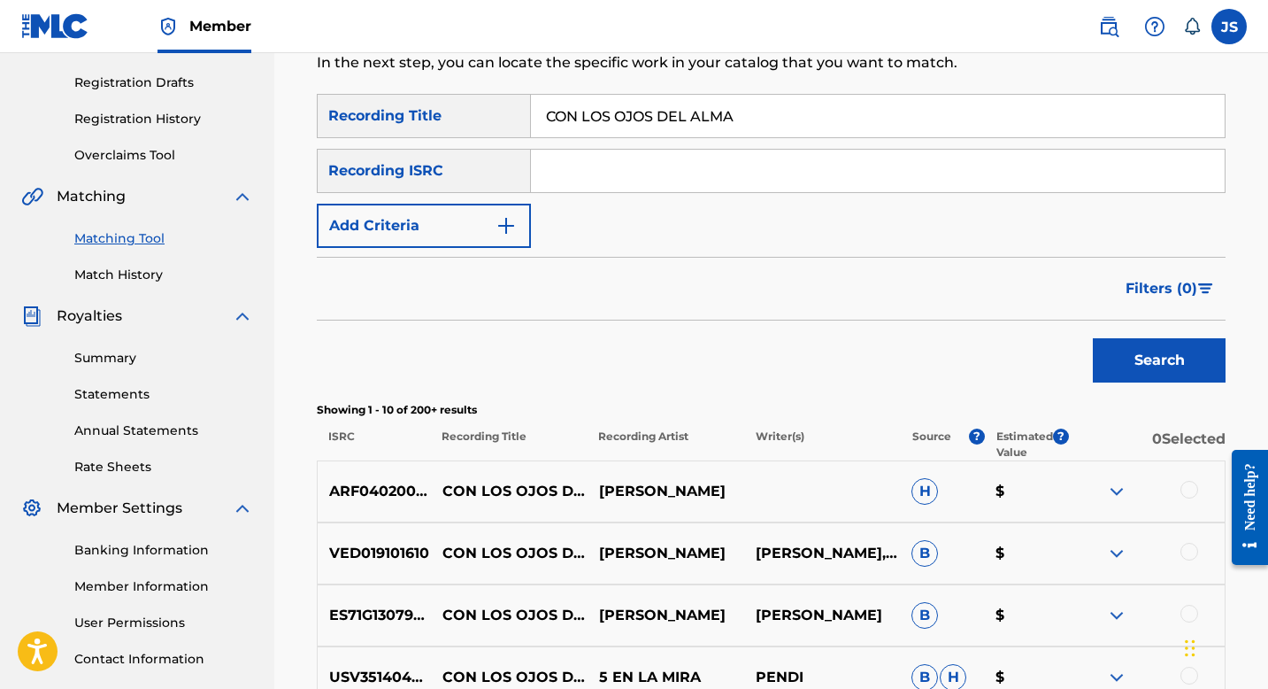
scroll to position [289, 0]
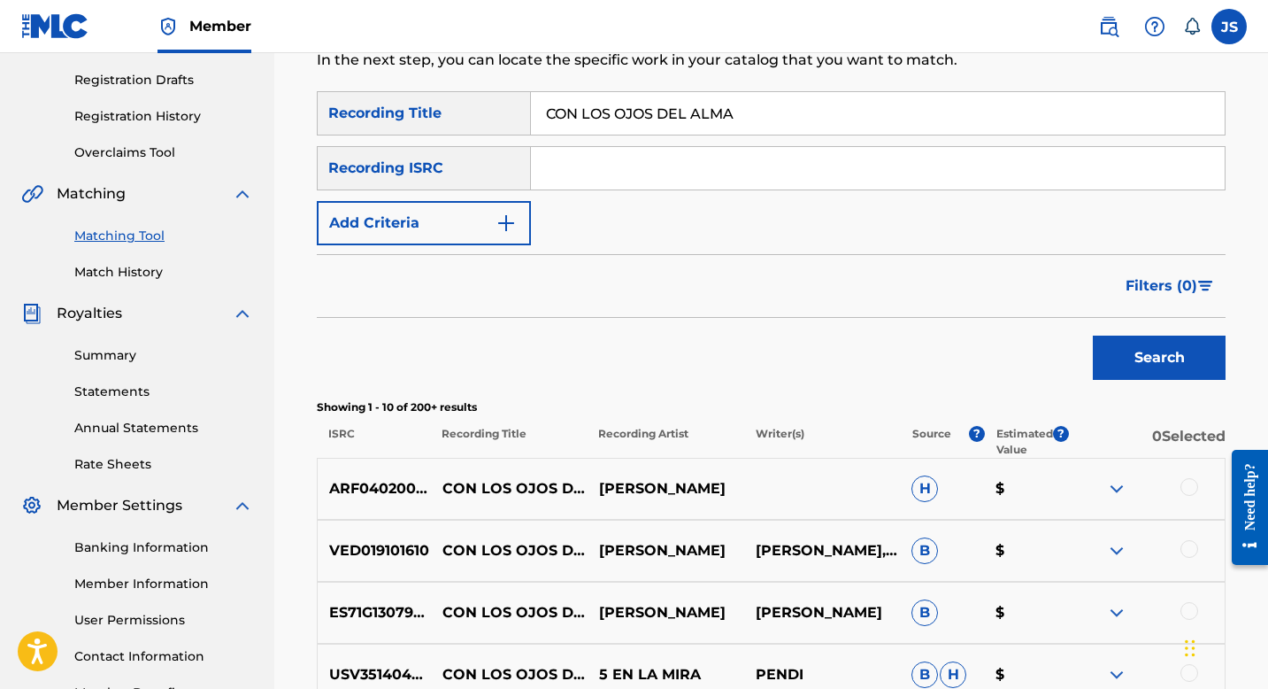
click at [497, 219] on img "Search Form" at bounding box center [506, 222] width 21 height 21
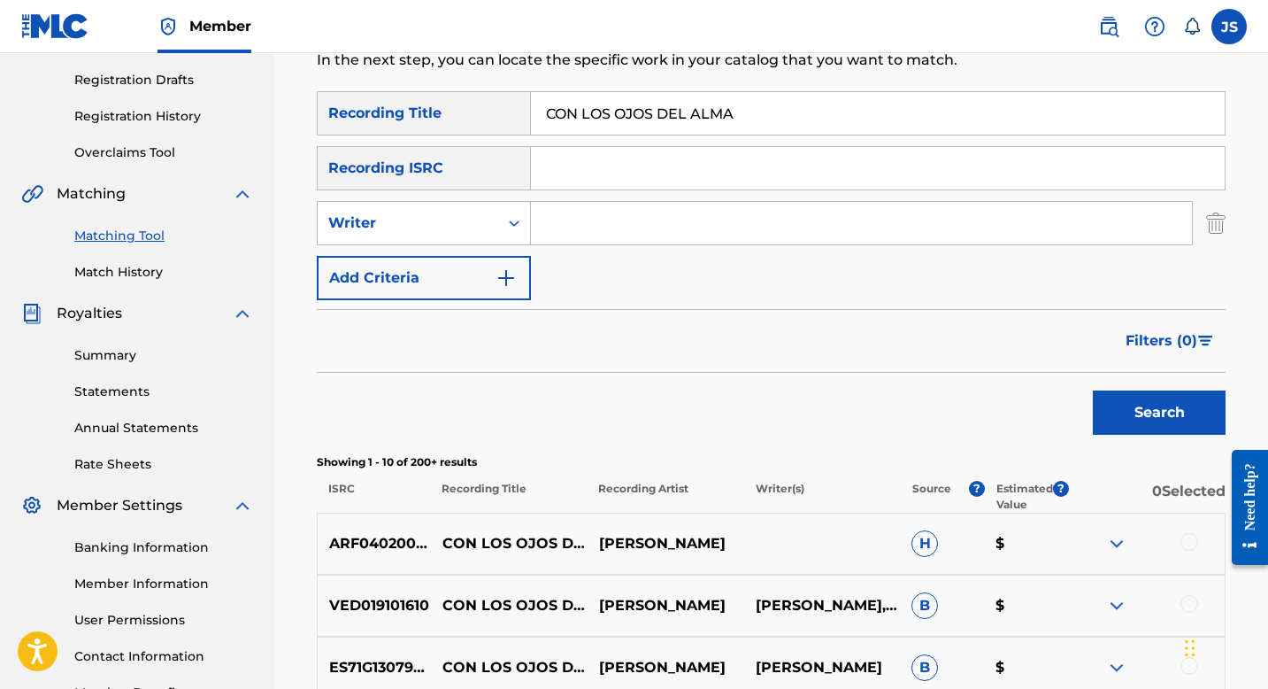
click at [580, 218] on input "Search Form" at bounding box center [861, 223] width 661 height 42
type input "[PERSON_NAME]"
click at [1093, 390] on button "Search" at bounding box center [1159, 412] width 133 height 44
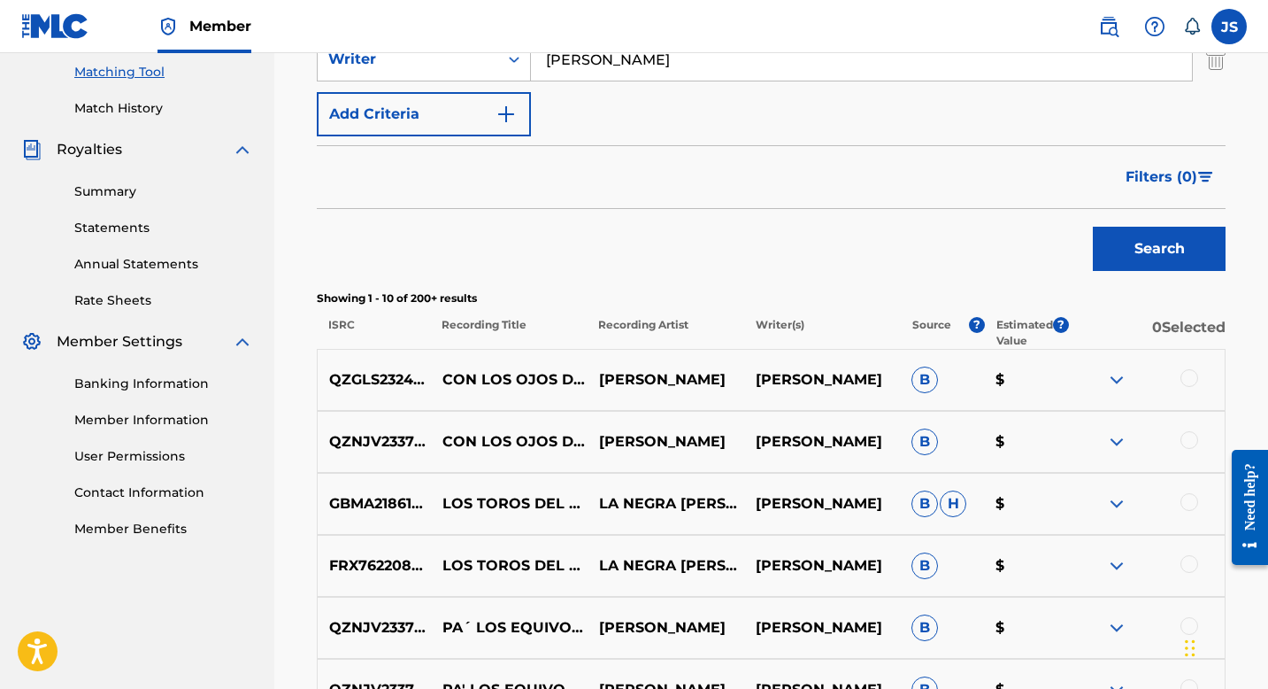
scroll to position [455, 0]
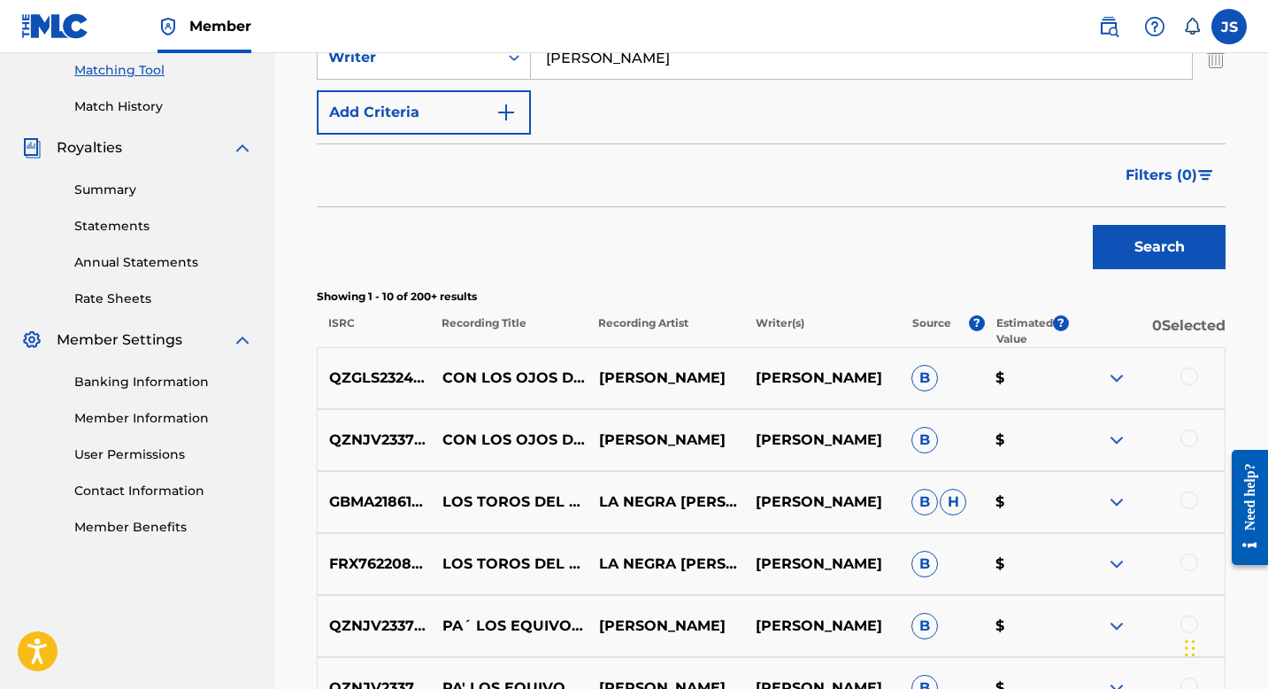
click at [1193, 373] on div at bounding box center [1190, 376] width 18 height 18
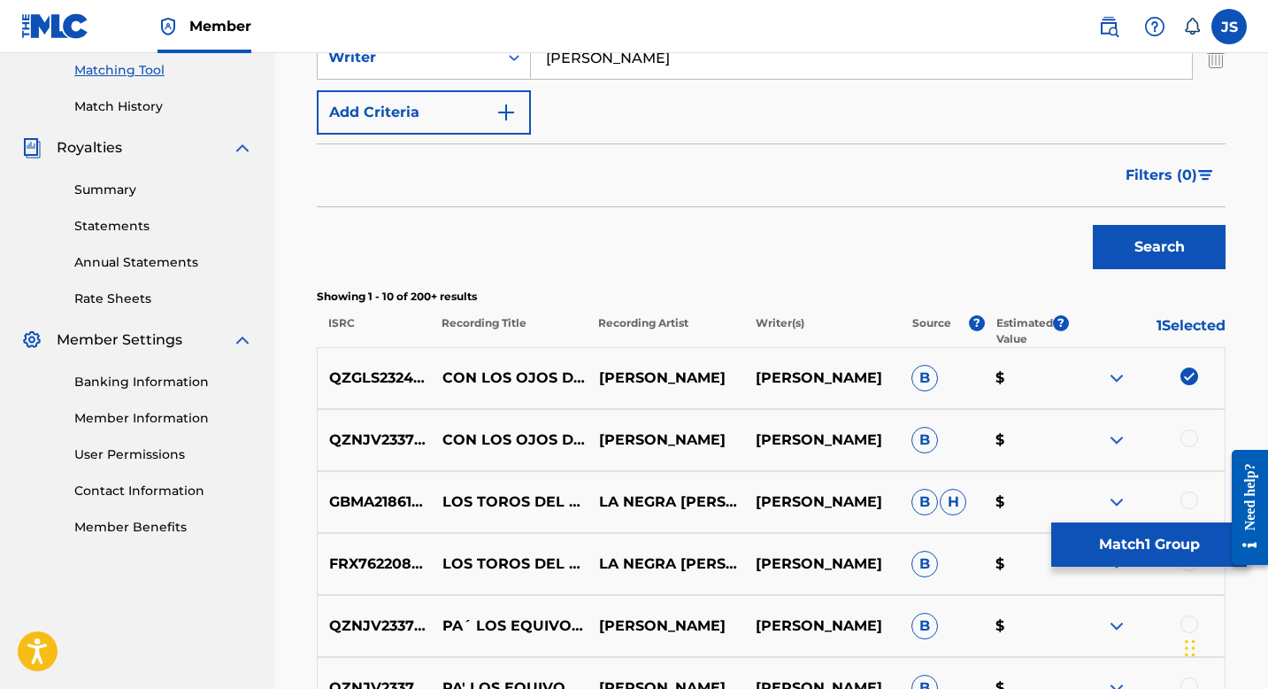
click at [1190, 430] on div at bounding box center [1190, 438] width 18 height 18
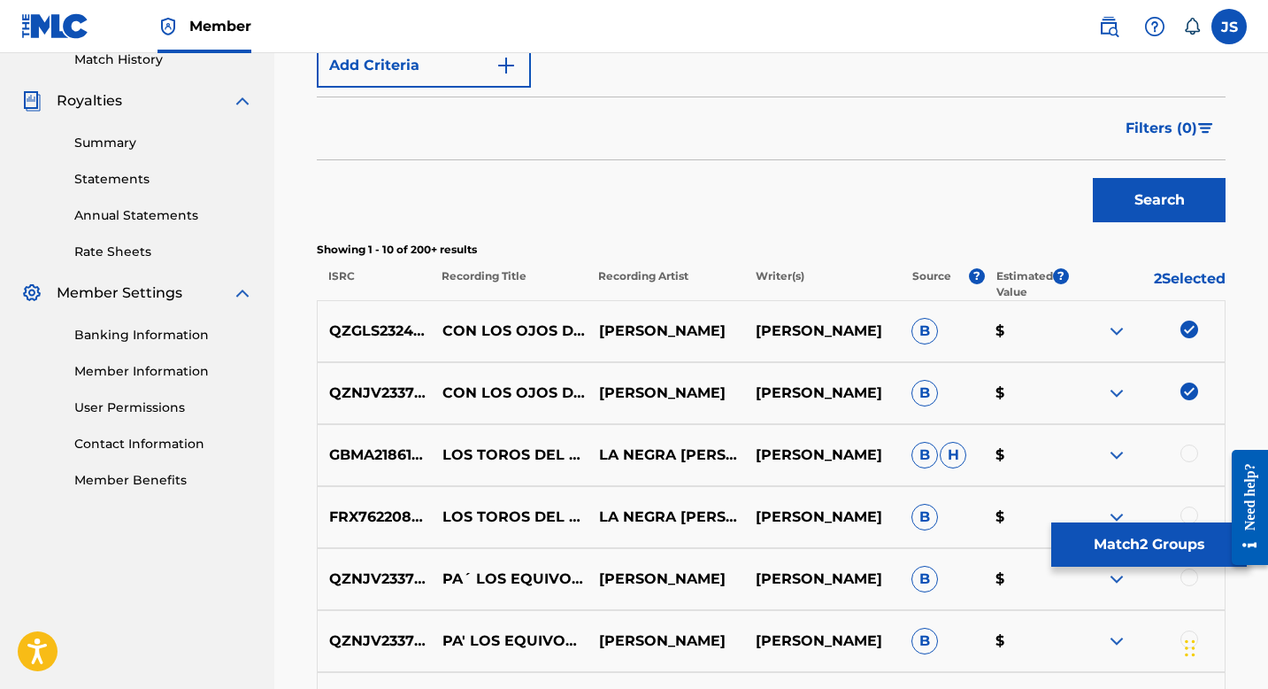
scroll to position [501, 0]
click at [1092, 540] on button "Match 2 Groups" at bounding box center [1149, 544] width 196 height 44
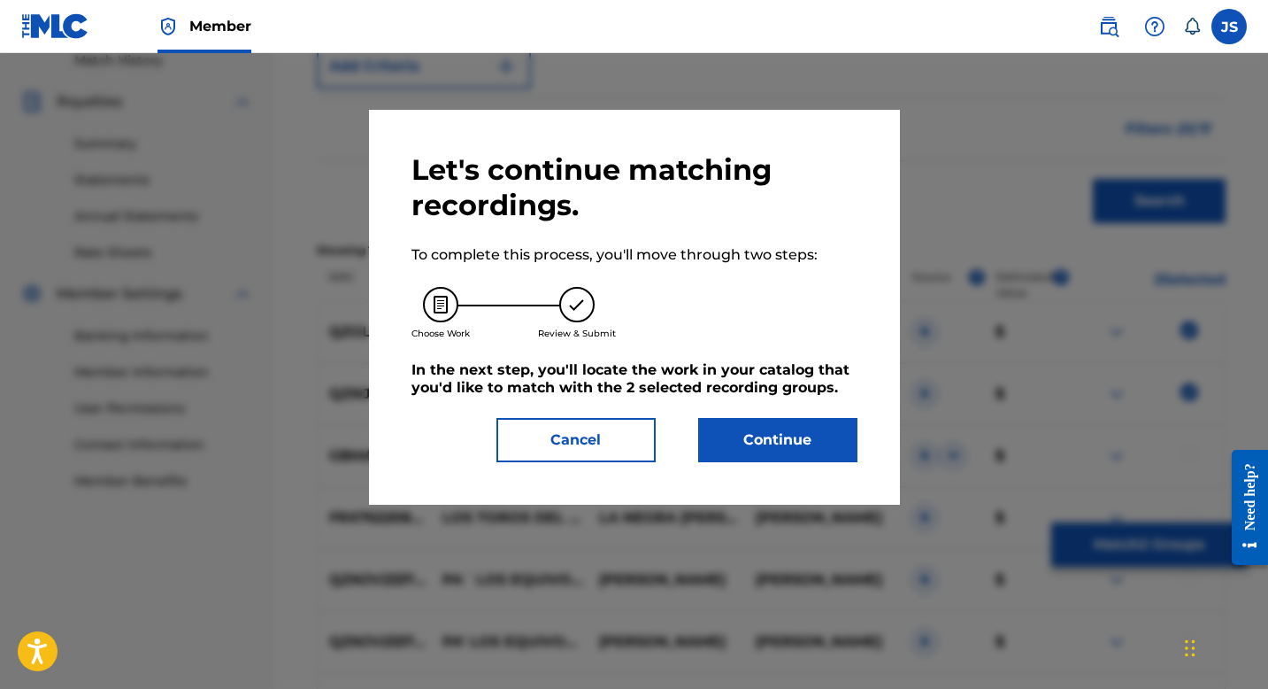
click at [801, 422] on button "Continue" at bounding box center [777, 440] width 159 height 44
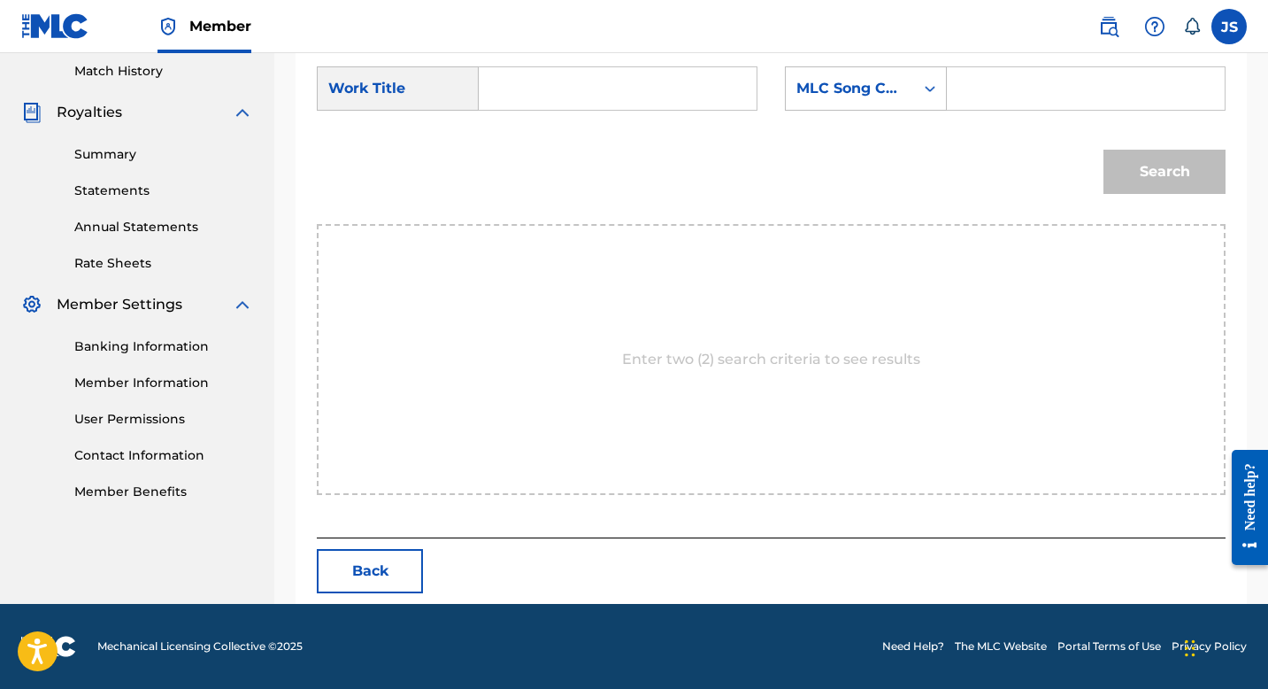
scroll to position [490, 0]
click at [506, 98] on input "Search Form" at bounding box center [618, 88] width 248 height 42
paste input "CON LOS OJOS DEL ALMA"
type input "CON LOS OJOS DEL ALMA"
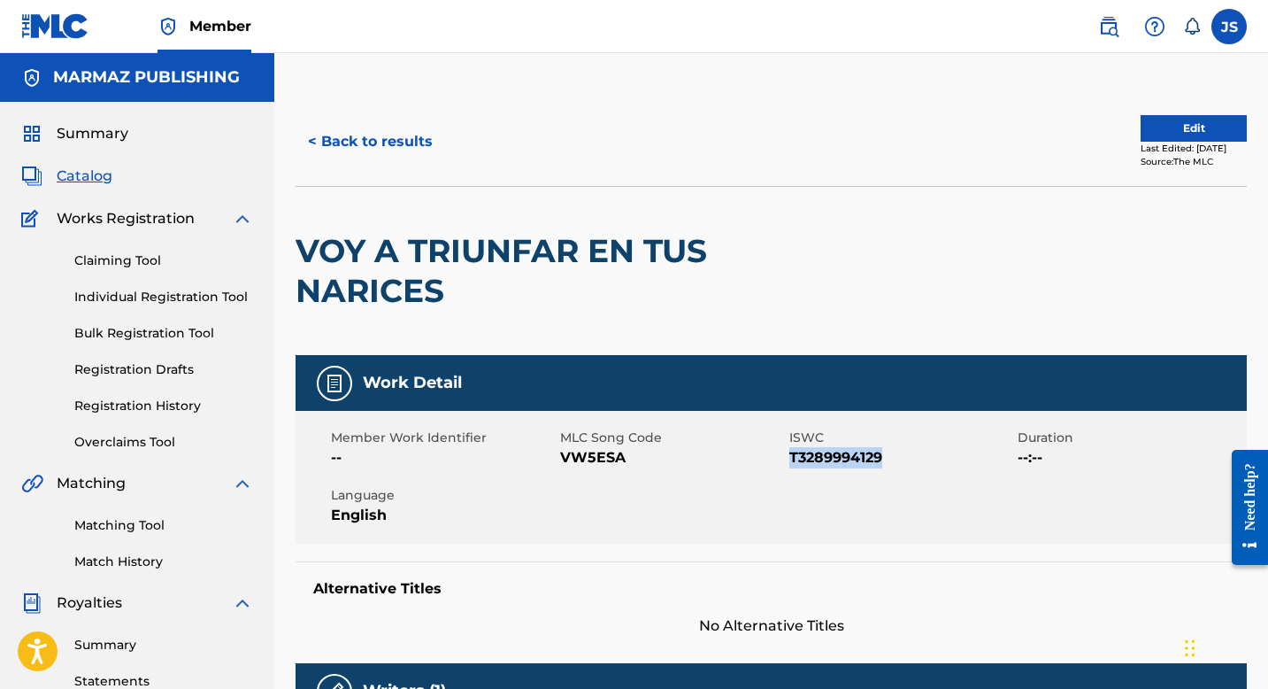
click at [343, 135] on button "< Back to results" at bounding box center [371, 141] width 150 height 44
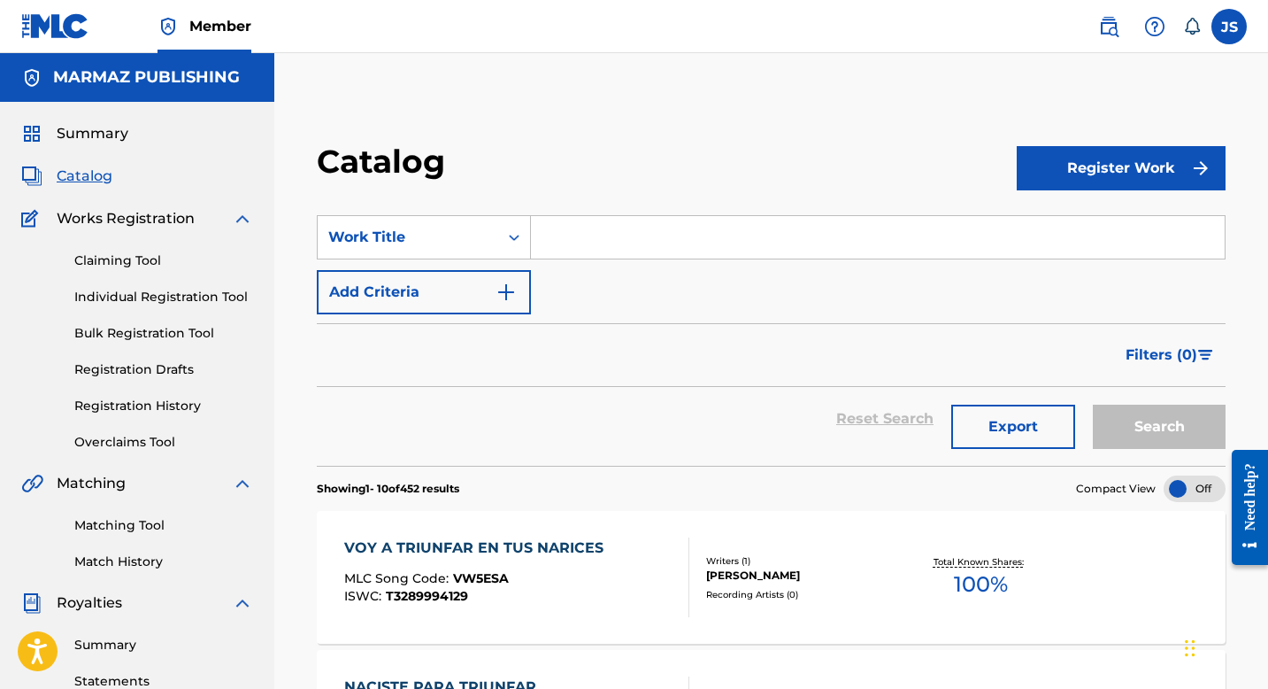
click at [598, 229] on input "Search Form" at bounding box center [878, 237] width 694 height 42
paste input "ZUMBE EL GUAYABO EN EL AGUA"
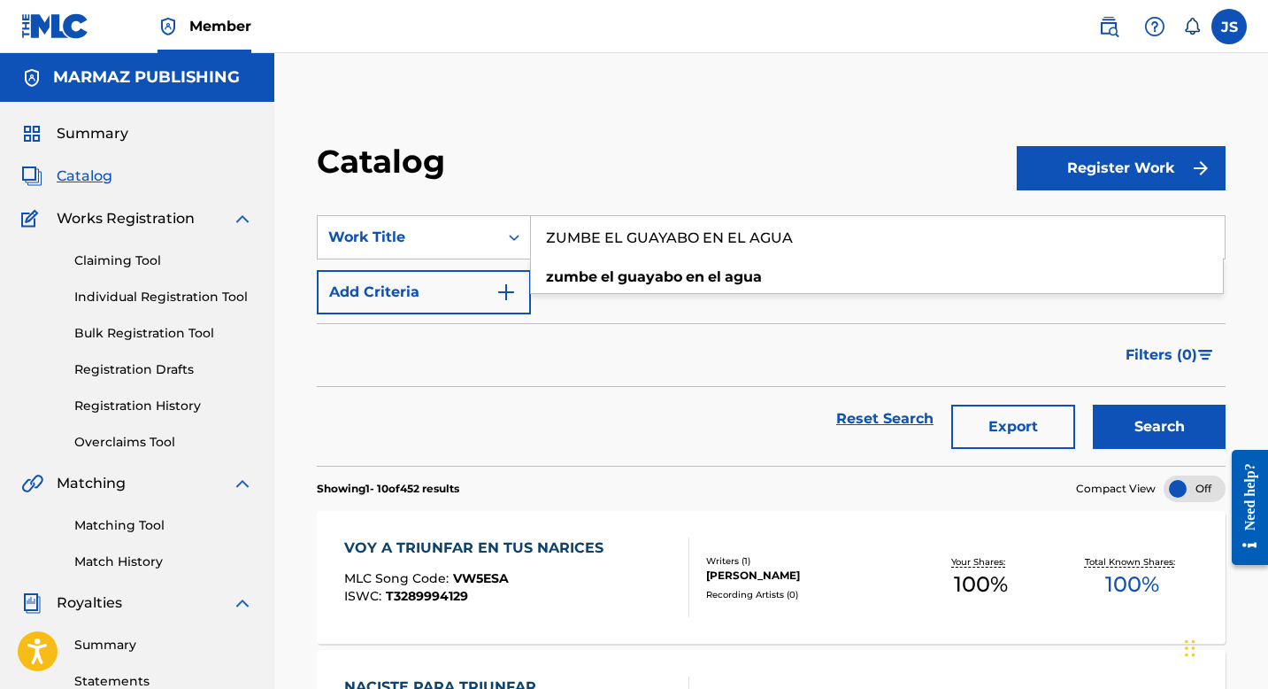
type input "ZUMBE EL GUAYABO EN EL AGUA"
click at [1121, 420] on button "Search" at bounding box center [1159, 426] width 133 height 44
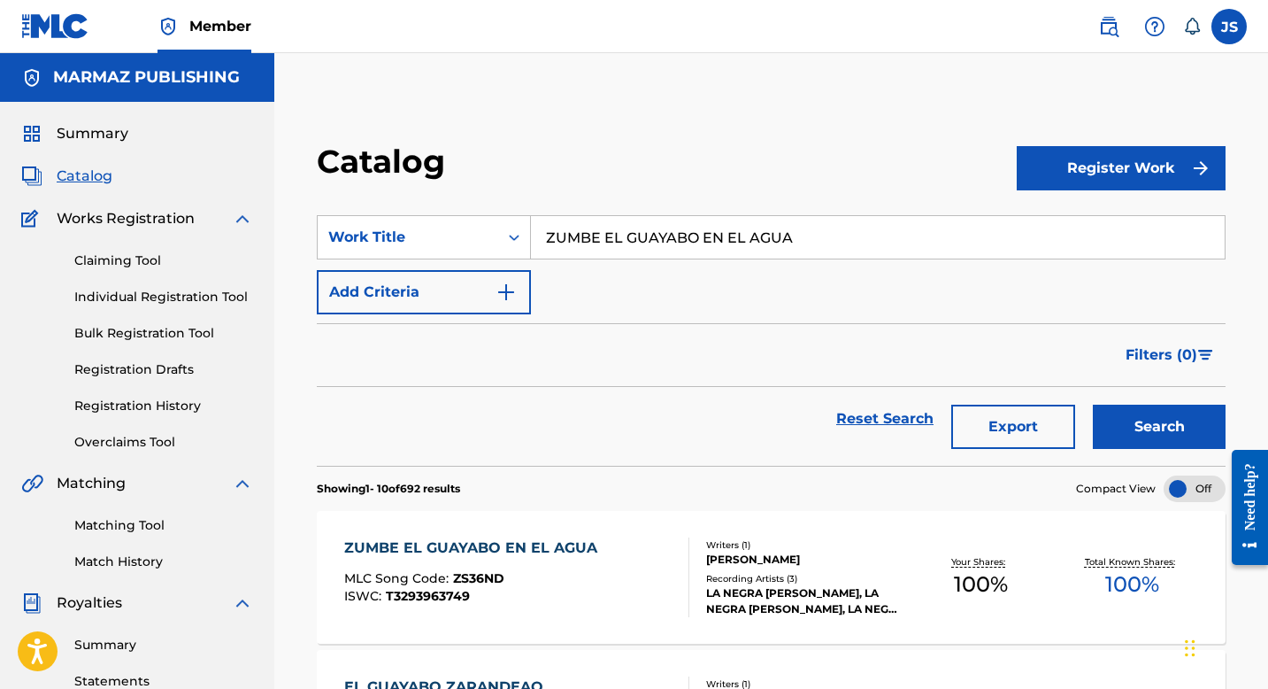
click at [489, 552] on div "ZUMBE EL GUAYABO EN EL AGUA" at bounding box center [475, 547] width 262 height 21
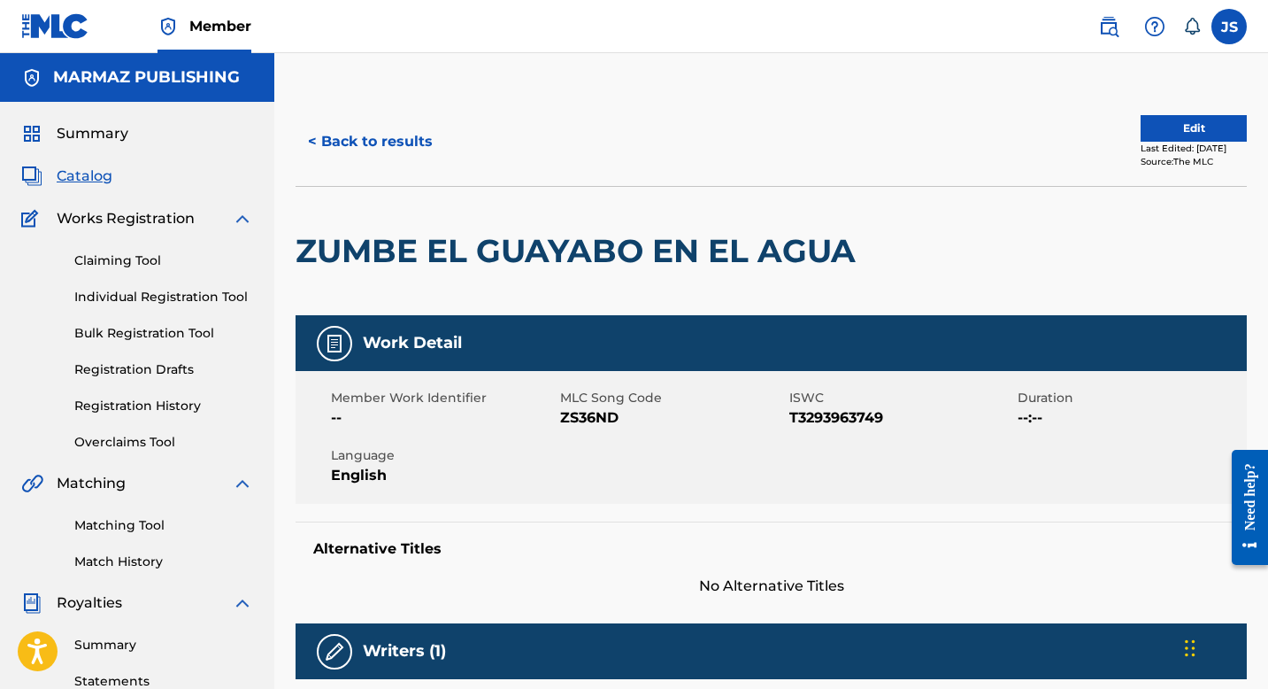
click at [598, 417] on span "ZS36ND" at bounding box center [672, 417] width 225 height 21
copy span "ZS36ND"
click at [838, 415] on span "T3293963749" at bounding box center [901, 417] width 225 height 21
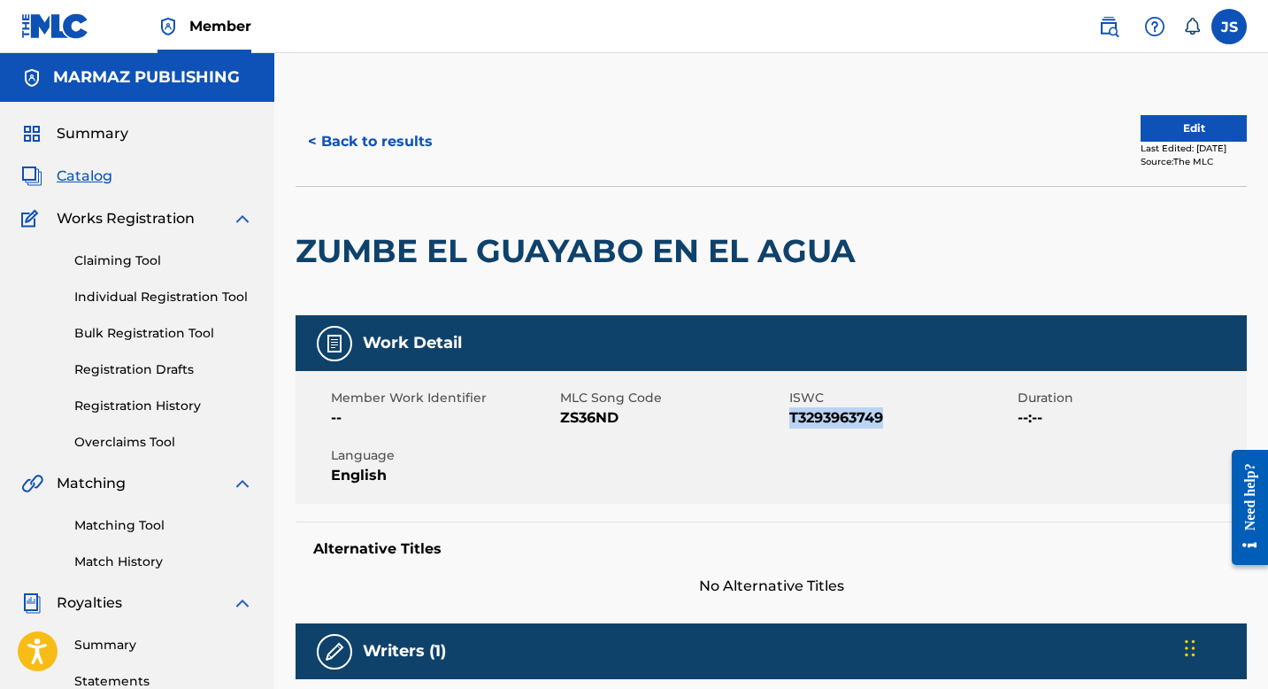
copy span "T3293963749"
click at [400, 113] on div "< Back to results Edit Last Edited: March 05, 2025 Source: The MLC" at bounding box center [771, 141] width 951 height 89
click at [400, 131] on button "< Back to results" at bounding box center [371, 141] width 150 height 44
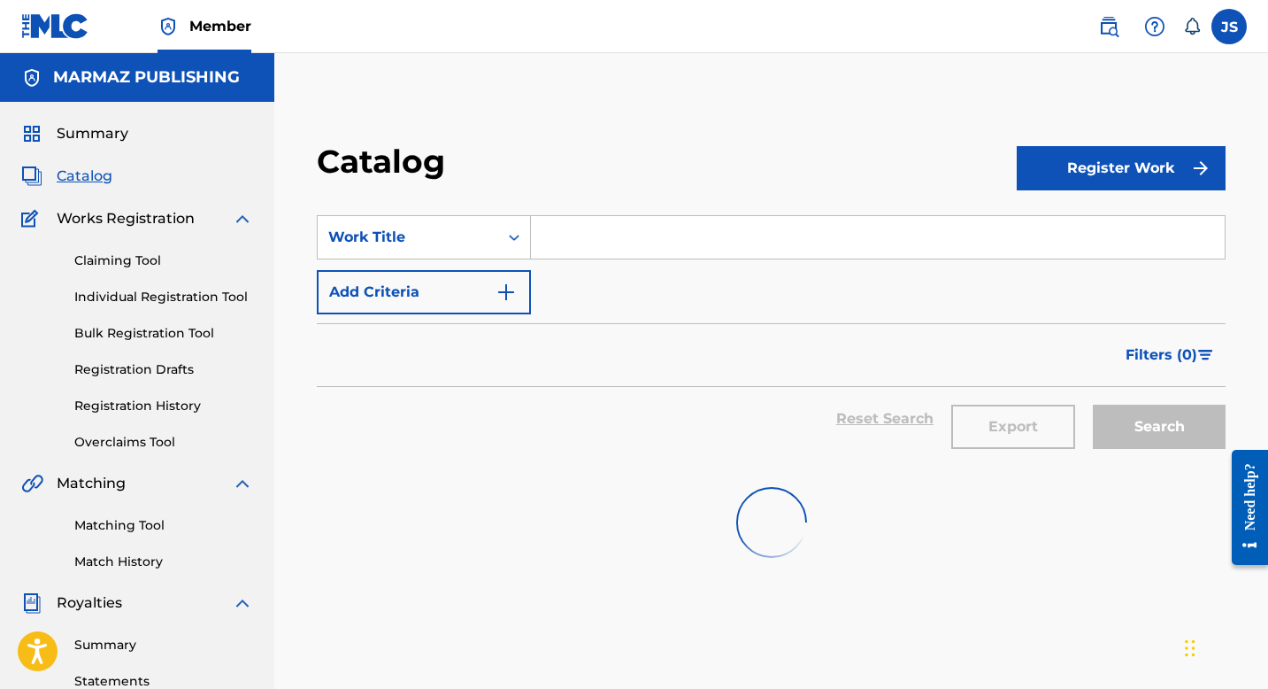
click at [587, 238] on input "Search Form" at bounding box center [878, 237] width 694 height 42
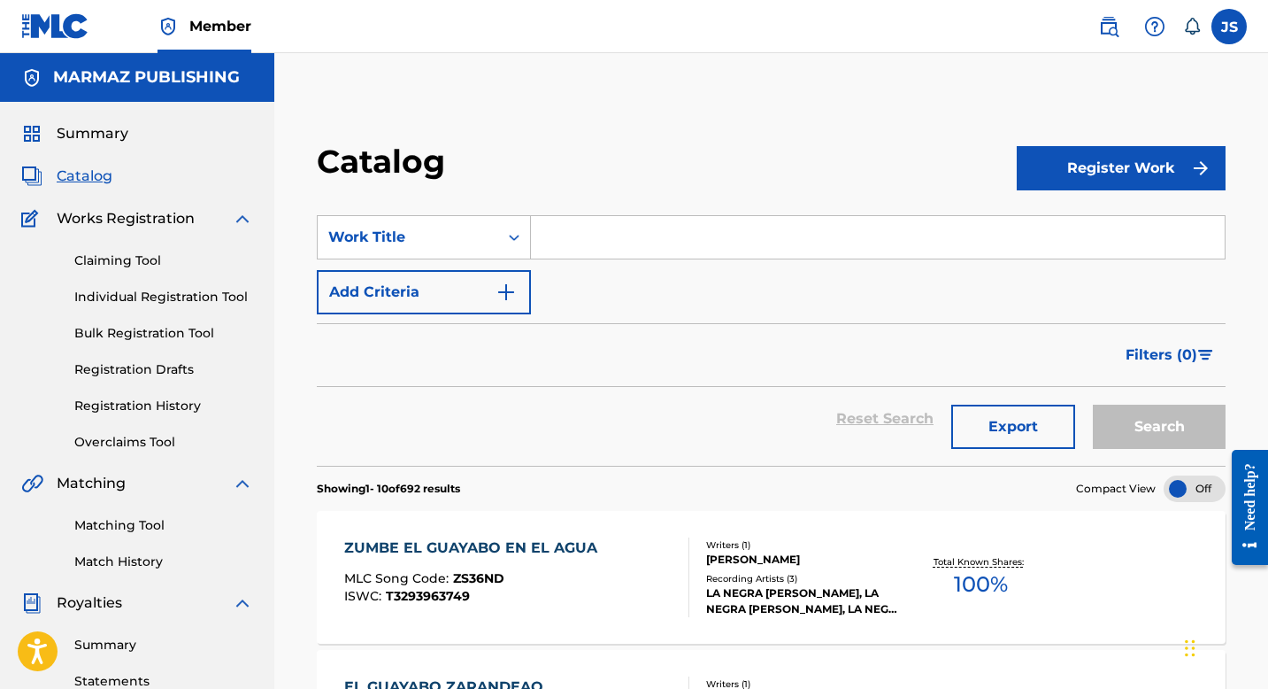
paste input "CORAZON VENECO"
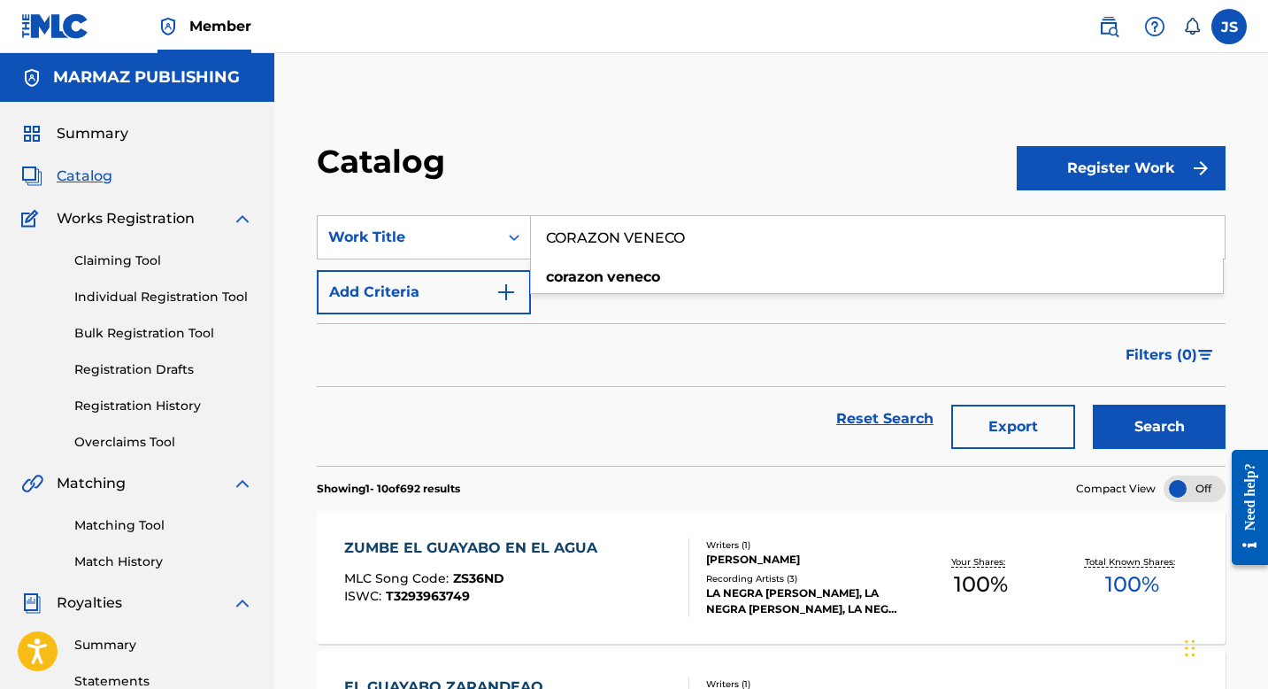
type input "CORAZON VENECO"
click at [1108, 435] on button "Search" at bounding box center [1159, 426] width 133 height 44
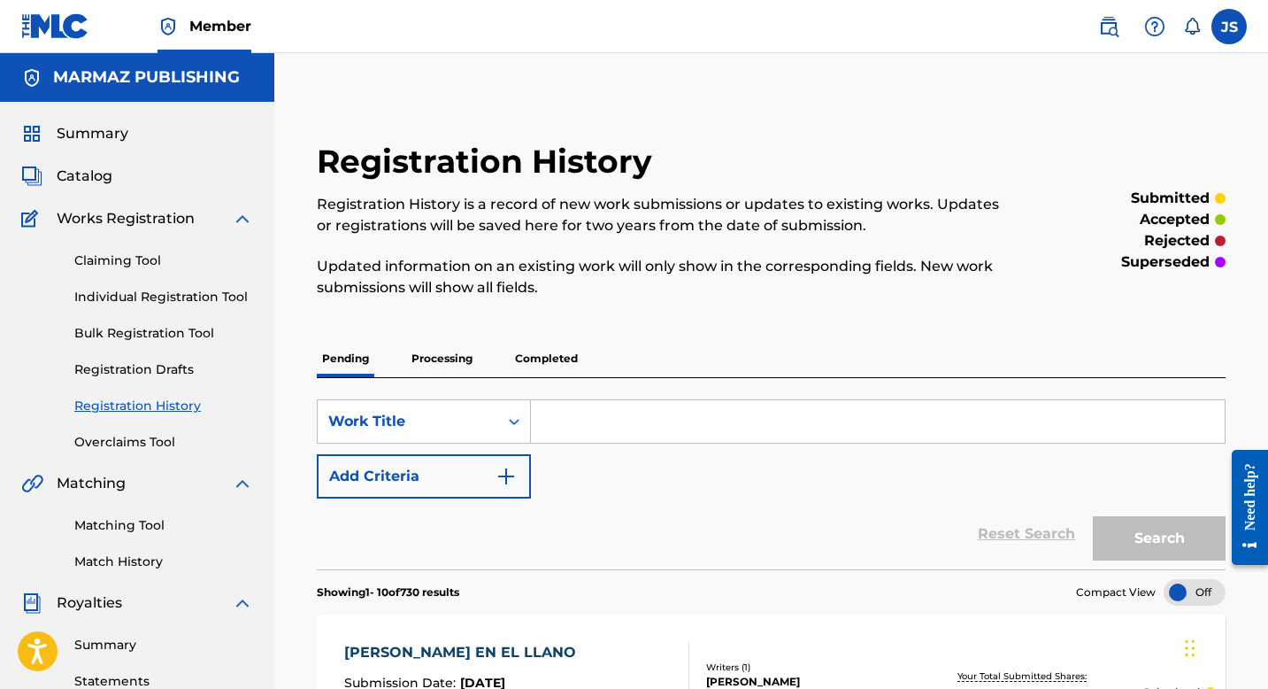
click at [121, 184] on div "Catalog" at bounding box center [137, 176] width 232 height 21
click at [102, 173] on span "Catalog" at bounding box center [85, 176] width 56 height 21
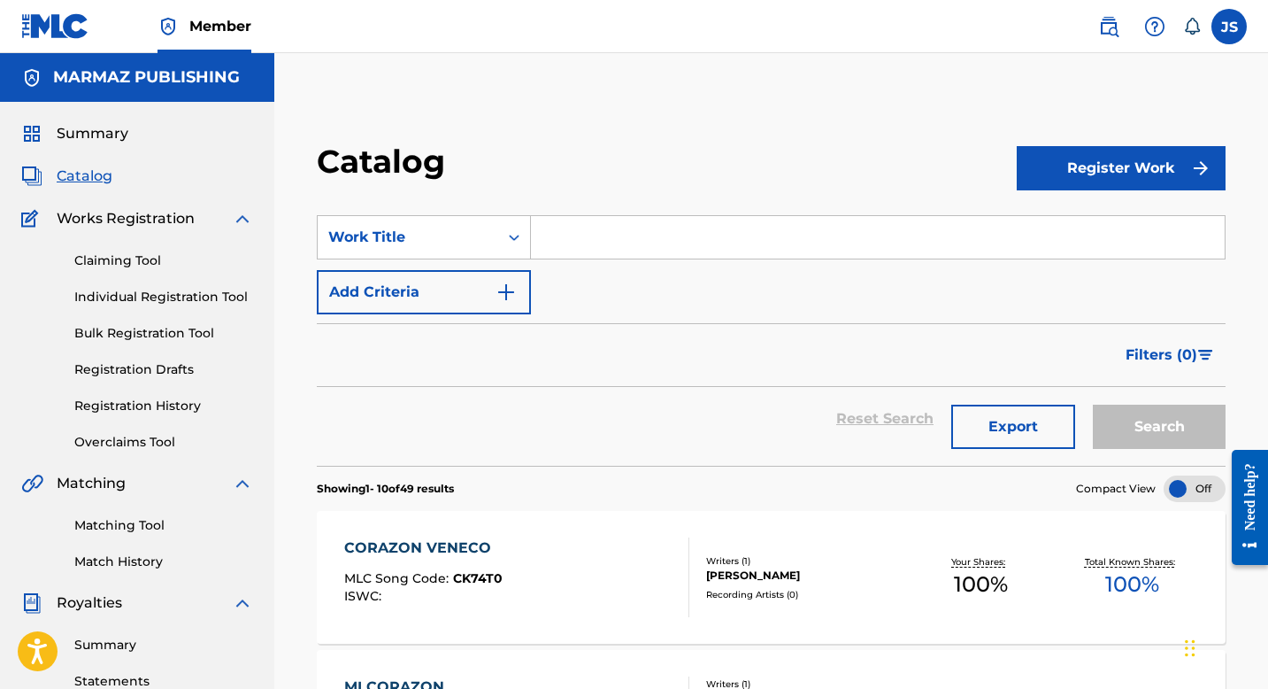
click at [705, 229] on input "Search Form" at bounding box center [878, 237] width 694 height 42
paste input "ZUMBE EL GUAYABO EN EL AGUA"
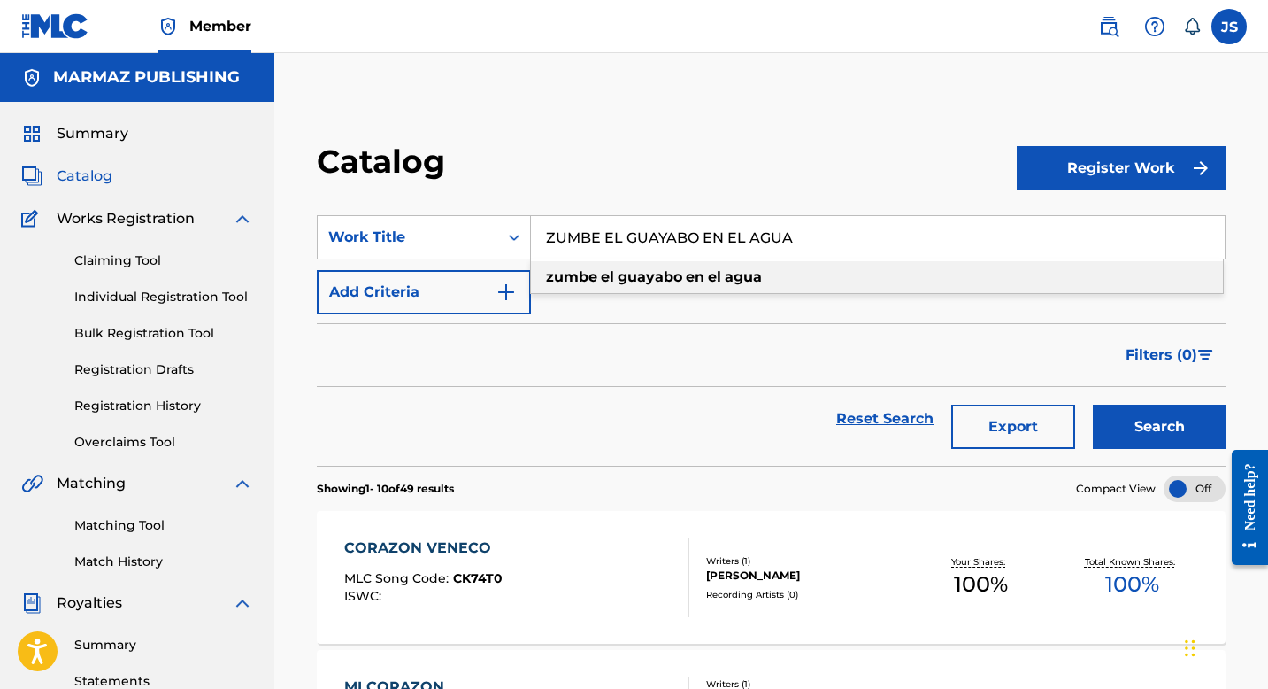
type input "ZUMBE EL GUAYABO EN EL AGUA"
click at [1146, 414] on button "Search" at bounding box center [1159, 426] width 133 height 44
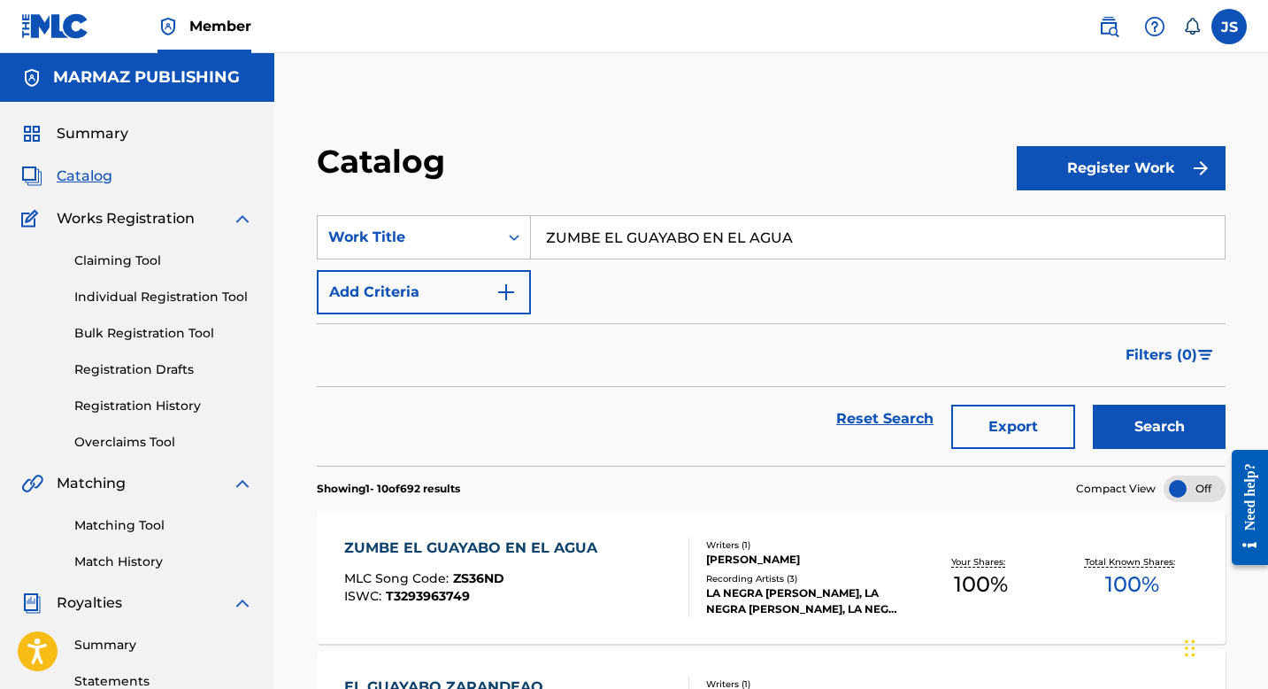
click at [1056, 548] on div "ZUMBE EL GUAYABO EN EL AGUA MLC Song Code : ZS36ND ISWC : T3293963749 Writers (…" at bounding box center [771, 577] width 909 height 133
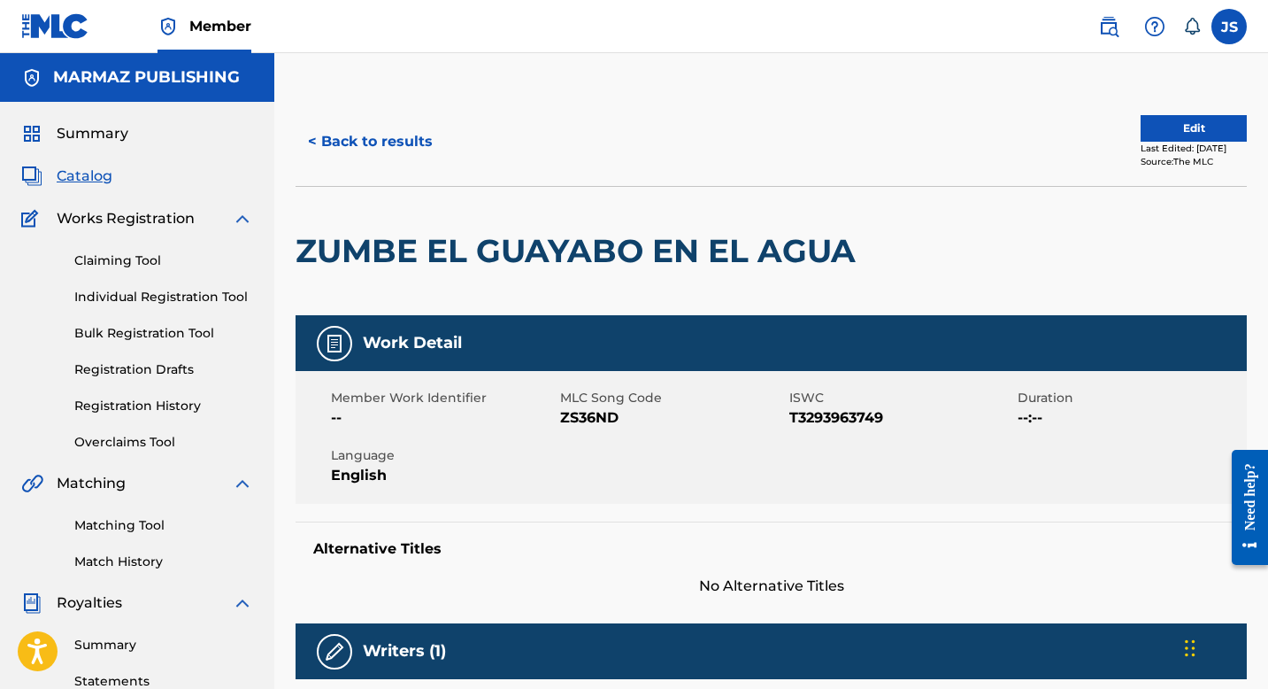
click at [600, 416] on span "ZS36ND" at bounding box center [672, 417] width 225 height 21
copy span "ZS36ND"
click at [400, 145] on button "< Back to results" at bounding box center [371, 141] width 150 height 44
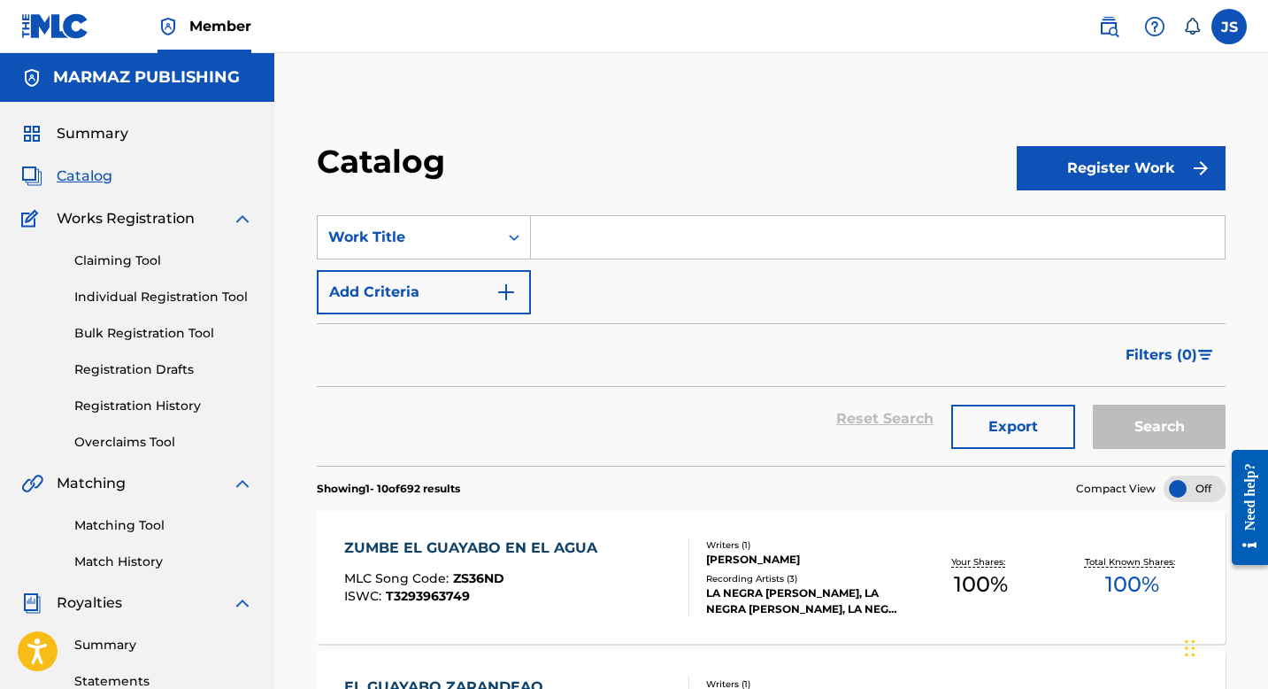
click at [622, 234] on input "Search Form" at bounding box center [878, 237] width 694 height 42
paste input "CORAZON VENECO"
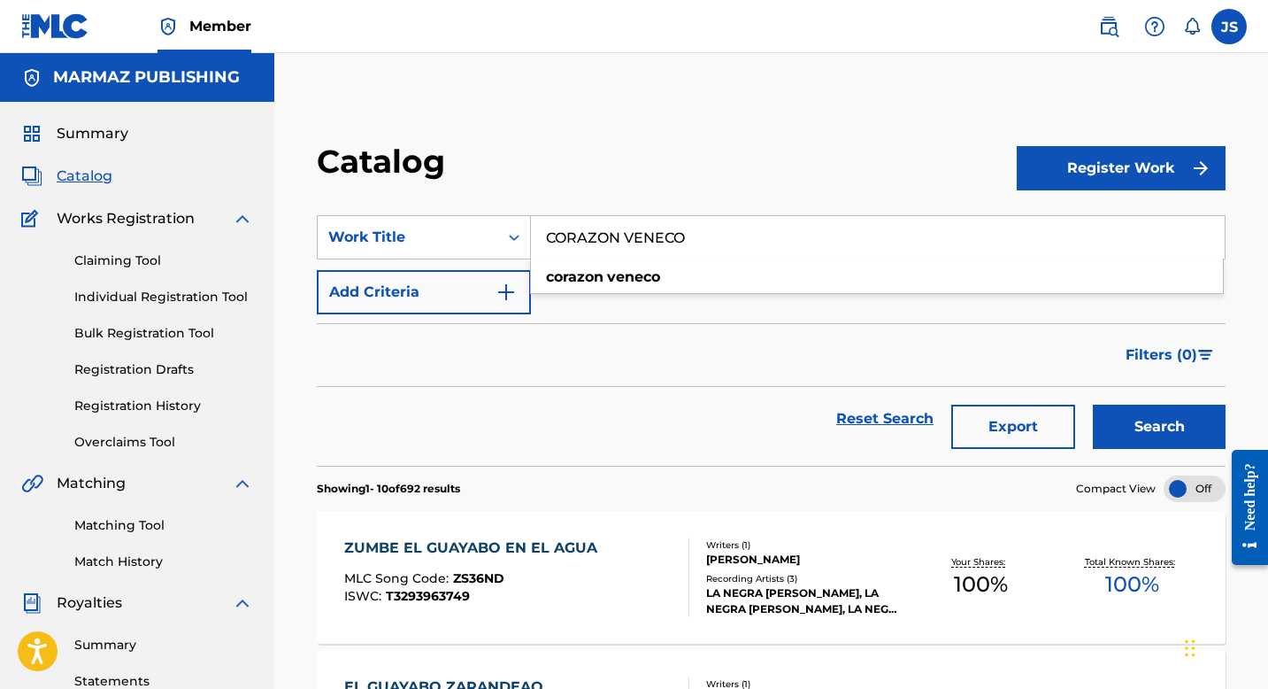
type input "CORAZON VENECO"
click at [1116, 424] on button "Search" at bounding box center [1159, 426] width 133 height 44
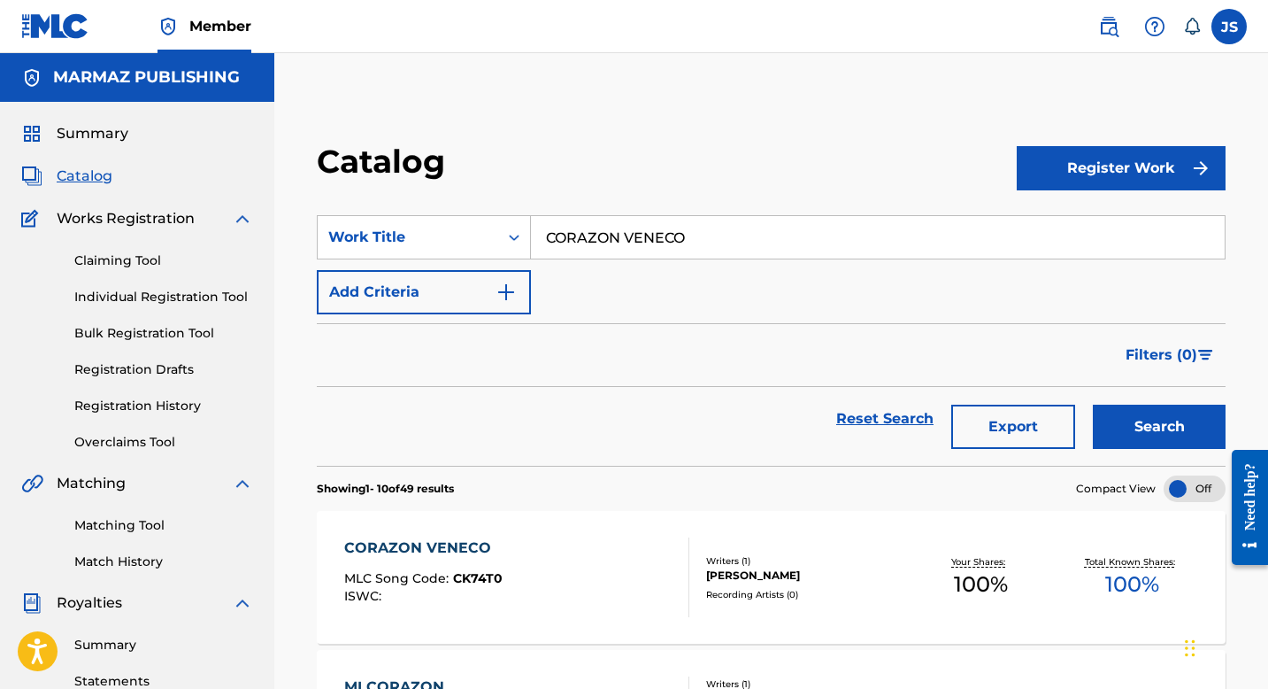
click at [606, 543] on div "CORAZON VENECO MLC Song Code : CK74T0 ISWC :" at bounding box center [516, 577] width 345 height 80
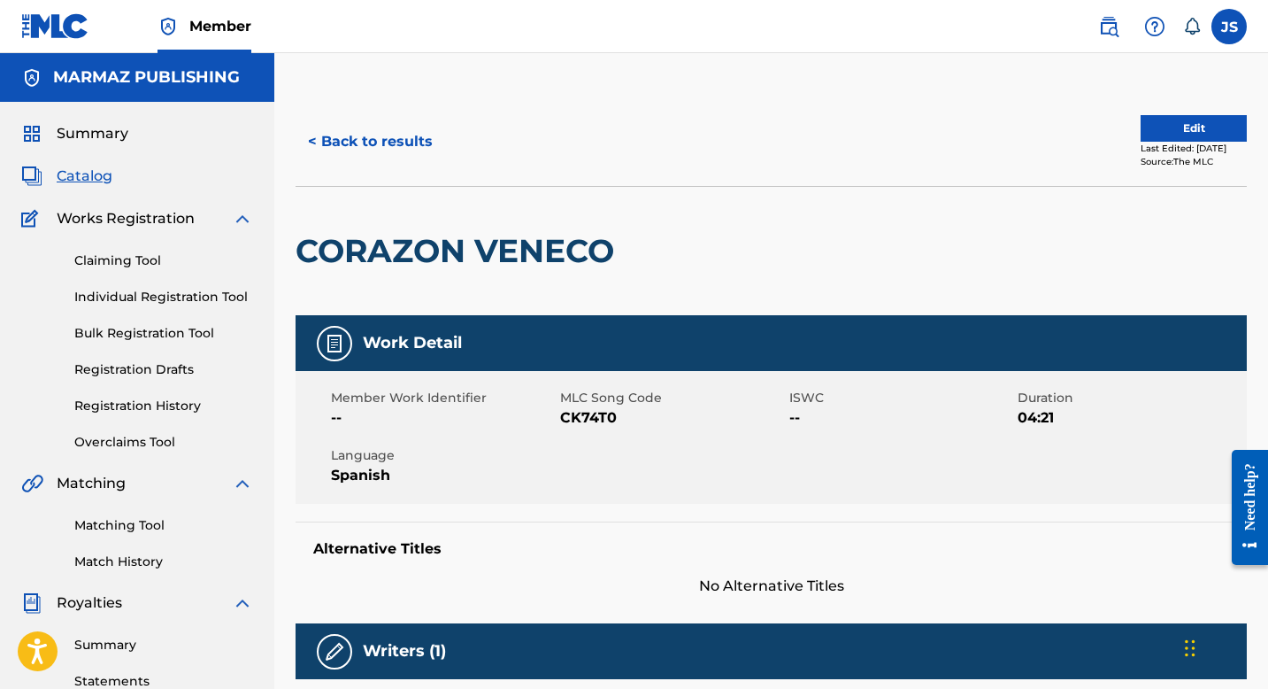
click at [603, 419] on span "CK74T0" at bounding box center [672, 417] width 225 height 21
copy span "CK74T0"
click at [397, 146] on button "< Back to results" at bounding box center [371, 141] width 150 height 44
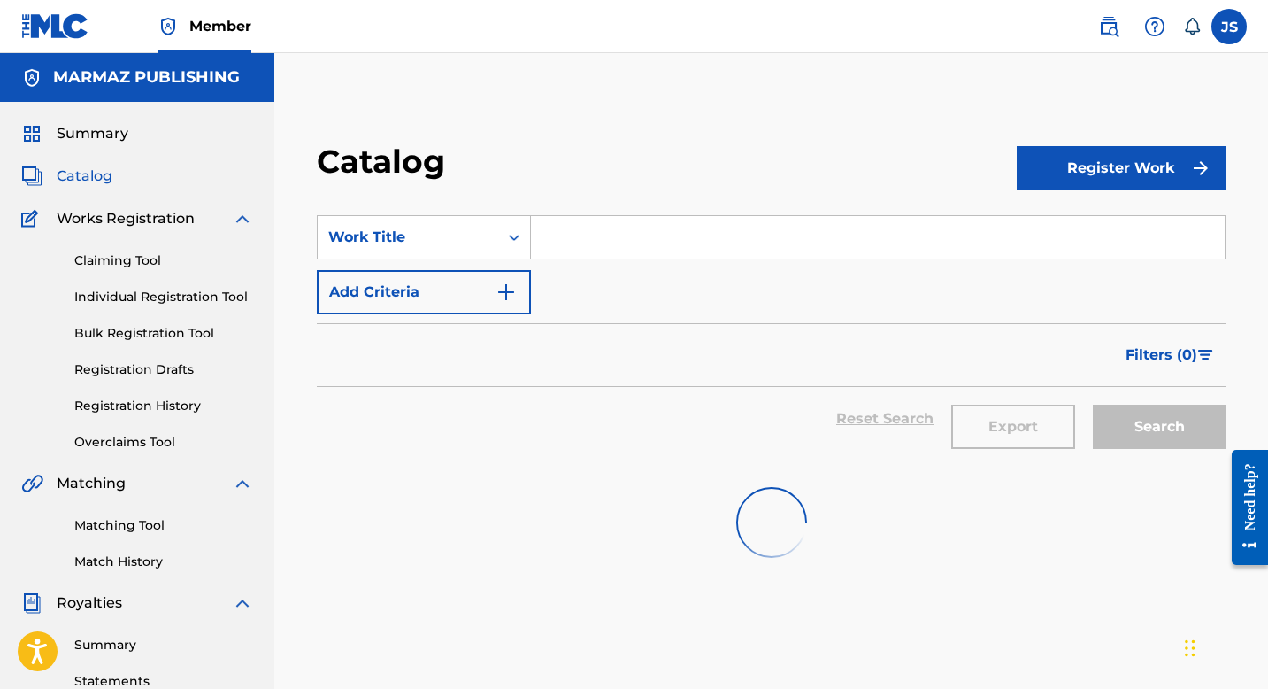
click at [605, 251] on input "Search Form" at bounding box center [878, 237] width 694 height 42
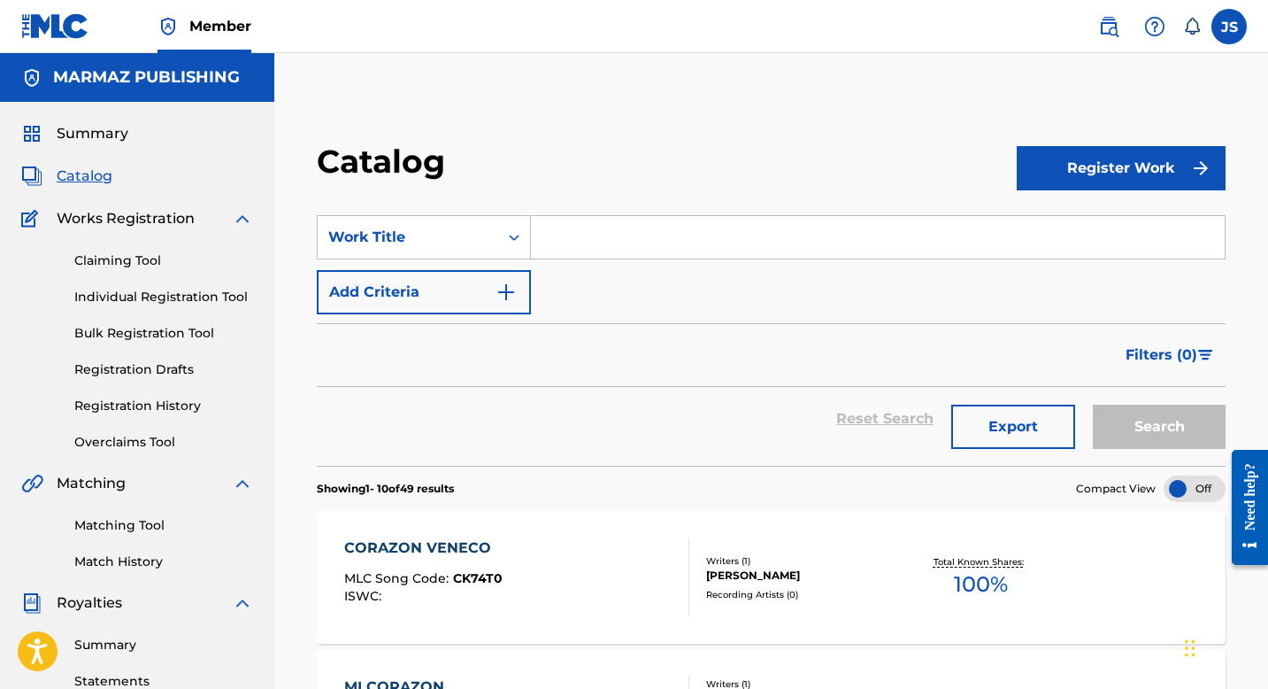
paste input "LO QUE EL CORAZÓN RECLAMA"
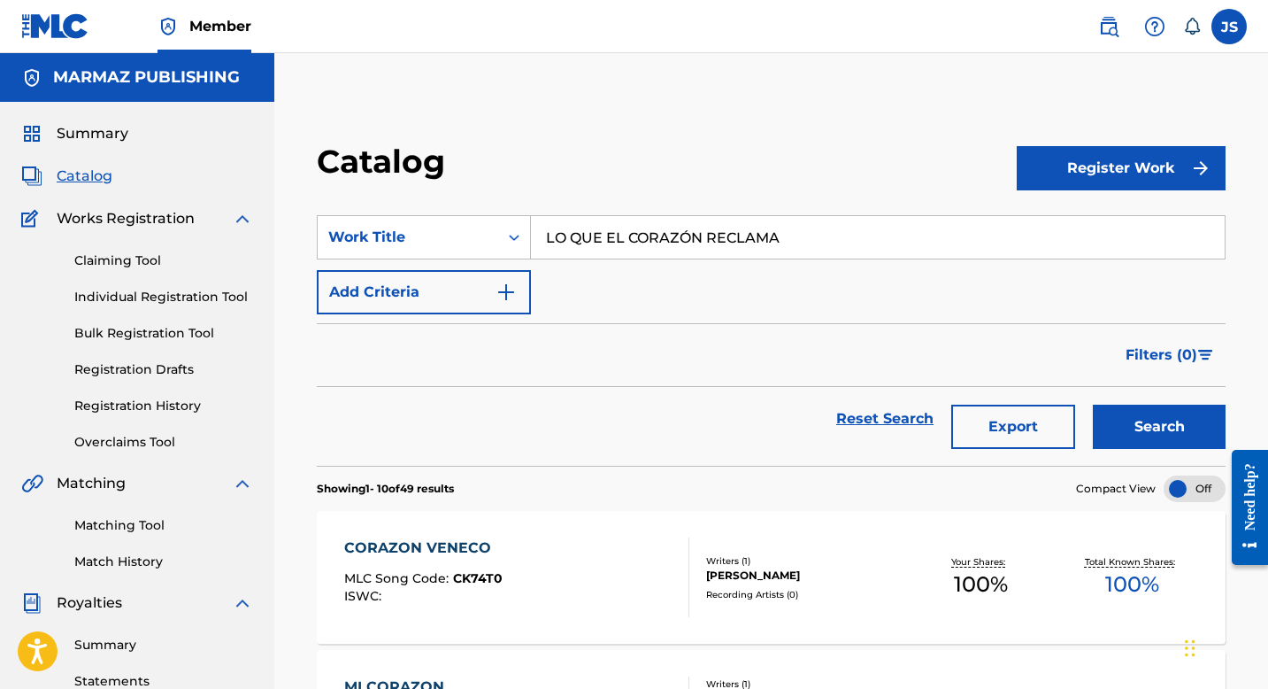
type input "LO QUE EL CORAZÓN RECLAMA"
click at [1150, 436] on button "Search" at bounding box center [1159, 426] width 133 height 44
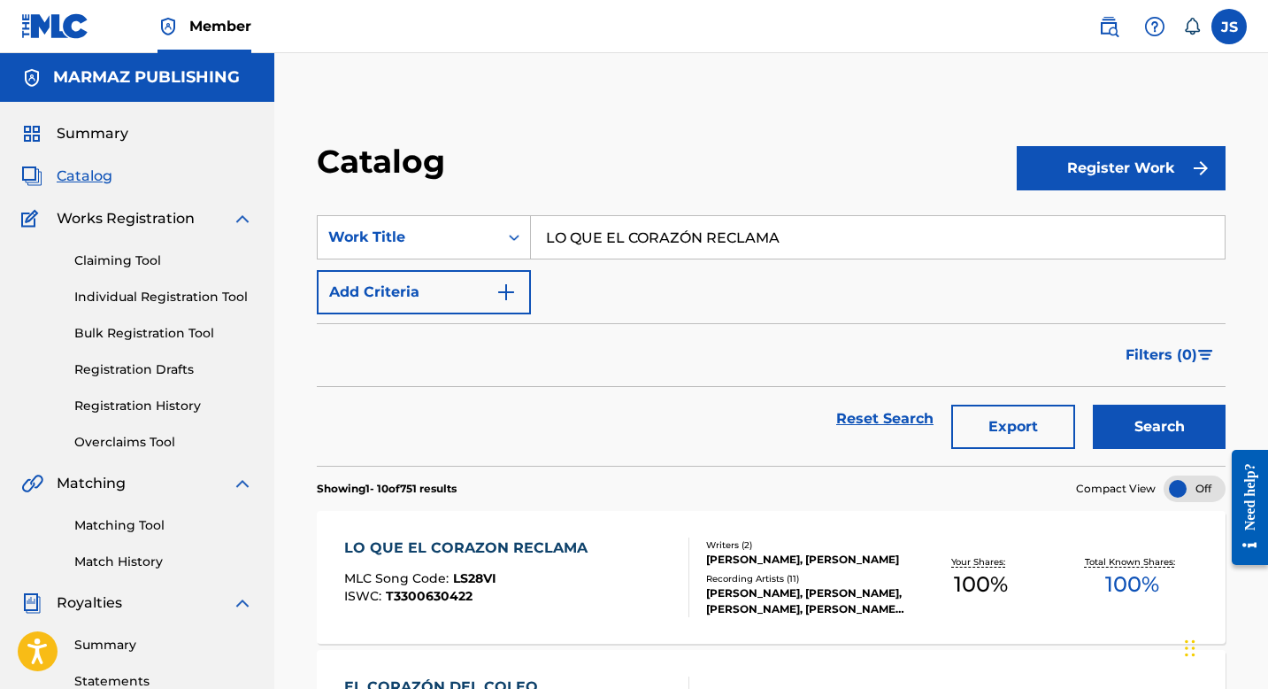
click at [543, 549] on div "LO QUE EL CORAZON RECLAMA" at bounding box center [470, 547] width 252 height 21
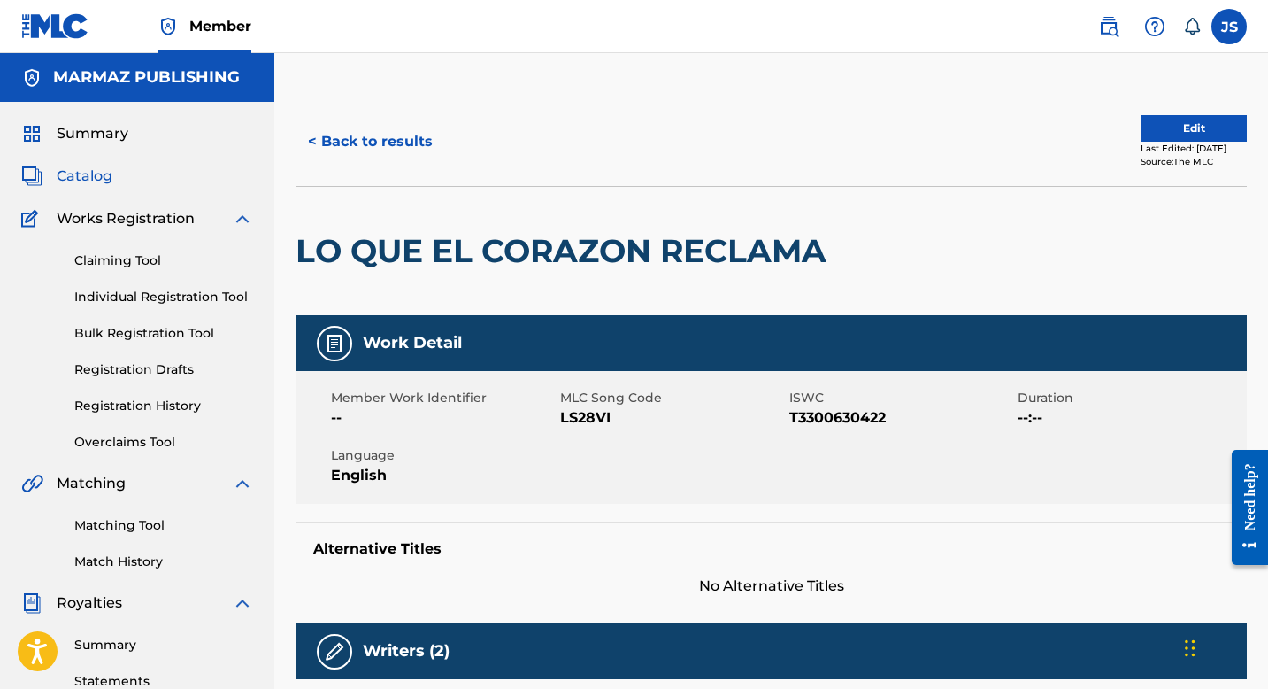
click at [587, 415] on span "LS28VI" at bounding box center [672, 417] width 225 height 21
copy span "LS28VI"
click at [865, 415] on span "T3300630422" at bounding box center [901, 417] width 225 height 21
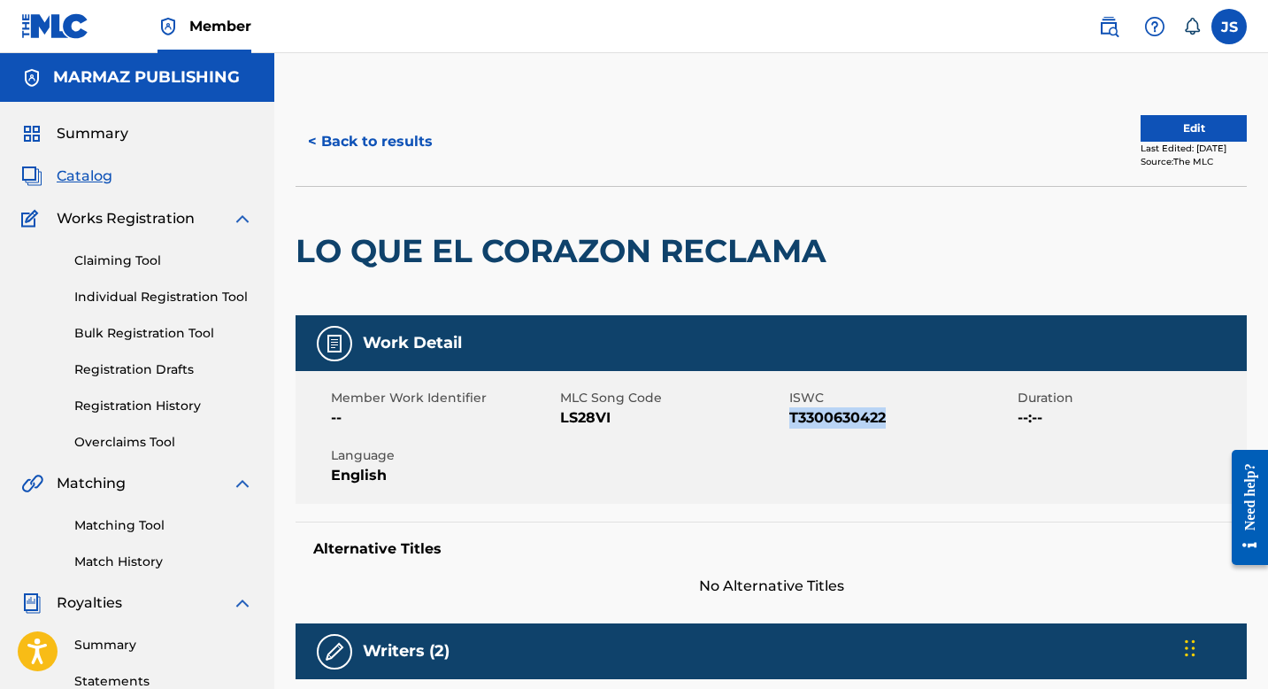
copy span "T3300630422"
click at [357, 142] on button "< Back to results" at bounding box center [371, 141] width 150 height 44
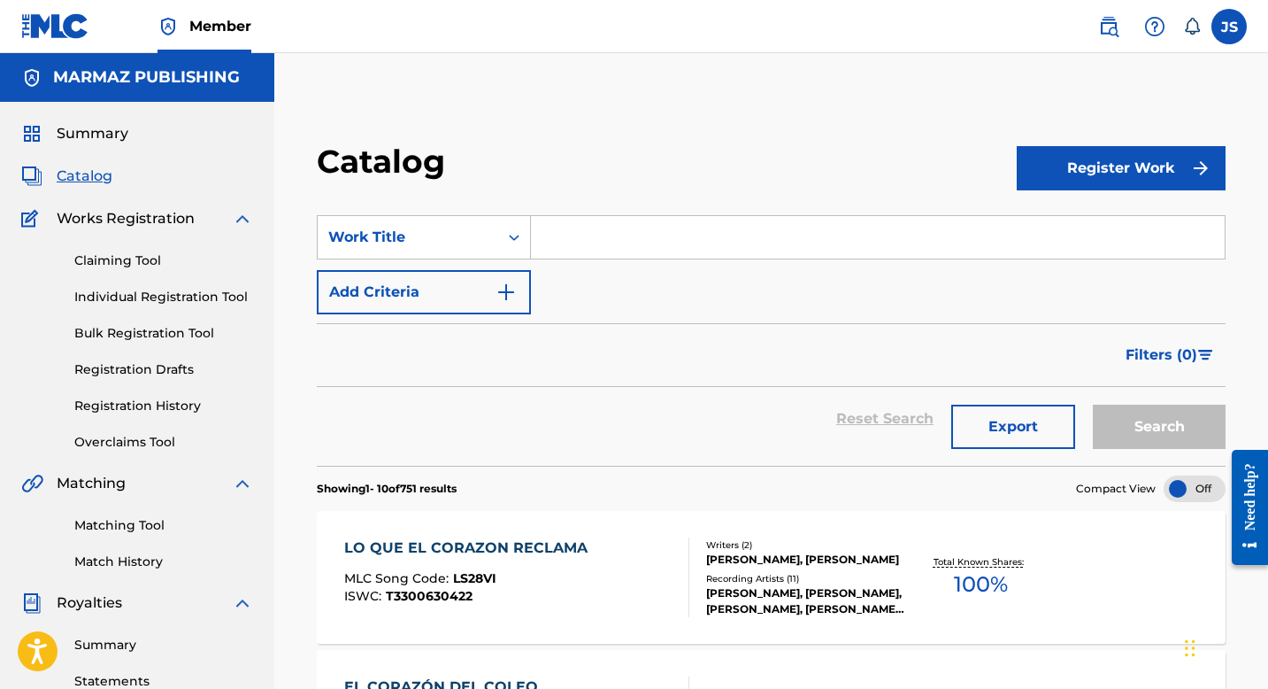
click at [561, 243] on input "Search Form" at bounding box center [878, 237] width 694 height 42
paste input "ME GUSTA PERO ES CASADO"
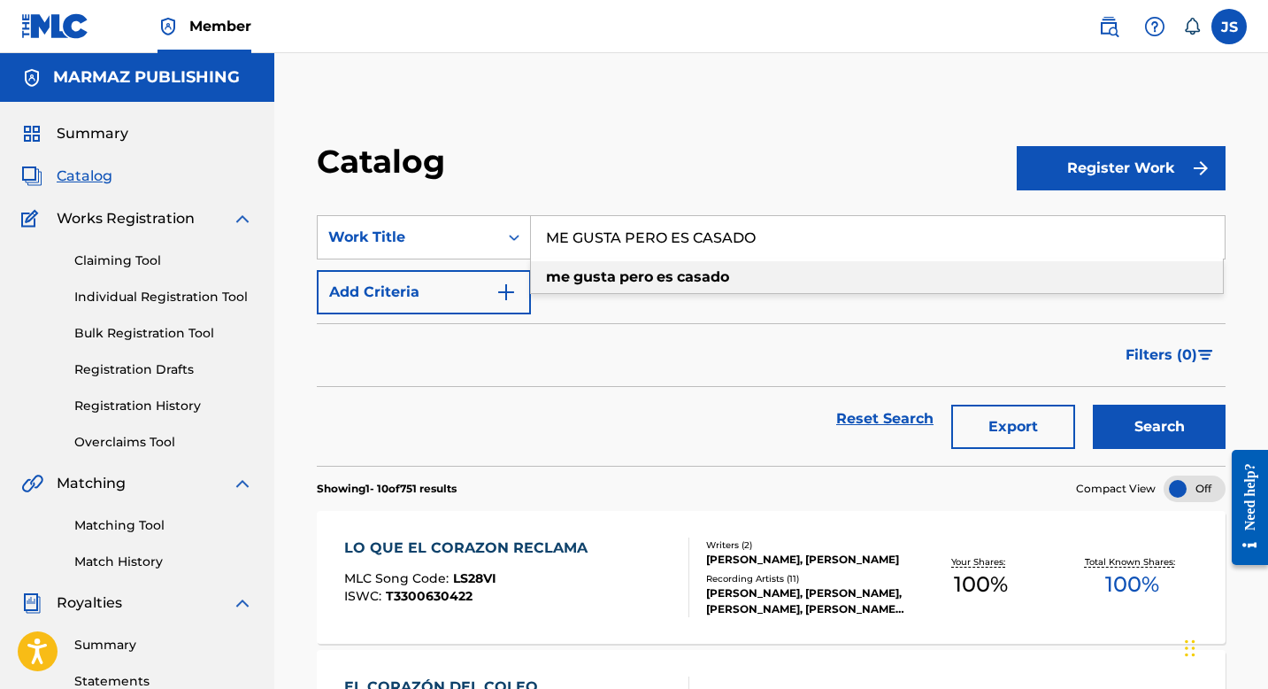
click at [674, 265] on div "me gusta pero es casado" at bounding box center [877, 277] width 692 height 32
type input "me gusta pero es casado"
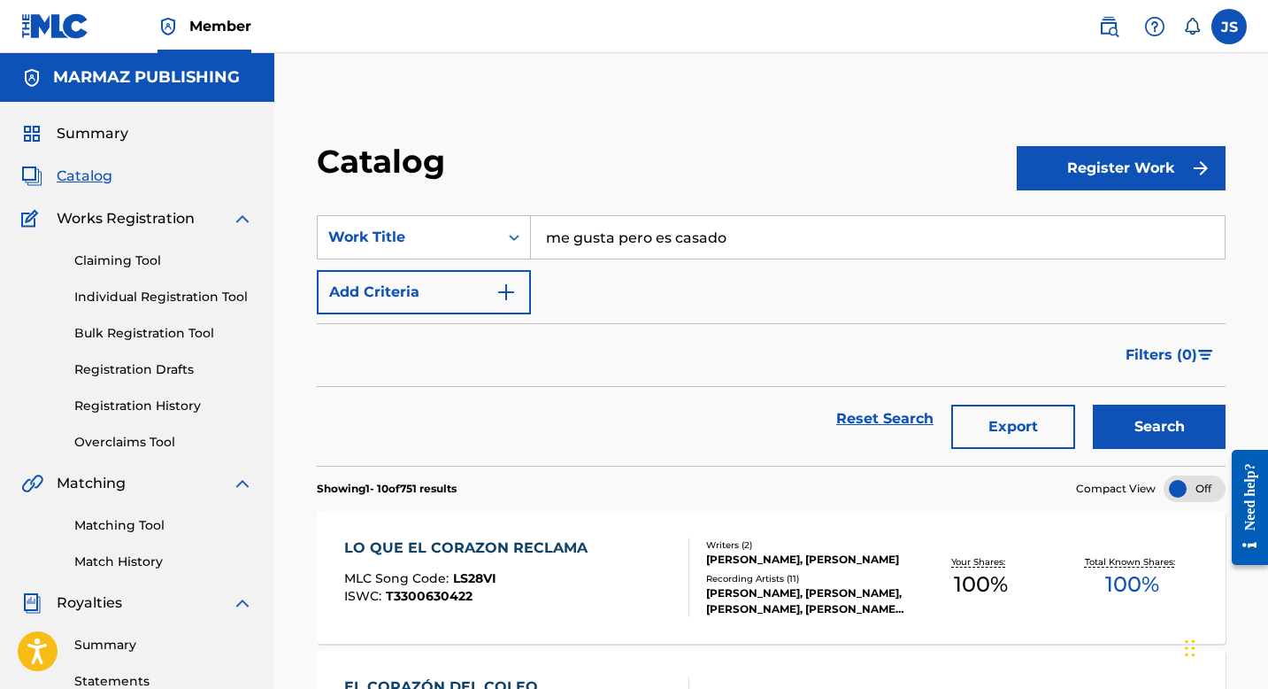
click at [1151, 445] on button "Search" at bounding box center [1159, 426] width 133 height 44
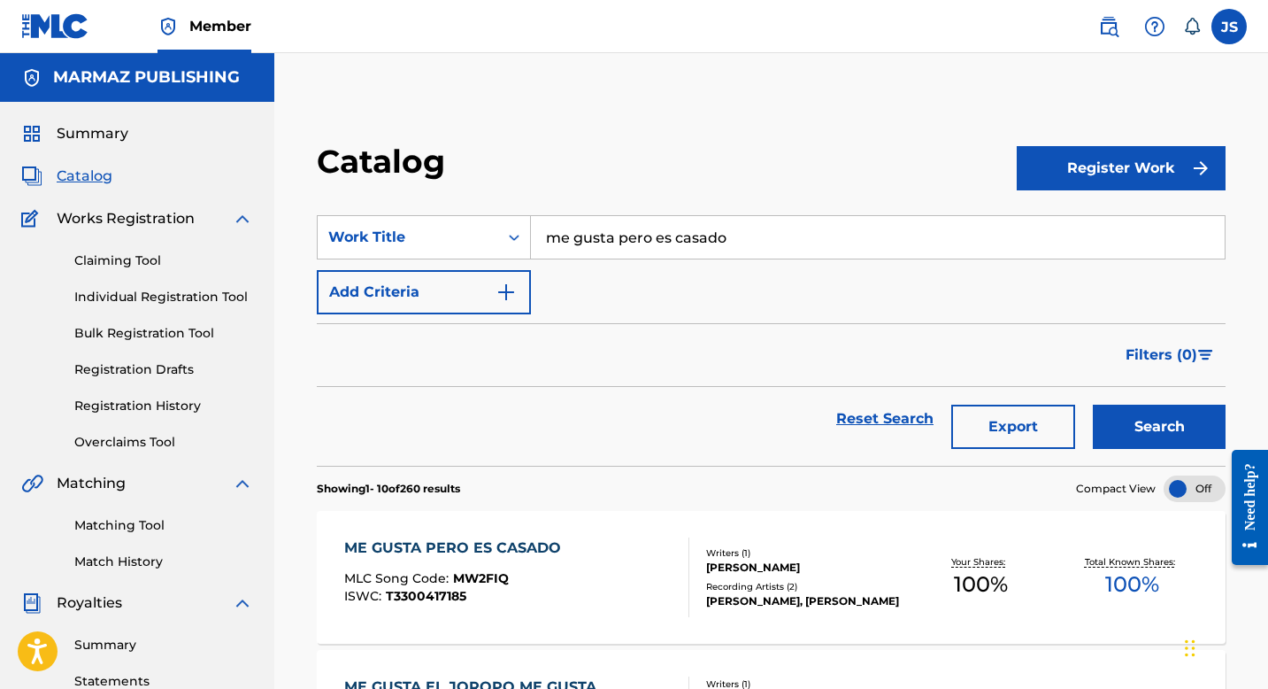
click at [479, 541] on div "ME GUSTA PERO ES CASADO" at bounding box center [457, 547] width 226 height 21
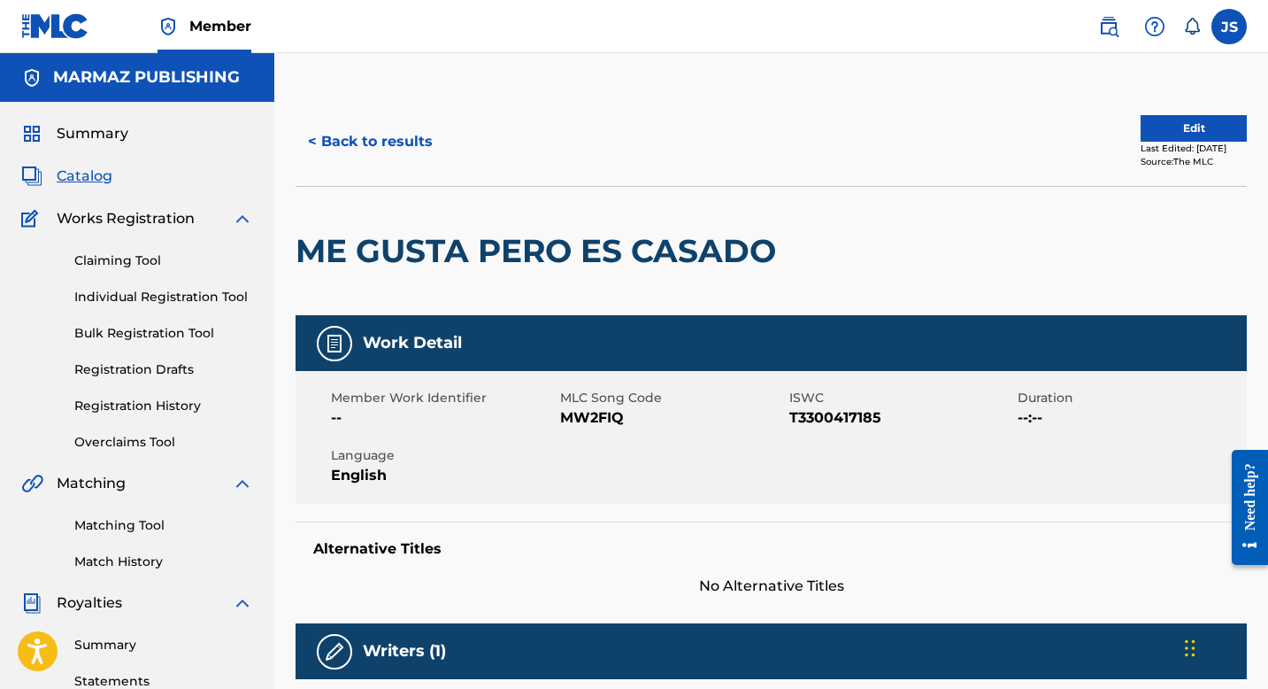
click at [590, 413] on span "MW2FIQ" at bounding box center [672, 417] width 225 height 21
copy span "MW2FIQ"
click at [821, 413] on span "T3300417185" at bounding box center [901, 417] width 225 height 21
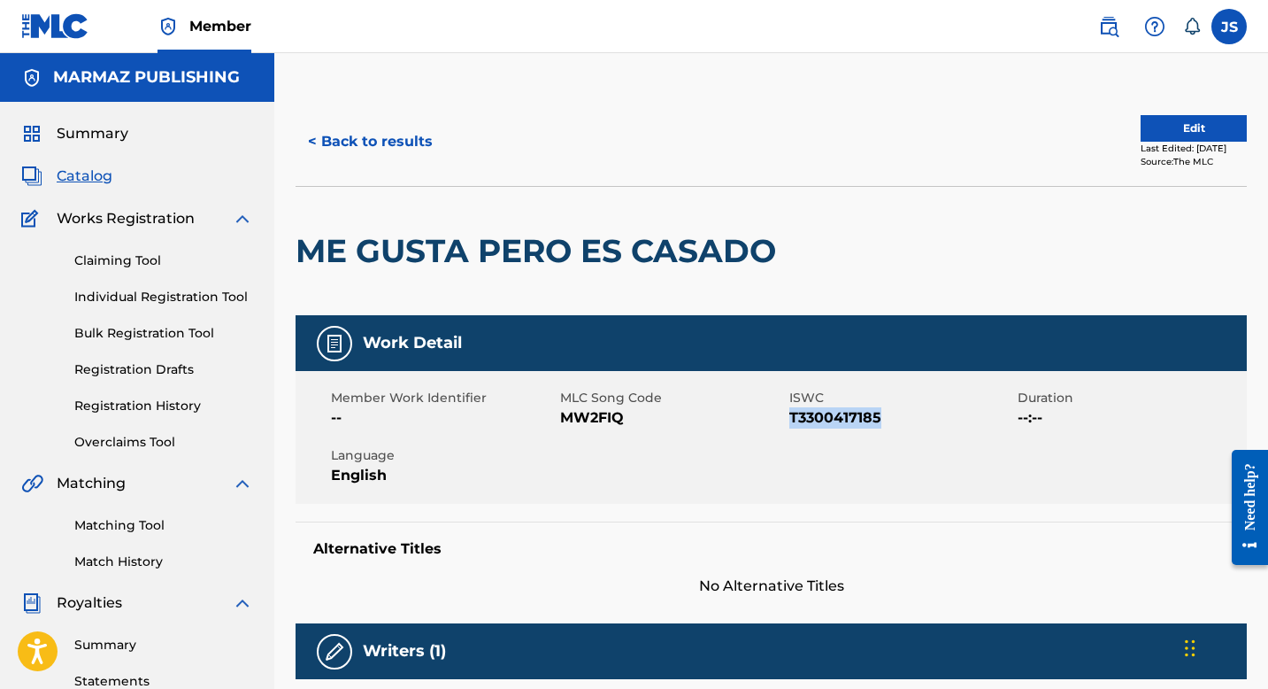
copy span "T3300417185"
click at [422, 158] on button "< Back to results" at bounding box center [371, 141] width 150 height 44
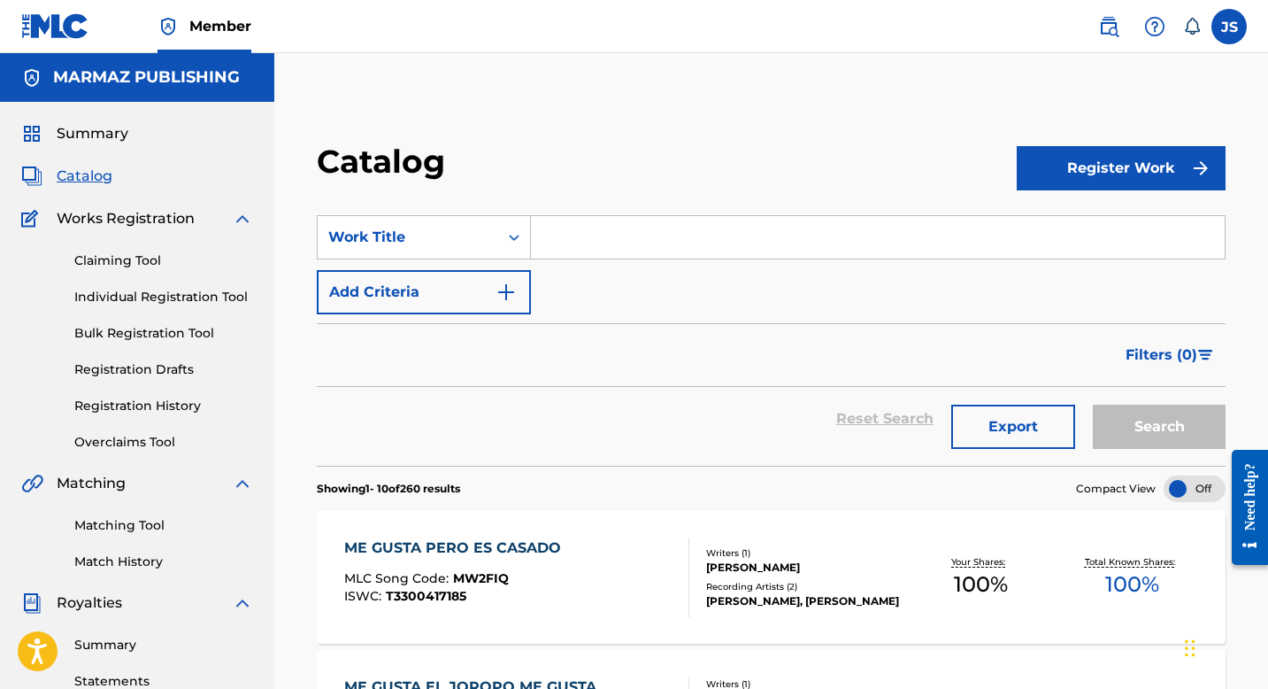
click at [593, 235] on input "Search Form" at bounding box center [878, 237] width 694 height 42
paste input "UNA MUJER DE CARACTER"
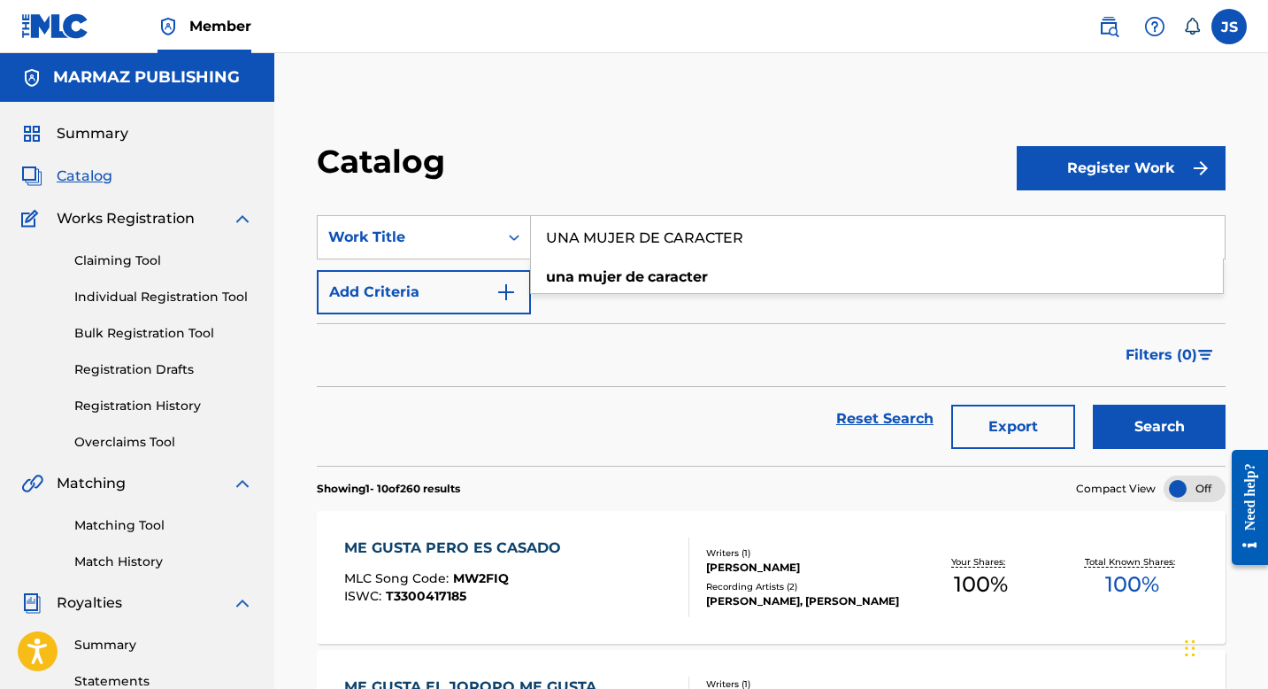
type input "UNA MUJER DE CARACTER"
click at [1164, 422] on button "Search" at bounding box center [1159, 426] width 133 height 44
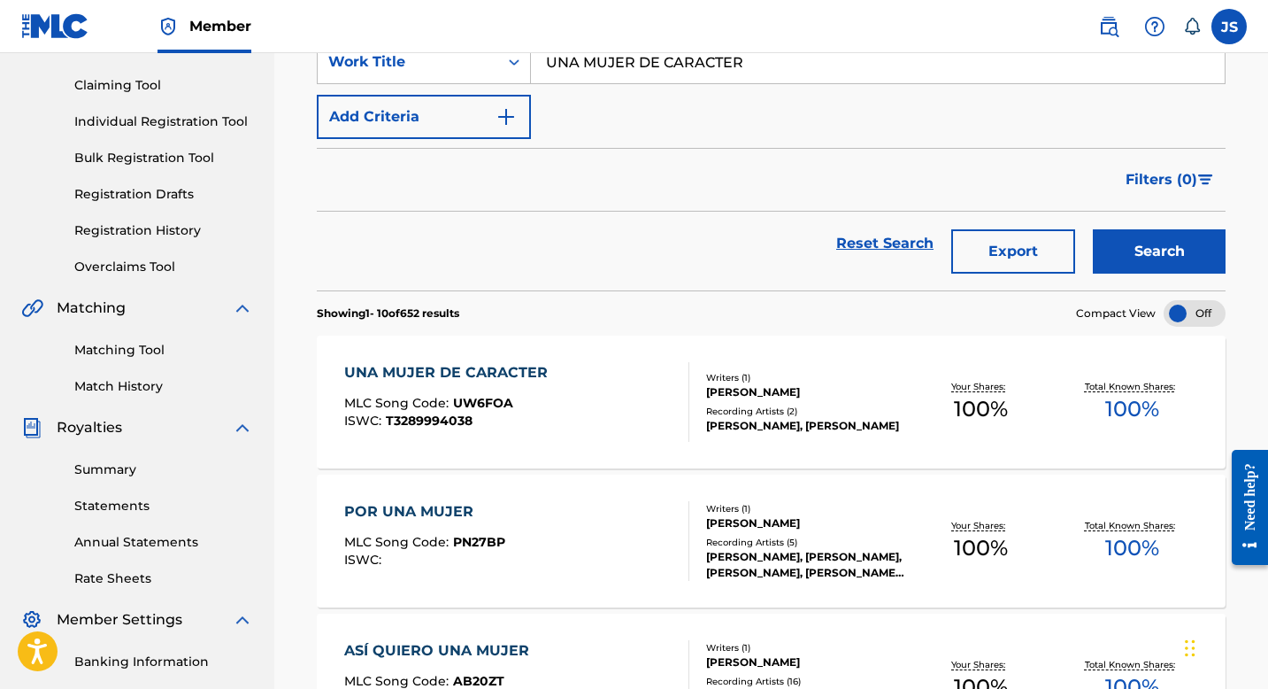
scroll to position [176, 0]
click at [854, 414] on div "Recording Artists ( 2 )" at bounding box center [805, 410] width 199 height 13
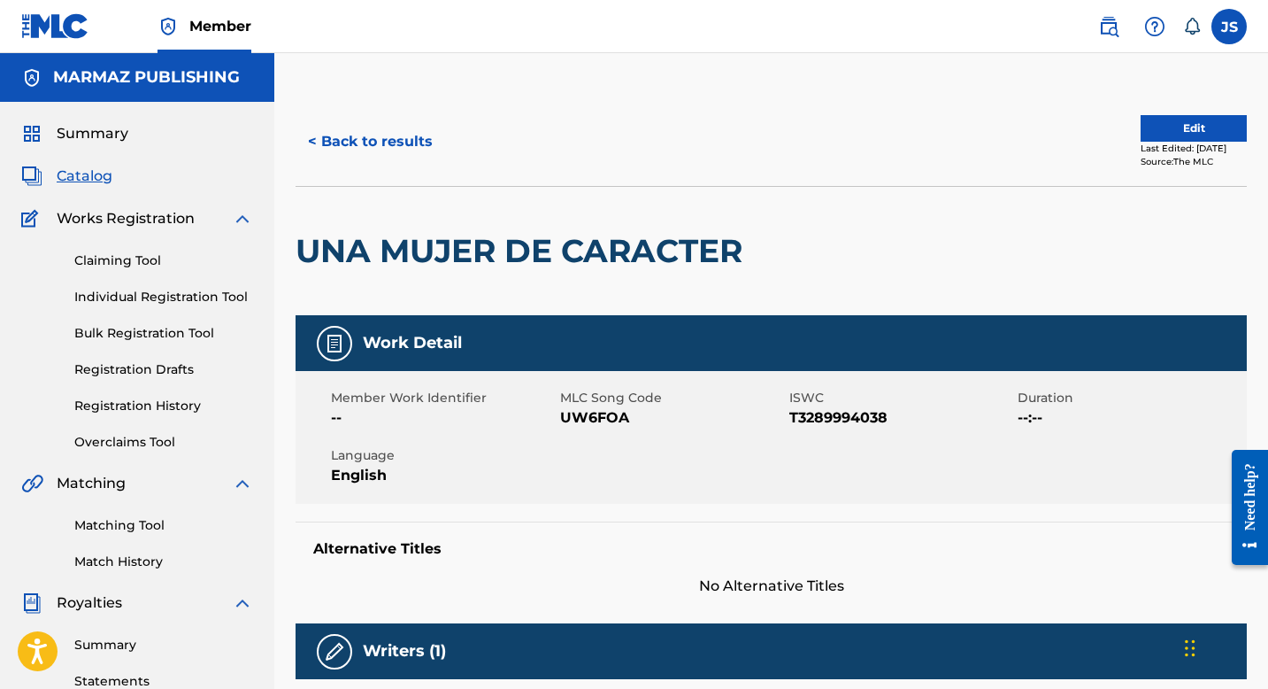
click at [592, 414] on span "UW6FOA" at bounding box center [672, 417] width 225 height 21
copy span "UW6FOA"
click at [828, 418] on span "T3289994038" at bounding box center [901, 417] width 225 height 21
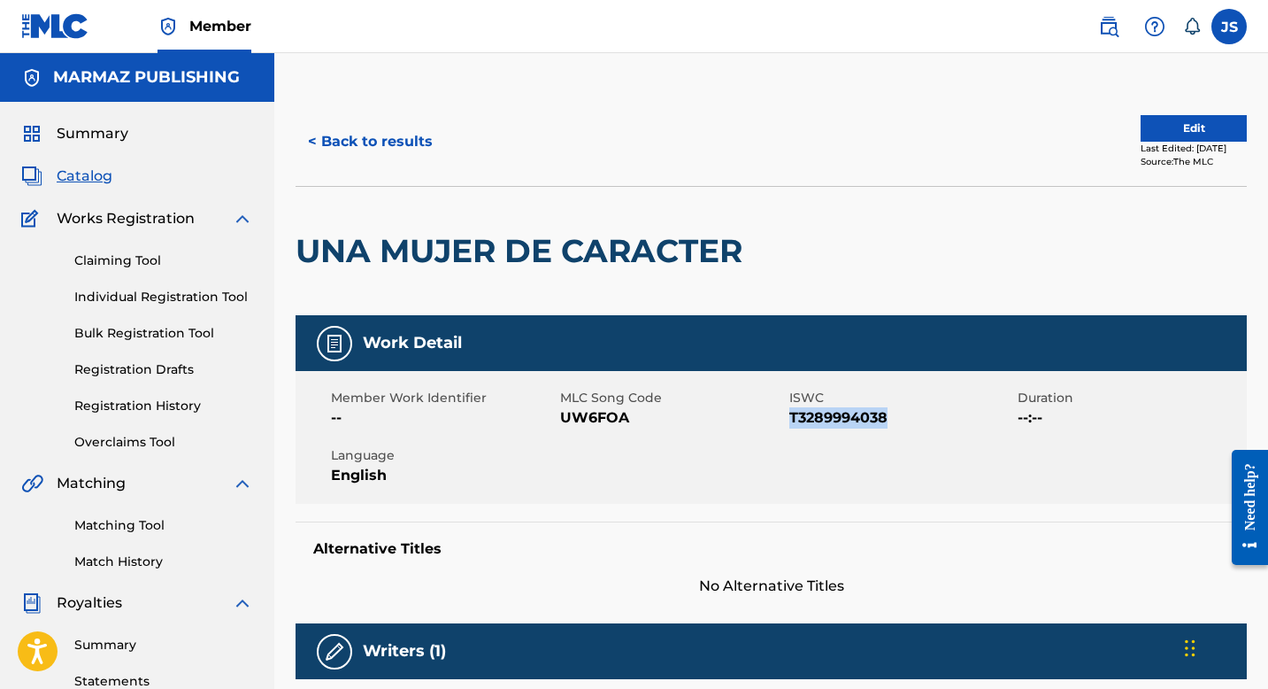
copy span "T3289994038"
click at [390, 137] on button "< Back to results" at bounding box center [371, 141] width 150 height 44
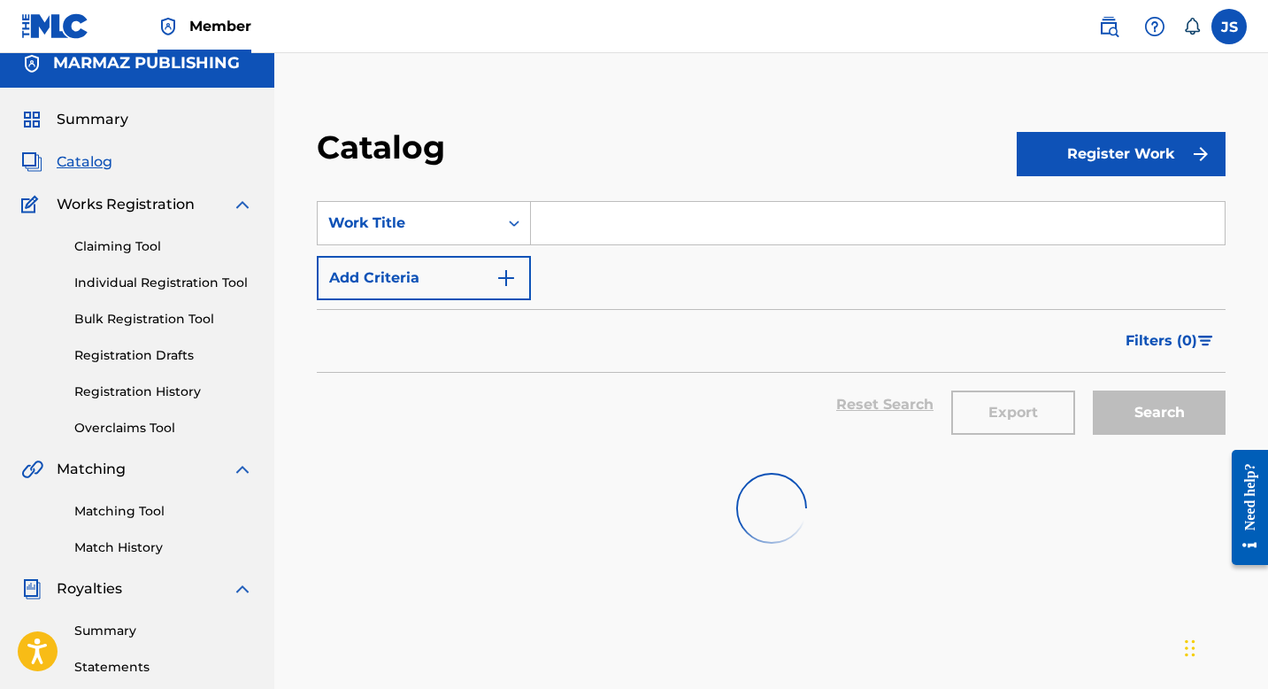
scroll to position [6, 0]
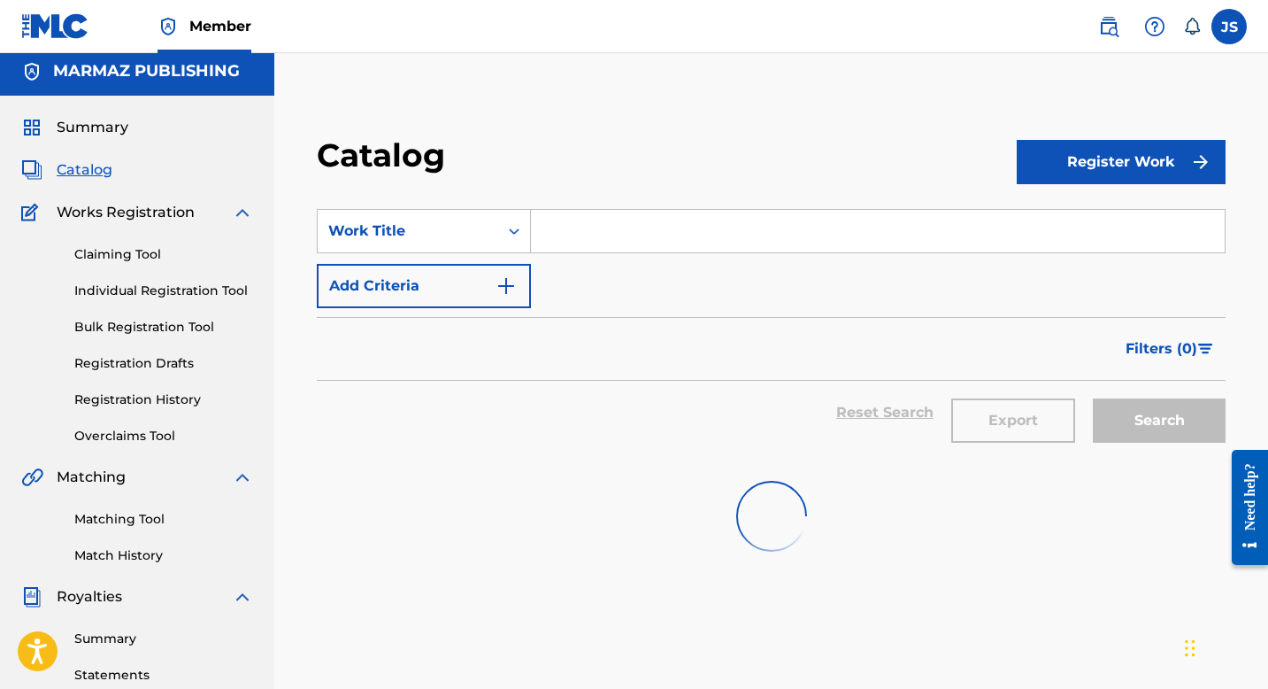
click at [634, 218] on input "Search Form" at bounding box center [878, 231] width 694 height 42
paste input "AMANECER LLANERO"
type input "AMANECER LLANERO"
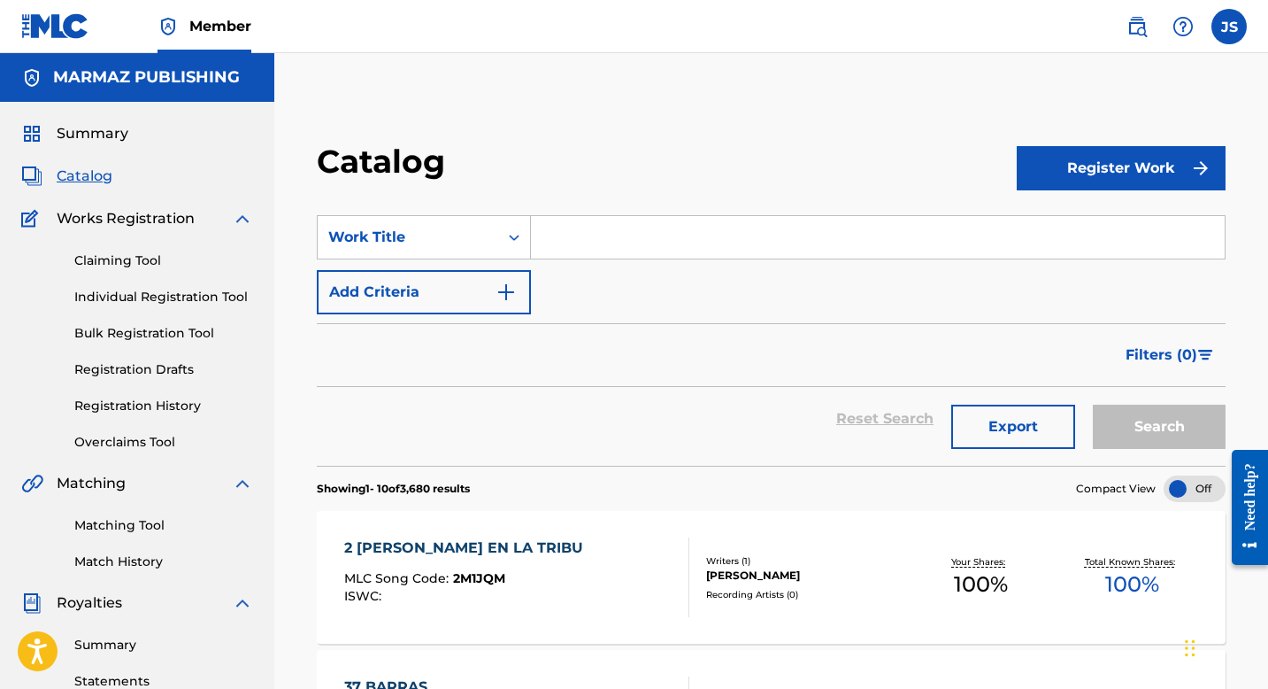
click at [550, 236] on input "Search Form" at bounding box center [878, 237] width 694 height 42
paste input "AMANECER LLANERO"
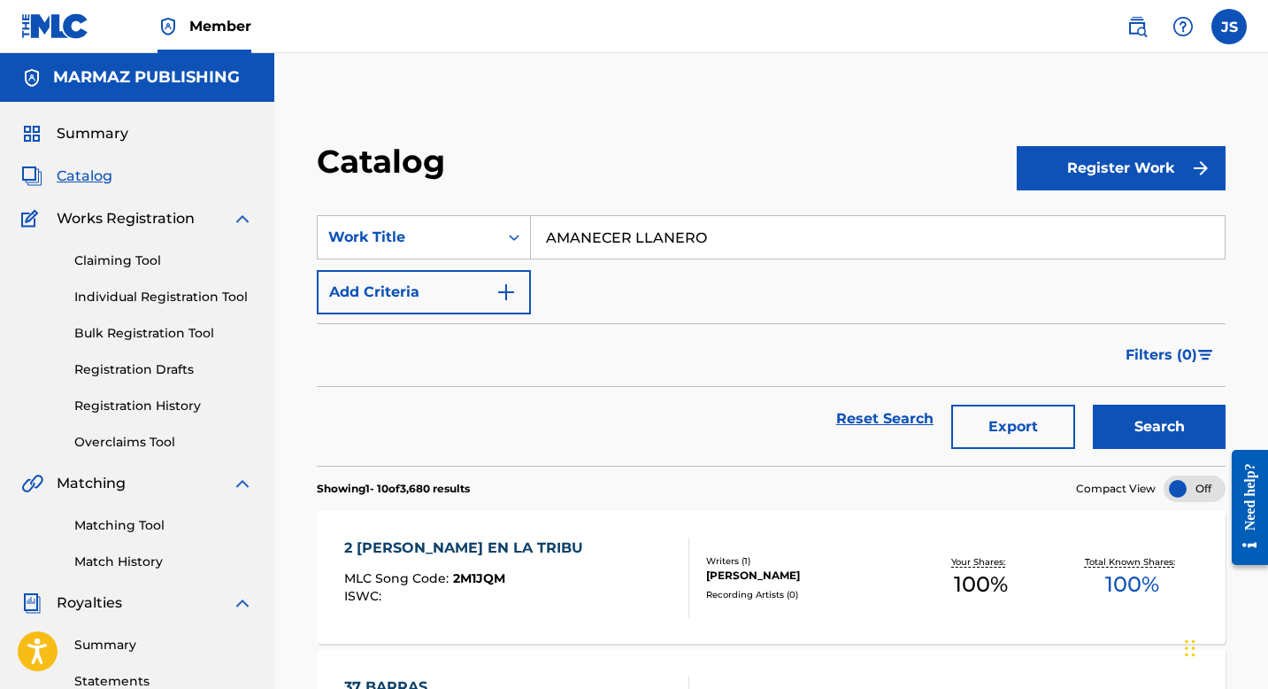
click at [1141, 427] on button "Search" at bounding box center [1159, 426] width 133 height 44
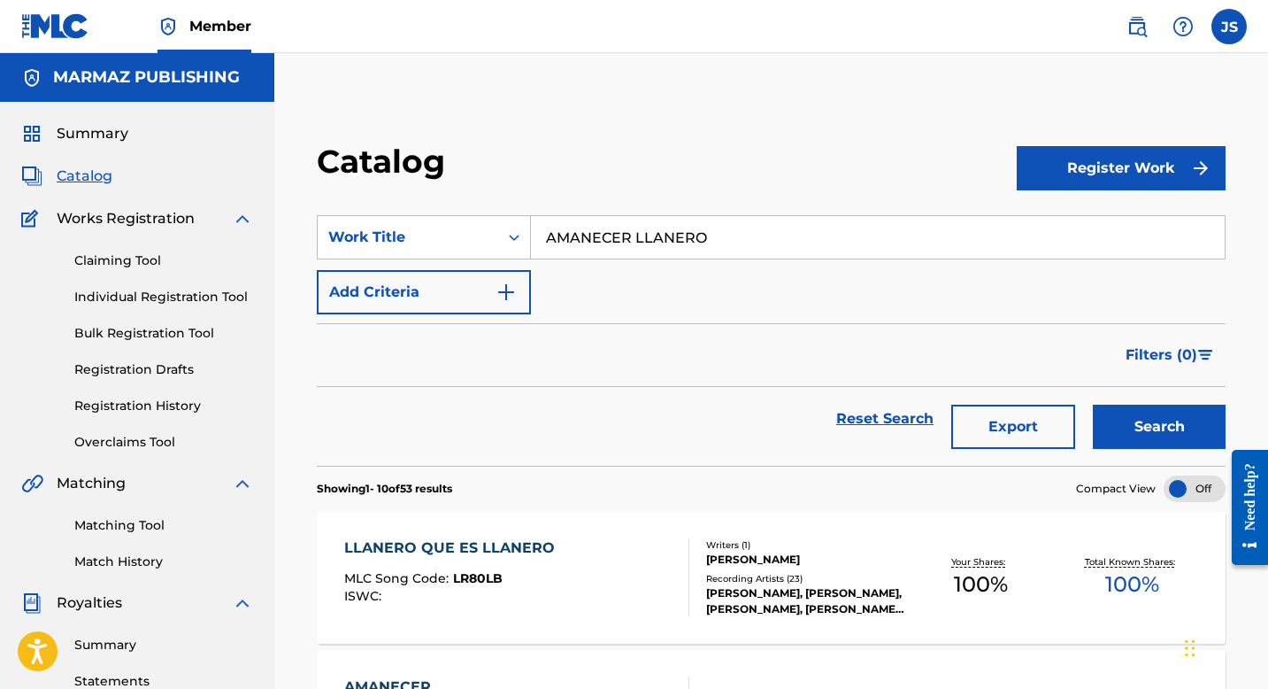
click at [727, 241] on input "AMANECER LLANERO" at bounding box center [878, 237] width 694 height 42
paste input "OR TAPA AMARILLA"
click at [1178, 431] on button "Search" at bounding box center [1159, 426] width 133 height 44
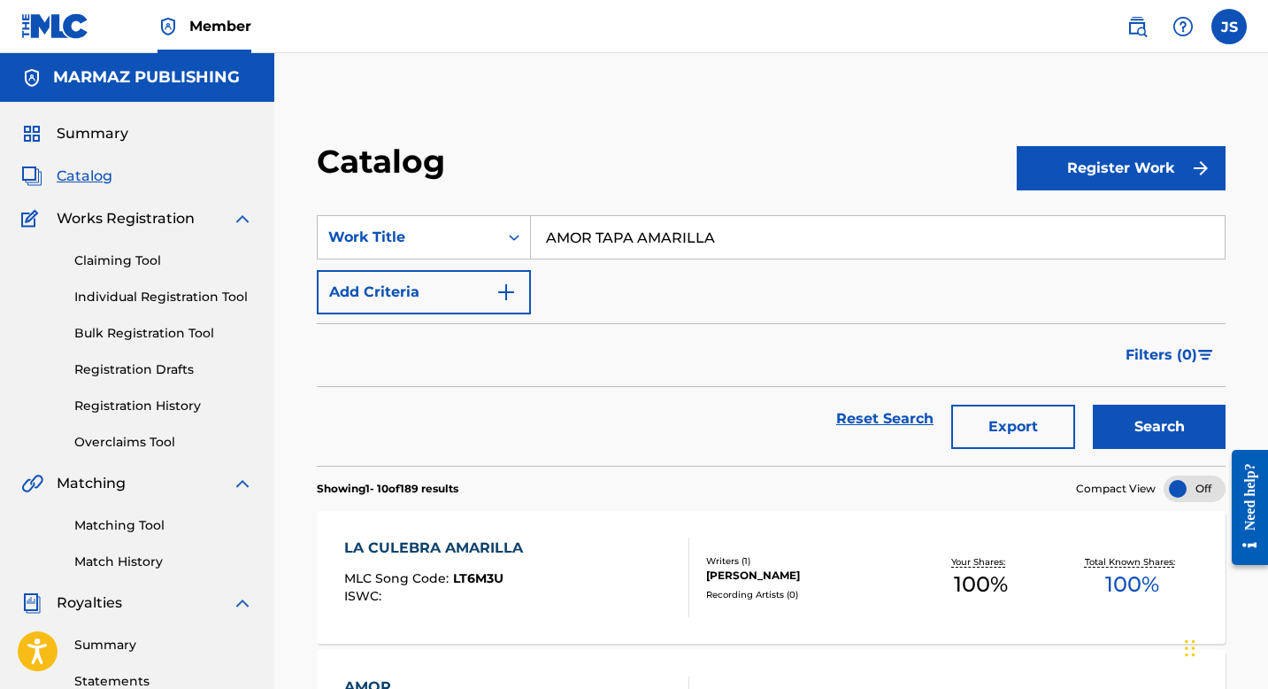
click at [774, 373] on div "Filters ( 0 )" at bounding box center [771, 355] width 909 height 64
click at [743, 233] on input "AMOR TAPA AMARILLA" at bounding box center [878, 237] width 694 height 42
paste input "ÑORANDO MI LLANO"
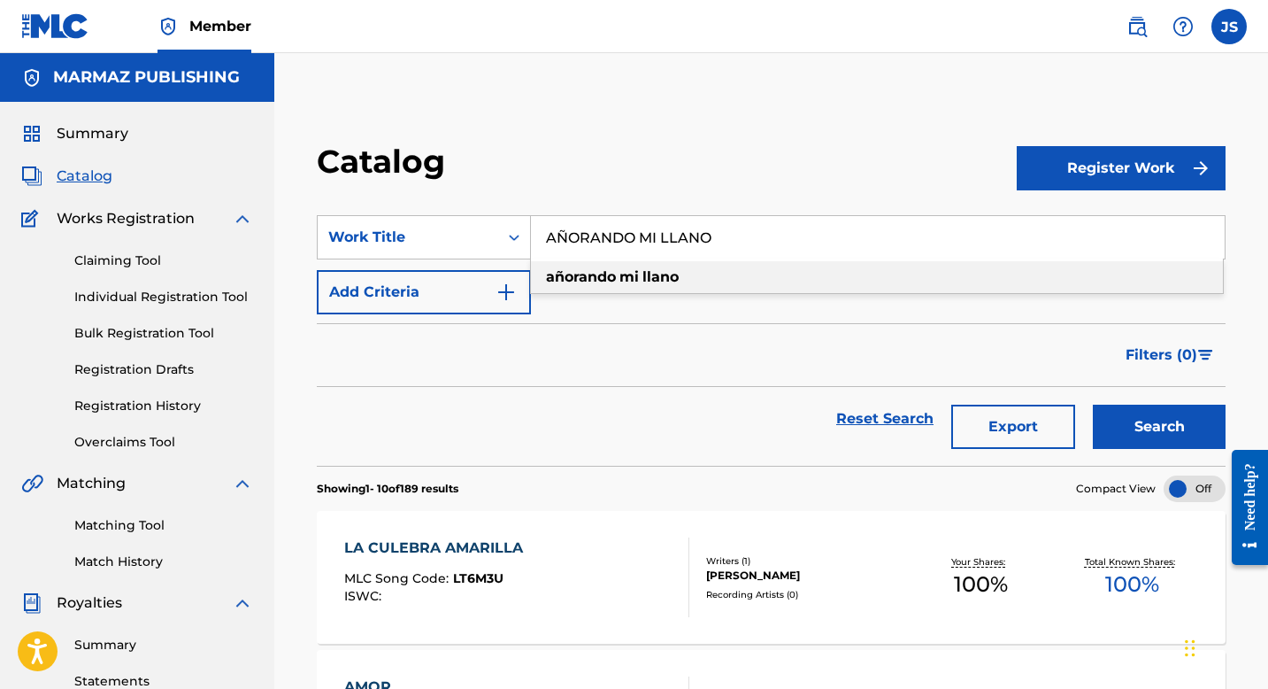
click at [819, 274] on div "añorando mi llano" at bounding box center [877, 277] width 692 height 32
type input "añorando mi llano"
click at [712, 281] on div "añorando mi llano" at bounding box center [877, 277] width 692 height 32
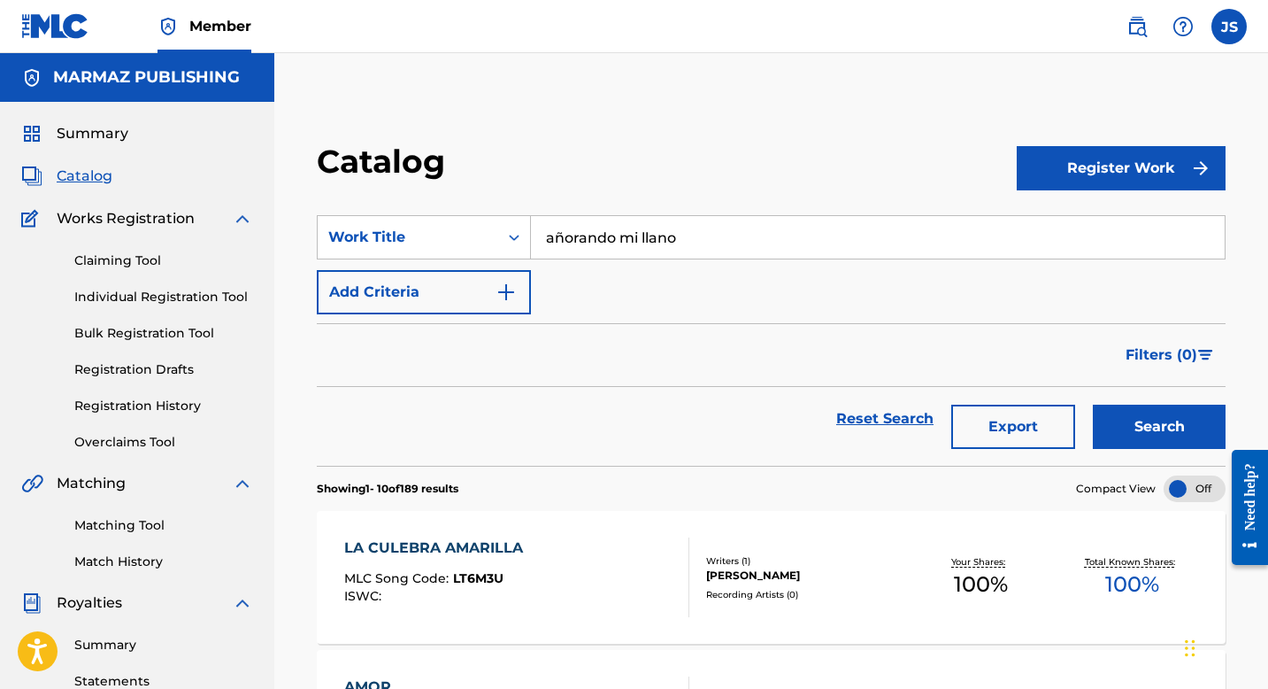
click at [1134, 419] on button "Search" at bounding box center [1159, 426] width 133 height 44
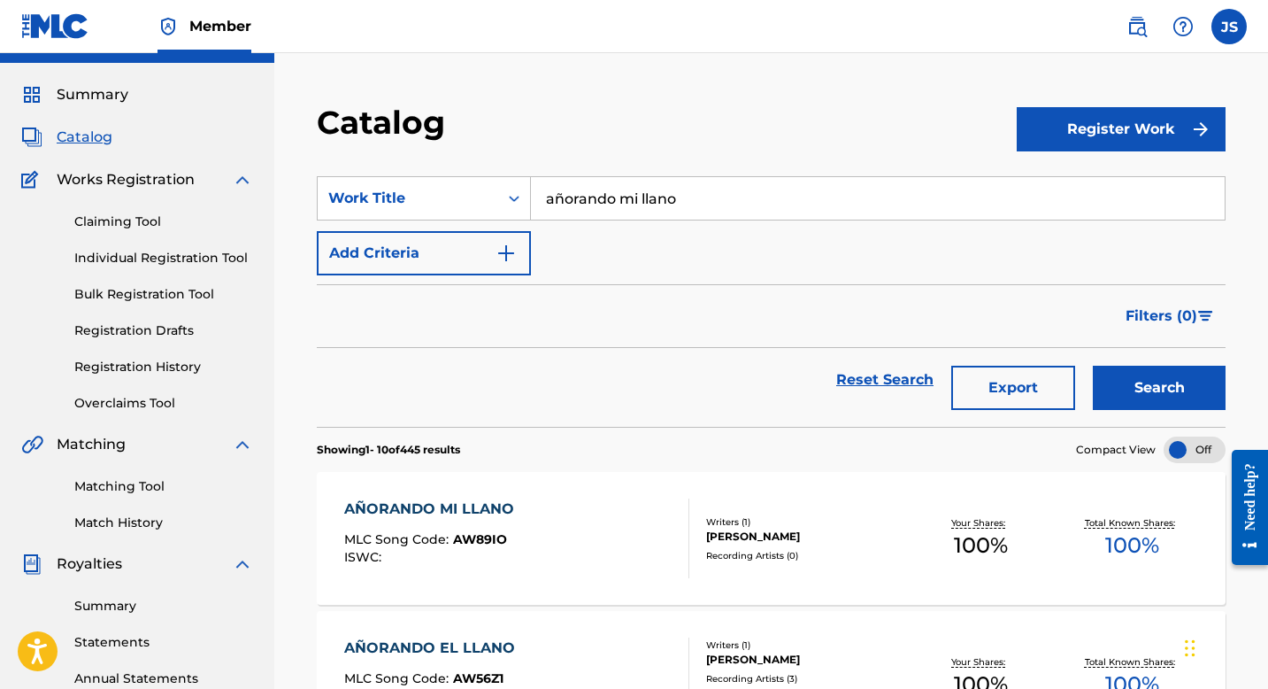
scroll to position [46, 0]
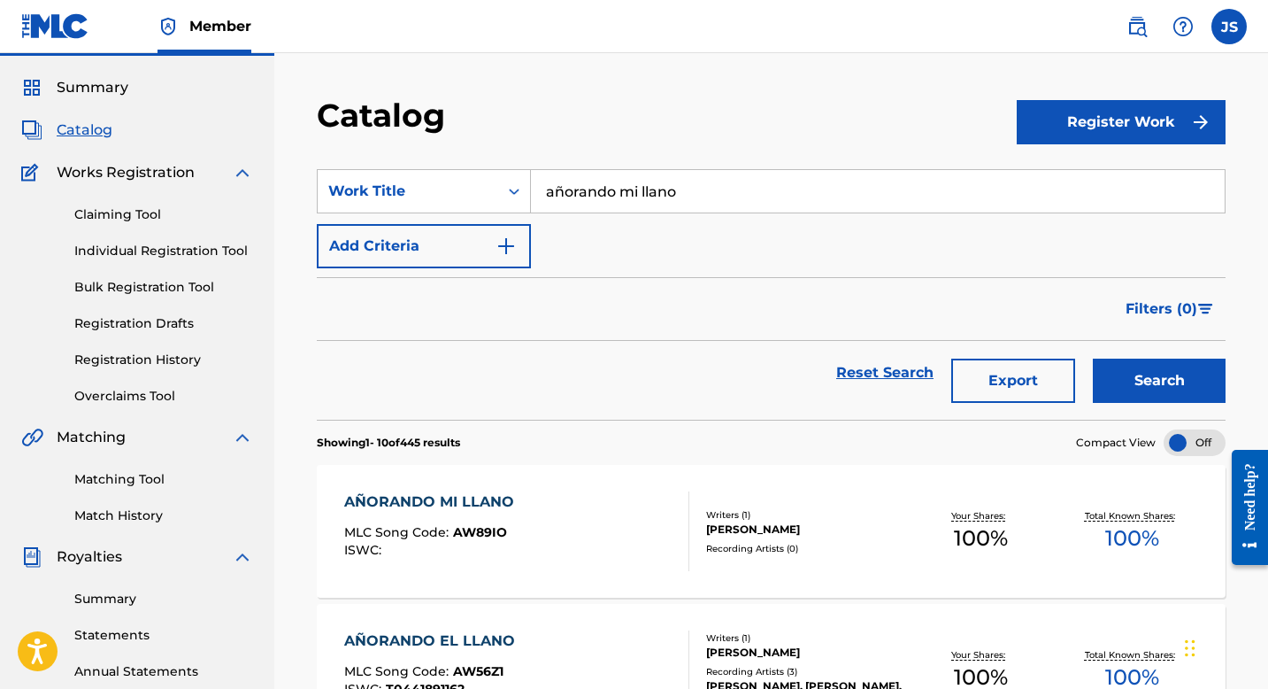
click at [502, 503] on div "AÑORANDO MI LLANO" at bounding box center [433, 501] width 179 height 21
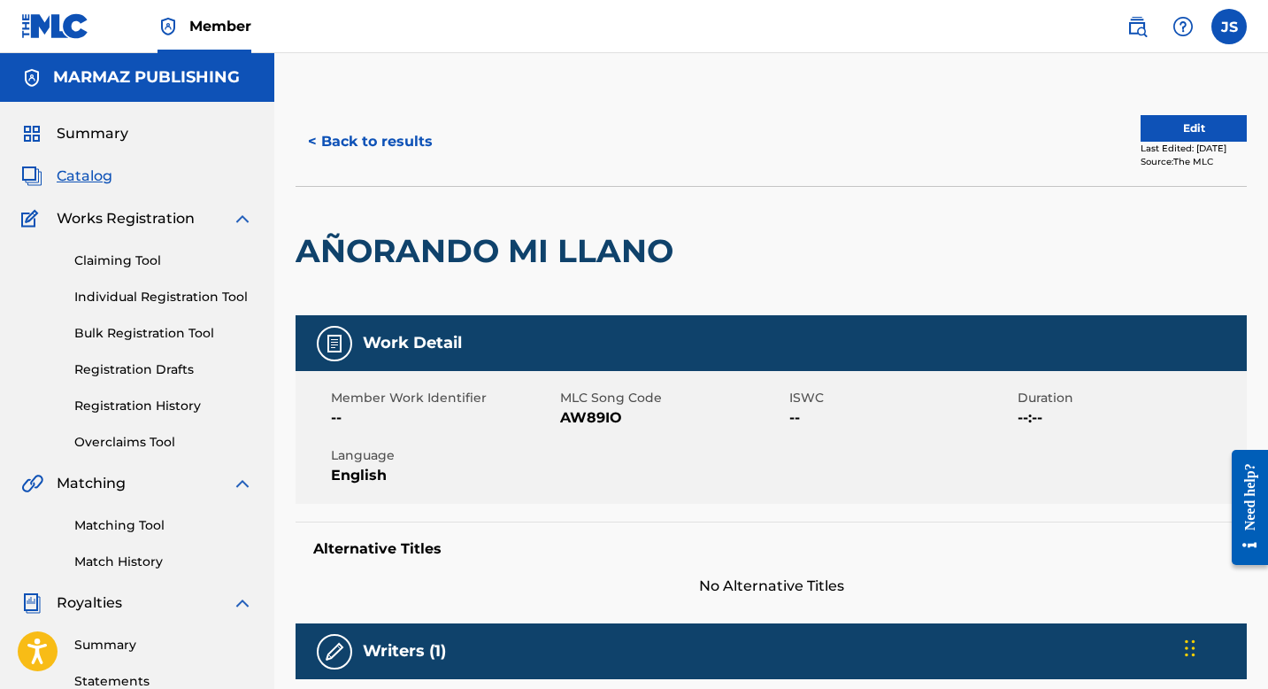
click at [584, 418] on span "AW89IO" at bounding box center [672, 417] width 225 height 21
copy span "AW89IO"
click at [364, 132] on button "< Back to results" at bounding box center [371, 141] width 150 height 44
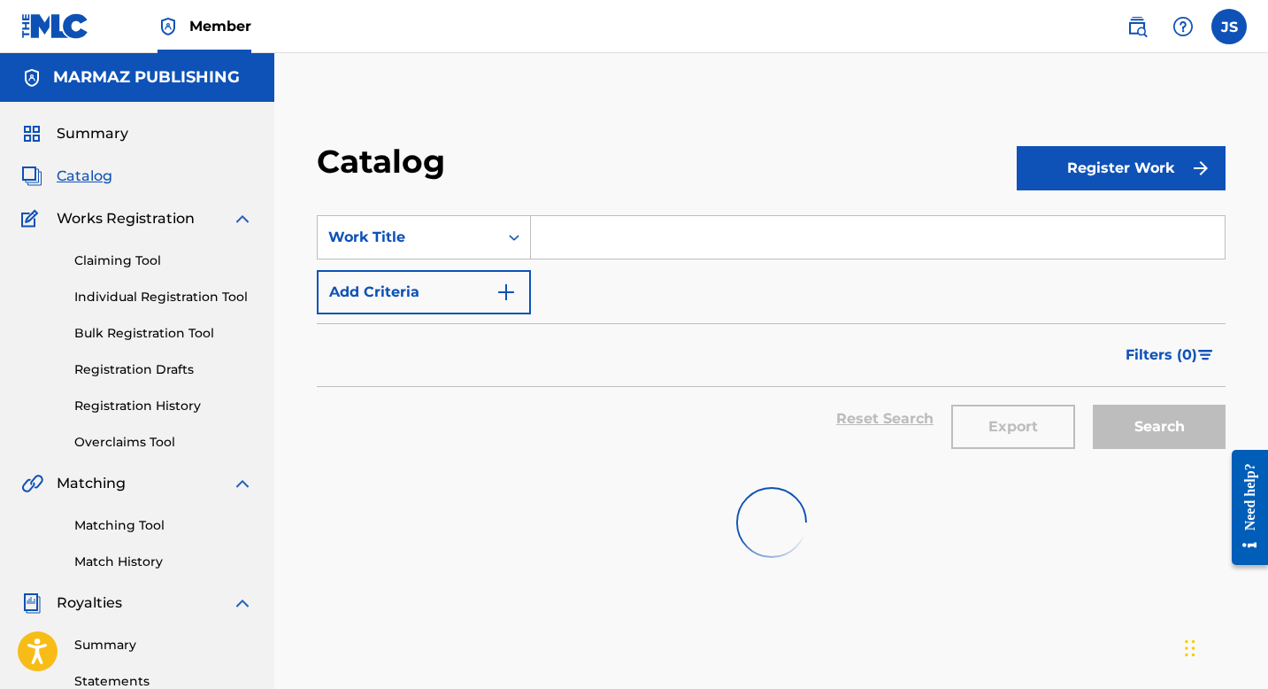
scroll to position [46, 0]
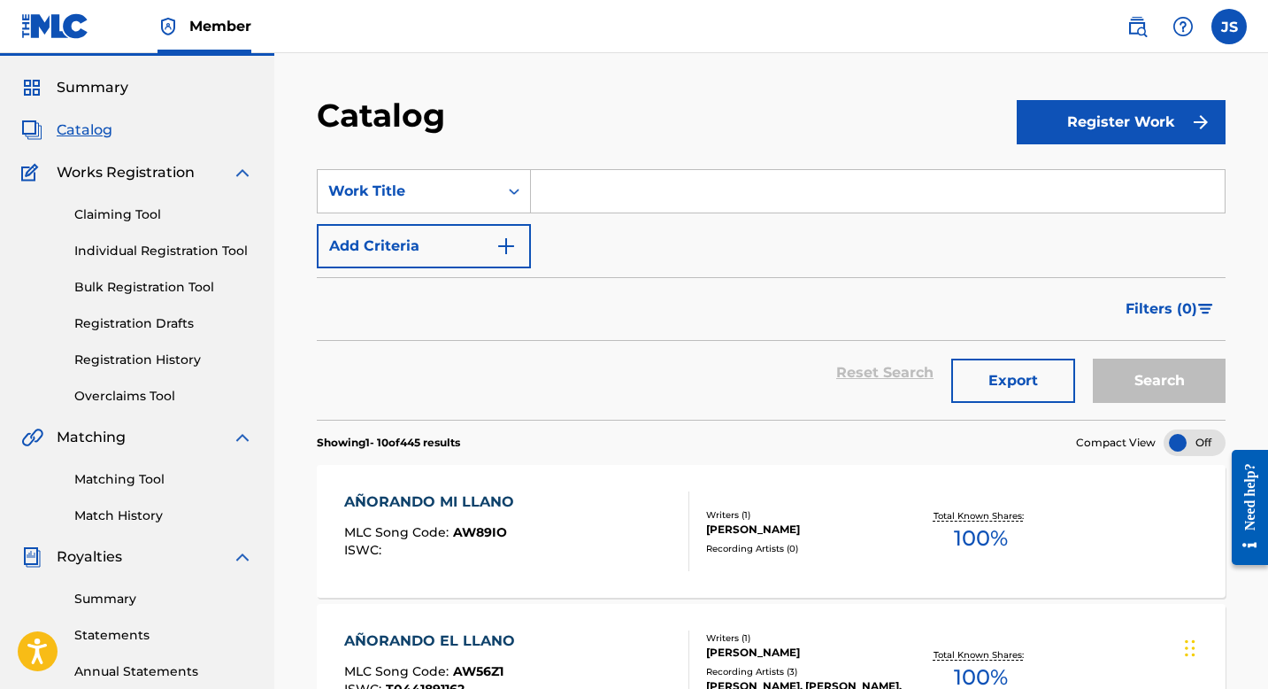
click at [666, 204] on input "Search Form" at bounding box center [878, 191] width 694 height 42
paste input "AQUÍ ME QUEDO GUAPEANDO"
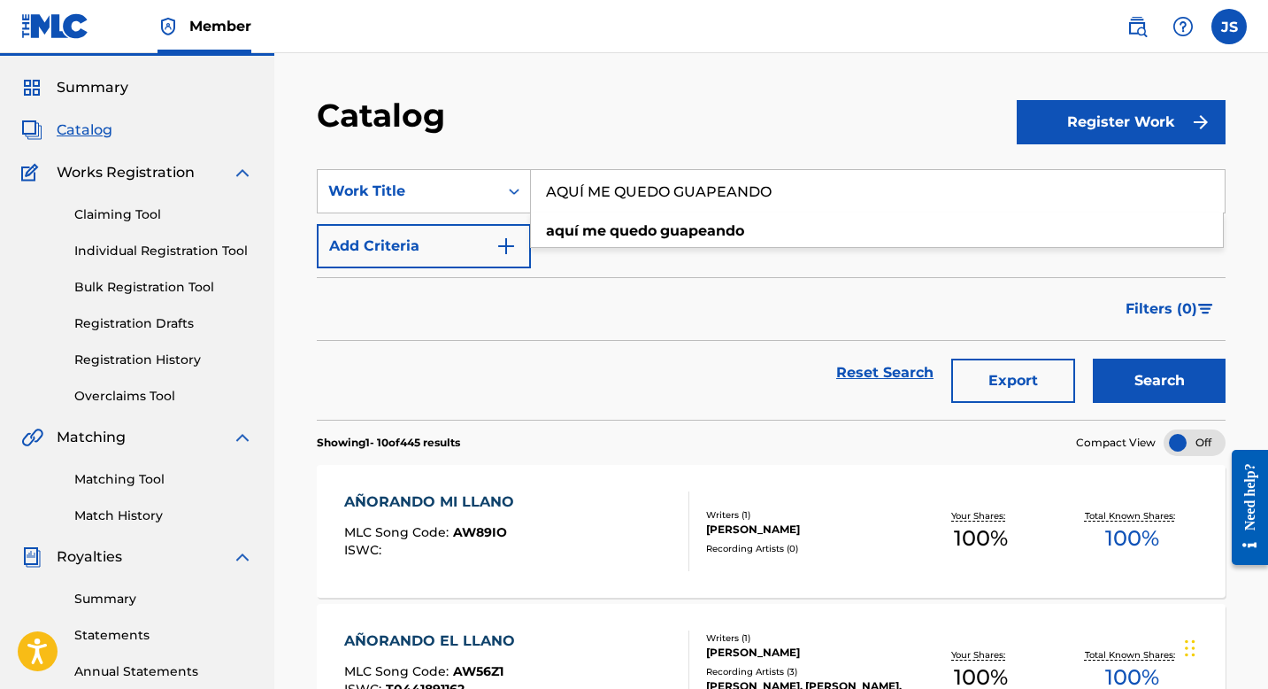
type input "AQUÍ ME QUEDO GUAPEANDO"
click at [1112, 376] on button "Search" at bounding box center [1159, 380] width 133 height 44
click at [437, 504] on div "AQUÍ ME QUEDO GUAPEANDO" at bounding box center [464, 501] width 241 height 21
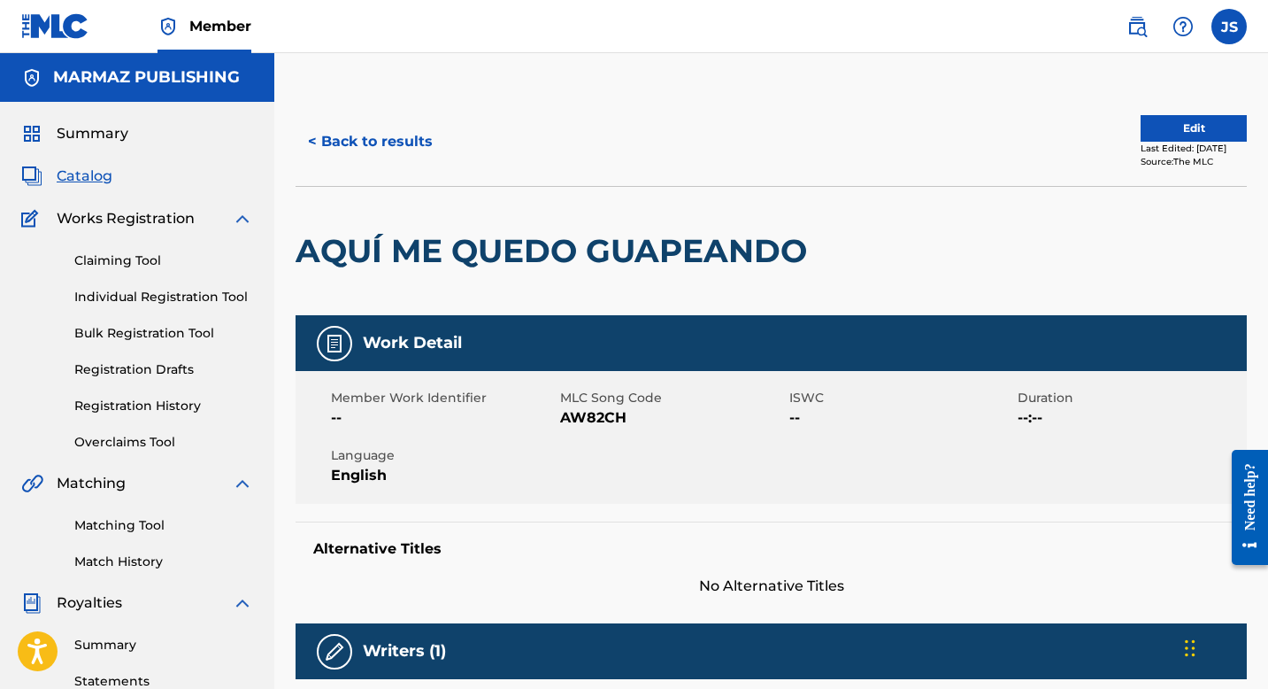
click at [575, 410] on span "AW82CH" at bounding box center [672, 417] width 225 height 21
copy span "AW82CH"
click at [408, 148] on button "< Back to results" at bounding box center [371, 141] width 150 height 44
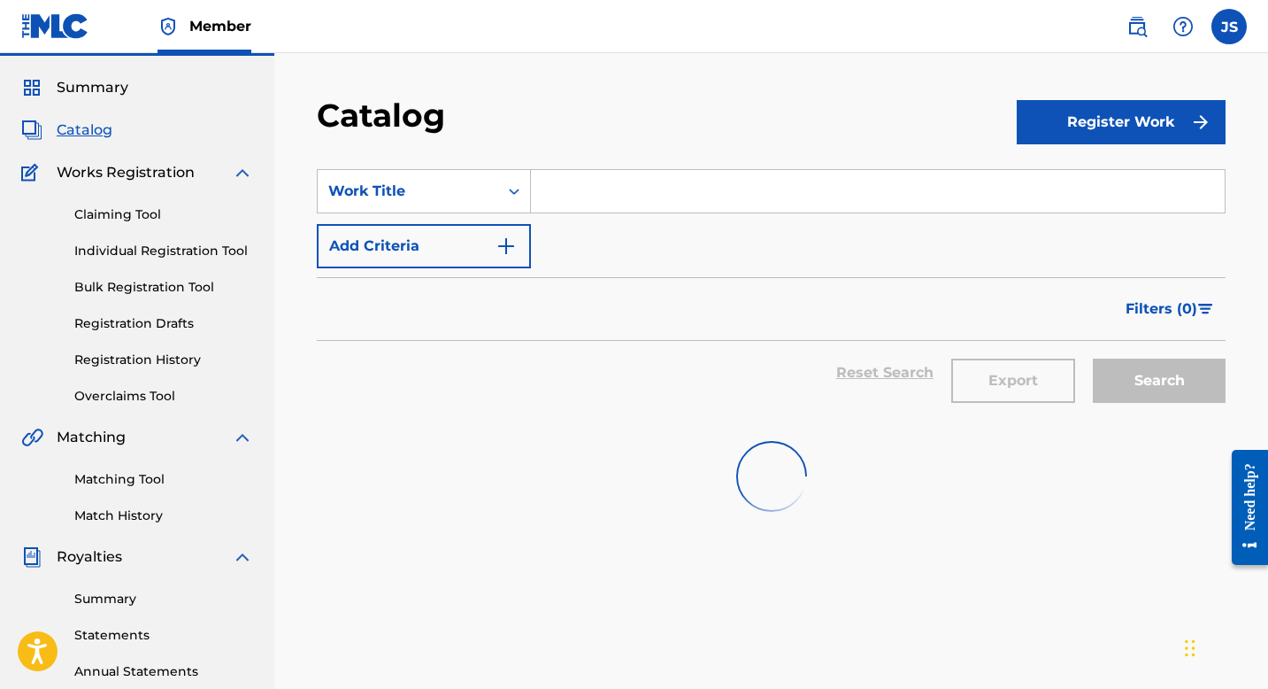
click at [607, 184] on input "Search Form" at bounding box center [878, 191] width 694 height 42
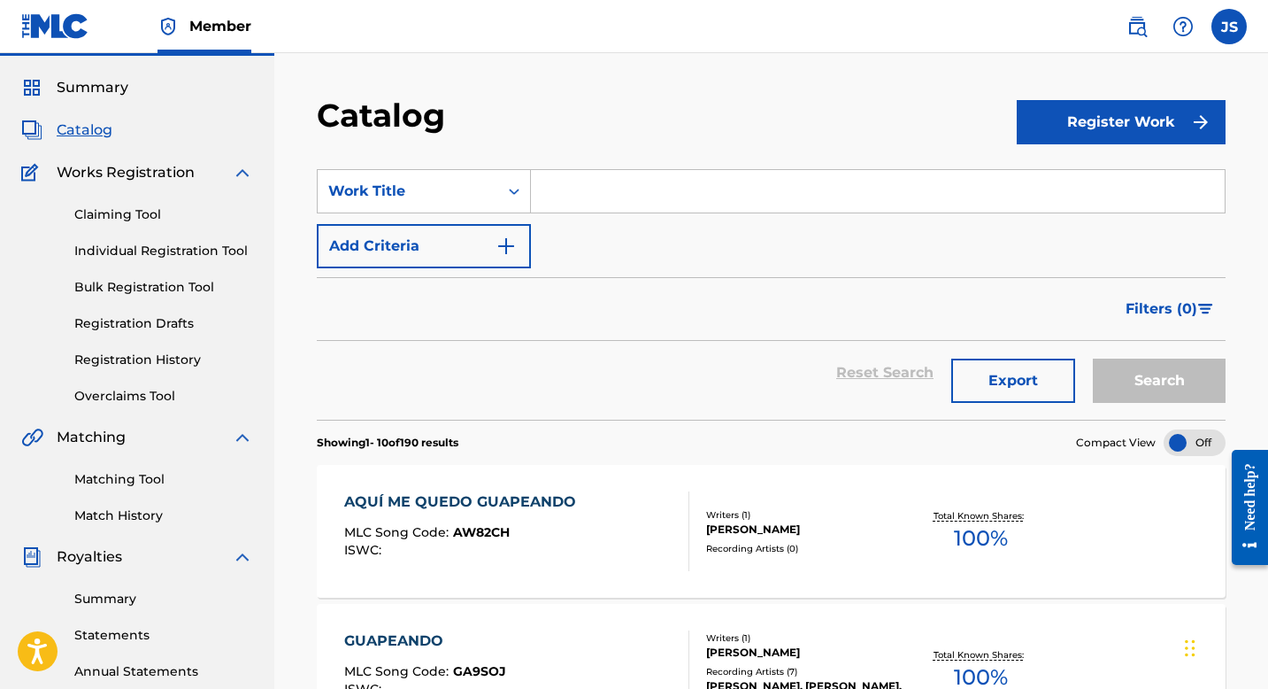
paste input "ARPA, GUITARRA Y AMOR"
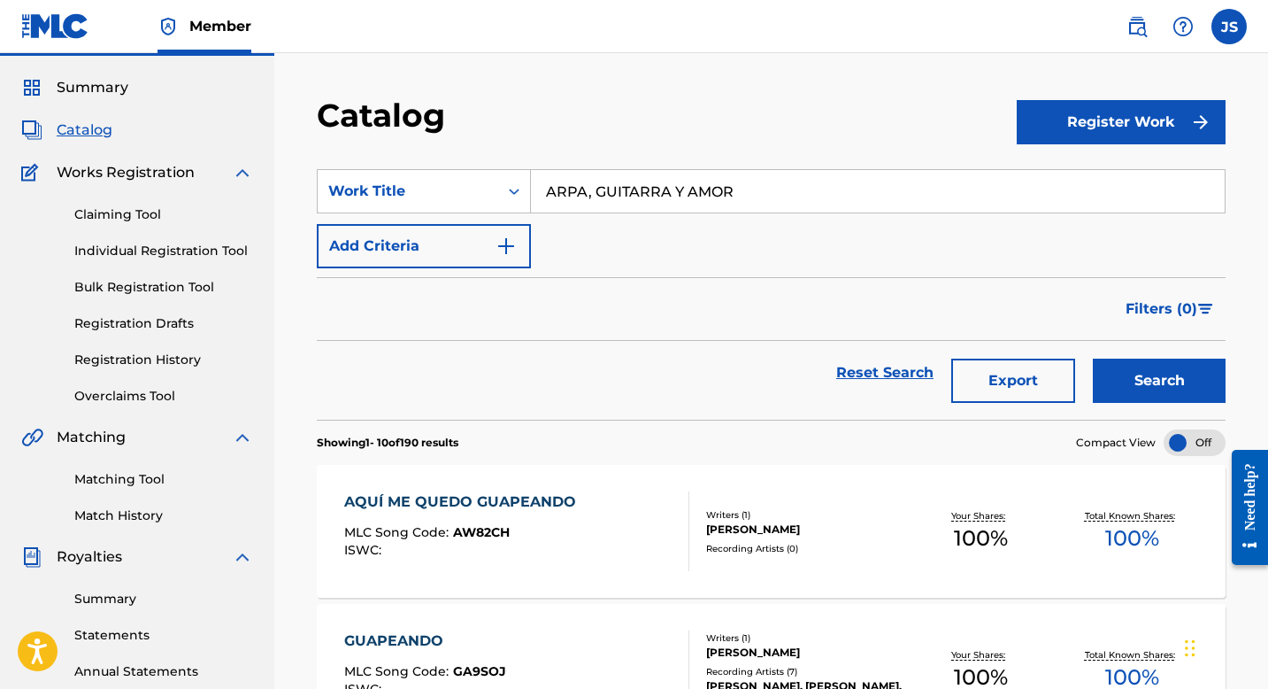
type input "ARPA, GUITARRA Y AMOR"
click at [1089, 377] on div "Search" at bounding box center [1155, 373] width 142 height 64
click at [1111, 379] on button "Search" at bounding box center [1159, 380] width 133 height 44
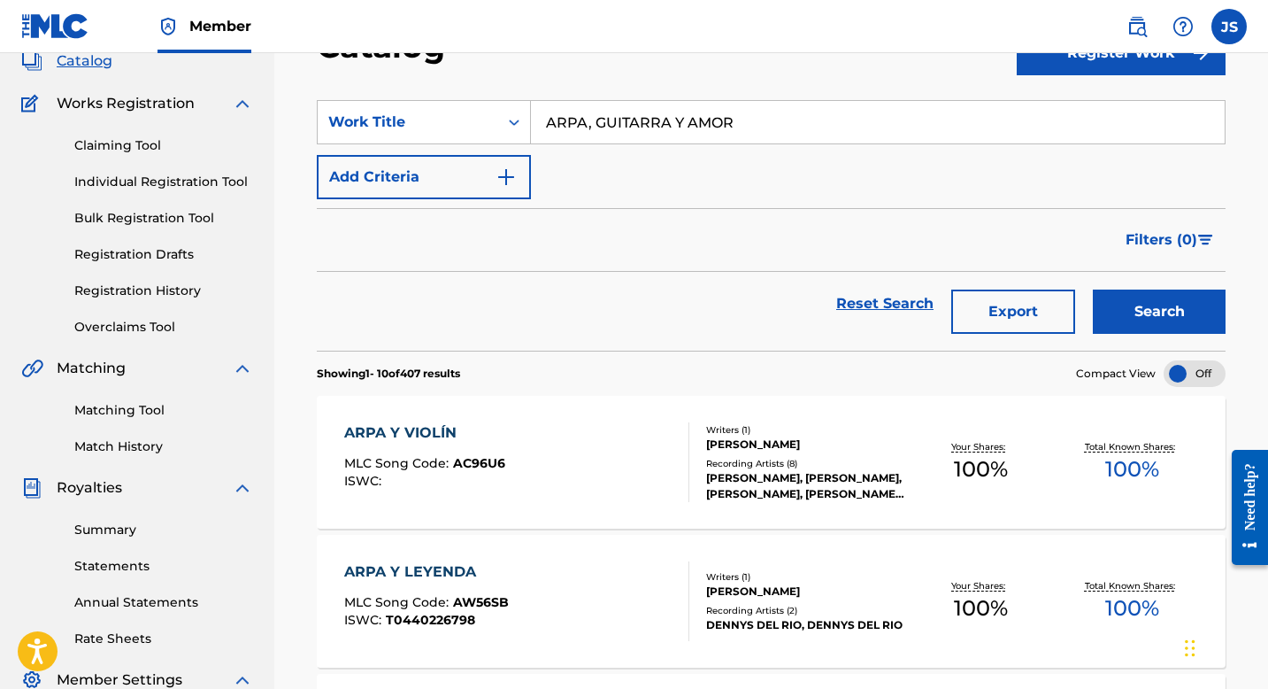
scroll to position [0, 0]
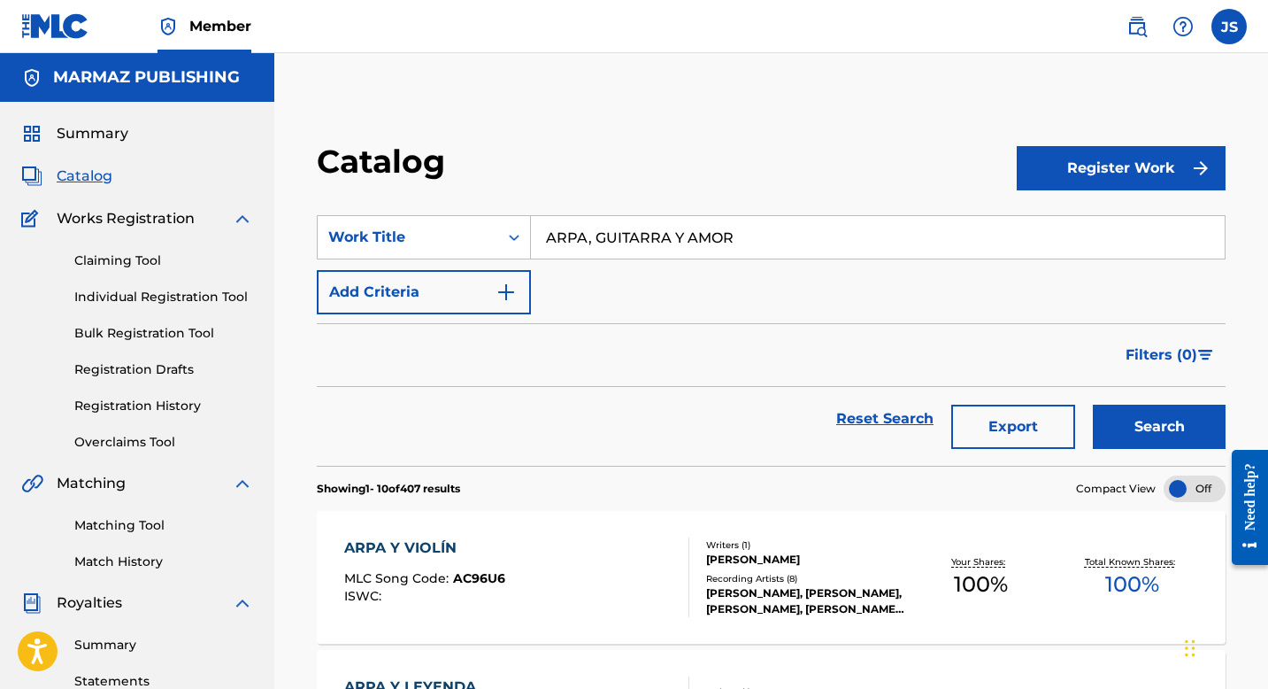
click at [655, 230] on input "ARPA, GUITARRA Y AMOR" at bounding box center [878, 237] width 694 height 42
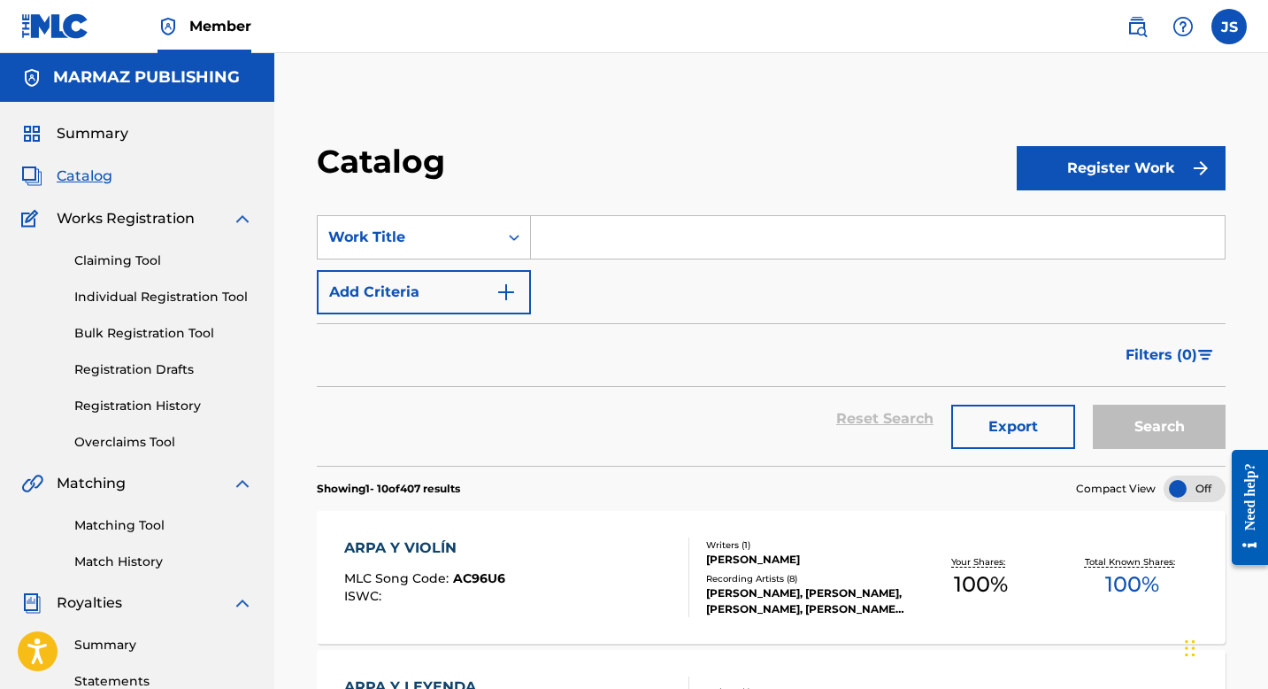
paste input "BAJO EL SOL RADIANTE"
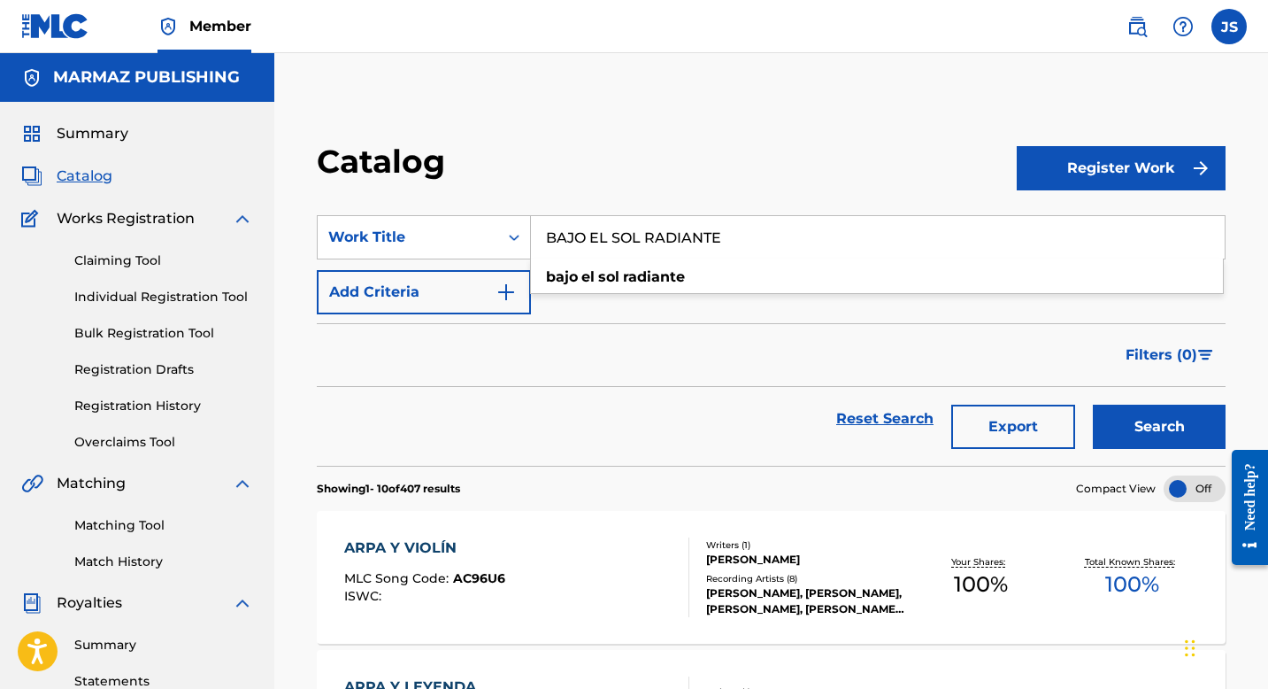
type input "BAJO EL SOL RADIANTE"
click at [1128, 423] on button "Search" at bounding box center [1159, 426] width 133 height 44
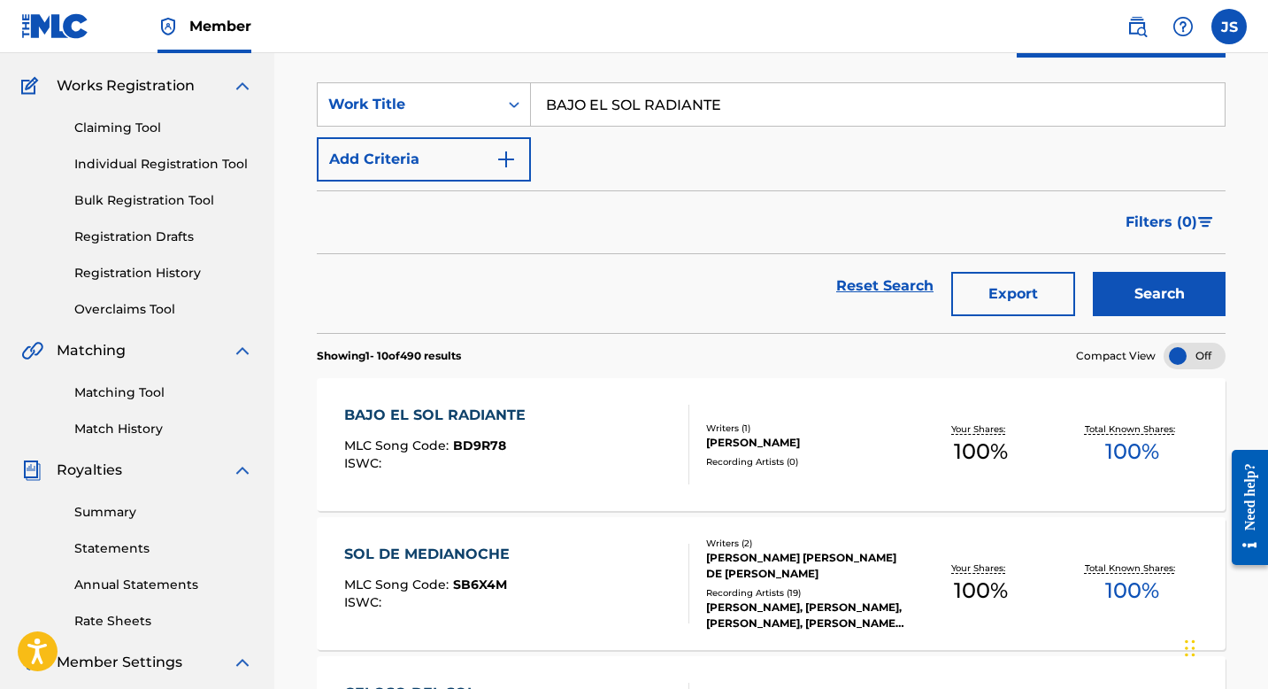
scroll to position [110, 0]
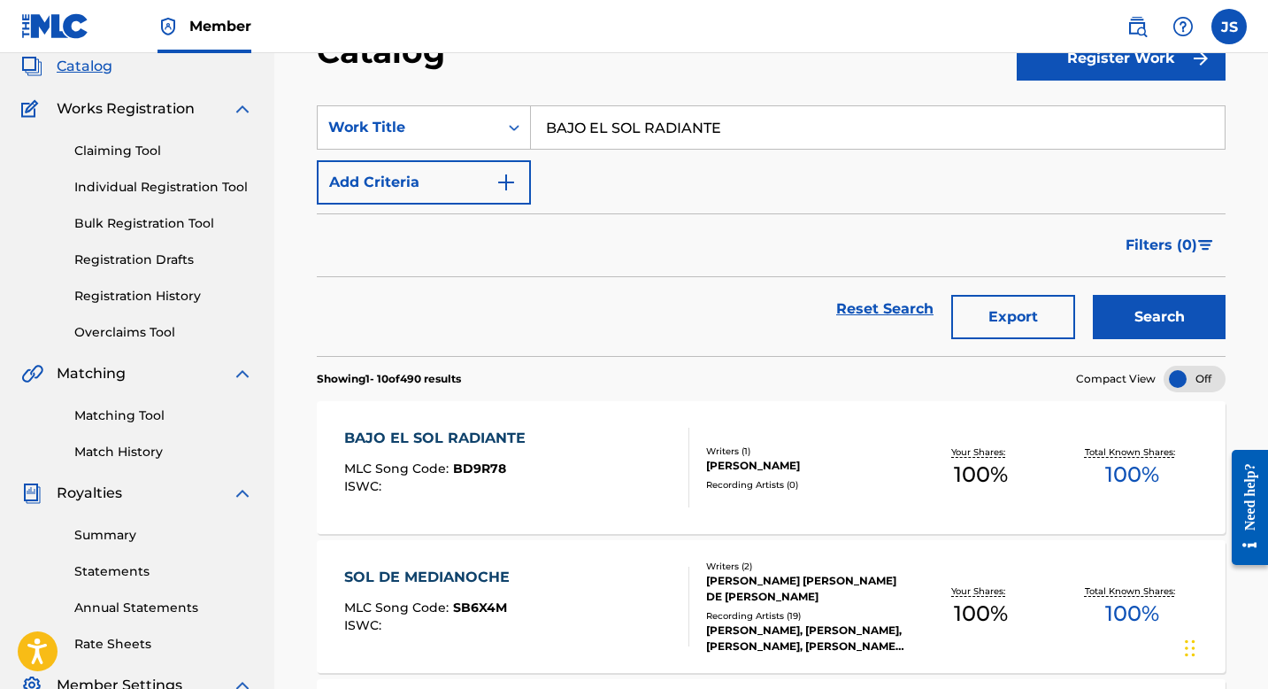
click at [757, 460] on div "[PERSON_NAME]" at bounding box center [805, 466] width 199 height 16
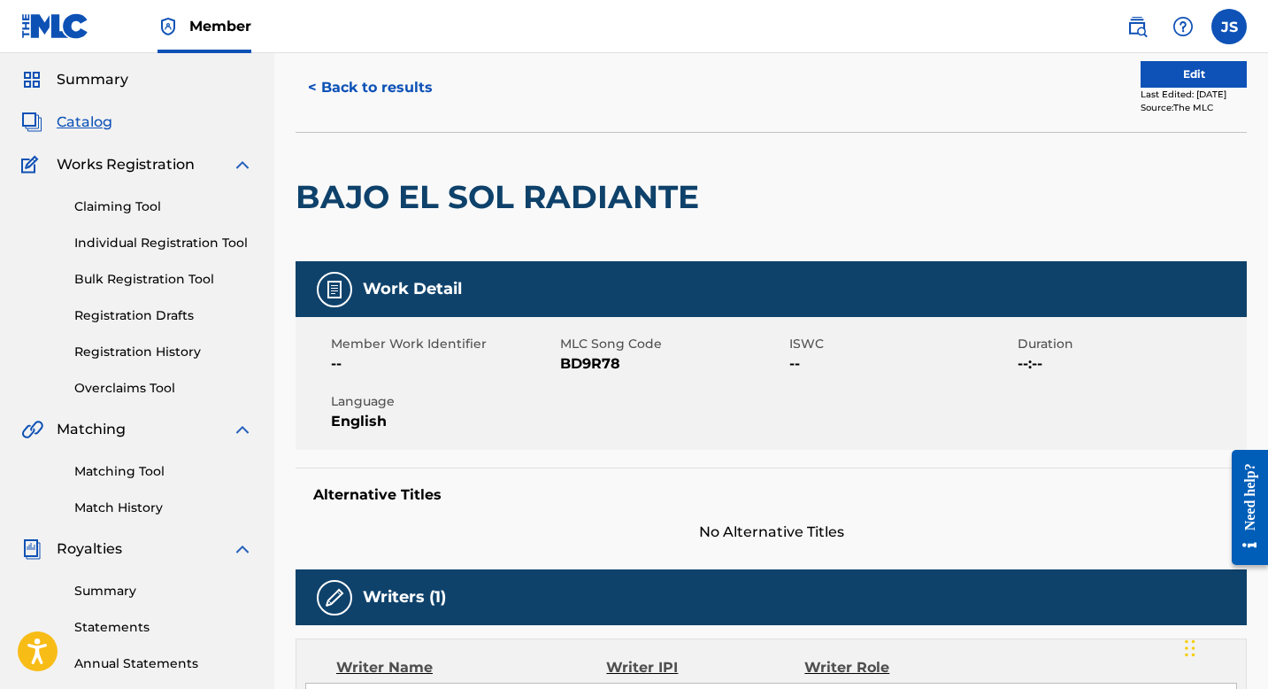
scroll to position [53, 0]
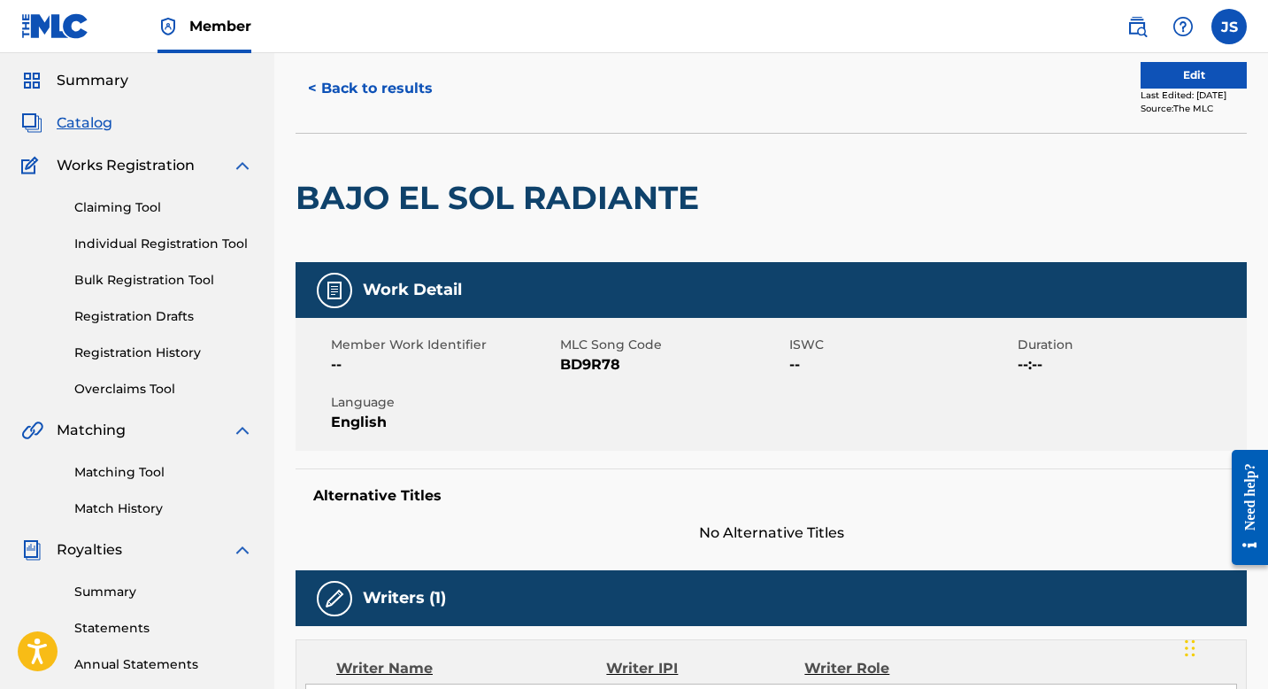
click at [595, 362] on span "BD9R78" at bounding box center [672, 364] width 225 height 21
copy span "BD9R78"
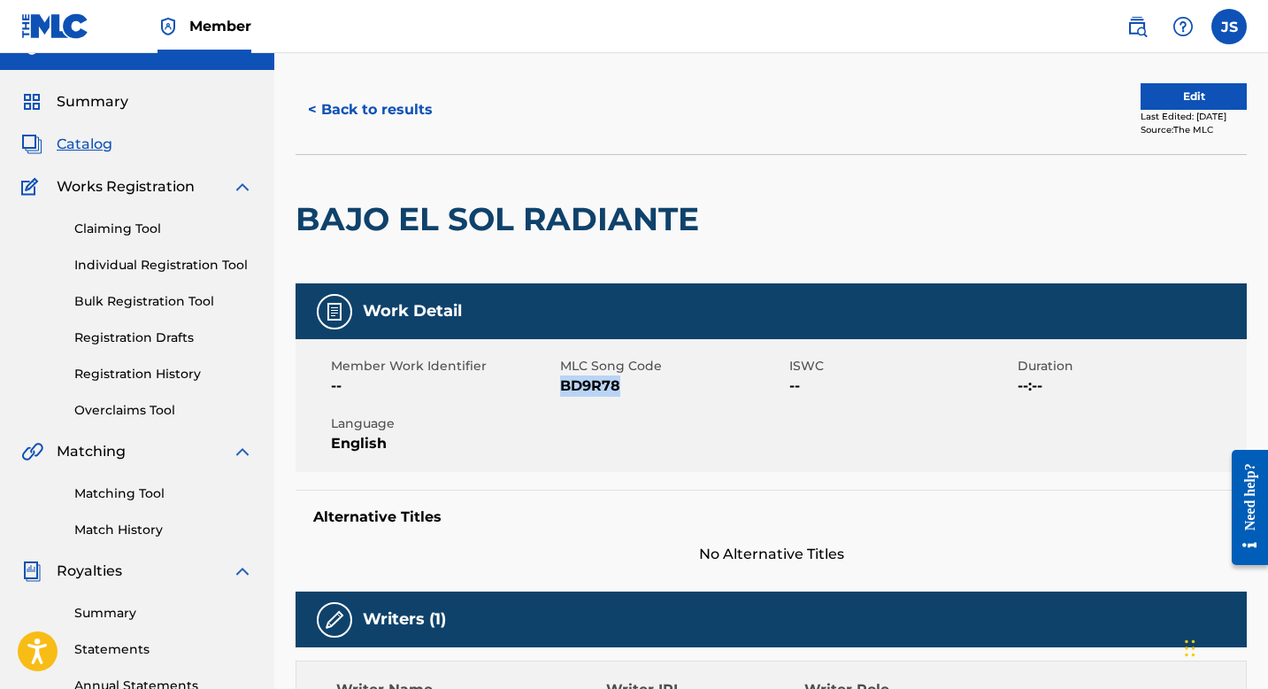
copy span "BD9R78"
click at [362, 115] on button "< Back to results" at bounding box center [371, 110] width 150 height 44
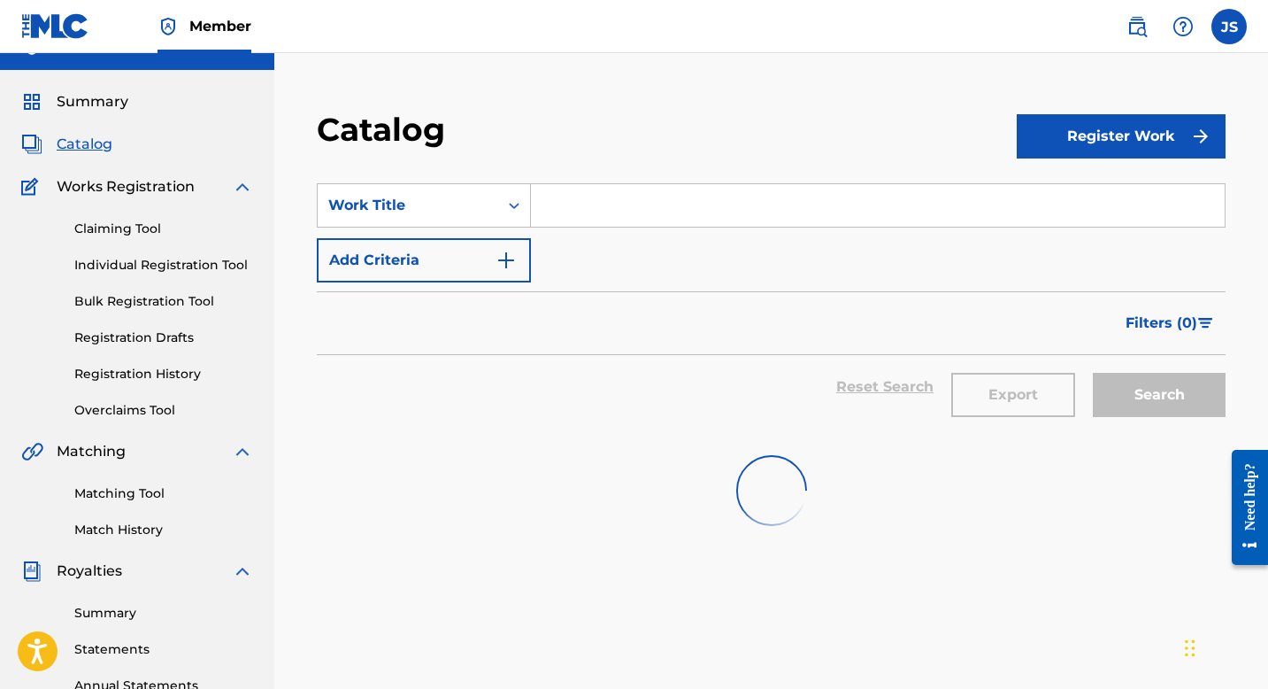
scroll to position [110, 0]
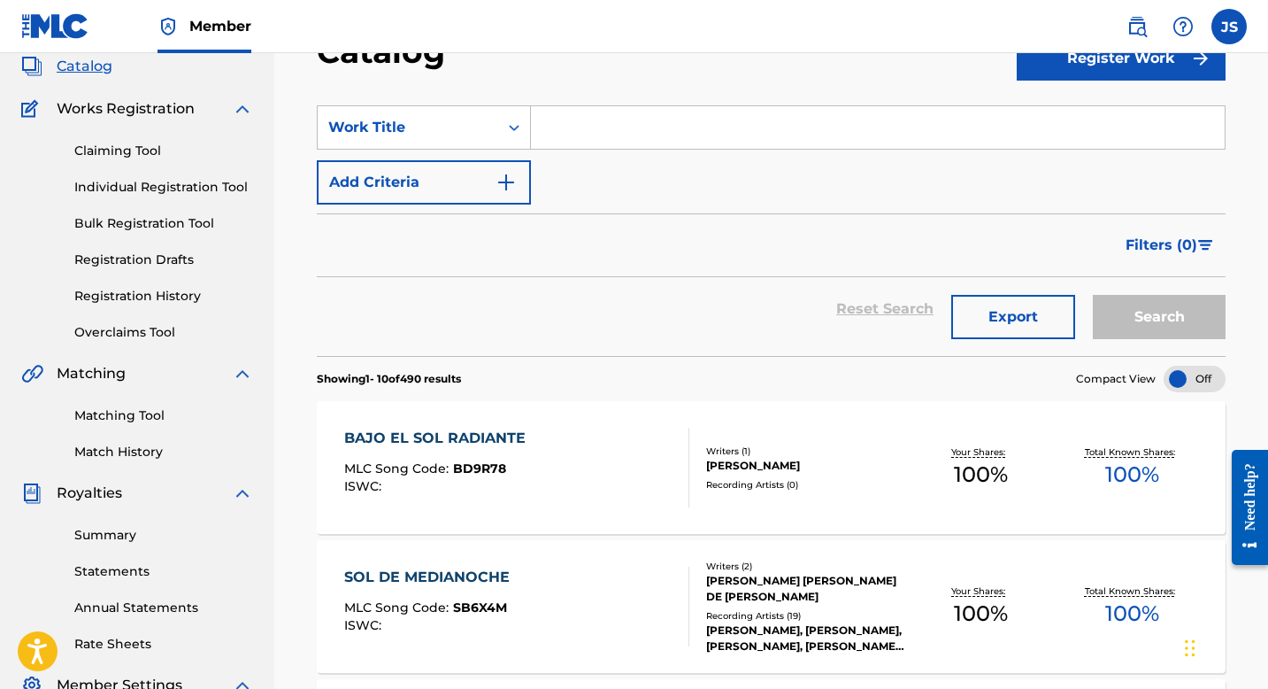
click at [607, 125] on input "Search Form" at bounding box center [878, 127] width 694 height 42
paste input "BLASKITA NAZARETH"
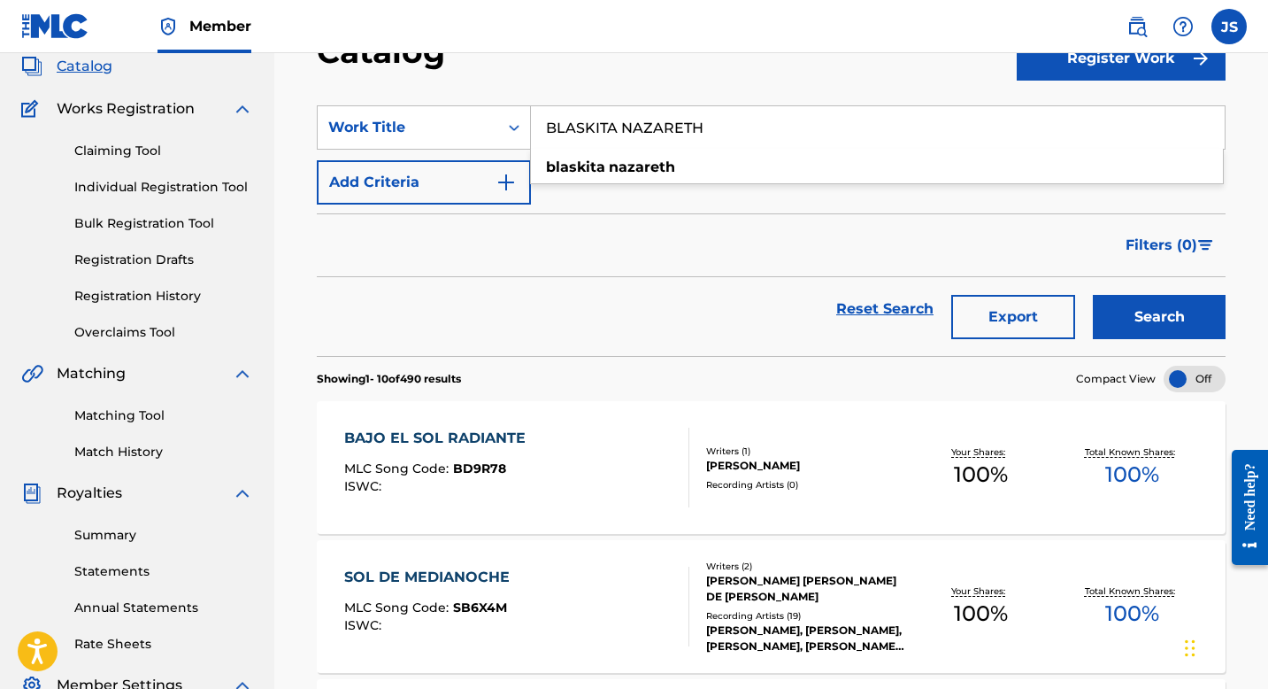
type input "BLASKITA NAZARETH"
click at [1128, 304] on button "Search" at bounding box center [1159, 317] width 133 height 44
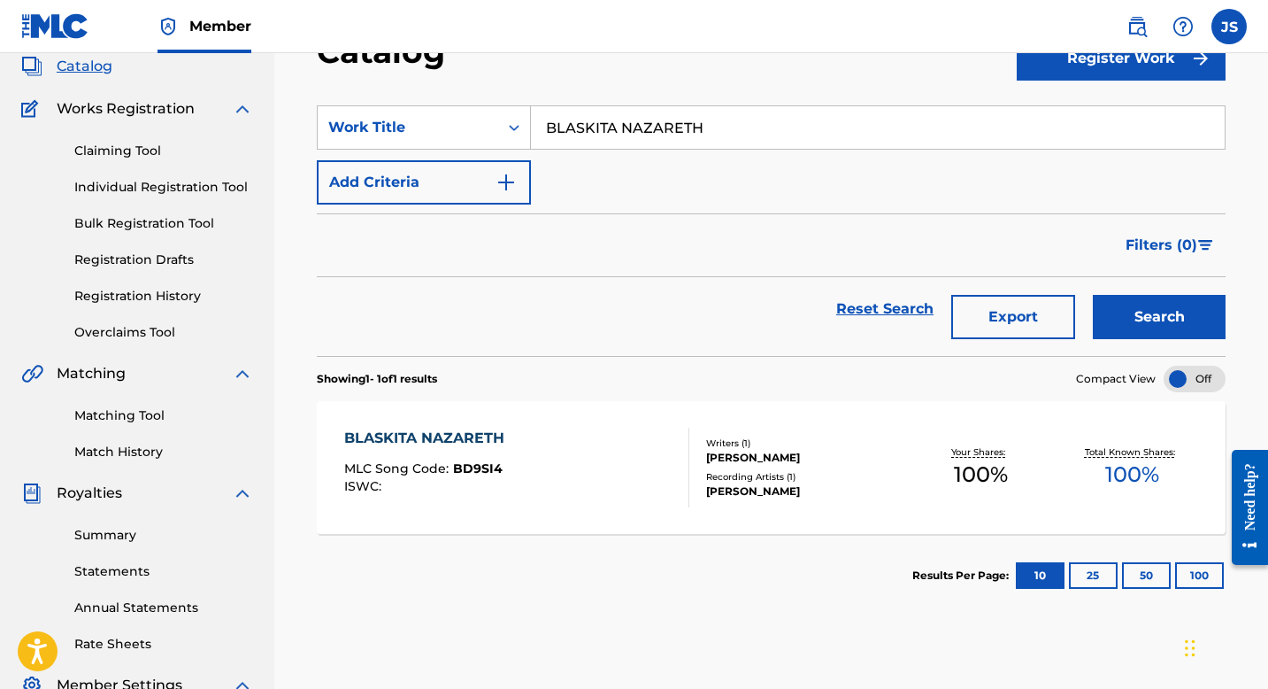
click at [469, 428] on div "BLASKITA NAZARETH" at bounding box center [428, 437] width 169 height 21
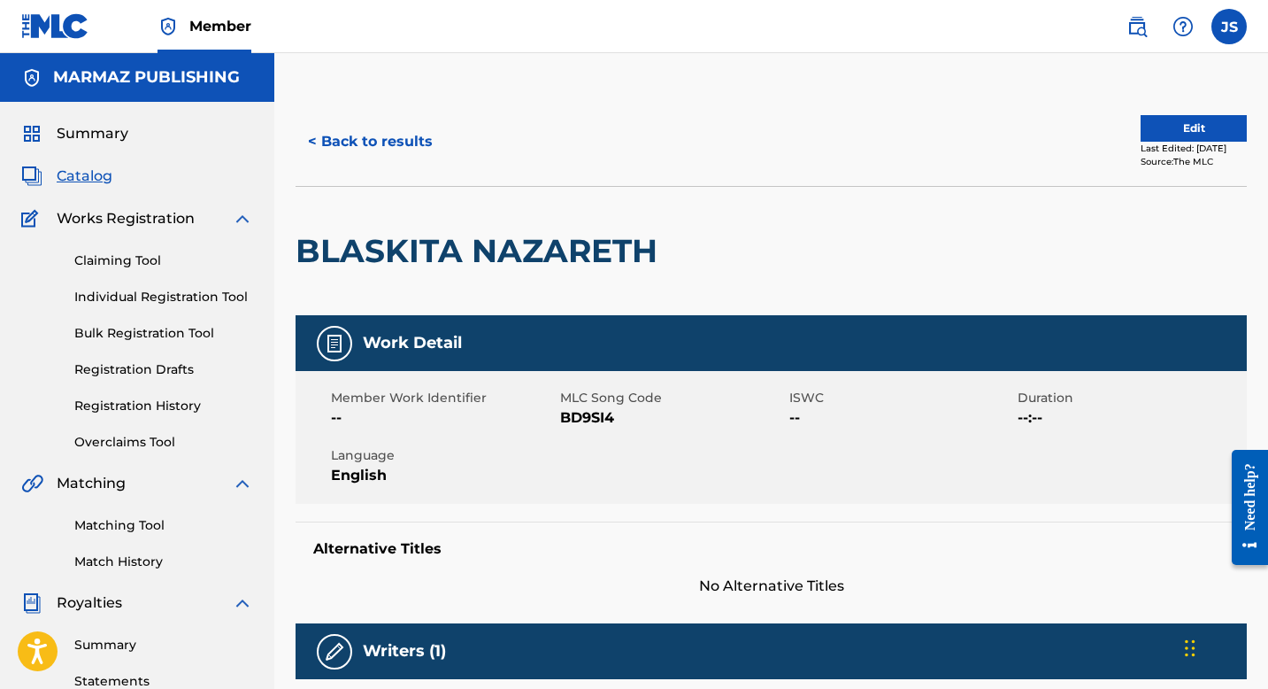
click at [597, 417] on span "BD9SI4" at bounding box center [672, 417] width 225 height 21
copy span "BD9SI4"
click at [395, 125] on button "< Back to results" at bounding box center [371, 141] width 150 height 44
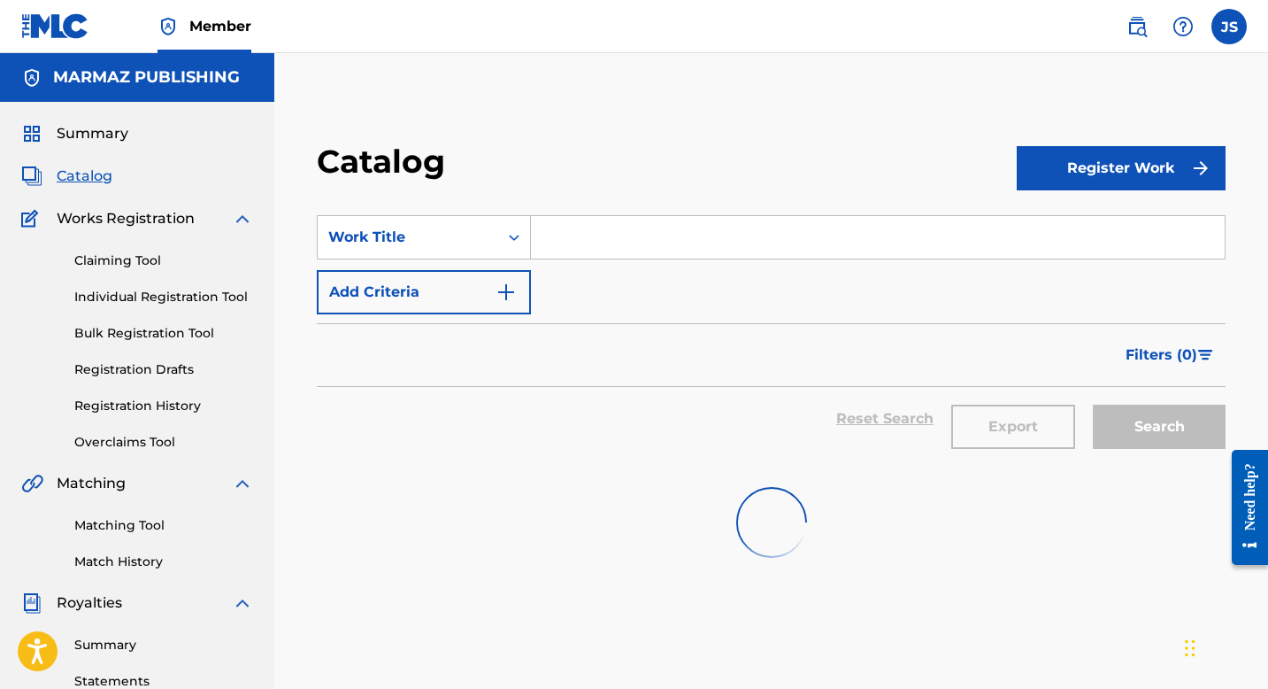
scroll to position [110, 0]
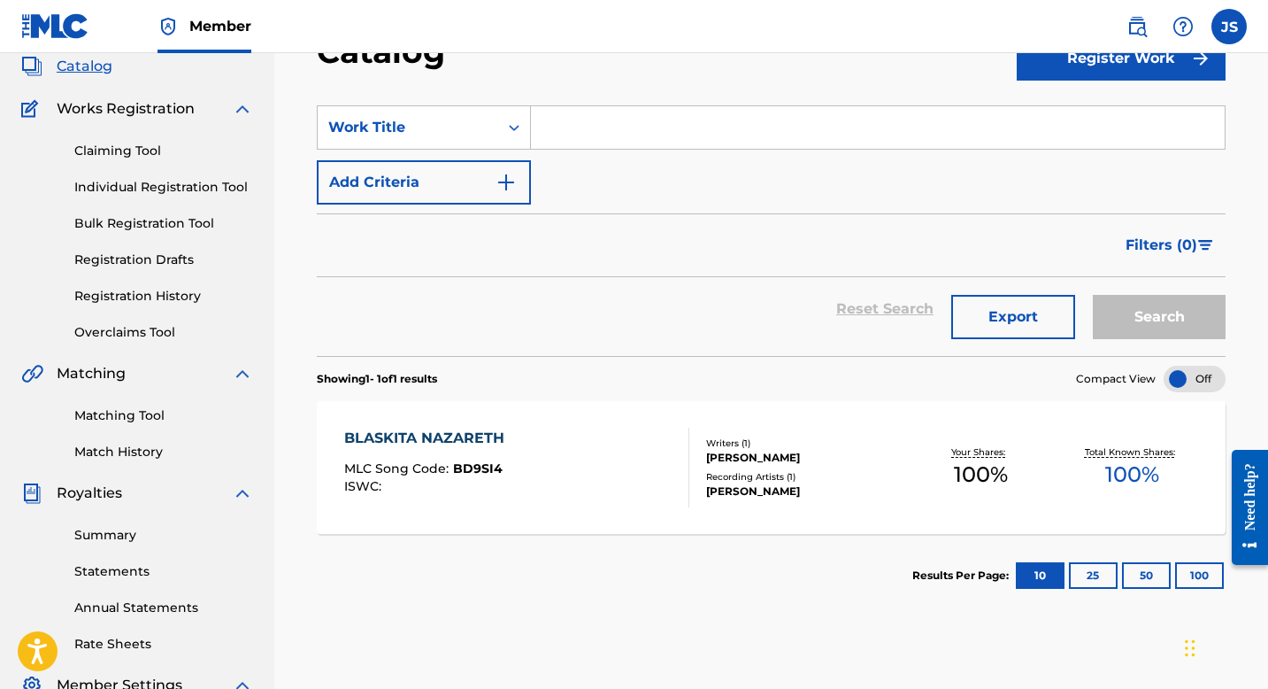
click at [583, 127] on input "Search Form" at bounding box center [878, 127] width 694 height 42
paste input "CANTA, CANTA CORAZÓN"
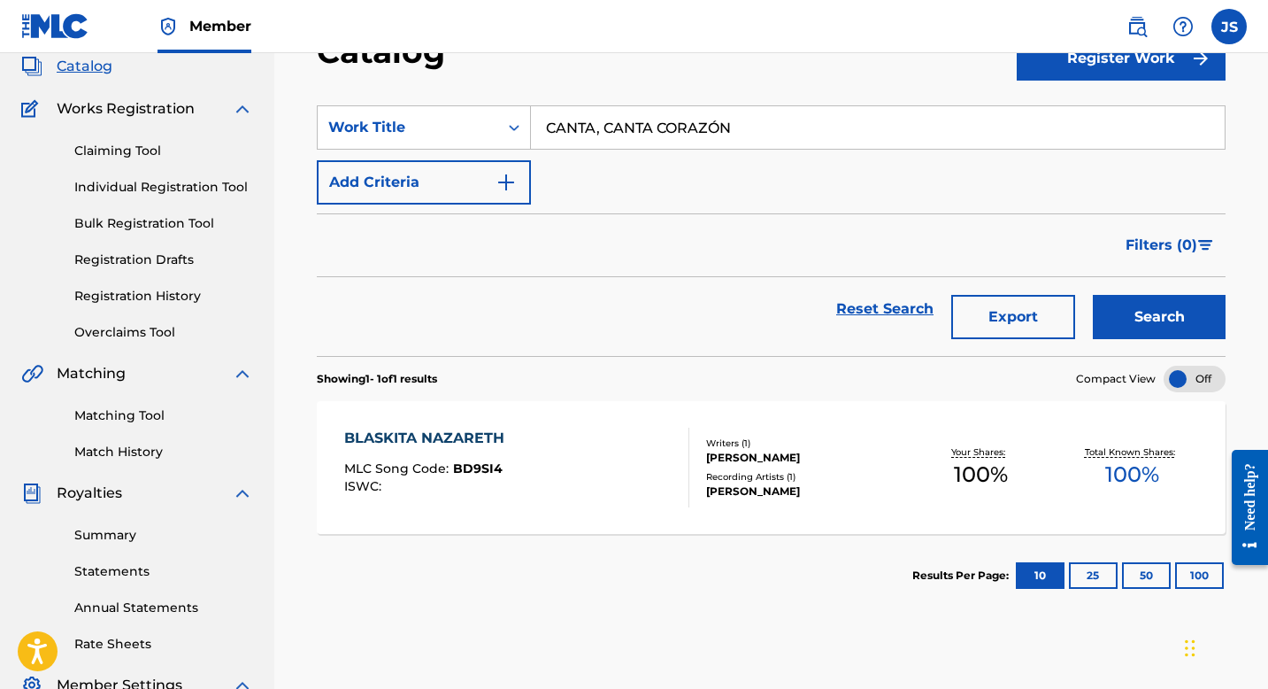
type input "CANTA, CANTA CORAZÓN"
click at [1148, 307] on button "Search" at bounding box center [1159, 317] width 133 height 44
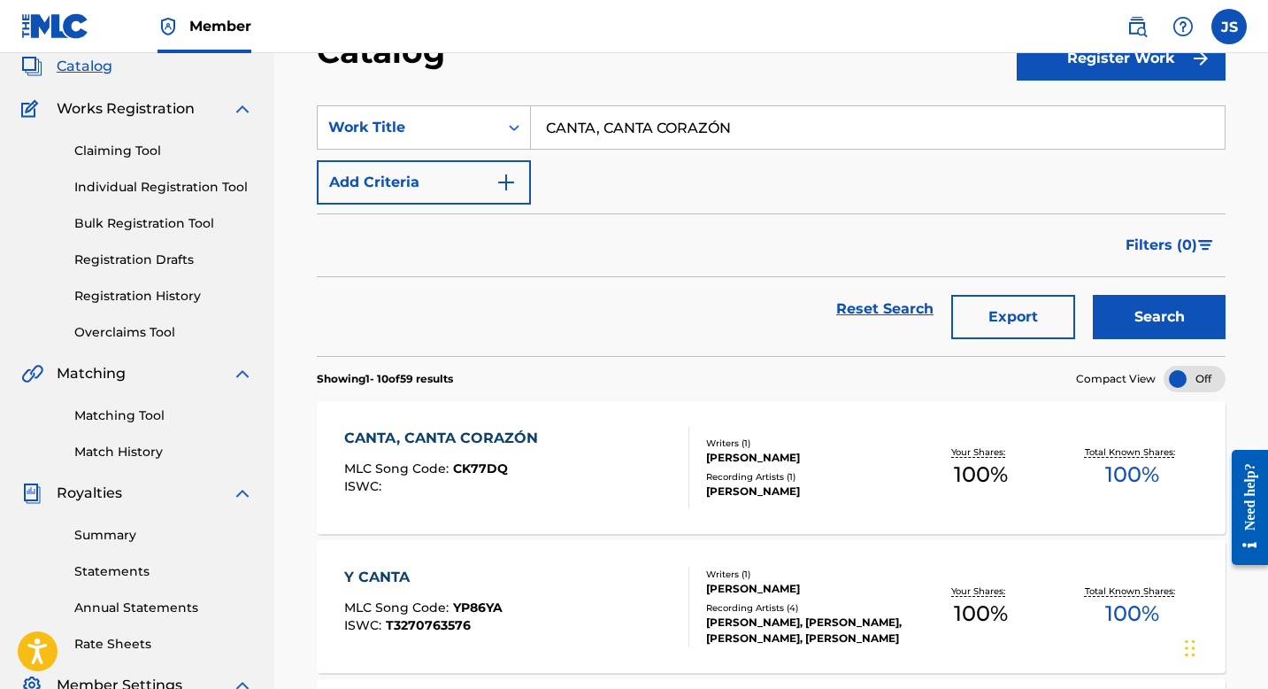
click at [456, 438] on div "CANTA, CANTA CORAZÓN" at bounding box center [445, 437] width 203 height 21
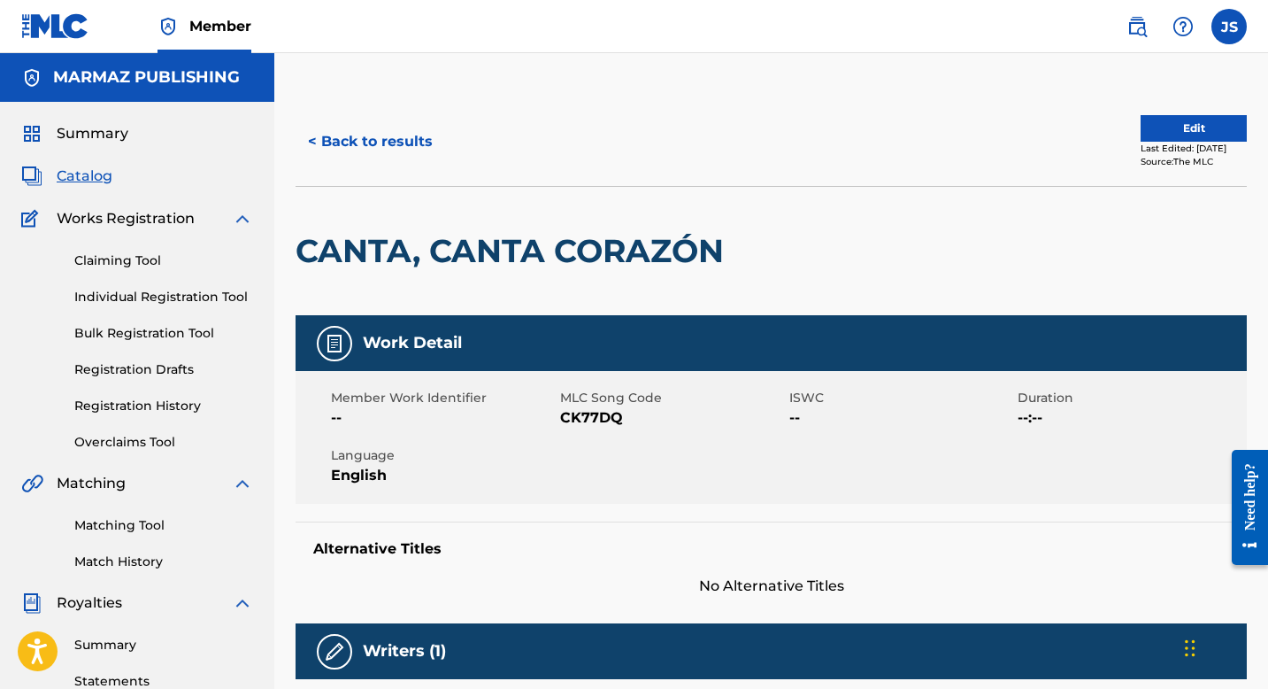
click at [591, 421] on span "CK77DQ" at bounding box center [672, 417] width 225 height 21
copy span "CK77DQ"
click at [398, 141] on button "< Back to results" at bounding box center [371, 141] width 150 height 44
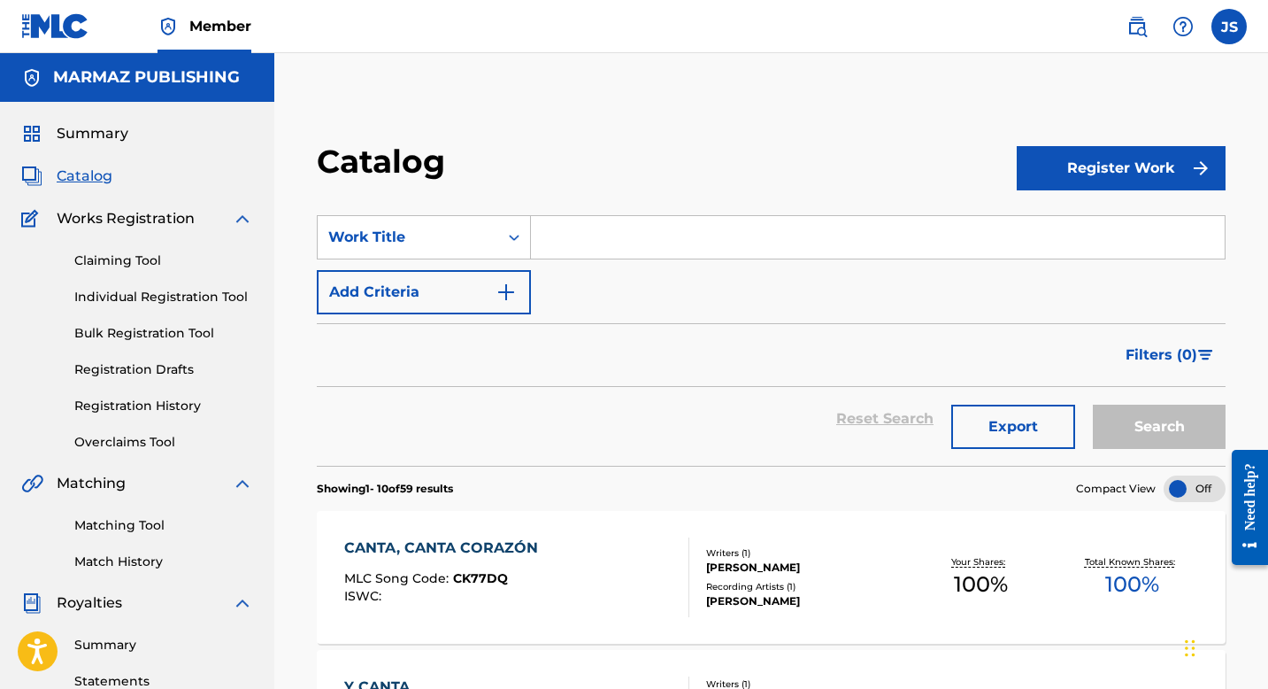
click at [622, 230] on input "Search Form" at bounding box center [878, 237] width 694 height 42
paste input "CARISMA Y ESTILO PROPIO"
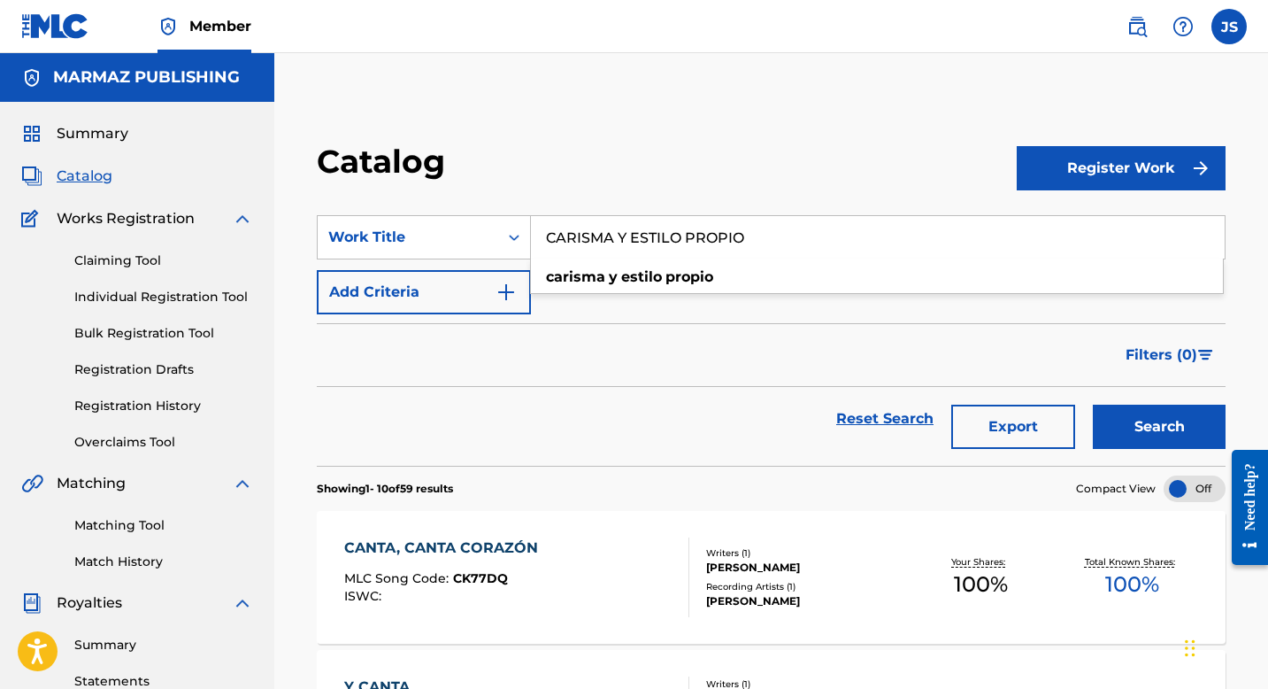
type input "CARISMA Y ESTILO PROPIO"
click at [1142, 443] on button "Search" at bounding box center [1159, 426] width 133 height 44
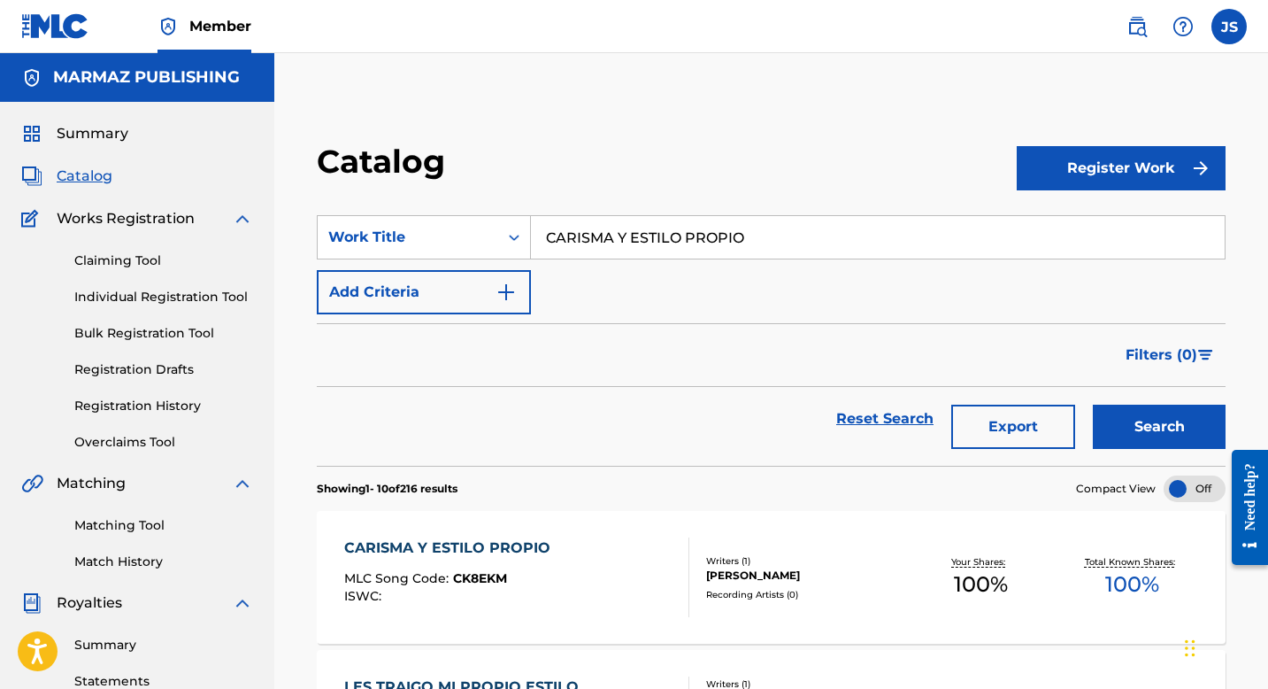
click at [449, 561] on div "CARISMA Y ESTILO PROPIO MLC Song Code : CK8EKM ISWC :" at bounding box center [451, 577] width 215 height 80
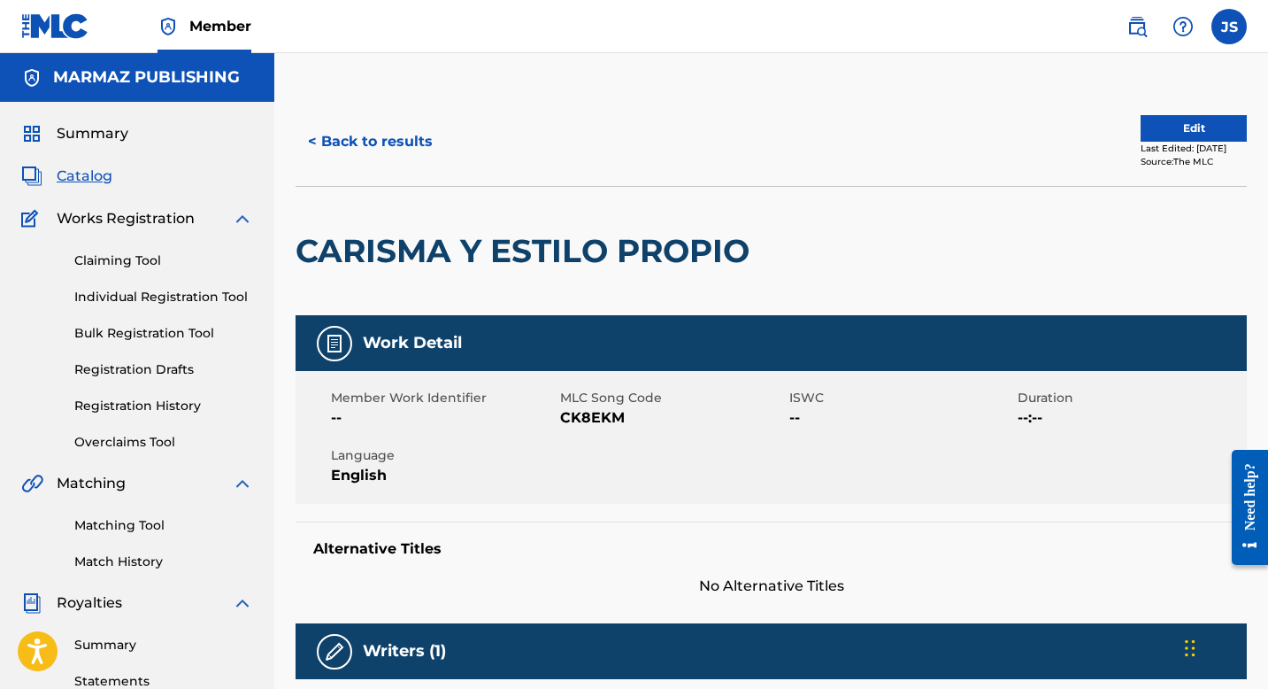
click at [589, 420] on span "CK8EKM" at bounding box center [672, 417] width 225 height 21
copy span "CK8EKM"
click at [397, 125] on button "< Back to results" at bounding box center [371, 141] width 150 height 44
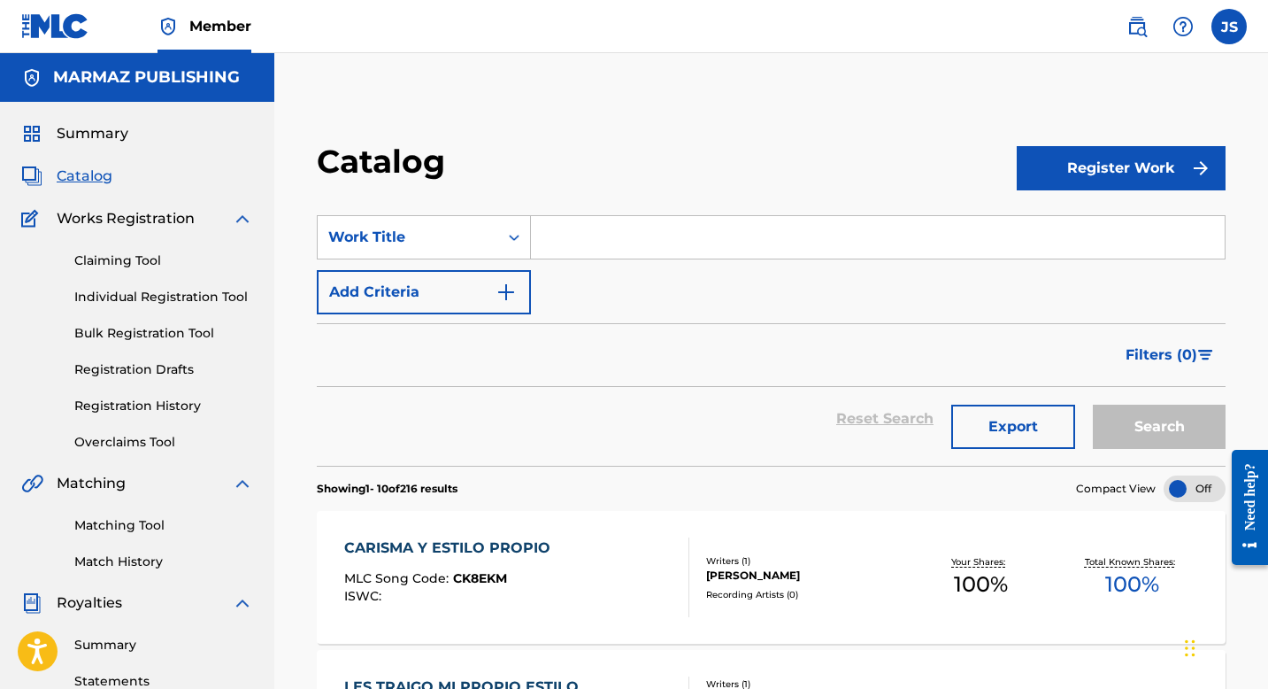
click at [574, 243] on input "Search Form" at bounding box center [878, 237] width 694 height 42
paste input "CARTA A UN PRESIDENTE"
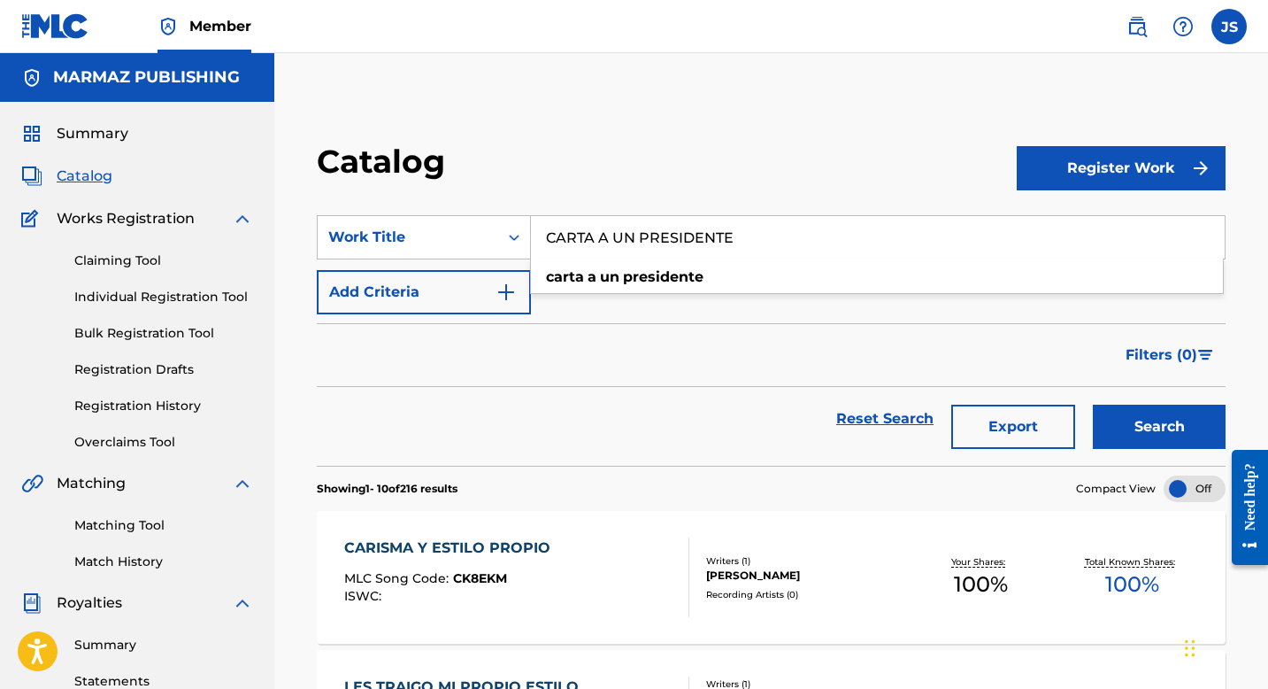
type input "CARTA A UN PRESIDENTE"
click at [1105, 418] on button "Search" at bounding box center [1159, 426] width 133 height 44
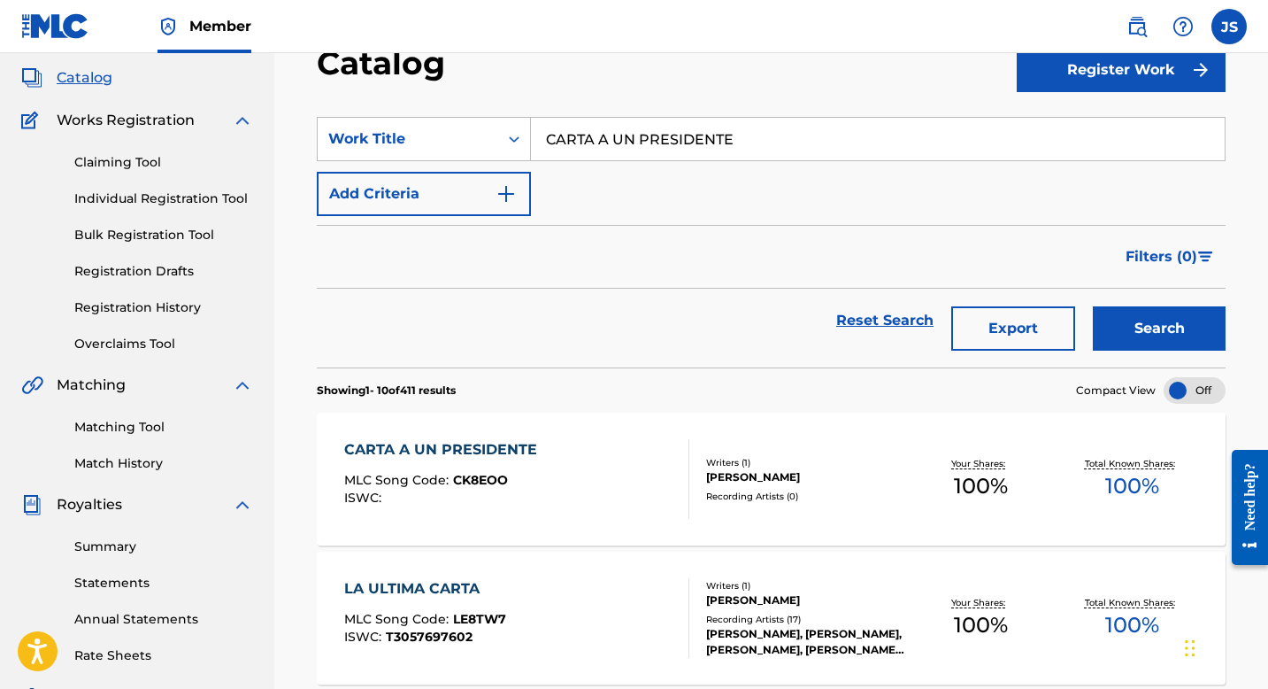
scroll to position [106, 0]
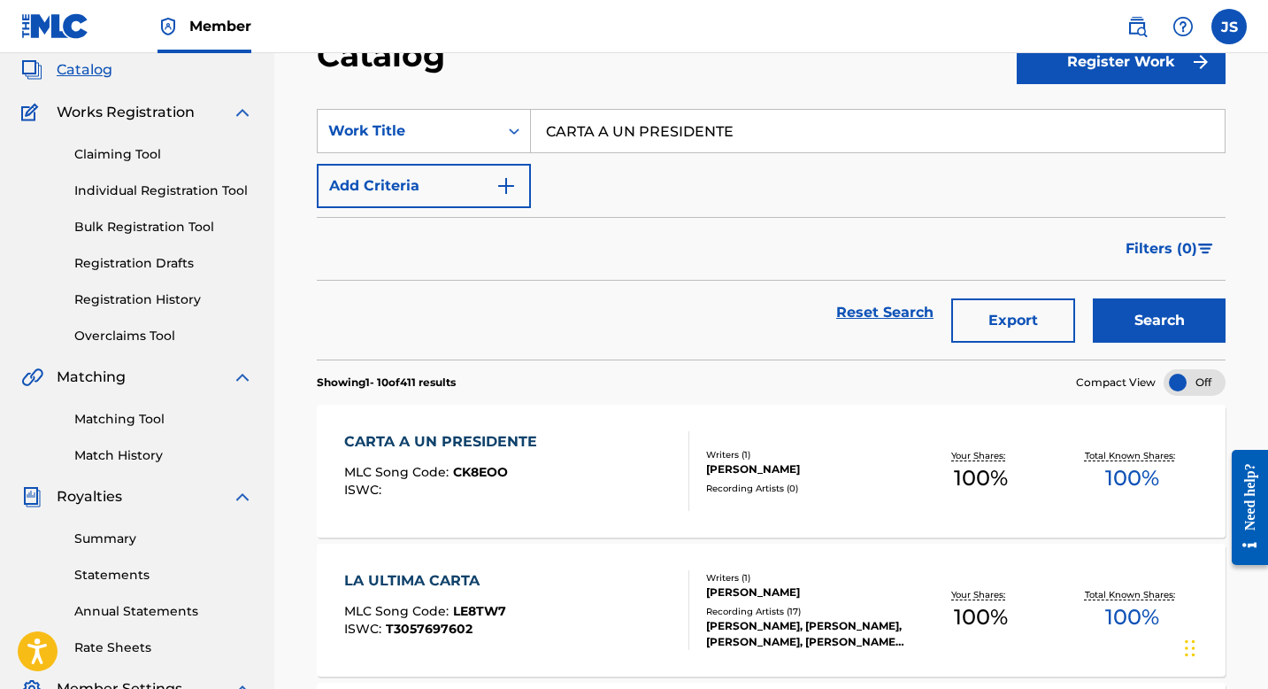
click at [510, 434] on div "CARTA A UN PRESIDENTE" at bounding box center [445, 441] width 202 height 21
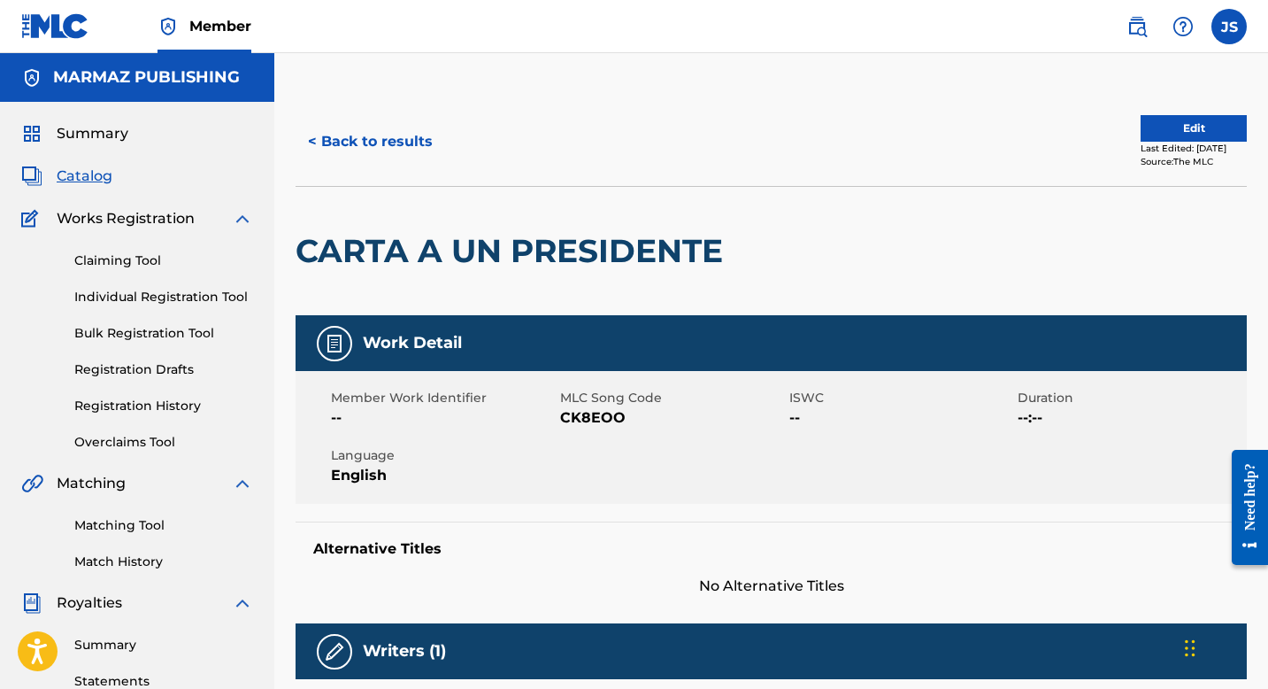
click at [591, 429] on div "Member Work Identifier -- MLC Song Code CK8EOO ISWC -- Duration --:-- Language …" at bounding box center [771, 437] width 951 height 133
click at [591, 421] on span "CK8EOO" at bounding box center [672, 417] width 225 height 21
copy span "CK8EOO"
click at [373, 135] on button "< Back to results" at bounding box center [371, 141] width 150 height 44
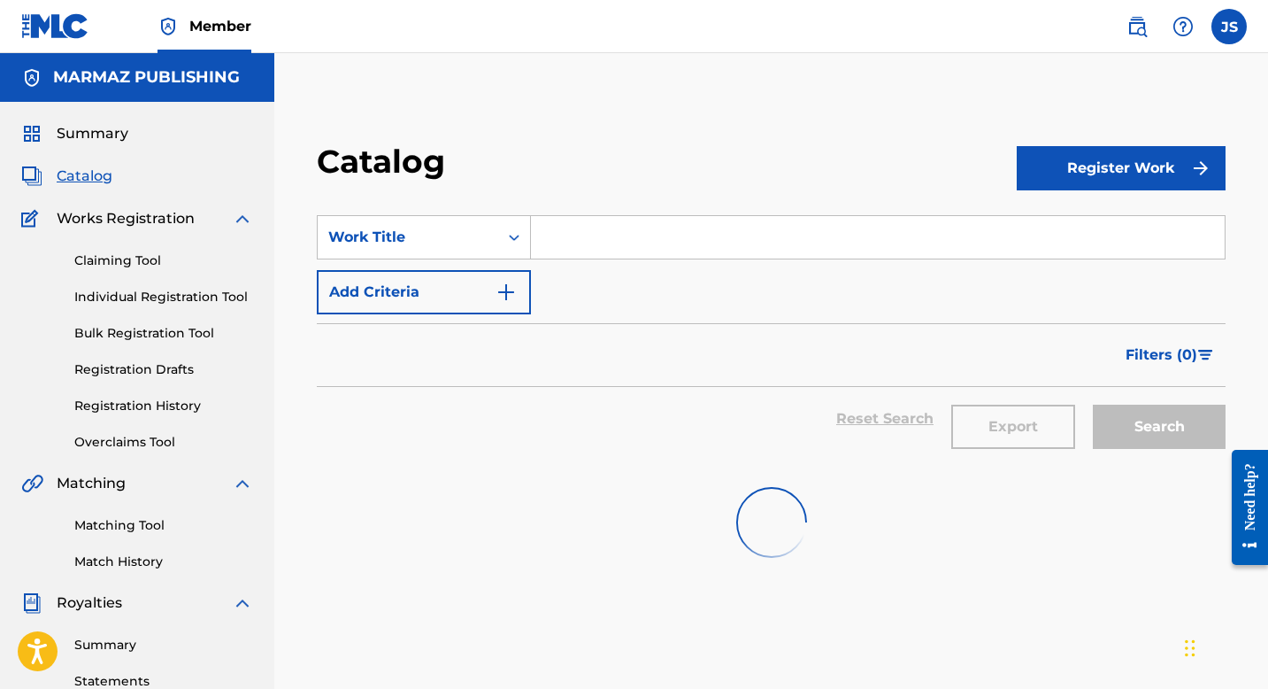
scroll to position [106, 0]
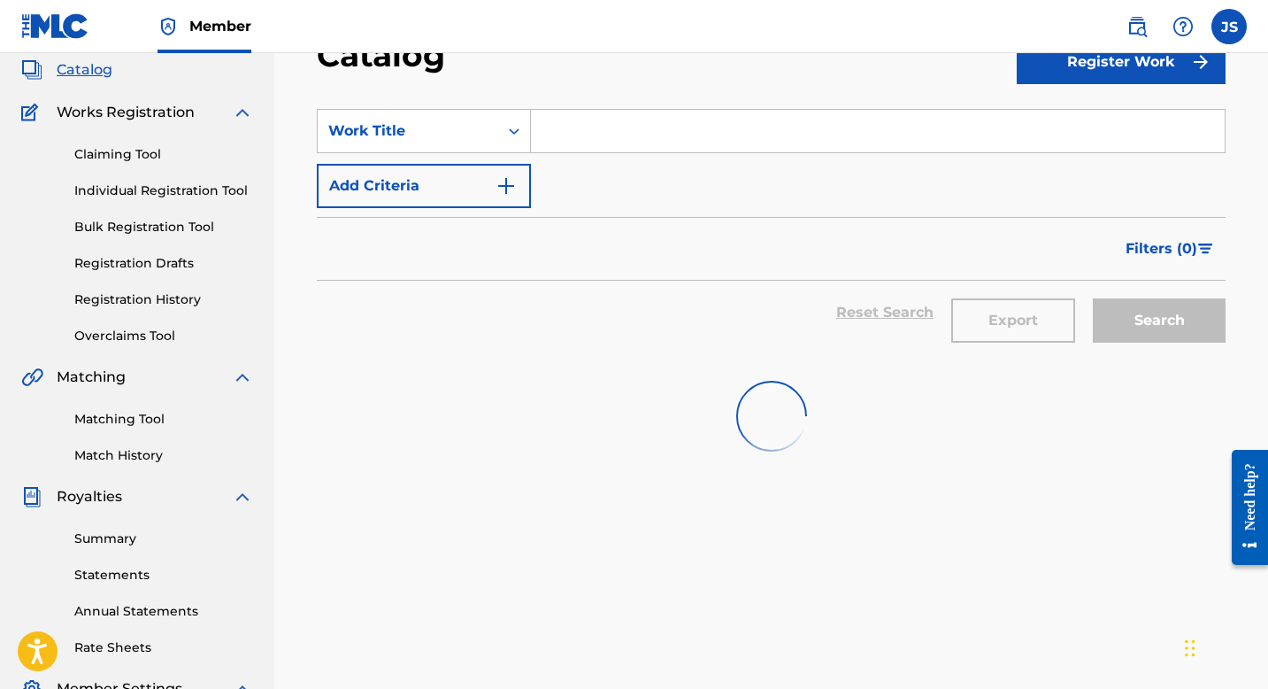
click at [577, 130] on input "Search Form" at bounding box center [878, 131] width 694 height 42
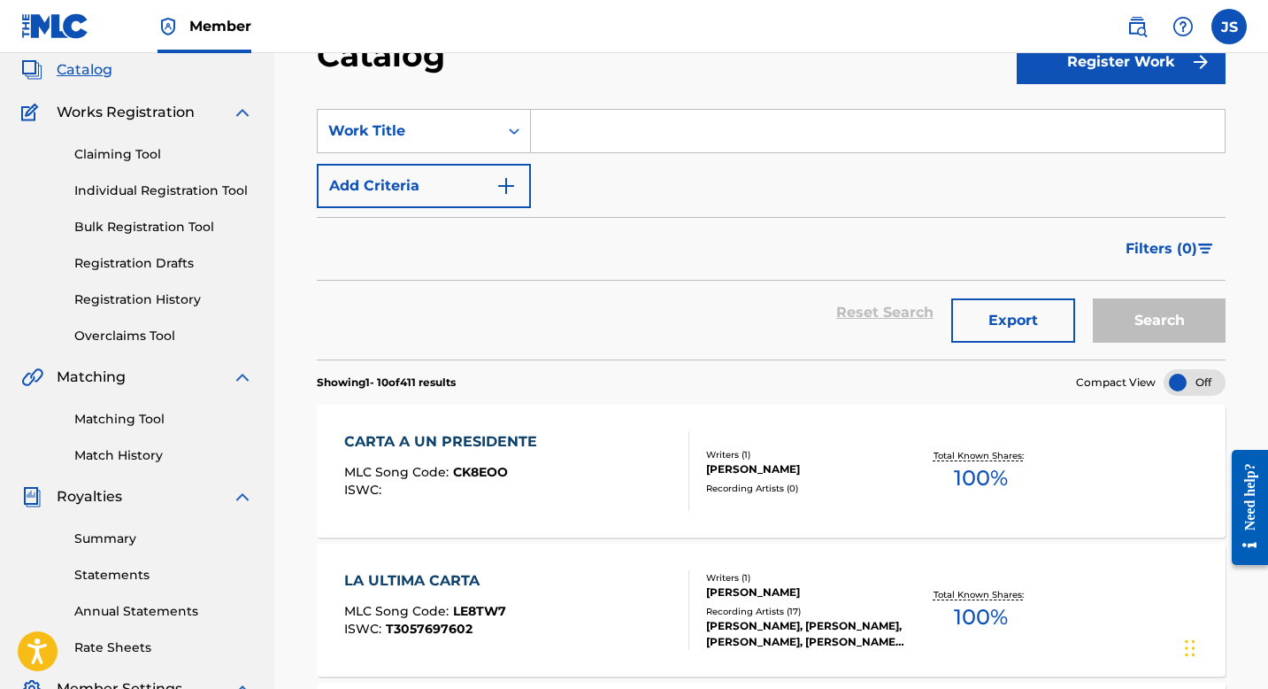
paste input "CON LOS OJOS DEL ALMA"
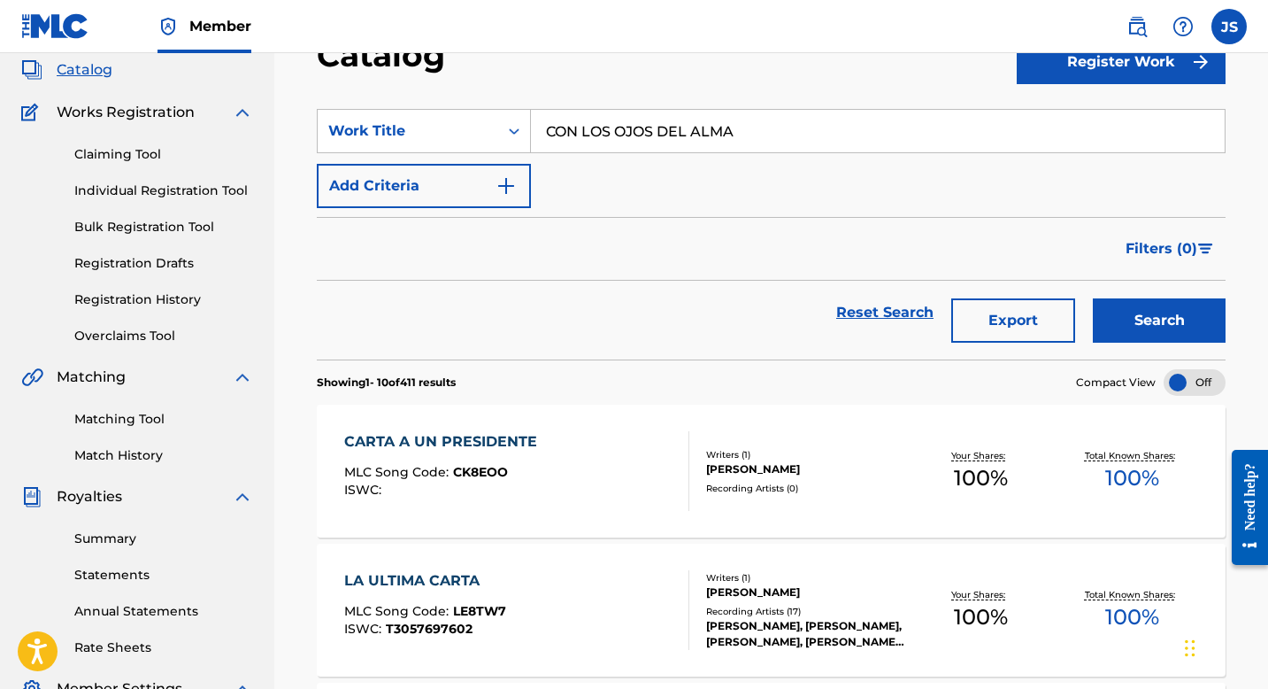
type input "CON LOS OJOS DEL ALMA"
click at [1121, 320] on button "Search" at bounding box center [1159, 320] width 133 height 44
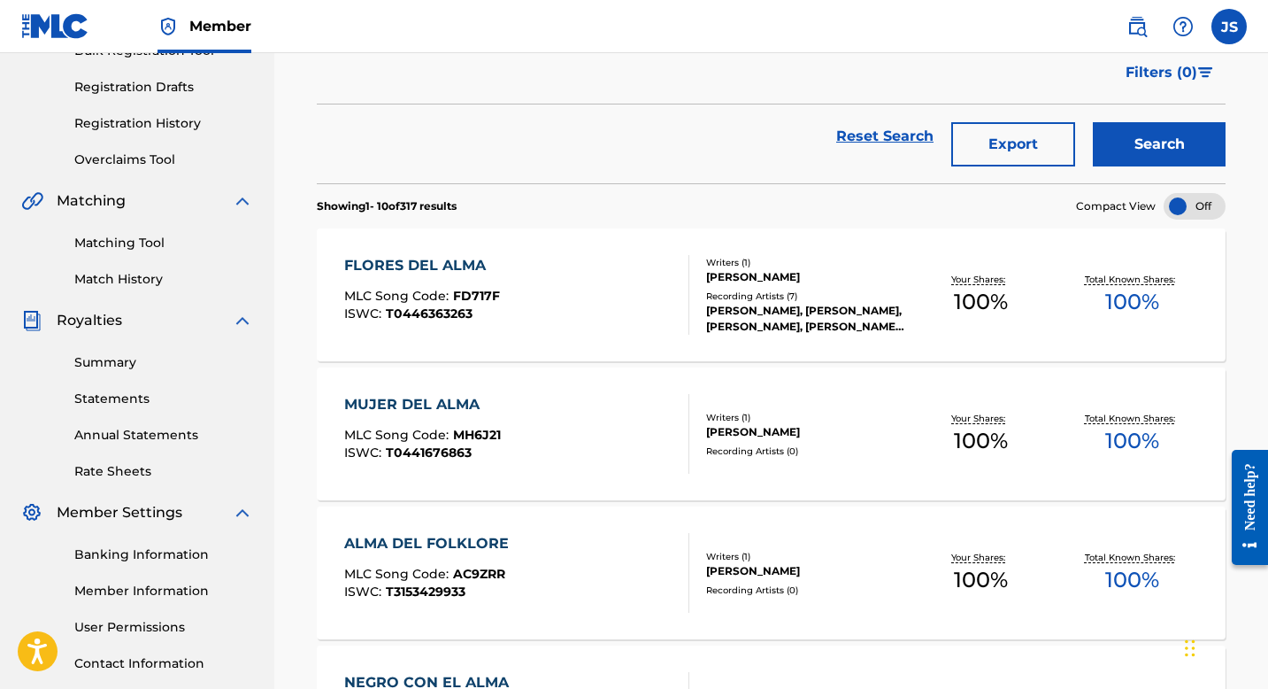
scroll to position [3, 0]
